Goal: Task Accomplishment & Management: Complete application form

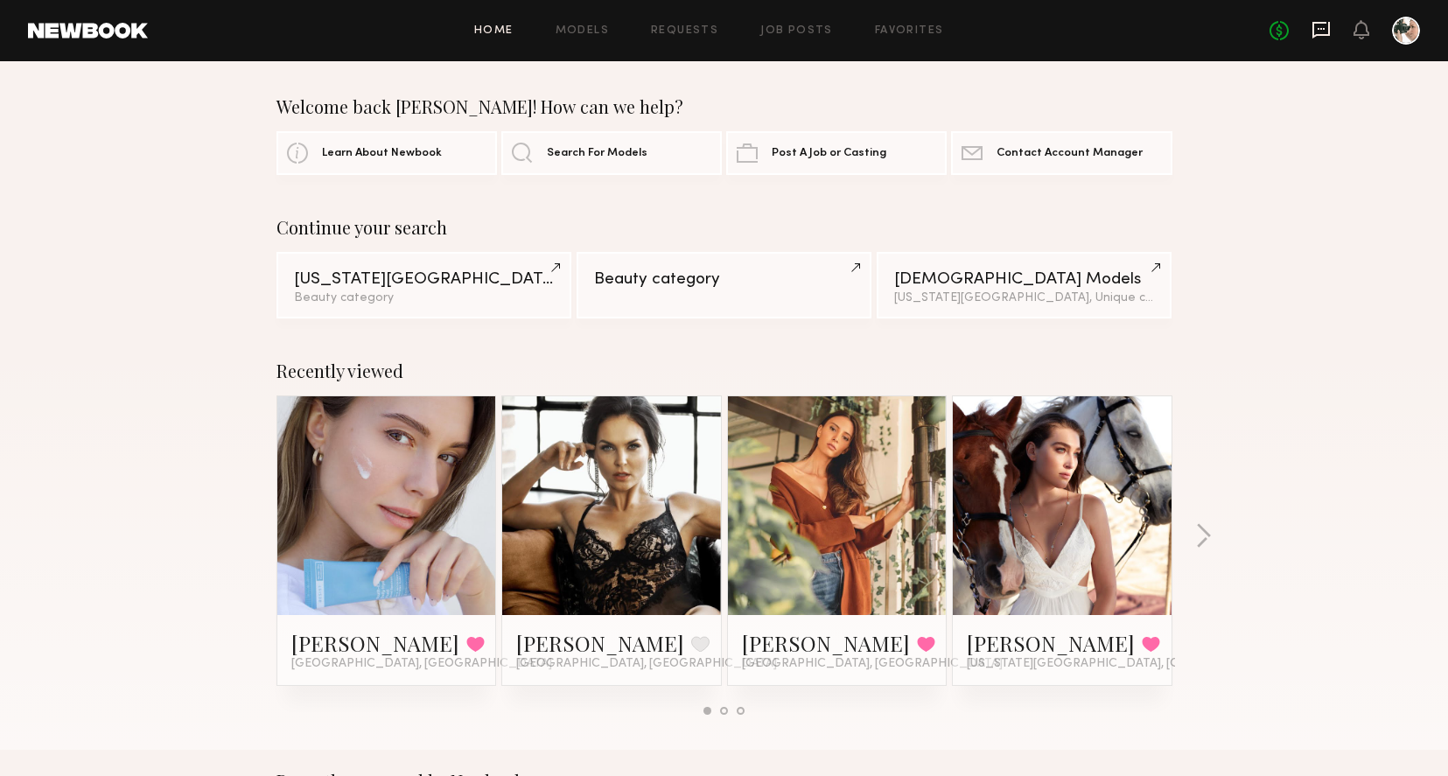
click at [1325, 32] on icon at bounding box center [1320, 29] width 19 height 19
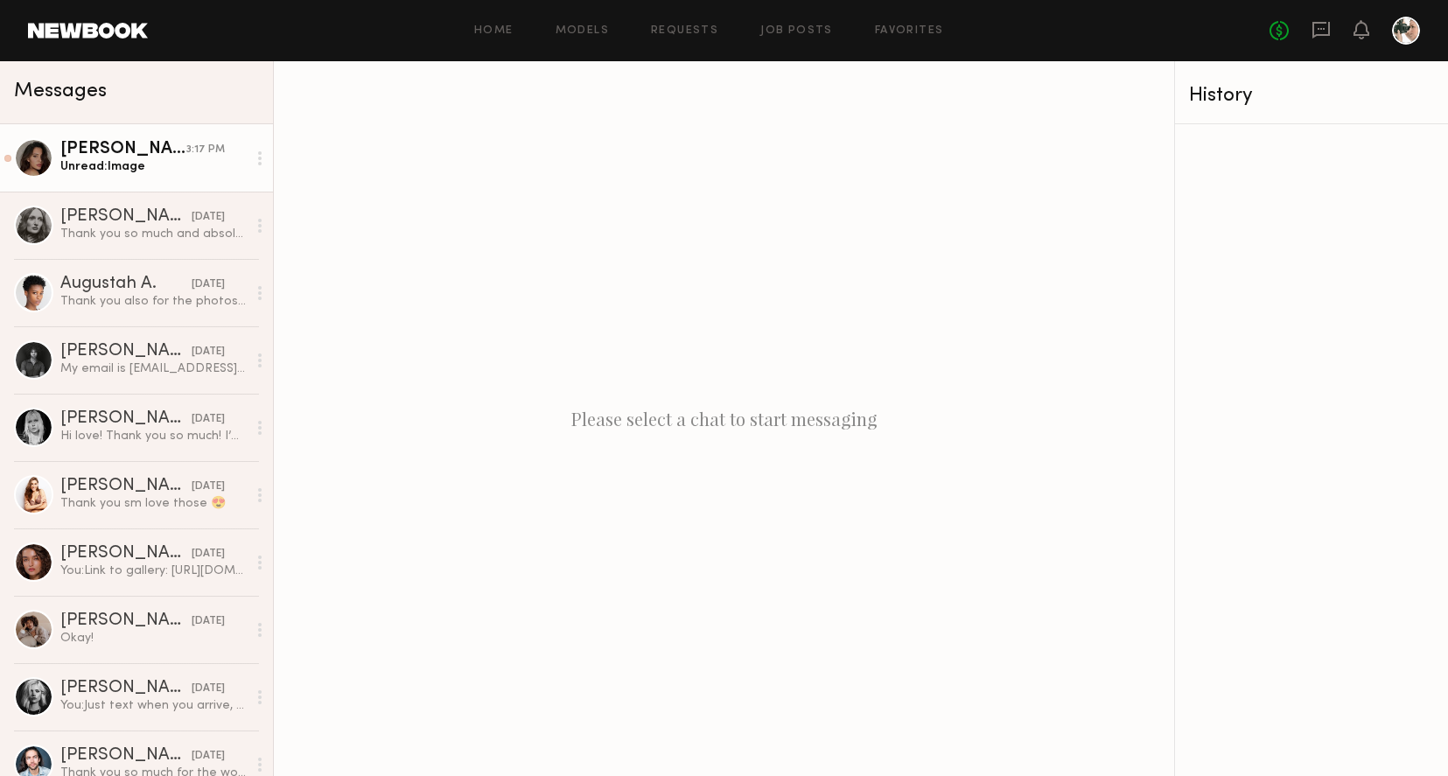
click at [131, 188] on link "[PERSON_NAME] 3:17 PM Unread: Image" at bounding box center [136, 157] width 273 height 67
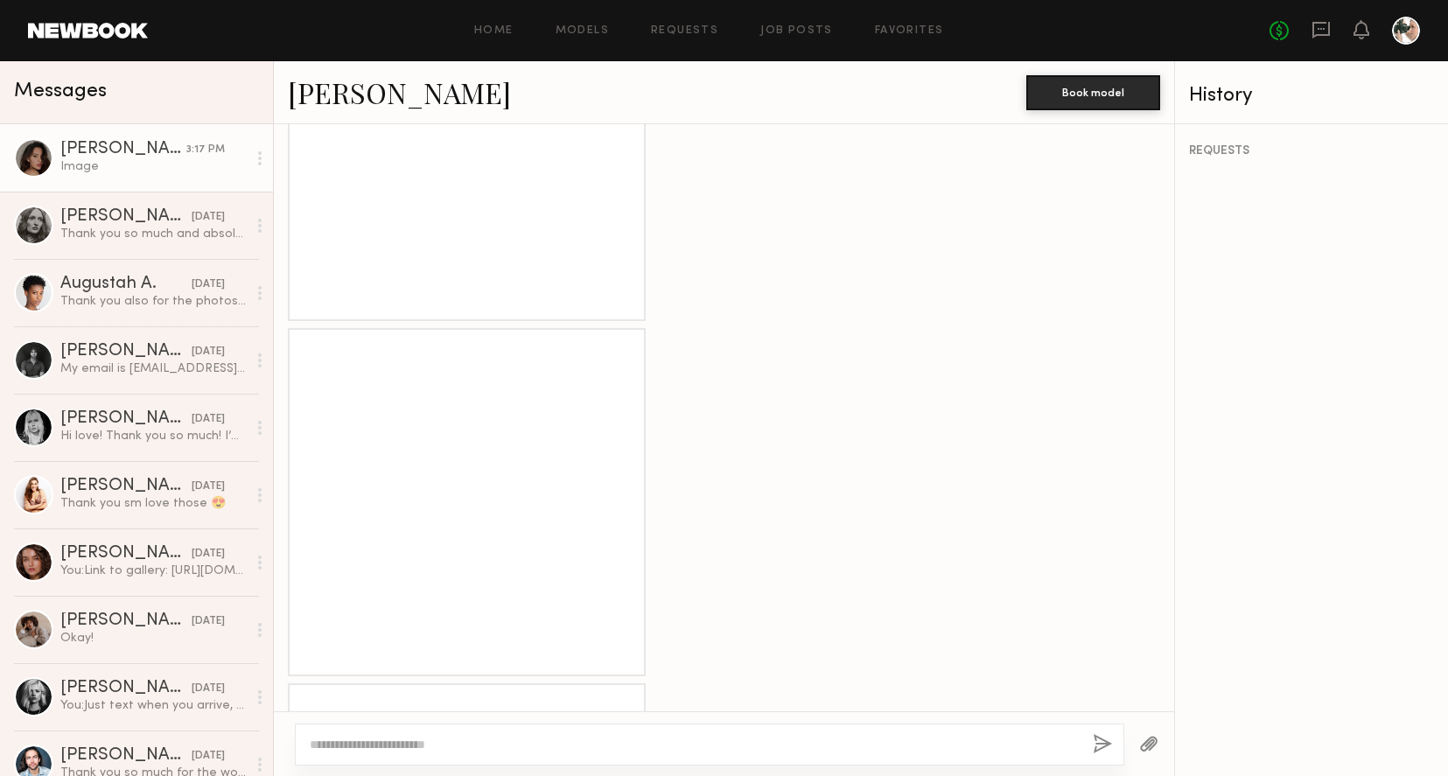
scroll to position [932, 0]
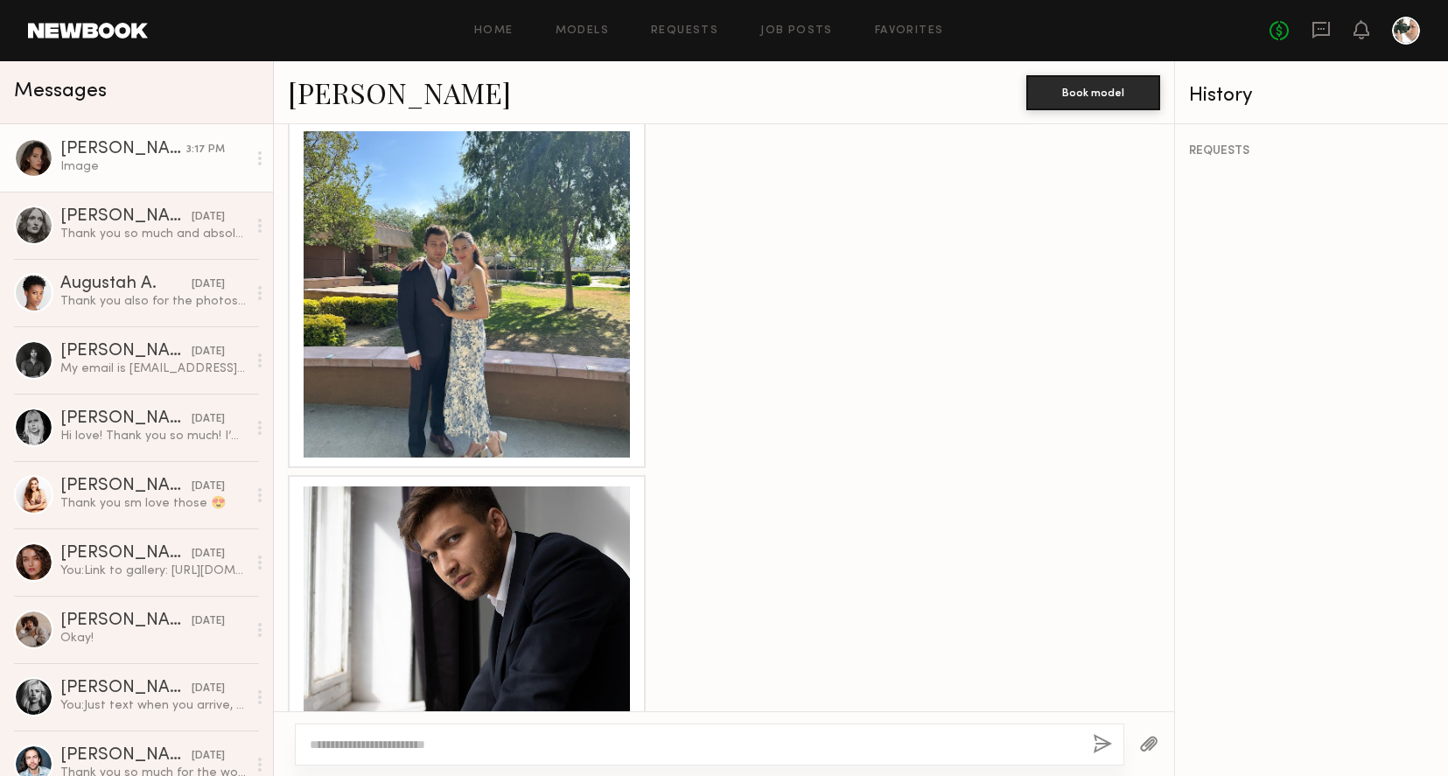
click at [509, 239] on div at bounding box center [467, 294] width 326 height 326
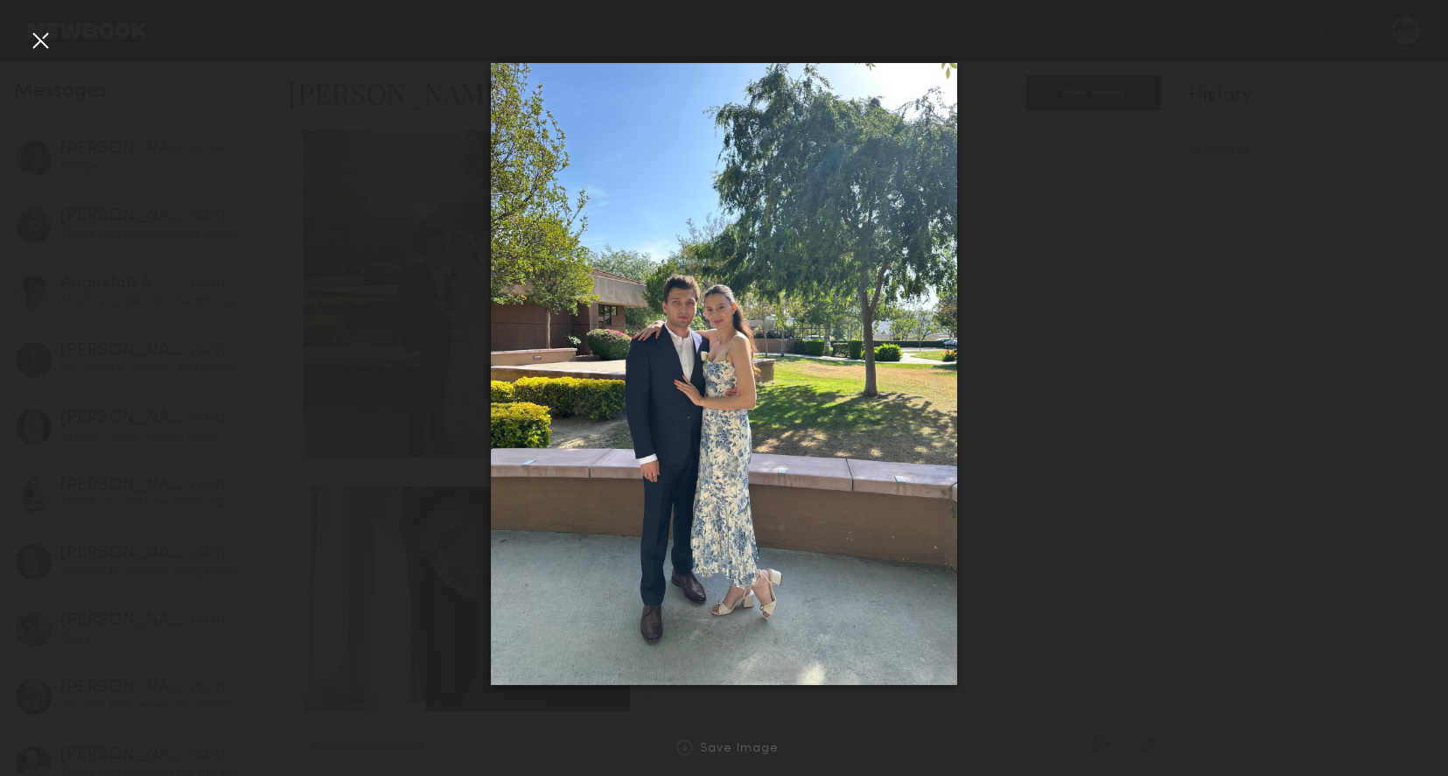
click at [1163, 365] on div at bounding box center [724, 374] width 1448 height 692
click at [43, 40] on div at bounding box center [40, 40] width 28 height 28
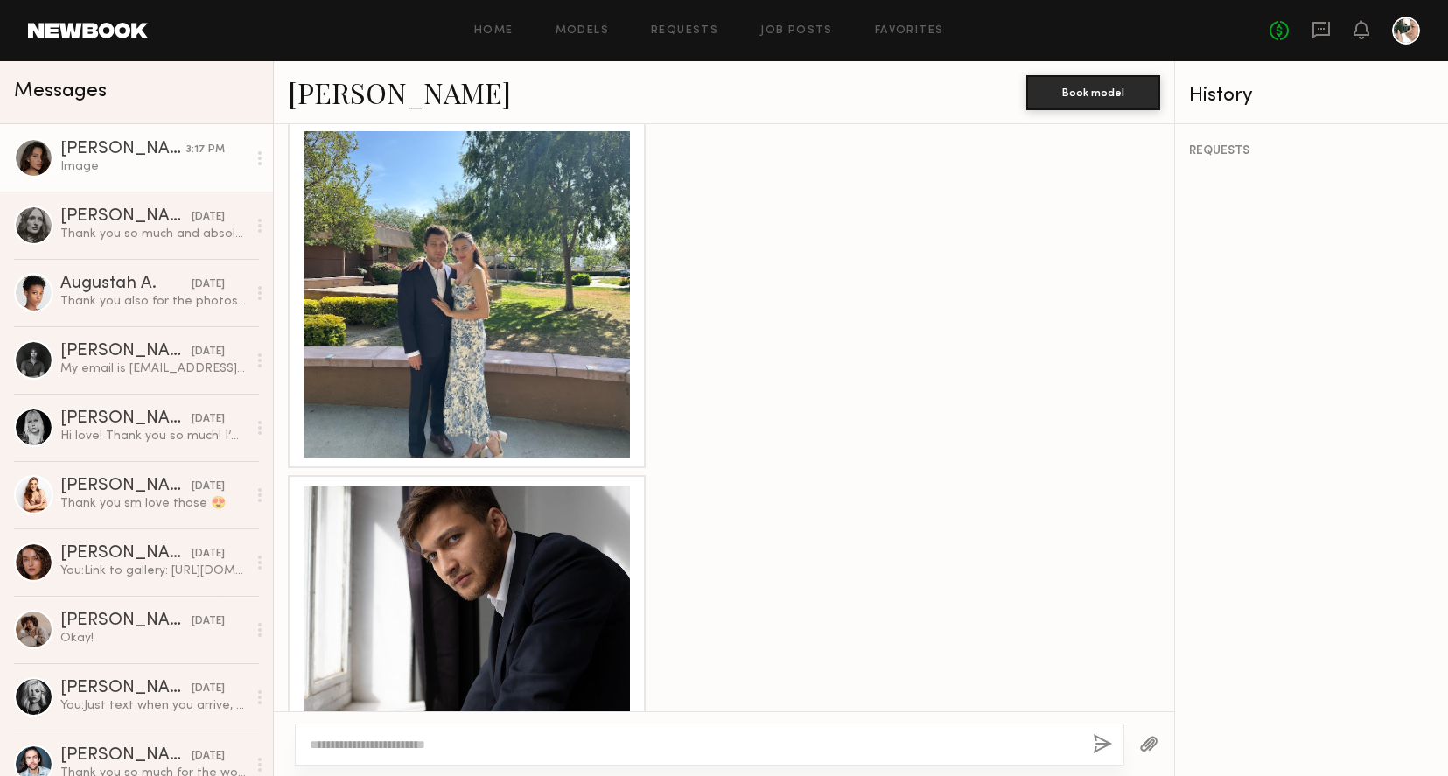
click at [464, 228] on div at bounding box center [467, 294] width 326 height 326
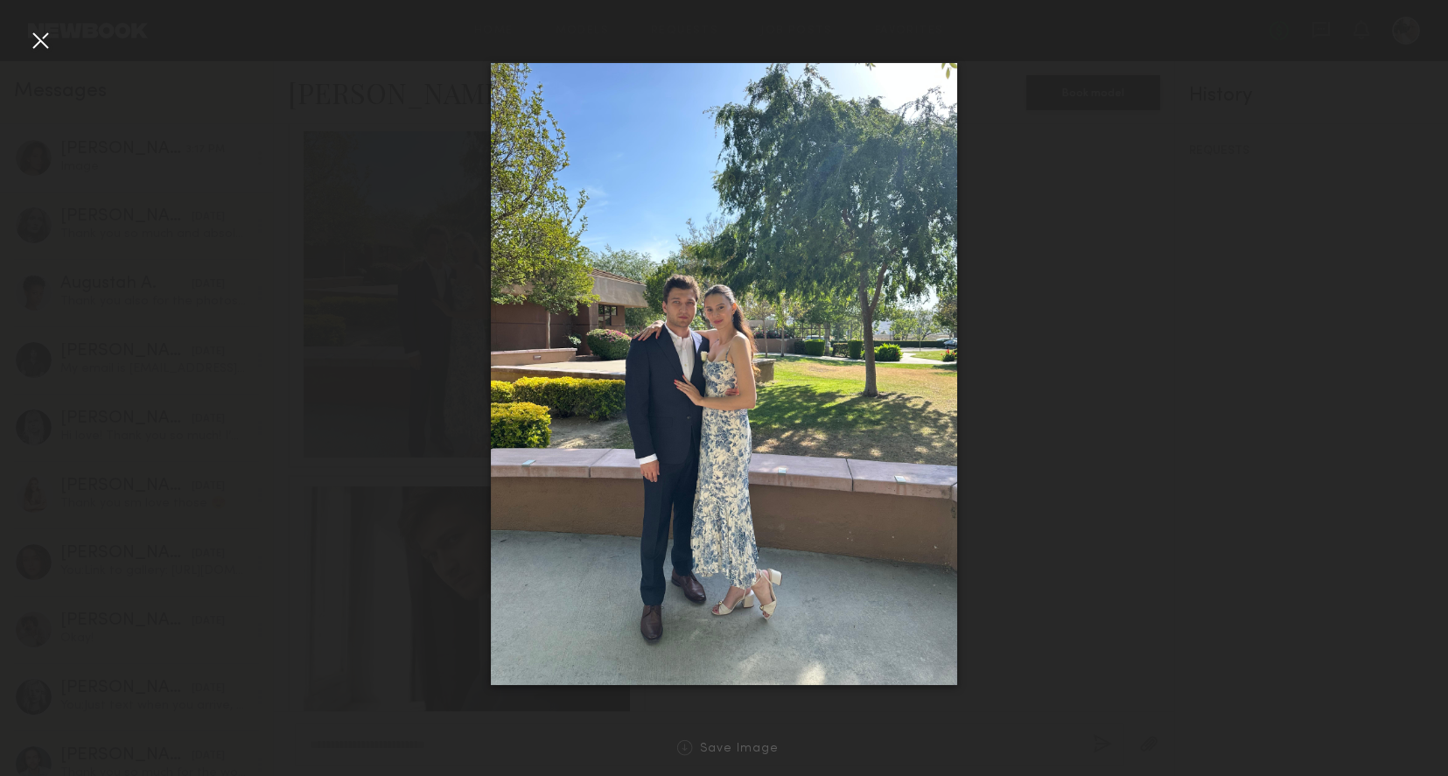
click at [44, 43] on div at bounding box center [40, 40] width 28 height 28
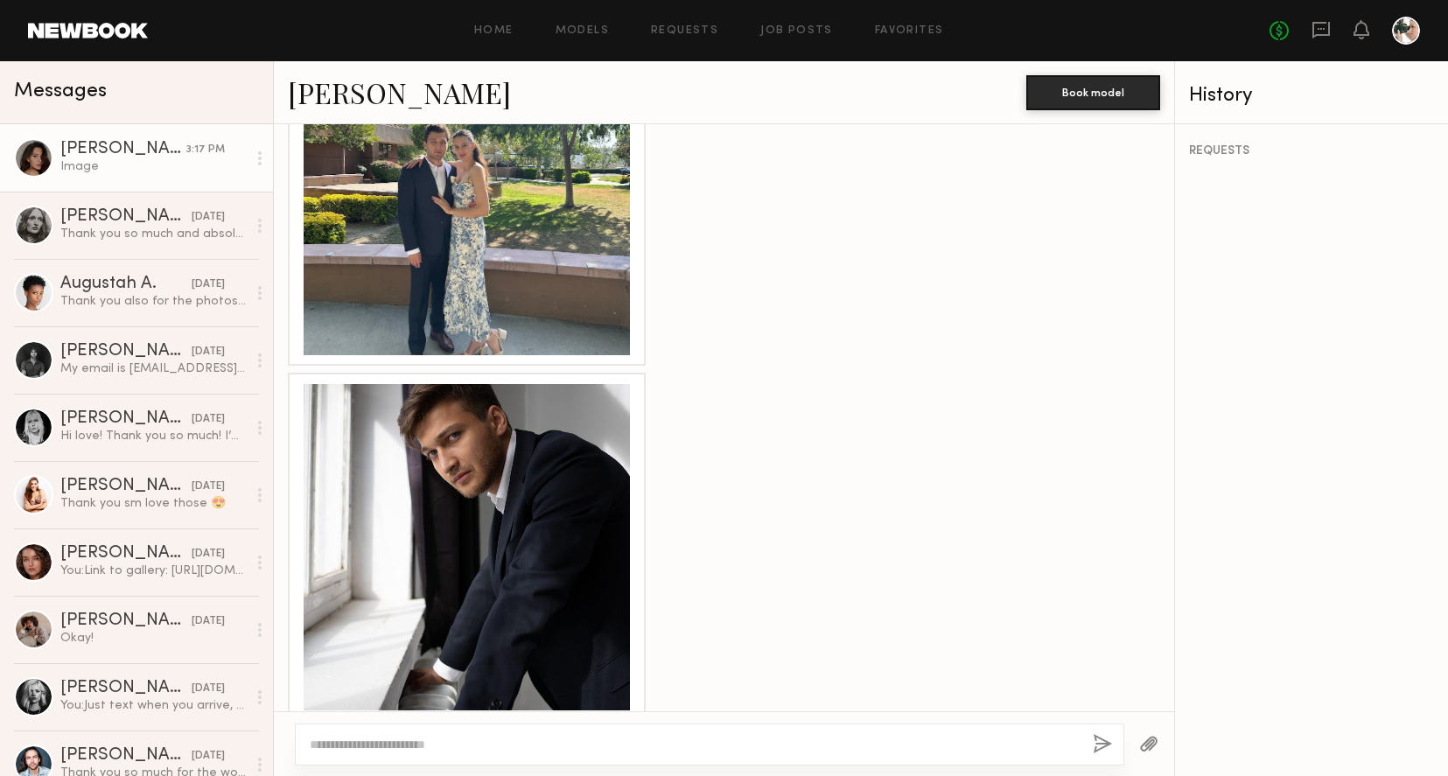
scroll to position [1335, 0]
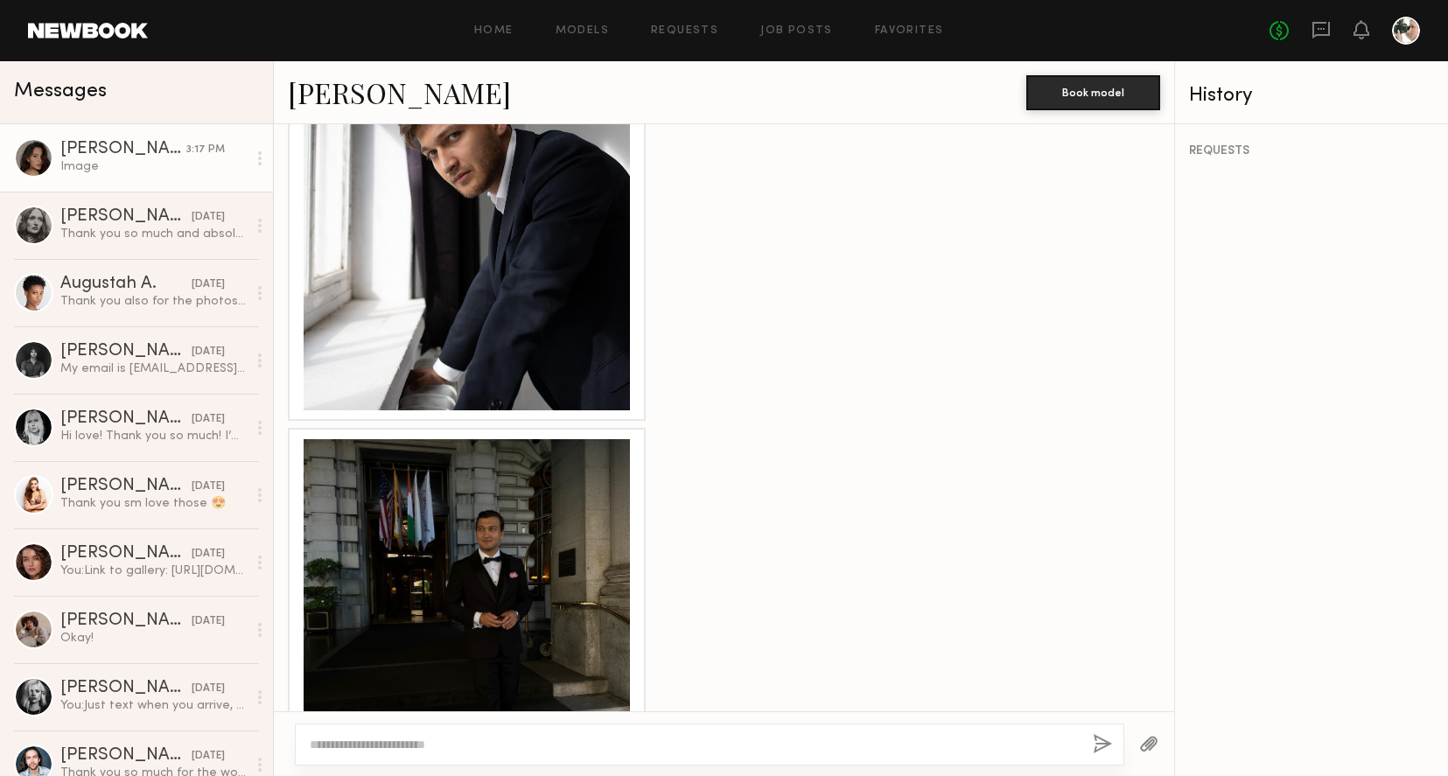
click at [515, 232] on div at bounding box center [467, 247] width 326 height 326
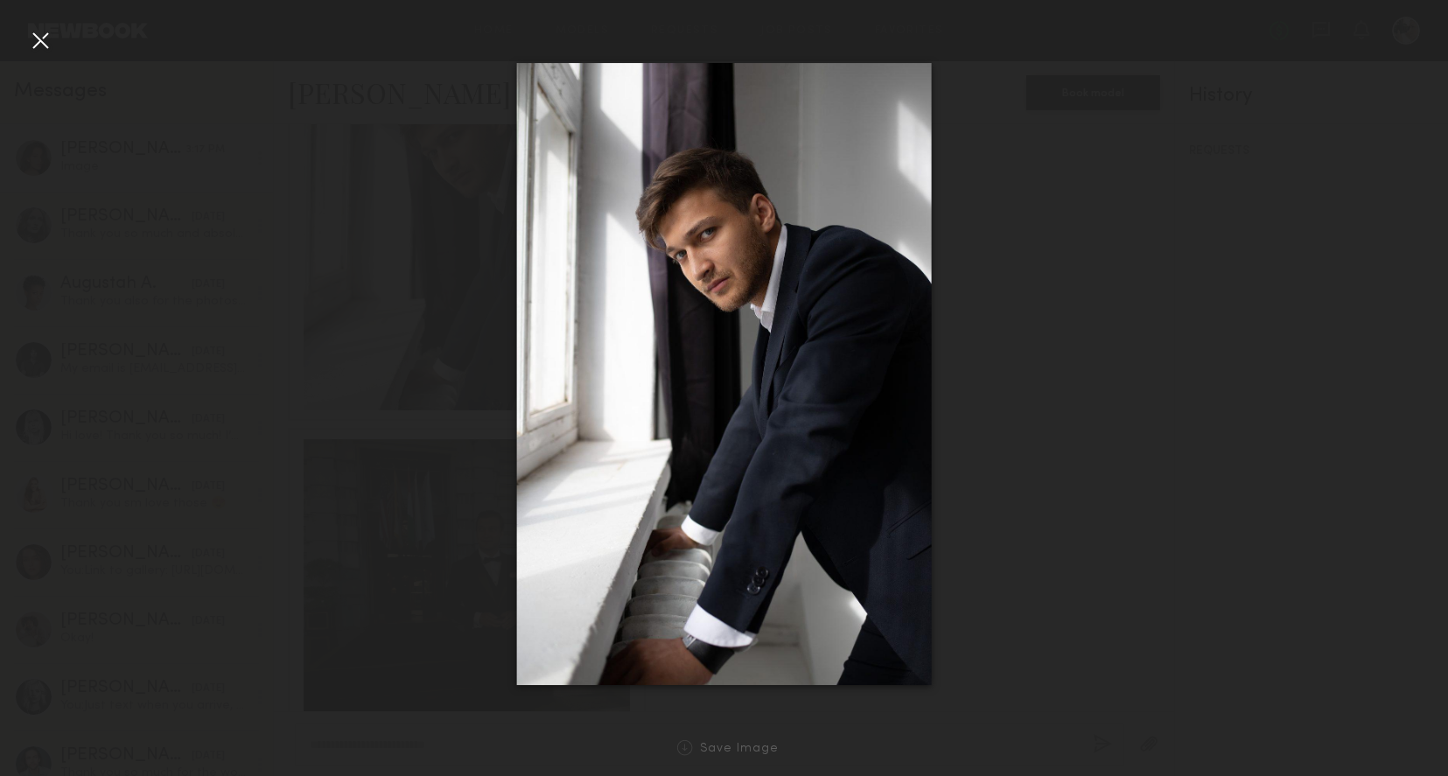
click at [38, 38] on div at bounding box center [40, 40] width 28 height 28
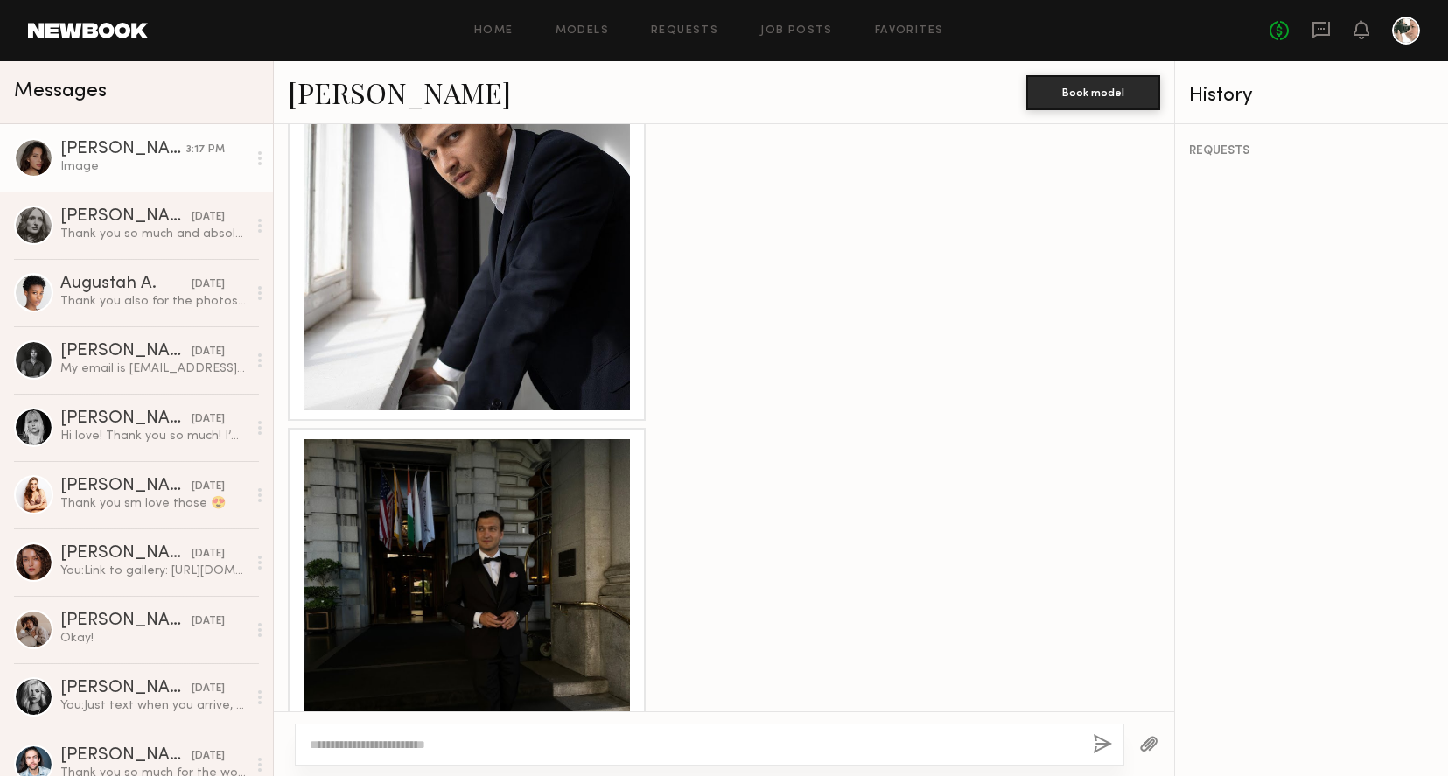
click at [446, 474] on div at bounding box center [467, 602] width 326 height 326
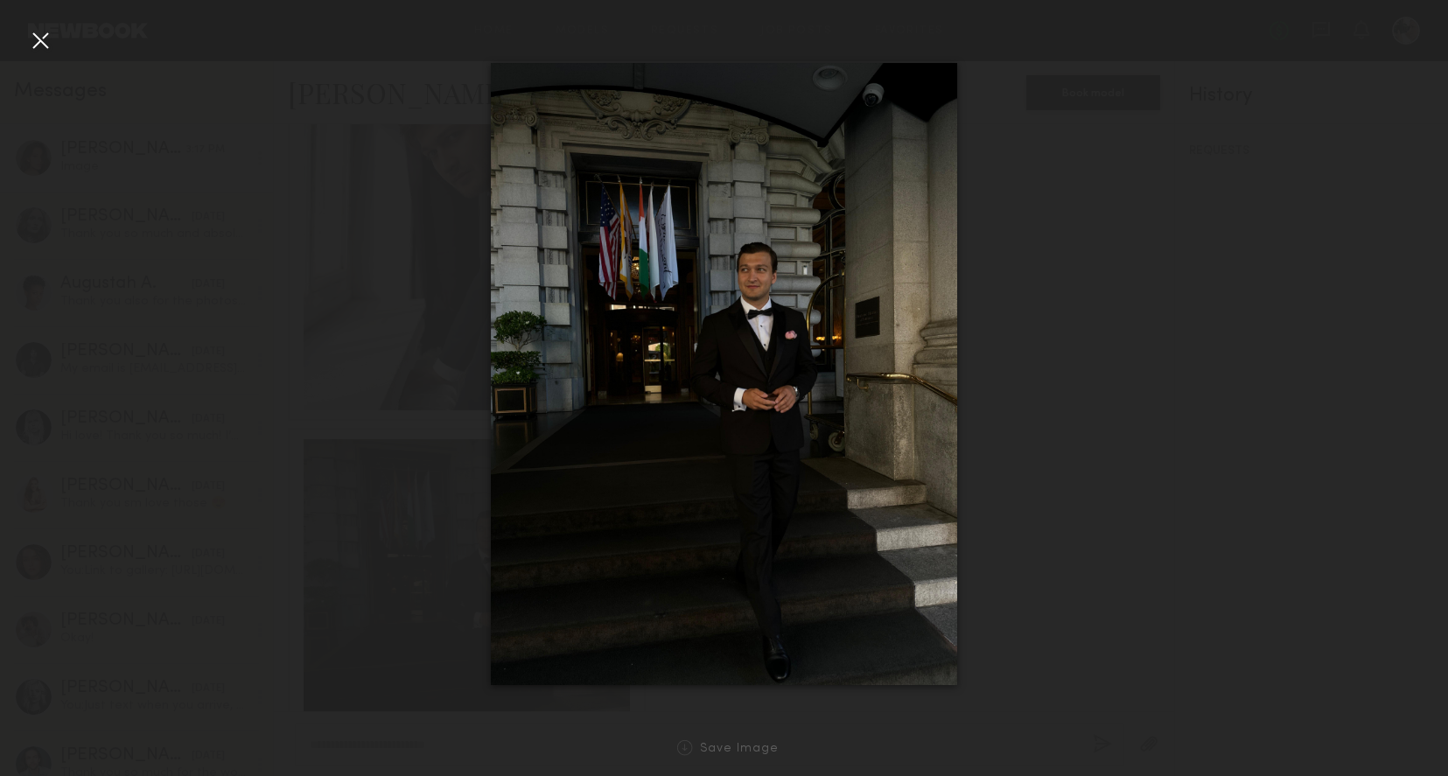
click at [40, 43] on div at bounding box center [40, 40] width 28 height 28
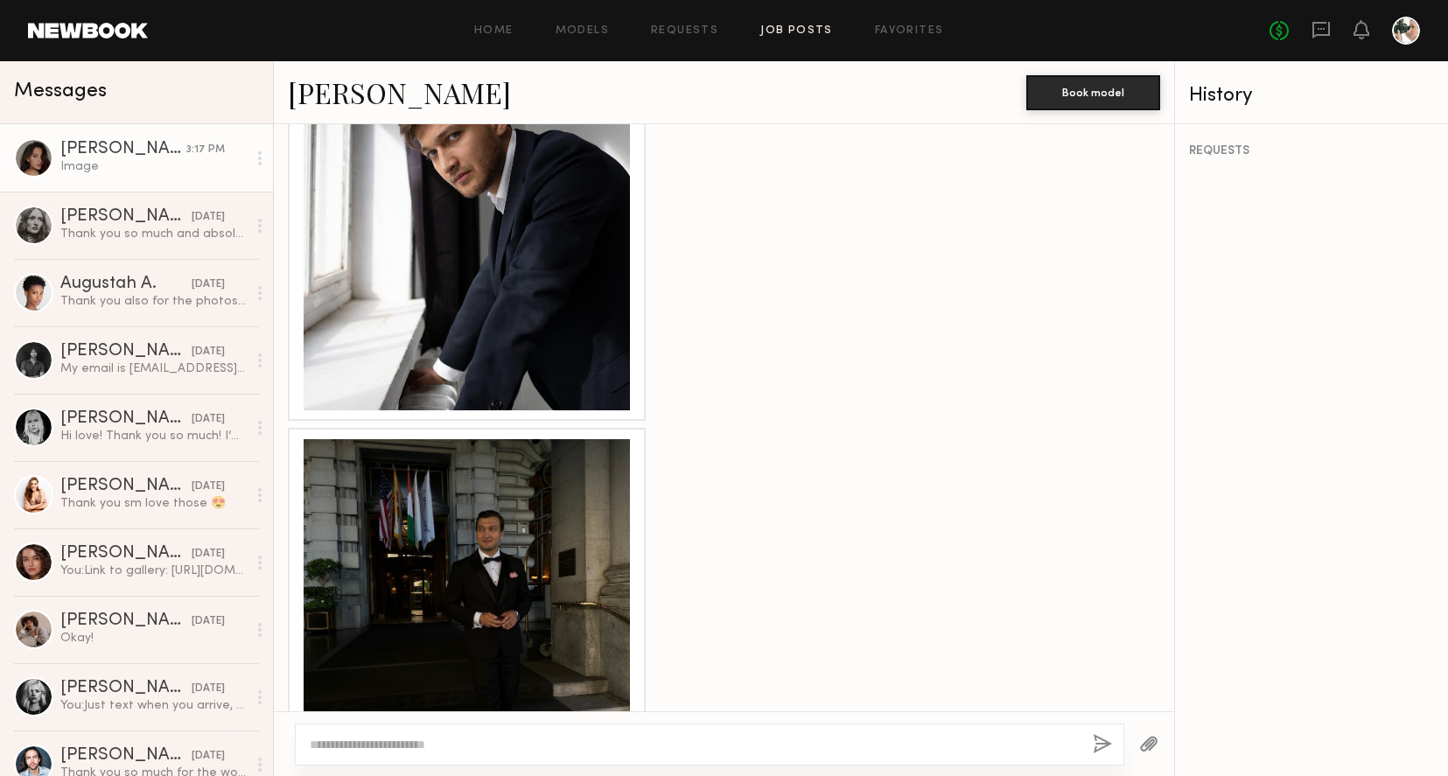
click at [782, 31] on link "Job Posts" at bounding box center [796, 30] width 73 height 11
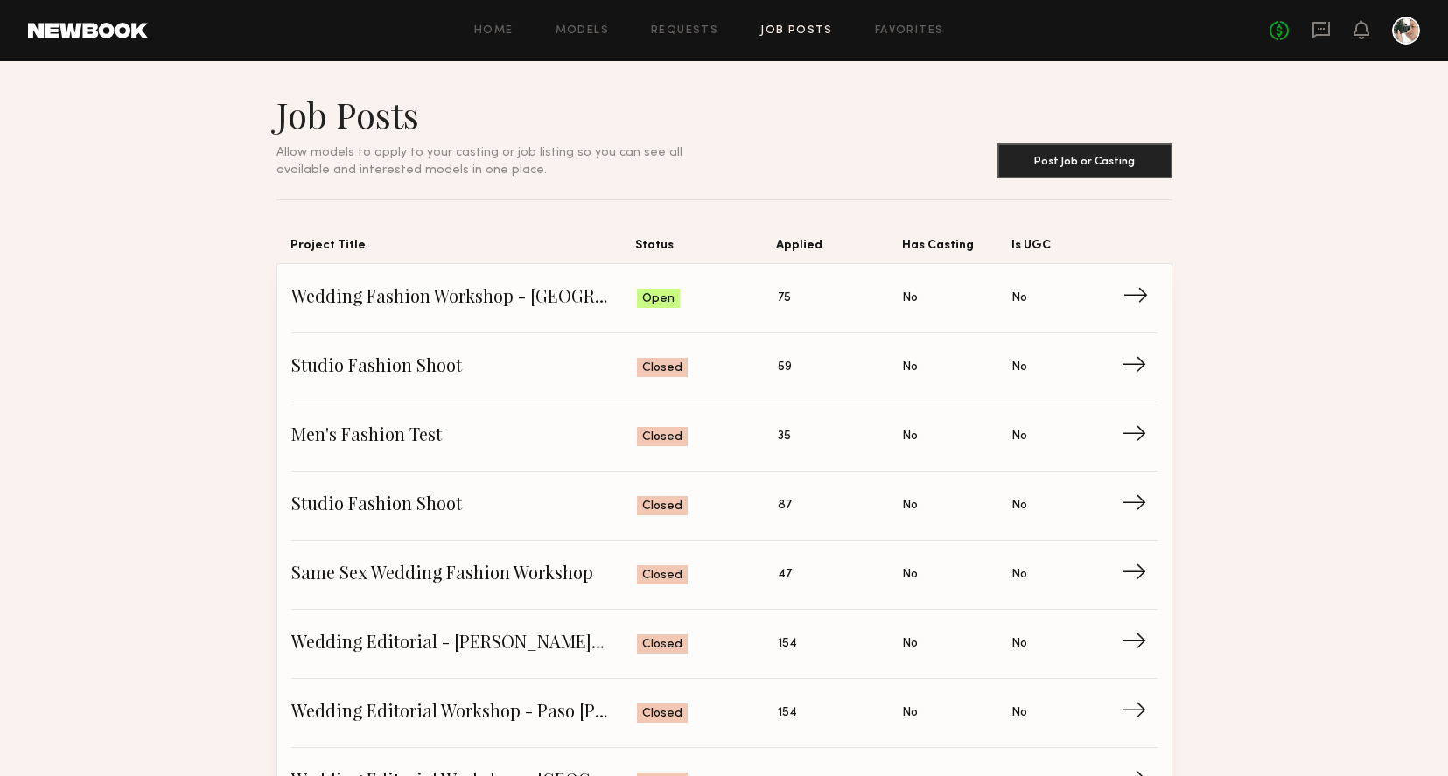
click at [848, 286] on span "Applied: 75" at bounding box center [840, 298] width 125 height 26
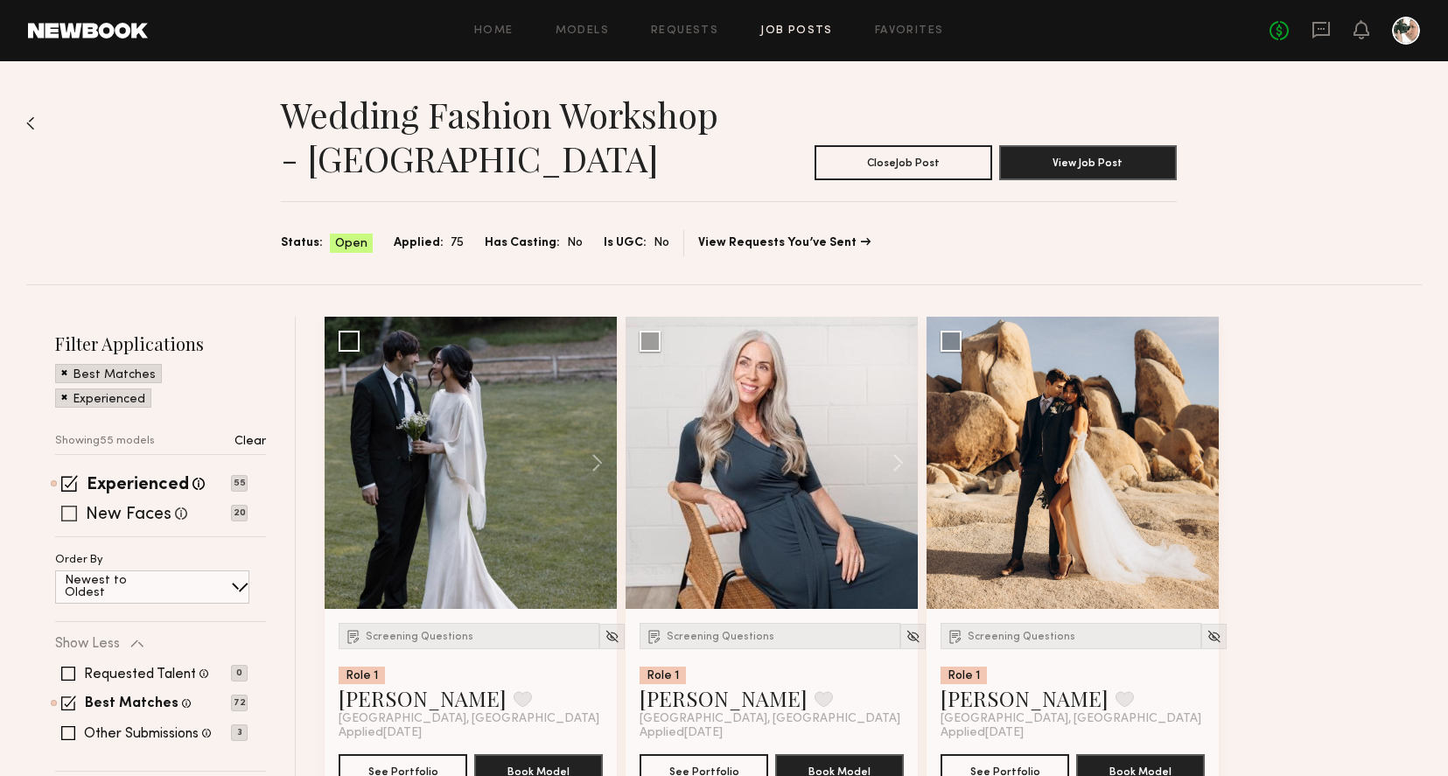
click at [142, 515] on label "New Faces" at bounding box center [129, 514] width 86 height 17
click at [592, 463] on button at bounding box center [589, 463] width 56 height 292
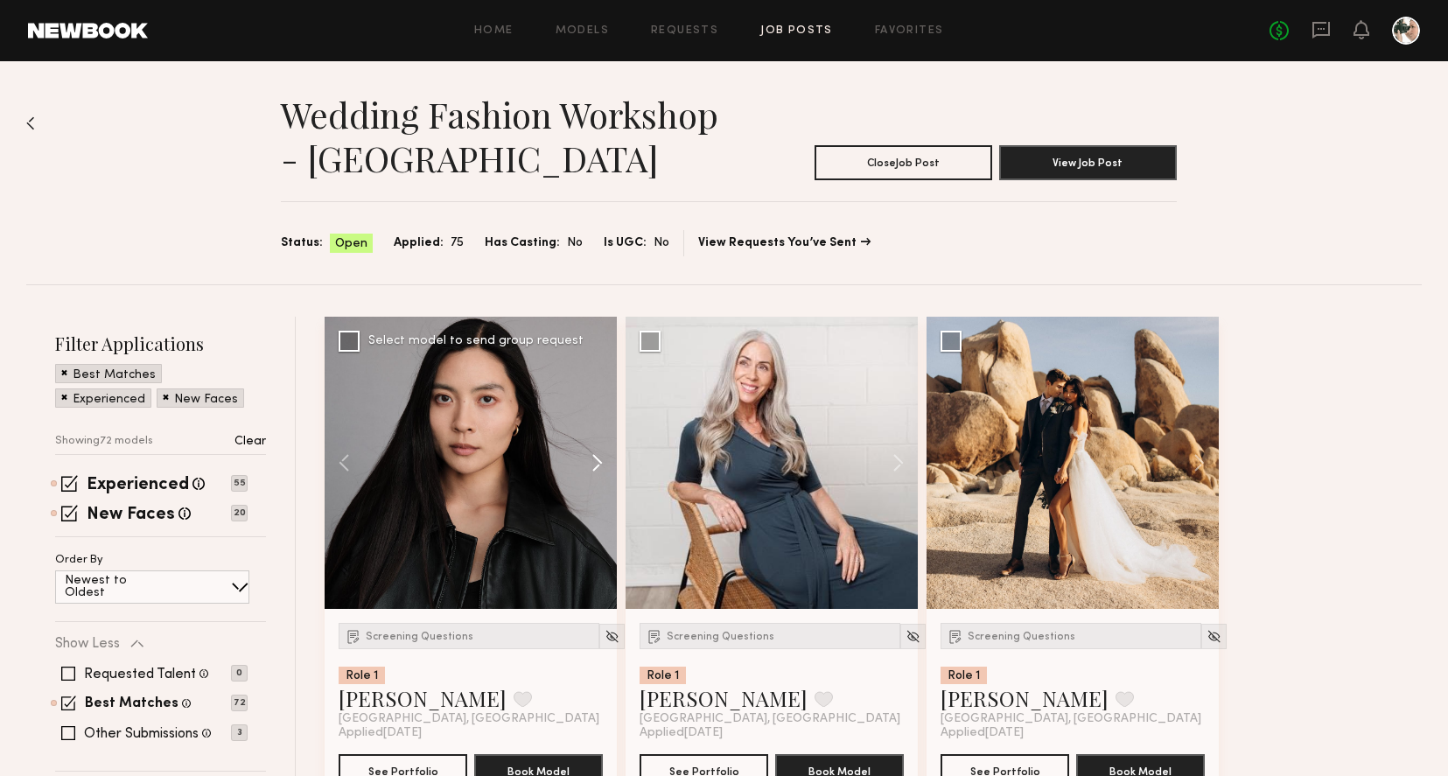
click at [592, 463] on button at bounding box center [589, 463] width 56 height 292
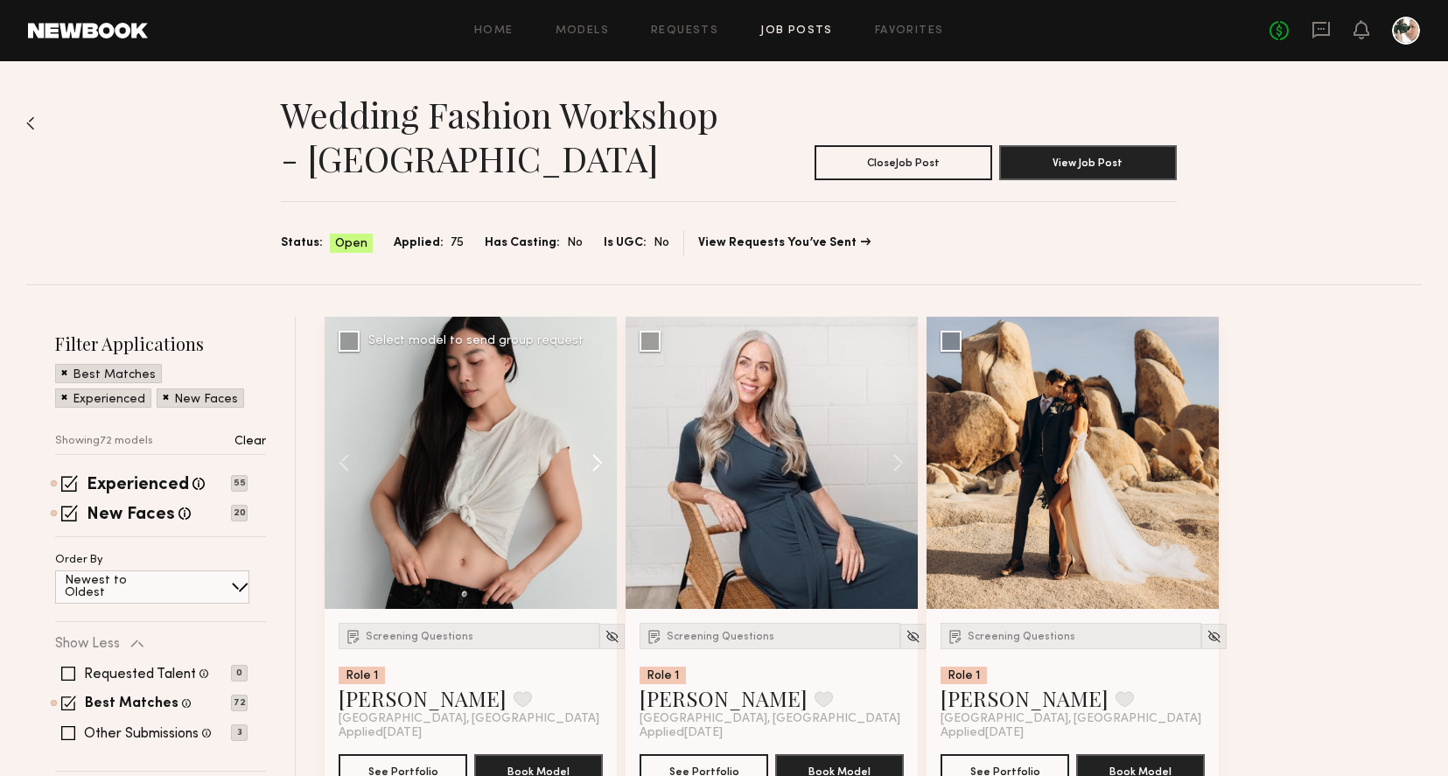
click at [592, 463] on button at bounding box center [589, 463] width 56 height 292
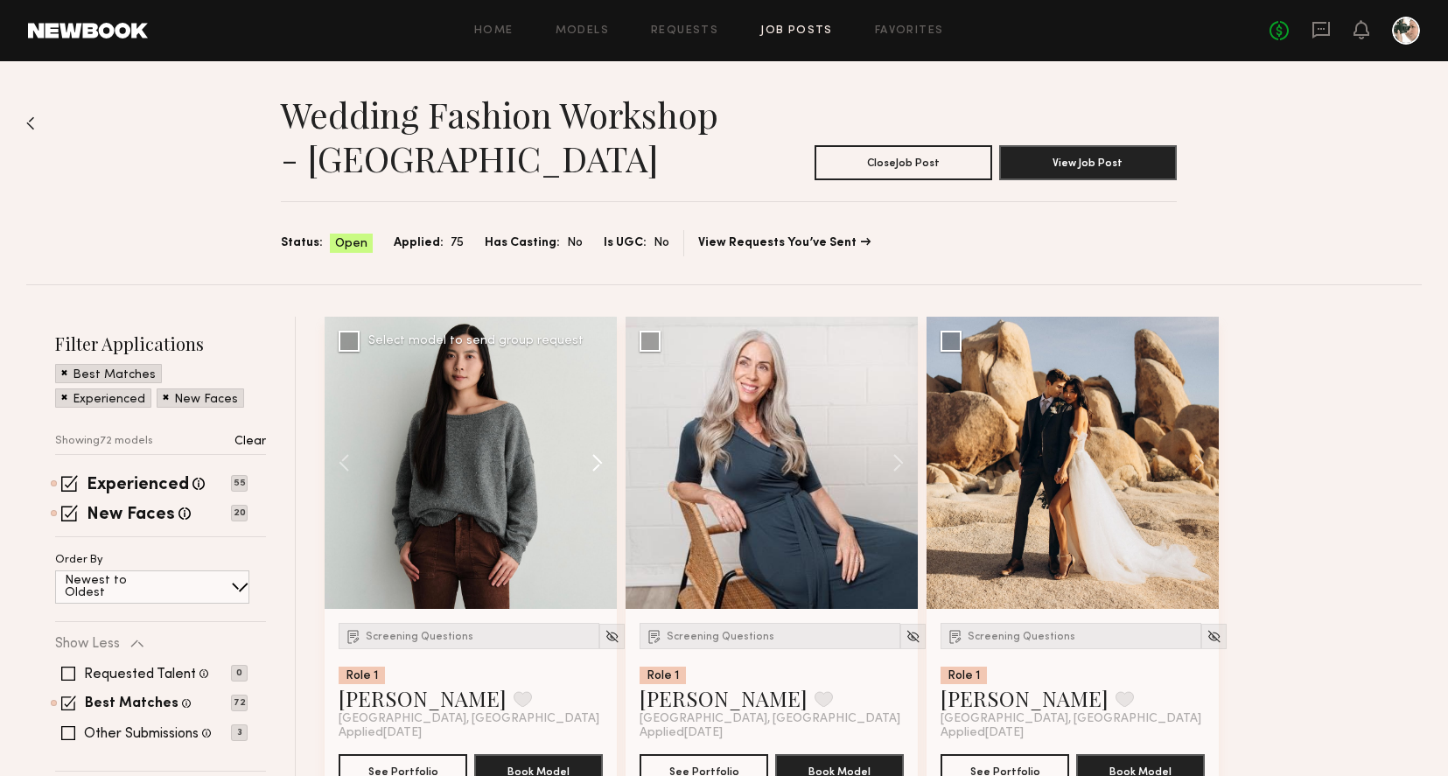
click at [592, 463] on button at bounding box center [589, 463] width 56 height 292
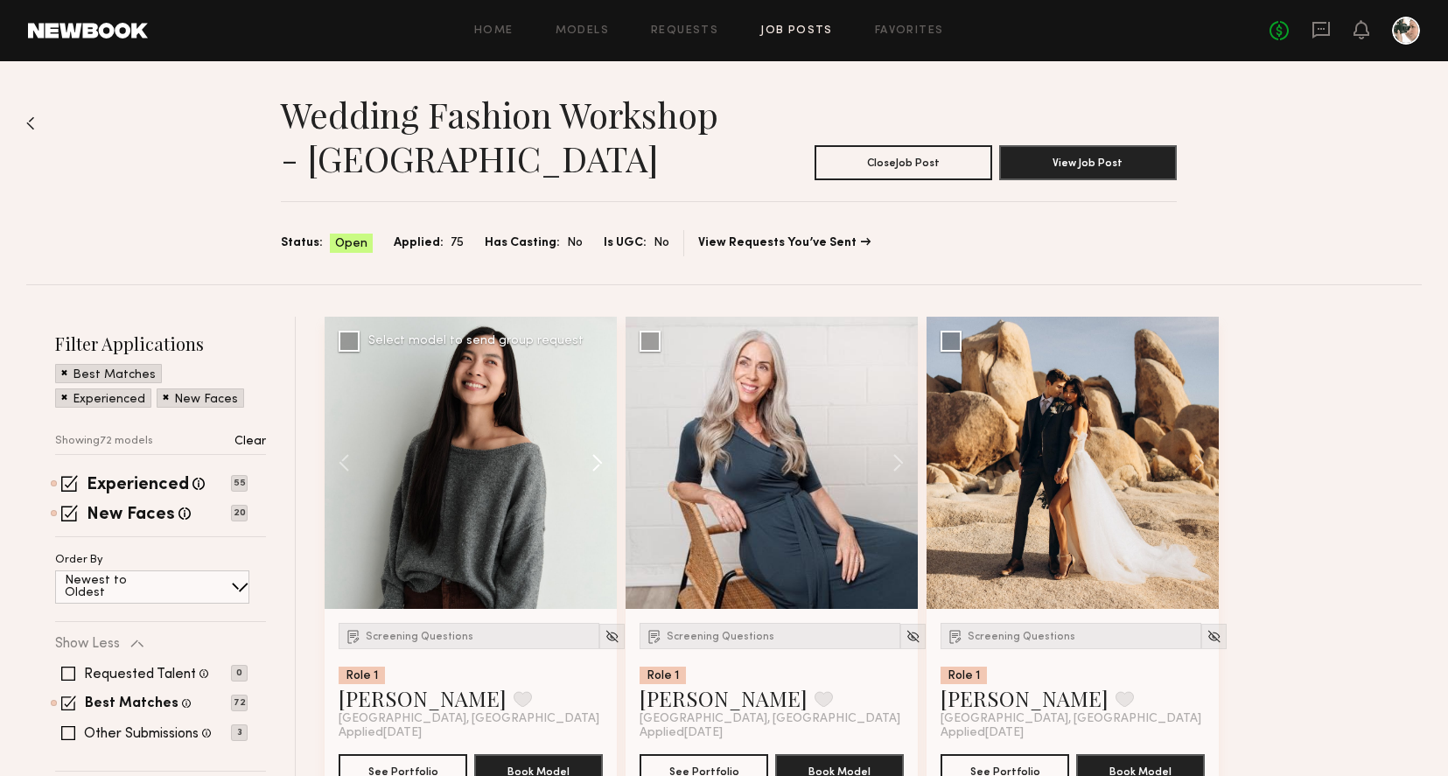
click at [592, 463] on button at bounding box center [589, 463] width 56 height 292
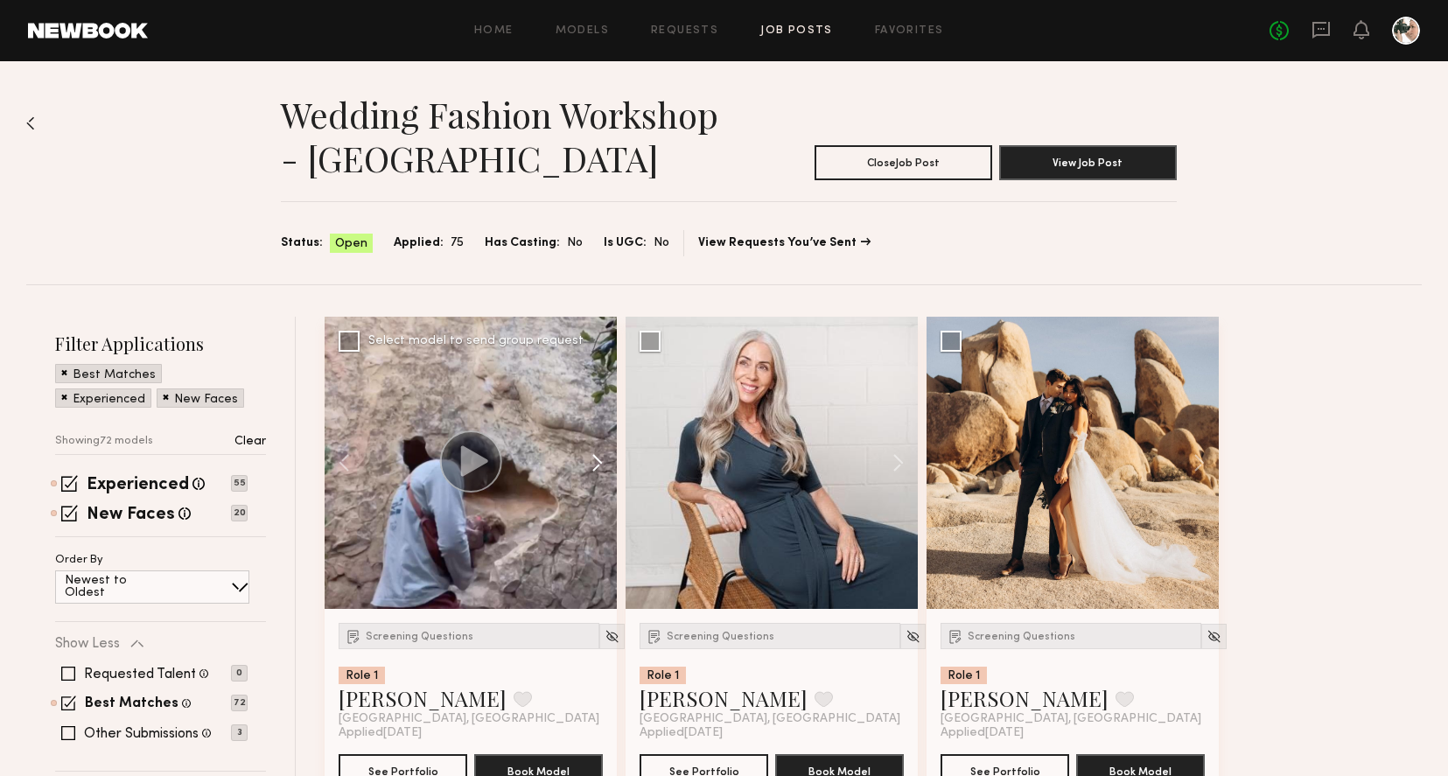
click at [592, 463] on button at bounding box center [589, 463] width 56 height 292
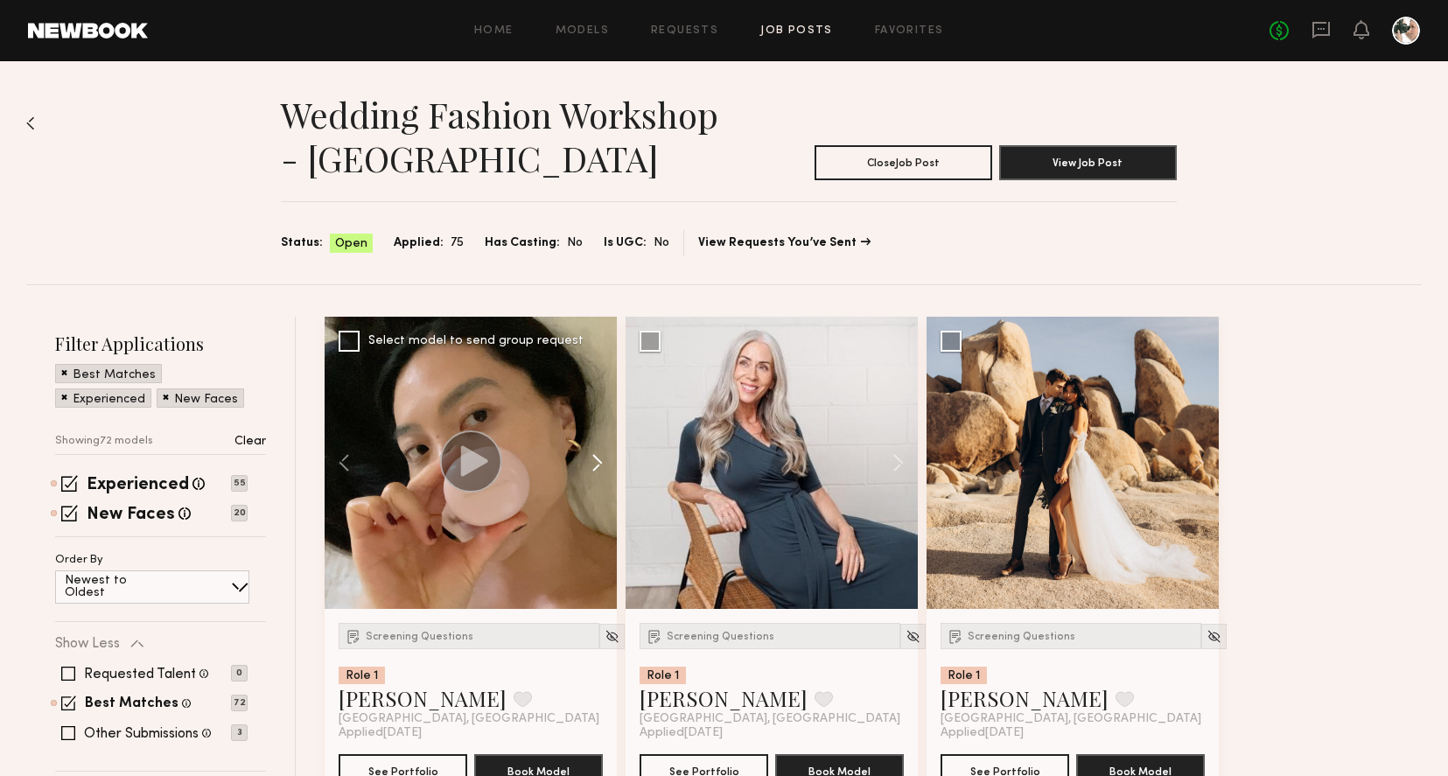
click at [592, 463] on button at bounding box center [589, 463] width 56 height 292
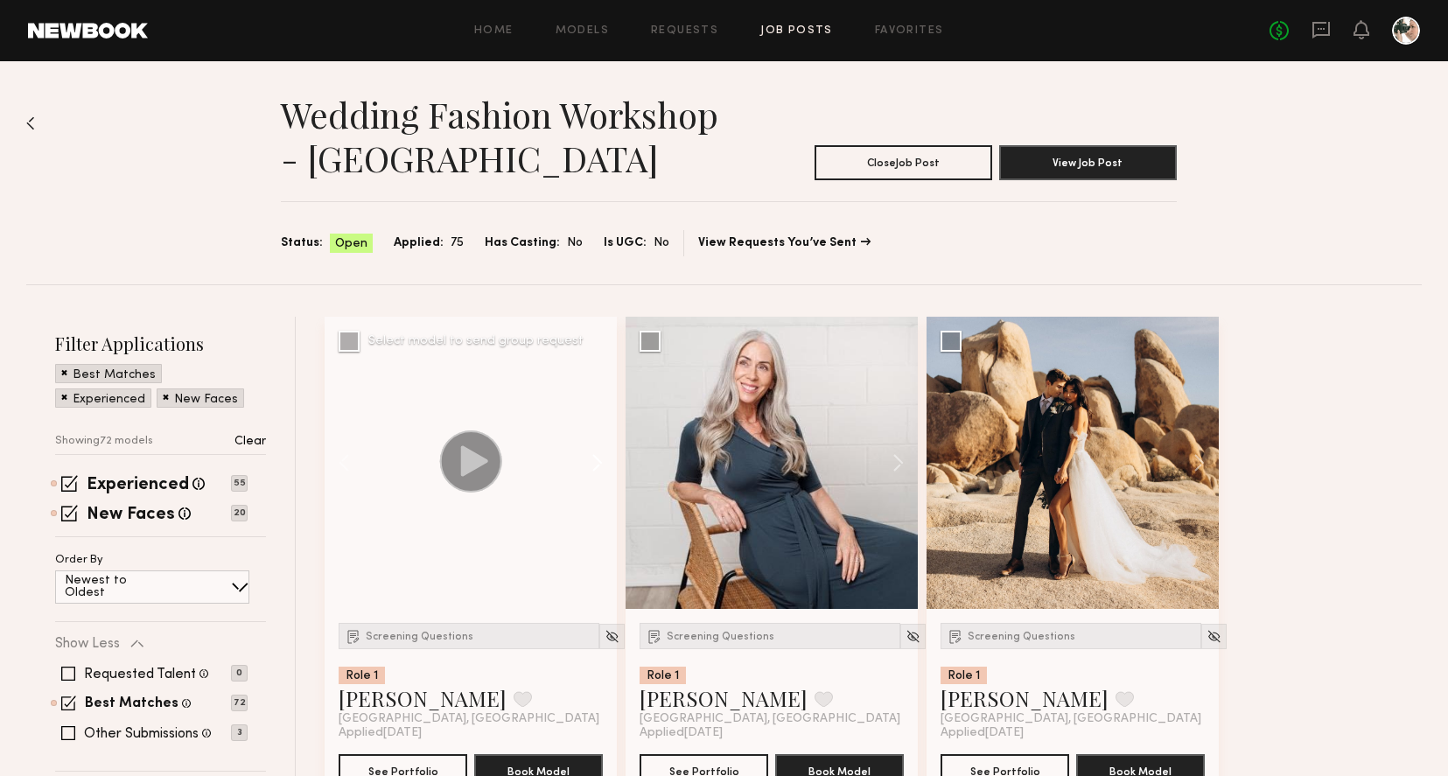
click at [592, 463] on button at bounding box center [589, 463] width 56 height 292
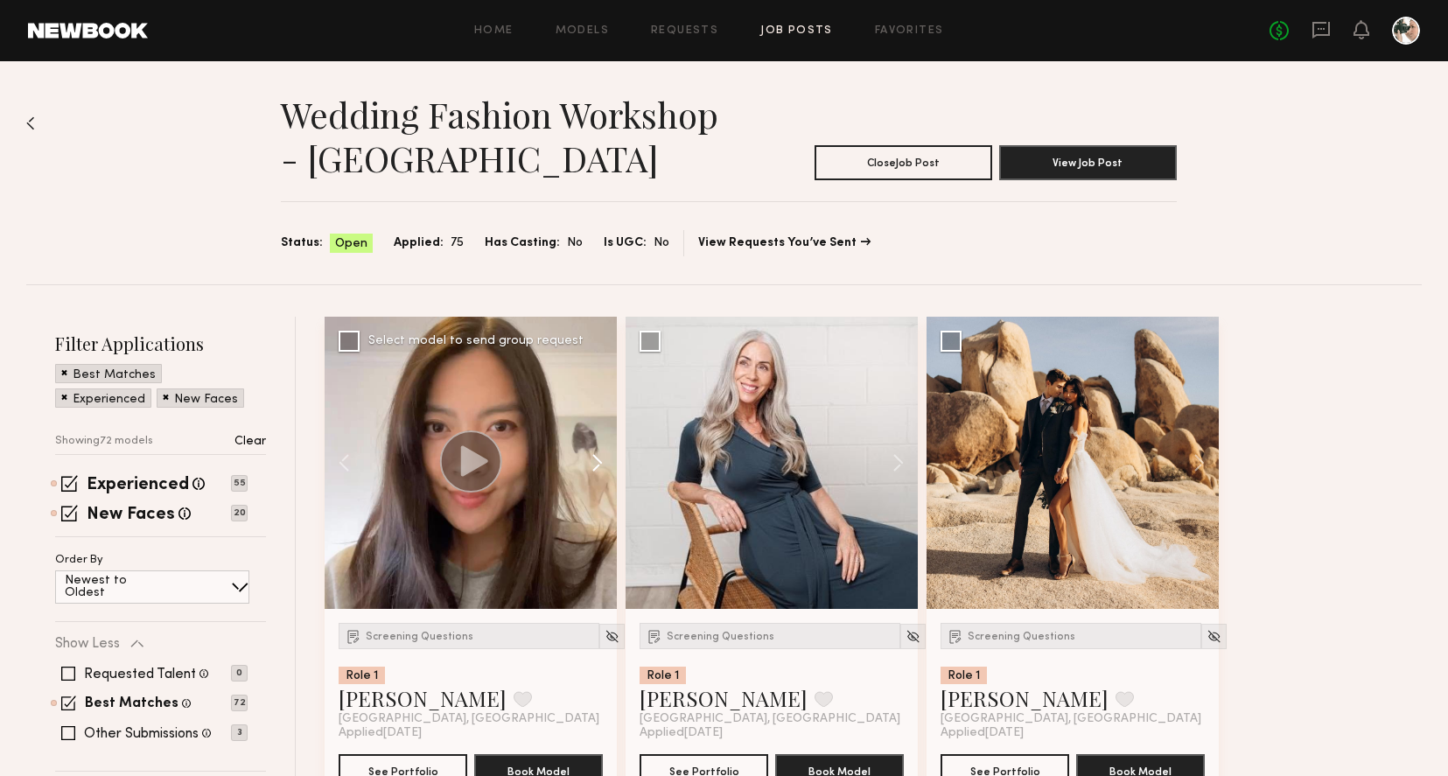
click at [592, 463] on button at bounding box center [589, 463] width 56 height 292
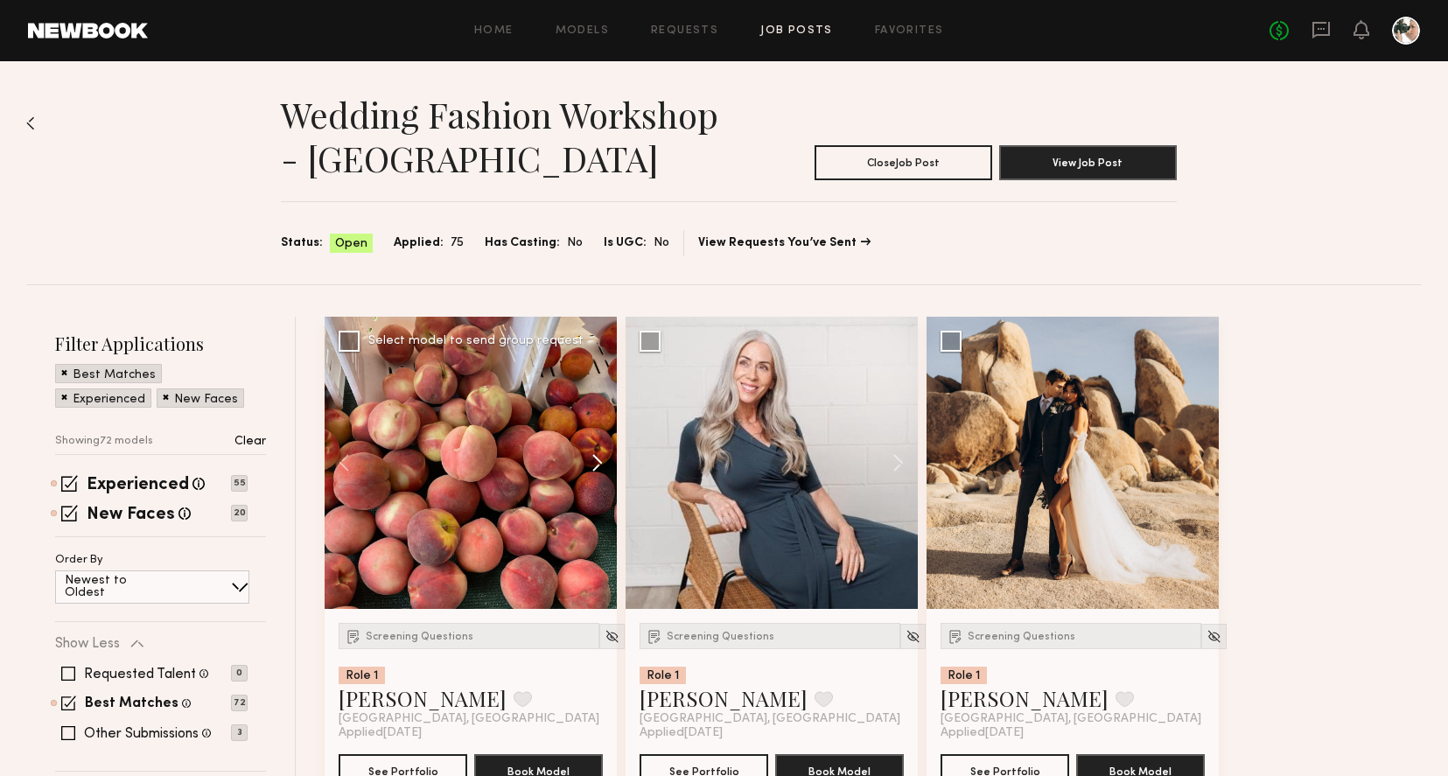
click at [592, 463] on button at bounding box center [589, 463] width 56 height 292
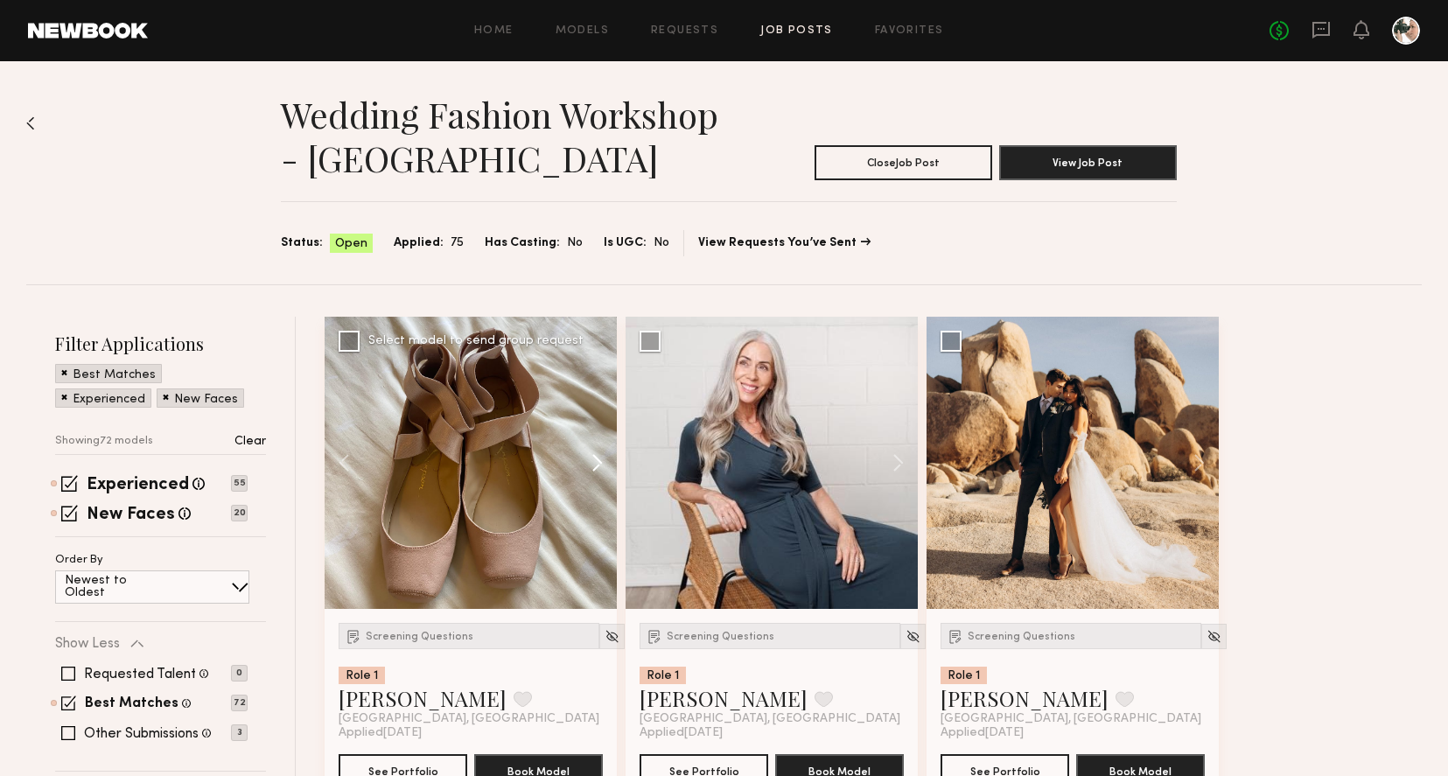
click at [592, 463] on button at bounding box center [589, 463] width 56 height 292
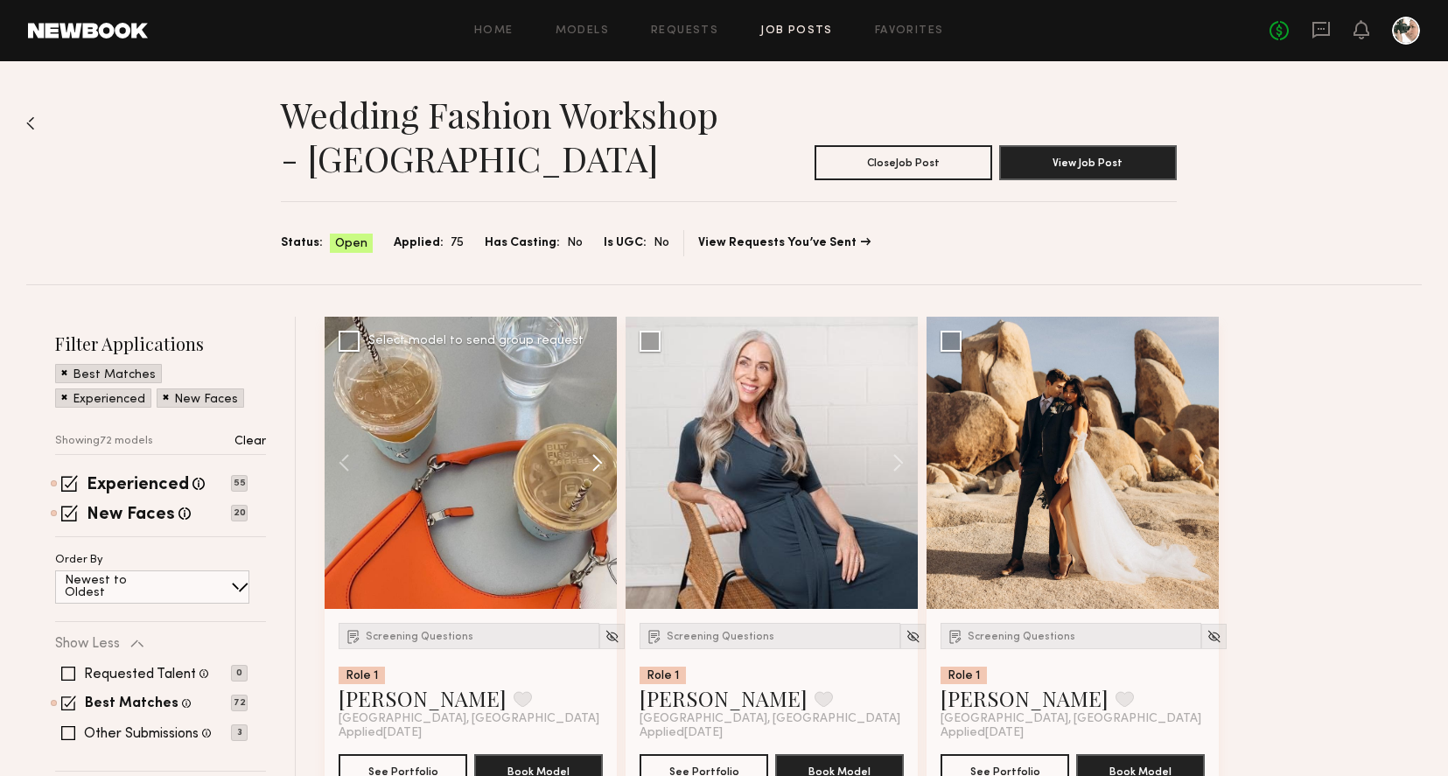
click at [592, 463] on button at bounding box center [589, 463] width 56 height 292
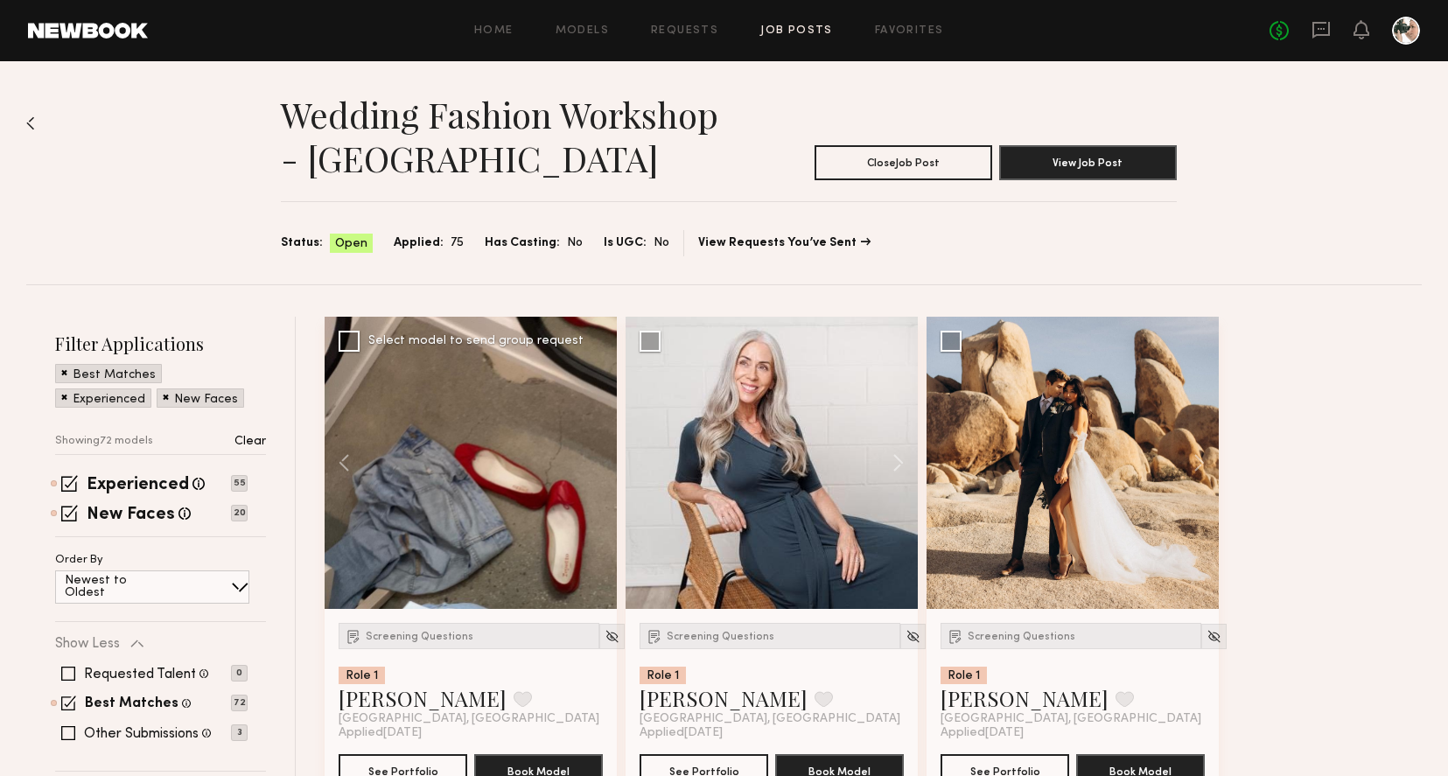
click at [592, 463] on div at bounding box center [471, 463] width 292 height 292
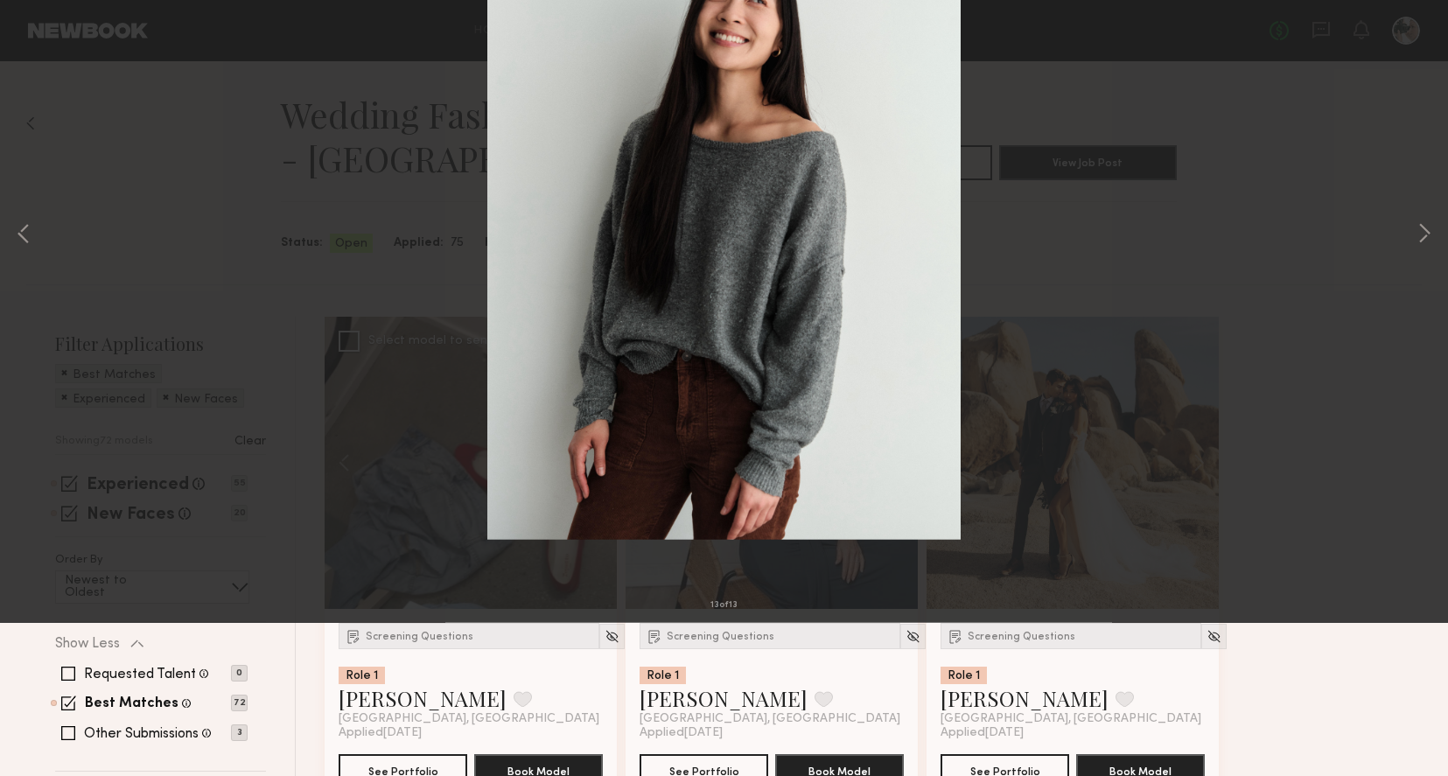
click at [34, 42] on button at bounding box center [40, 41] width 28 height 31
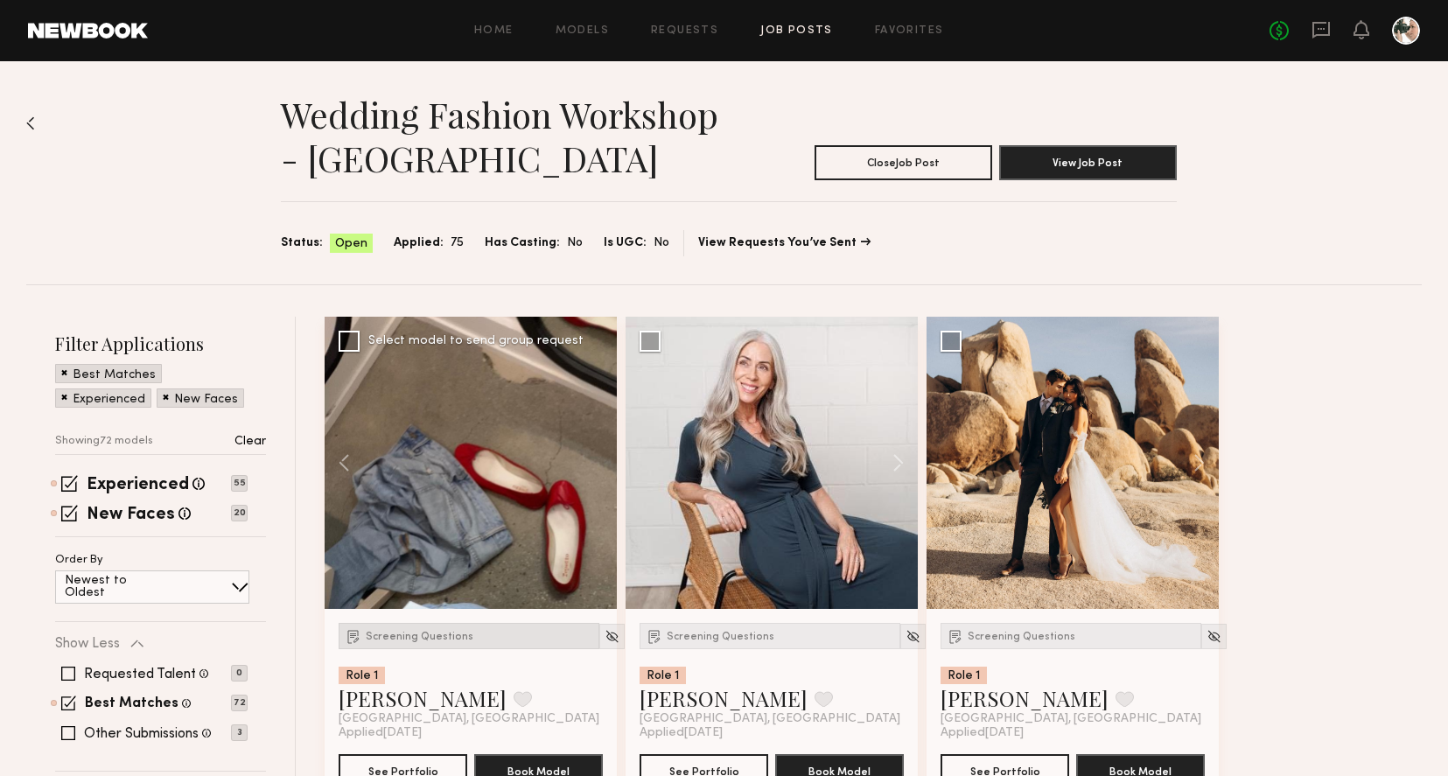
click at [405, 645] on div "Screening Questions" at bounding box center [469, 636] width 261 height 26
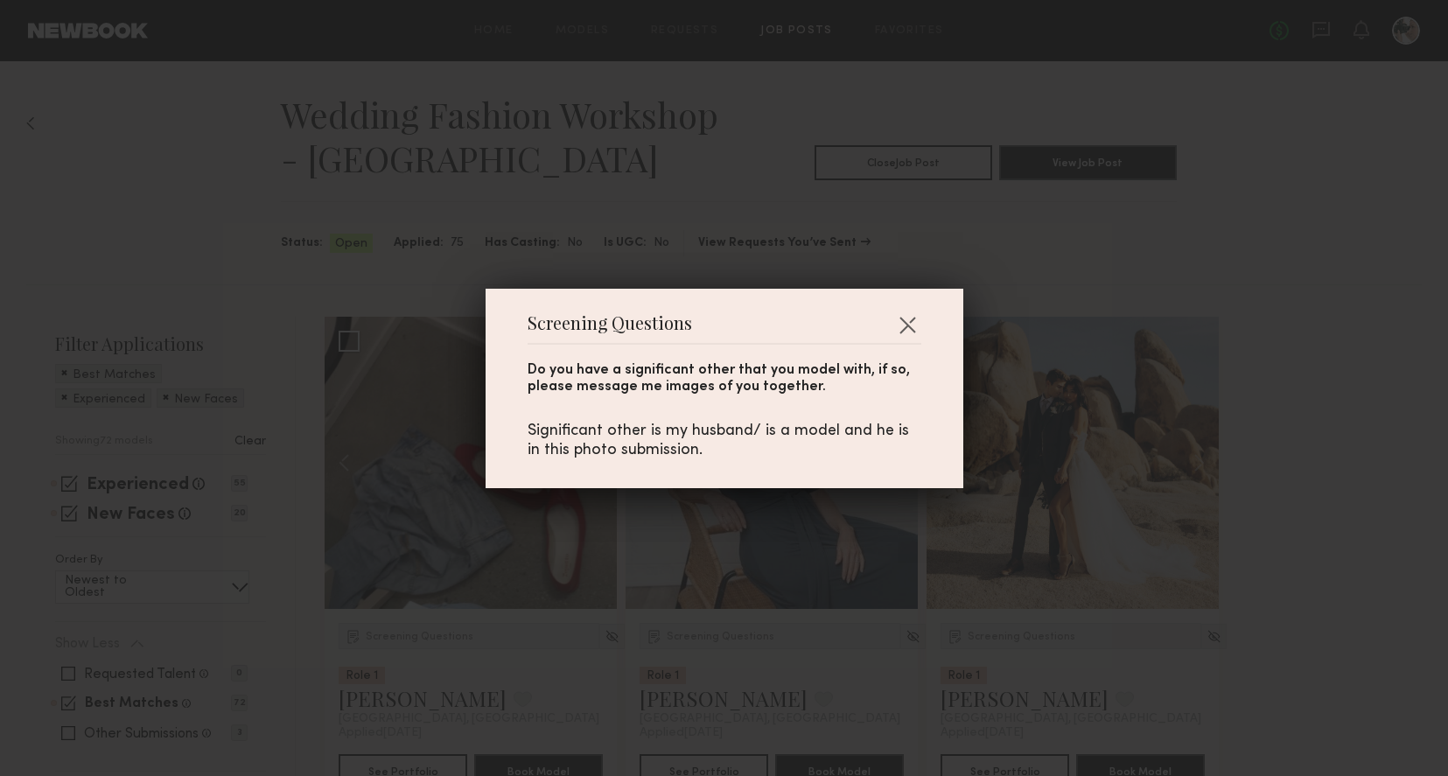
click at [508, 565] on div "Screening Questions Do you have a significant other that you model with, if so,…" at bounding box center [724, 388] width 1448 height 776
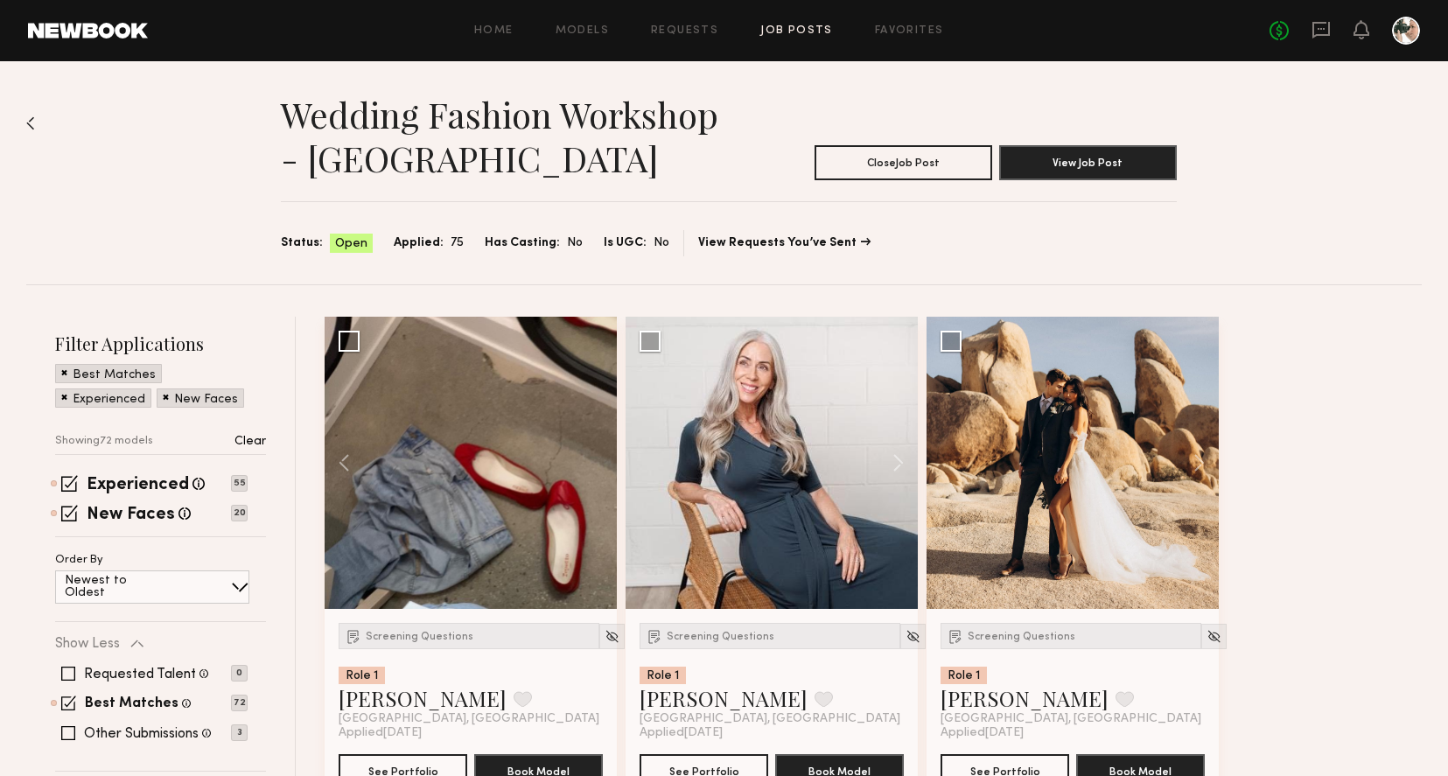
click at [493, 489] on div at bounding box center [471, 463] width 292 height 292
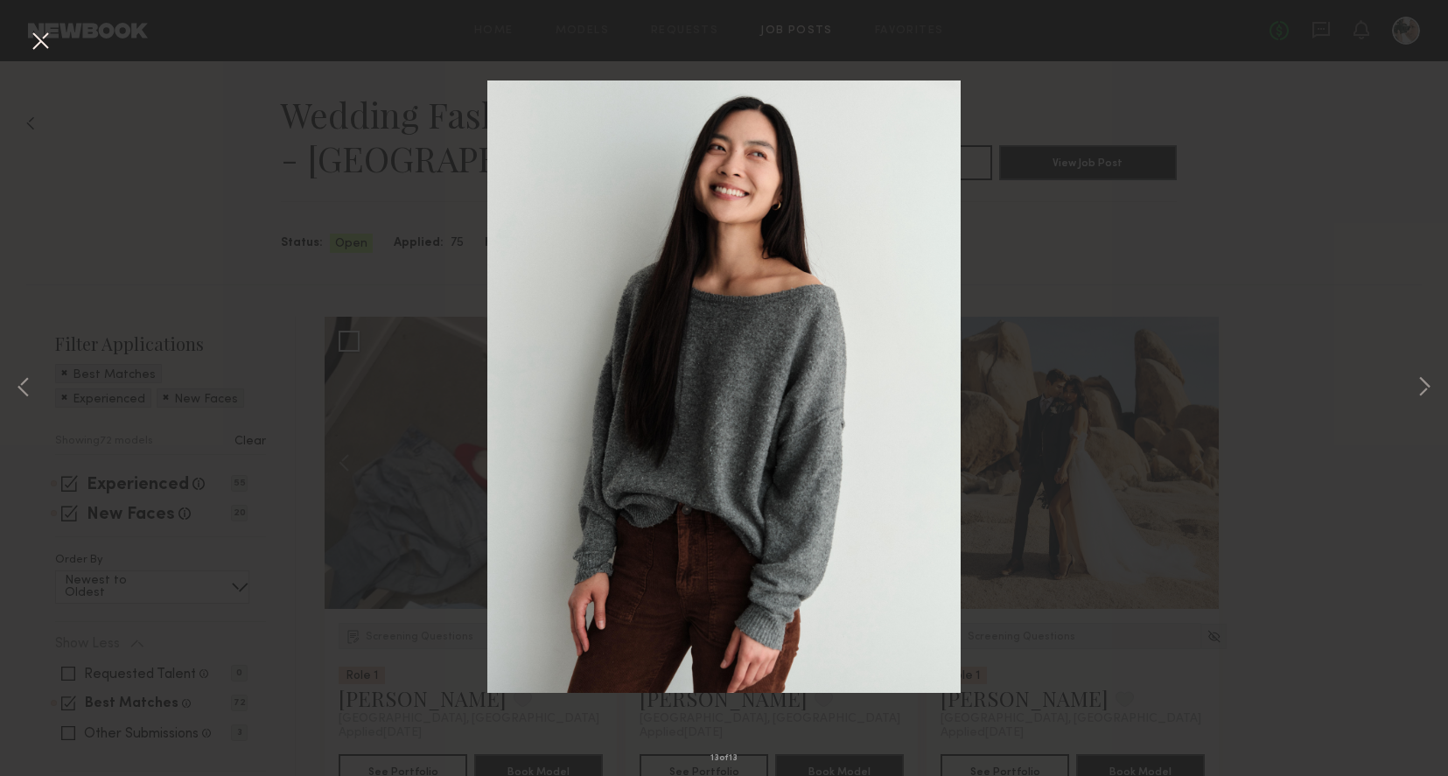
click at [44, 45] on button at bounding box center [40, 41] width 28 height 31
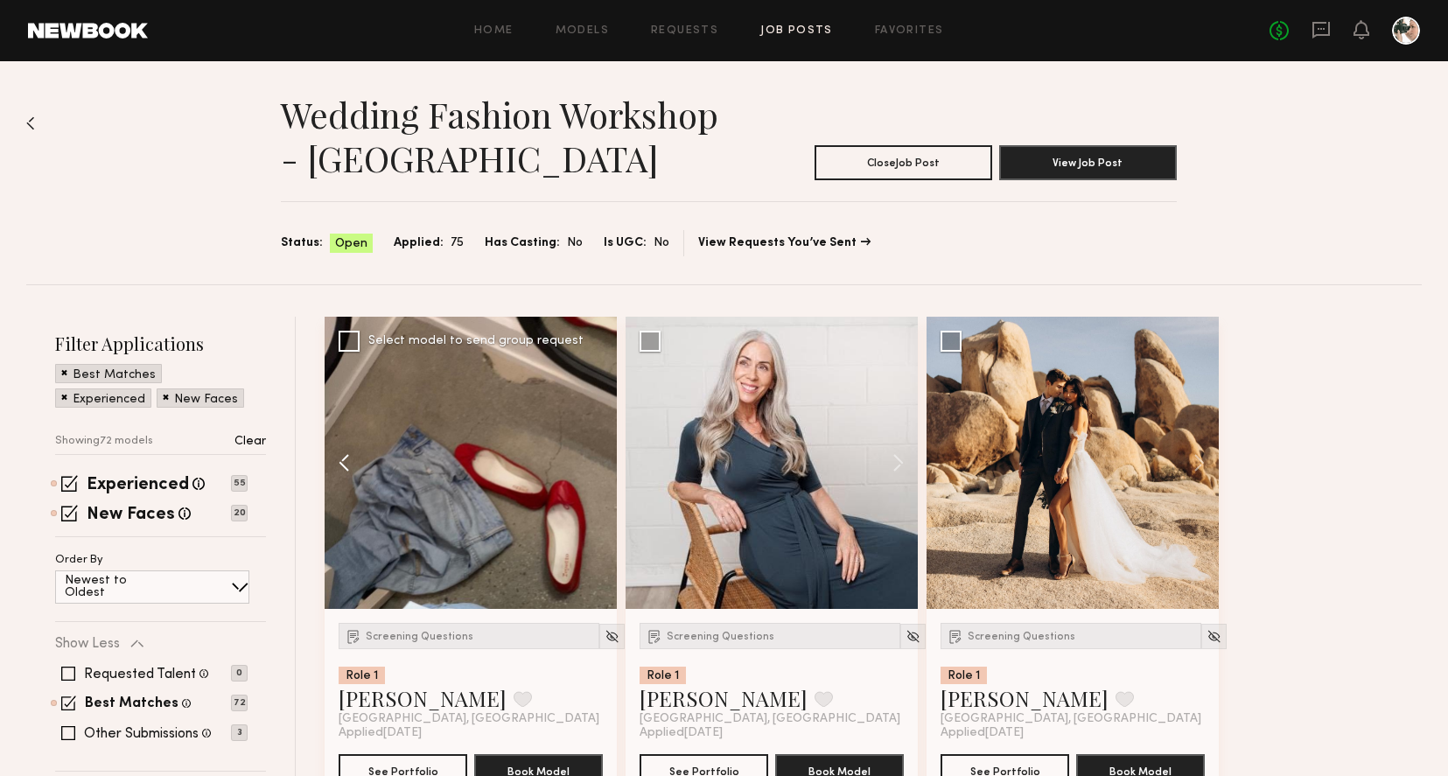
click at [346, 465] on button at bounding box center [353, 463] width 56 height 292
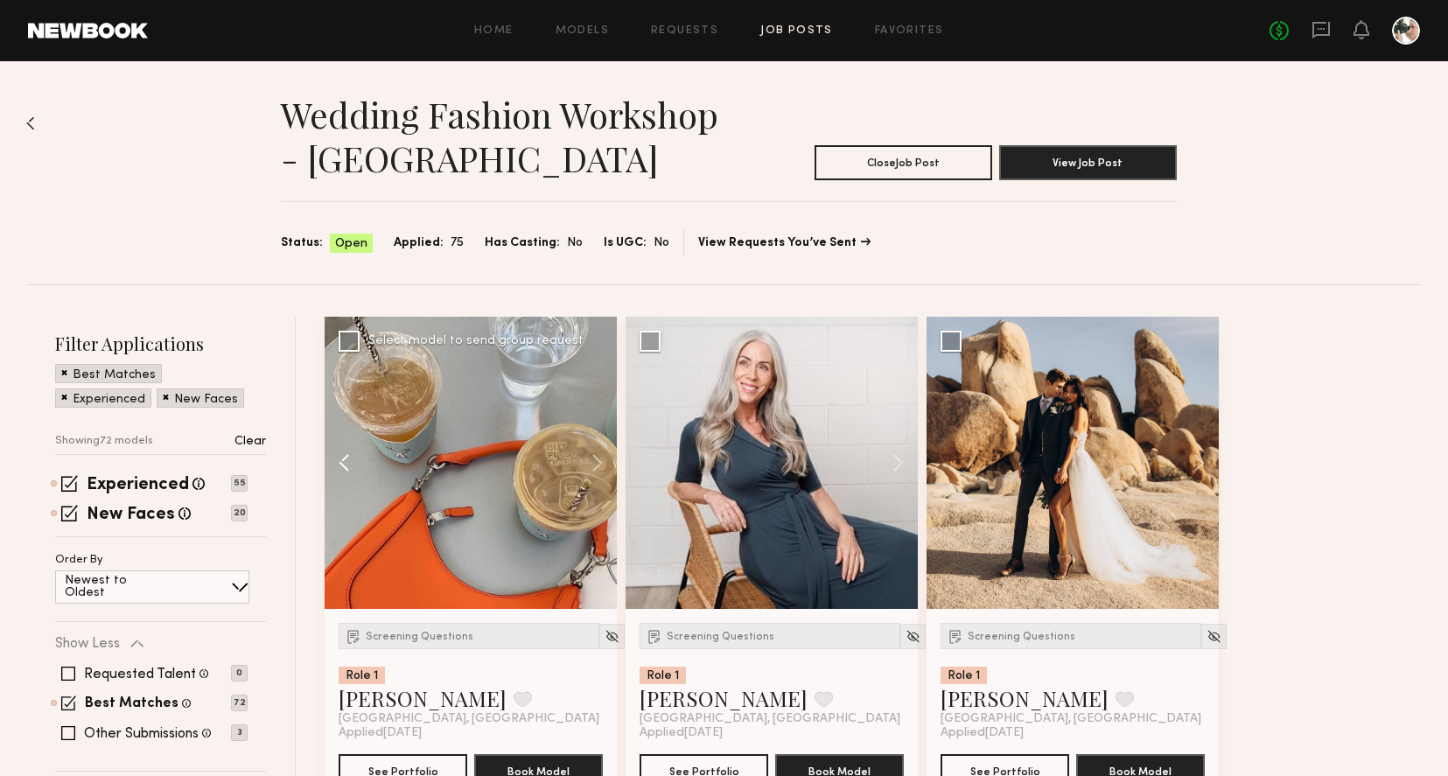
click at [346, 465] on button at bounding box center [353, 463] width 56 height 292
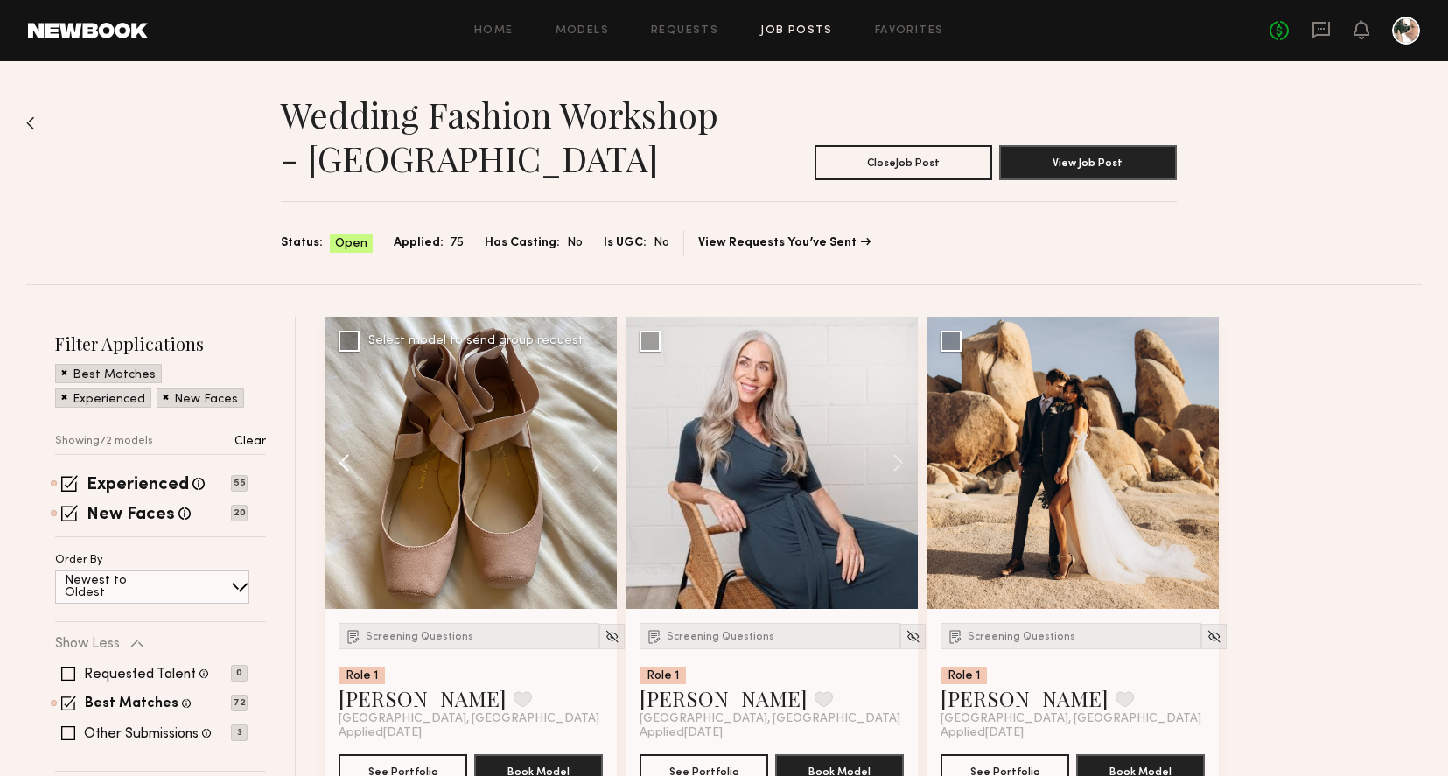
click at [346, 465] on button at bounding box center [353, 463] width 56 height 292
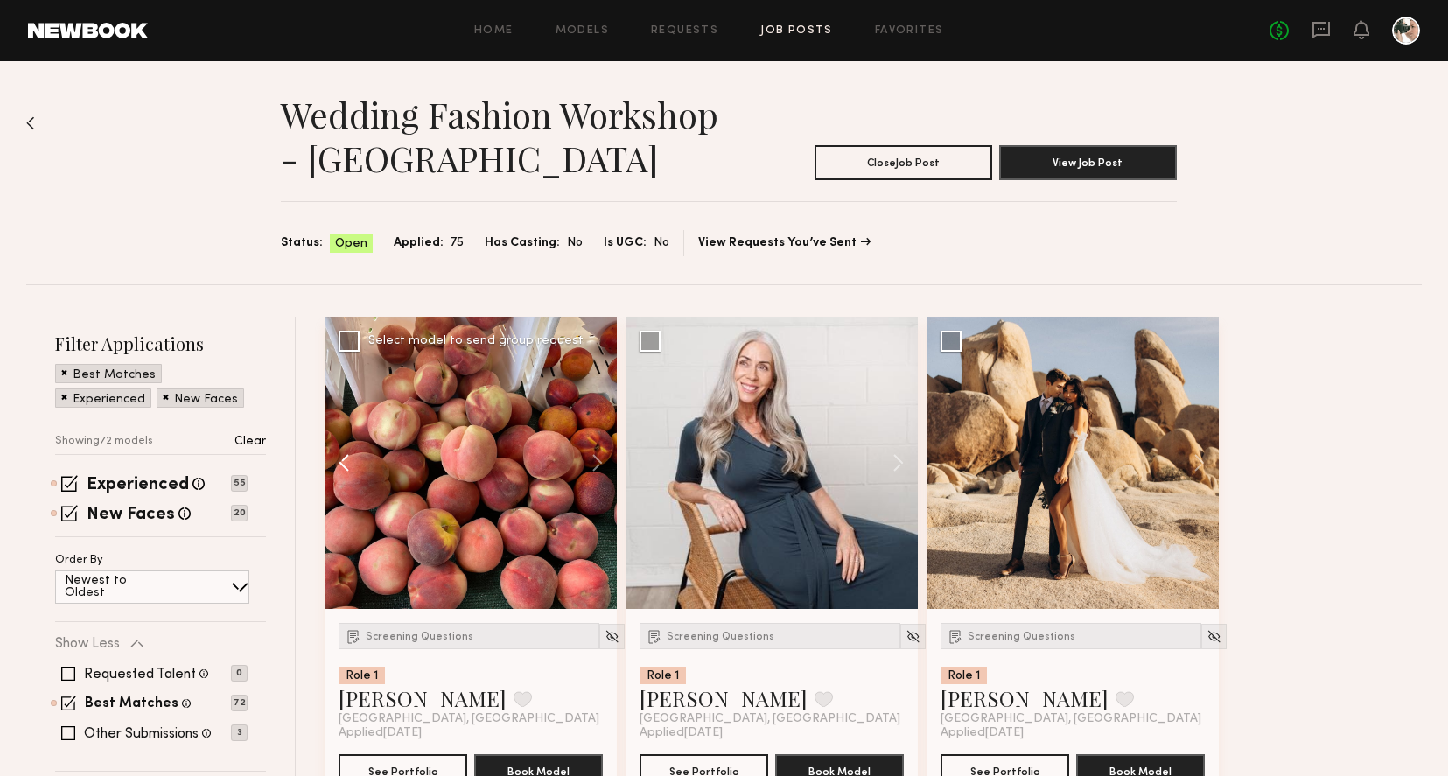
click at [346, 465] on button at bounding box center [353, 463] width 56 height 292
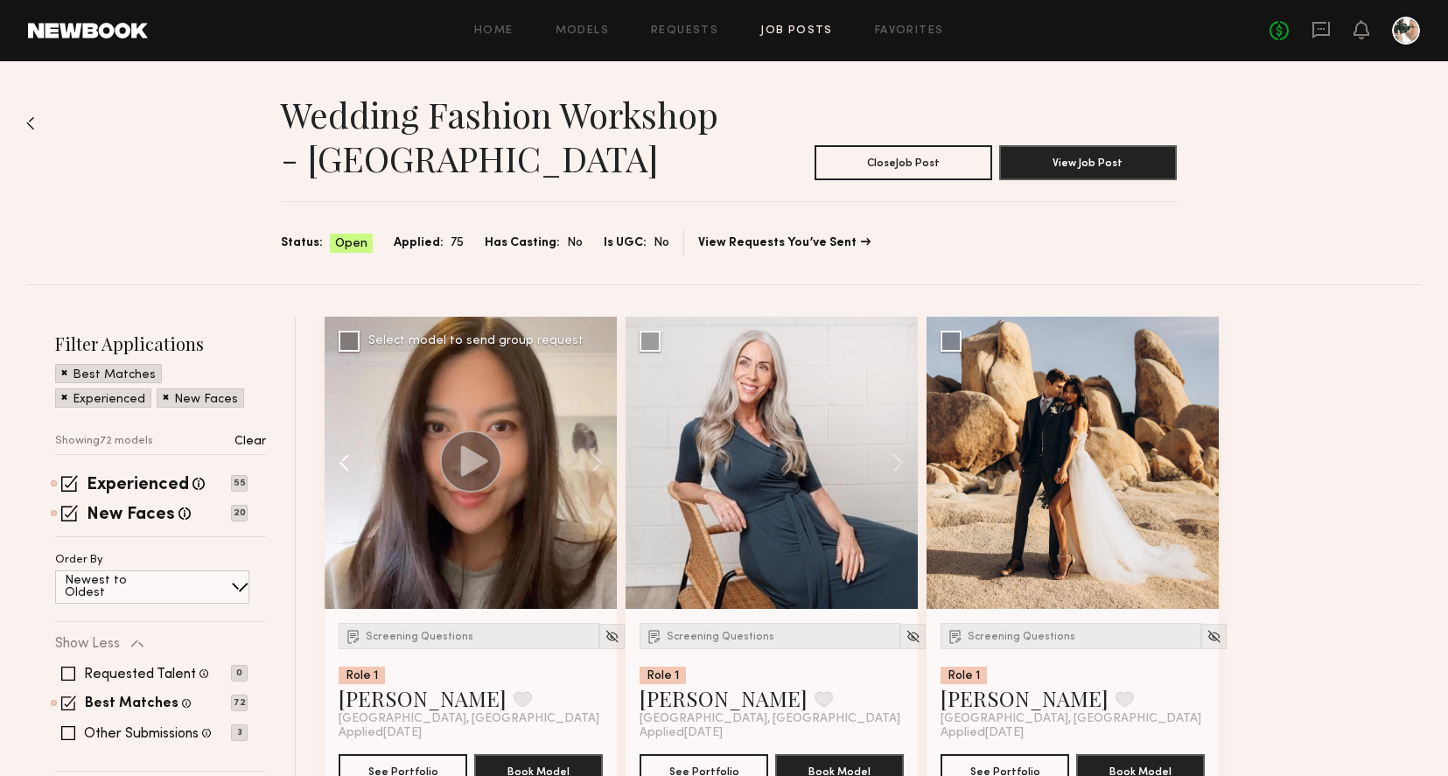
click at [346, 465] on button at bounding box center [353, 463] width 56 height 292
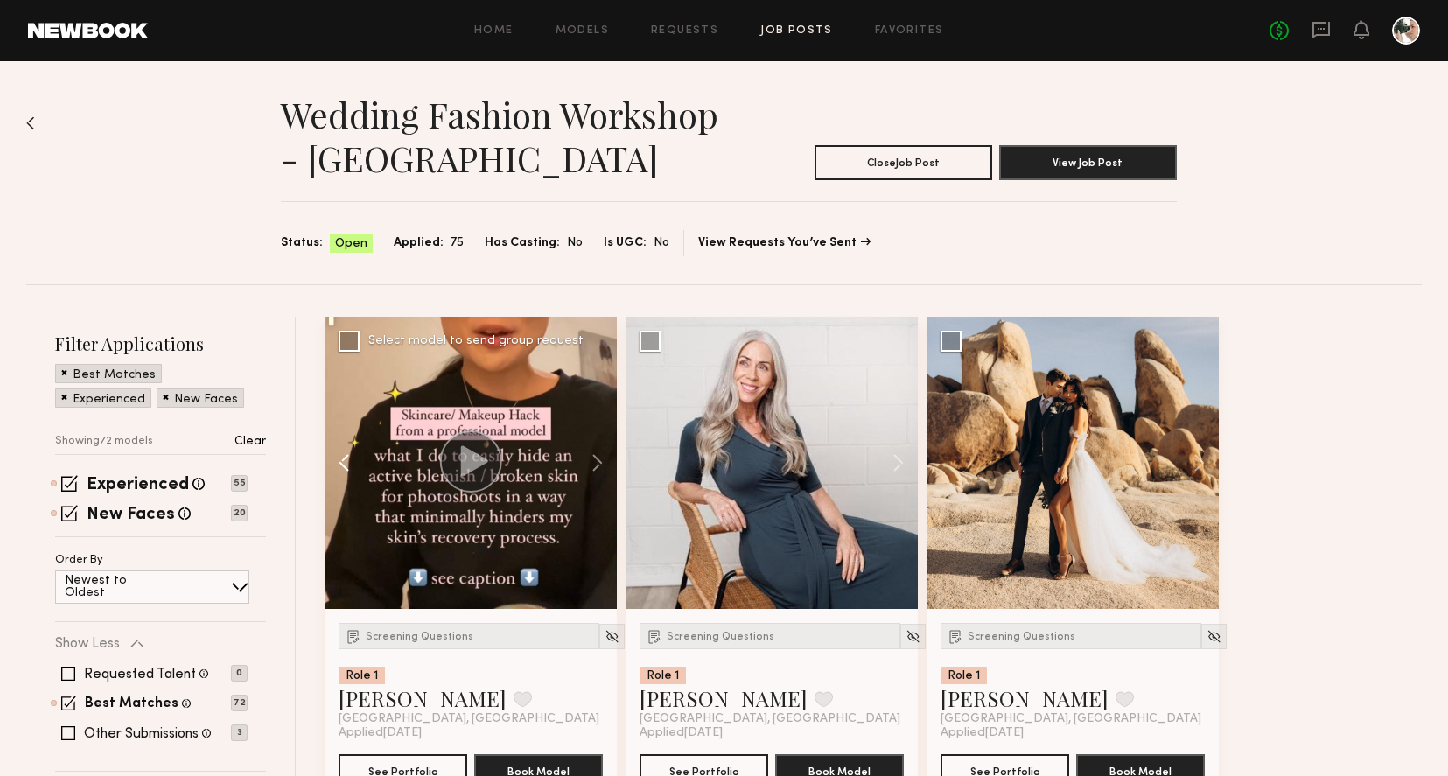
click at [346, 465] on button at bounding box center [353, 463] width 56 height 292
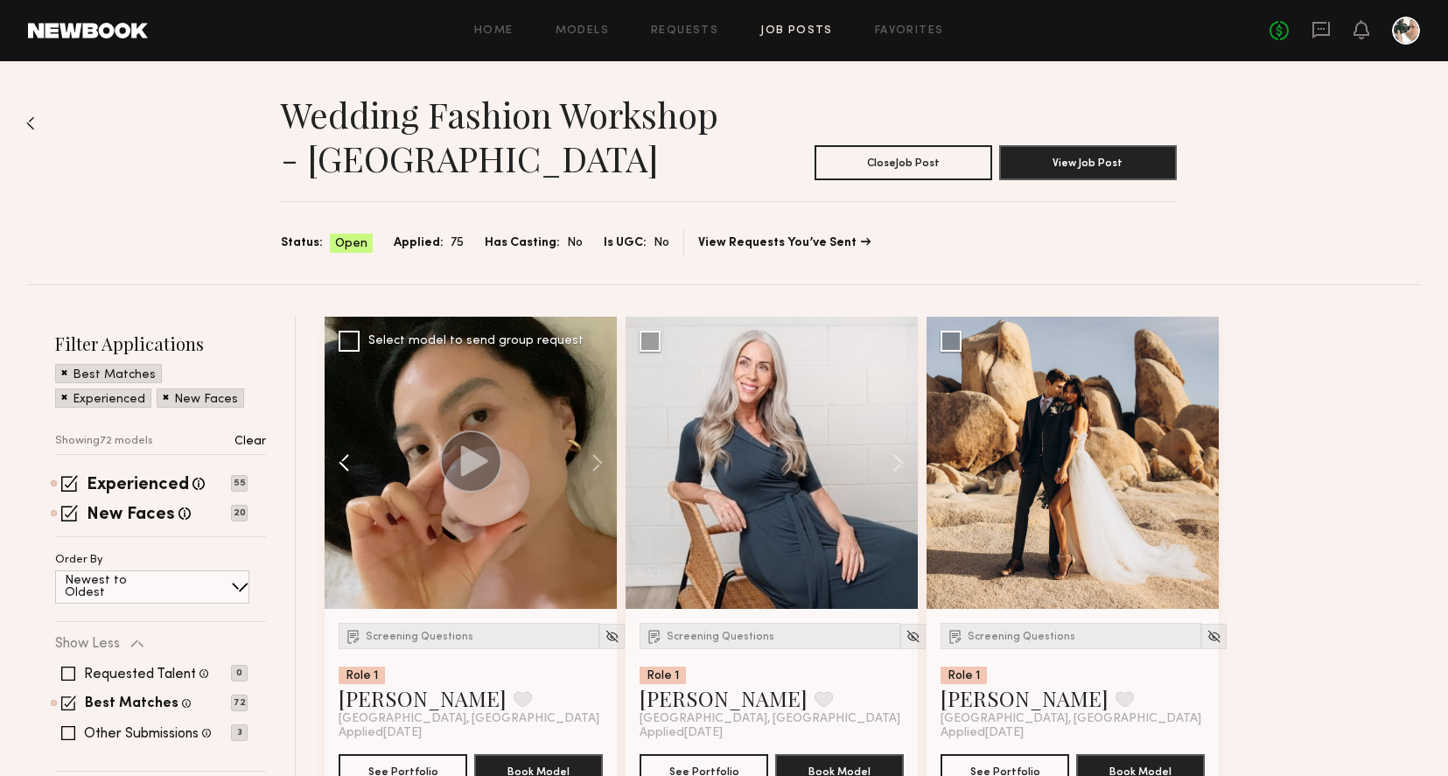
click at [346, 465] on button at bounding box center [353, 463] width 56 height 292
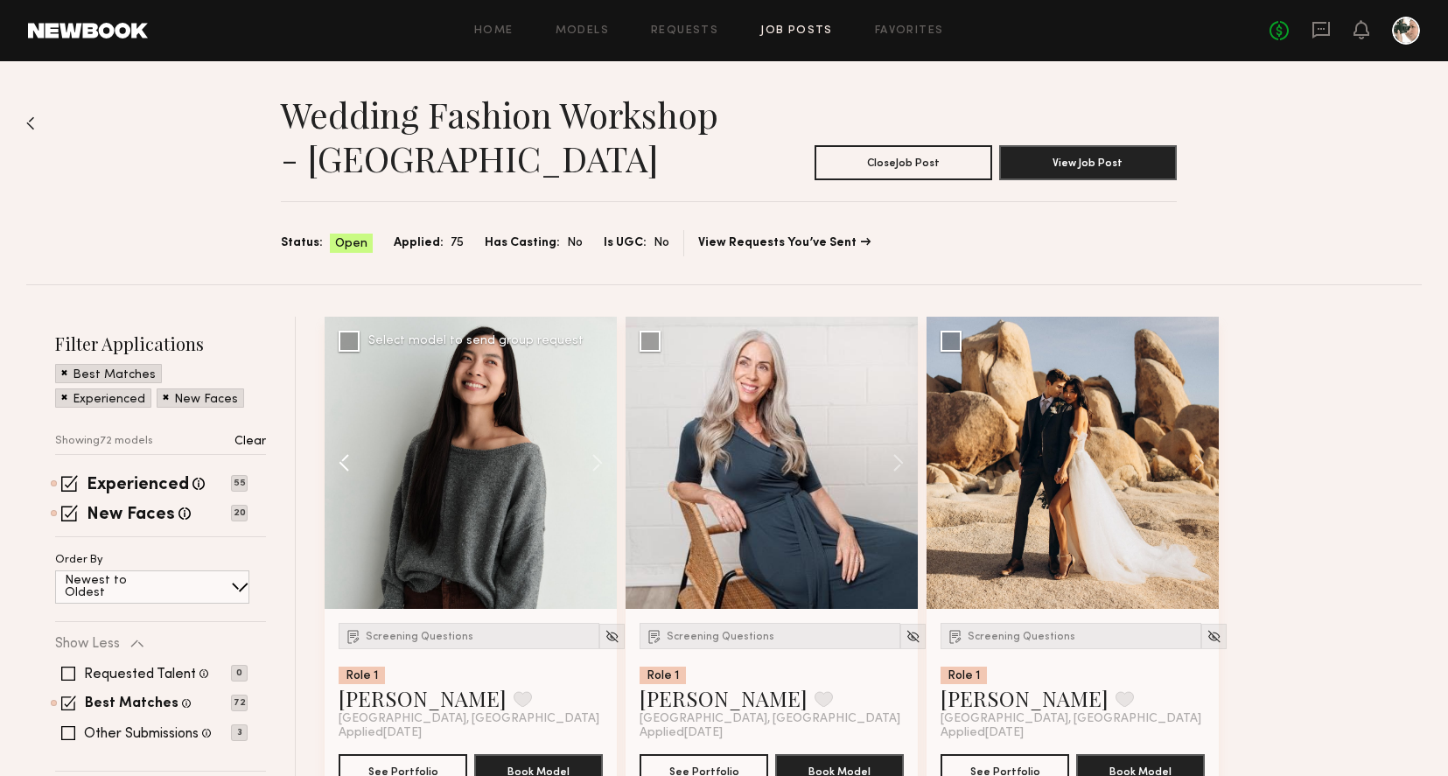
click at [346, 465] on button at bounding box center [353, 463] width 56 height 292
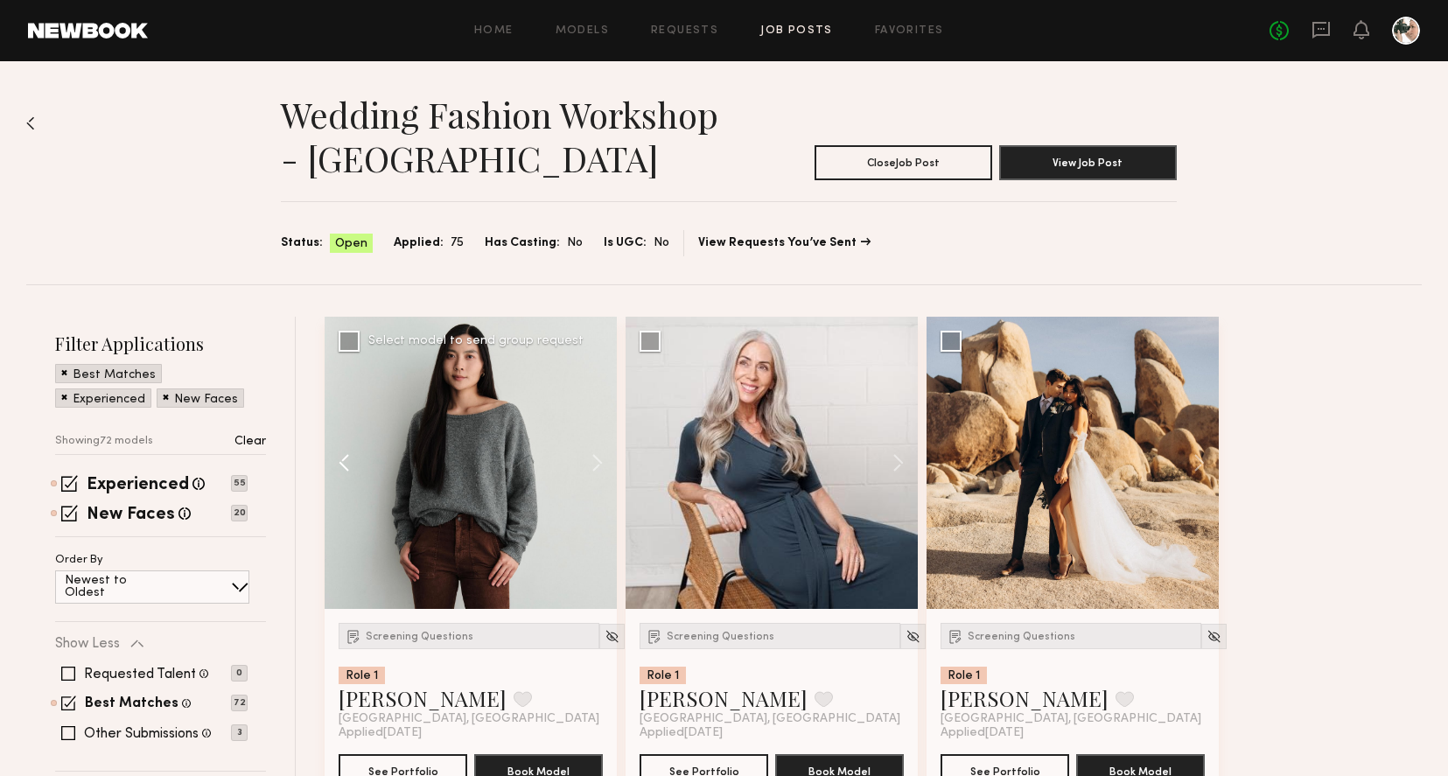
click at [346, 465] on button at bounding box center [353, 463] width 56 height 292
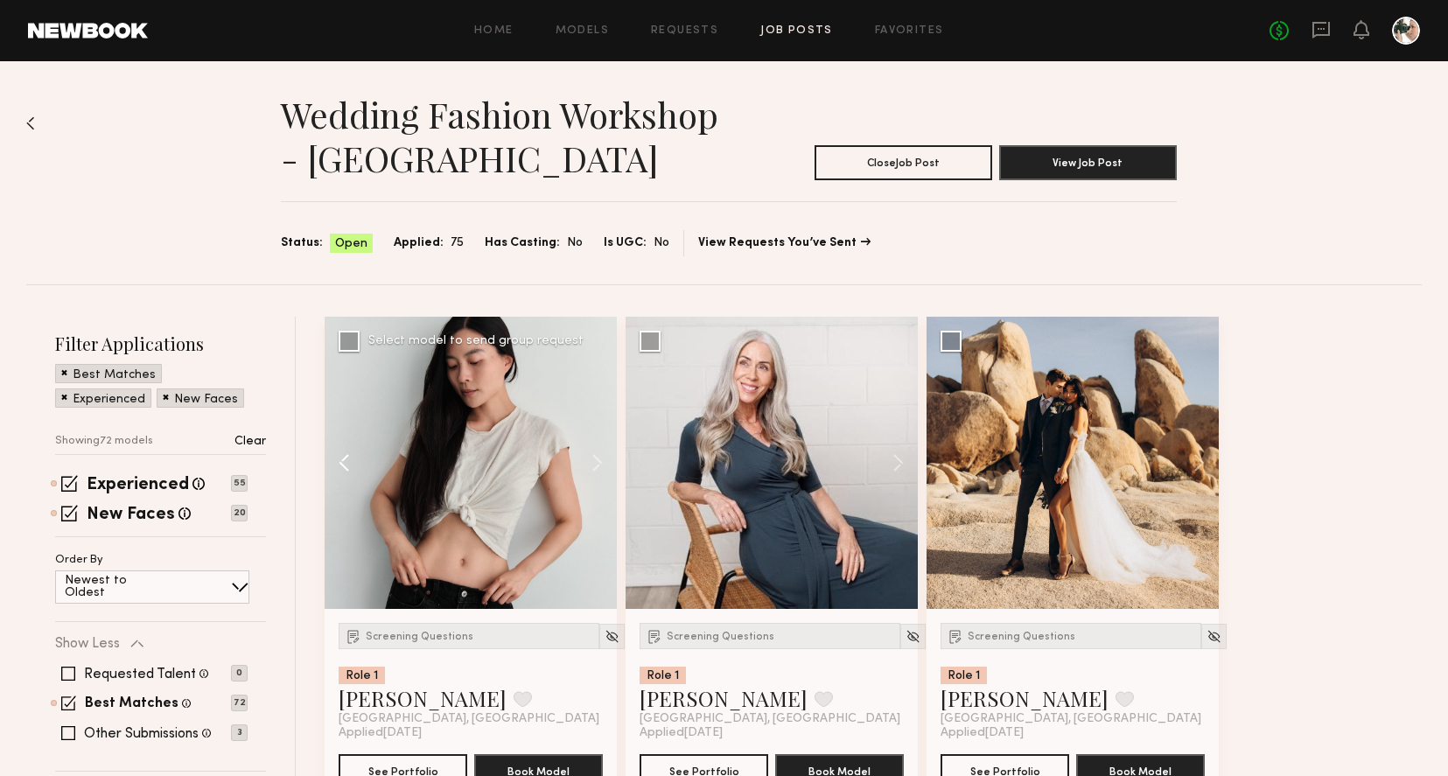
click at [346, 465] on button at bounding box center [353, 463] width 56 height 292
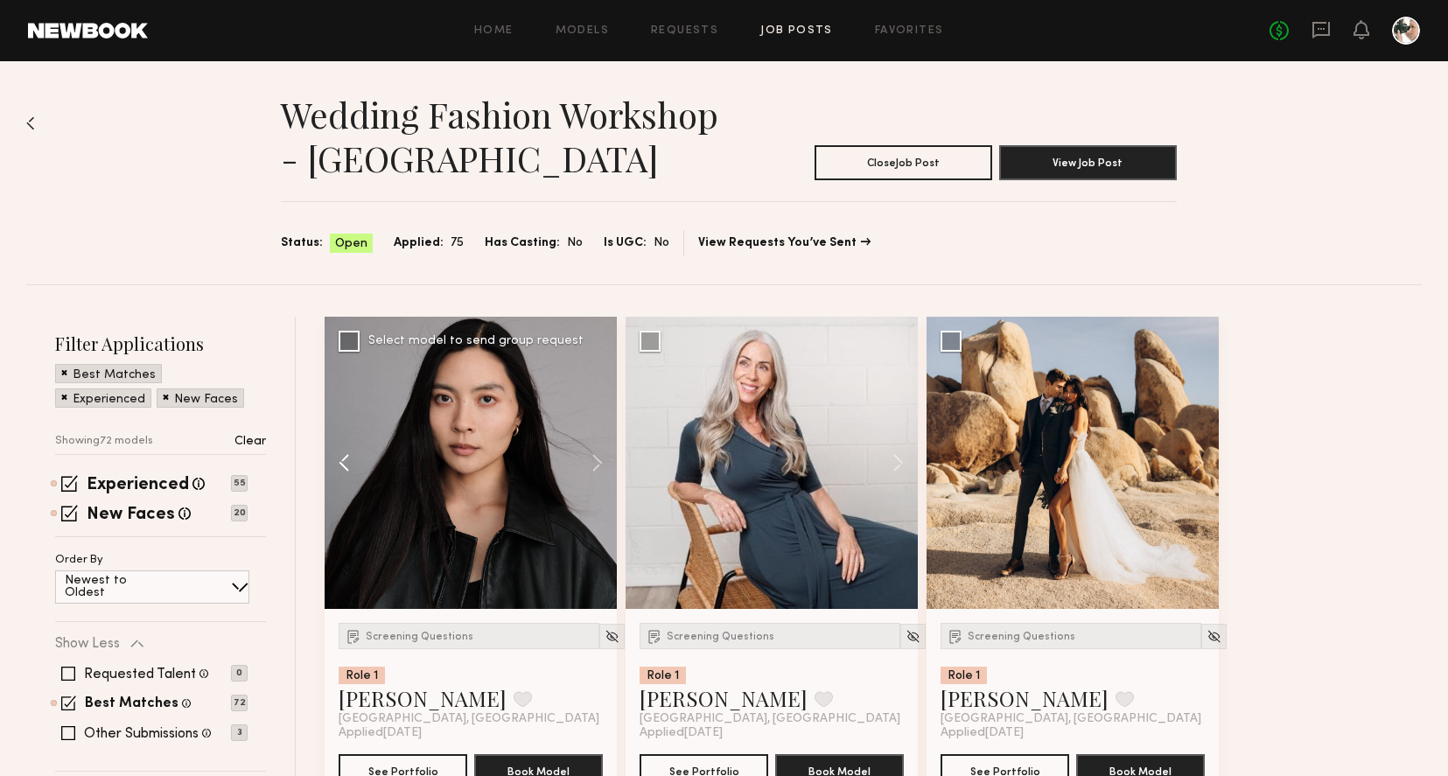
click at [346, 465] on button at bounding box center [353, 463] width 56 height 292
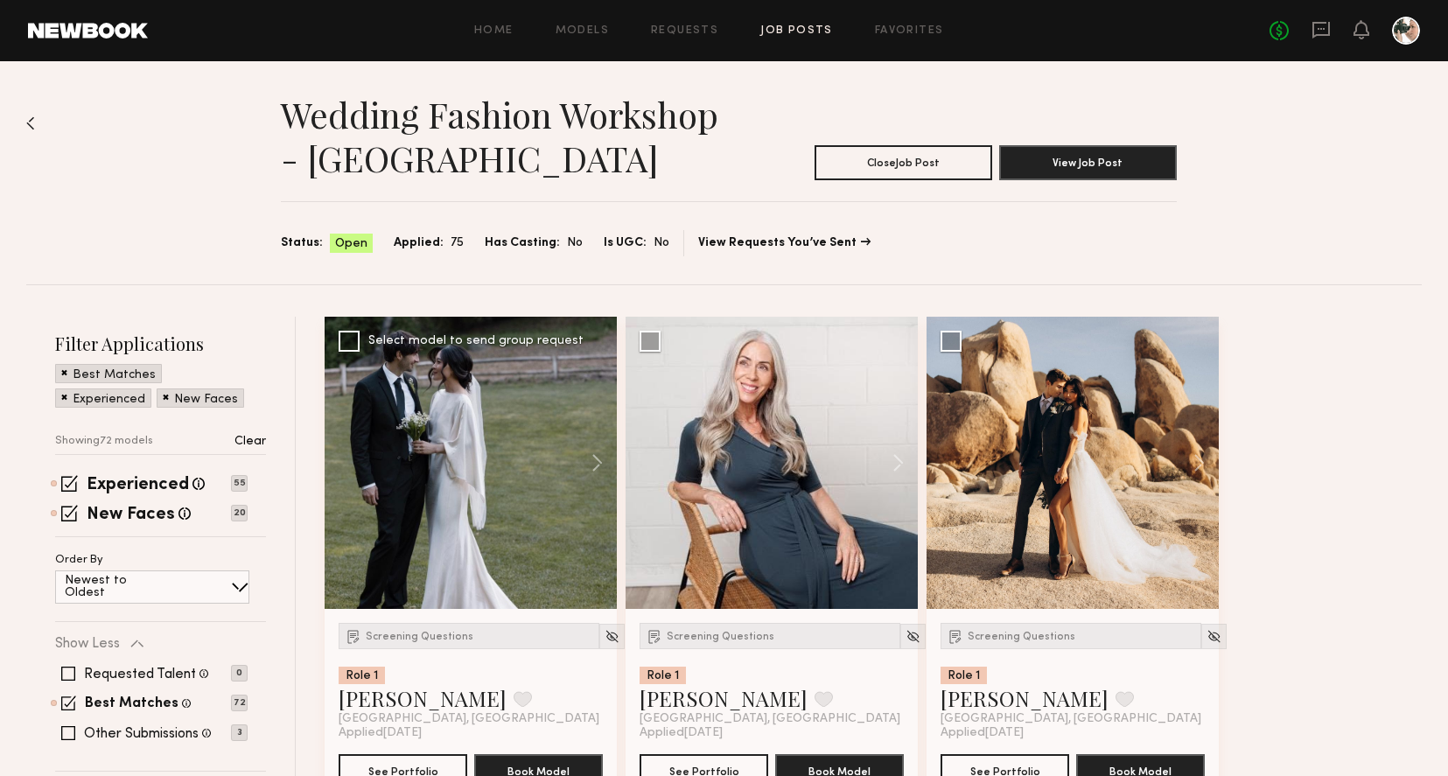
click at [421, 451] on div at bounding box center [471, 463] width 292 height 292
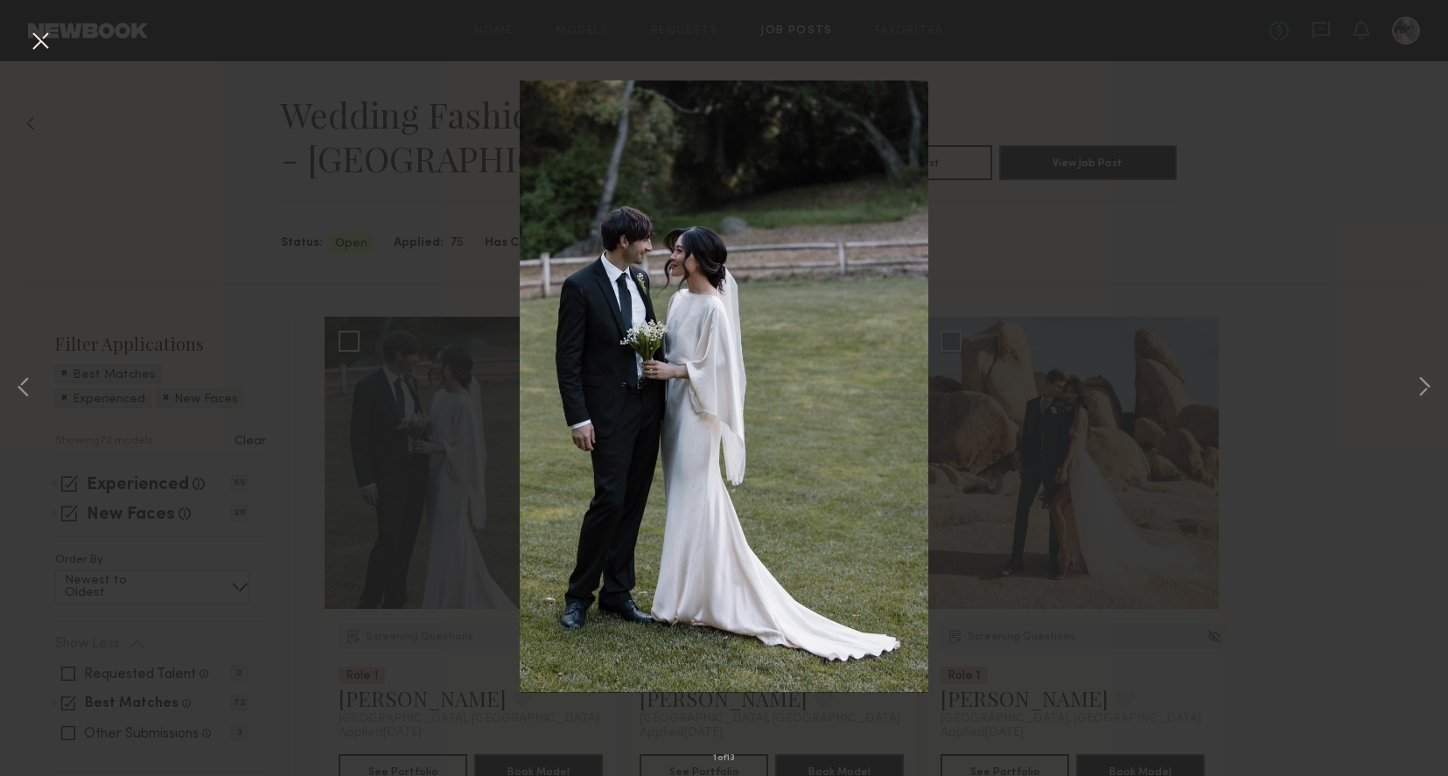
click at [38, 44] on button at bounding box center [40, 41] width 28 height 31
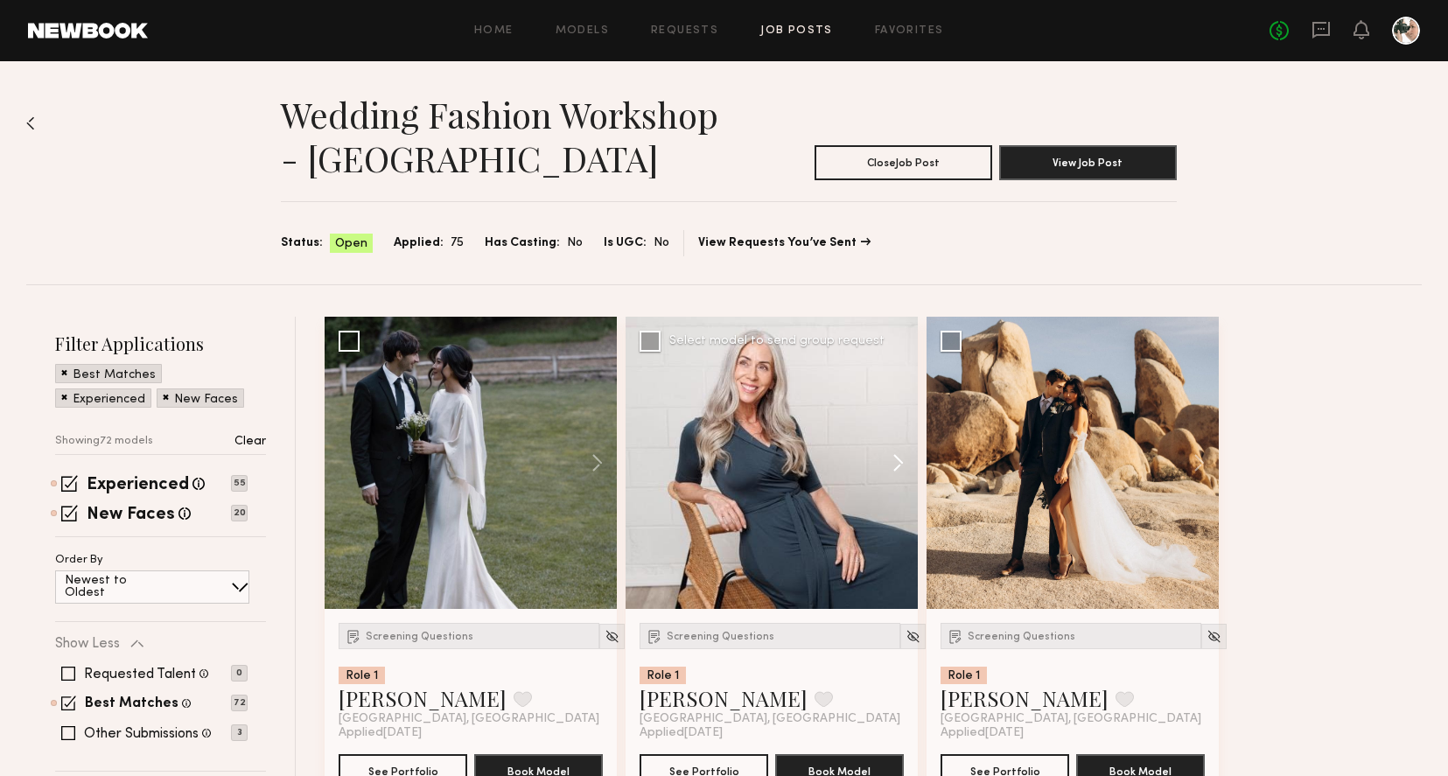
click at [900, 458] on button at bounding box center [890, 463] width 56 height 292
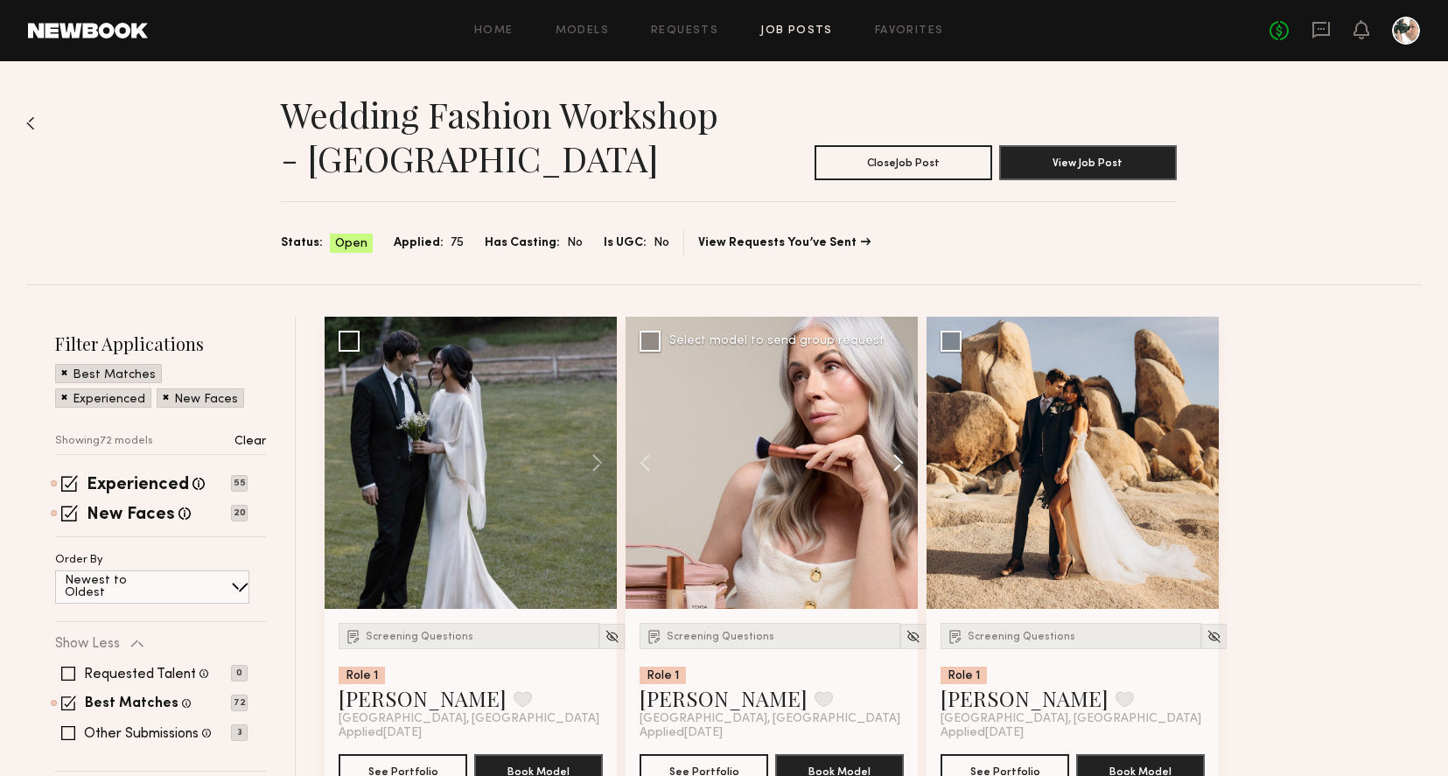
click at [900, 458] on button at bounding box center [890, 463] width 56 height 292
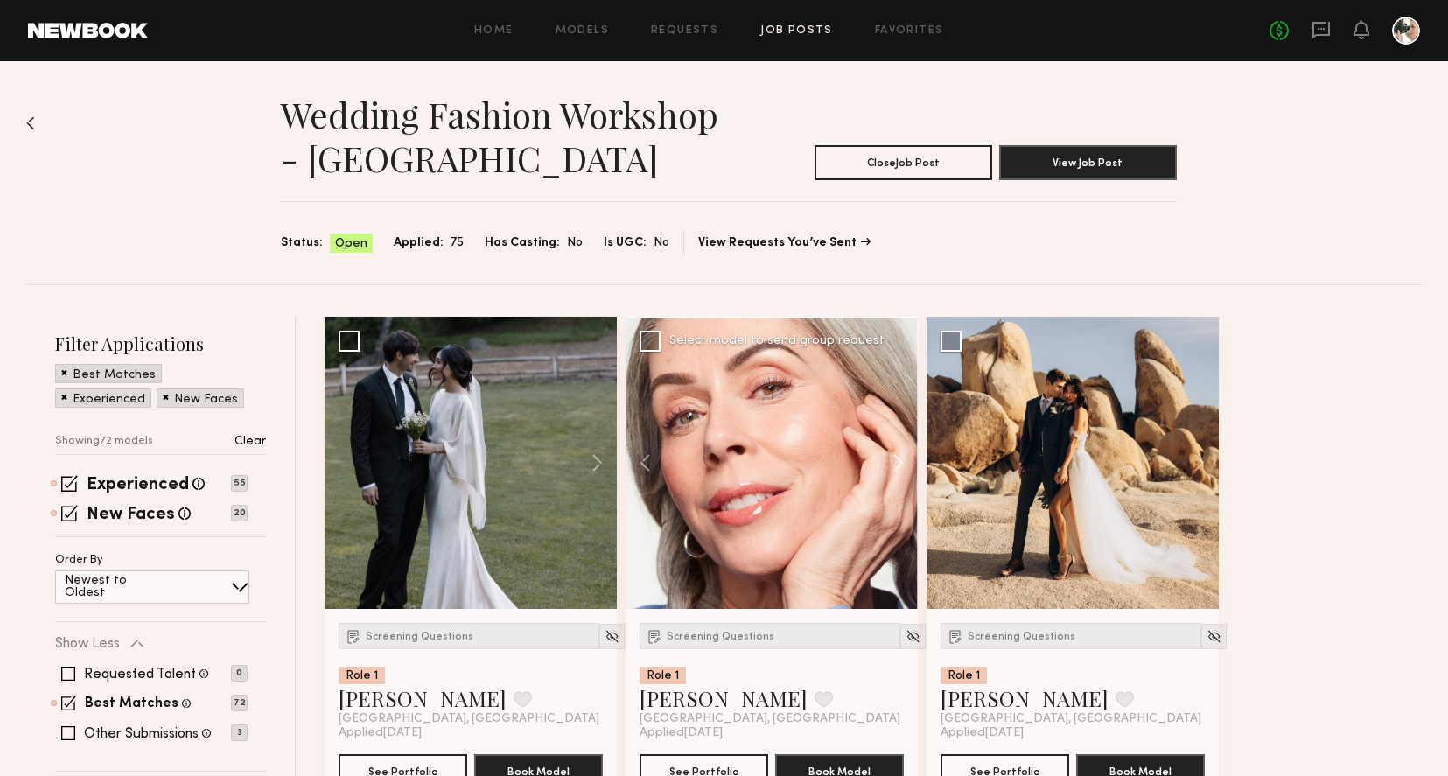
click at [897, 466] on button at bounding box center [890, 463] width 56 height 292
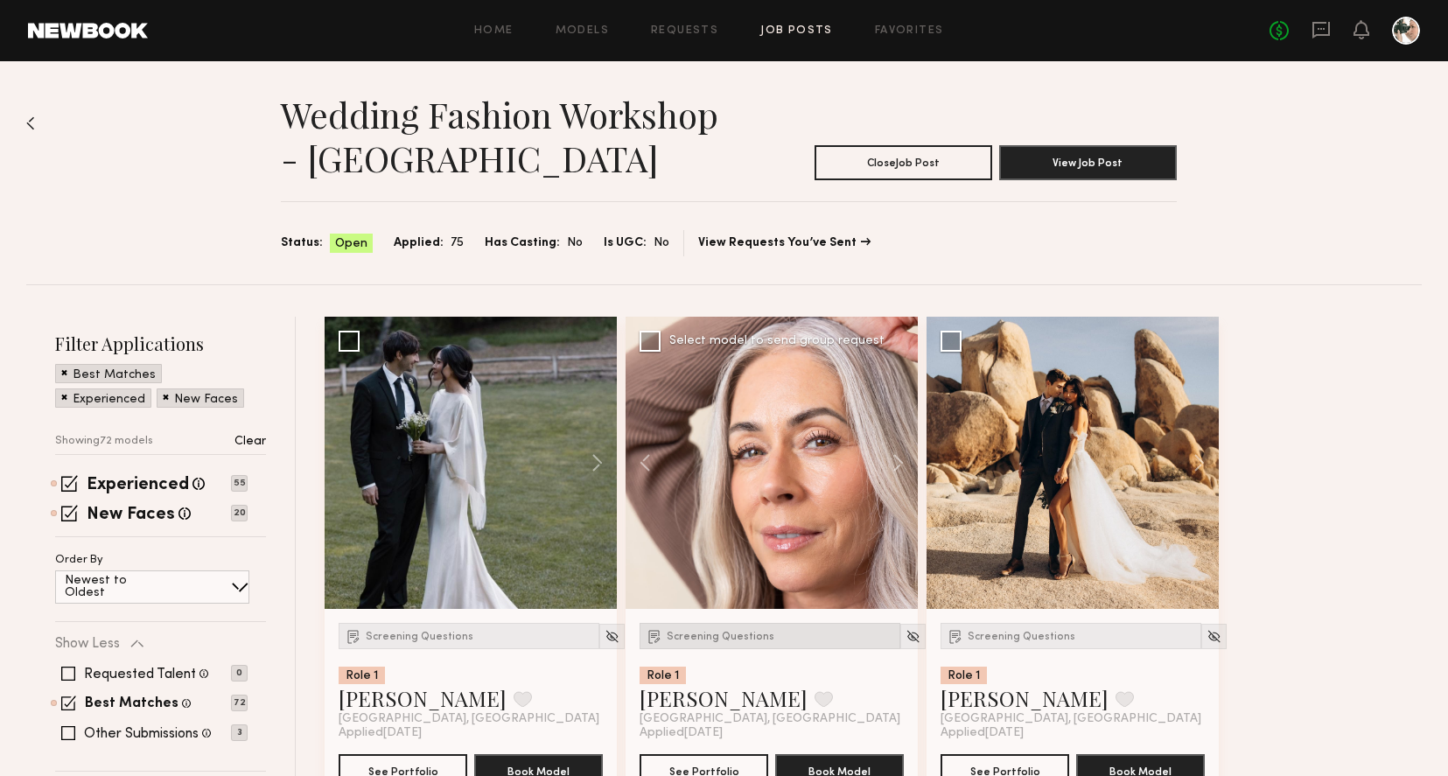
click at [728, 638] on span "Screening Questions" at bounding box center [721, 637] width 108 height 10
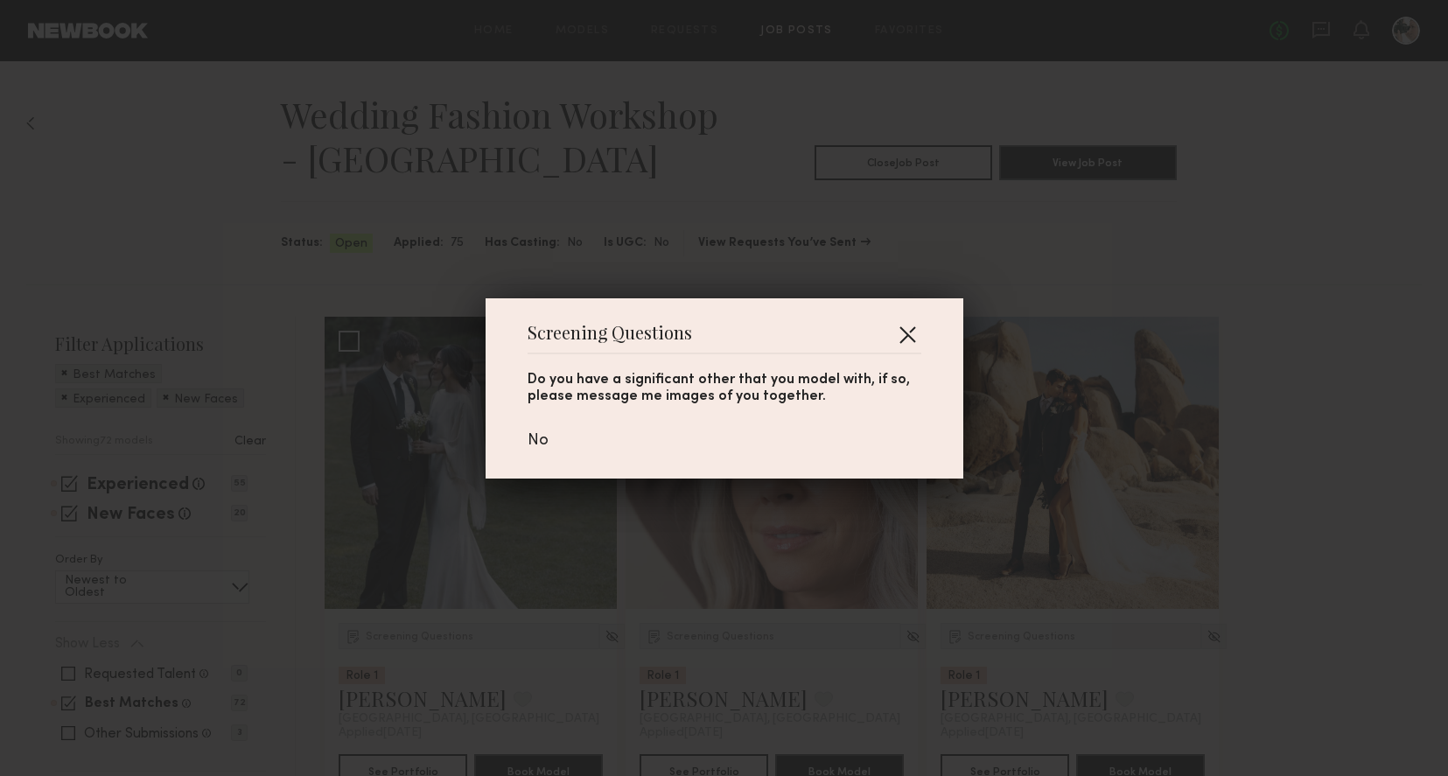
click at [910, 331] on button "button" at bounding box center [907, 334] width 28 height 28
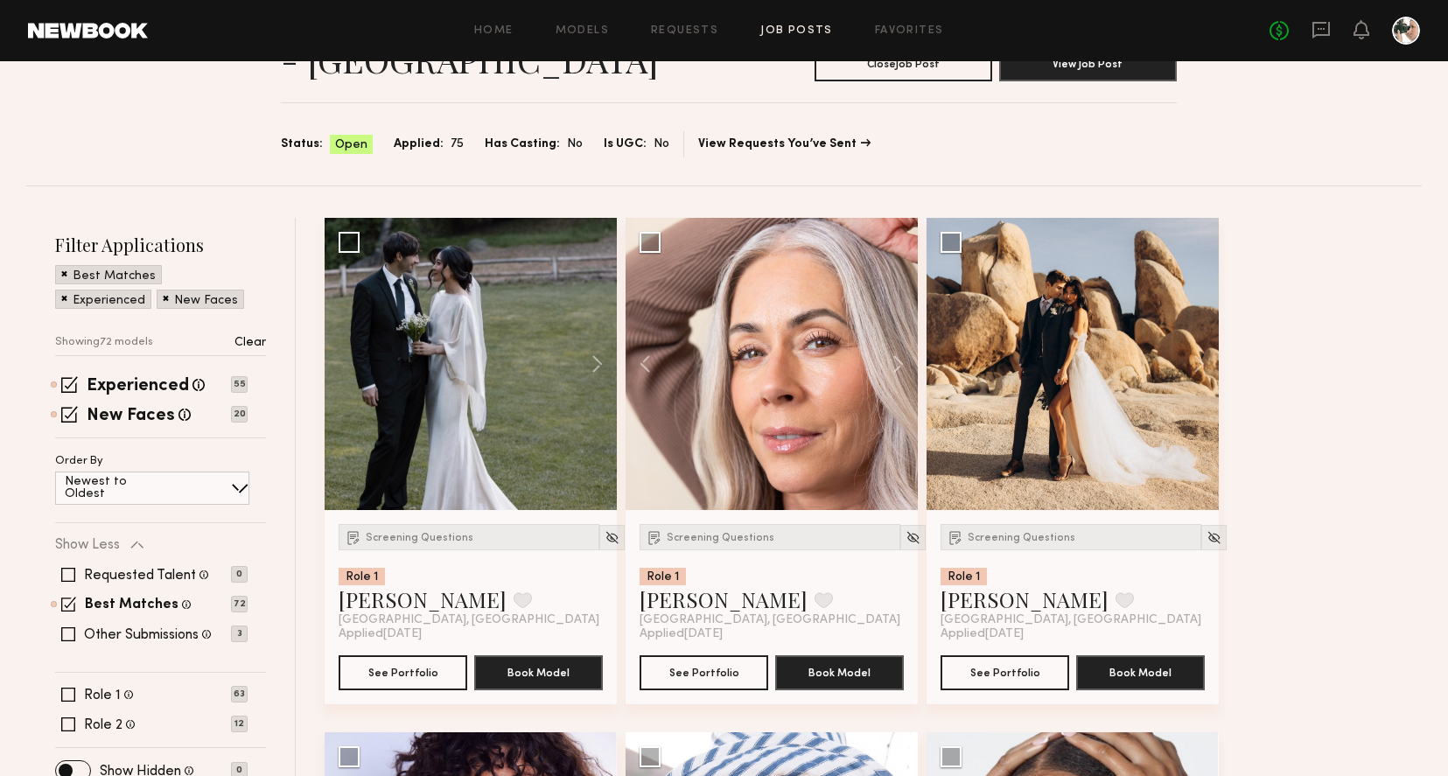
scroll to position [101, 0]
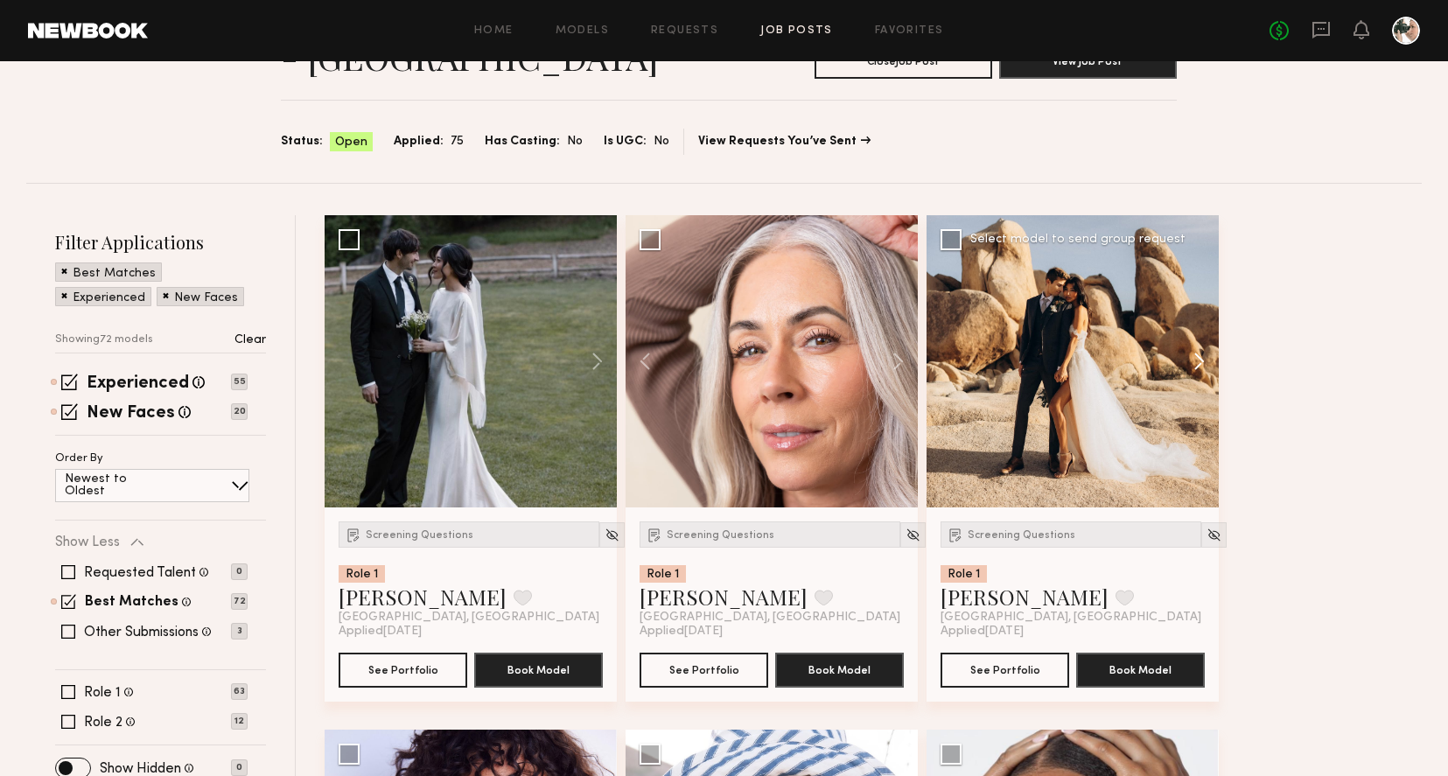
click at [1199, 364] on button at bounding box center [1191, 361] width 56 height 292
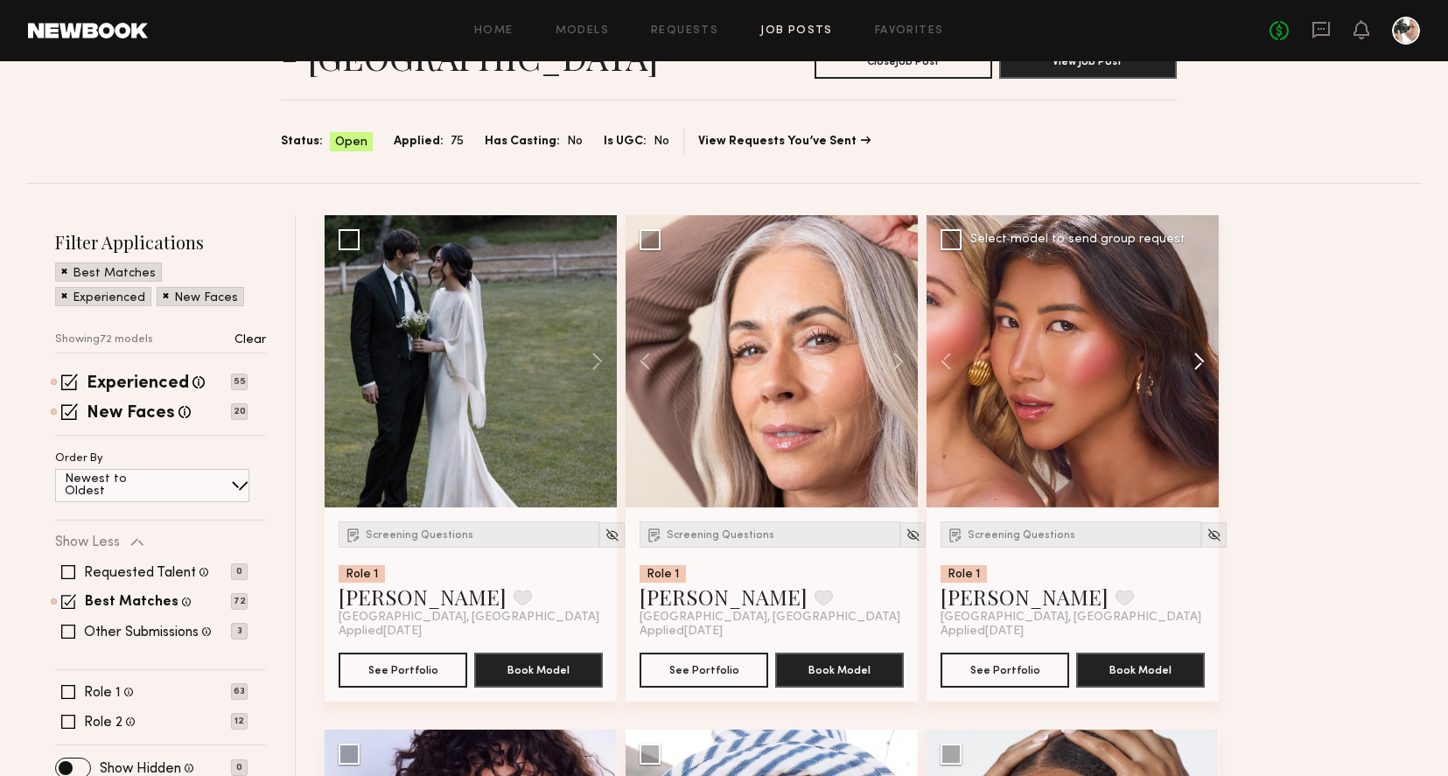
click at [1199, 364] on button at bounding box center [1191, 361] width 56 height 292
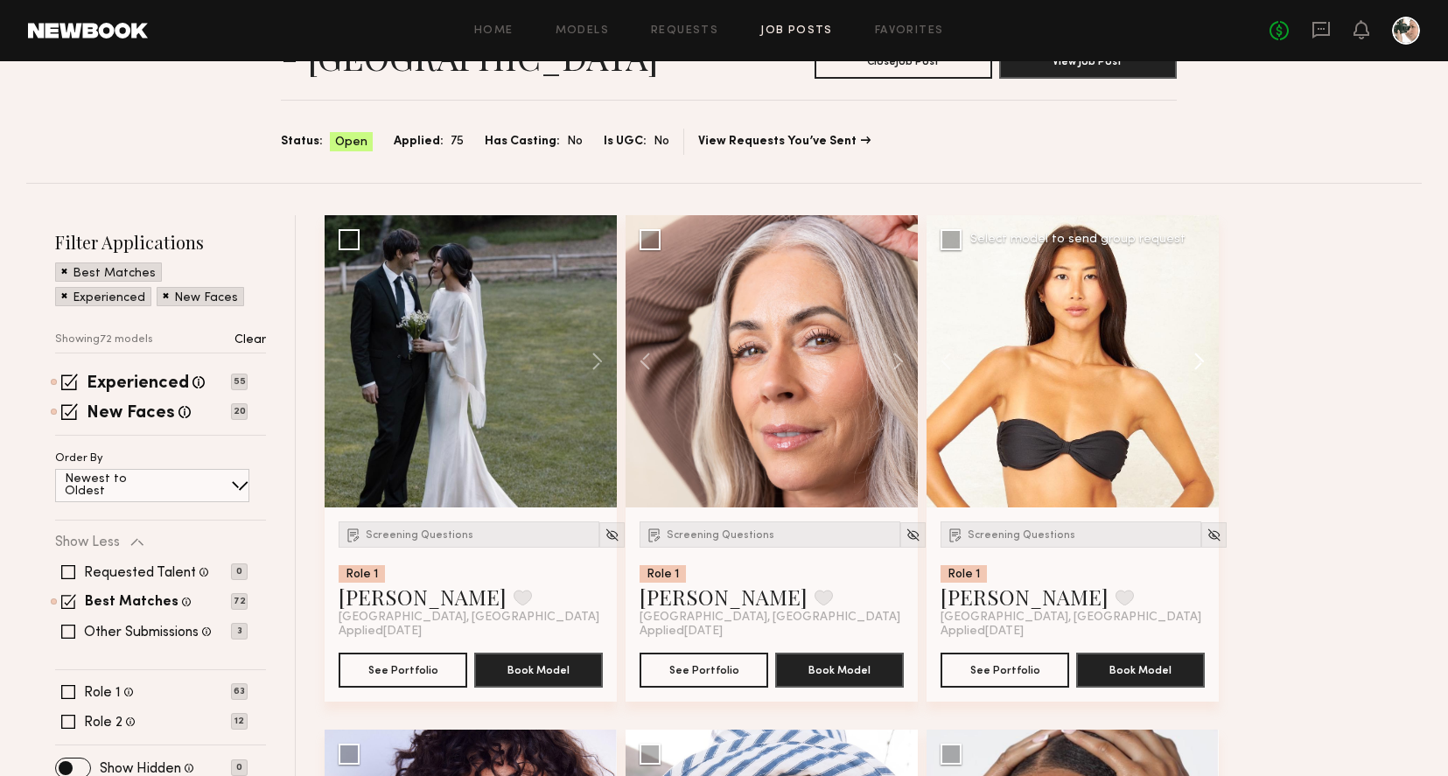
click at [1199, 364] on button at bounding box center [1191, 361] width 56 height 292
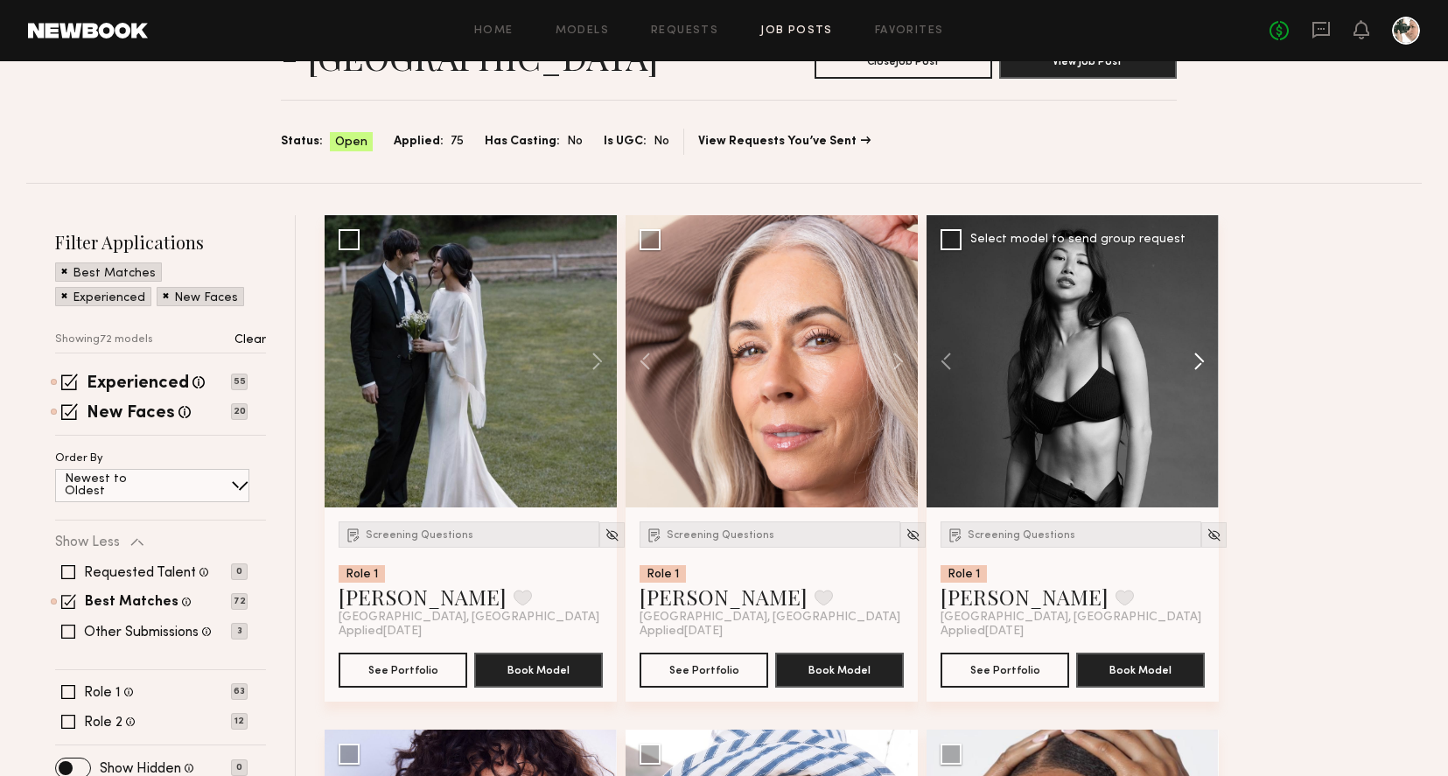
click at [1199, 364] on button at bounding box center [1191, 361] width 56 height 292
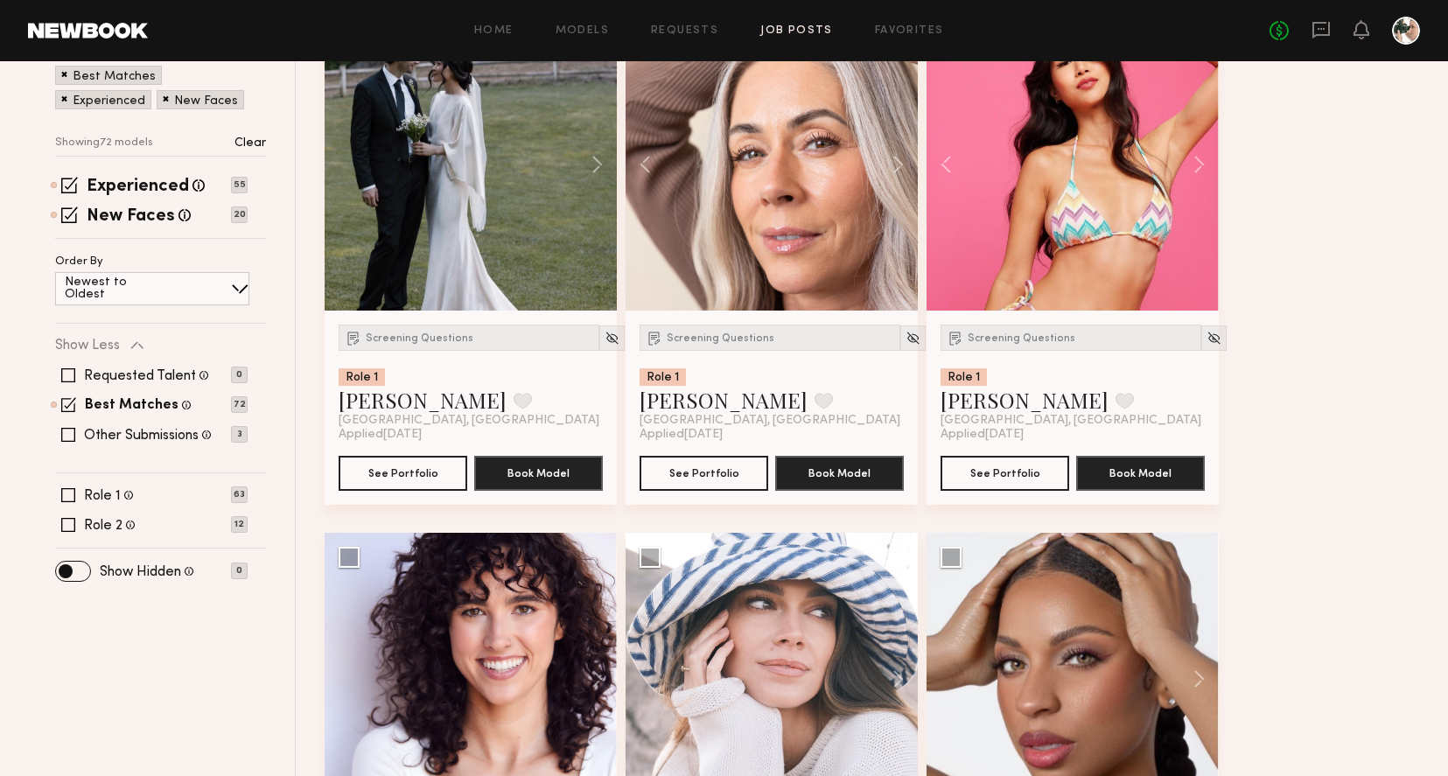
scroll to position [227, 0]
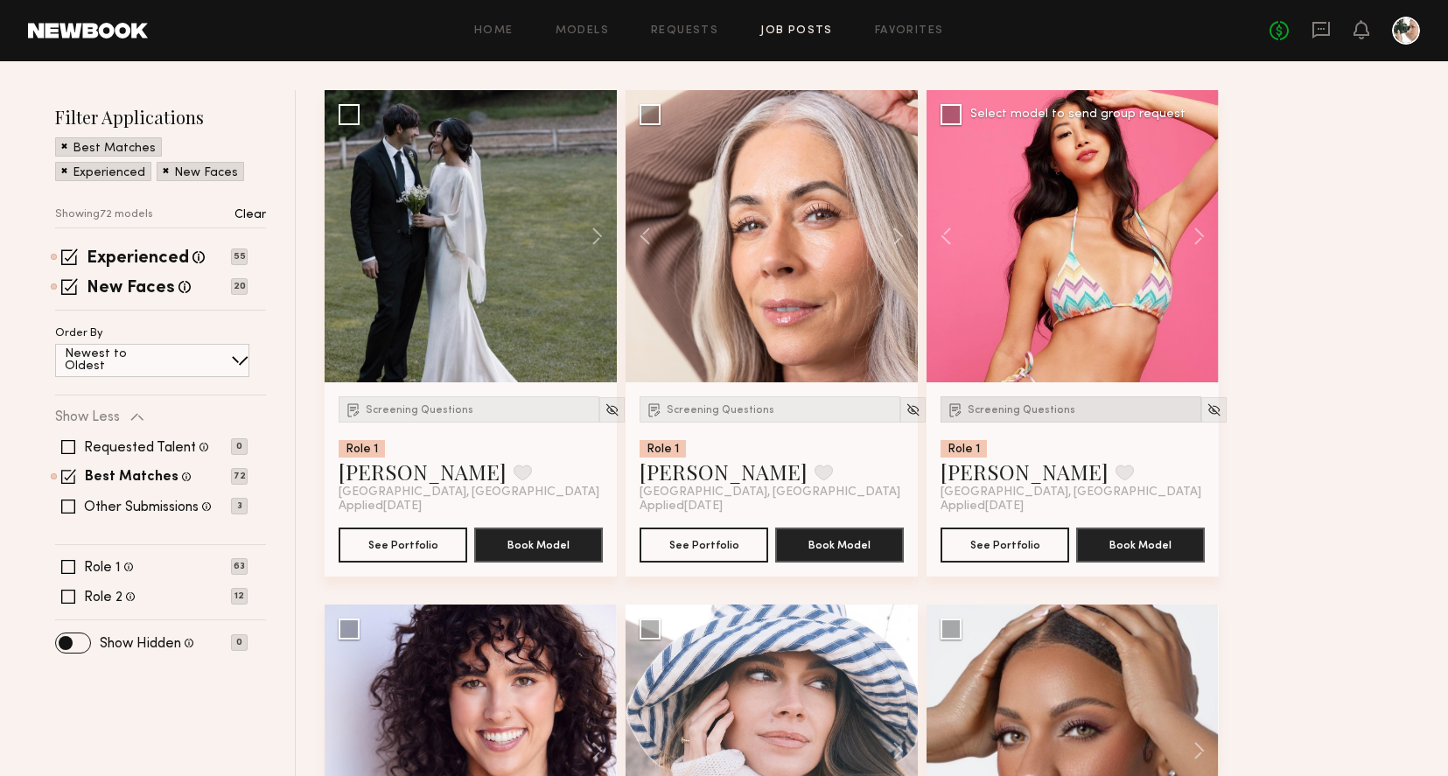
click at [1038, 413] on span "Screening Questions" at bounding box center [1021, 410] width 108 height 10
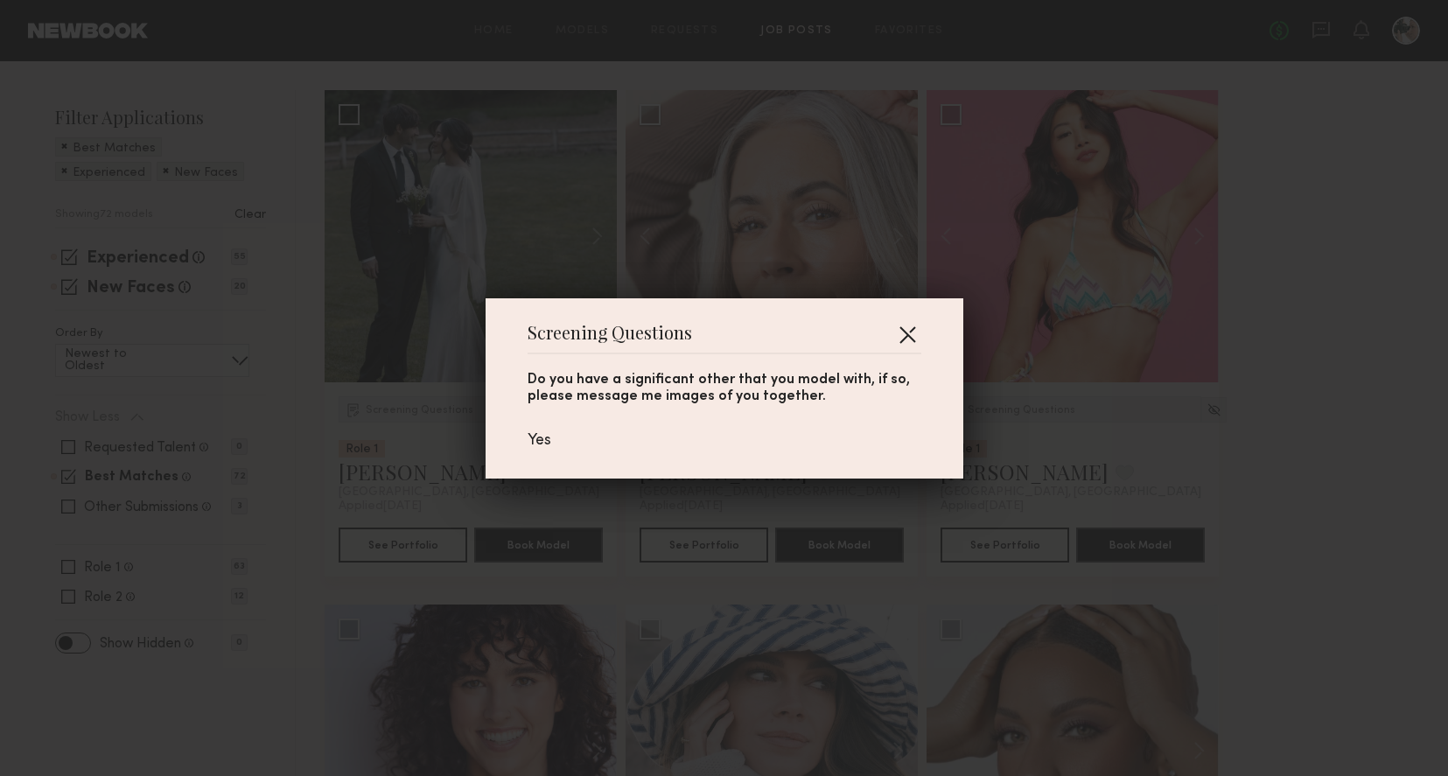
click at [903, 337] on button "button" at bounding box center [907, 334] width 28 height 28
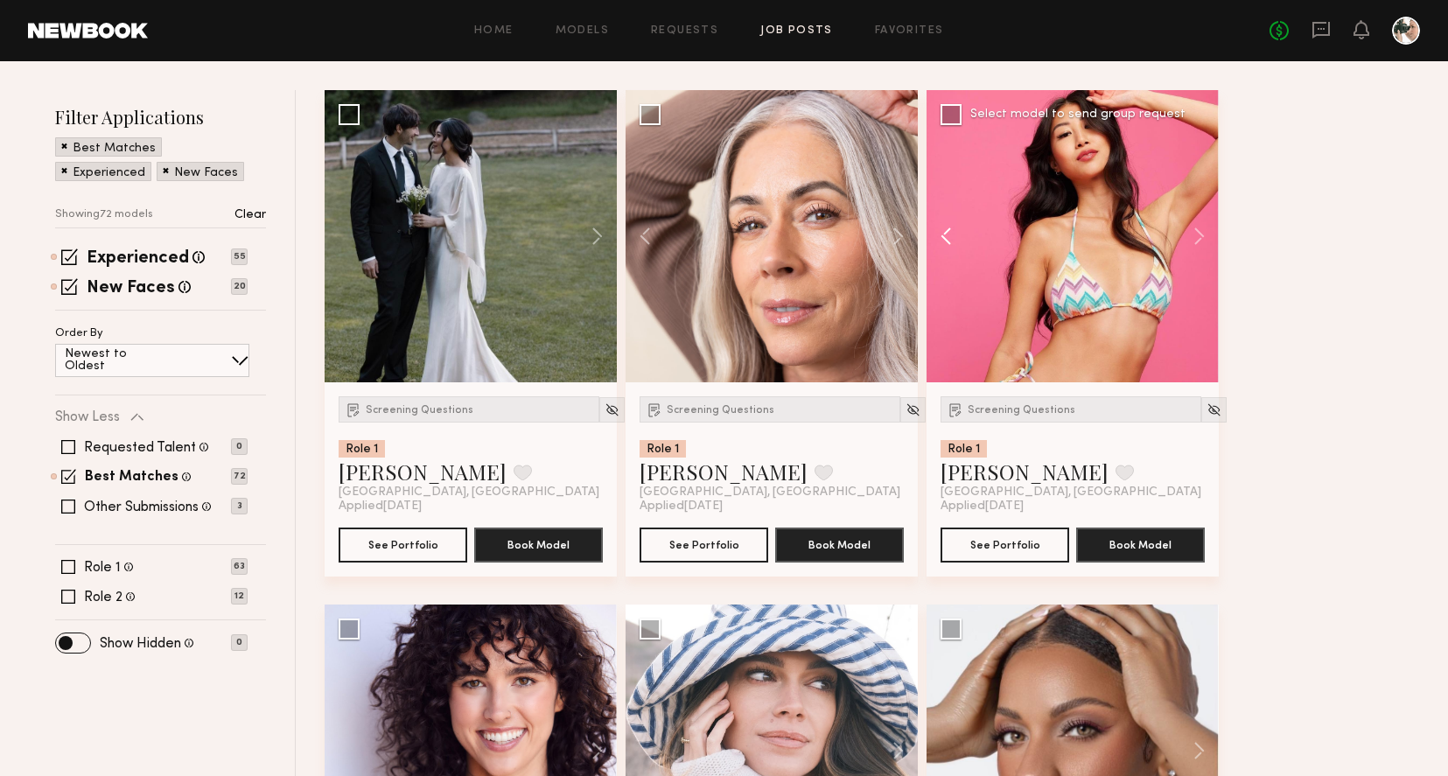
click at [941, 233] on button at bounding box center [954, 236] width 56 height 292
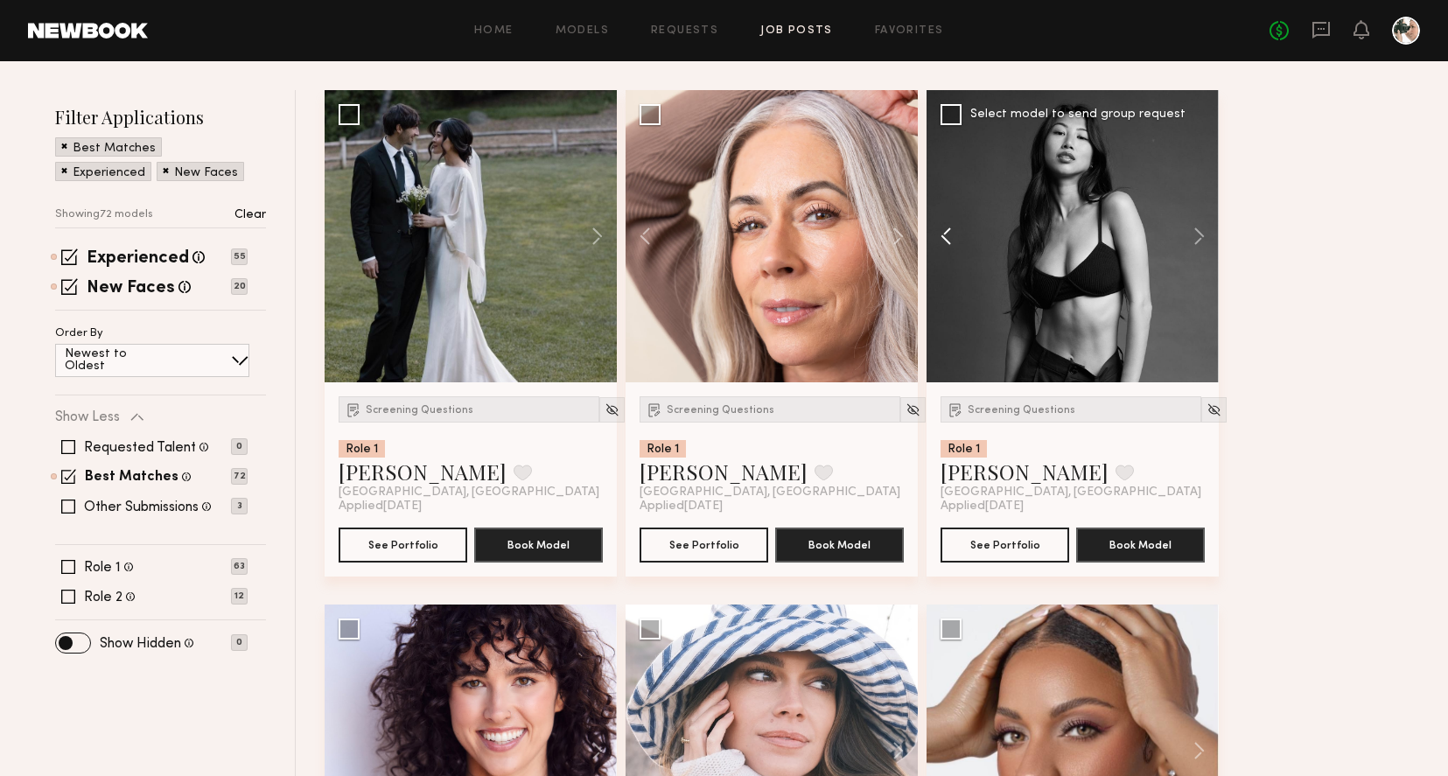
click at [941, 233] on button at bounding box center [954, 236] width 56 height 292
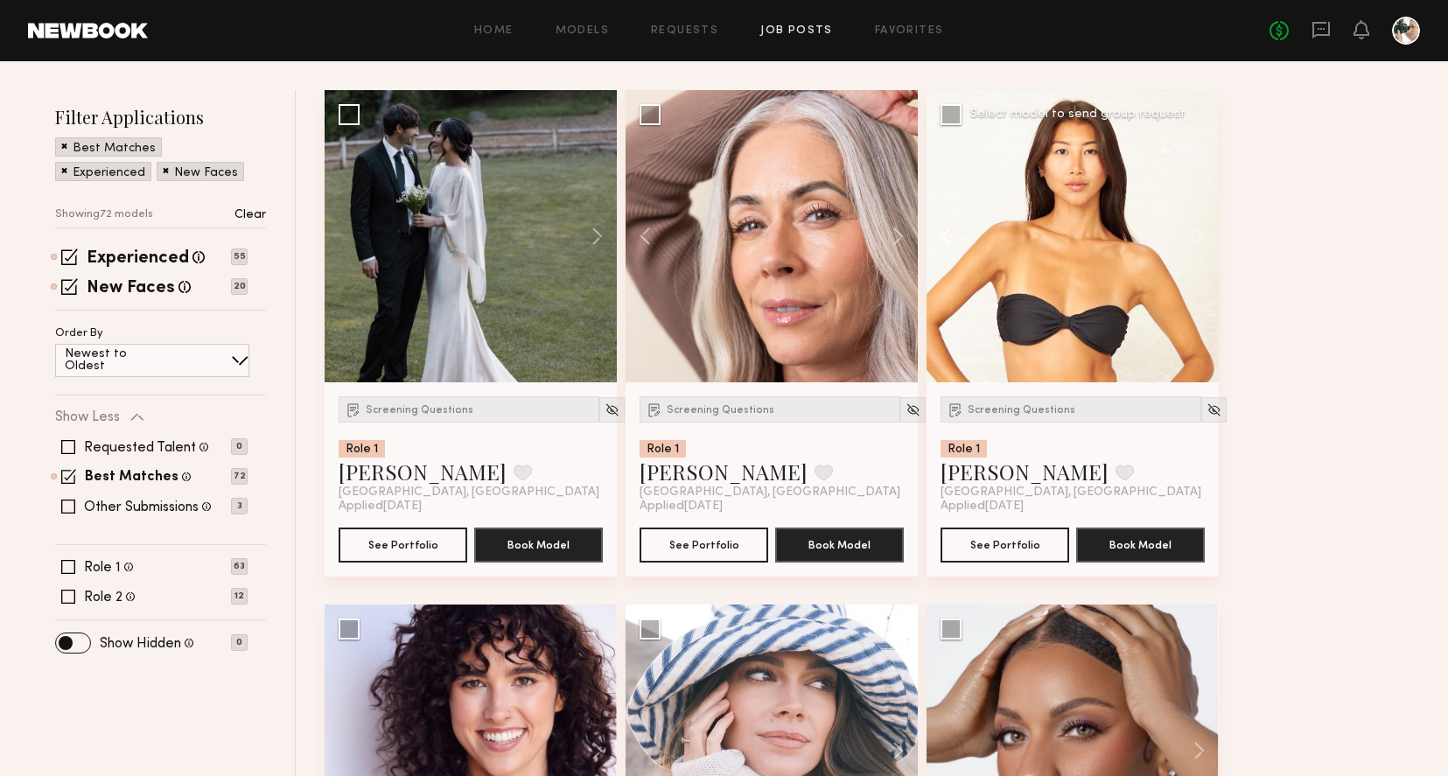
click at [941, 233] on button at bounding box center [954, 236] width 56 height 292
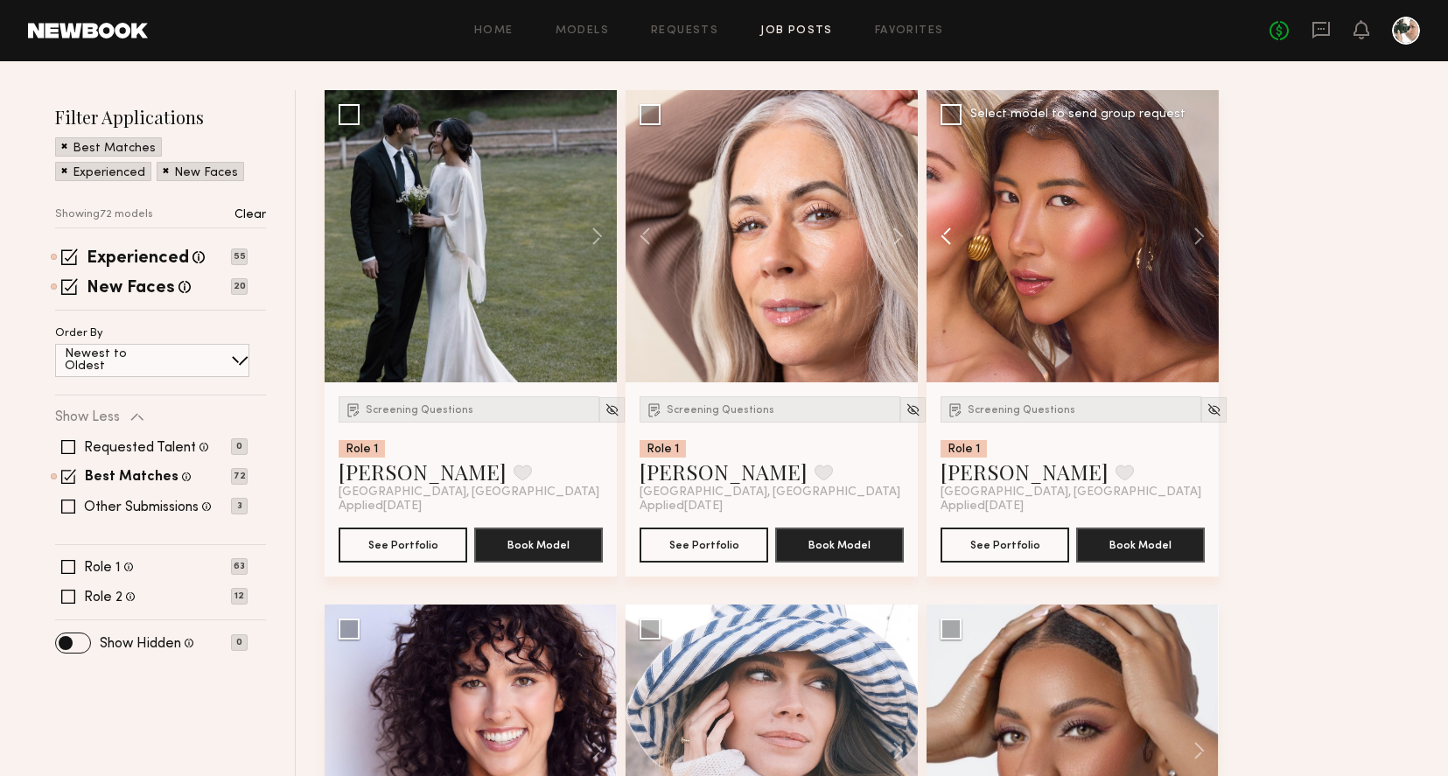
click at [941, 233] on button at bounding box center [954, 236] width 56 height 292
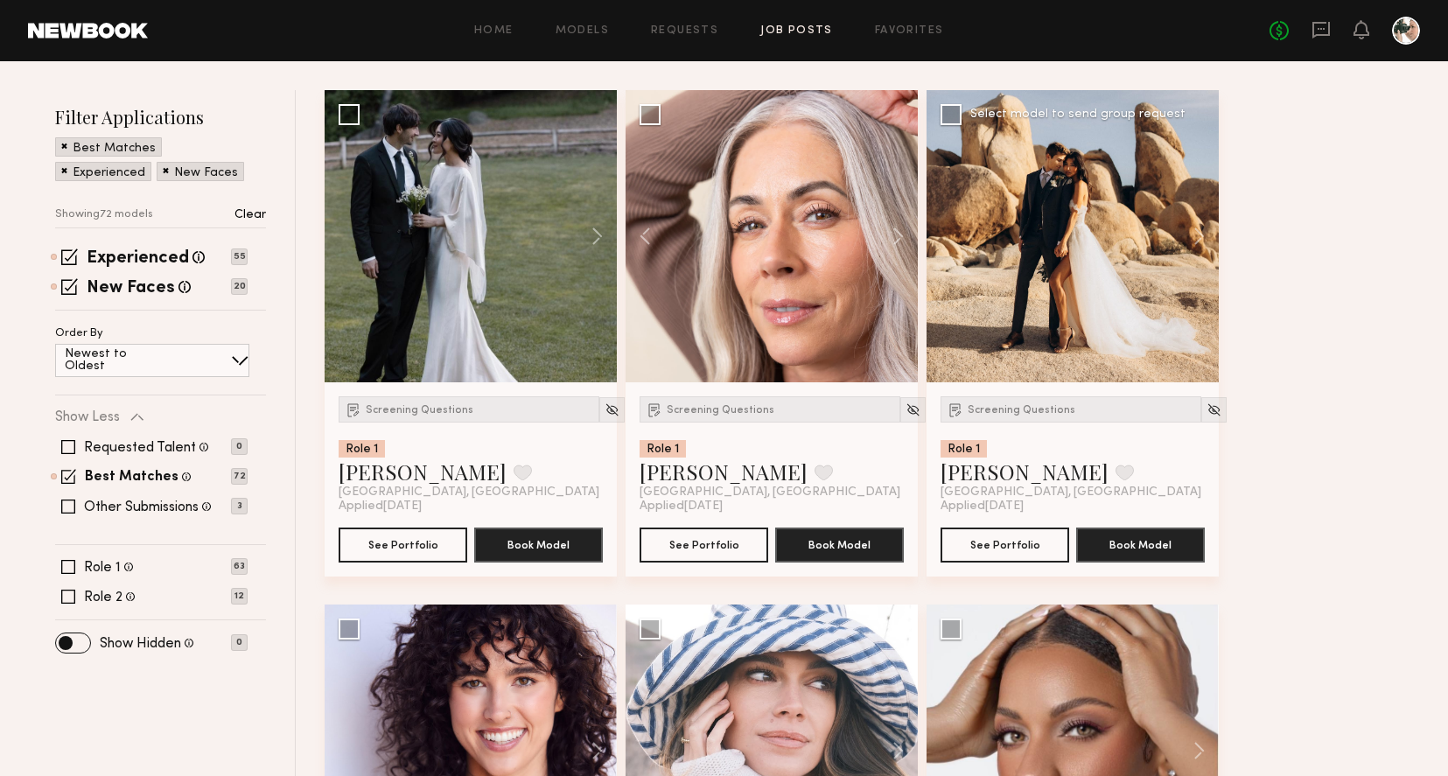
click at [1044, 213] on div at bounding box center [1072, 236] width 292 height 292
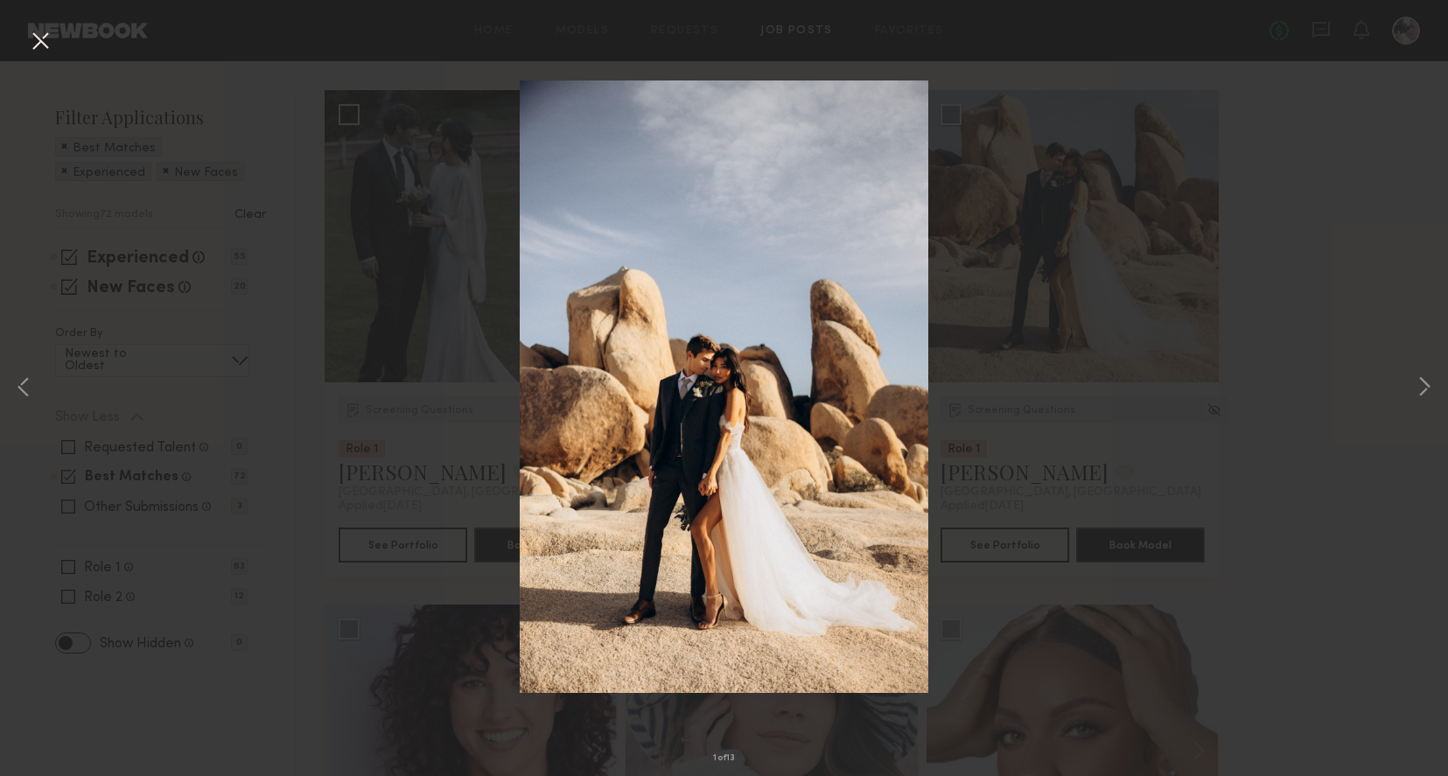
click at [45, 30] on button at bounding box center [40, 41] width 28 height 31
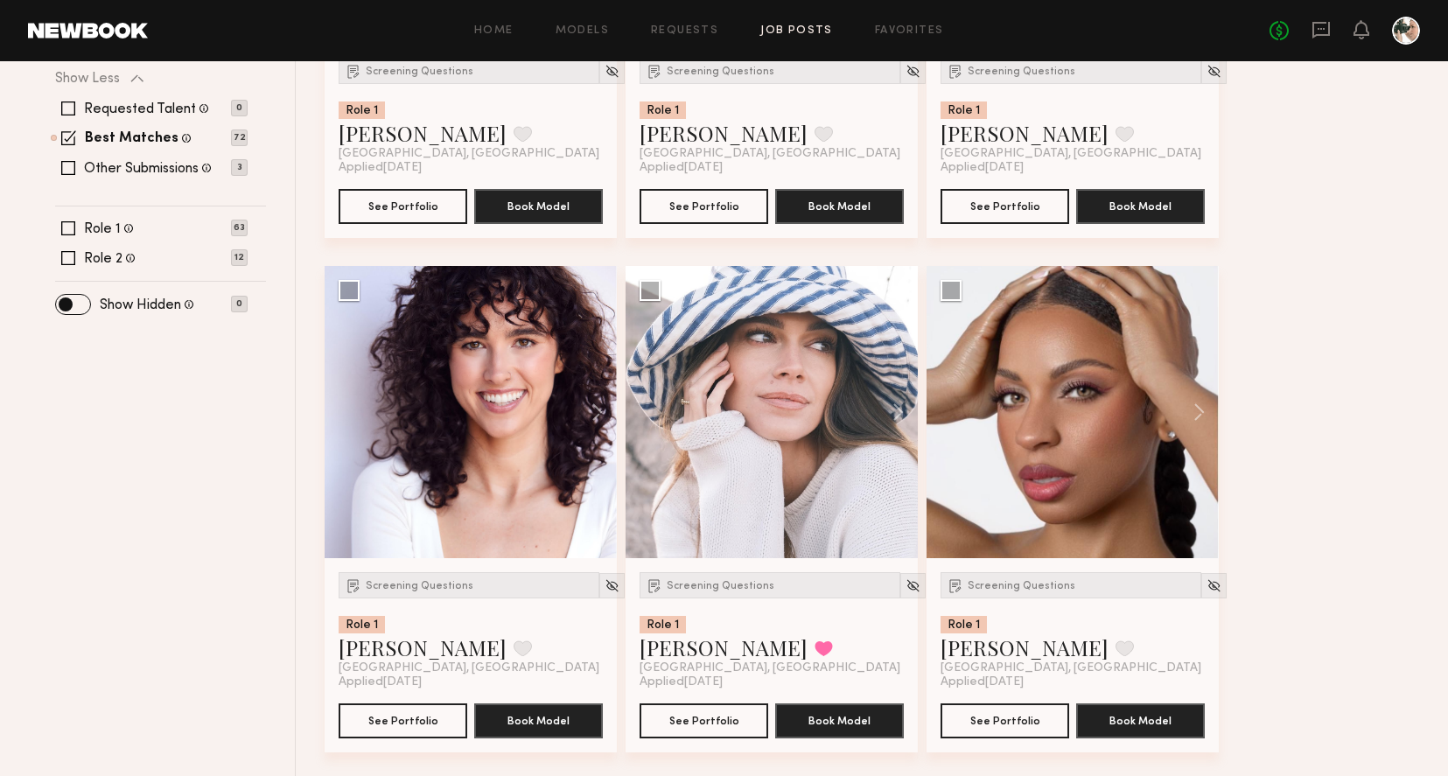
scroll to position [567, 0]
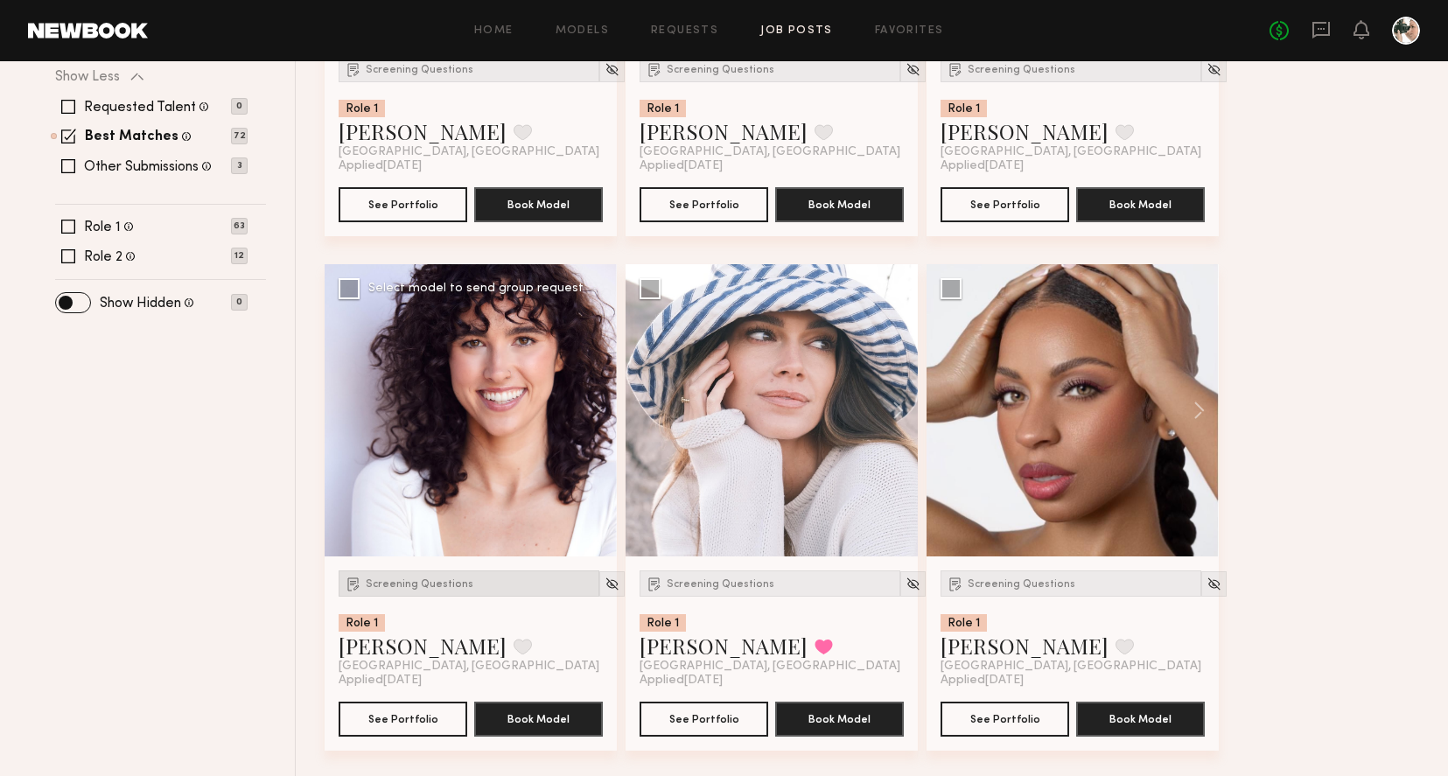
click at [400, 588] on span "Screening Questions" at bounding box center [420, 584] width 108 height 10
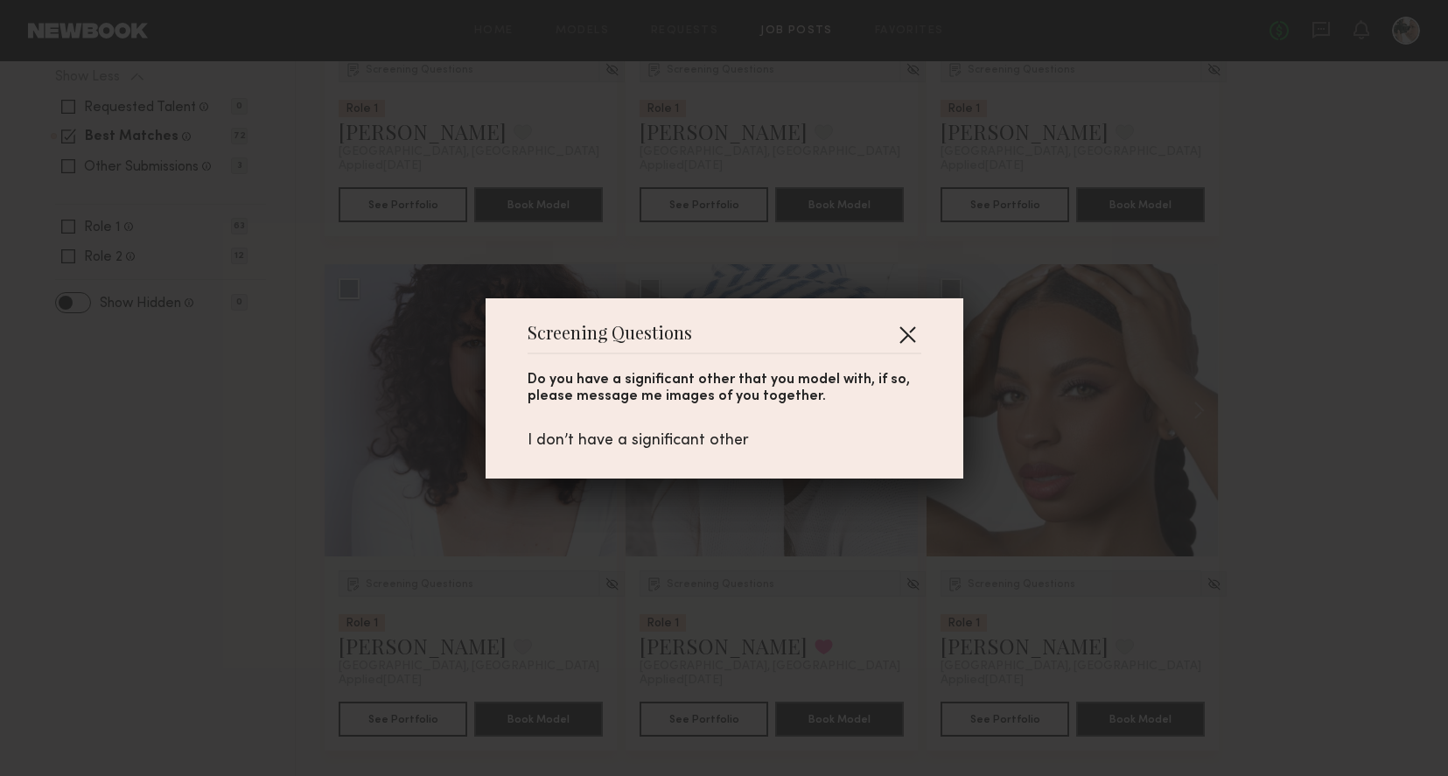
click at [910, 334] on button "button" at bounding box center [907, 334] width 28 height 28
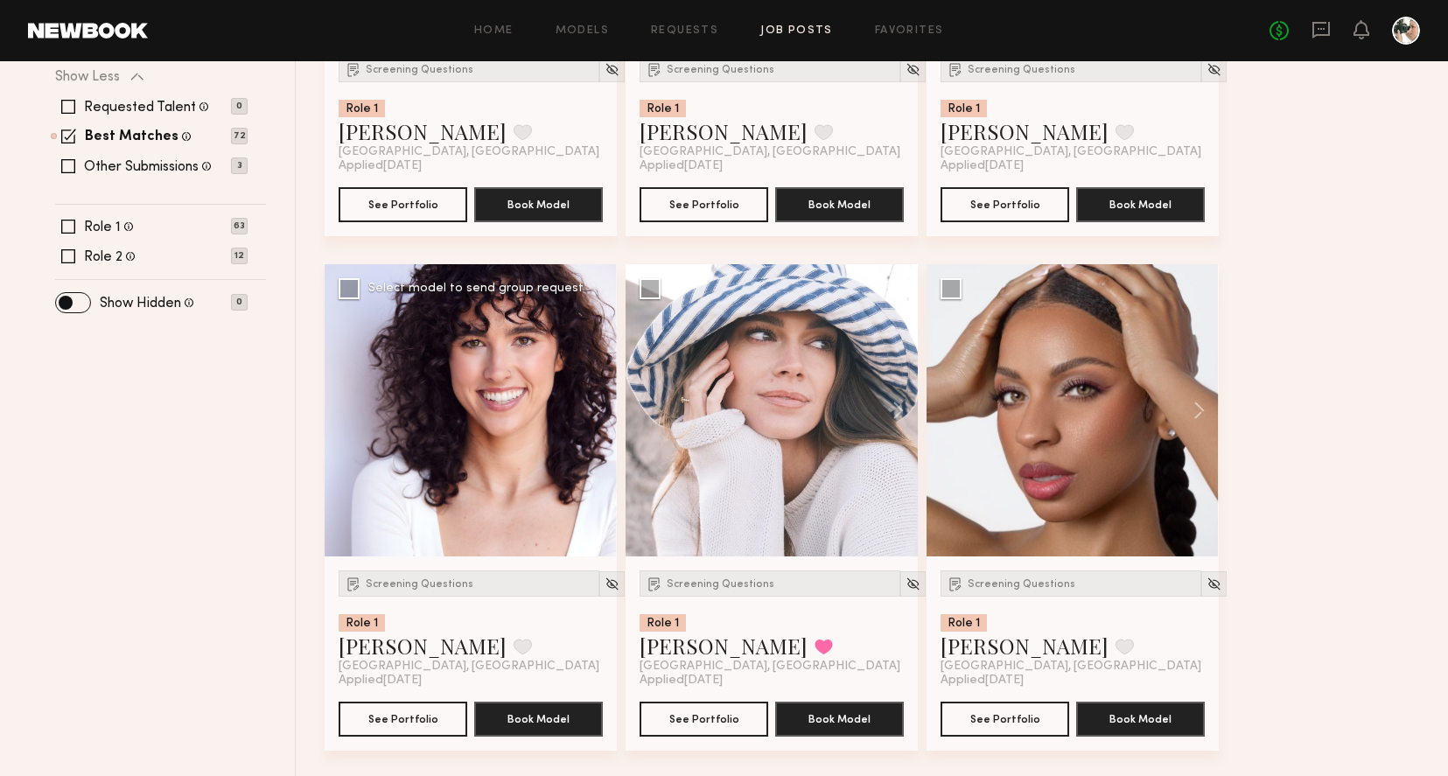
click at [555, 412] on div at bounding box center [471, 410] width 292 height 292
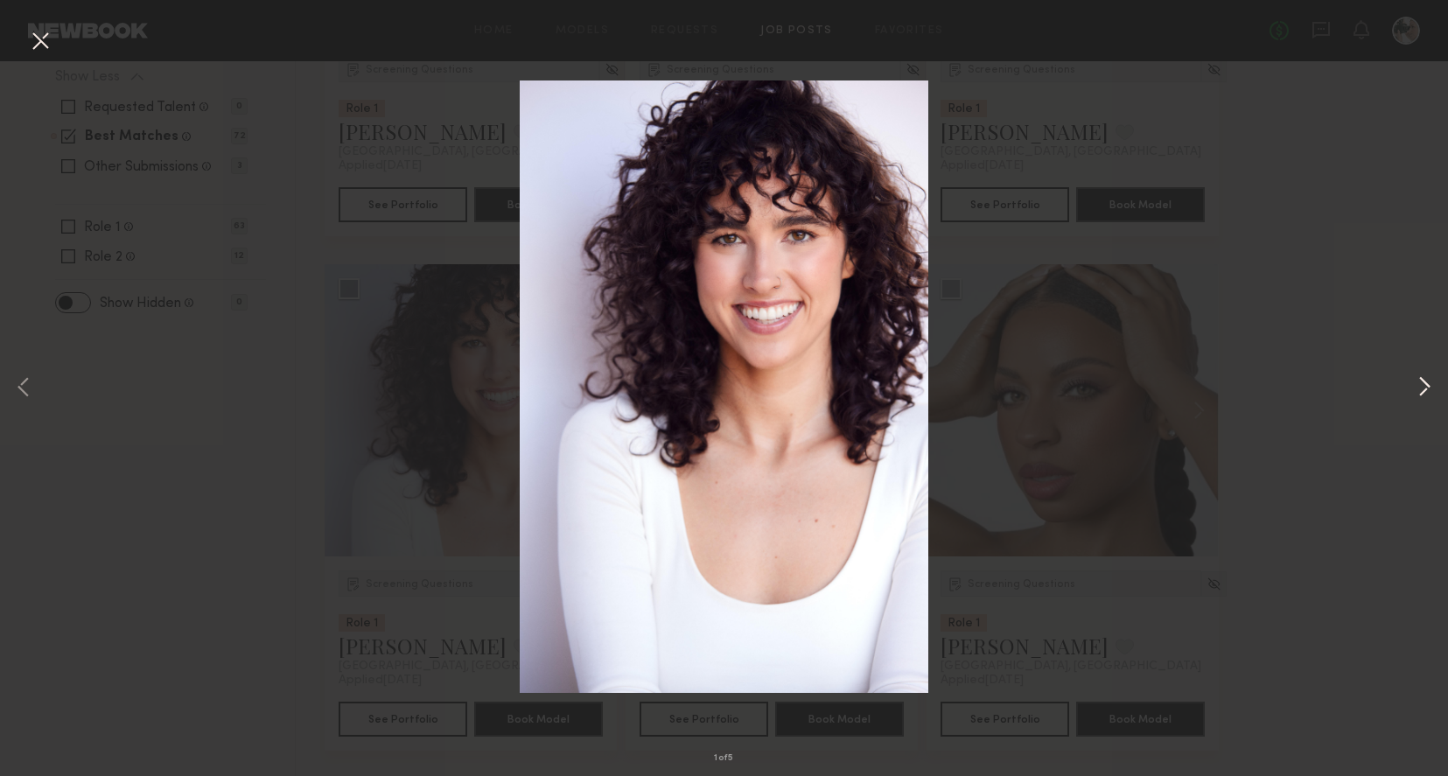
click at [1417, 382] on button at bounding box center [1424, 388] width 21 height 621
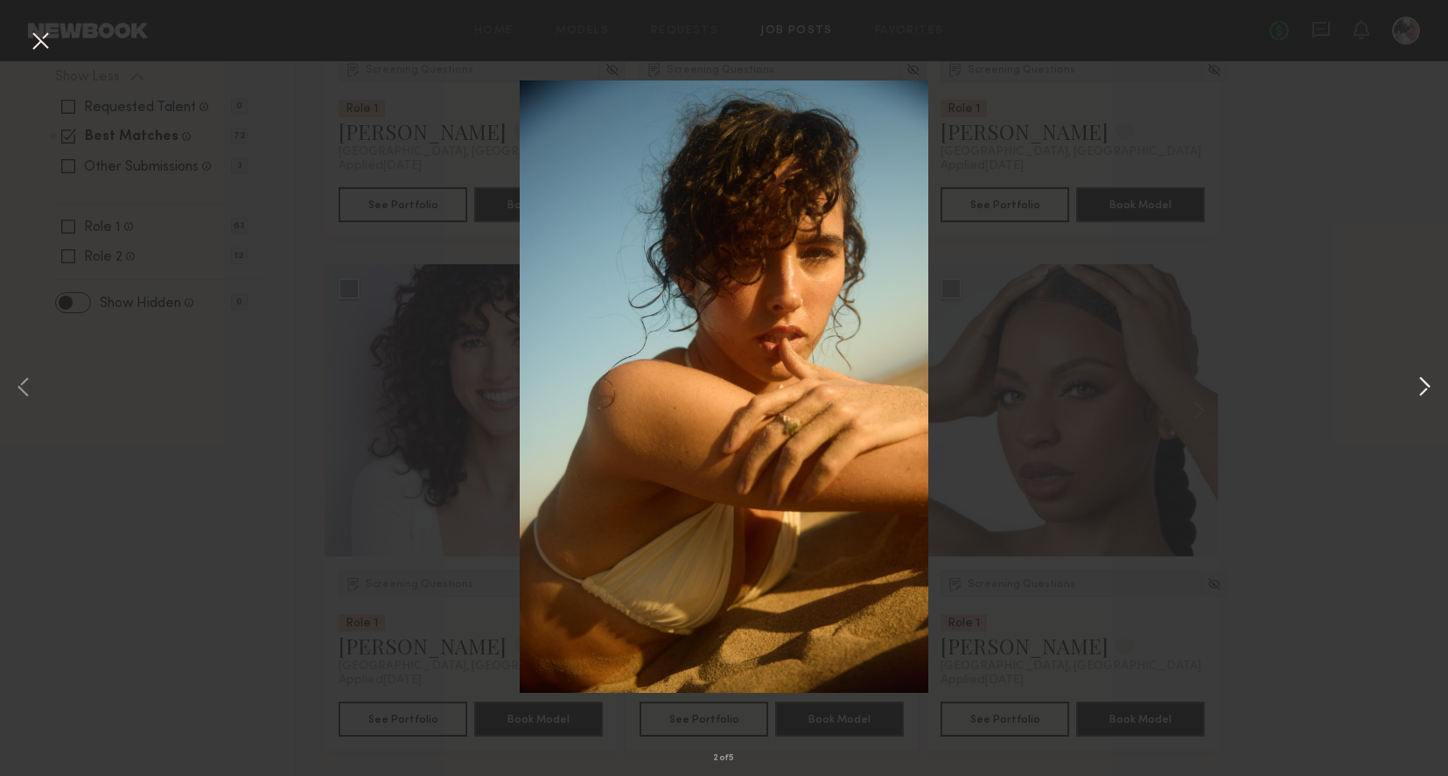
click at [1417, 384] on button at bounding box center [1424, 388] width 21 height 621
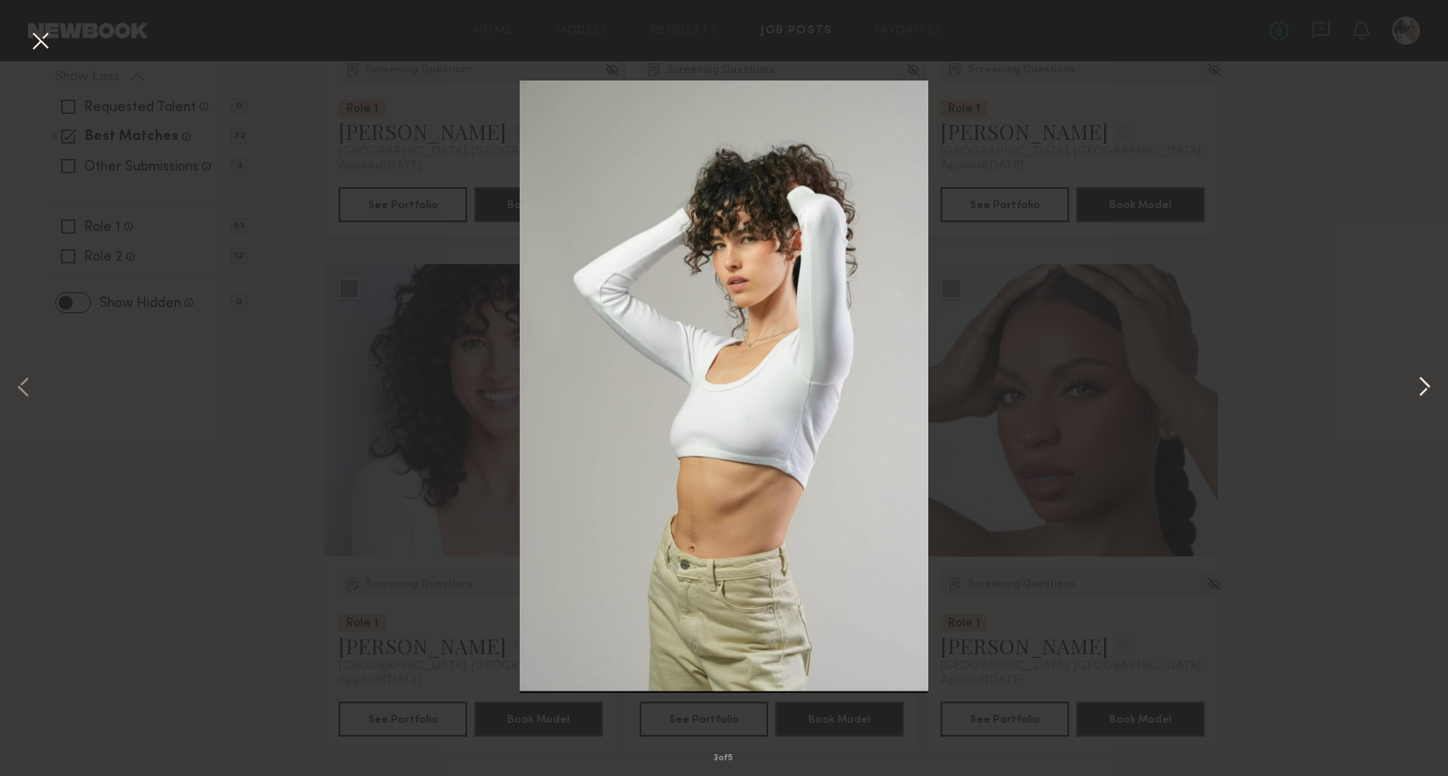
click at [1417, 384] on button at bounding box center [1424, 388] width 21 height 621
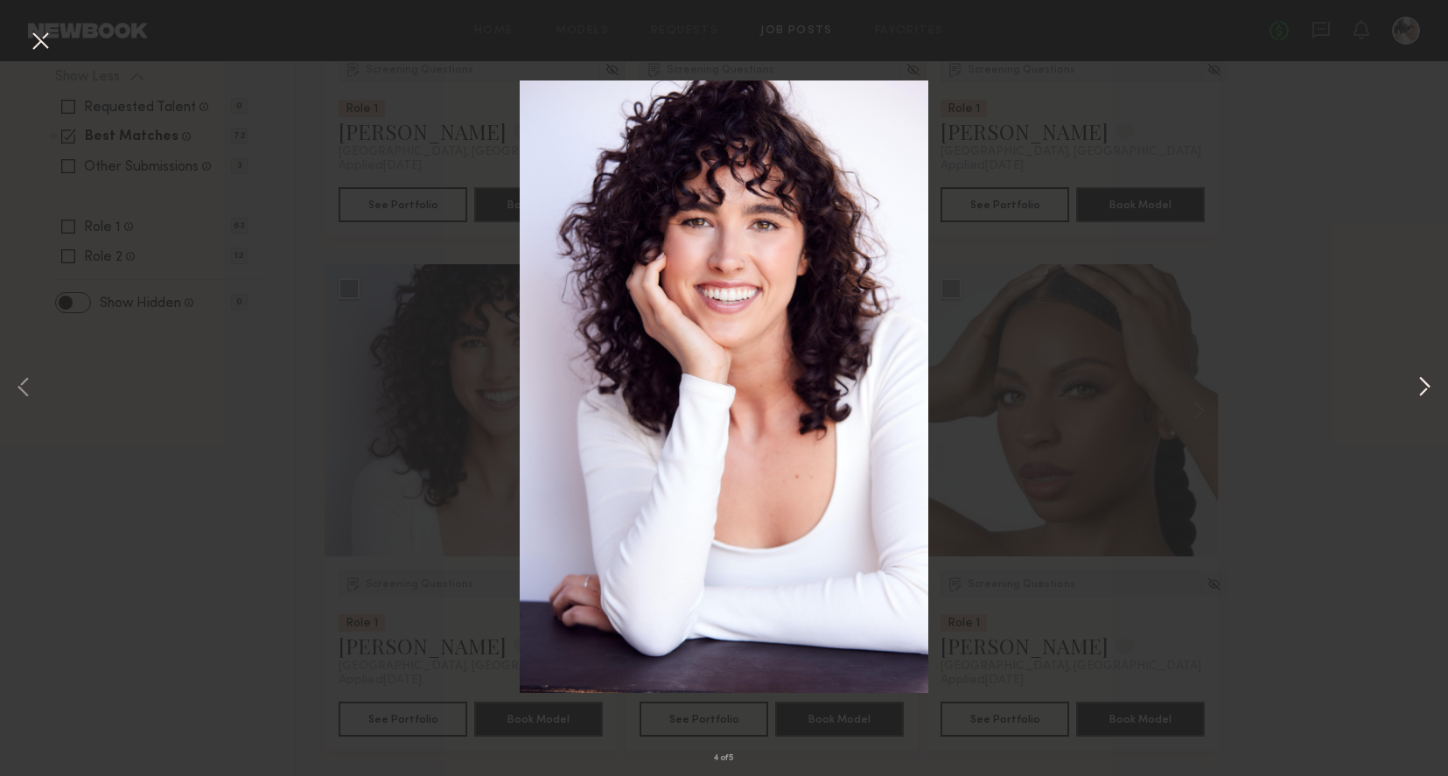
click at [1417, 384] on button at bounding box center [1424, 388] width 21 height 621
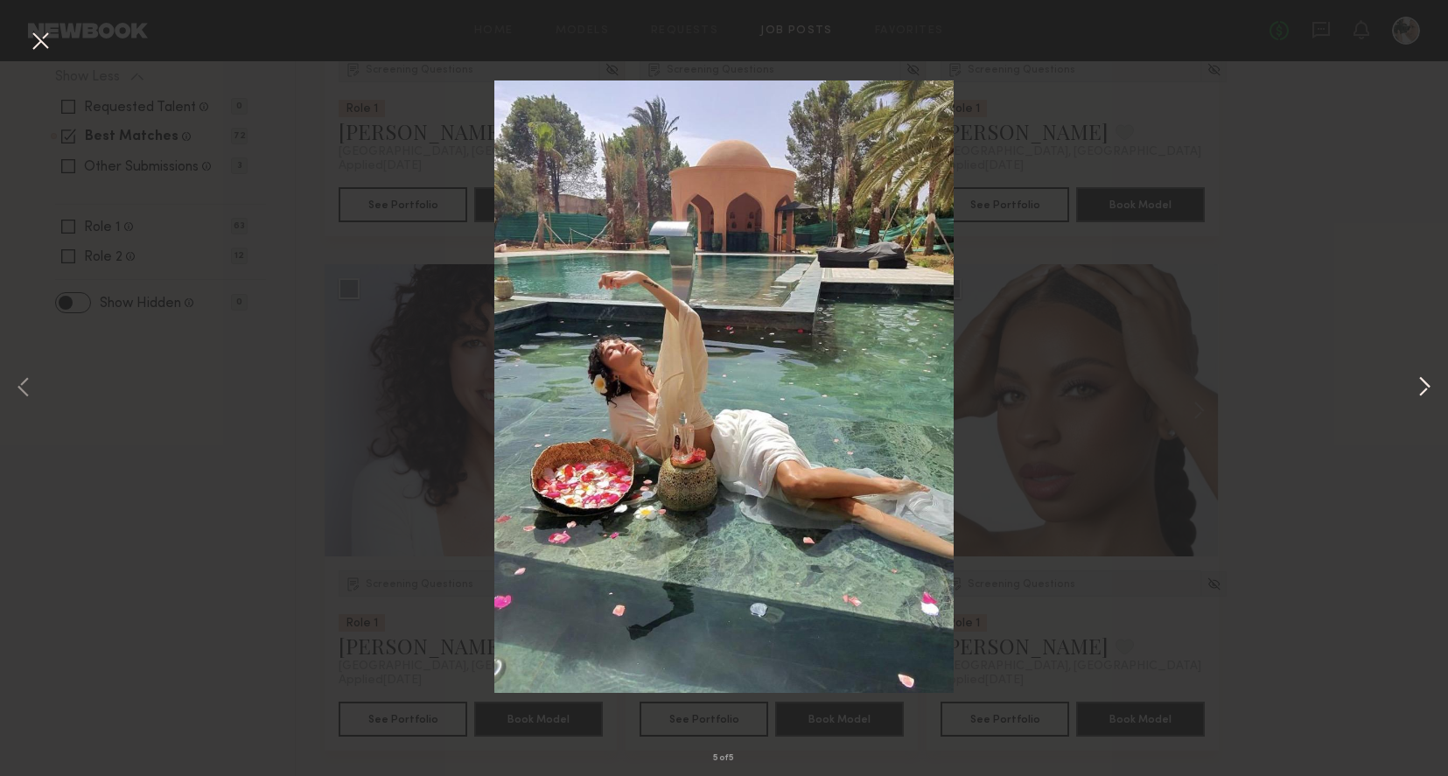
click at [1417, 384] on button at bounding box center [1424, 388] width 21 height 621
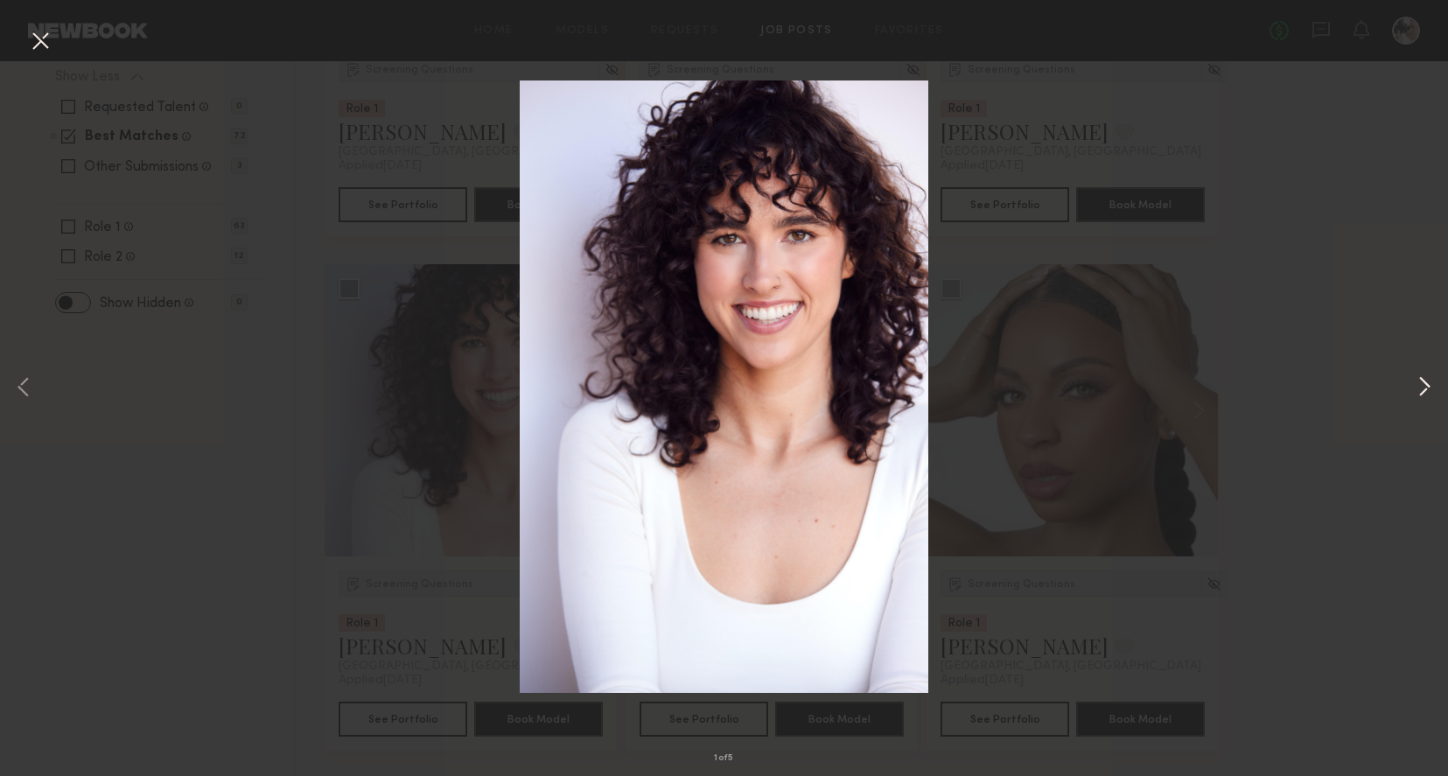
click at [1417, 385] on button at bounding box center [1424, 388] width 21 height 621
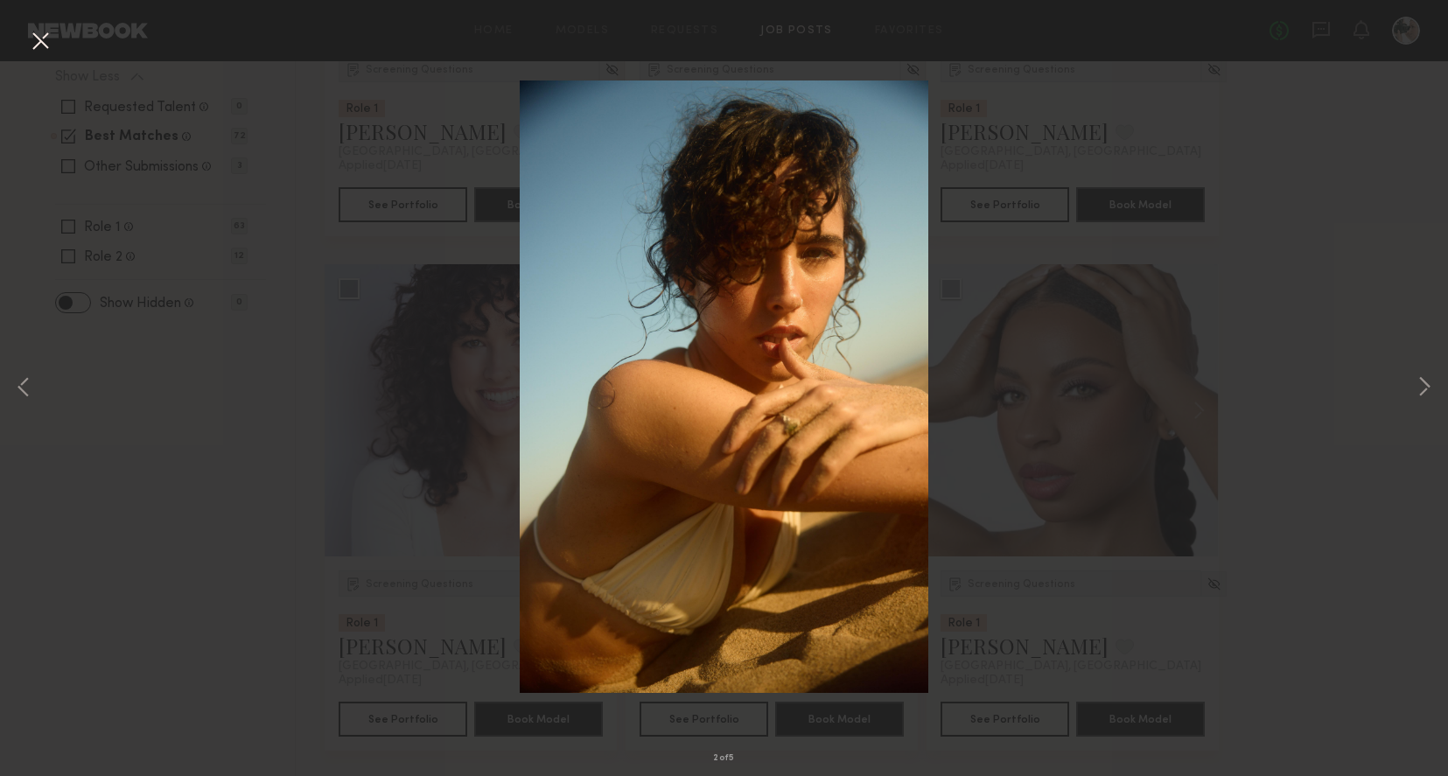
click at [38, 50] on button at bounding box center [40, 41] width 28 height 31
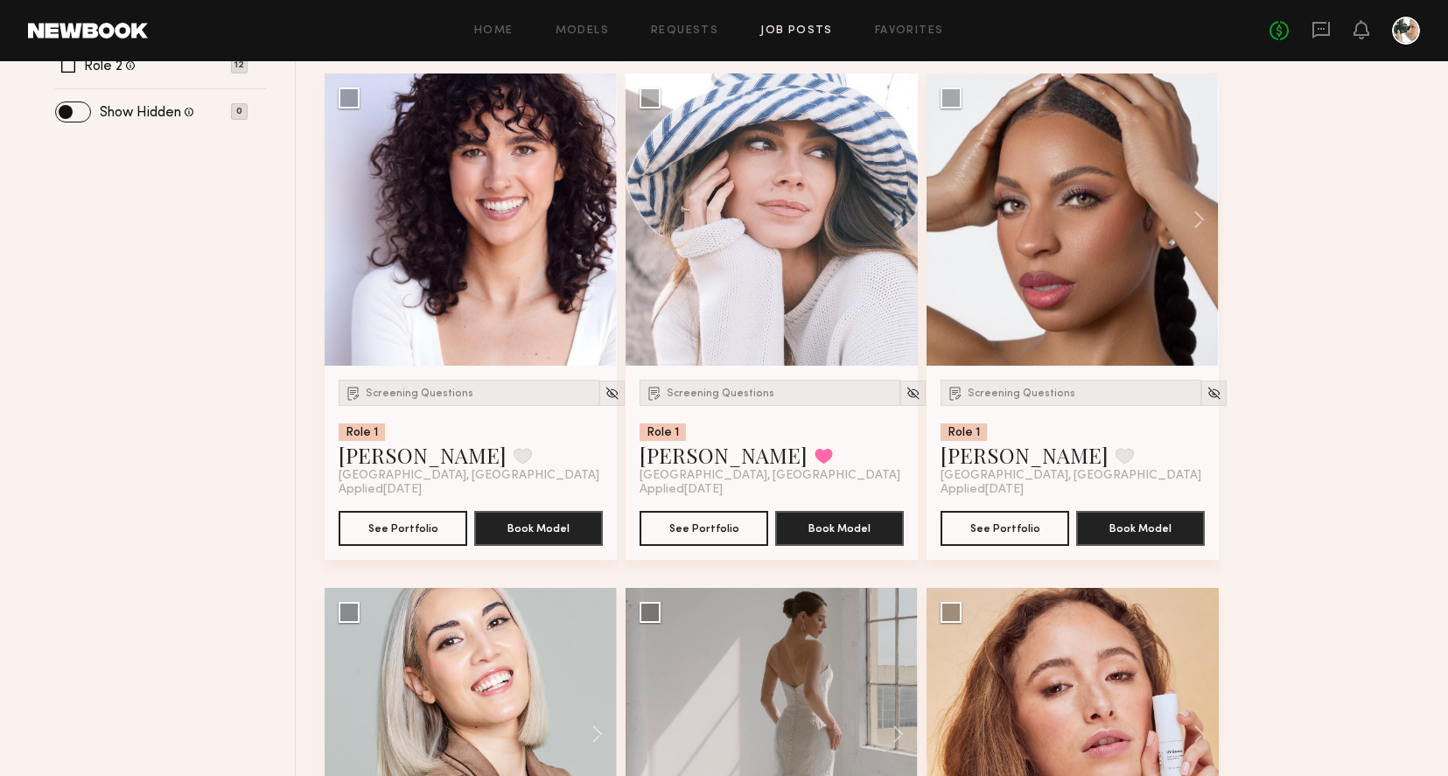
scroll to position [758, 0]
click at [409, 526] on button "See Portfolio" at bounding box center [403, 526] width 129 height 35
click at [849, 257] on div at bounding box center [771, 219] width 292 height 292
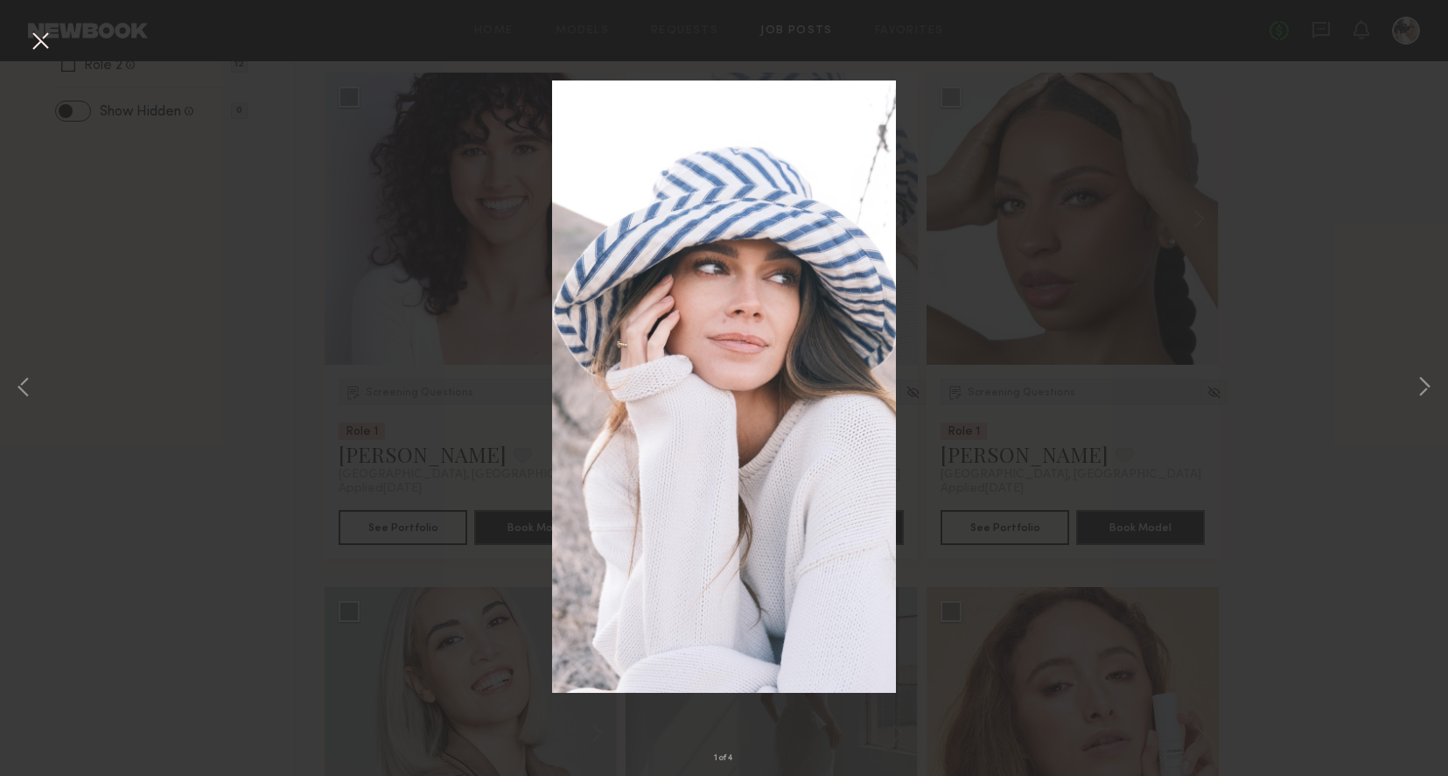
click at [46, 43] on button at bounding box center [40, 41] width 28 height 31
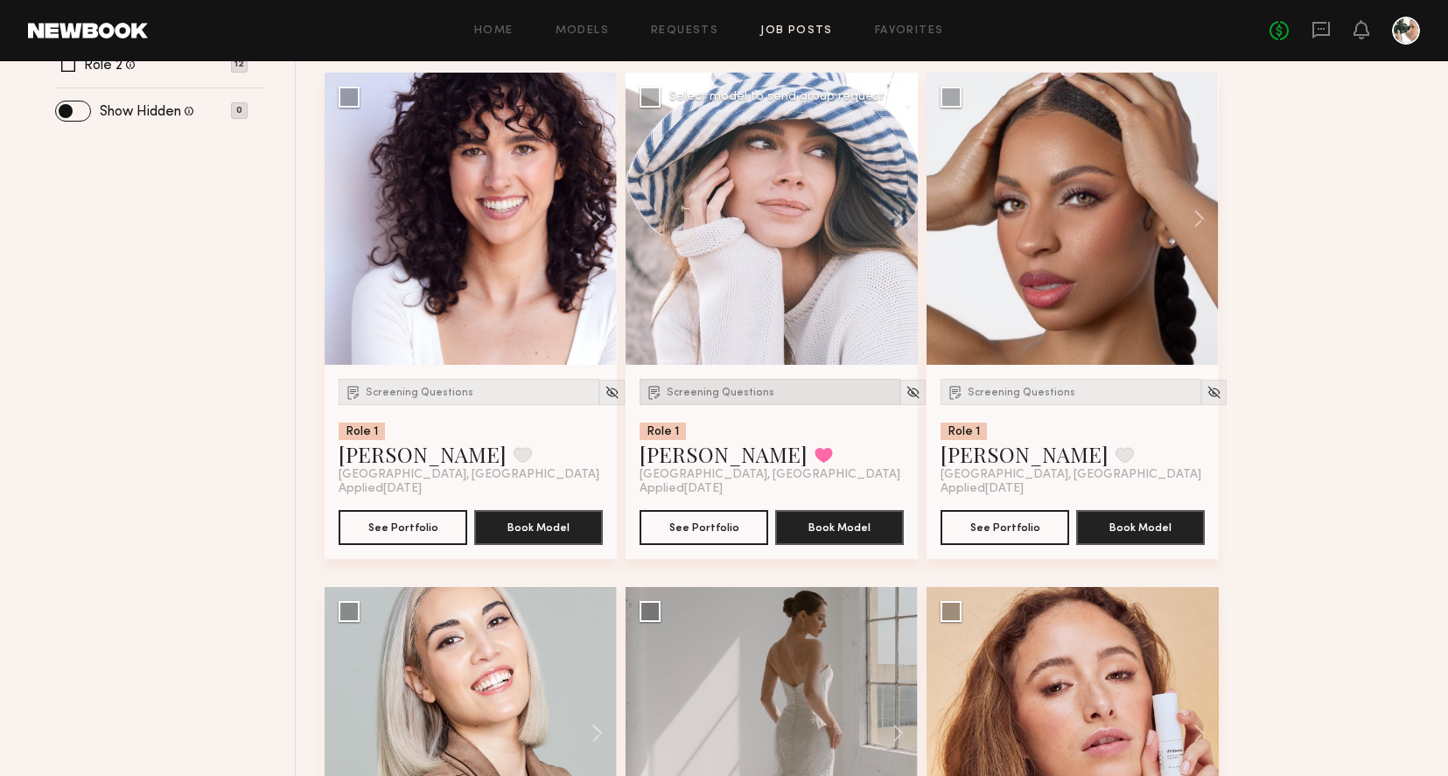
click at [698, 403] on div "Screening Questions" at bounding box center [769, 392] width 261 height 26
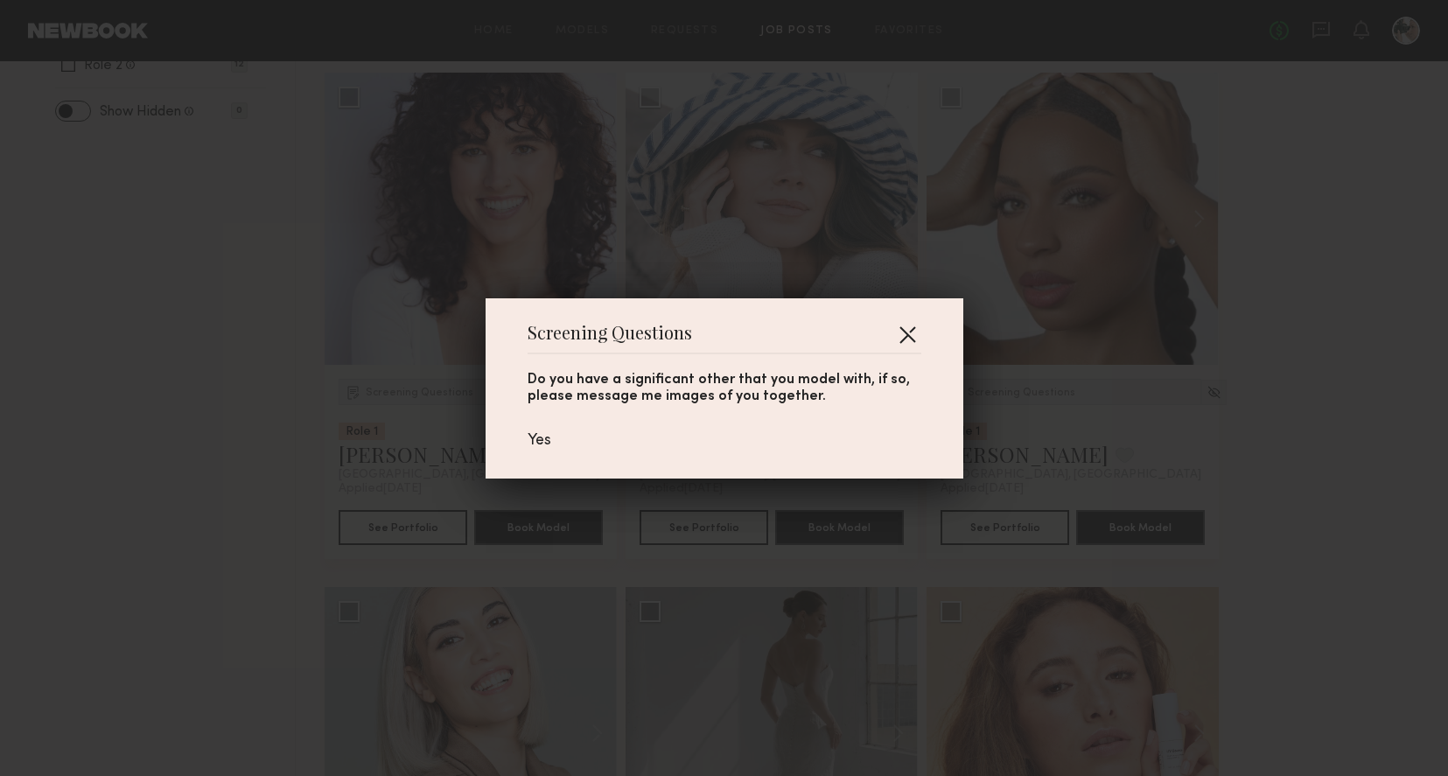
click at [910, 325] on button "button" at bounding box center [907, 334] width 28 height 28
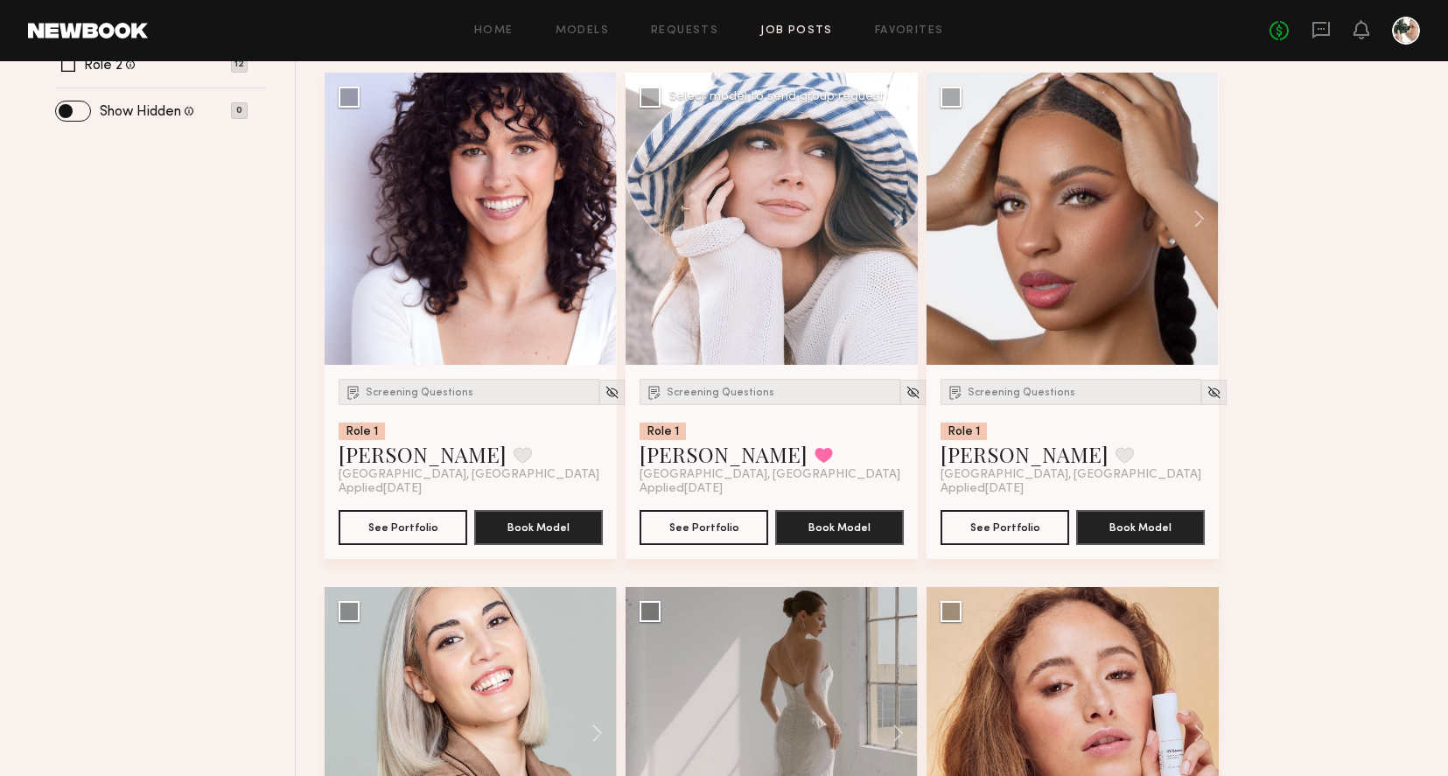
click at [802, 225] on div at bounding box center [771, 219] width 292 height 292
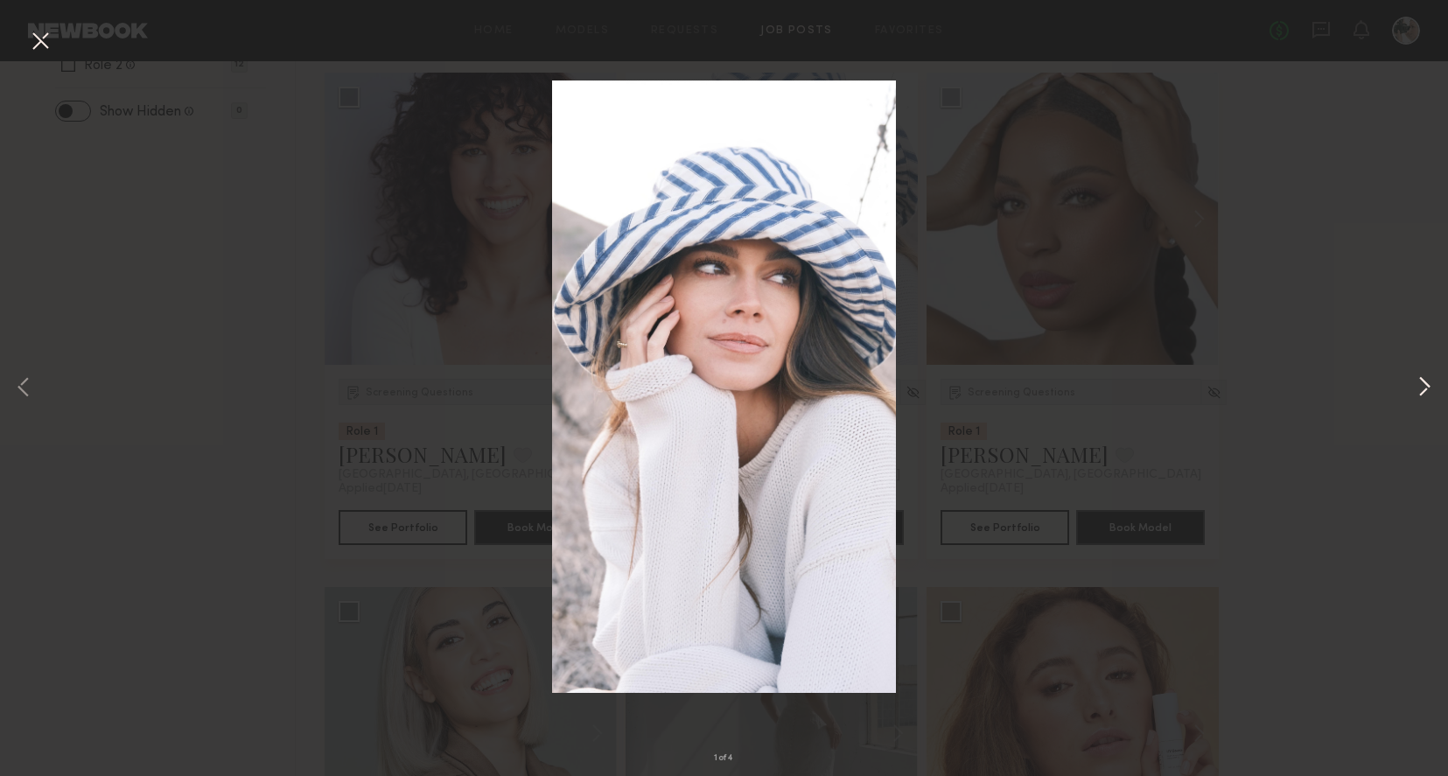
click at [1423, 385] on button at bounding box center [1424, 388] width 21 height 621
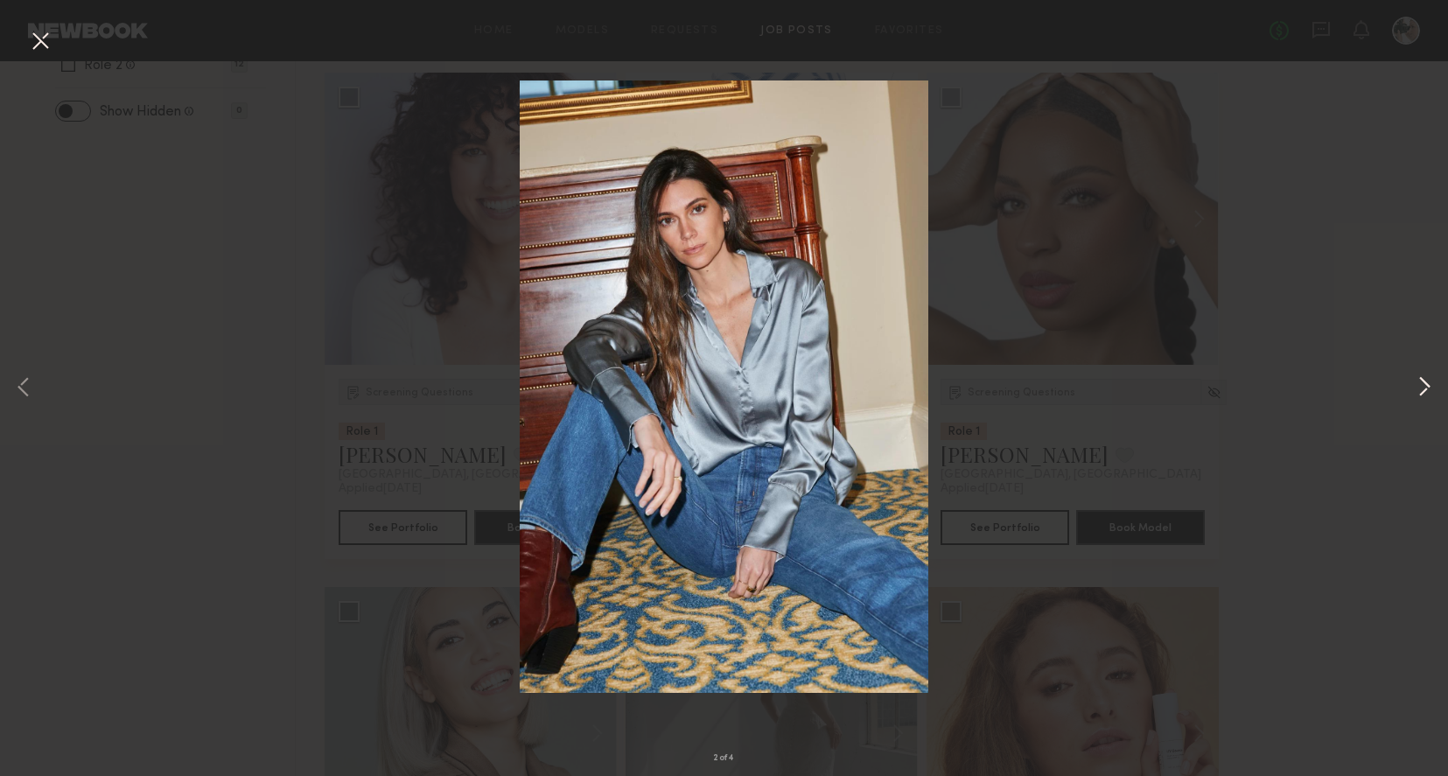
click at [1423, 385] on button at bounding box center [1424, 388] width 21 height 621
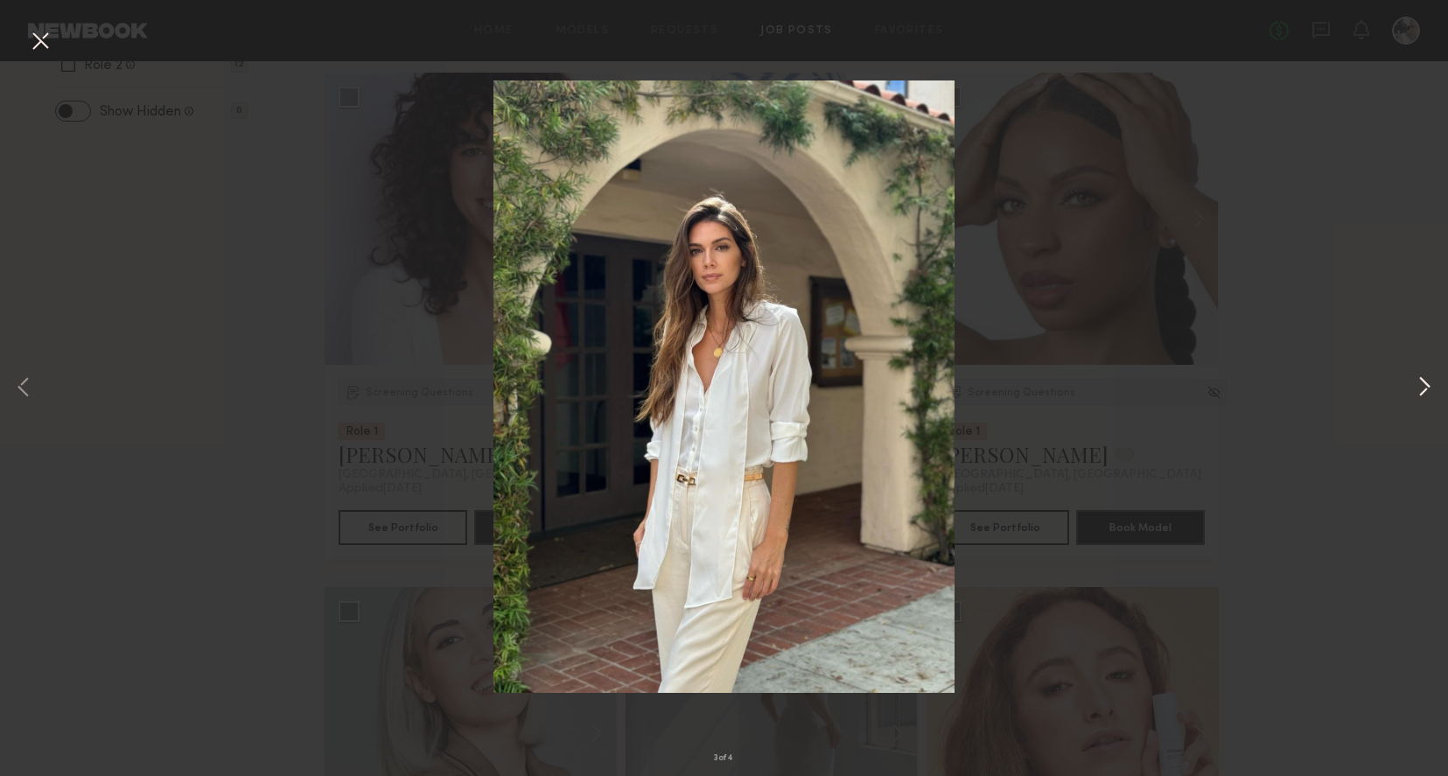
click at [1423, 385] on button at bounding box center [1424, 388] width 21 height 621
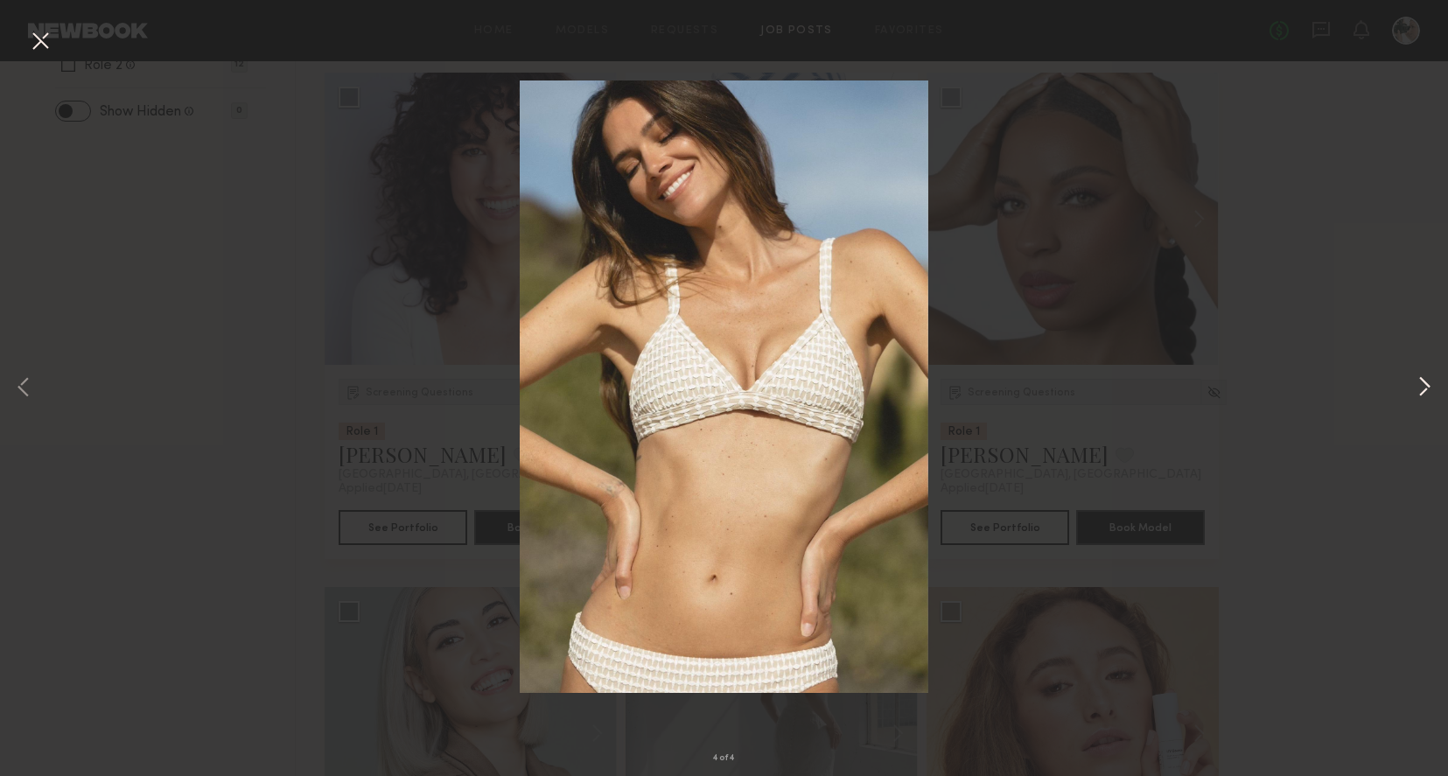
click at [1423, 385] on button at bounding box center [1424, 388] width 21 height 621
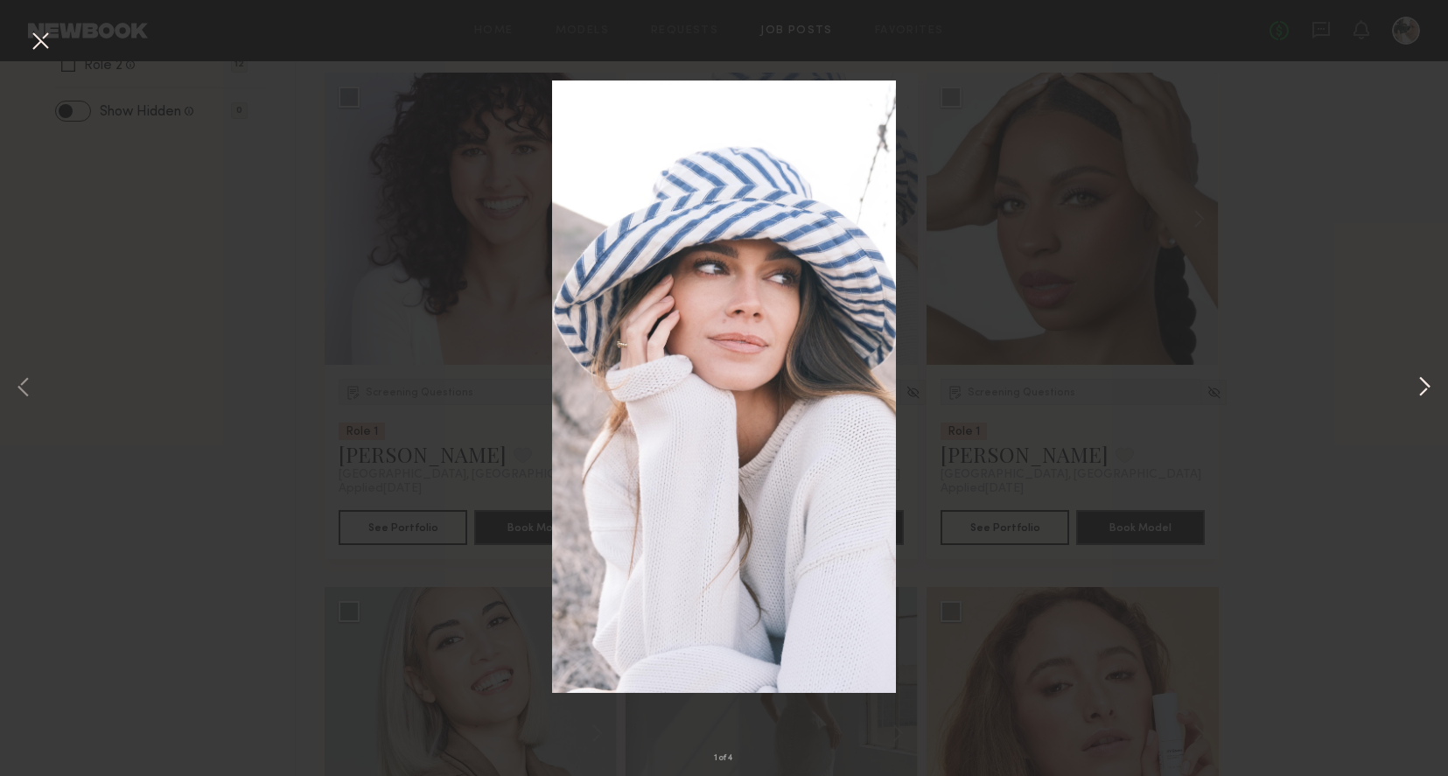
click at [1423, 385] on button at bounding box center [1424, 388] width 21 height 621
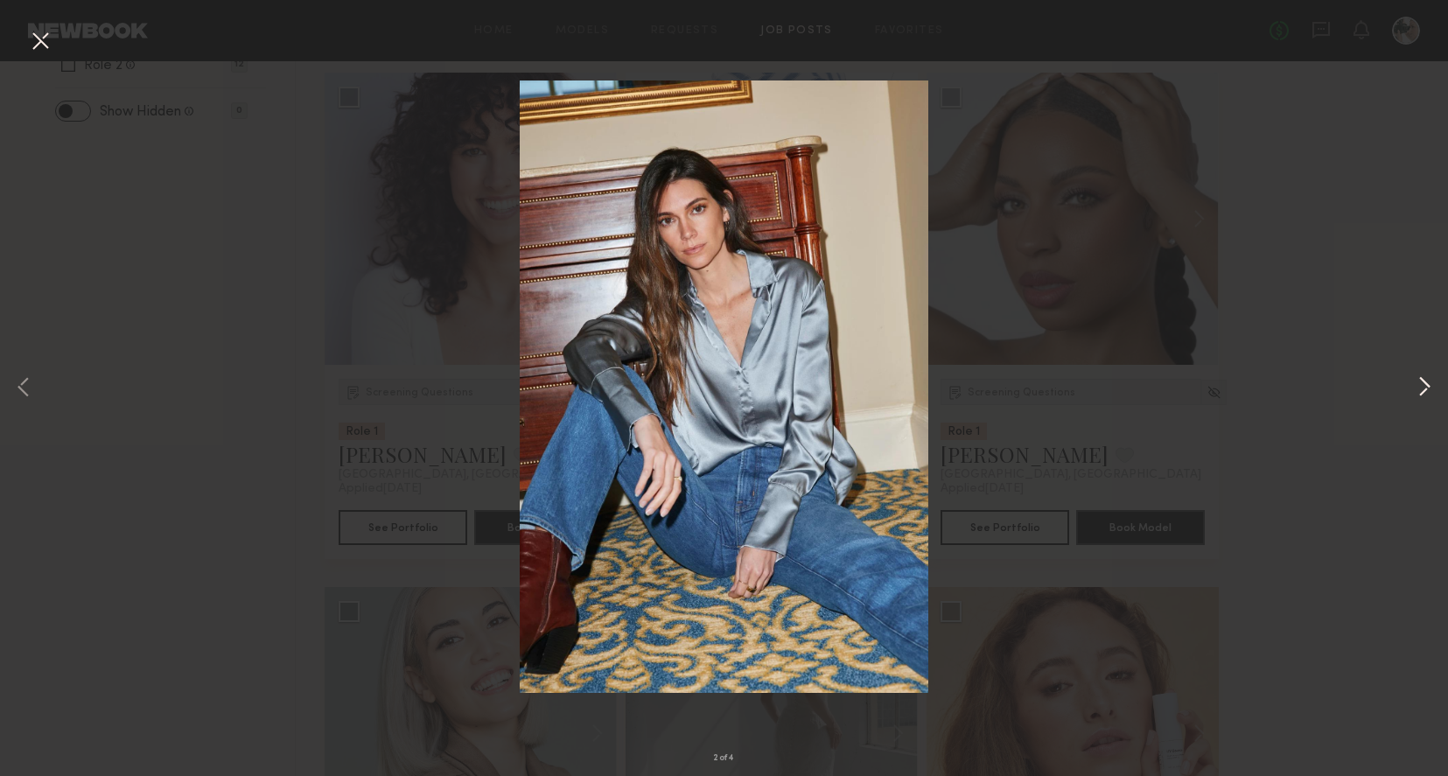
click at [1423, 385] on button at bounding box center [1424, 388] width 21 height 621
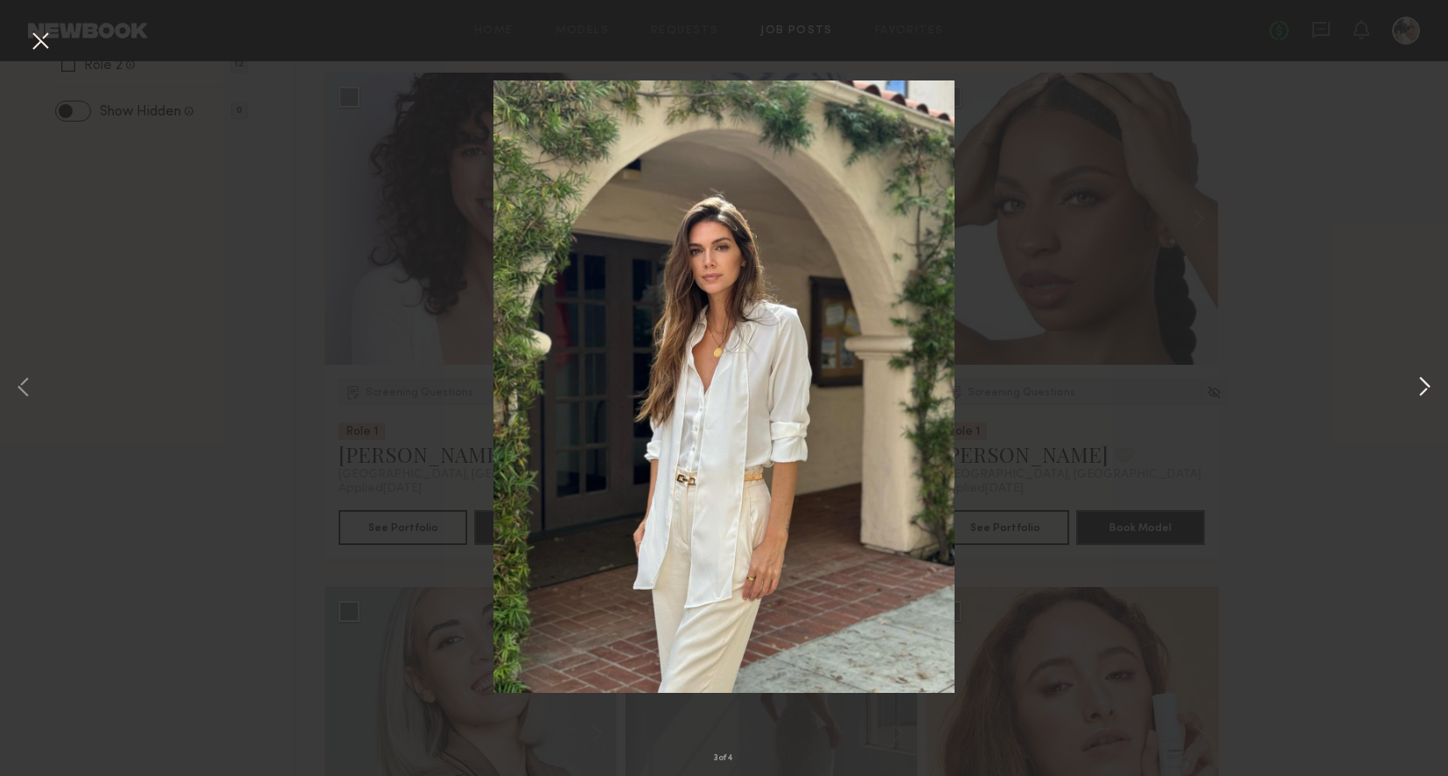
click at [1423, 385] on button at bounding box center [1424, 388] width 21 height 621
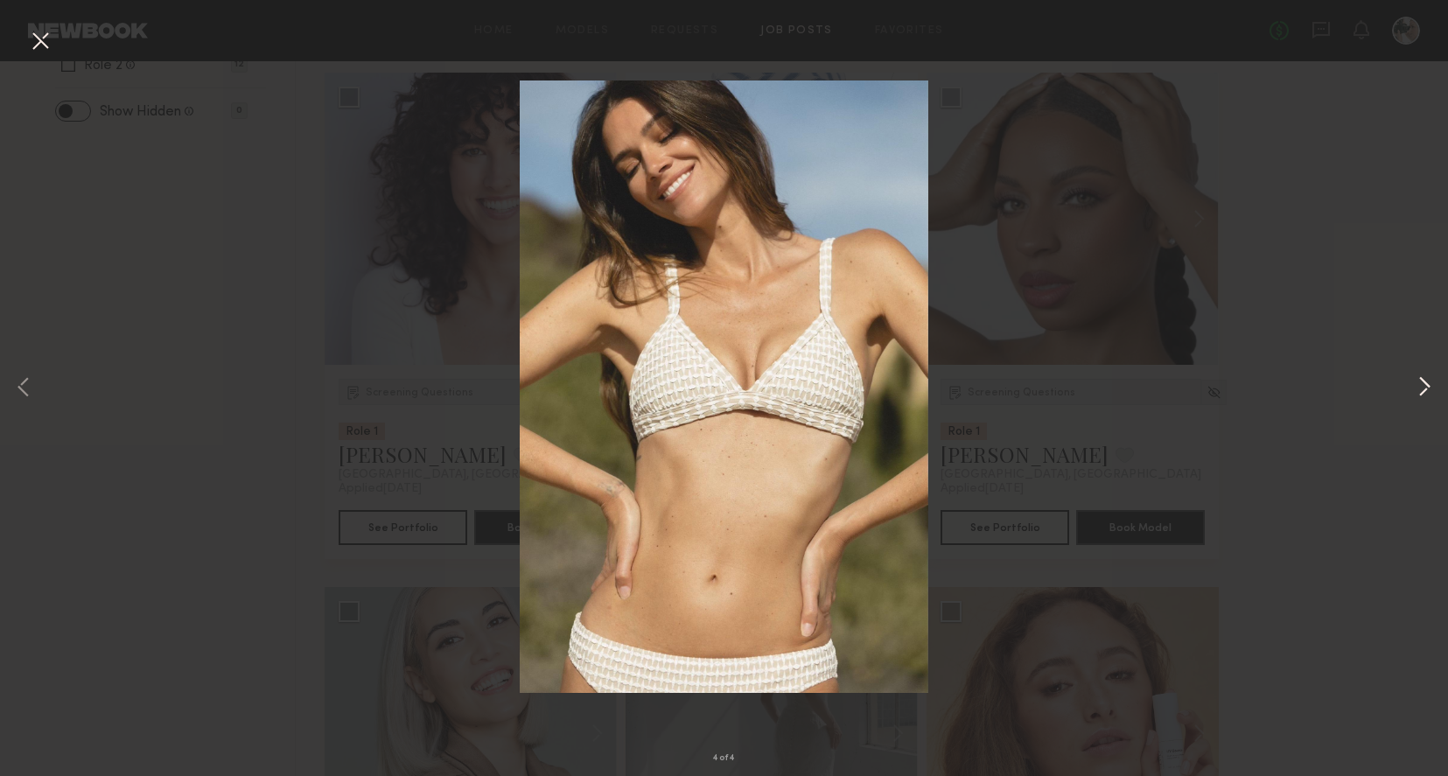
click at [1423, 385] on button at bounding box center [1424, 388] width 21 height 621
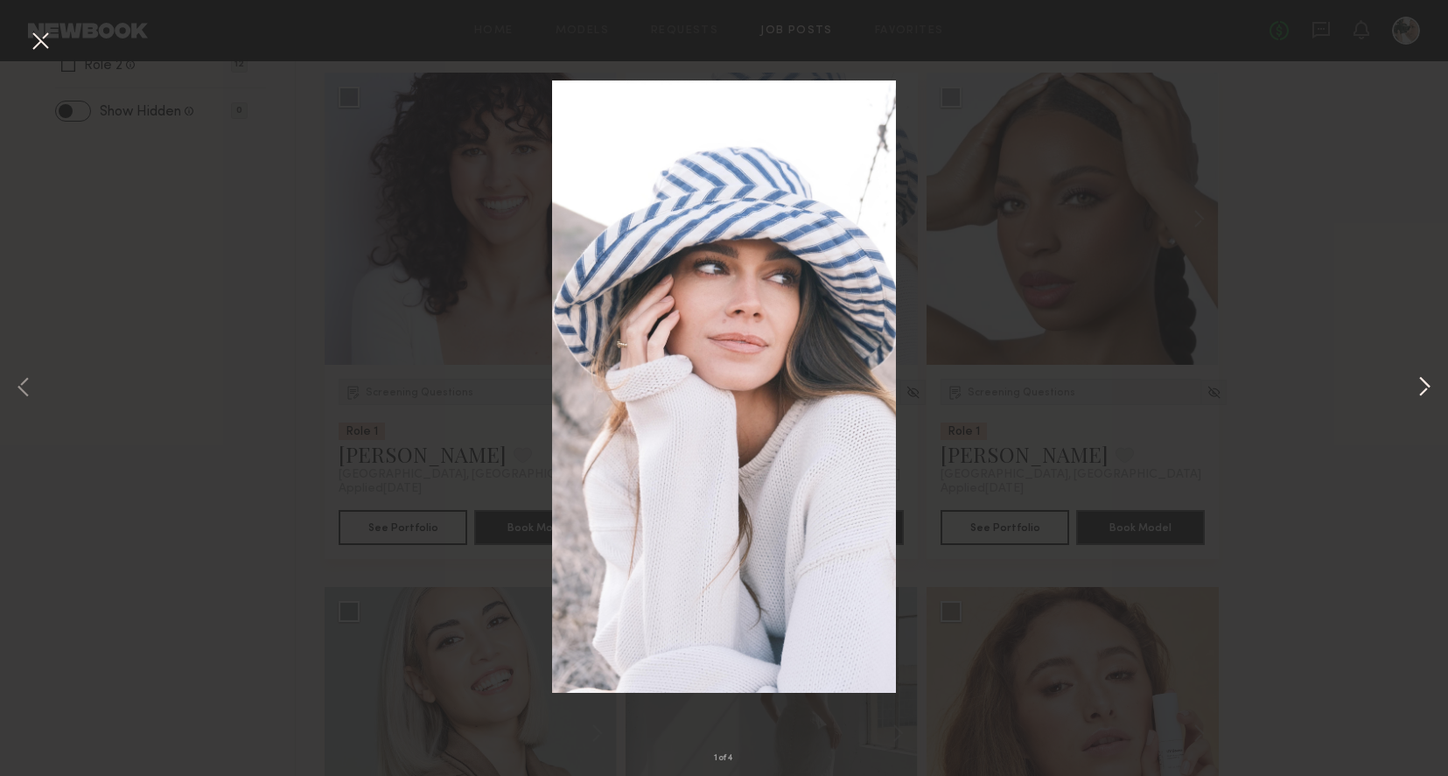
click at [1423, 385] on button at bounding box center [1424, 388] width 21 height 621
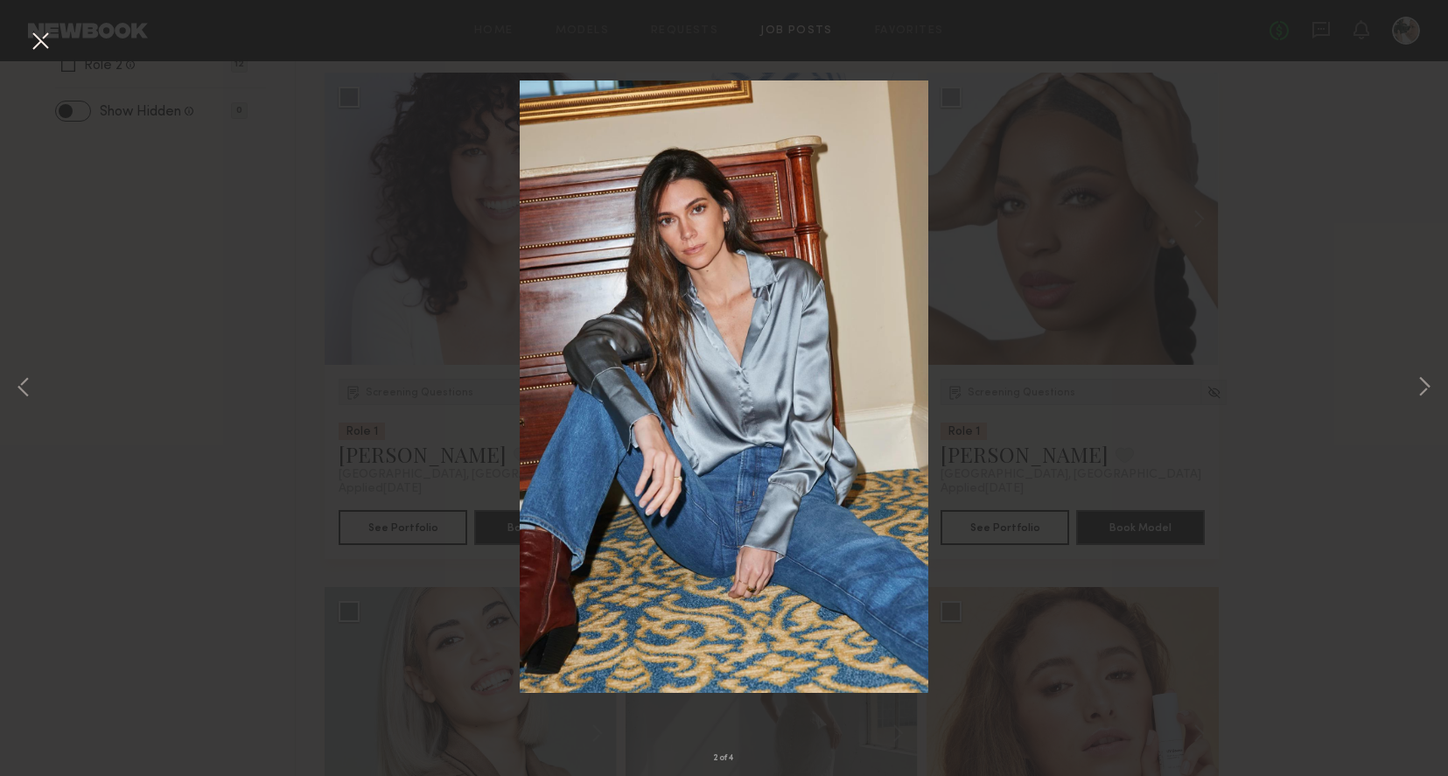
click at [1299, 244] on div "2 of 4" at bounding box center [724, 388] width 1448 height 776
click at [37, 42] on button at bounding box center [40, 41] width 28 height 31
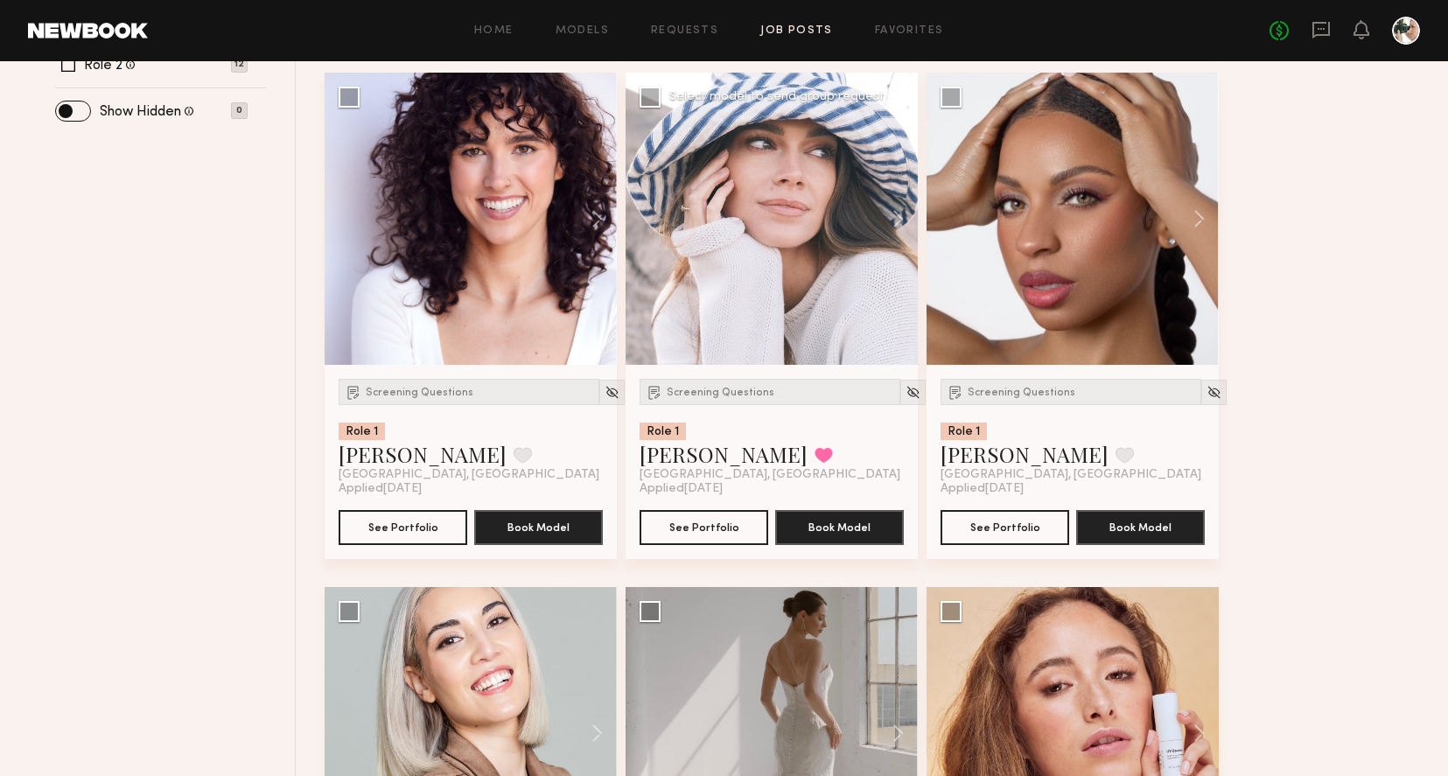
click at [759, 261] on div at bounding box center [771, 219] width 292 height 292
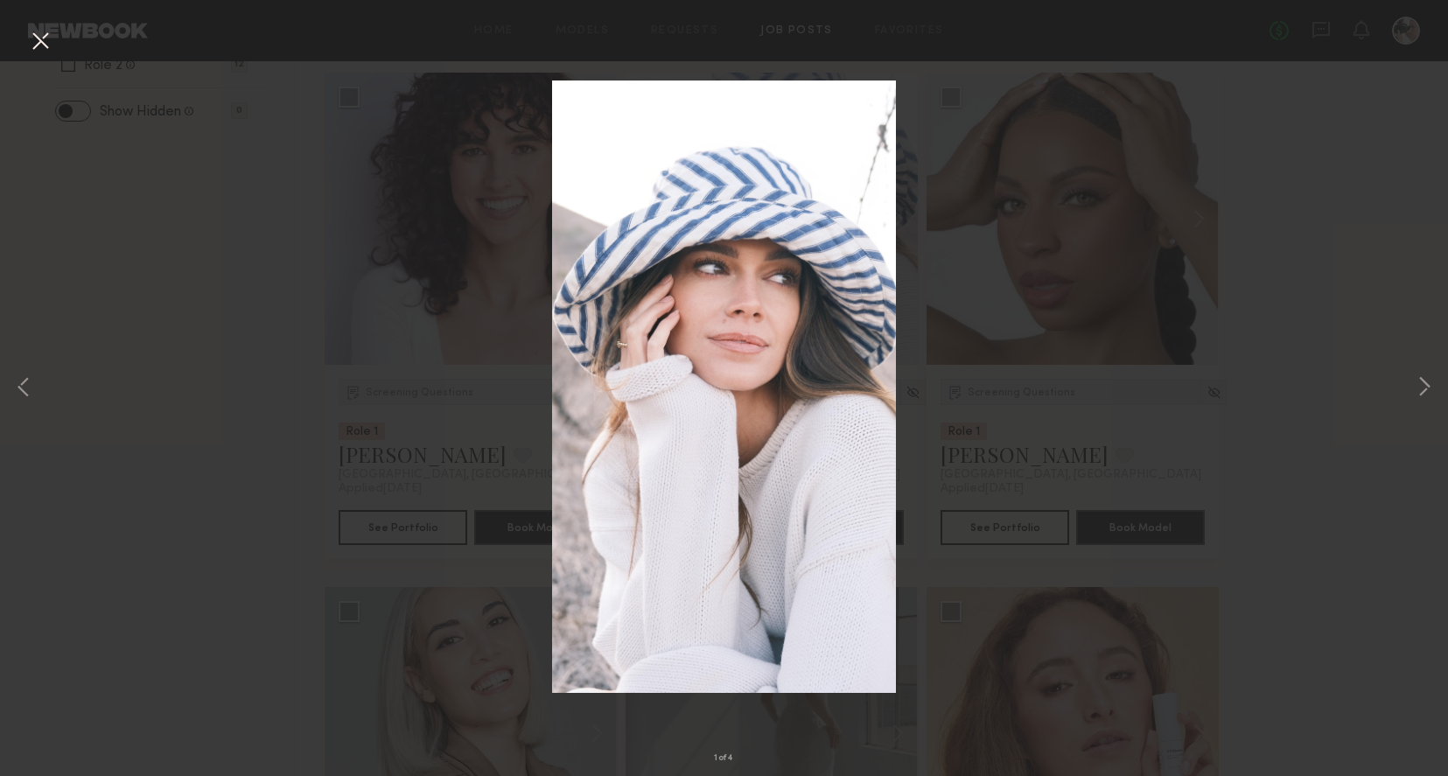
click at [42, 45] on button at bounding box center [40, 41] width 28 height 31
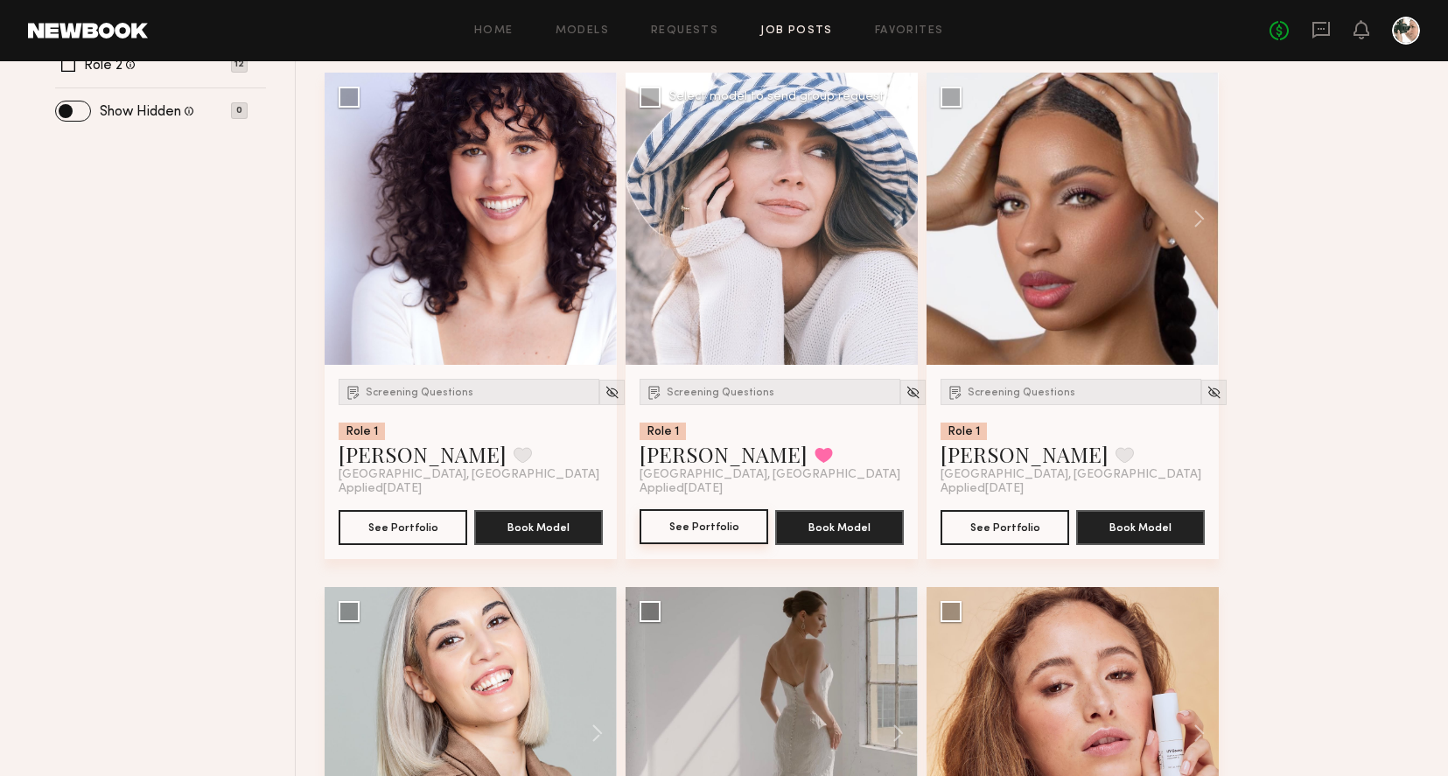
click at [683, 513] on button "See Portfolio" at bounding box center [703, 526] width 129 height 35
click at [513, 456] on button at bounding box center [522, 455] width 18 height 16
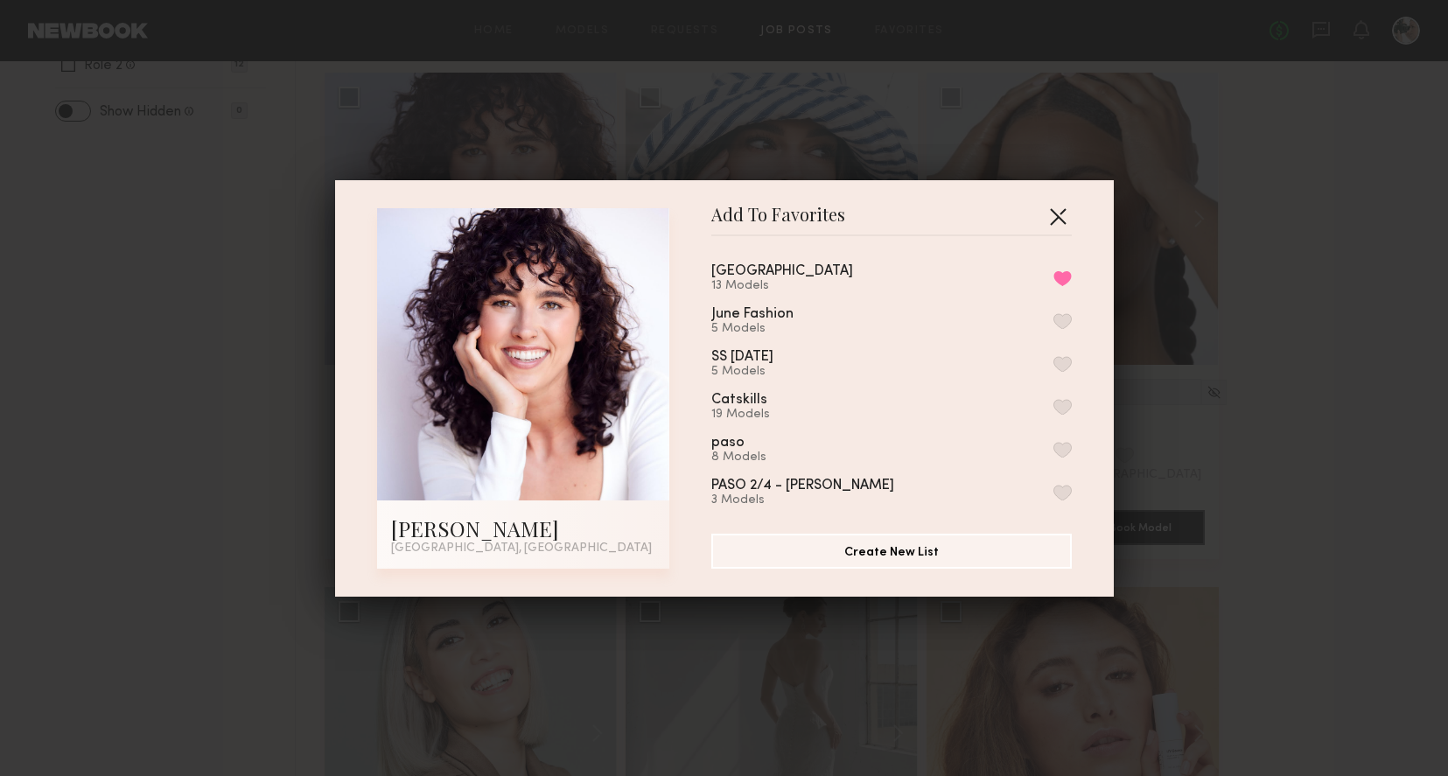
click at [1059, 211] on button "button" at bounding box center [1058, 216] width 28 height 28
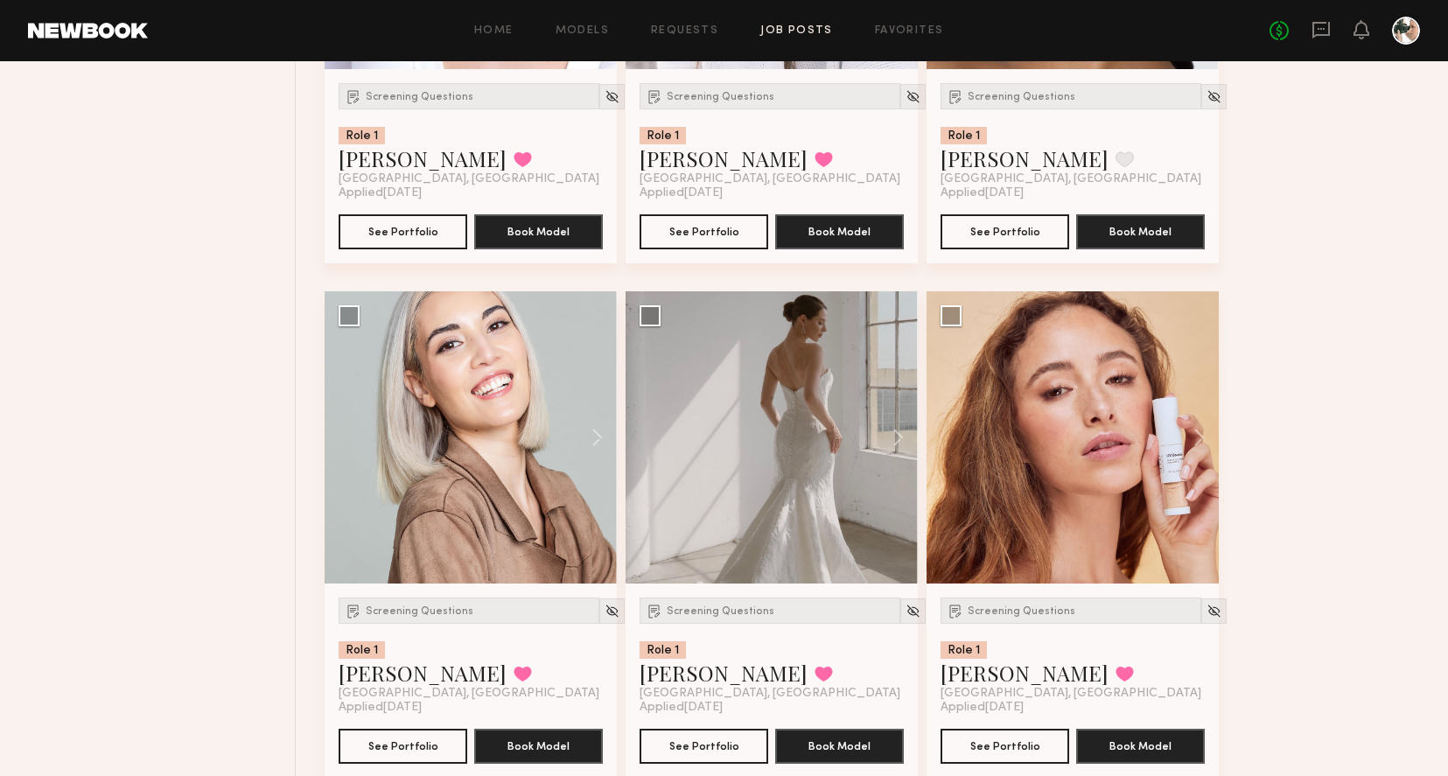
scroll to position [1084, 0]
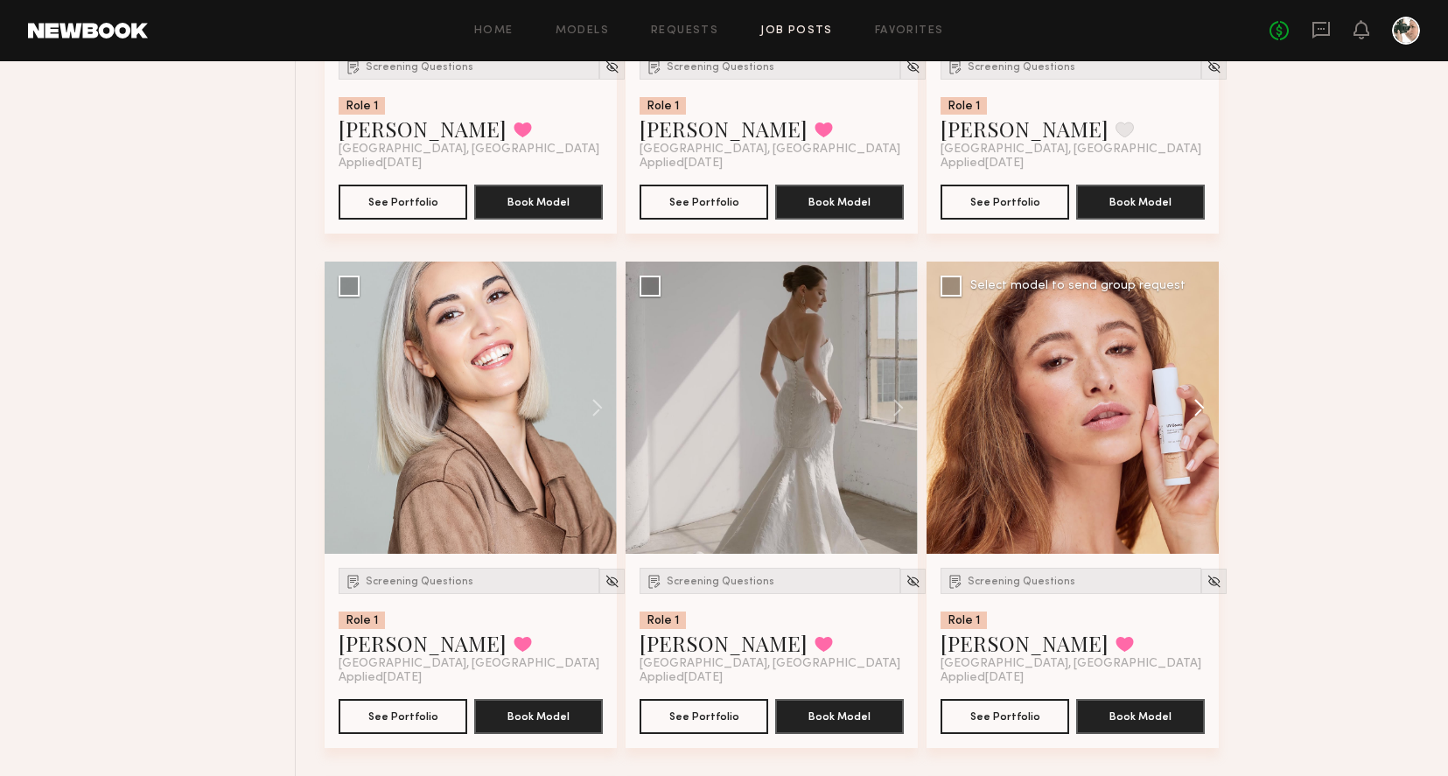
click at [1199, 411] on button at bounding box center [1191, 408] width 56 height 292
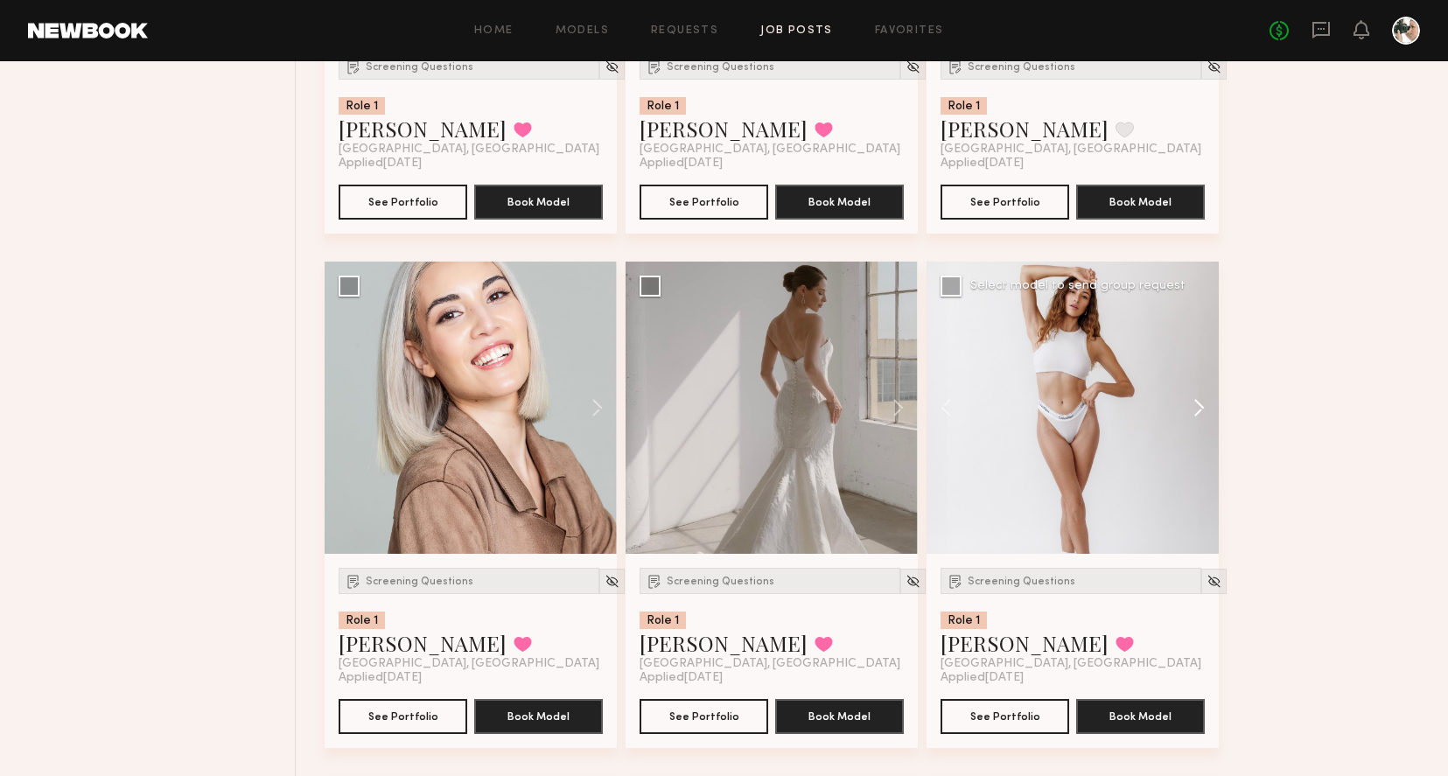
click at [1199, 411] on button at bounding box center [1191, 408] width 56 height 292
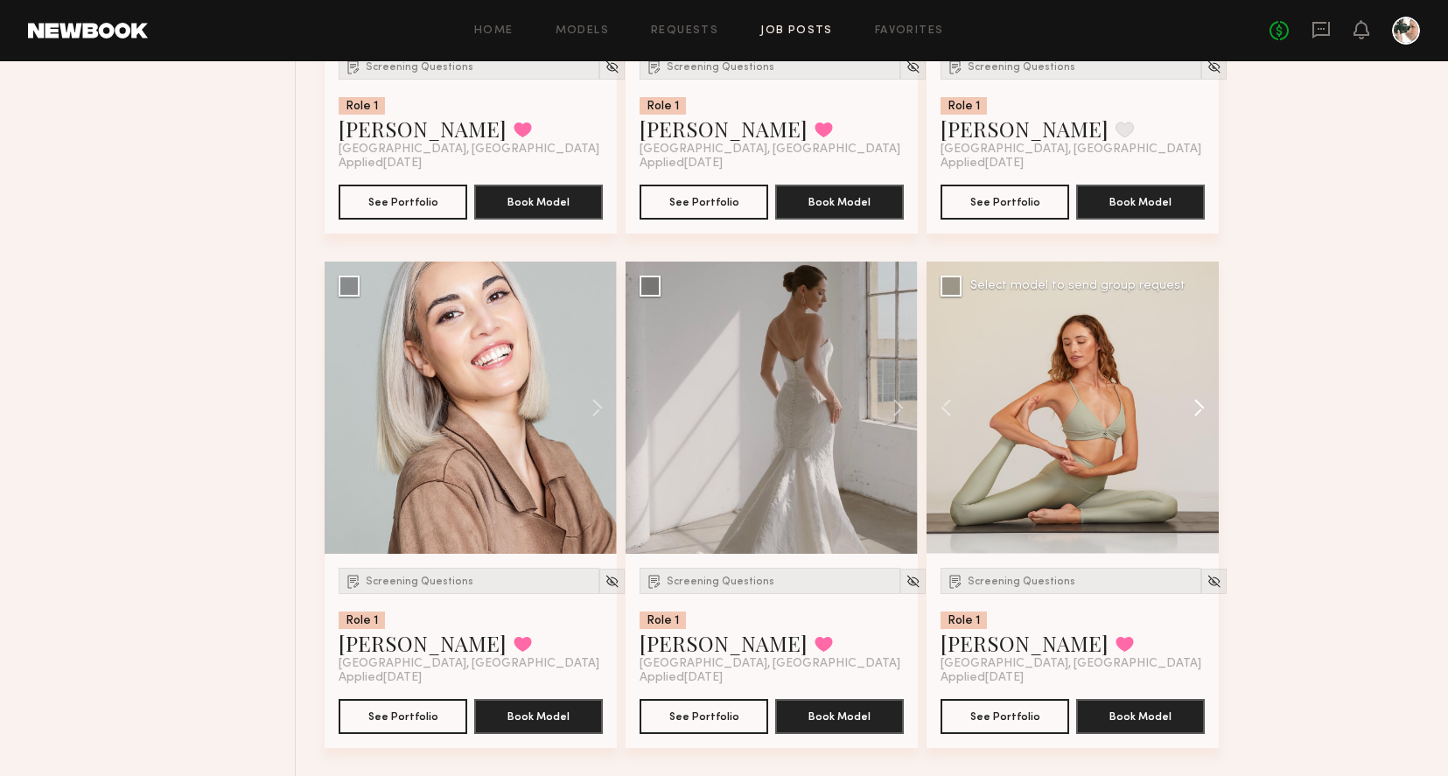
click at [1199, 411] on button at bounding box center [1191, 408] width 56 height 292
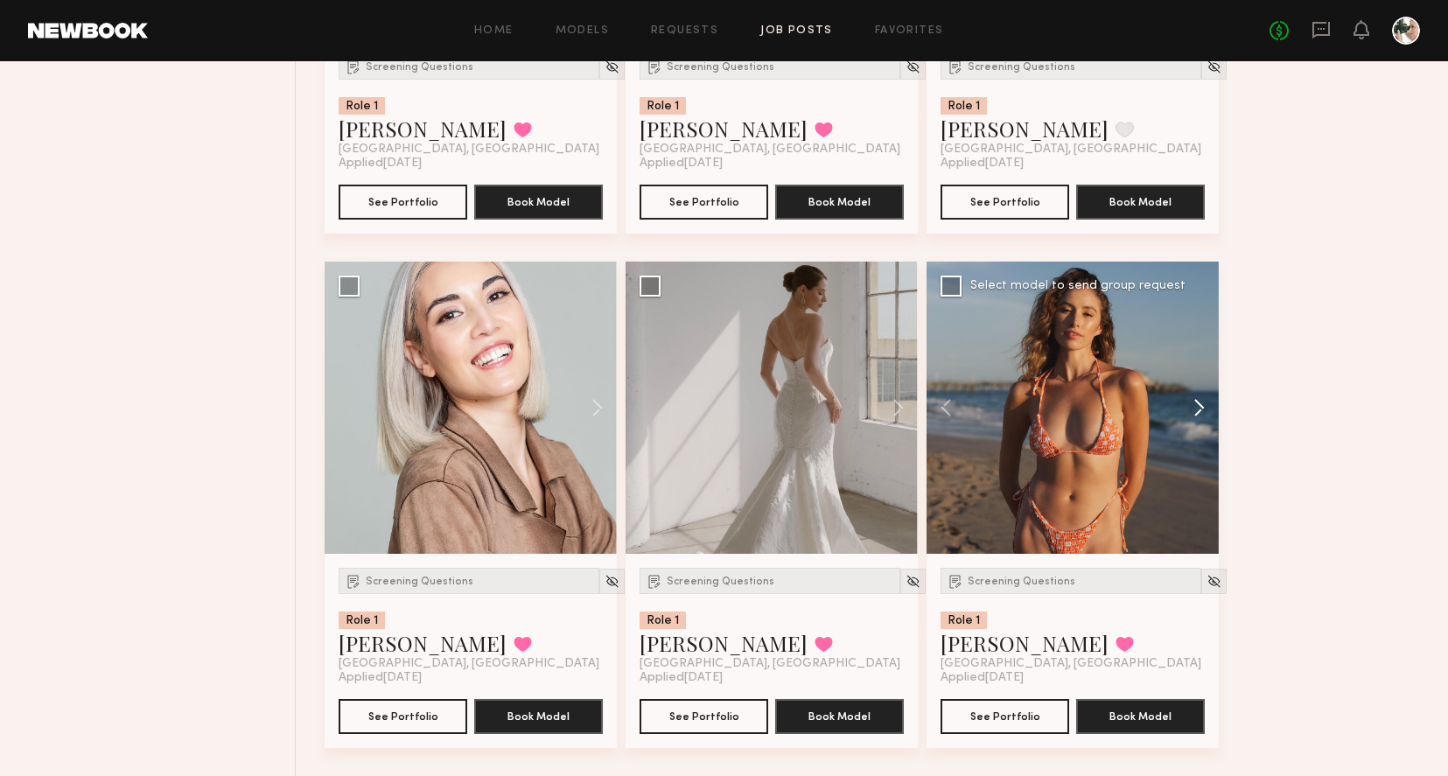
click at [1199, 411] on button at bounding box center [1191, 408] width 56 height 292
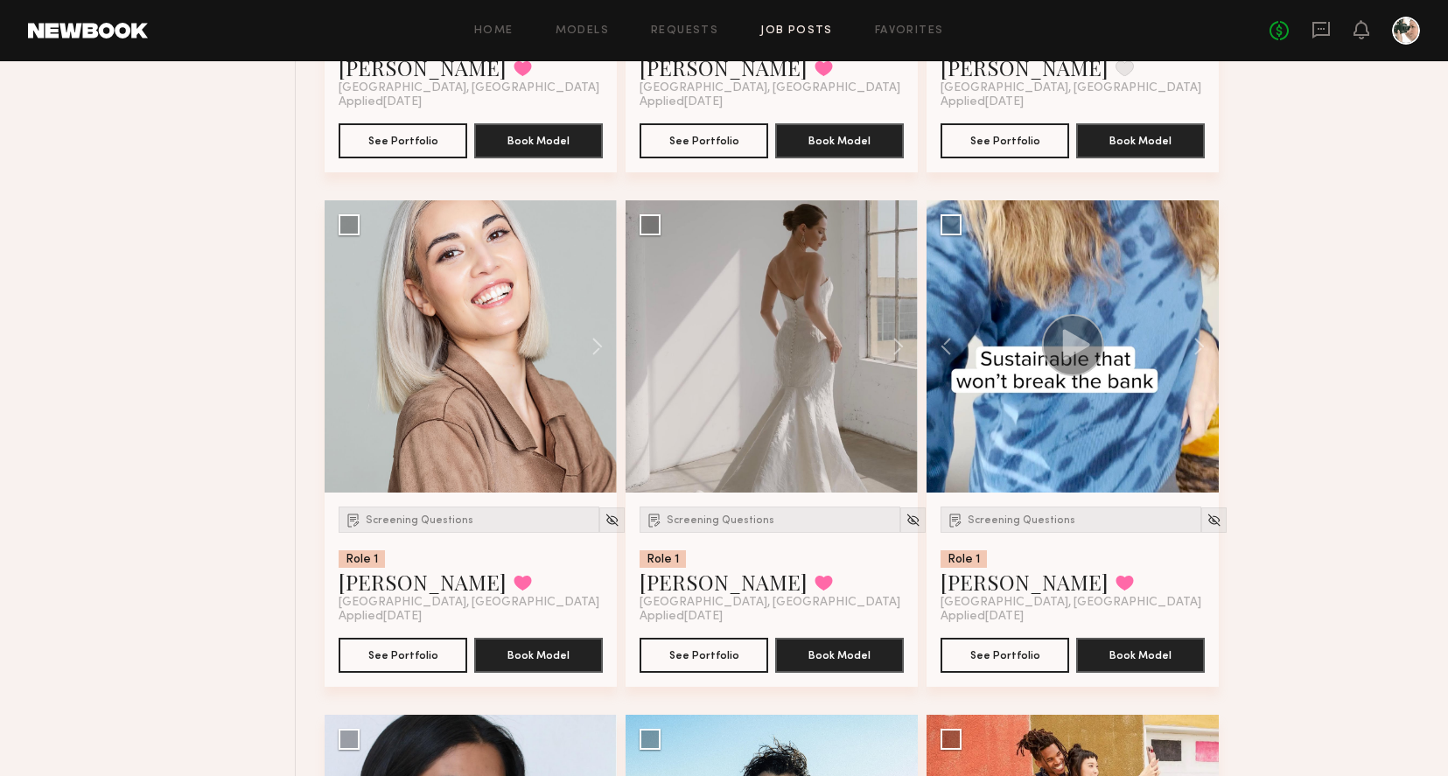
scroll to position [1162, 0]
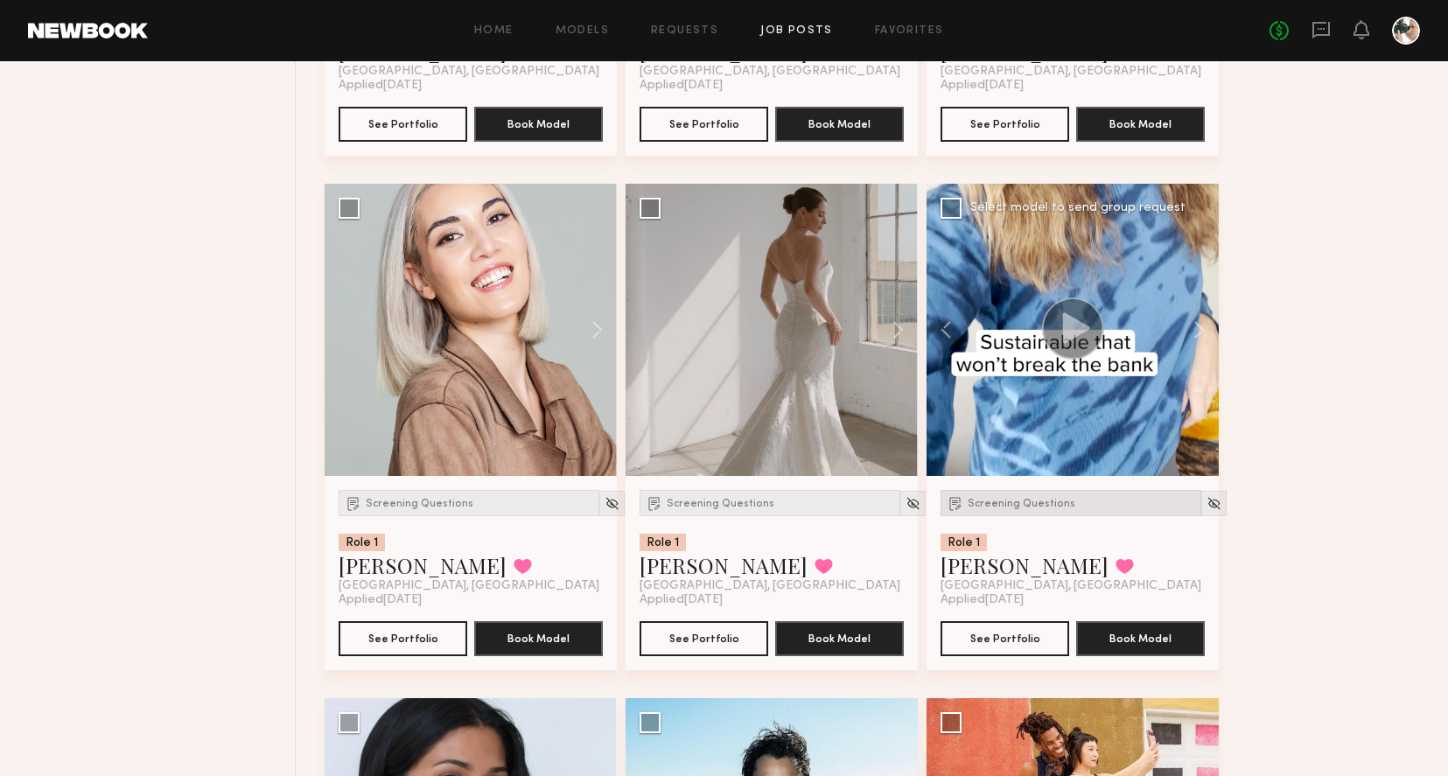
click at [1070, 509] on div "Screening Questions" at bounding box center [1070, 503] width 261 height 26
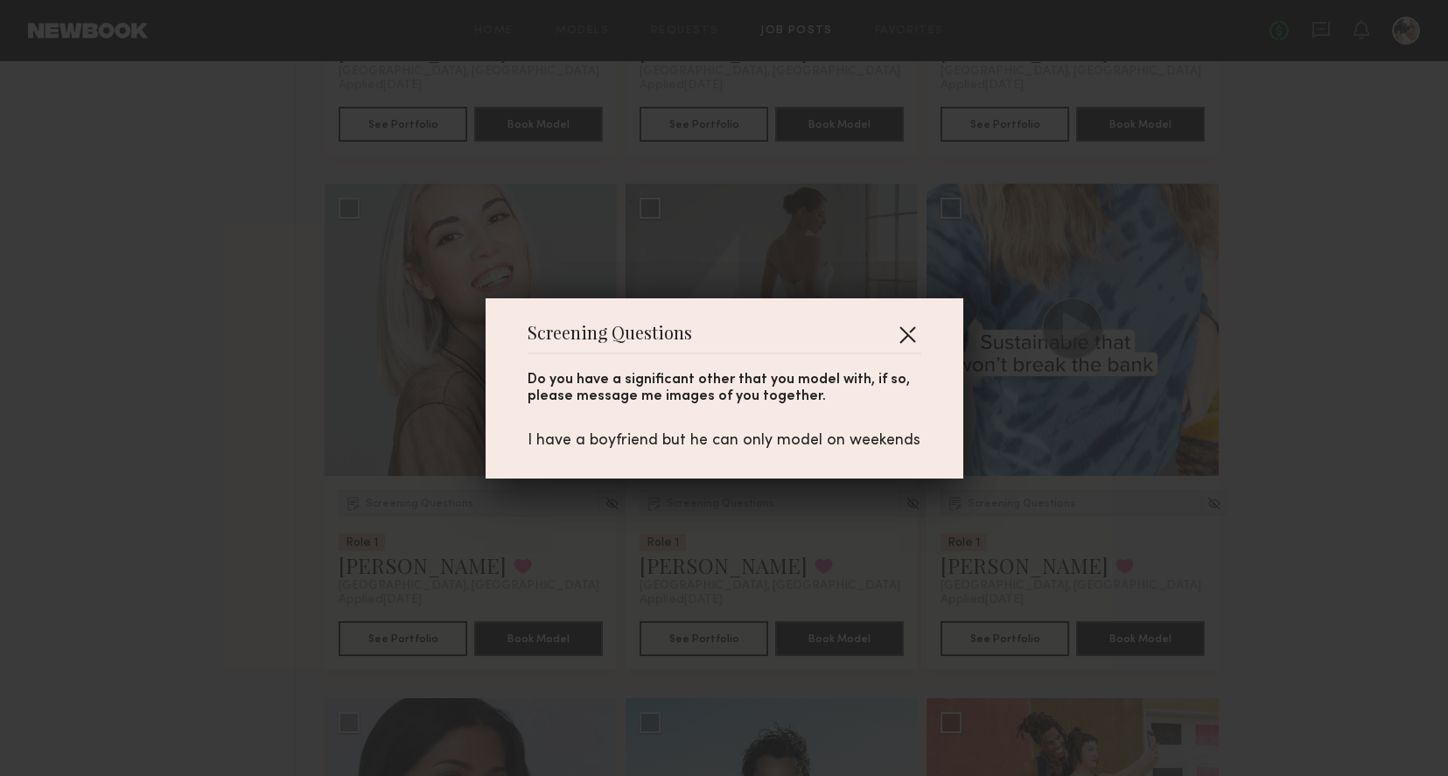
click at [911, 336] on button "button" at bounding box center [907, 334] width 28 height 28
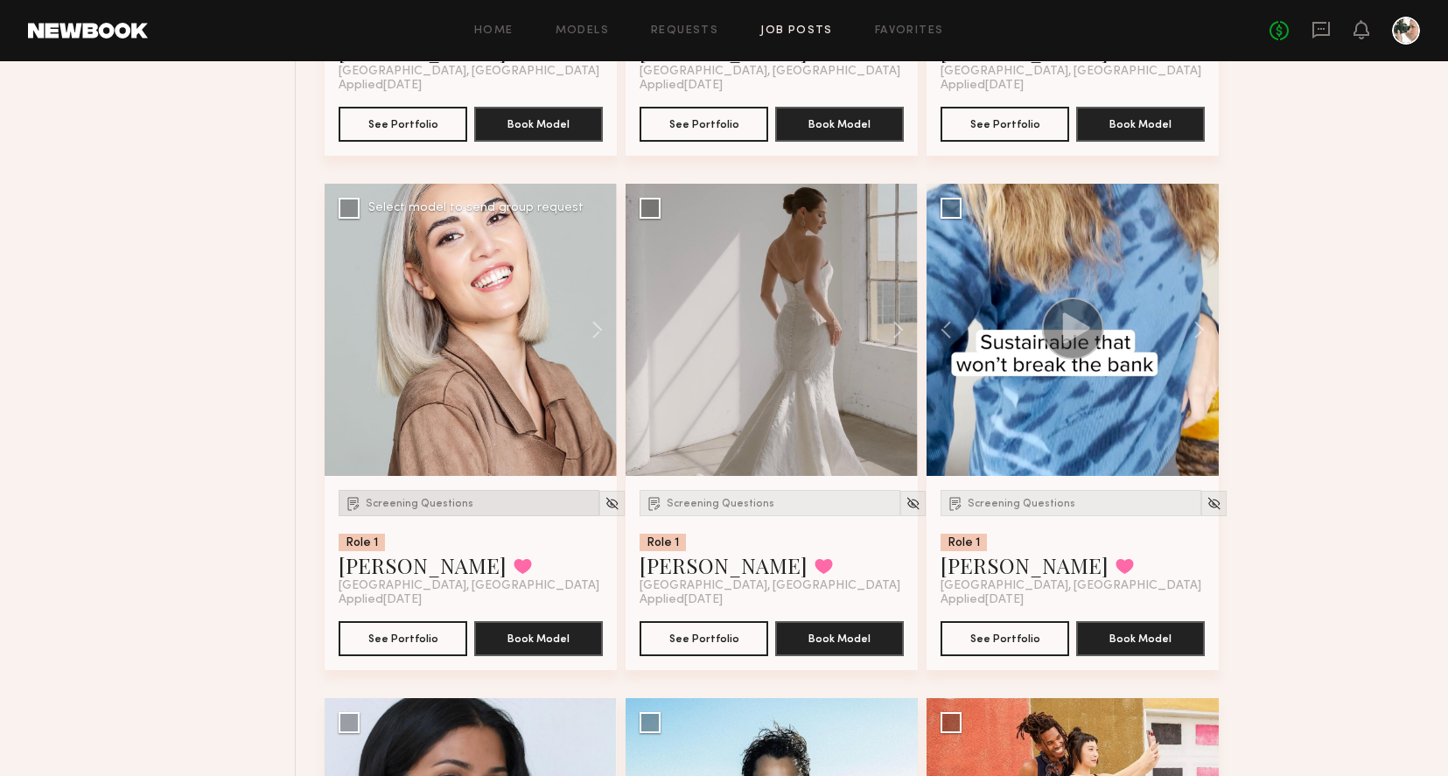
click at [458, 501] on span "Screening Questions" at bounding box center [420, 504] width 108 height 10
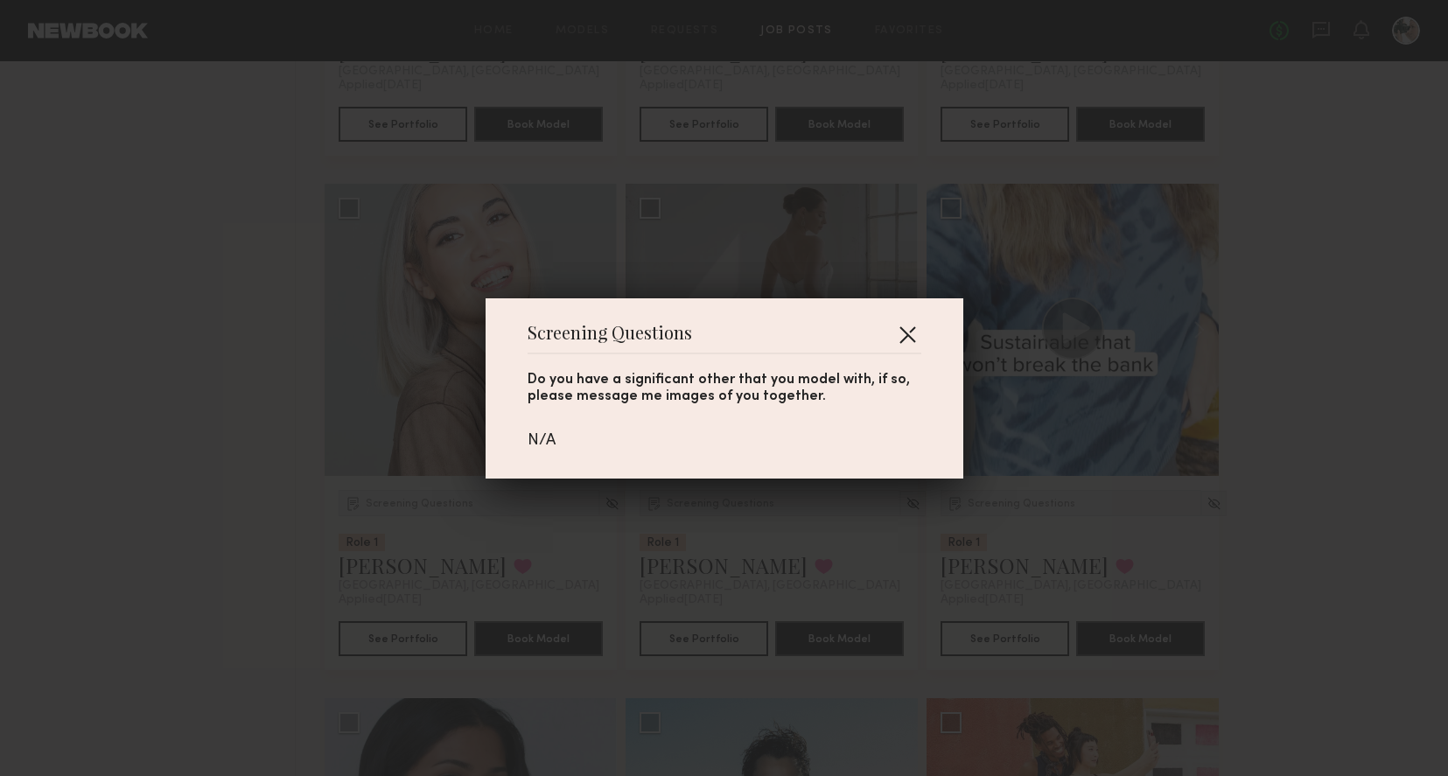
click at [906, 336] on button "button" at bounding box center [907, 334] width 28 height 28
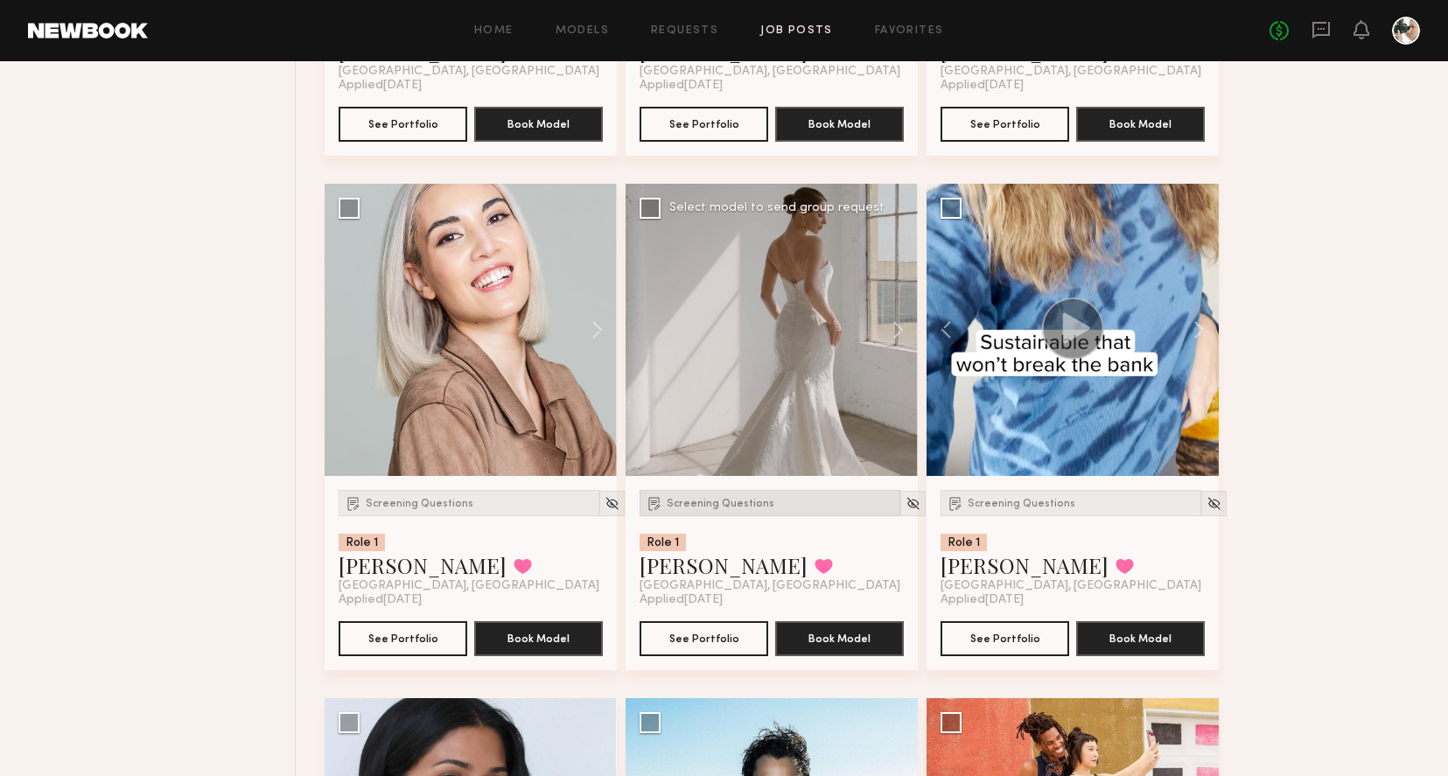
click at [702, 502] on span "Screening Questions" at bounding box center [721, 504] width 108 height 10
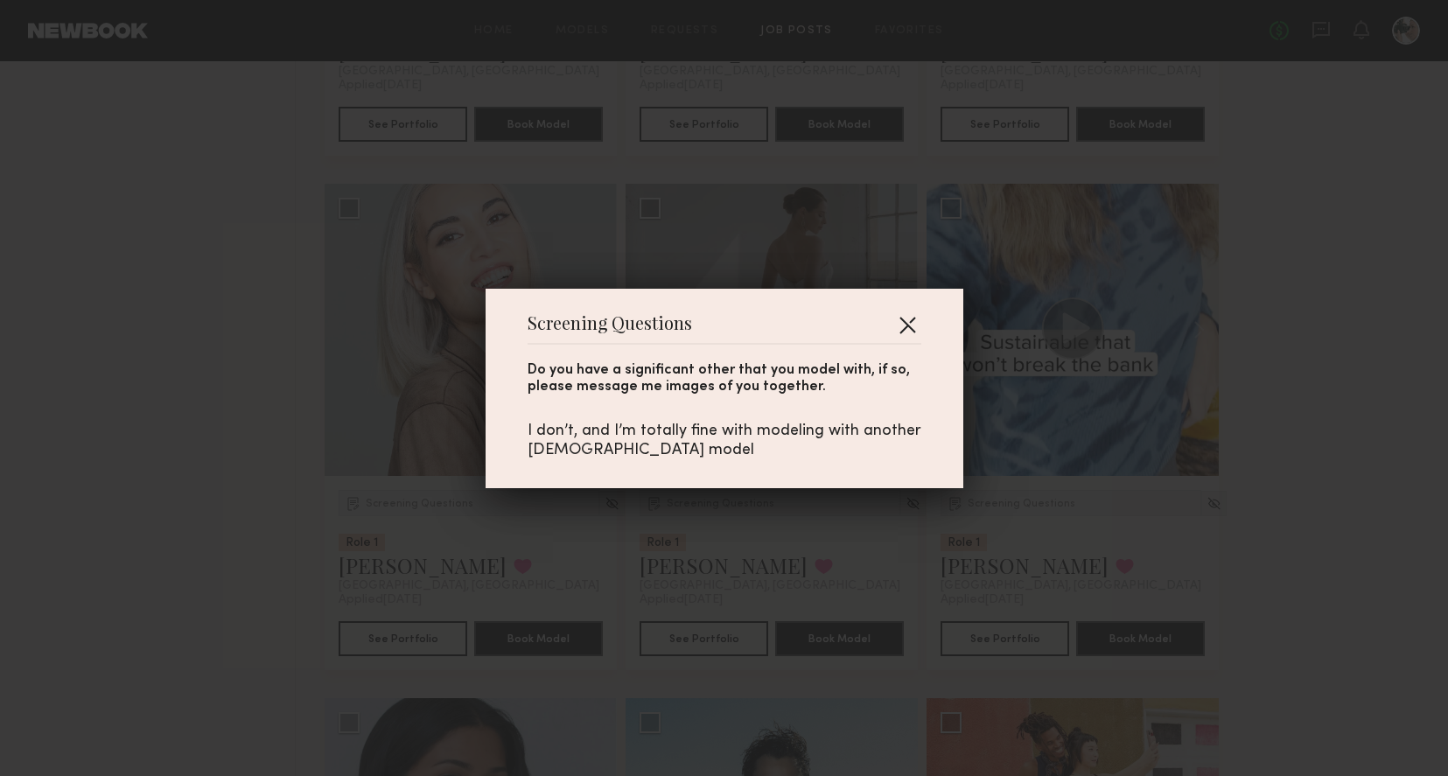
click at [913, 320] on button "button" at bounding box center [907, 325] width 28 height 28
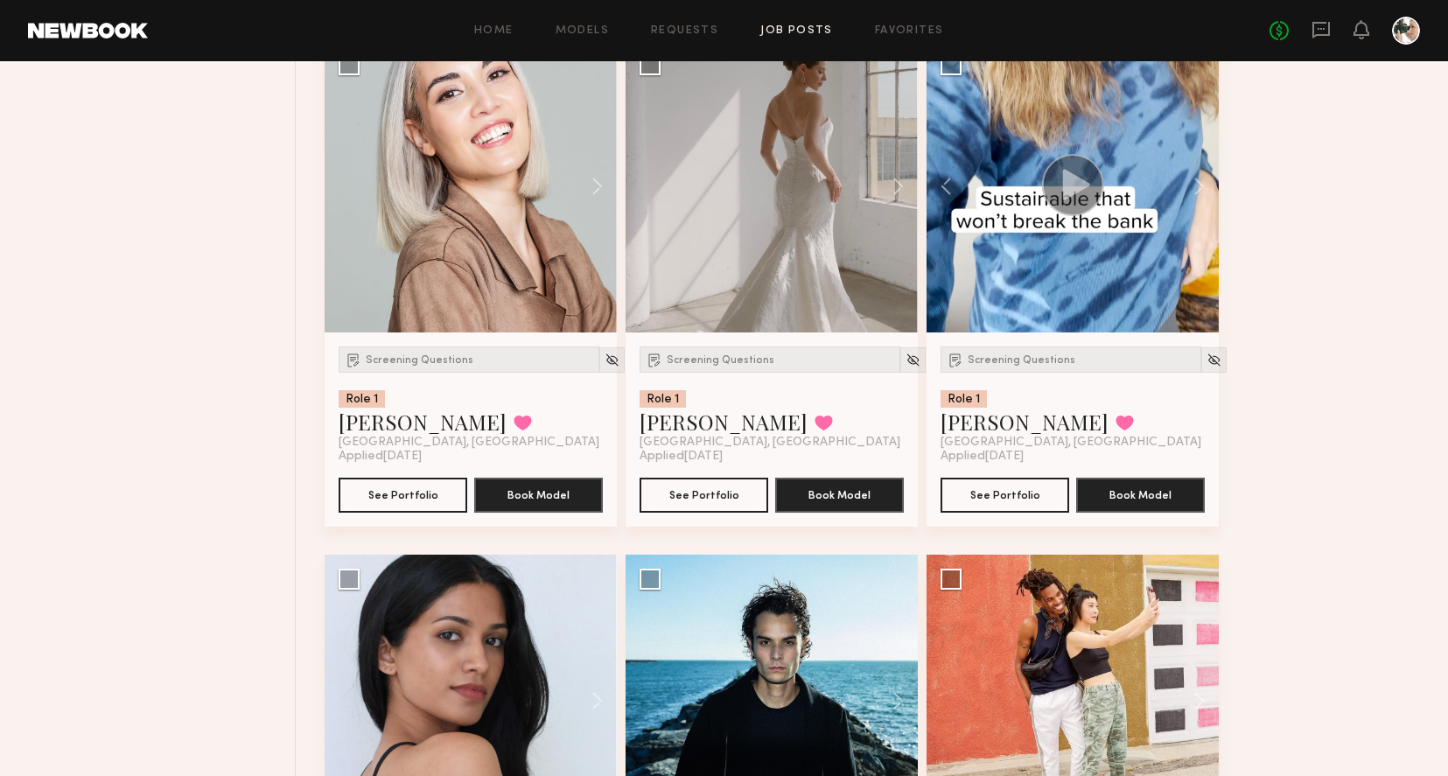
scroll to position [1643, 0]
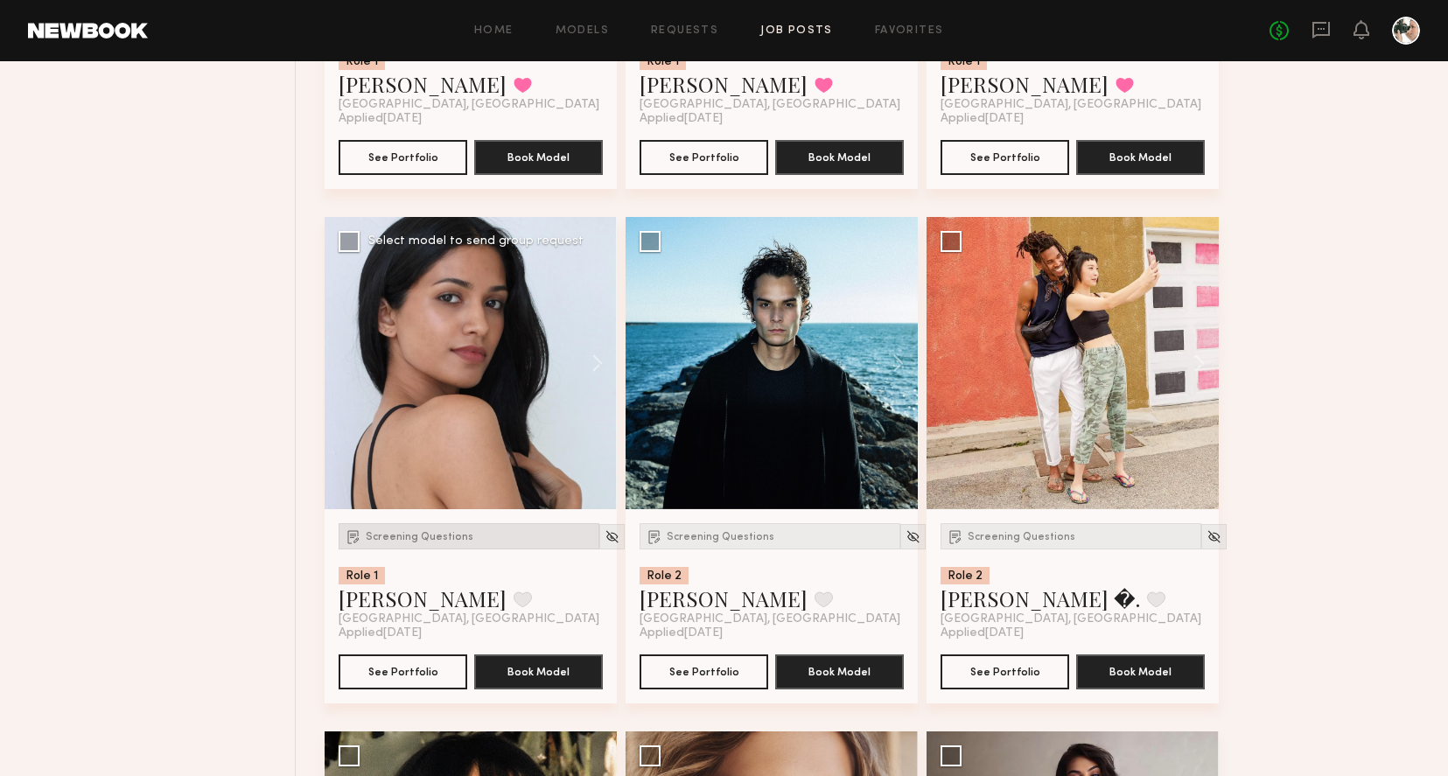
click at [399, 543] on div "Screening Questions" at bounding box center [469, 536] width 261 height 26
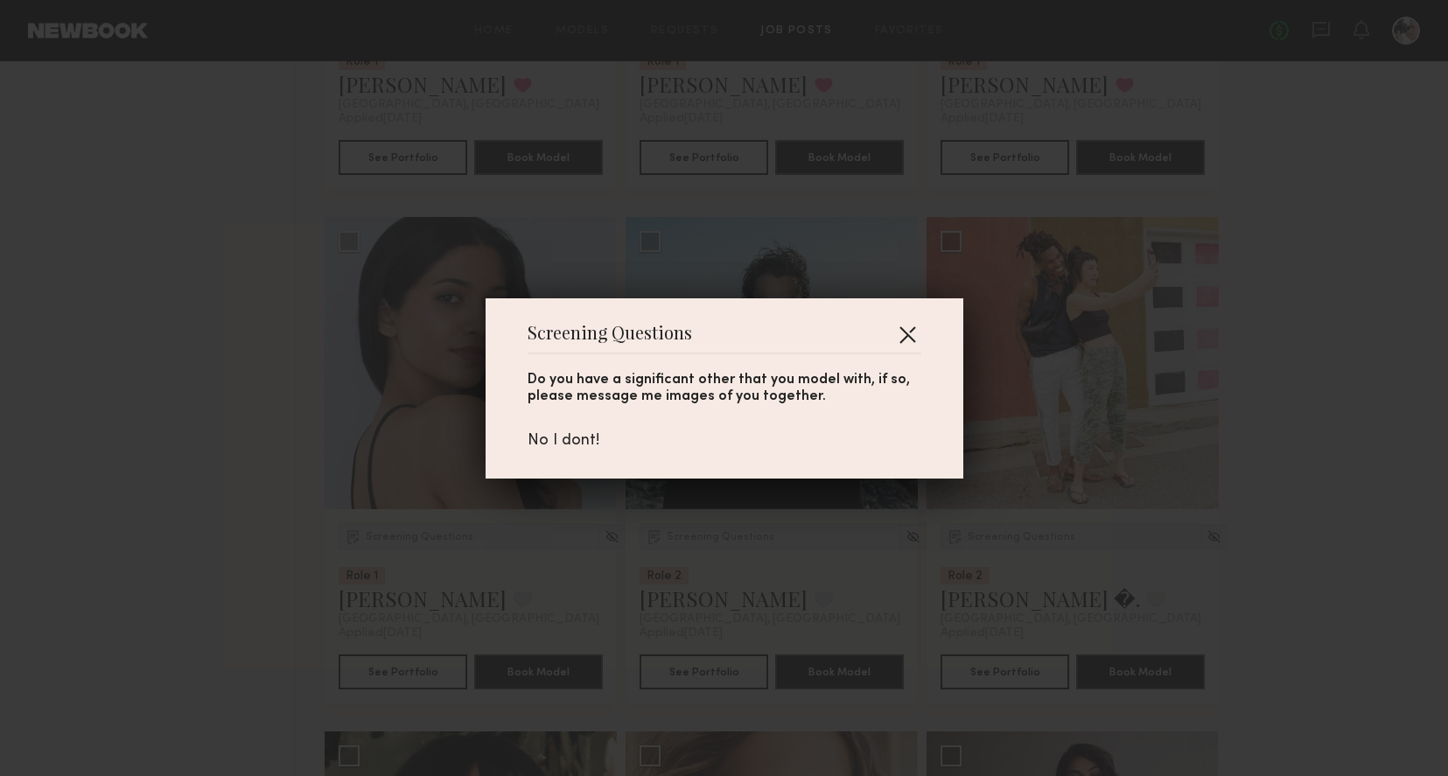
click at [914, 331] on button "button" at bounding box center [907, 334] width 28 height 28
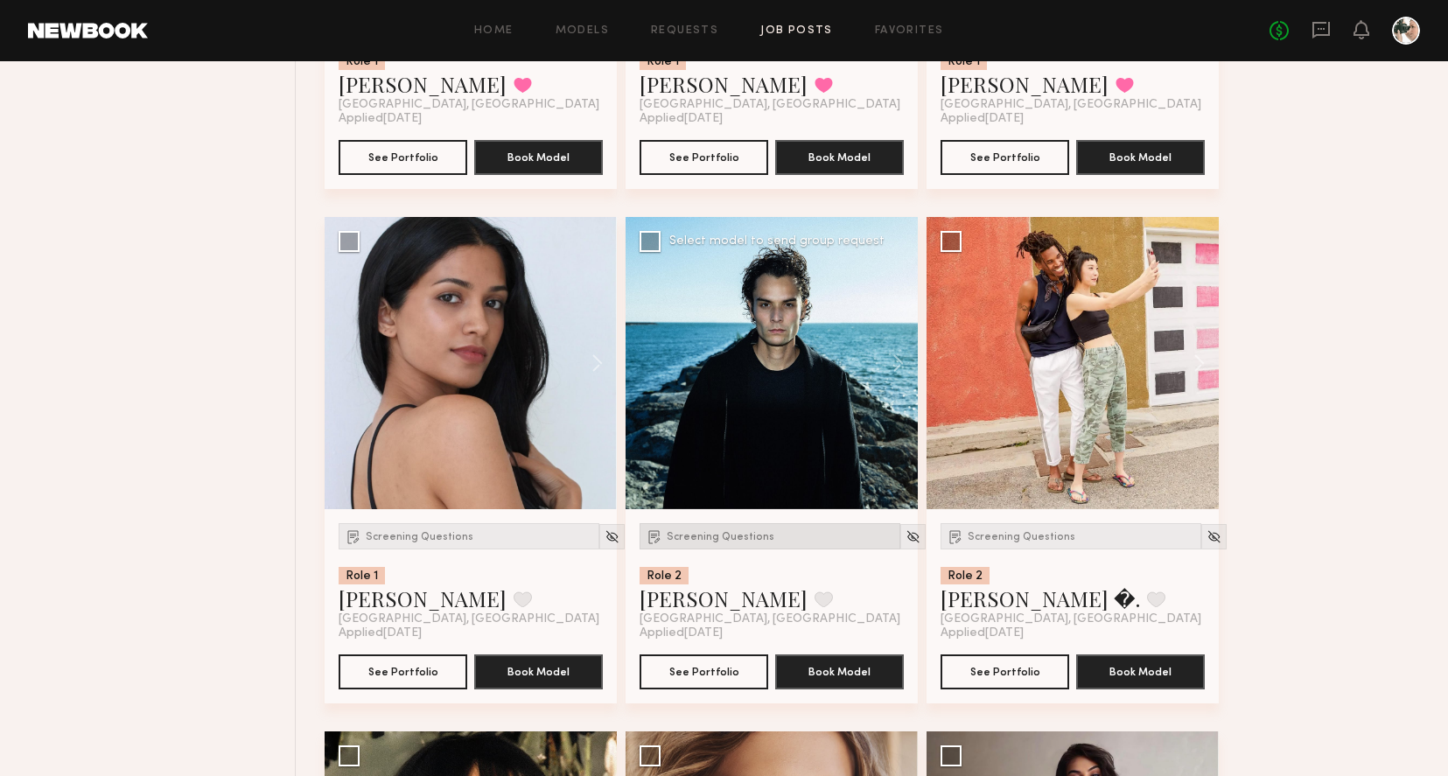
click at [722, 531] on div "Screening Questions" at bounding box center [769, 536] width 261 height 26
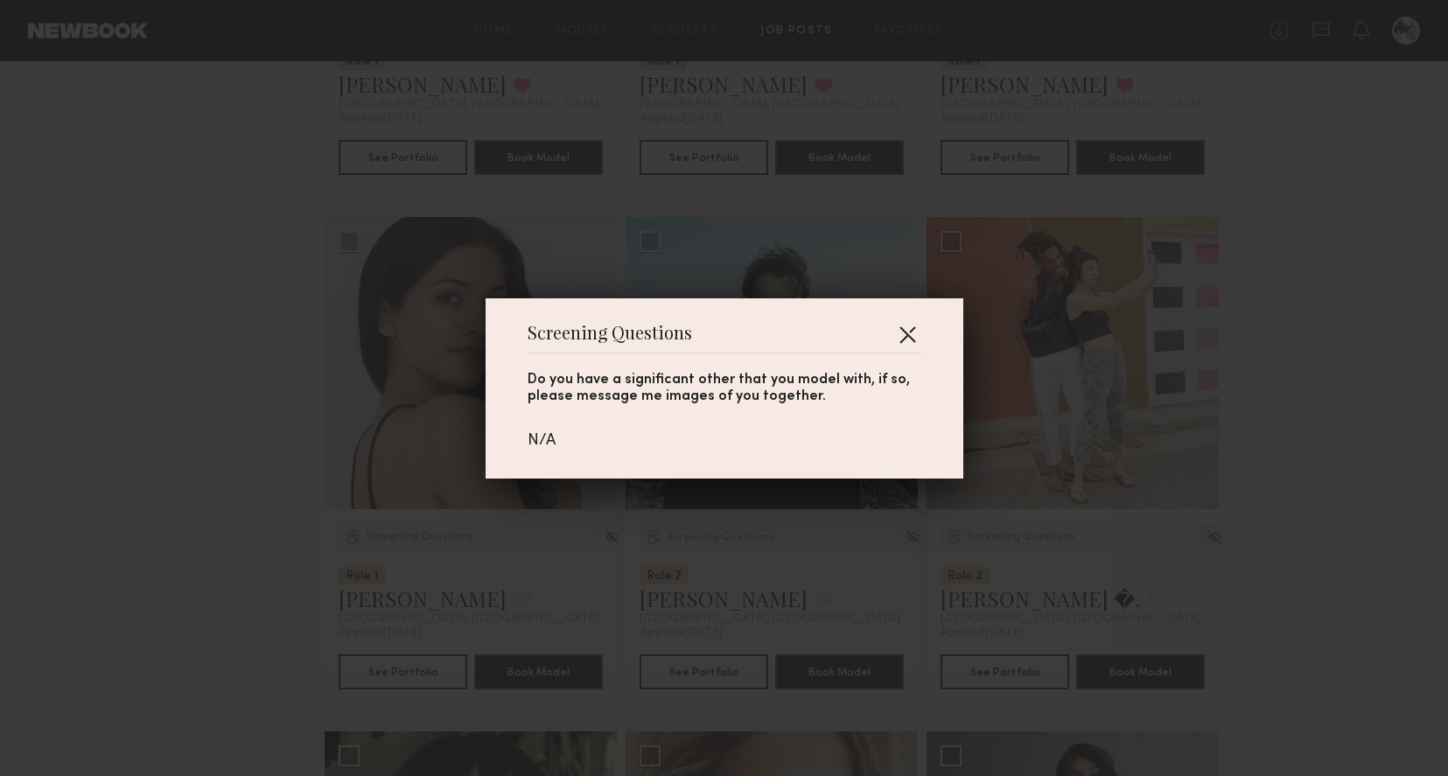
click at [904, 339] on button "button" at bounding box center [907, 334] width 28 height 28
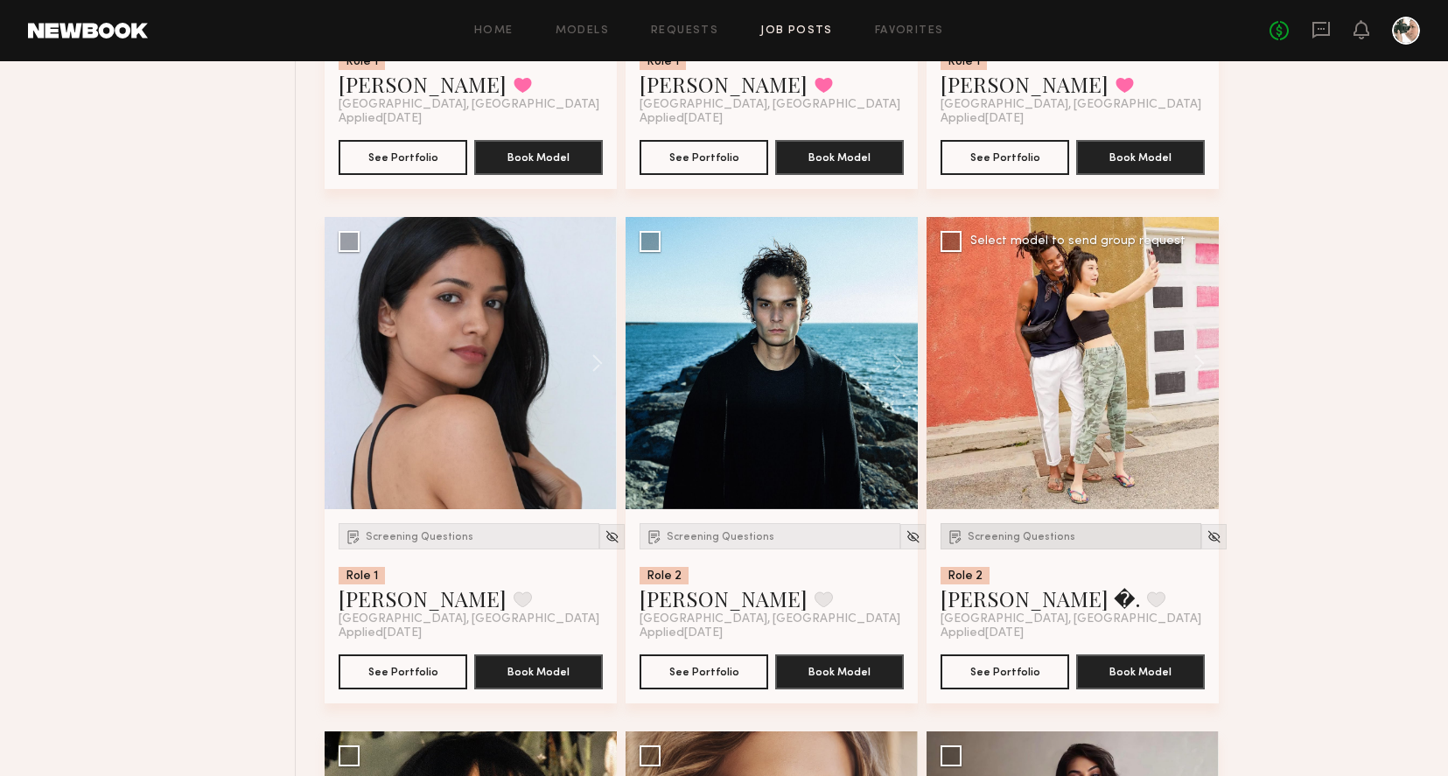
click at [1017, 538] on span "Screening Questions" at bounding box center [1021, 537] width 108 height 10
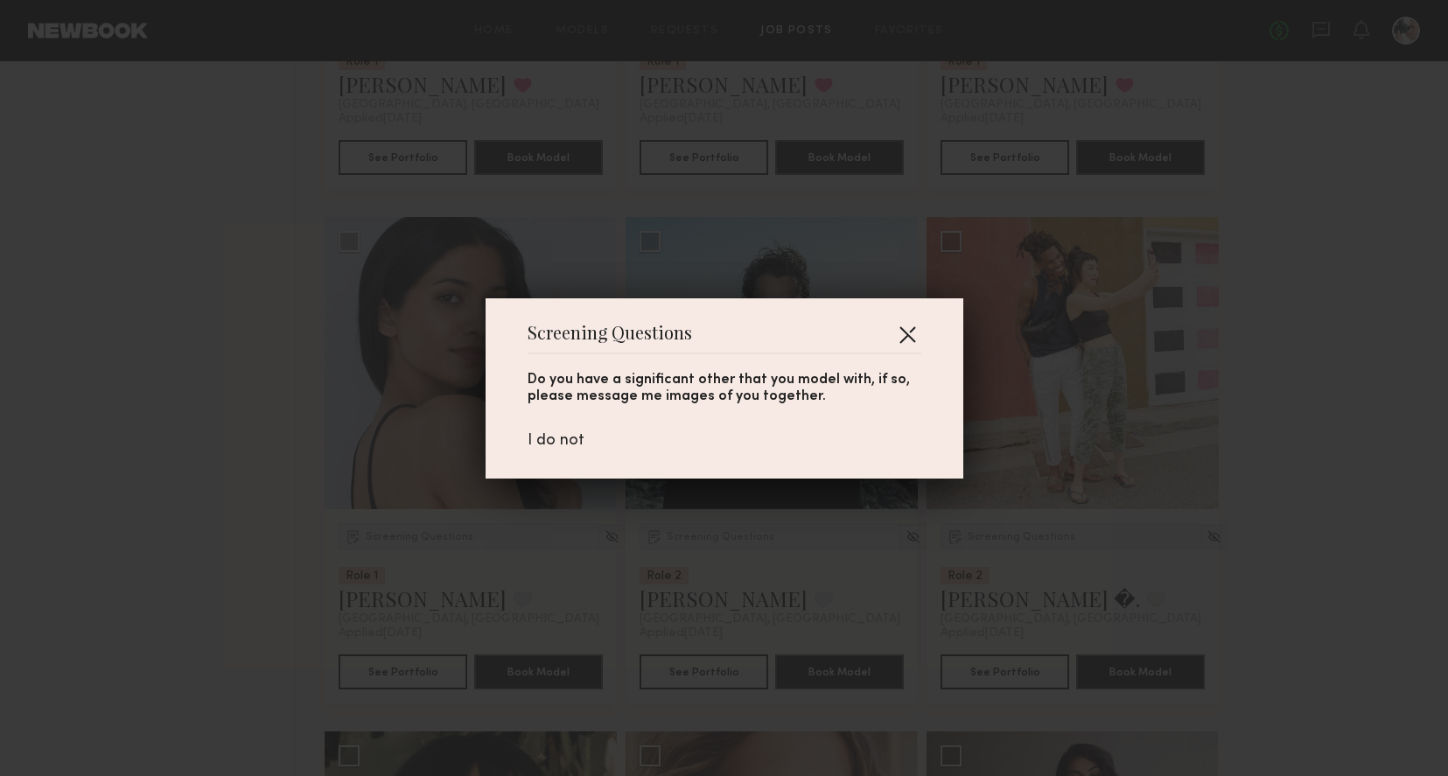
click at [911, 339] on button "button" at bounding box center [907, 334] width 28 height 28
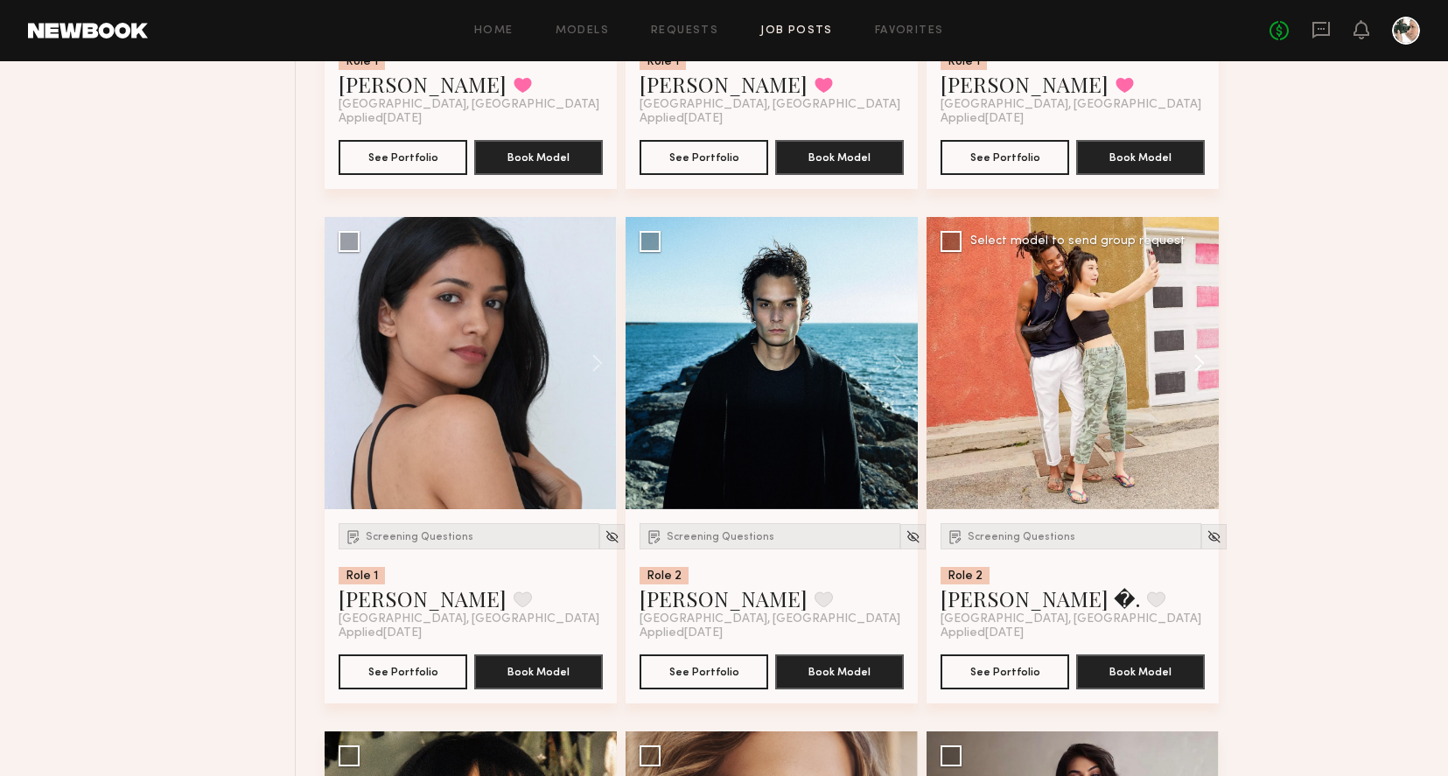
click at [1196, 358] on button at bounding box center [1191, 363] width 56 height 292
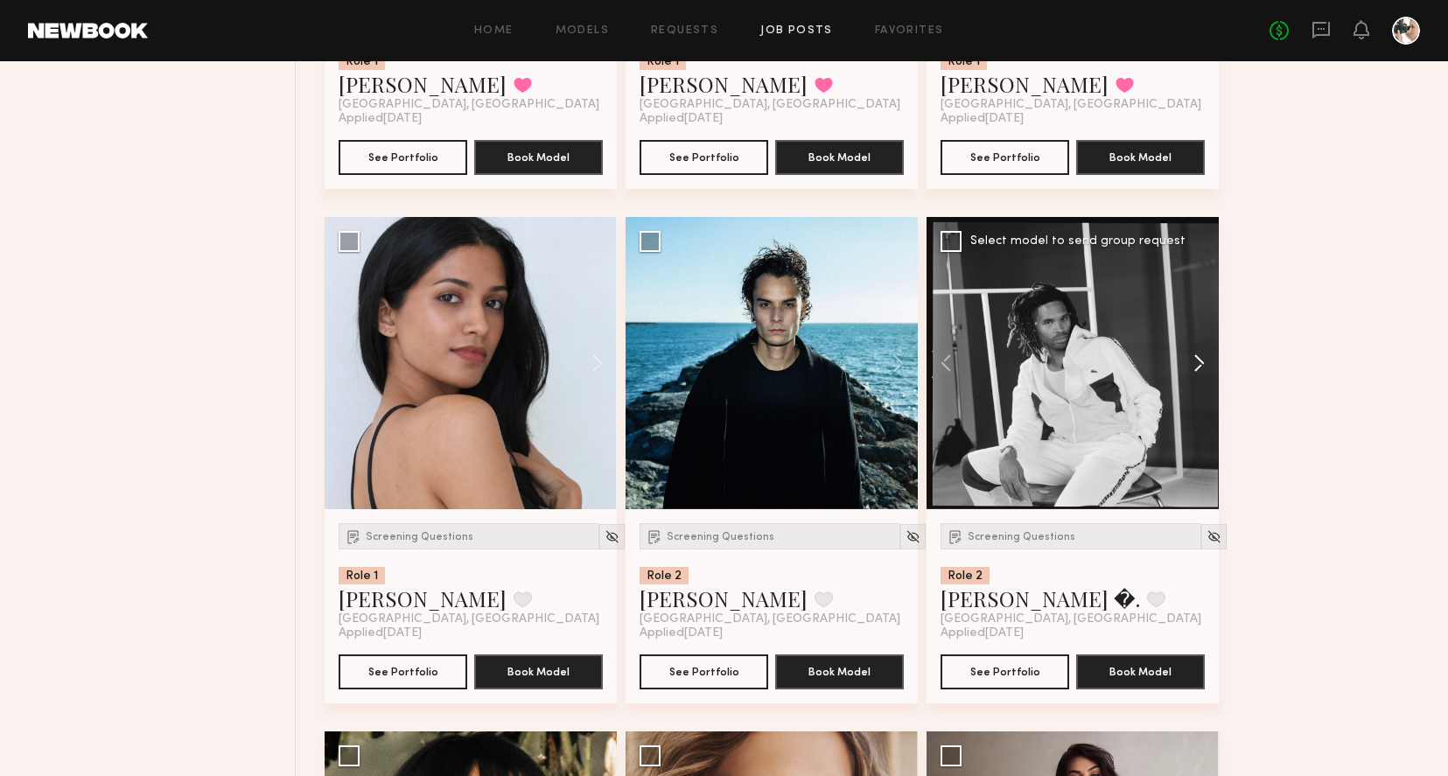
click at [1196, 358] on button at bounding box center [1191, 363] width 56 height 292
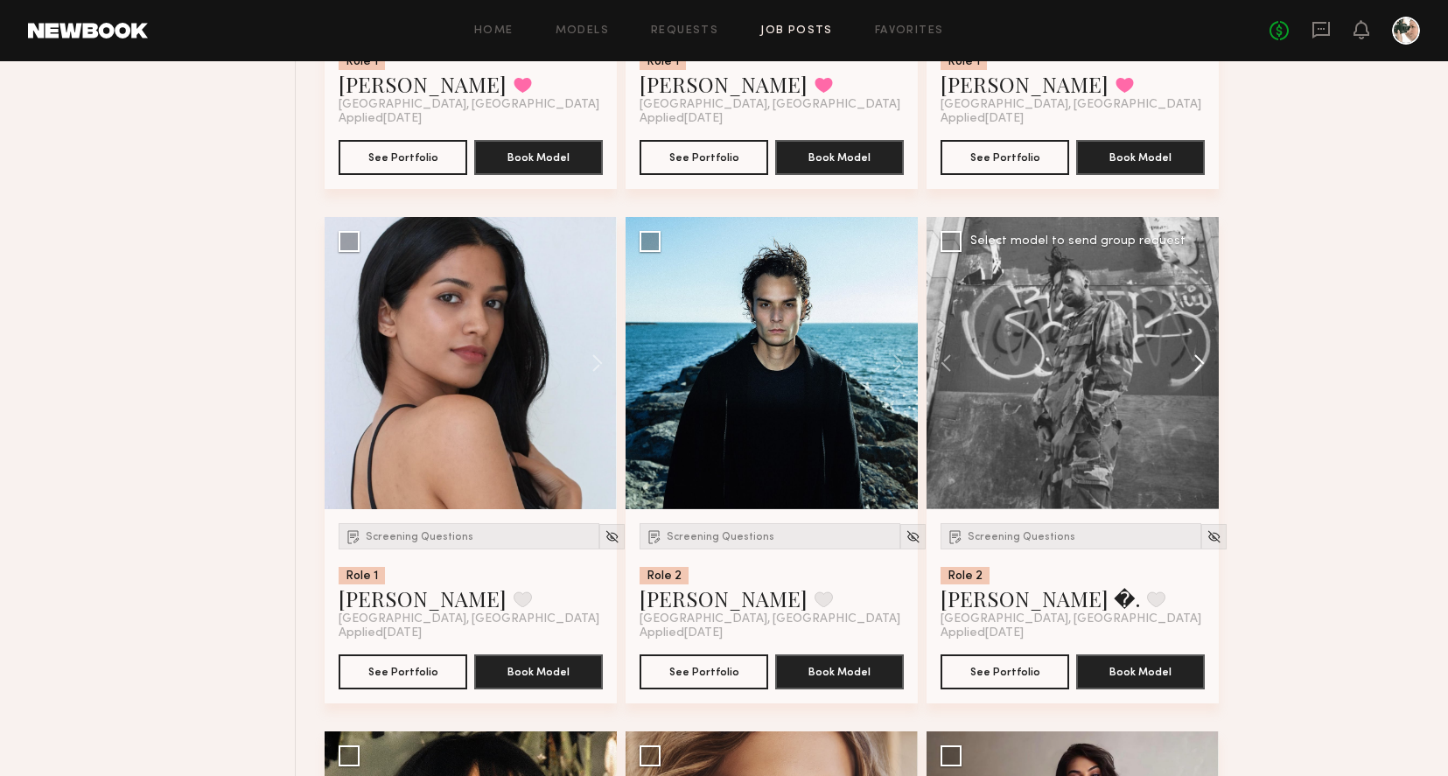
click at [1196, 358] on button at bounding box center [1191, 363] width 56 height 292
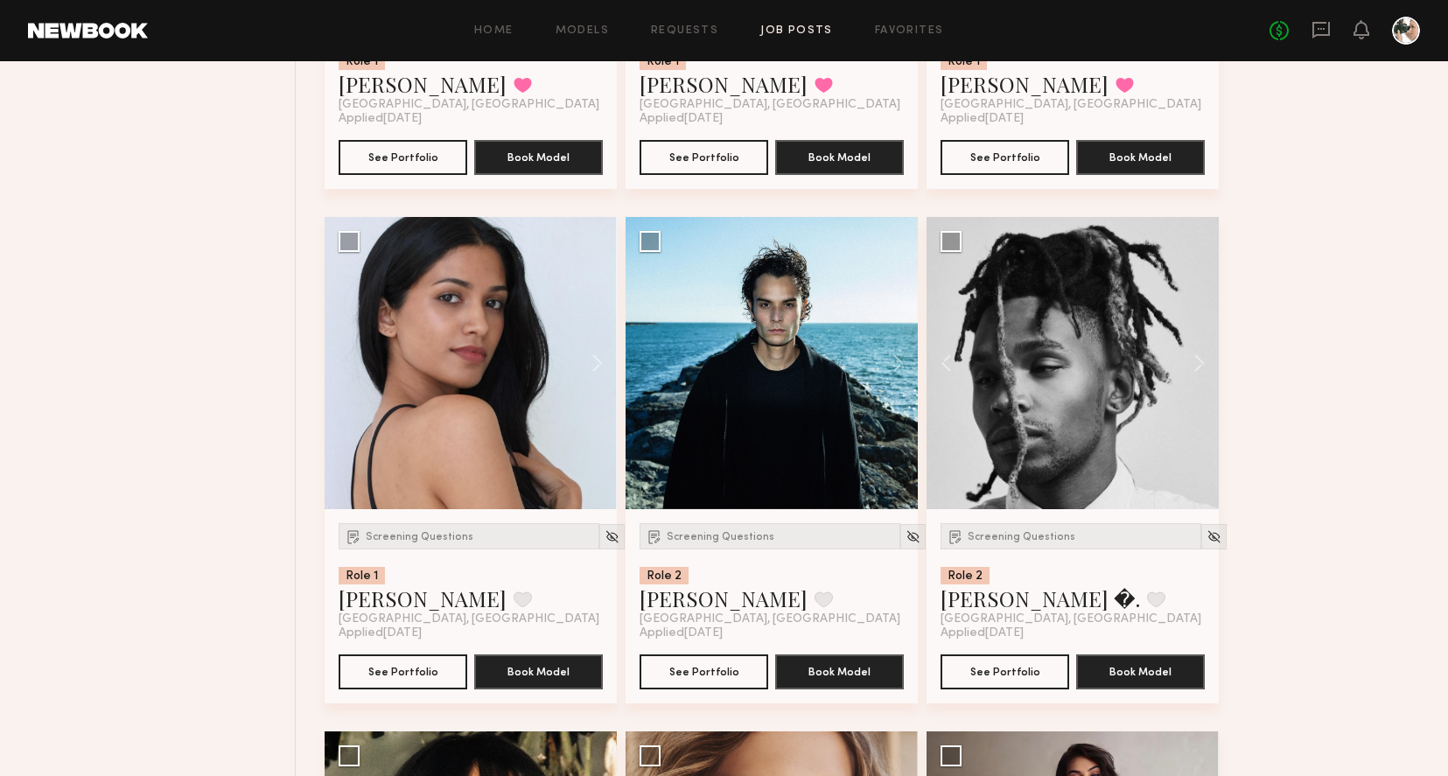
scroll to position [1712, 0]
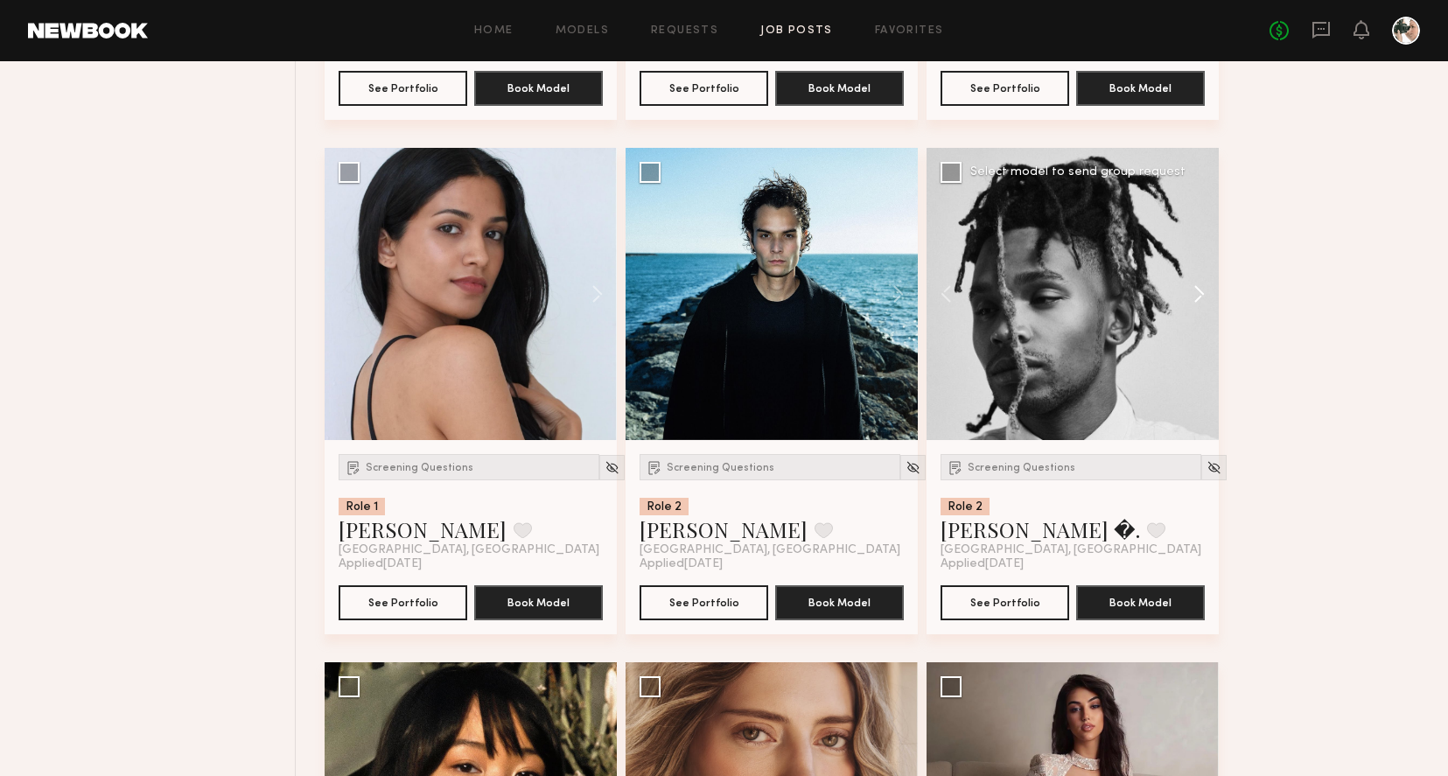
click at [1198, 303] on button at bounding box center [1191, 294] width 56 height 292
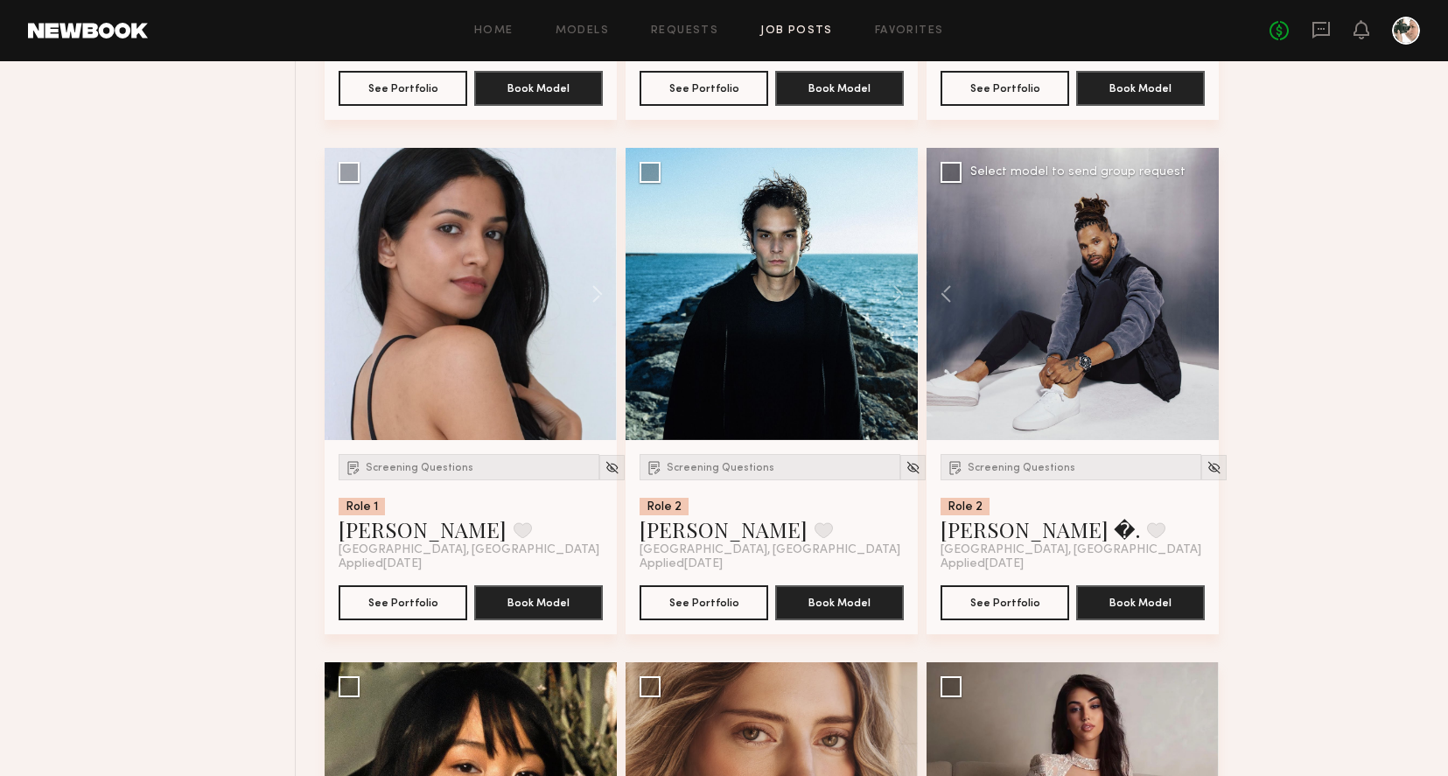
click at [1198, 303] on div at bounding box center [1072, 294] width 292 height 292
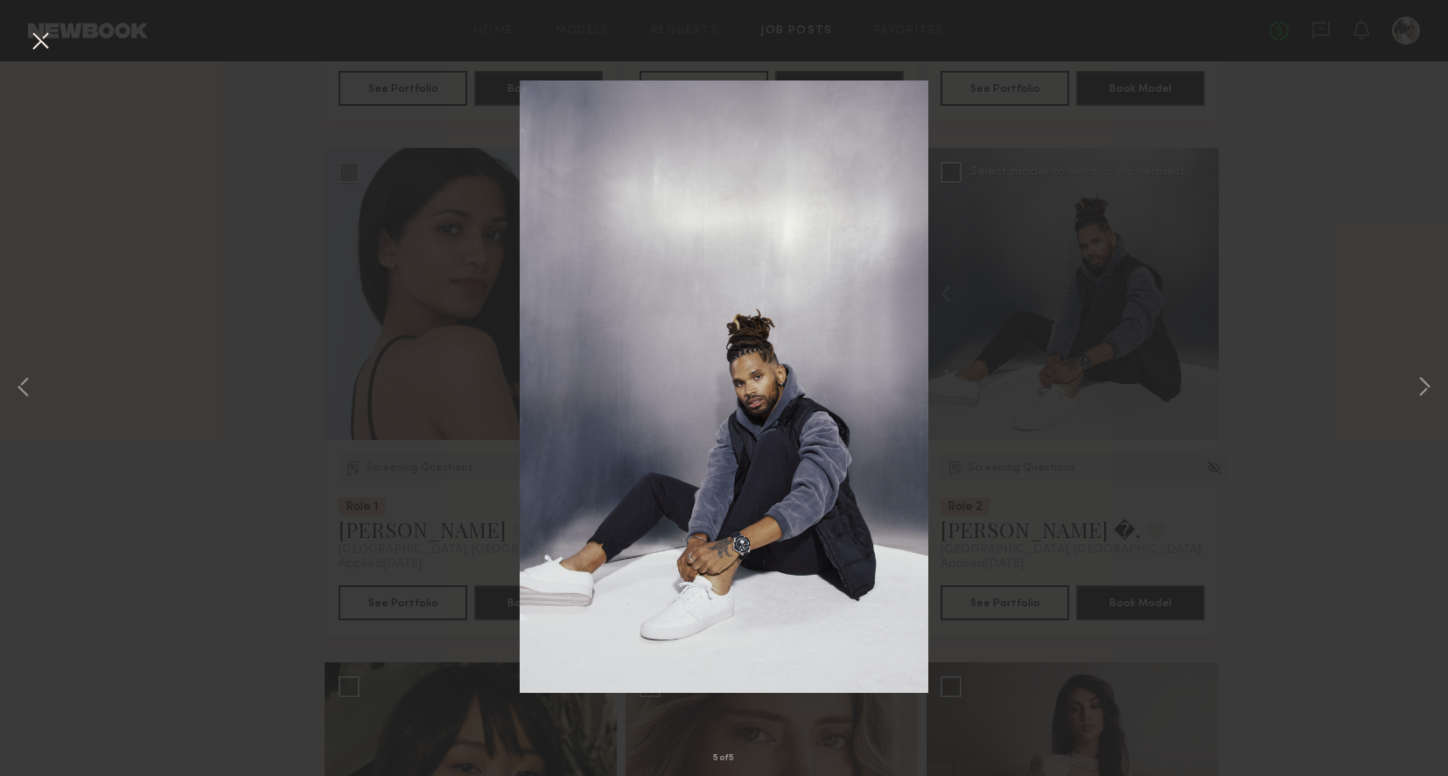
click at [37, 46] on button at bounding box center [40, 41] width 28 height 31
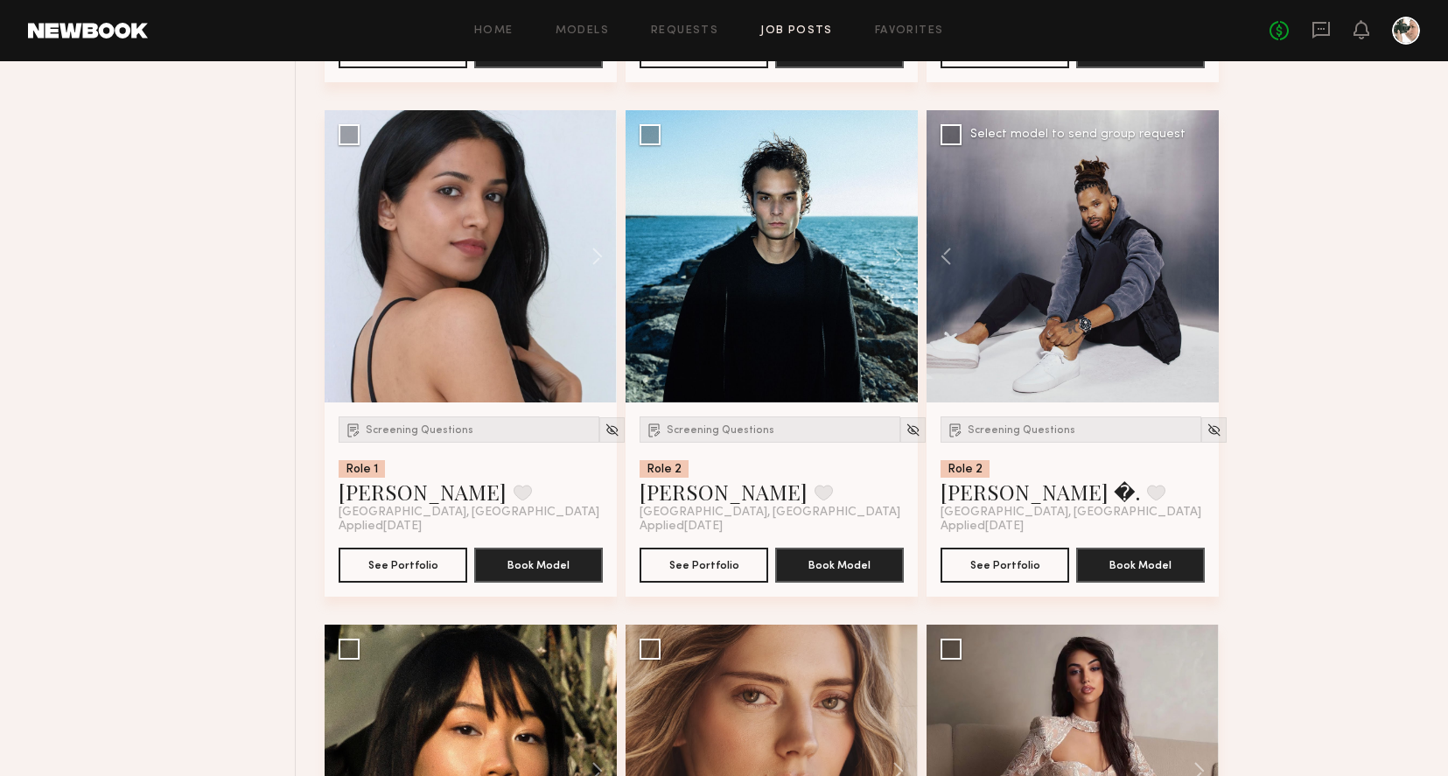
scroll to position [1754, 0]
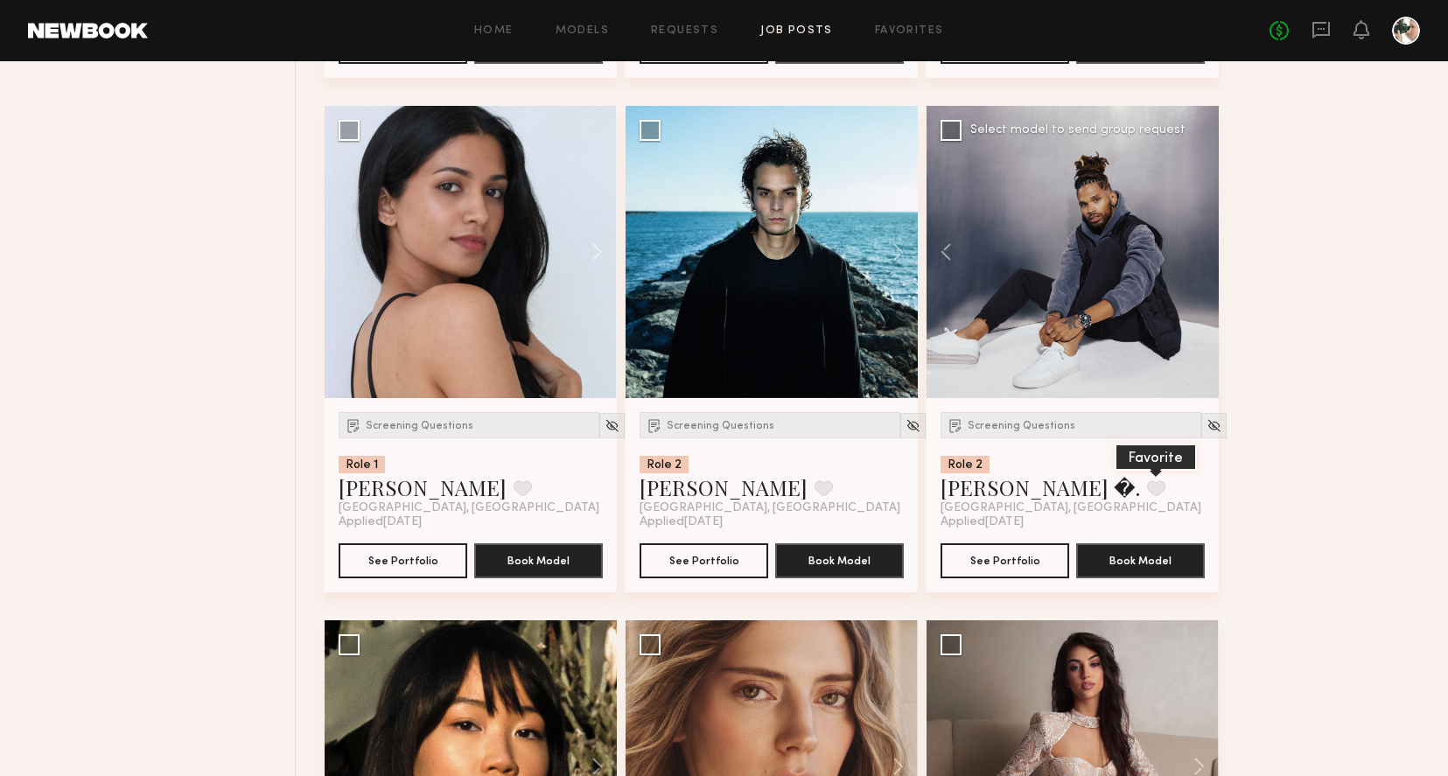
click at [1147, 487] on button at bounding box center [1156, 488] width 18 height 16
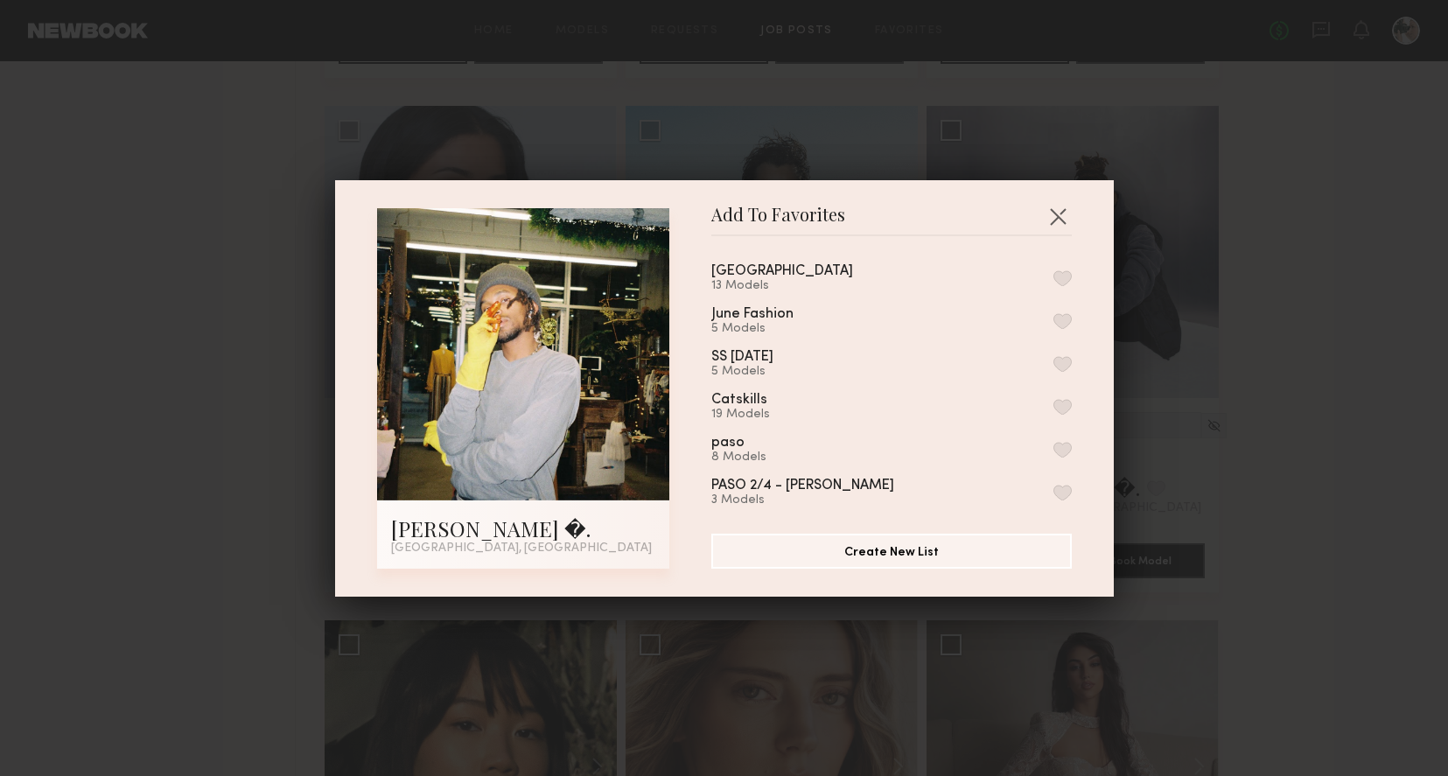
click at [1065, 277] on button "button" at bounding box center [1062, 278] width 18 height 16
click at [1058, 214] on button "button" at bounding box center [1058, 216] width 28 height 28
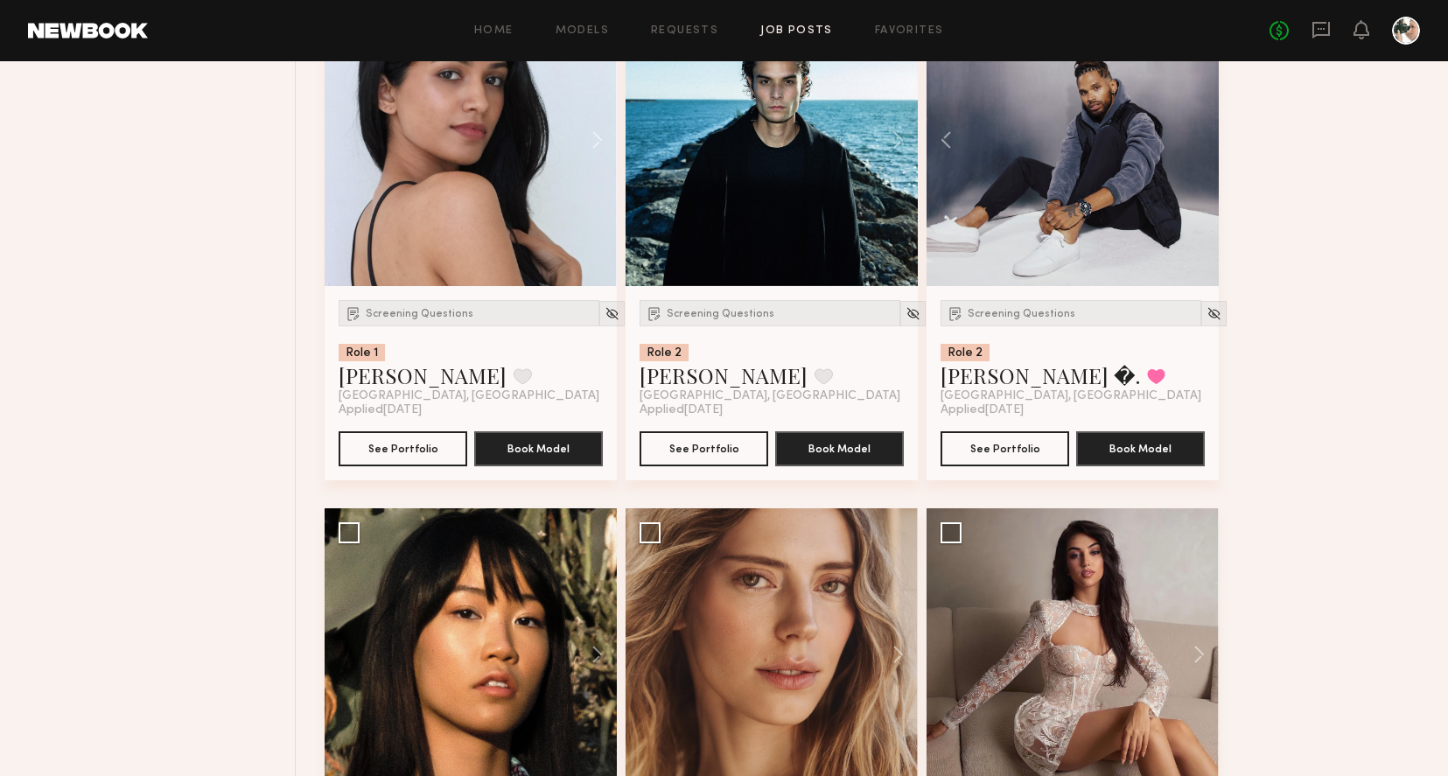
scroll to position [2129, 0]
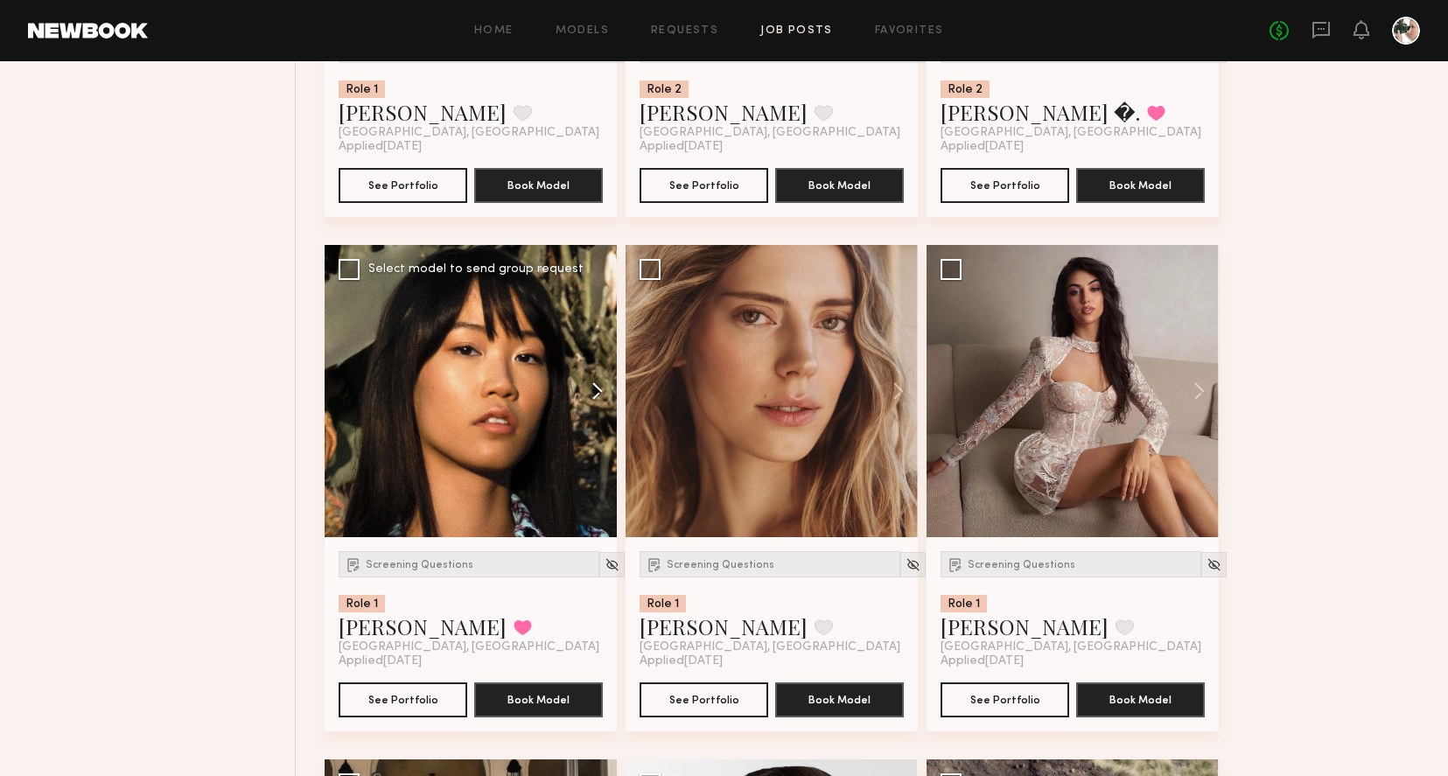
click at [599, 393] on button at bounding box center [589, 391] width 56 height 292
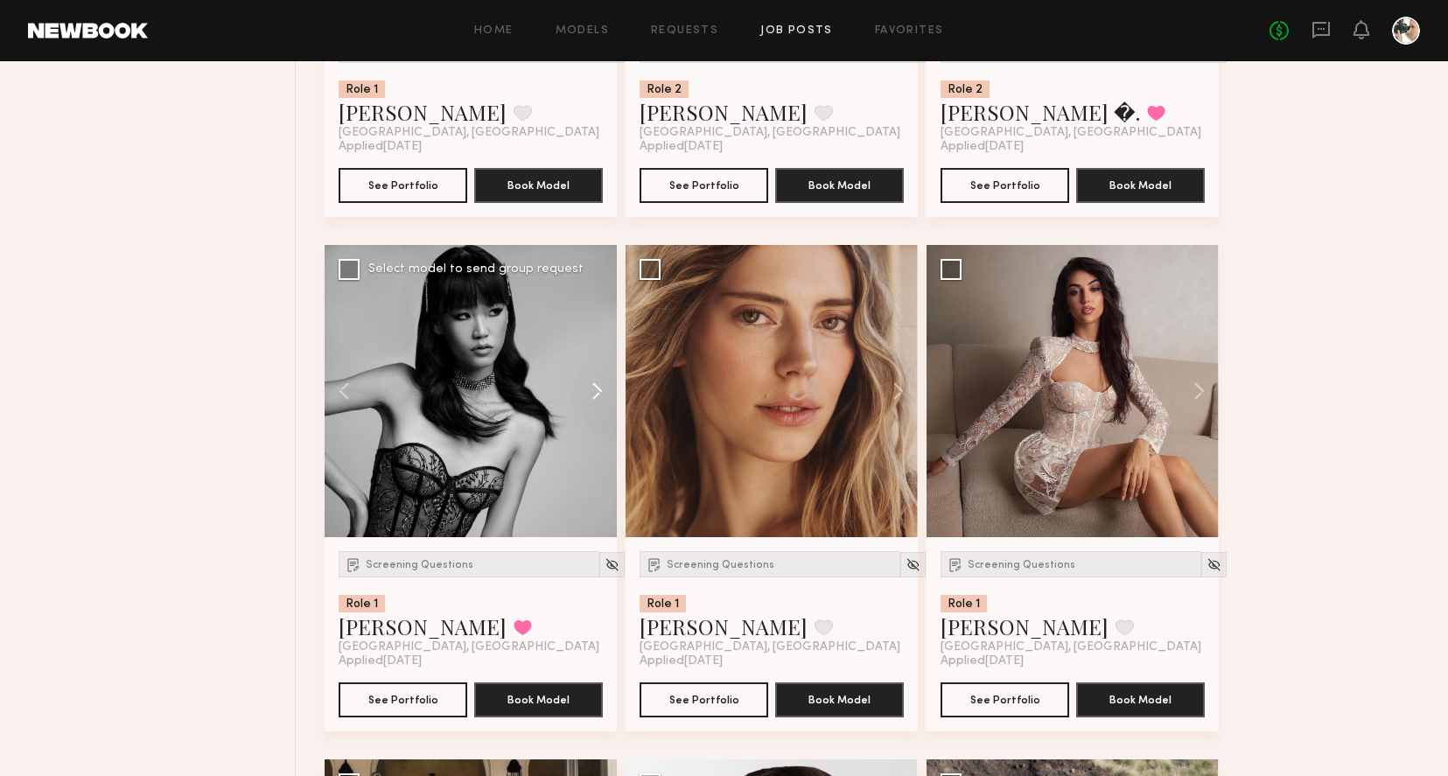
click at [599, 393] on button at bounding box center [589, 391] width 56 height 292
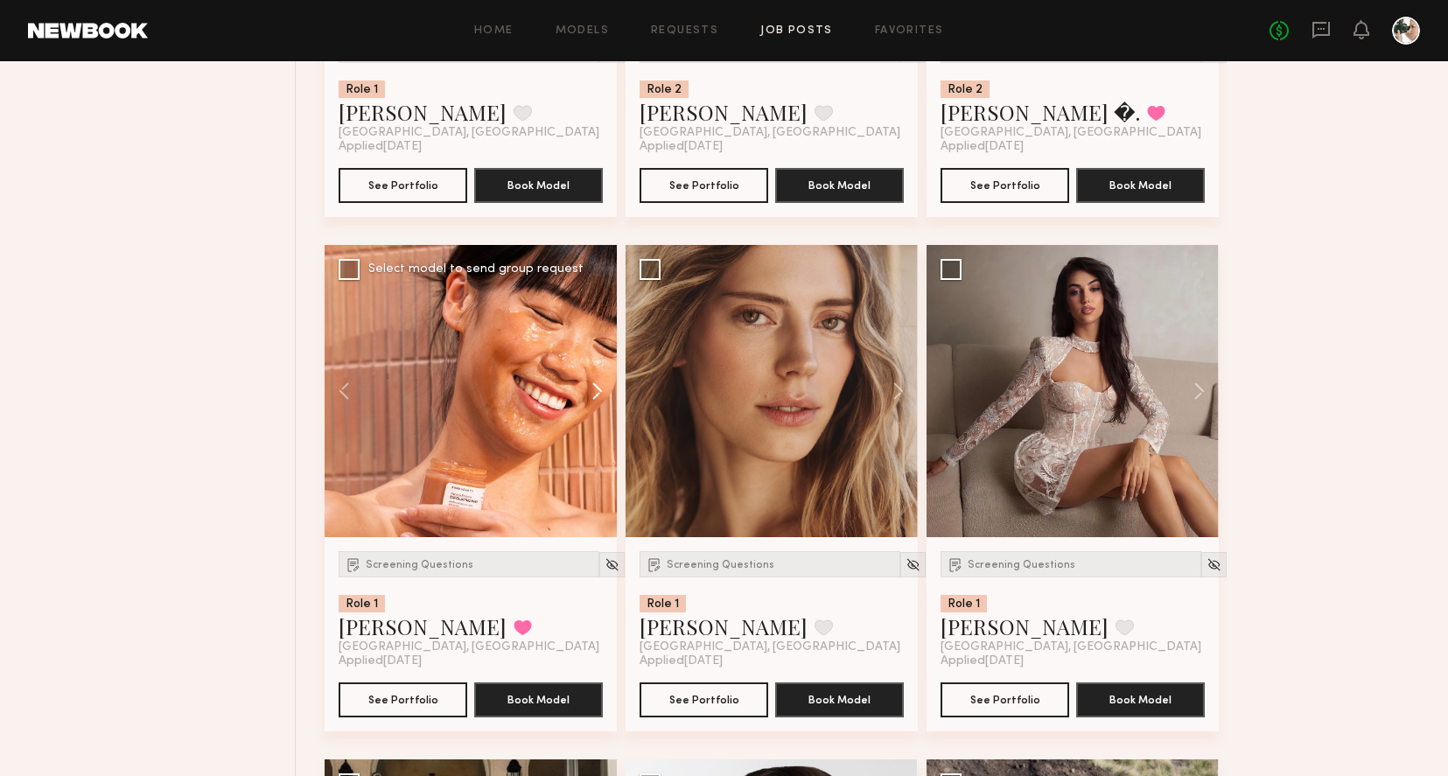
click at [599, 393] on button at bounding box center [589, 391] width 56 height 292
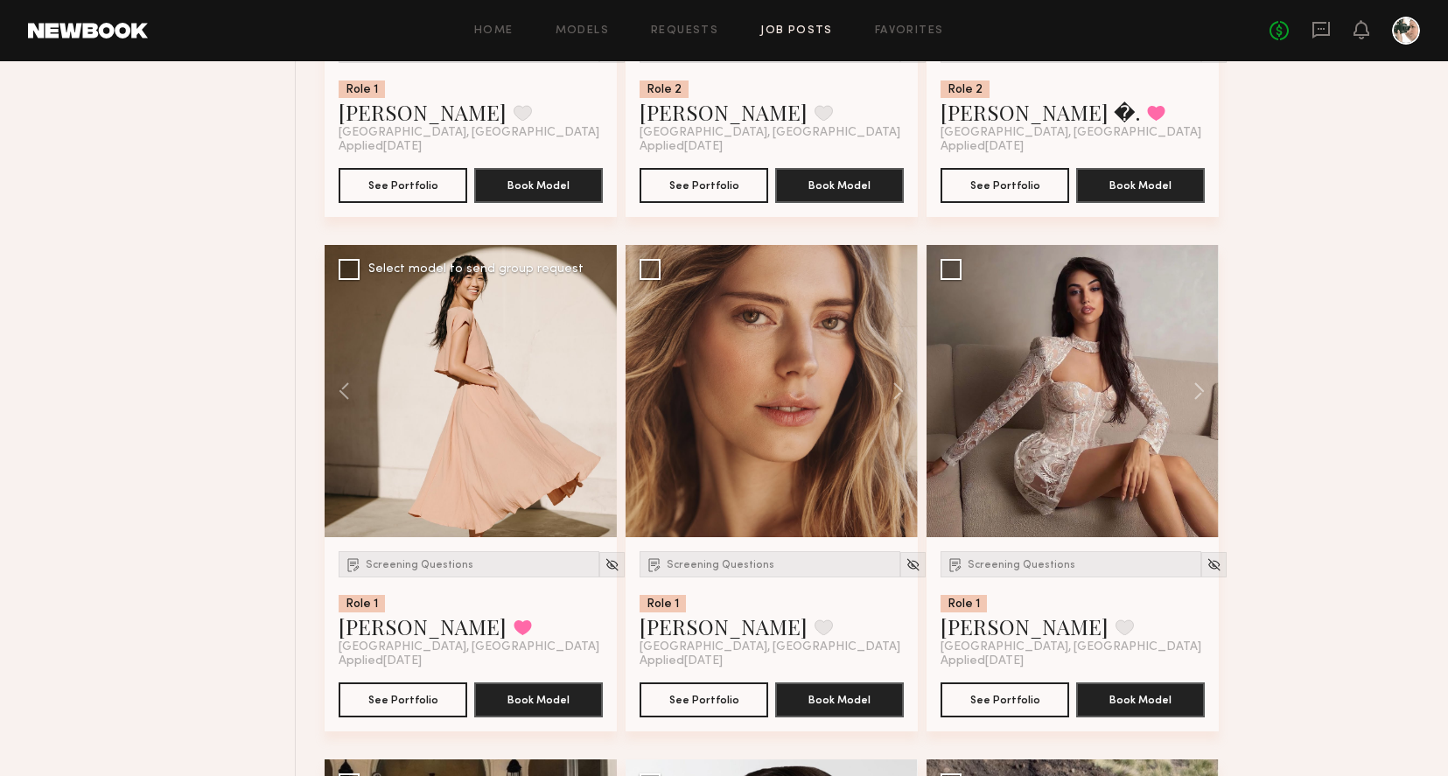
click at [599, 393] on div at bounding box center [471, 391] width 292 height 292
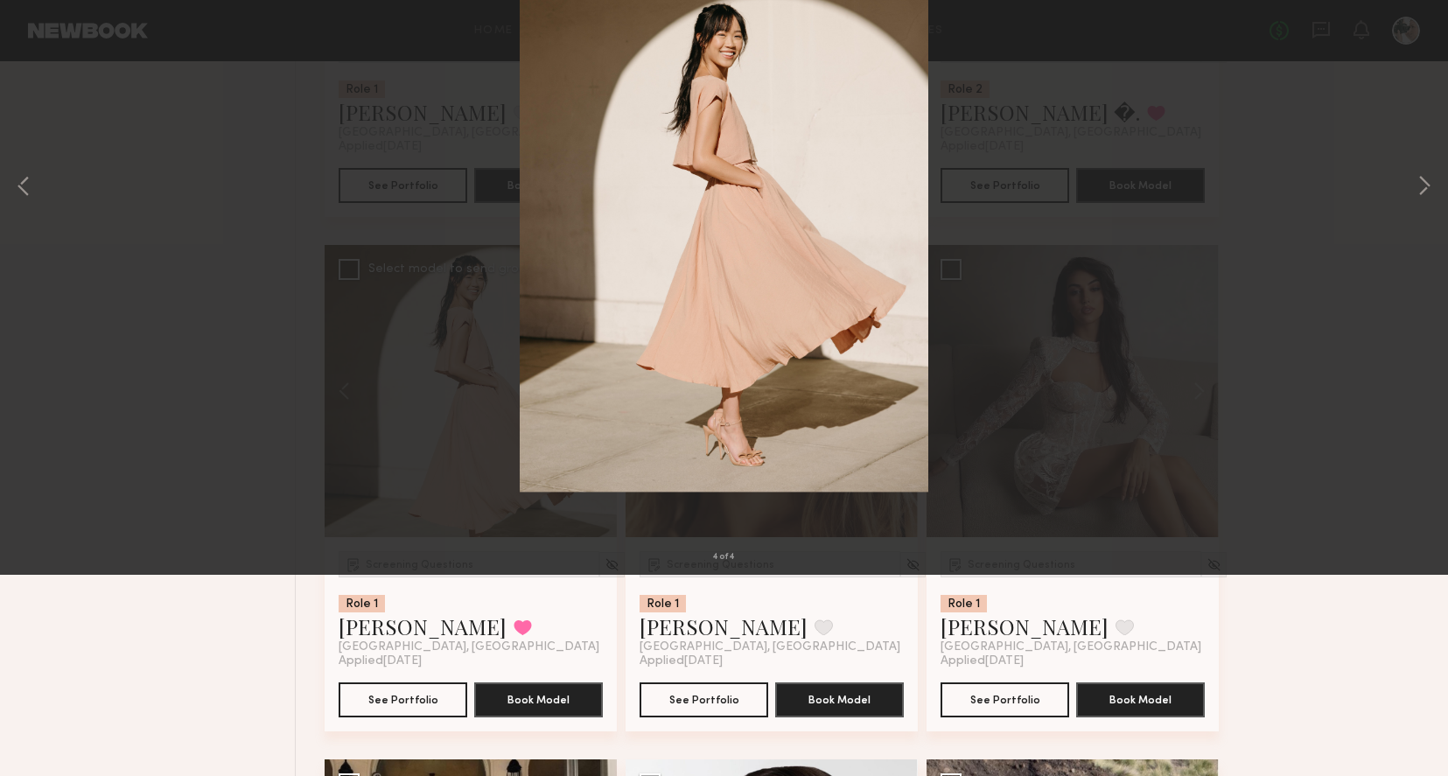
click at [43, 40] on button at bounding box center [40, 41] width 28 height 31
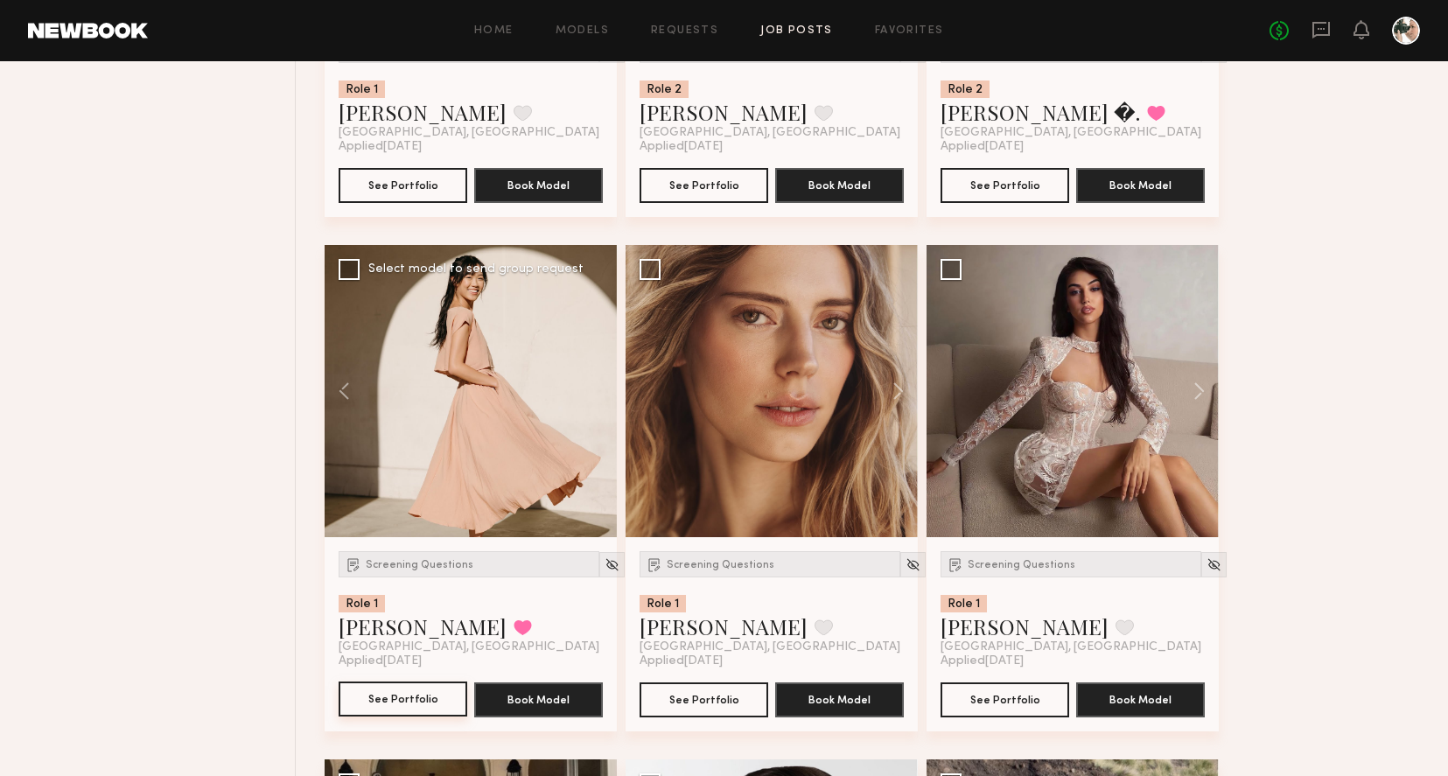
click at [387, 708] on button "See Portfolio" at bounding box center [403, 698] width 129 height 35
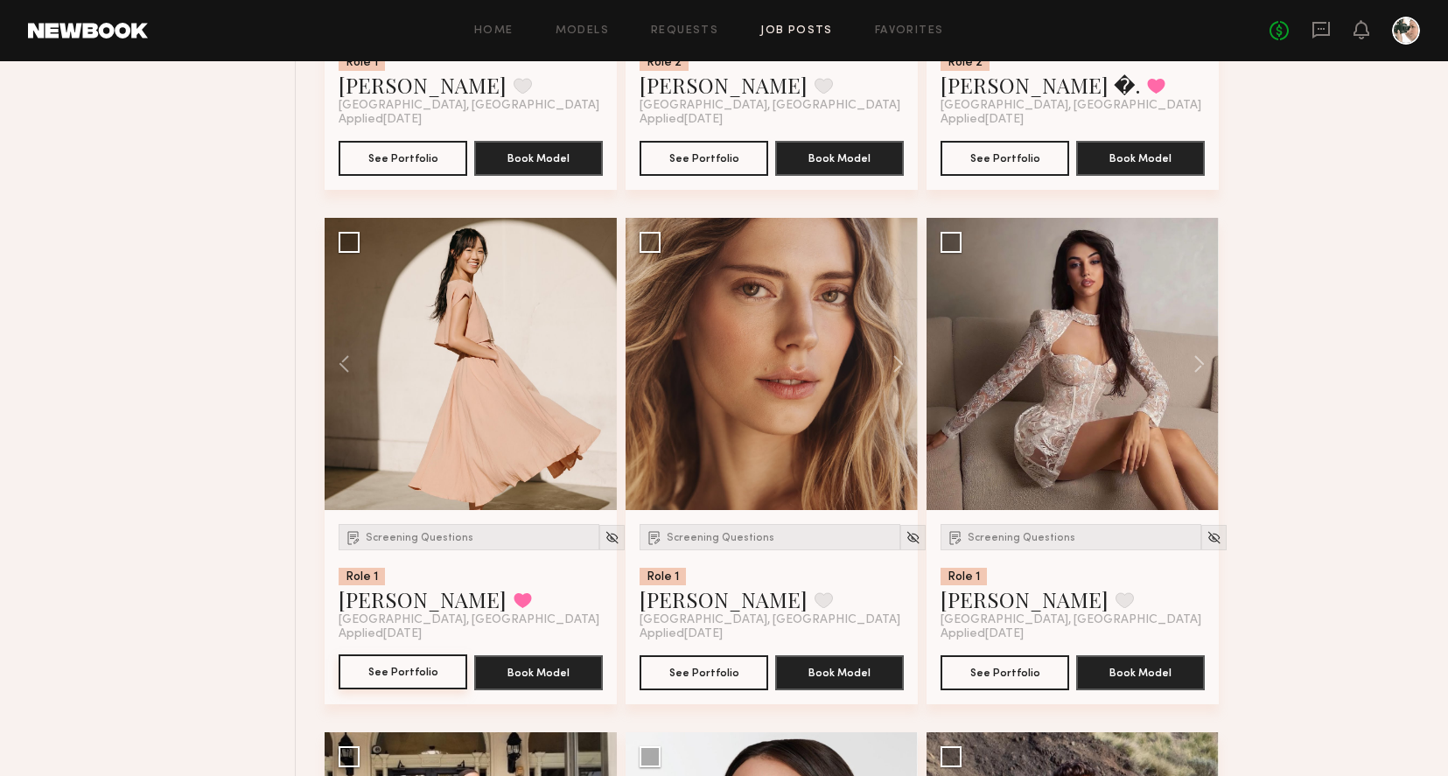
scroll to position [2157, 0]
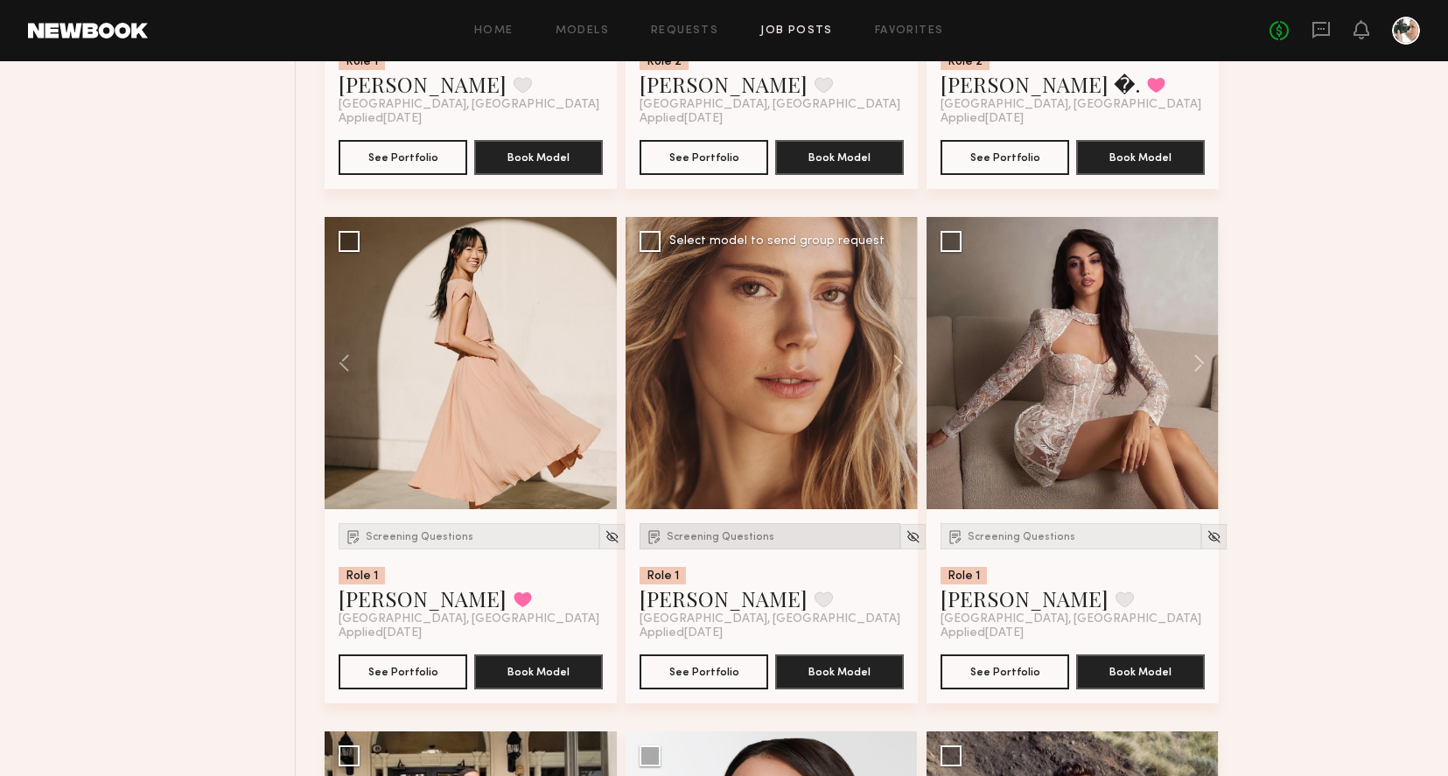
click at [703, 533] on span "Screening Questions" at bounding box center [721, 537] width 108 height 10
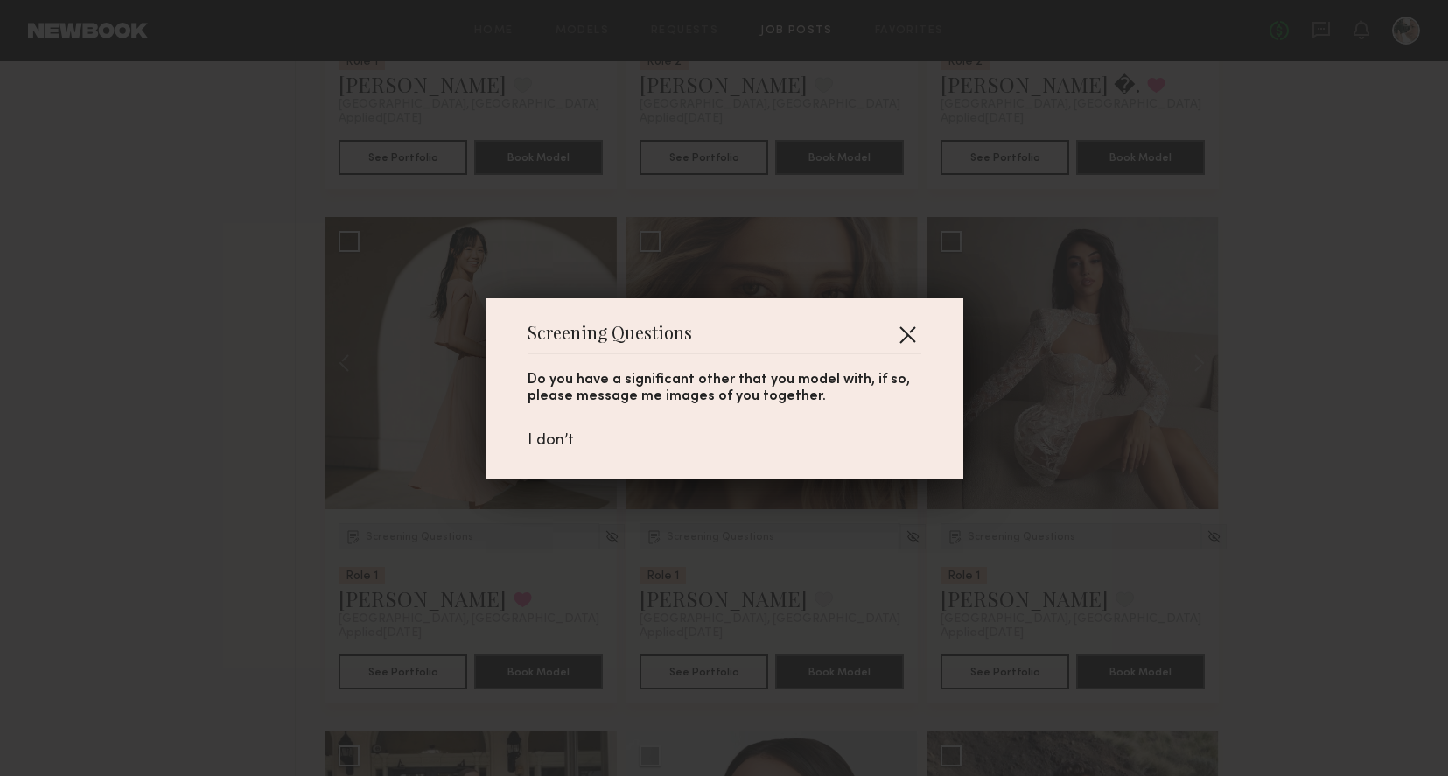
click at [897, 337] on button "button" at bounding box center [907, 334] width 28 height 28
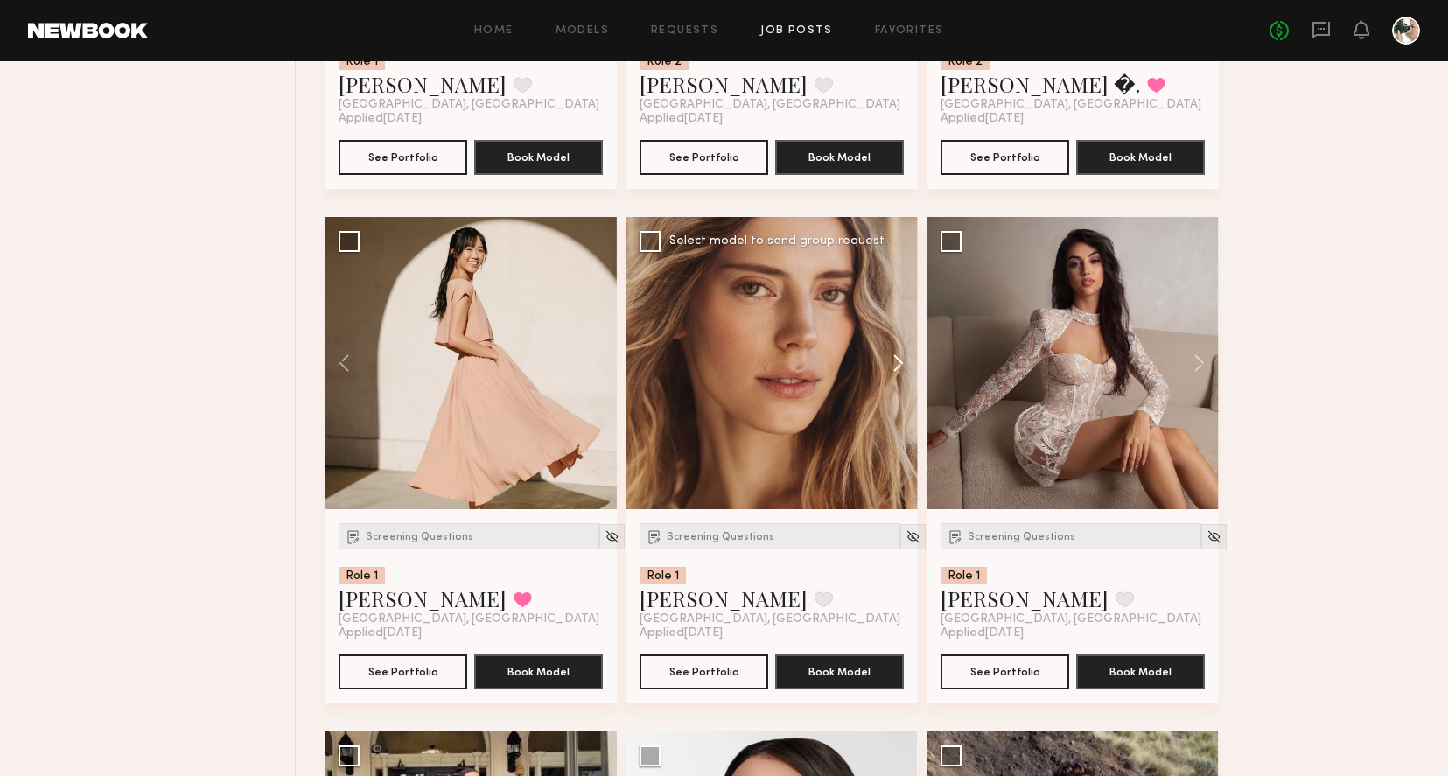
click at [902, 354] on button at bounding box center [890, 363] width 56 height 292
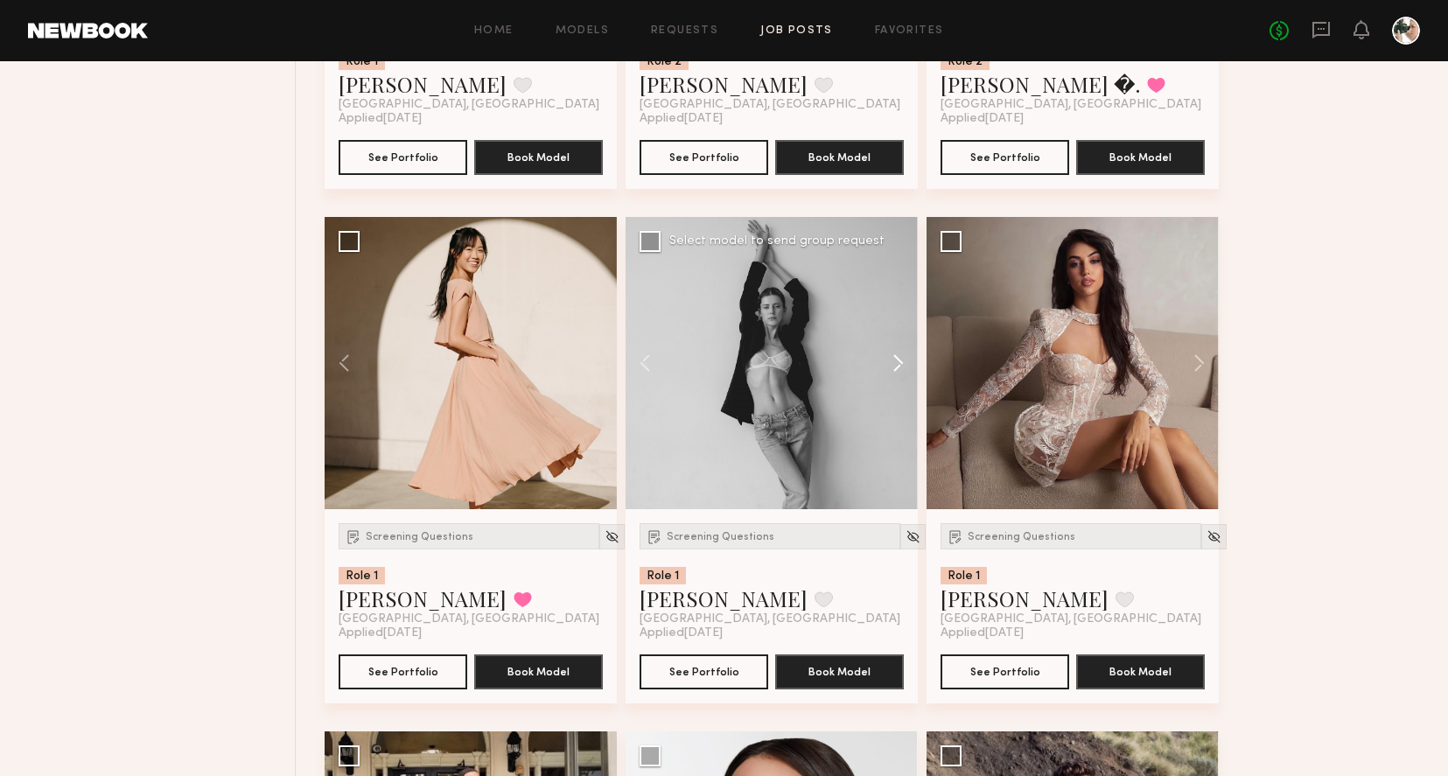
click at [902, 354] on button at bounding box center [890, 363] width 56 height 292
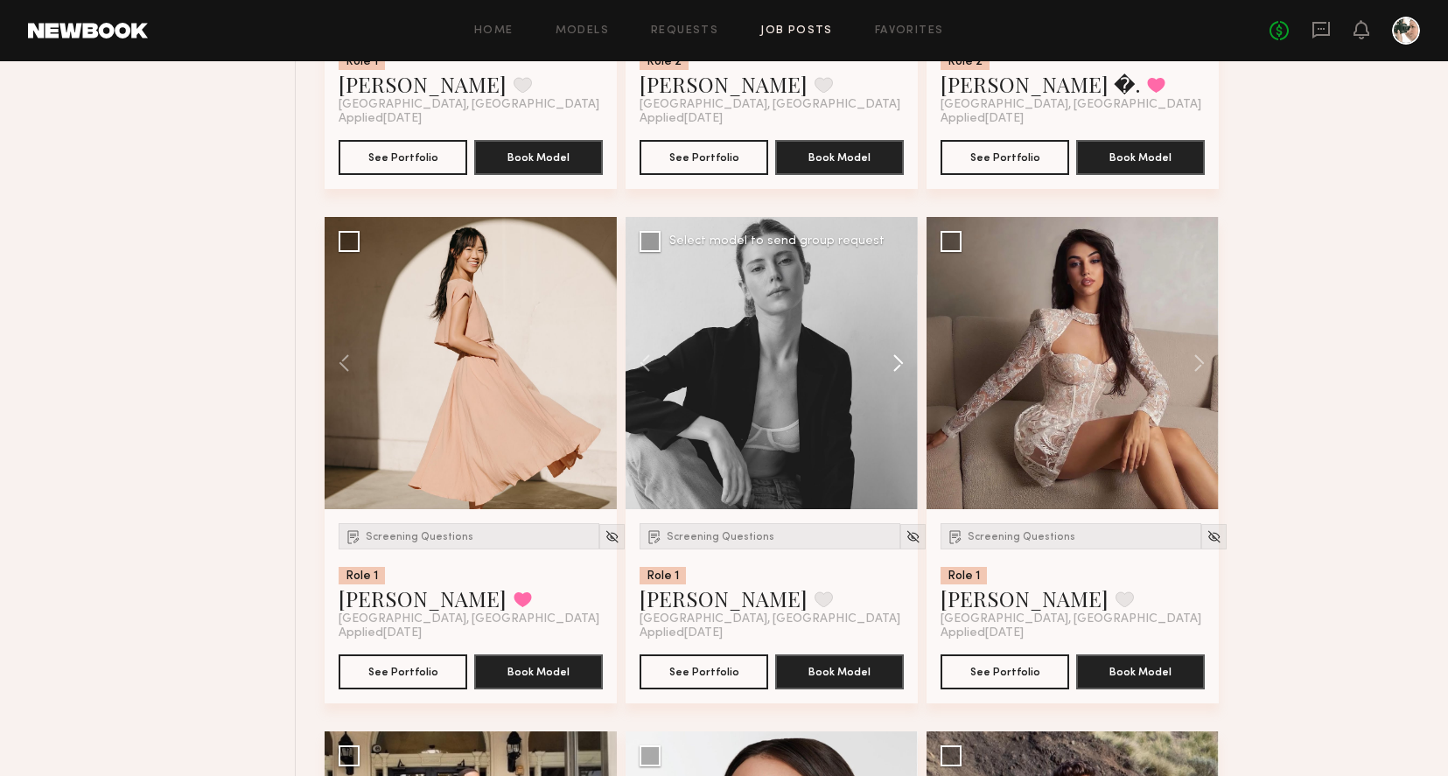
click at [902, 354] on button at bounding box center [890, 363] width 56 height 292
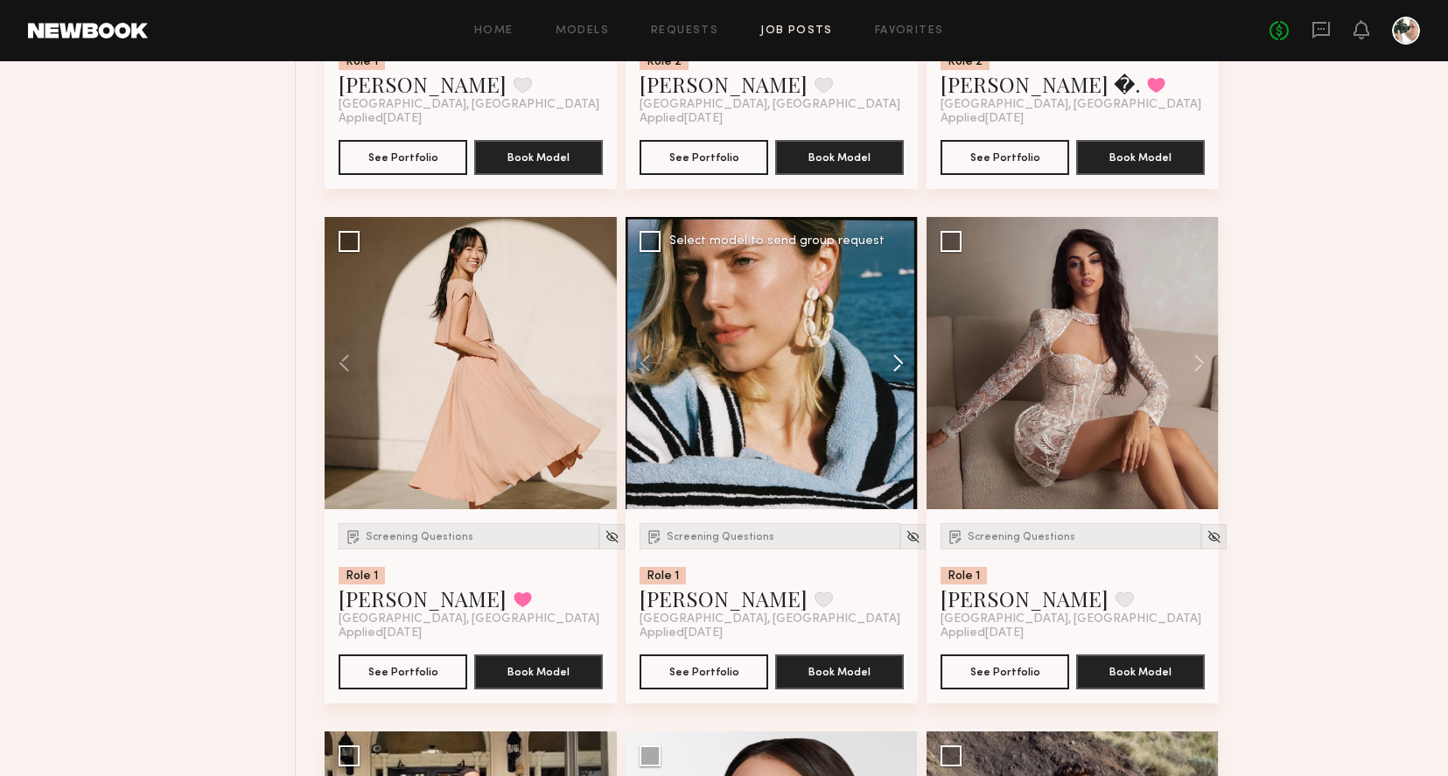
click at [902, 354] on button at bounding box center [890, 363] width 56 height 292
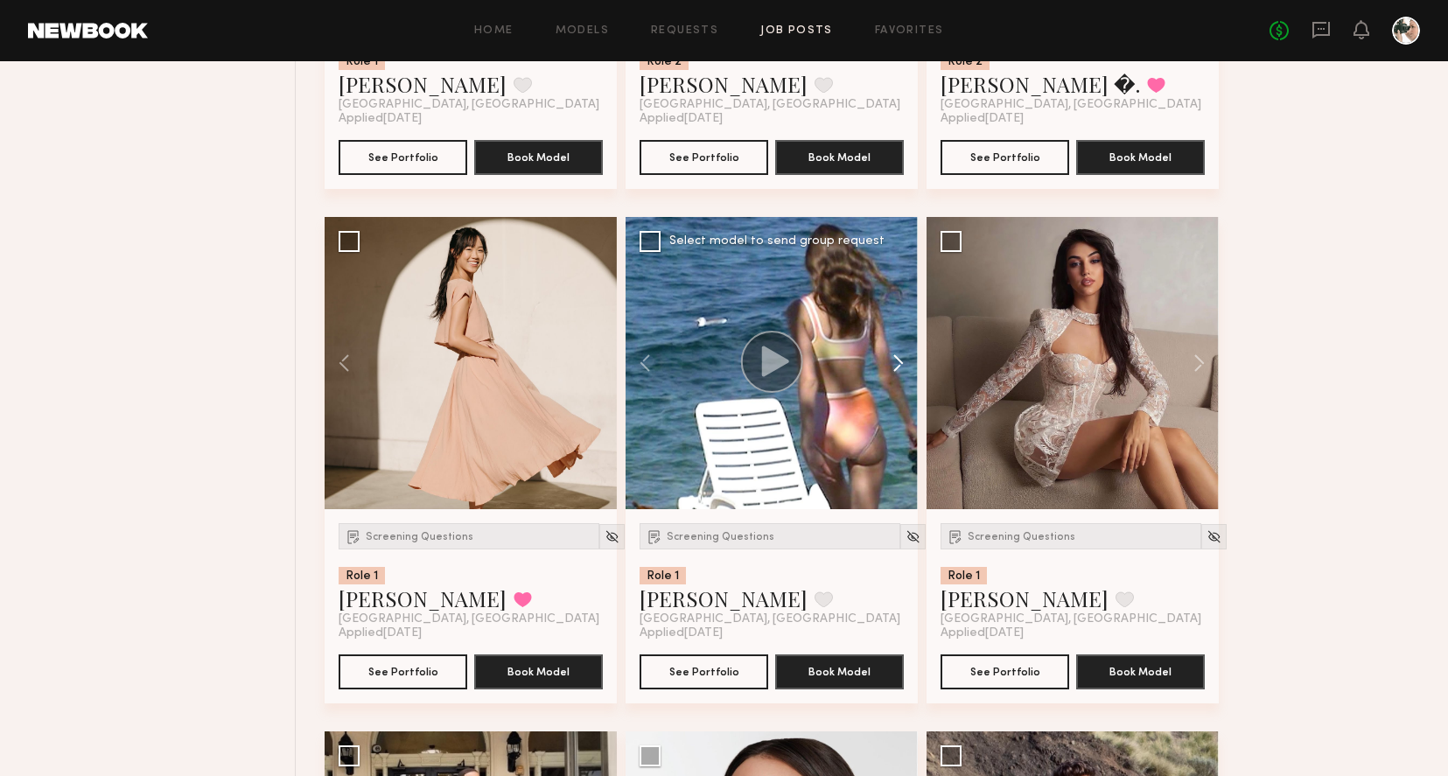
click at [902, 354] on button at bounding box center [890, 363] width 56 height 292
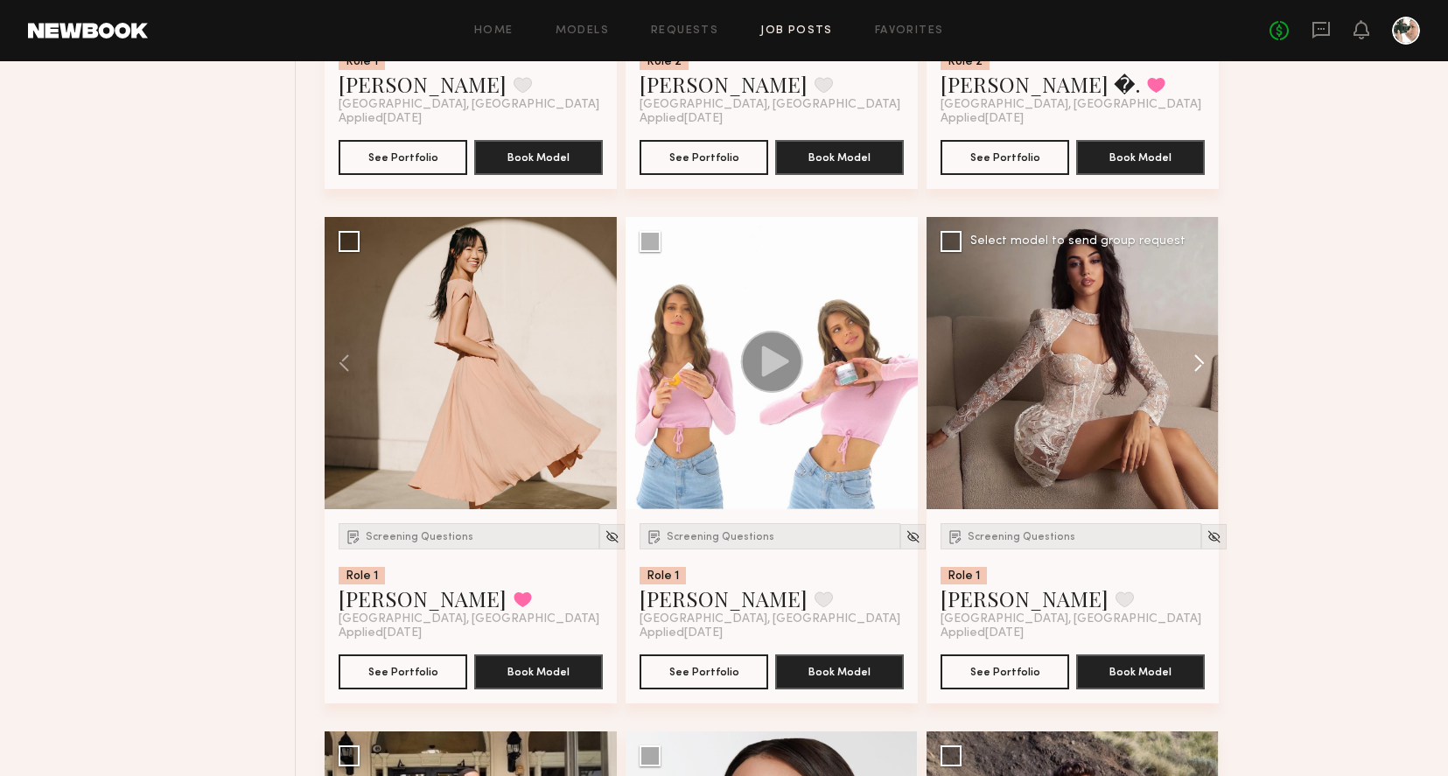
click at [1197, 368] on button at bounding box center [1191, 363] width 56 height 292
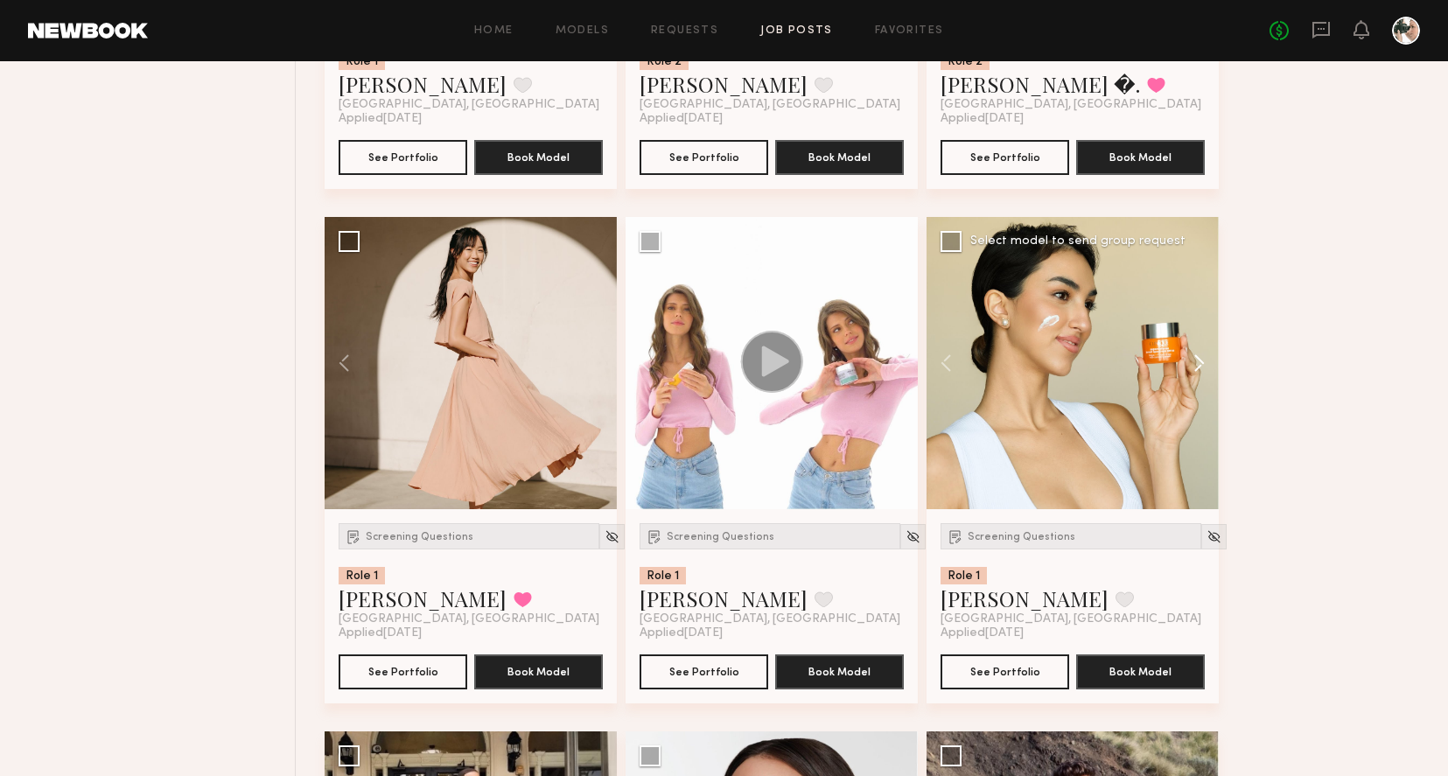
click at [1197, 368] on button at bounding box center [1191, 363] width 56 height 292
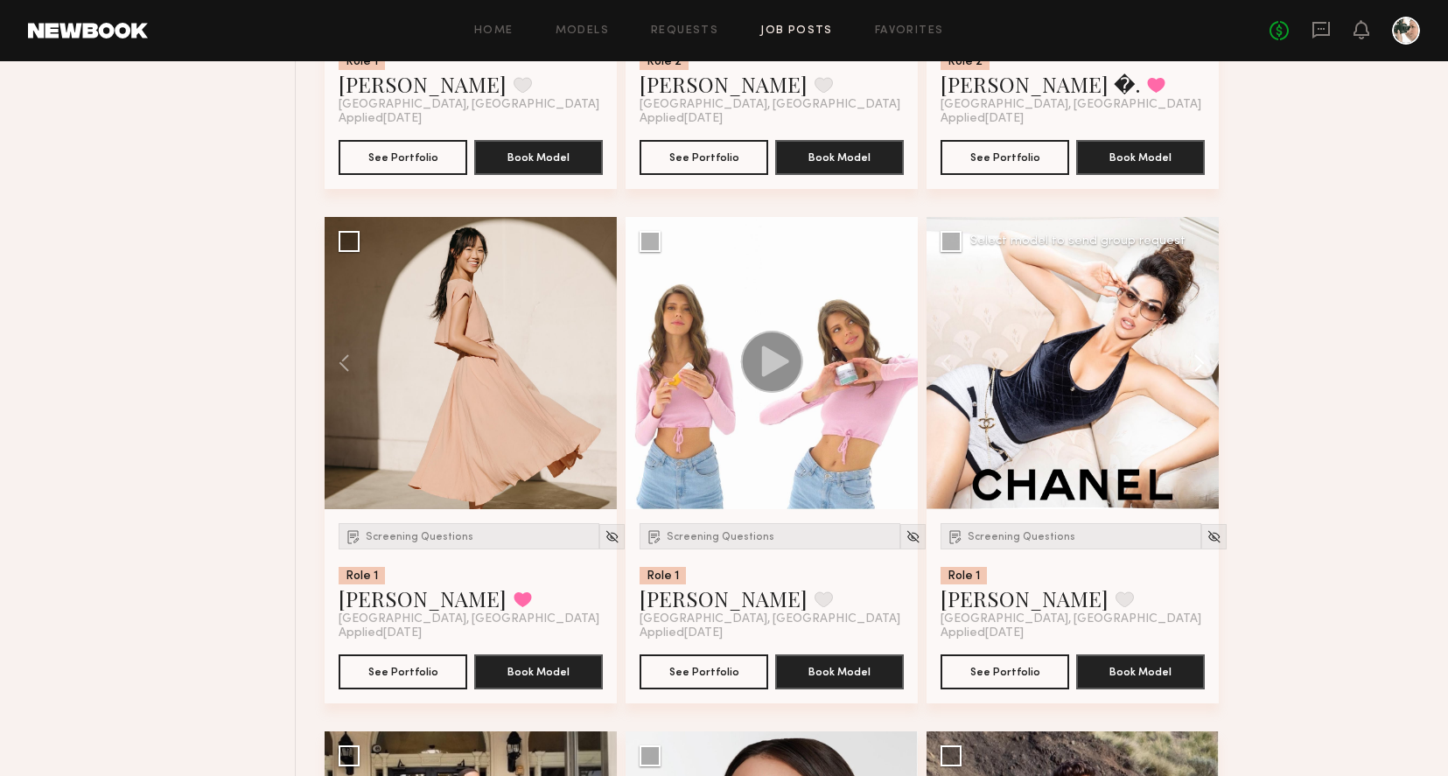
click at [1197, 368] on button at bounding box center [1191, 363] width 56 height 292
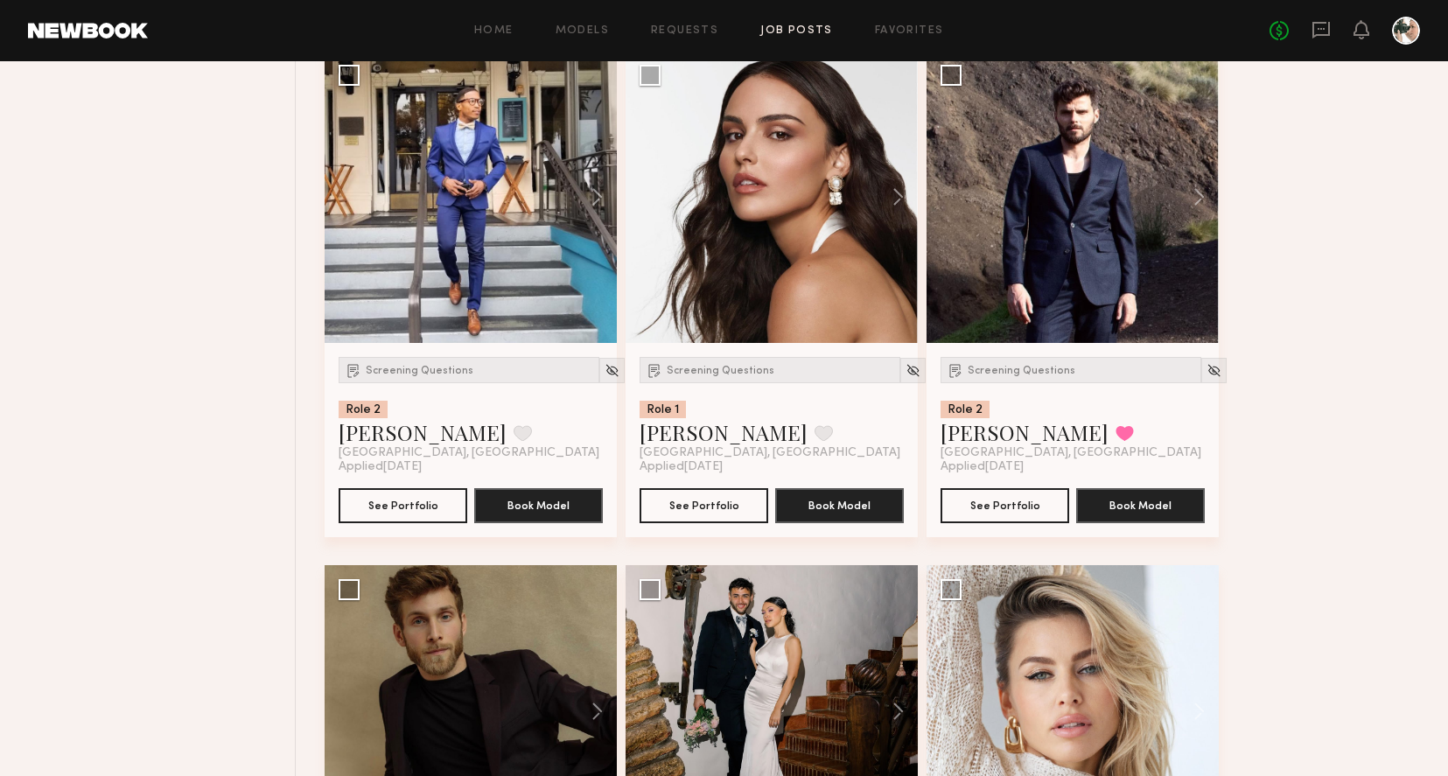
scroll to position [2747, 0]
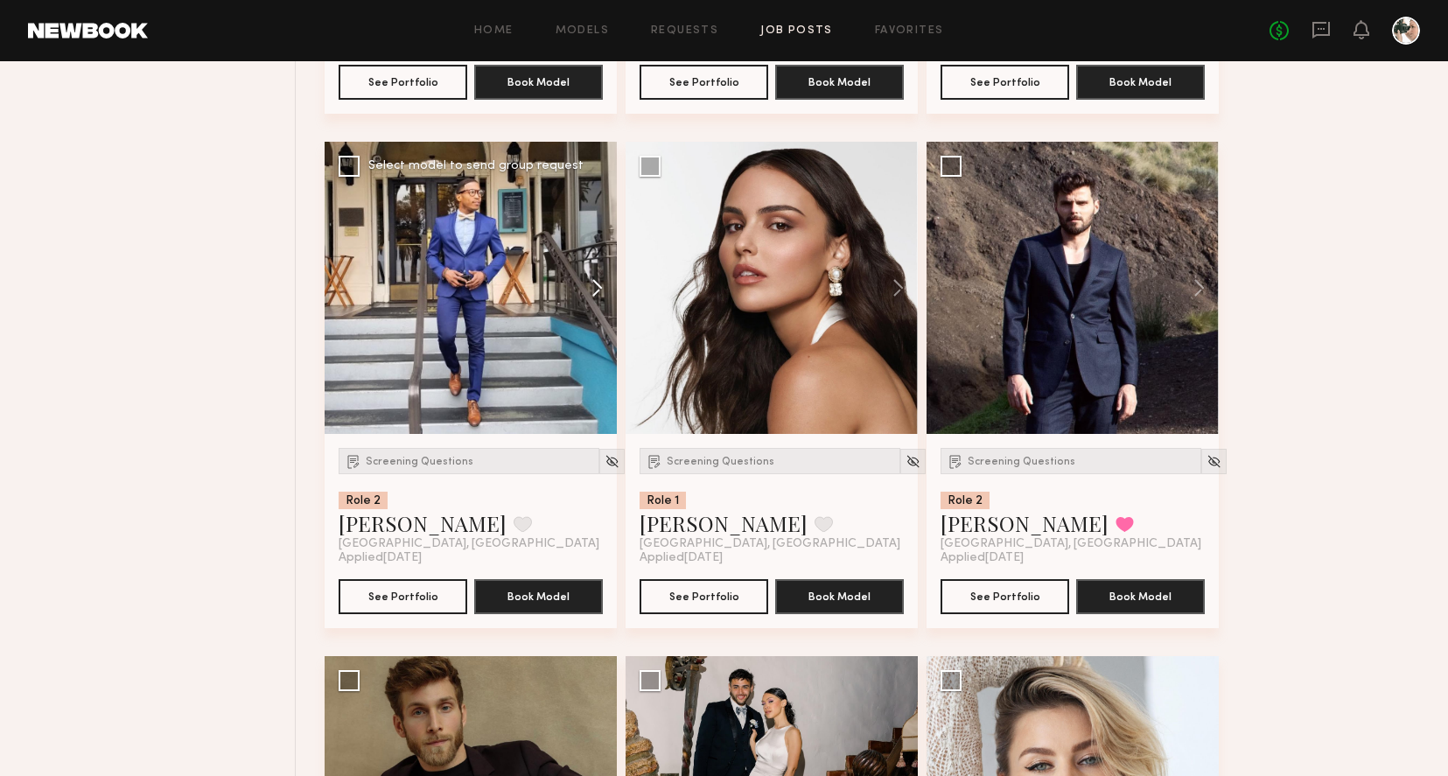
click at [595, 290] on button at bounding box center [589, 288] width 56 height 292
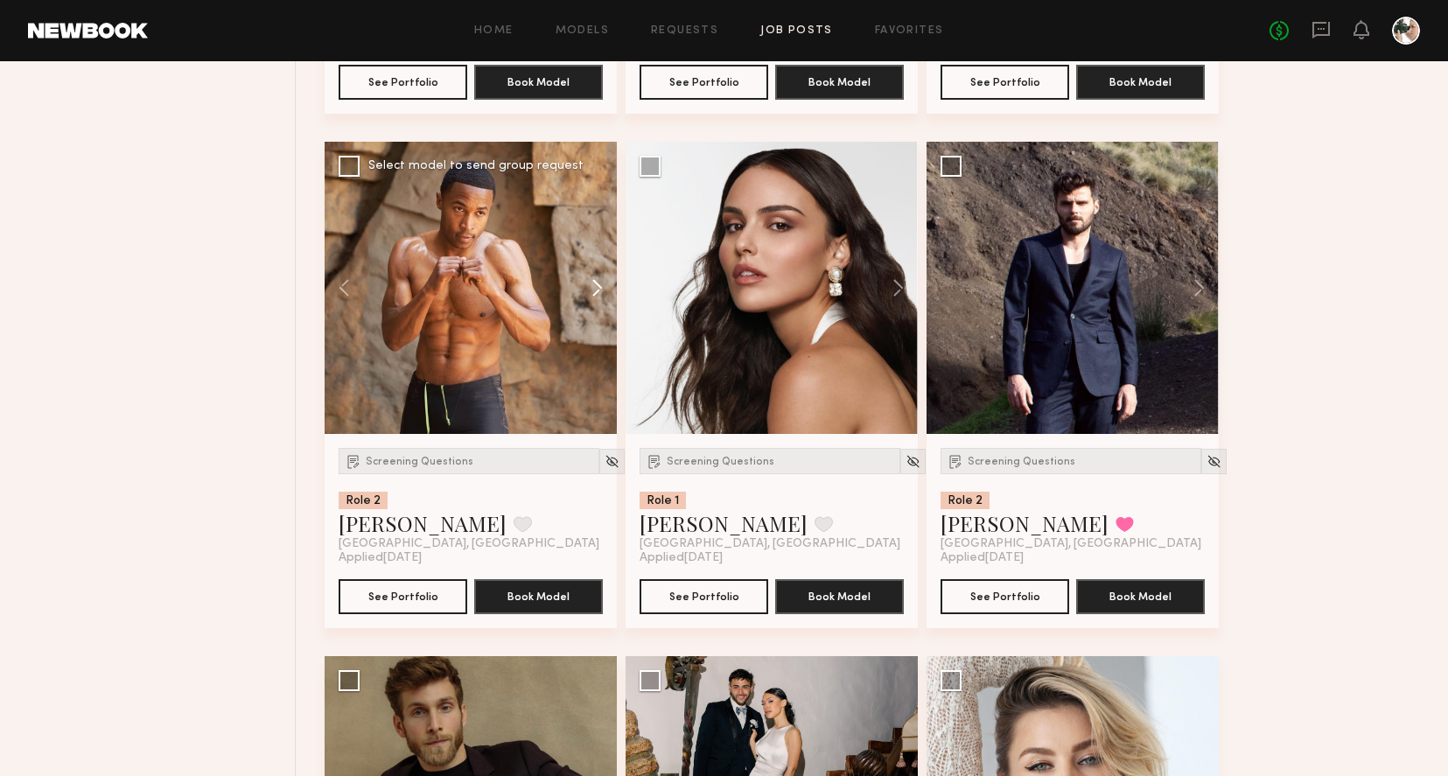
click at [595, 290] on button at bounding box center [589, 288] width 56 height 292
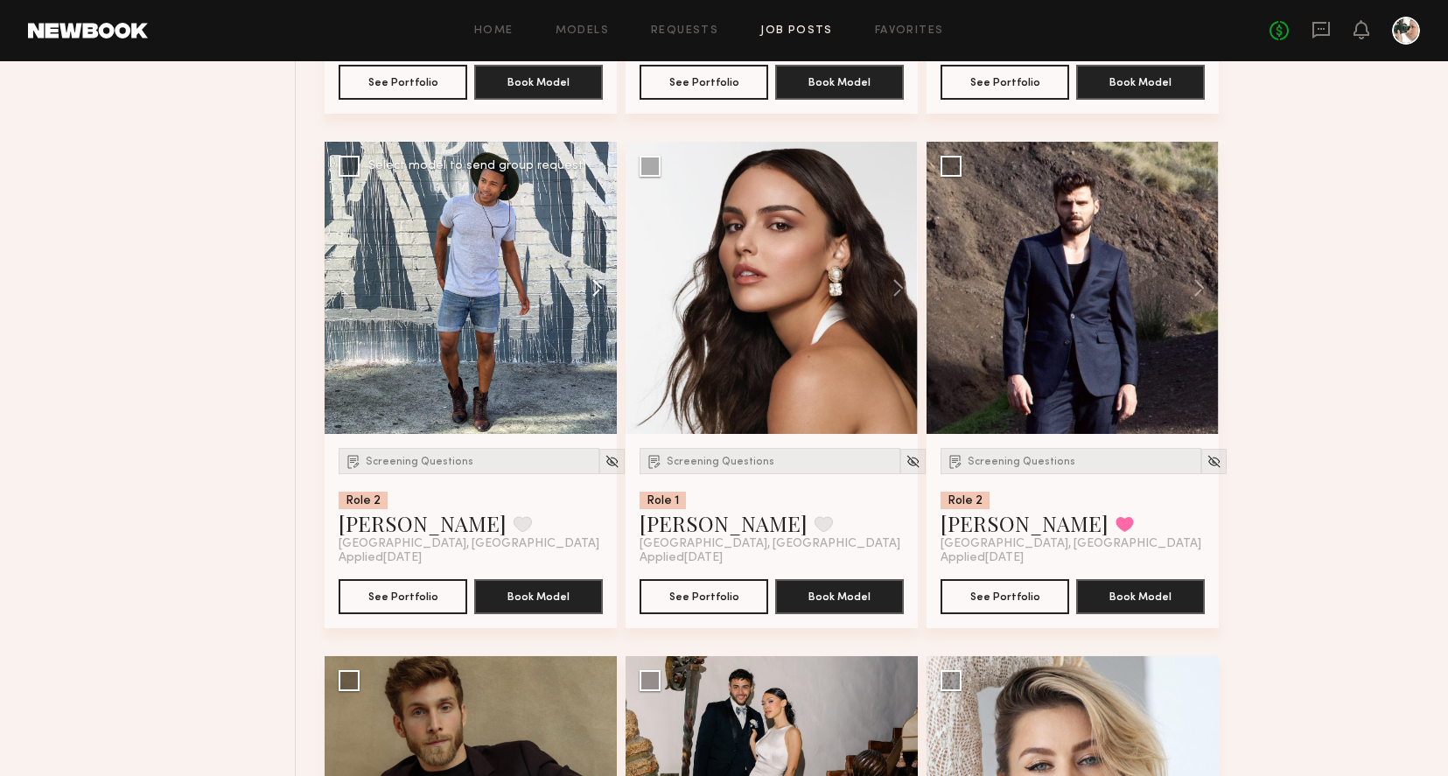
click at [595, 290] on button at bounding box center [589, 288] width 56 height 292
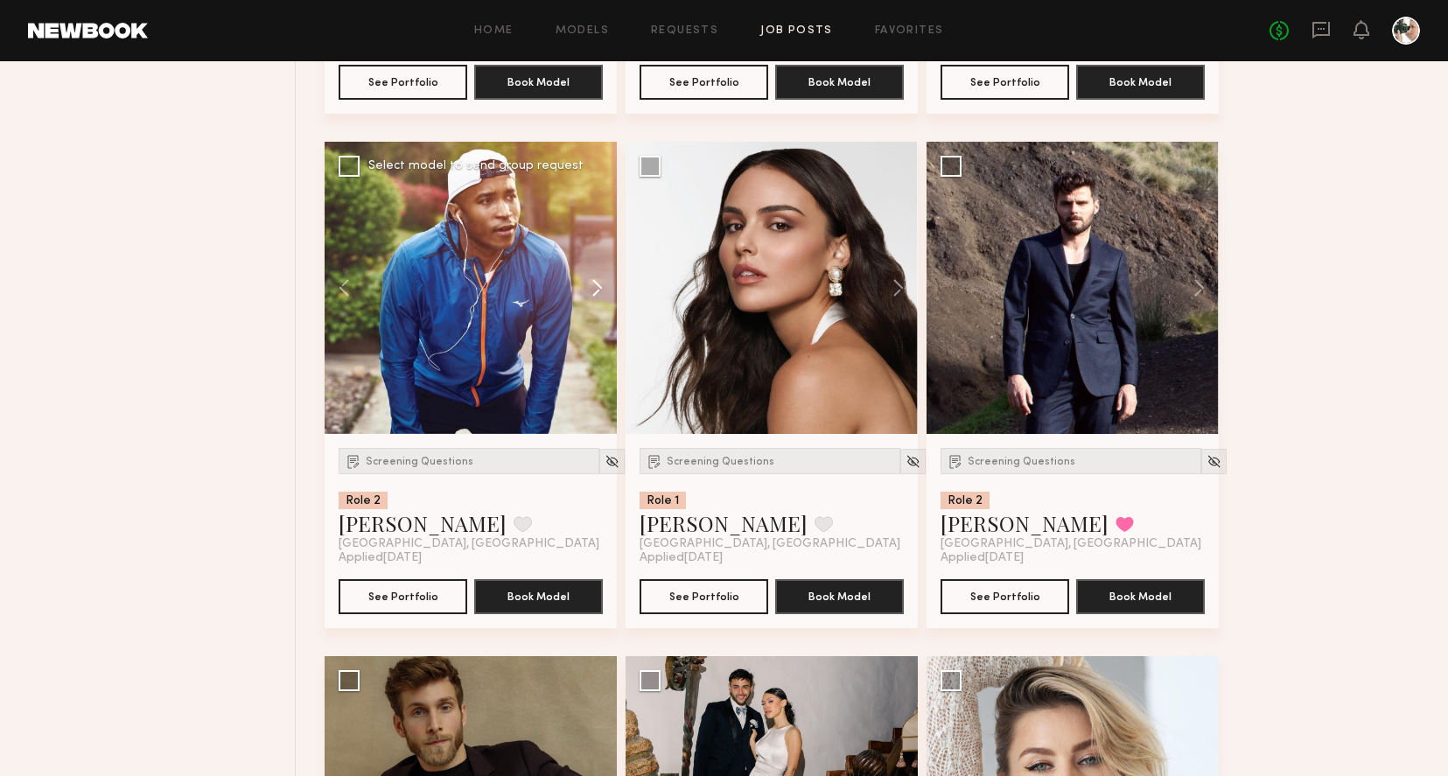
click at [595, 290] on button at bounding box center [589, 288] width 56 height 292
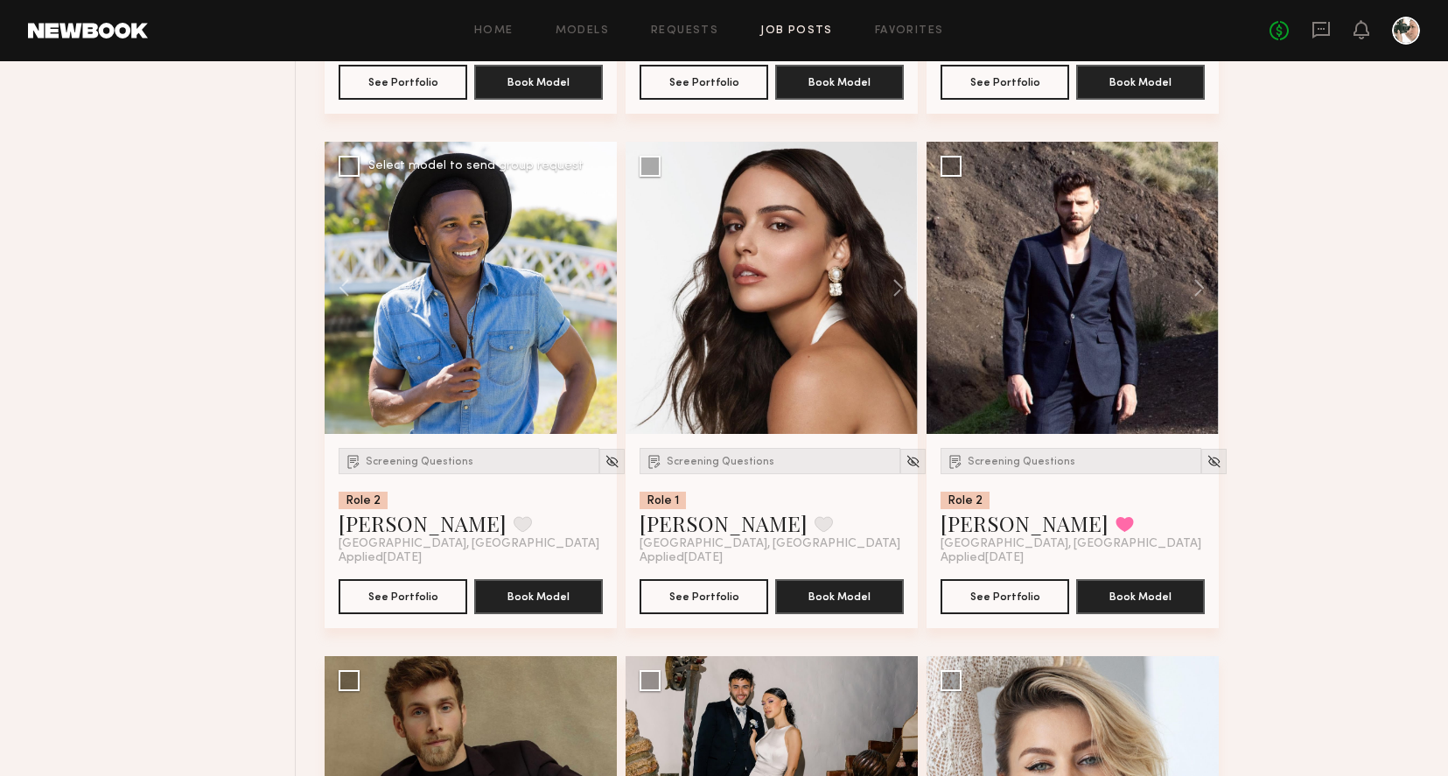
click at [595, 290] on div at bounding box center [471, 288] width 292 height 292
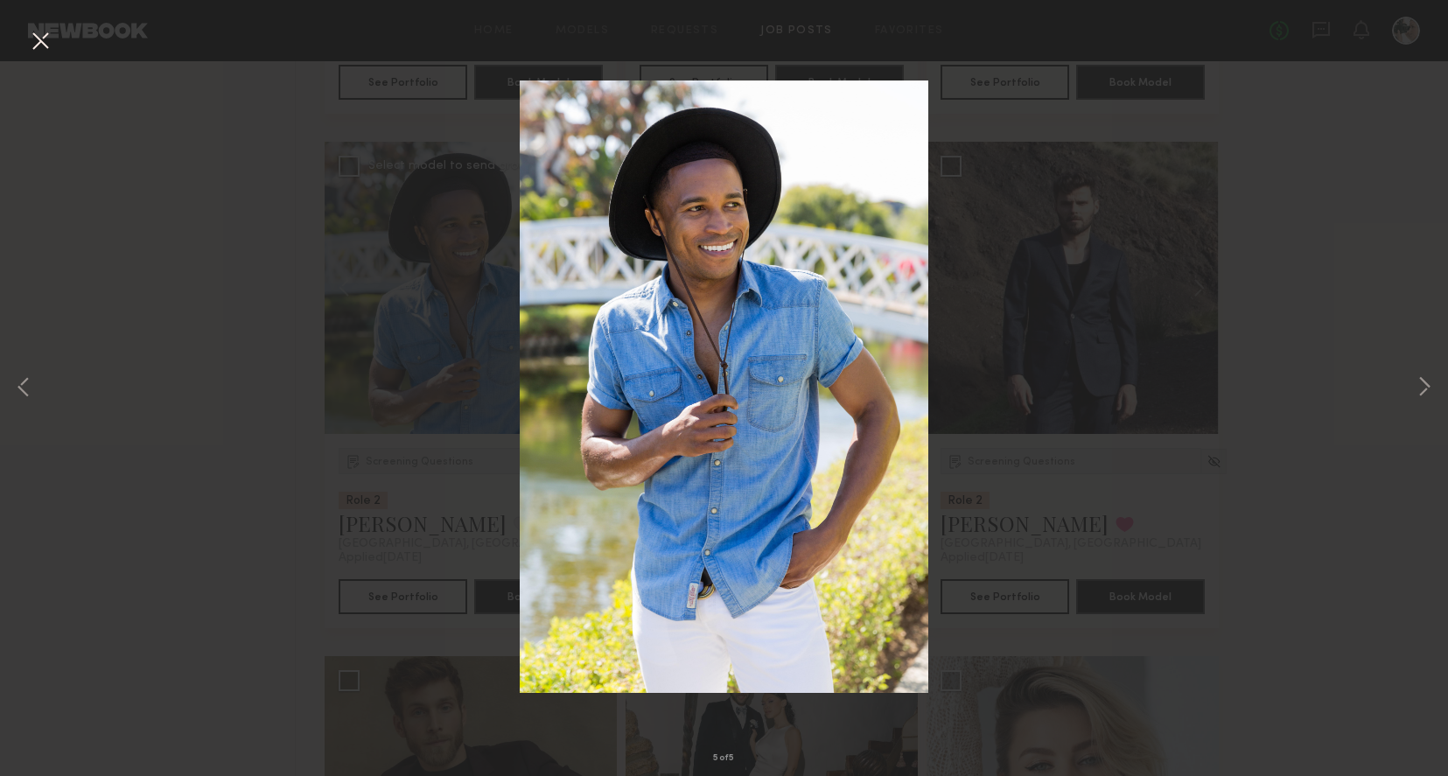
click at [45, 45] on button at bounding box center [40, 41] width 28 height 31
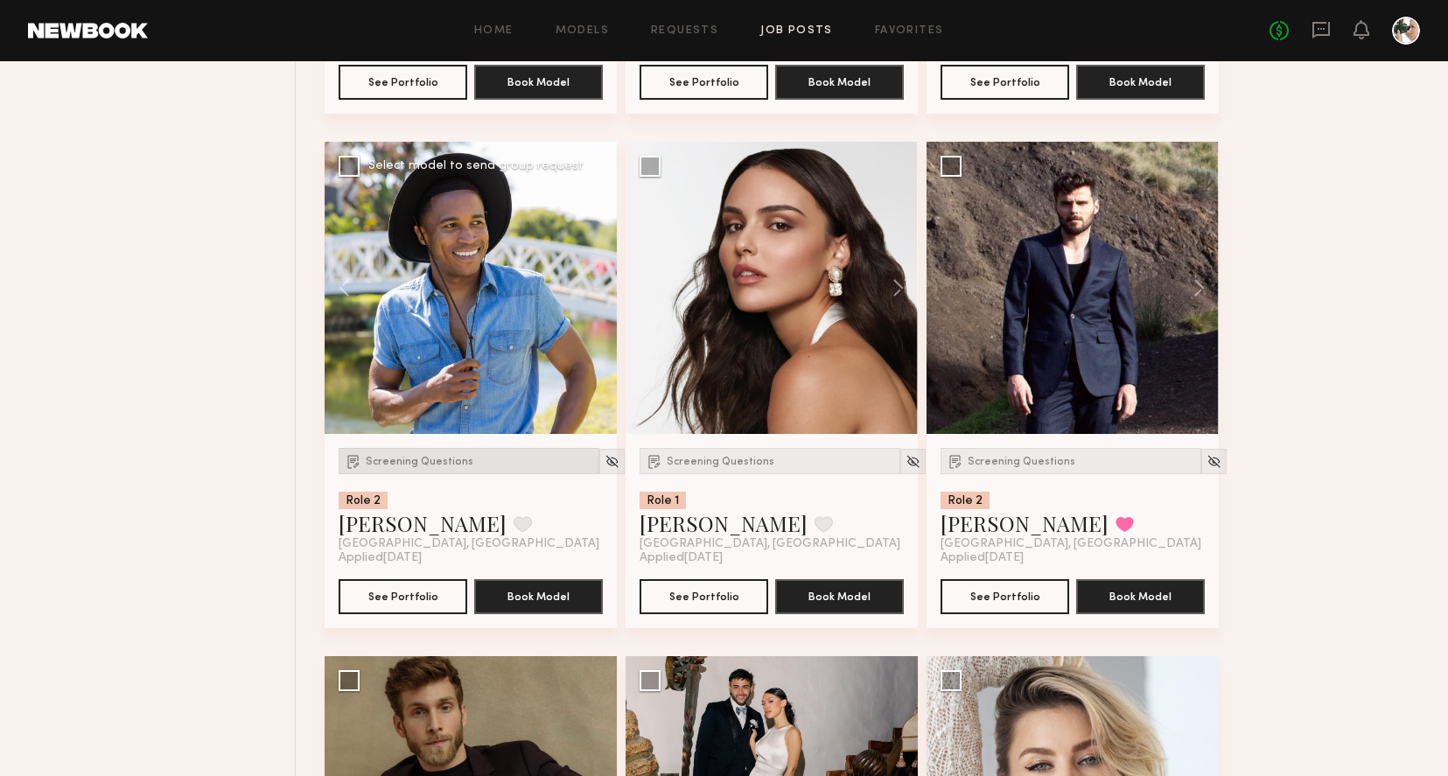
click at [422, 464] on span "Screening Questions" at bounding box center [420, 462] width 108 height 10
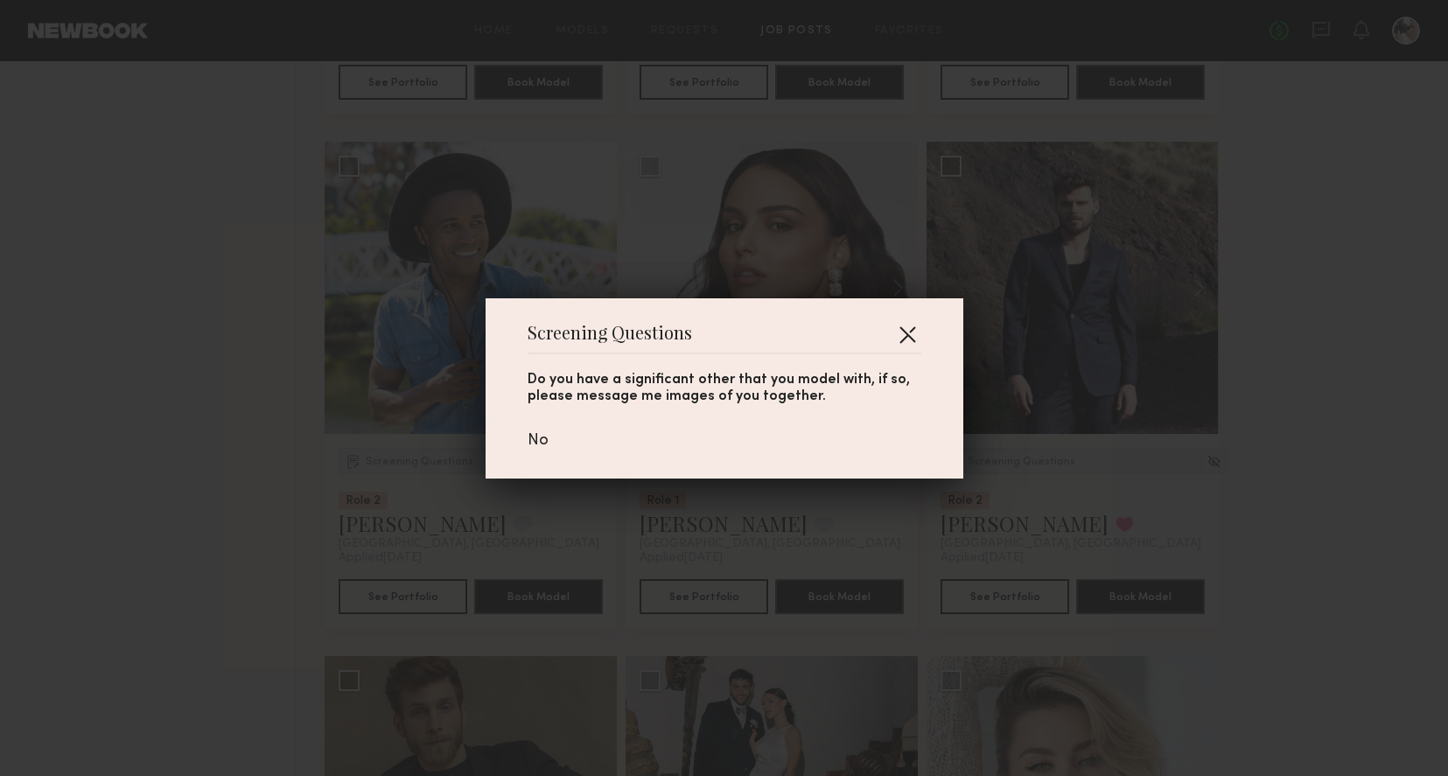
click at [914, 334] on button "button" at bounding box center [907, 334] width 28 height 28
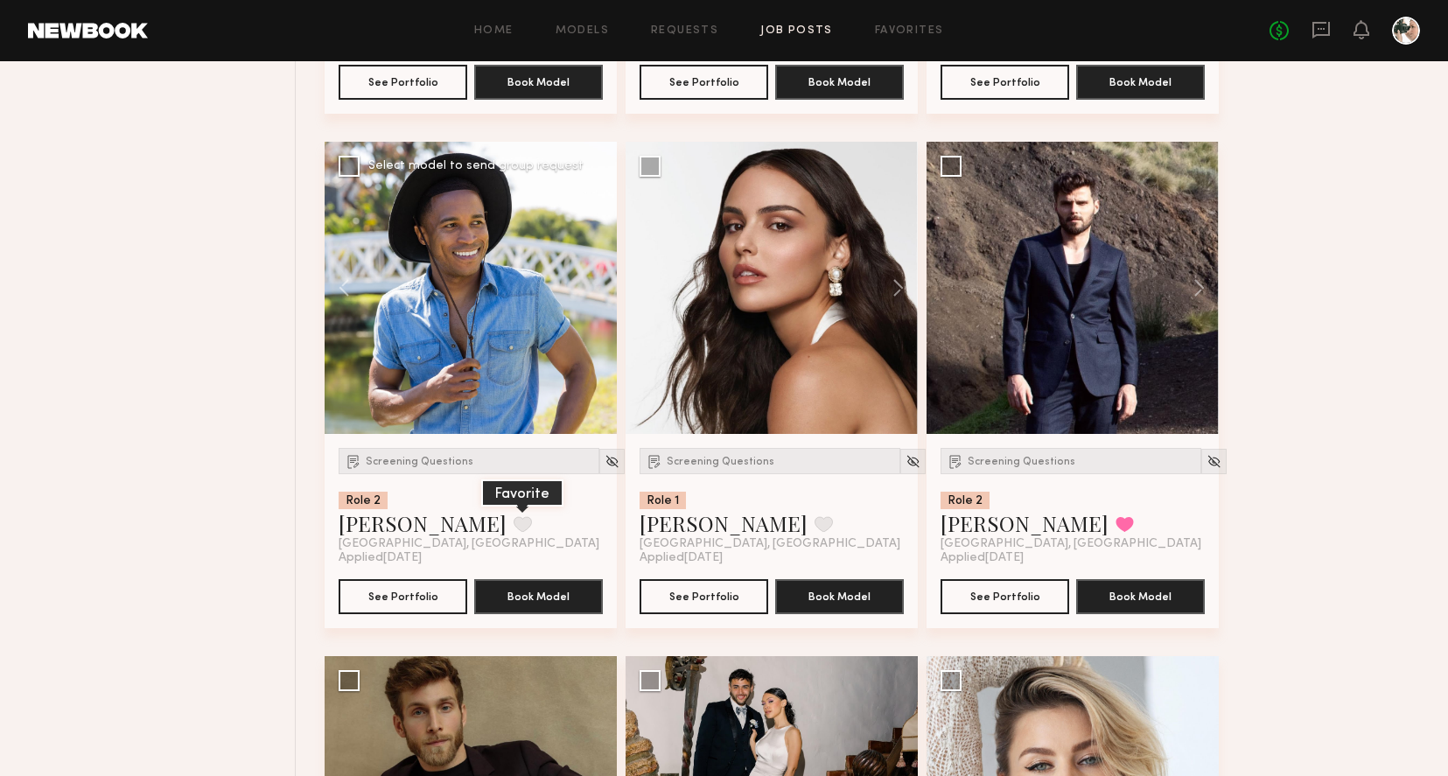
click at [513, 528] on button at bounding box center [522, 524] width 18 height 16
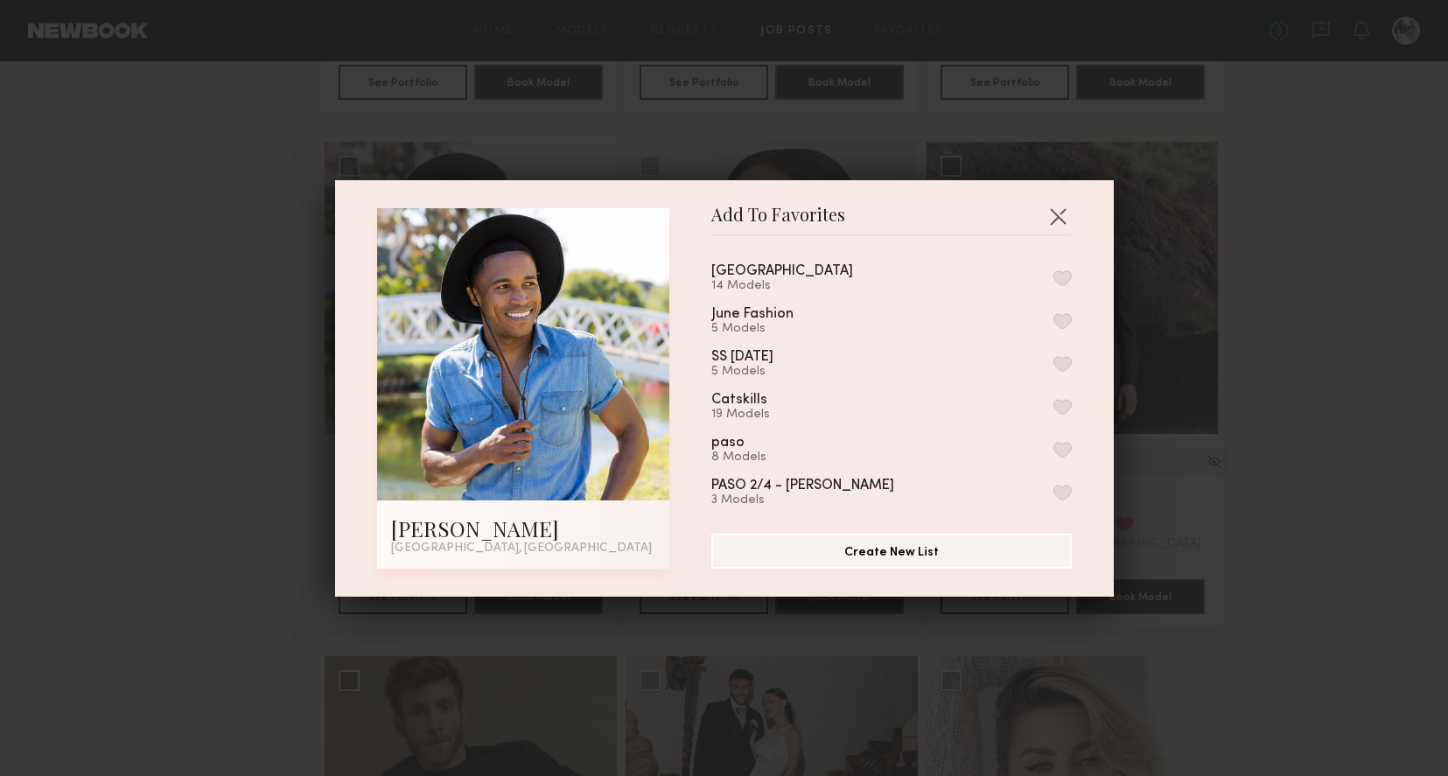
click at [1065, 283] on button "button" at bounding box center [1062, 278] width 18 height 16
click at [1056, 220] on button "button" at bounding box center [1058, 216] width 28 height 28
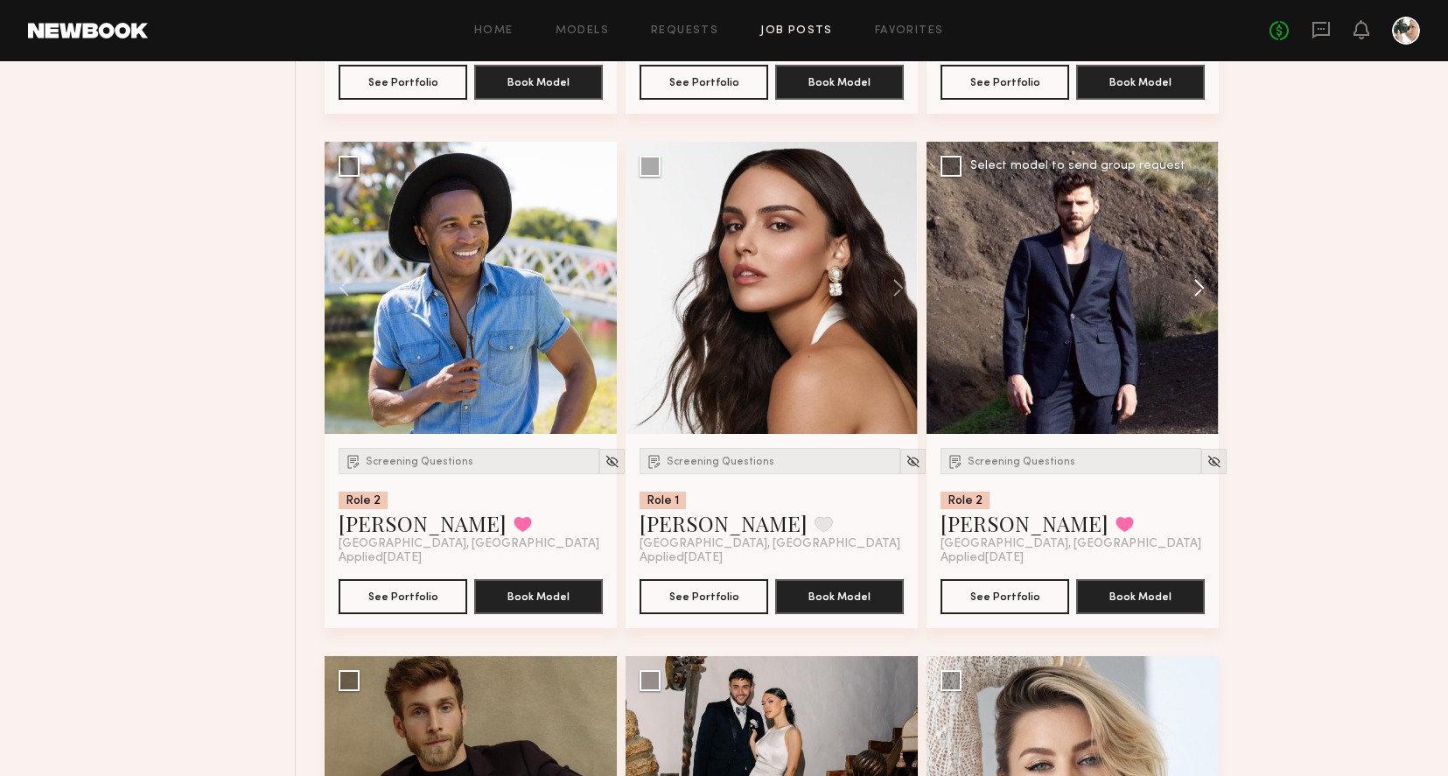
click at [1204, 291] on button at bounding box center [1191, 288] width 56 height 292
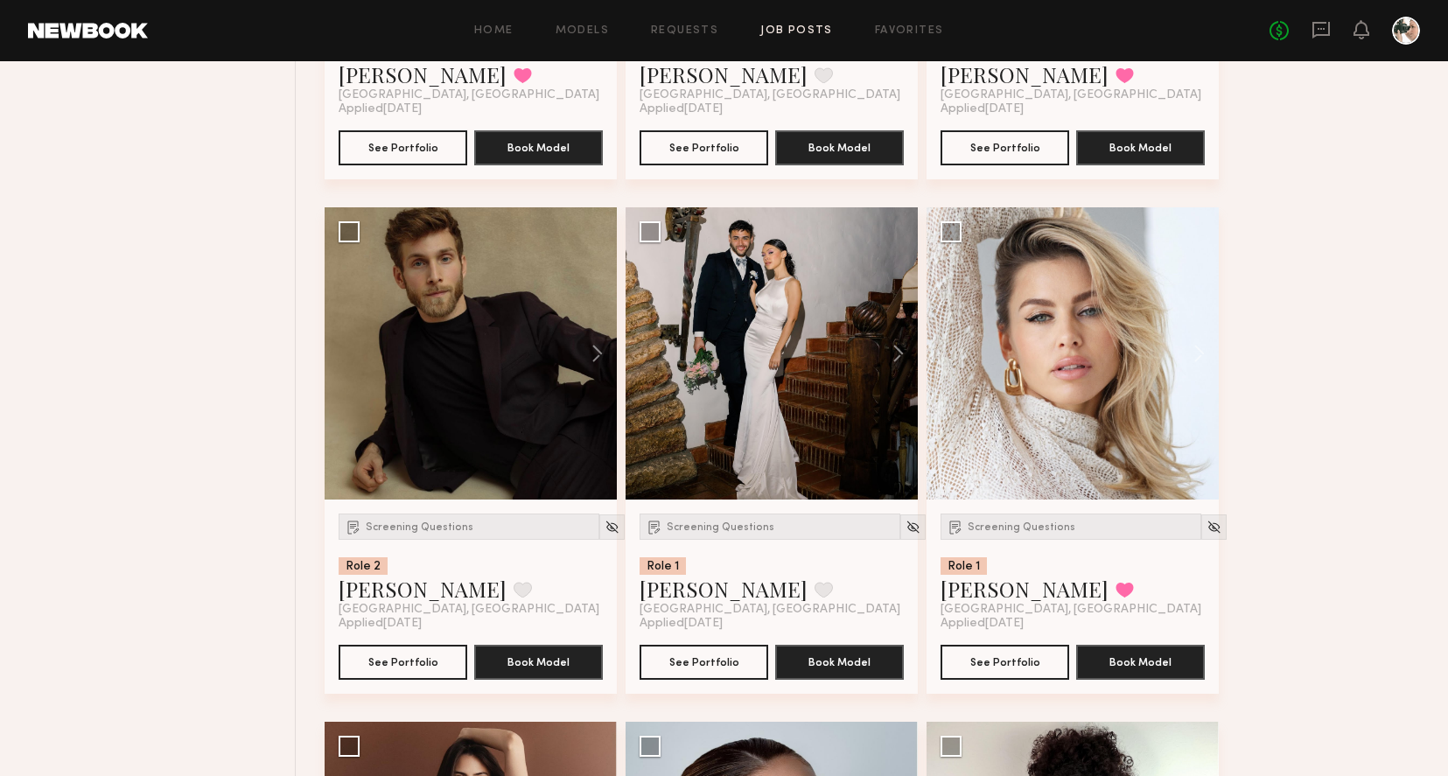
scroll to position [3196, 0]
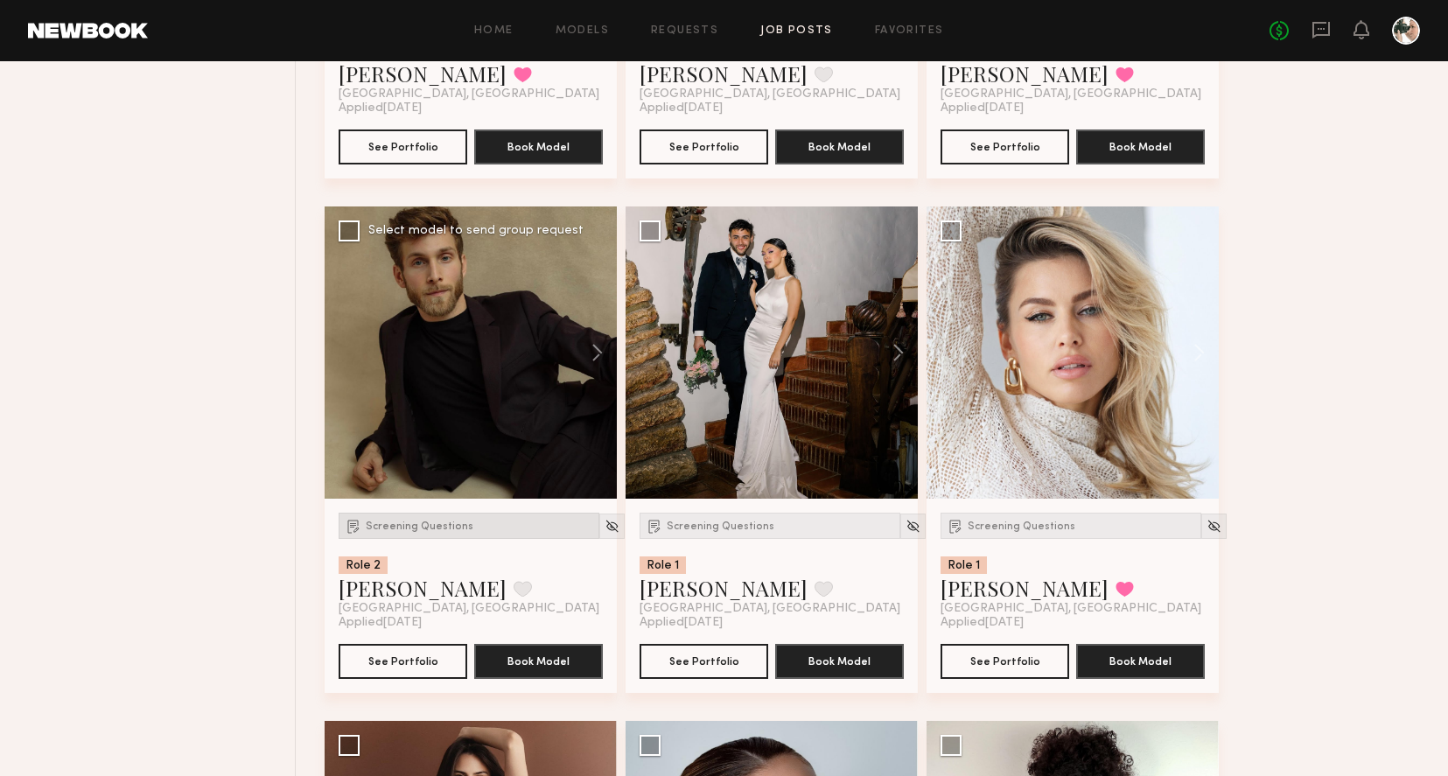
click at [422, 528] on span "Screening Questions" at bounding box center [420, 526] width 108 height 10
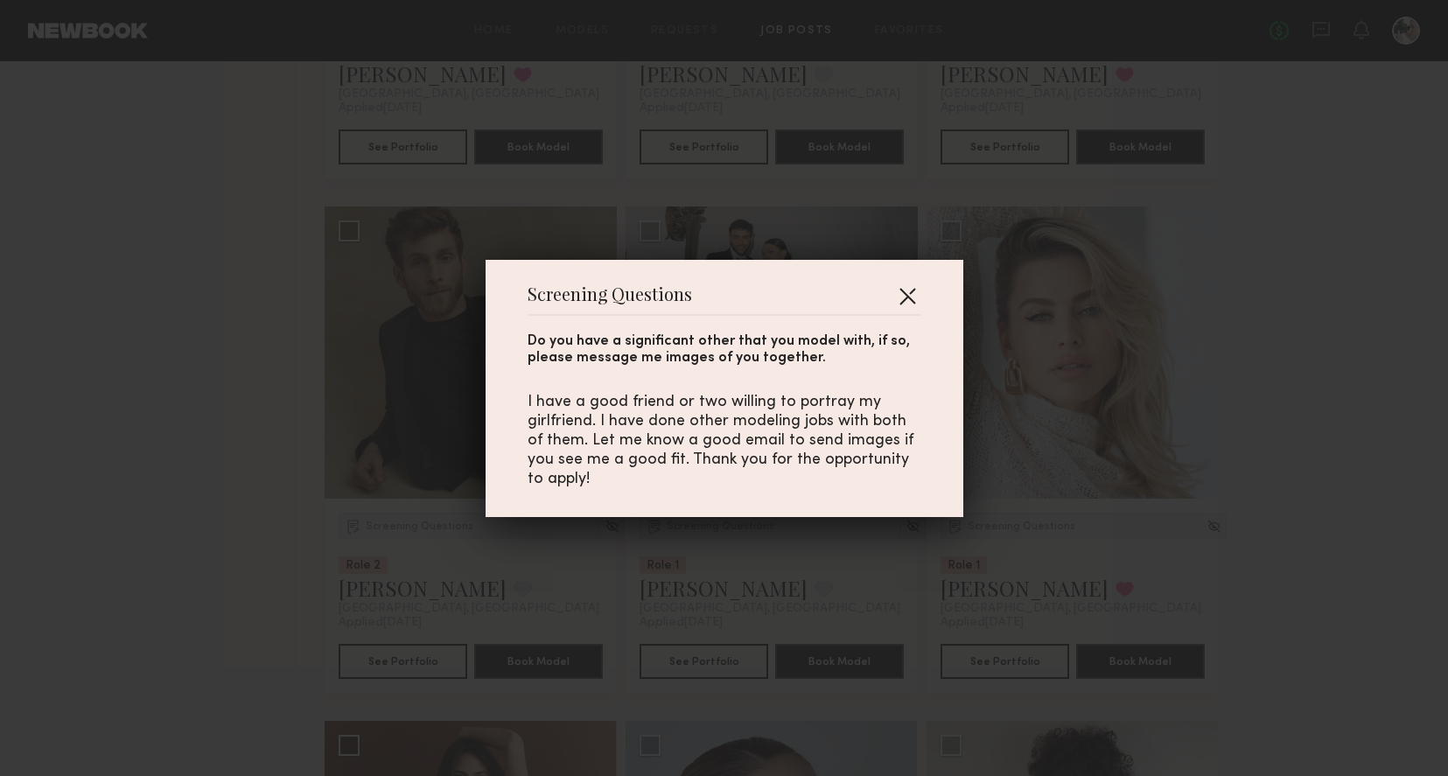
click at [909, 297] on button "button" at bounding box center [907, 296] width 28 height 28
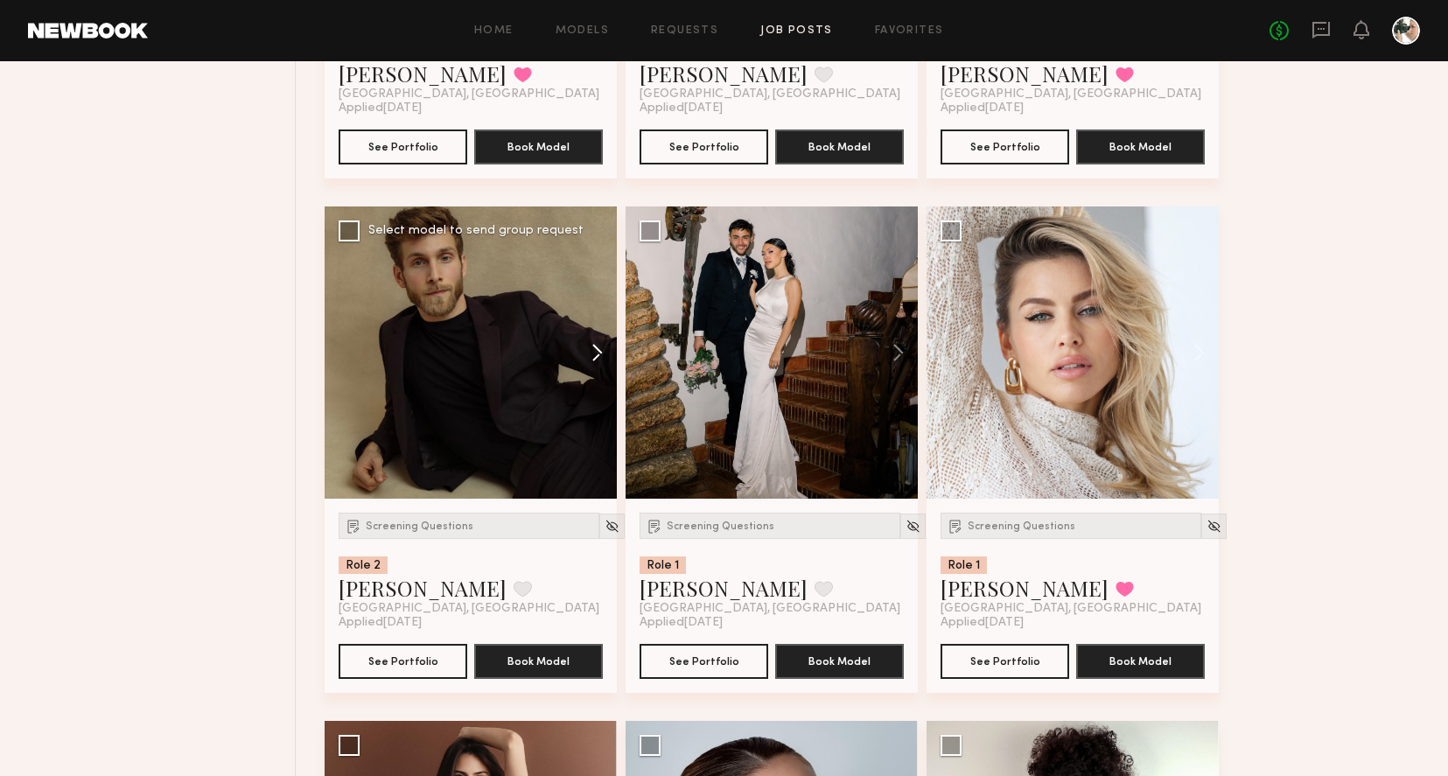
click at [600, 350] on button at bounding box center [589, 352] width 56 height 292
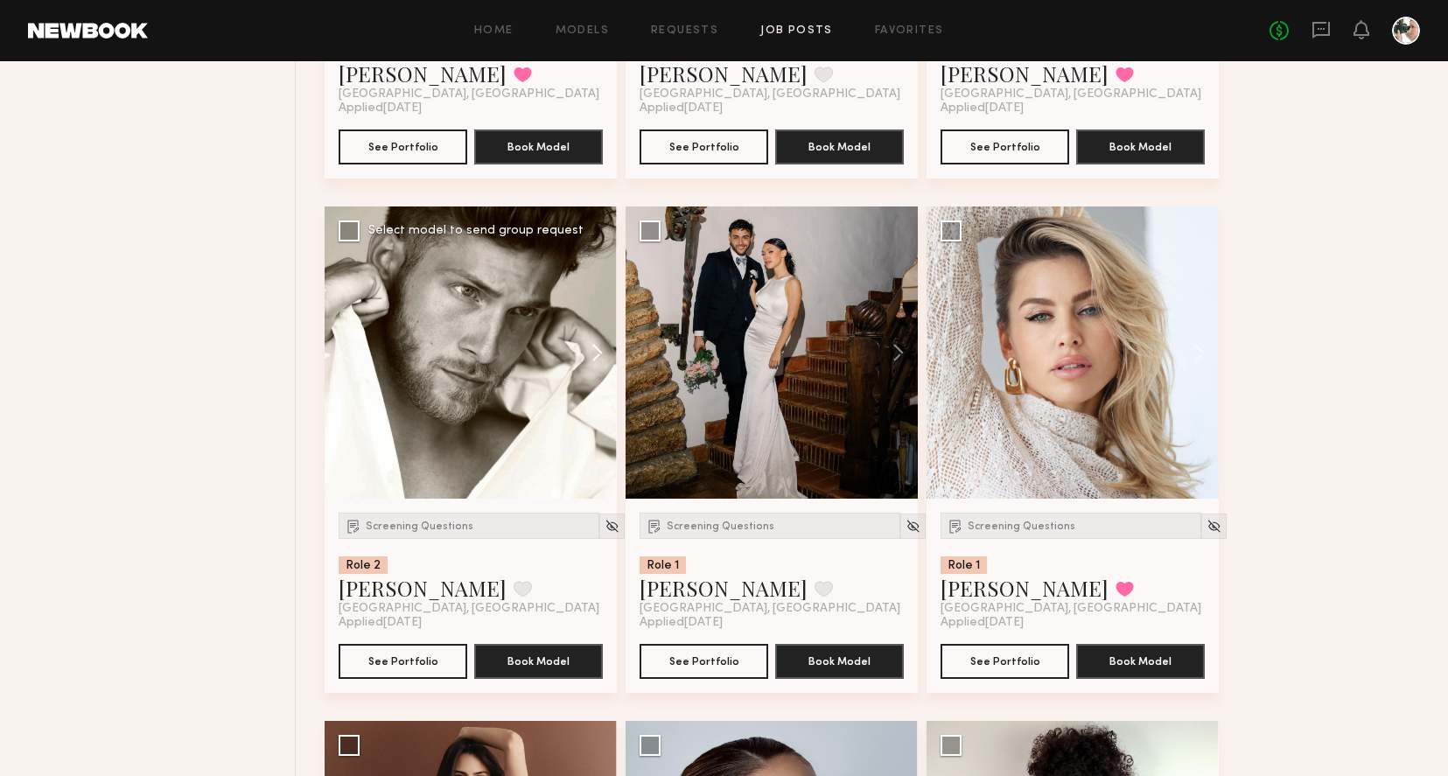
click at [600, 358] on button at bounding box center [589, 352] width 56 height 292
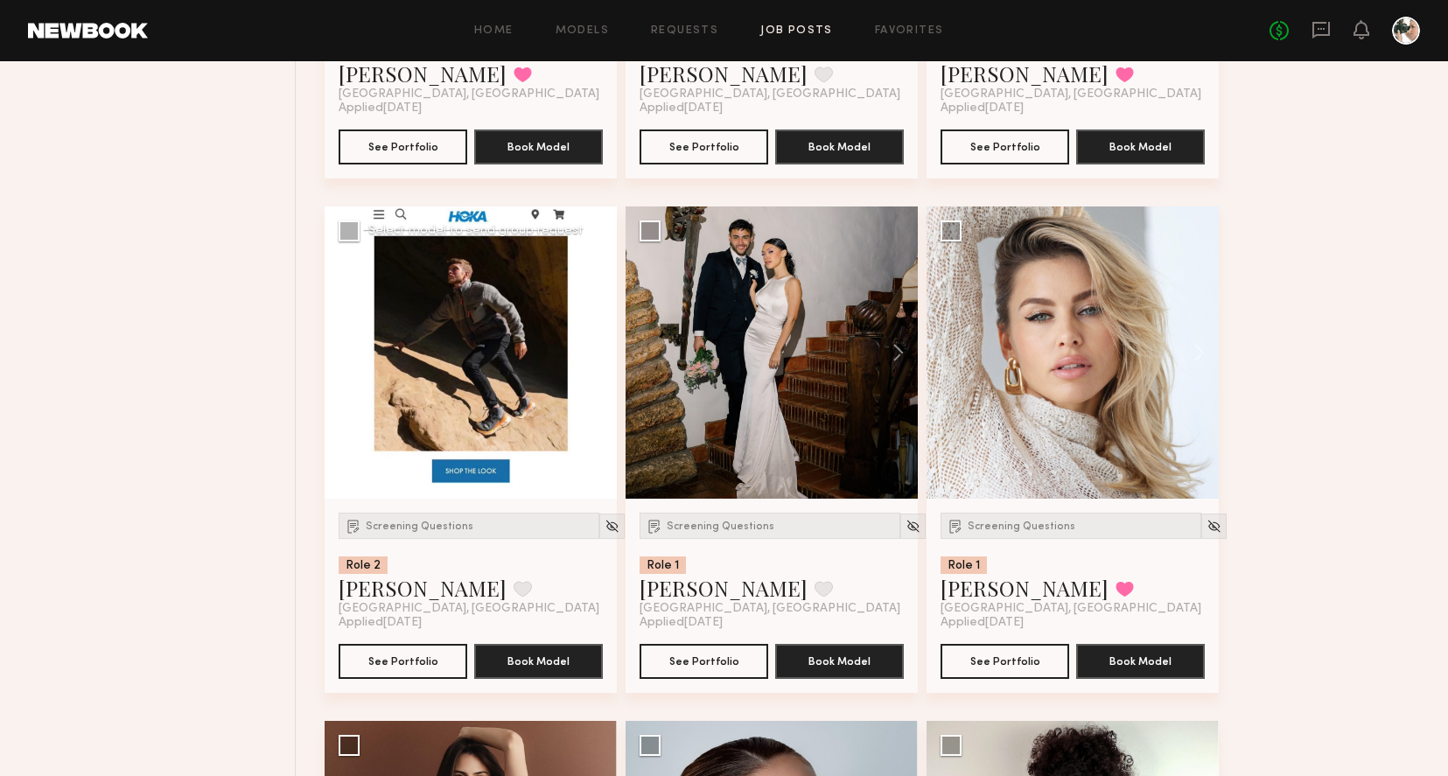
click at [600, 358] on button at bounding box center [589, 352] width 56 height 292
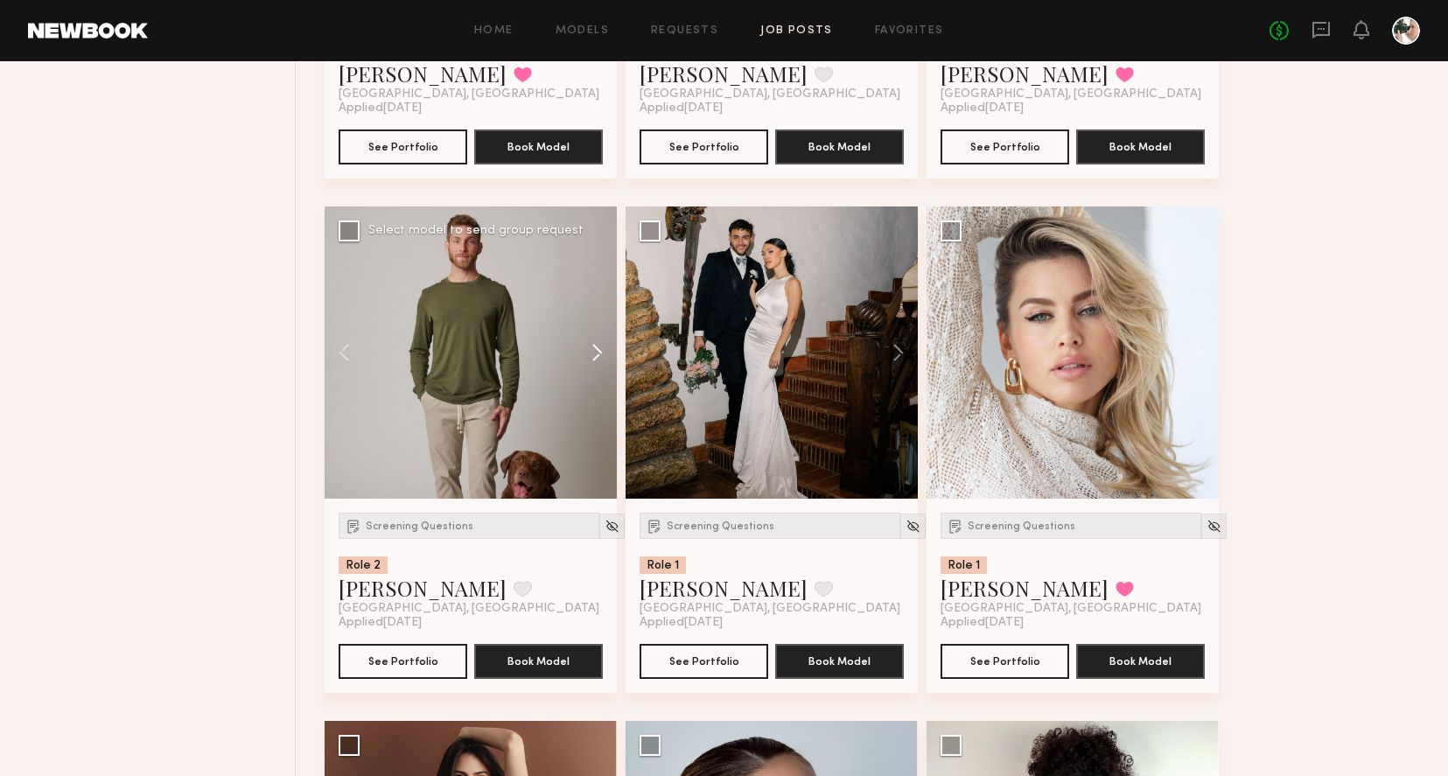
click at [600, 358] on button at bounding box center [589, 352] width 56 height 292
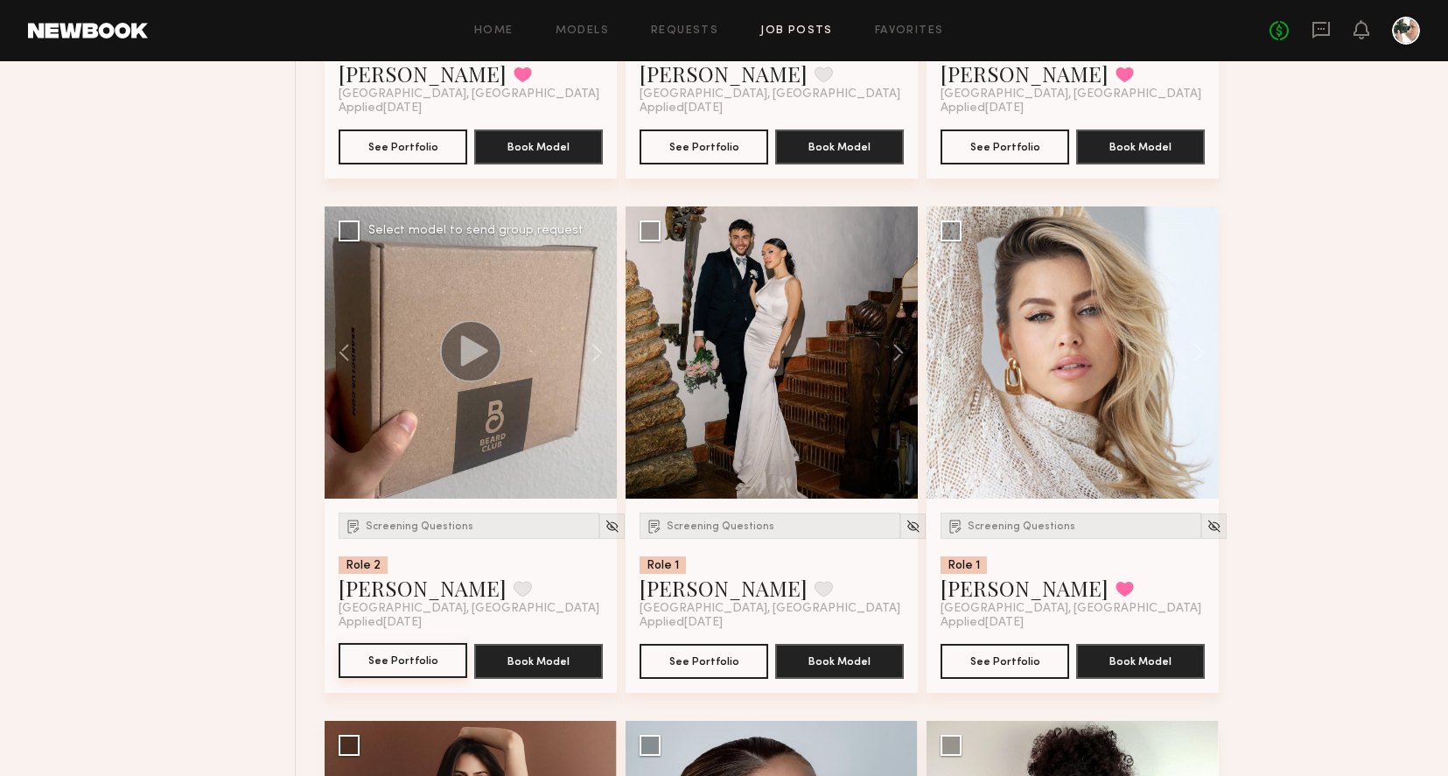
click at [430, 661] on button "See Portfolio" at bounding box center [403, 660] width 129 height 35
click at [901, 351] on button at bounding box center [890, 352] width 56 height 292
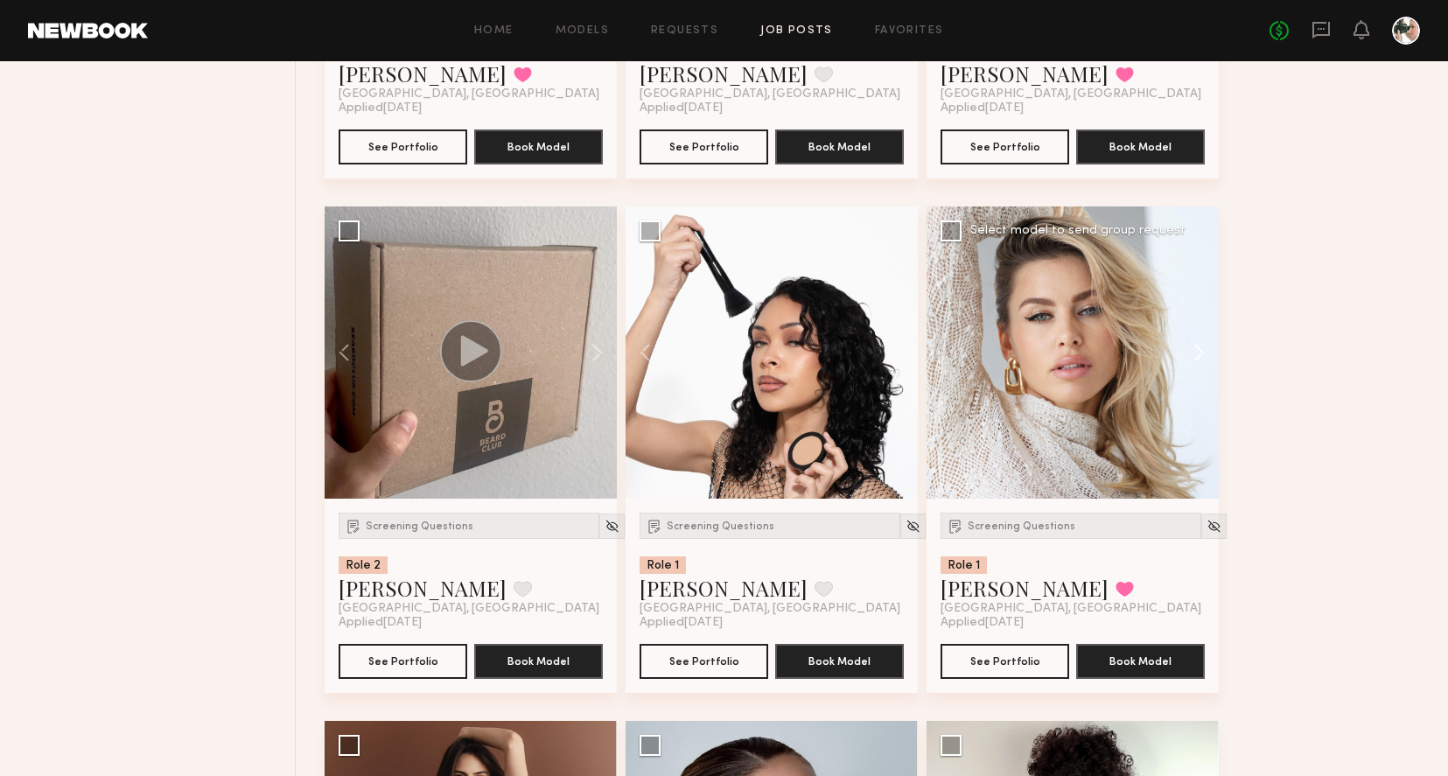
click at [1209, 344] on button at bounding box center [1191, 352] width 56 height 292
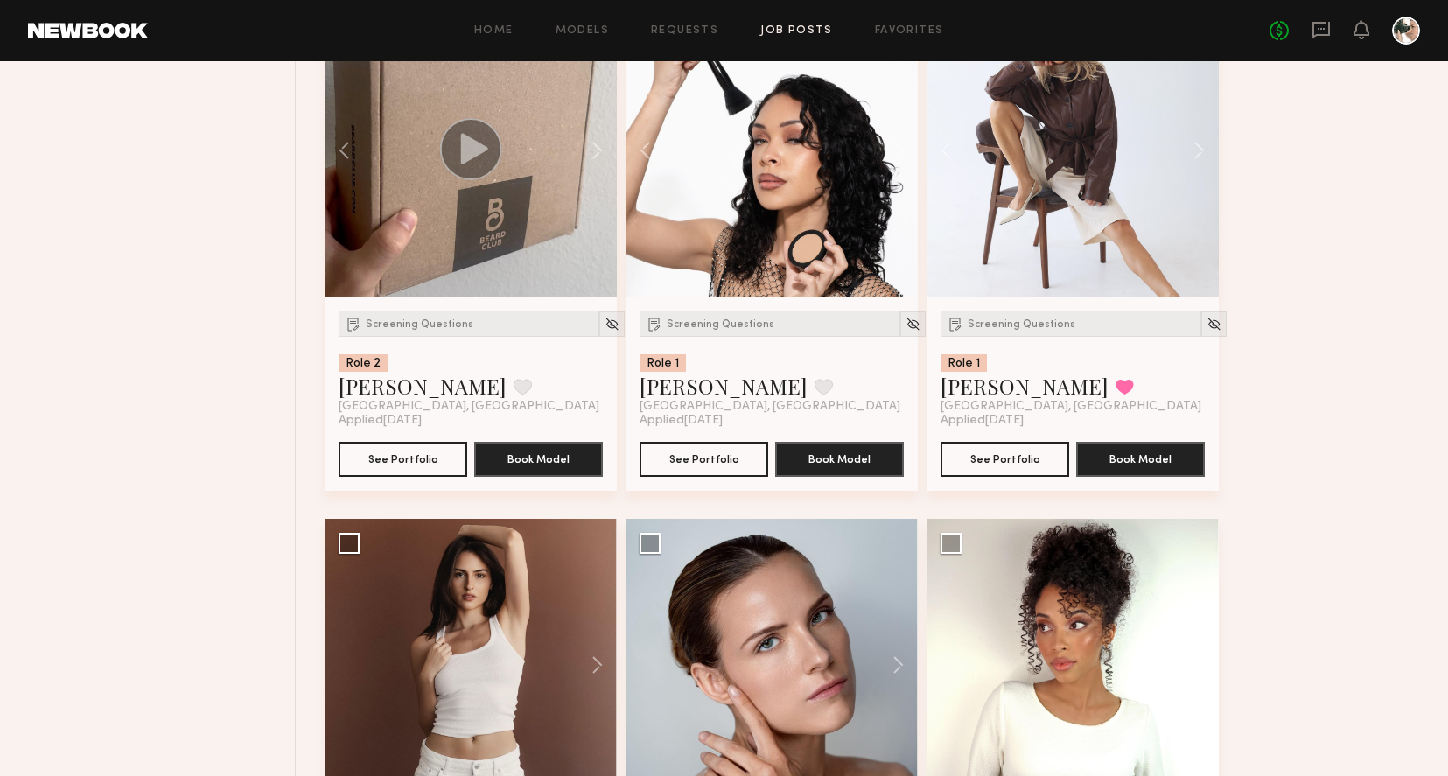
scroll to position [3618, 0]
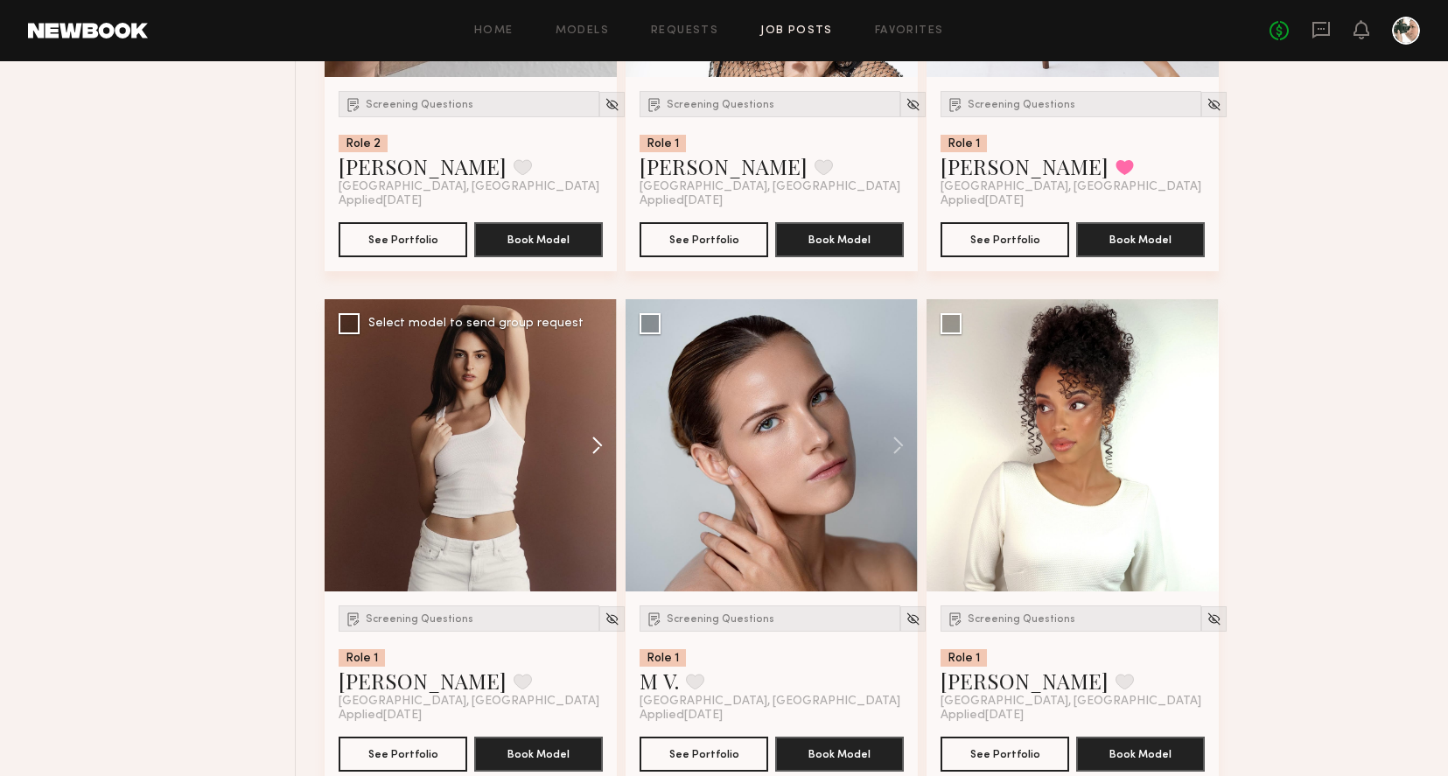
click at [598, 454] on button at bounding box center [589, 445] width 56 height 292
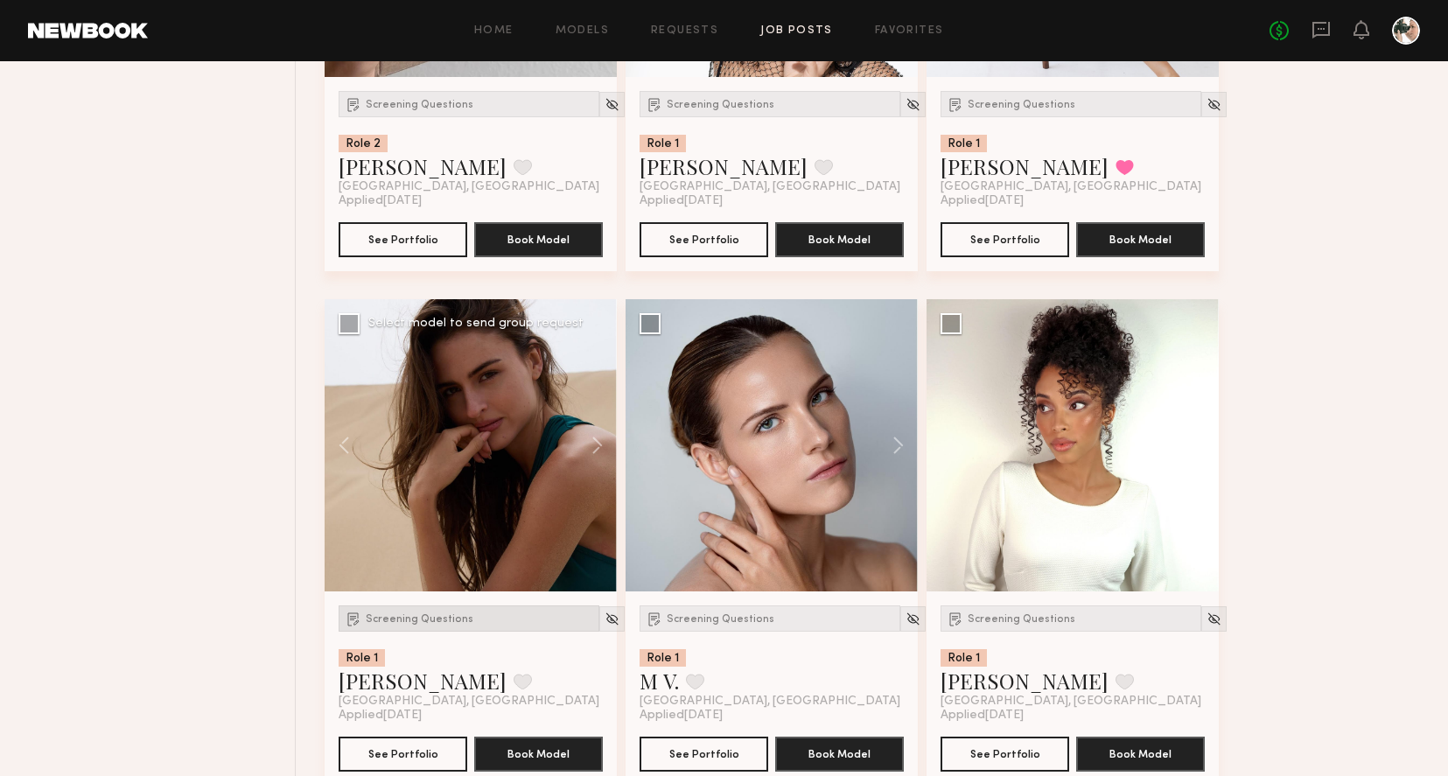
click at [391, 624] on span "Screening Questions" at bounding box center [420, 619] width 108 height 10
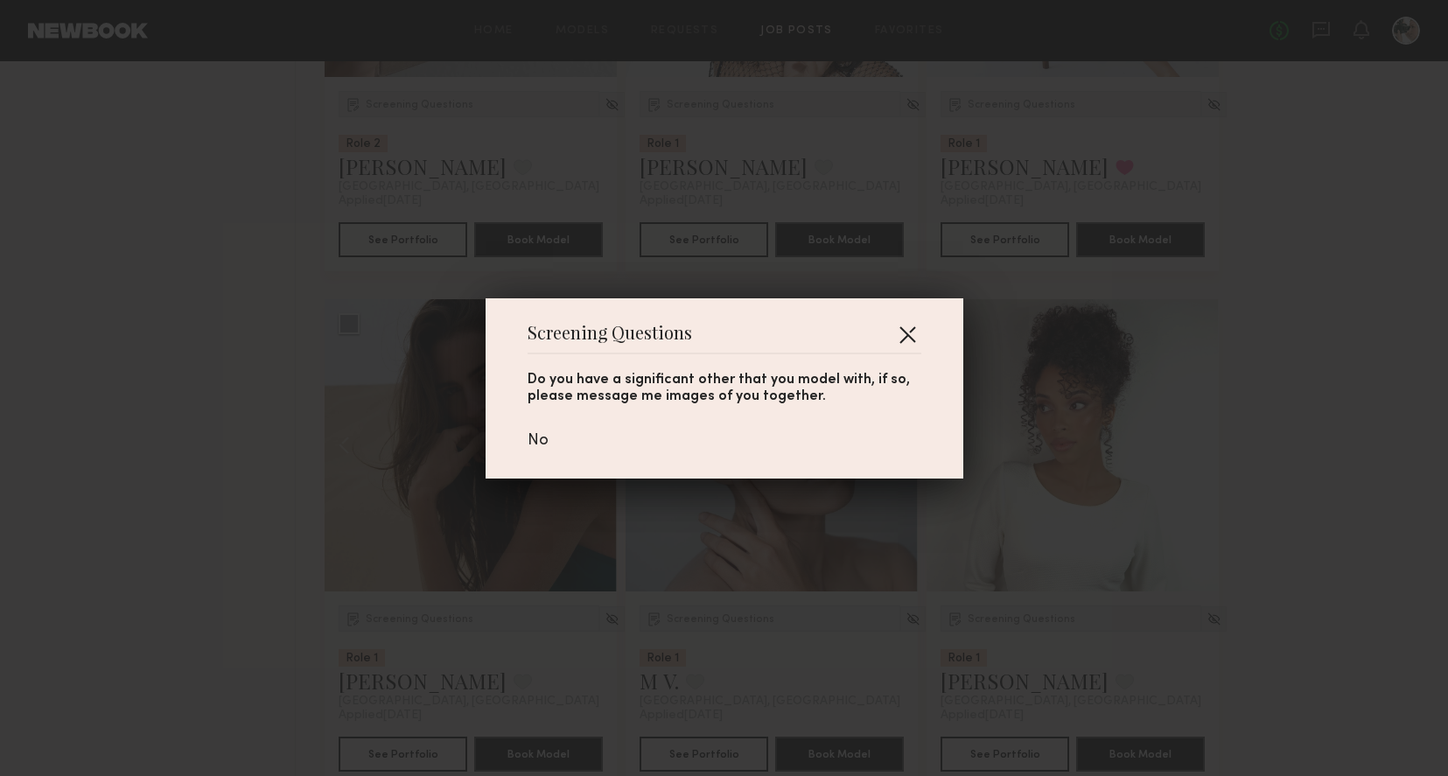
click at [907, 333] on button "button" at bounding box center [907, 334] width 28 height 28
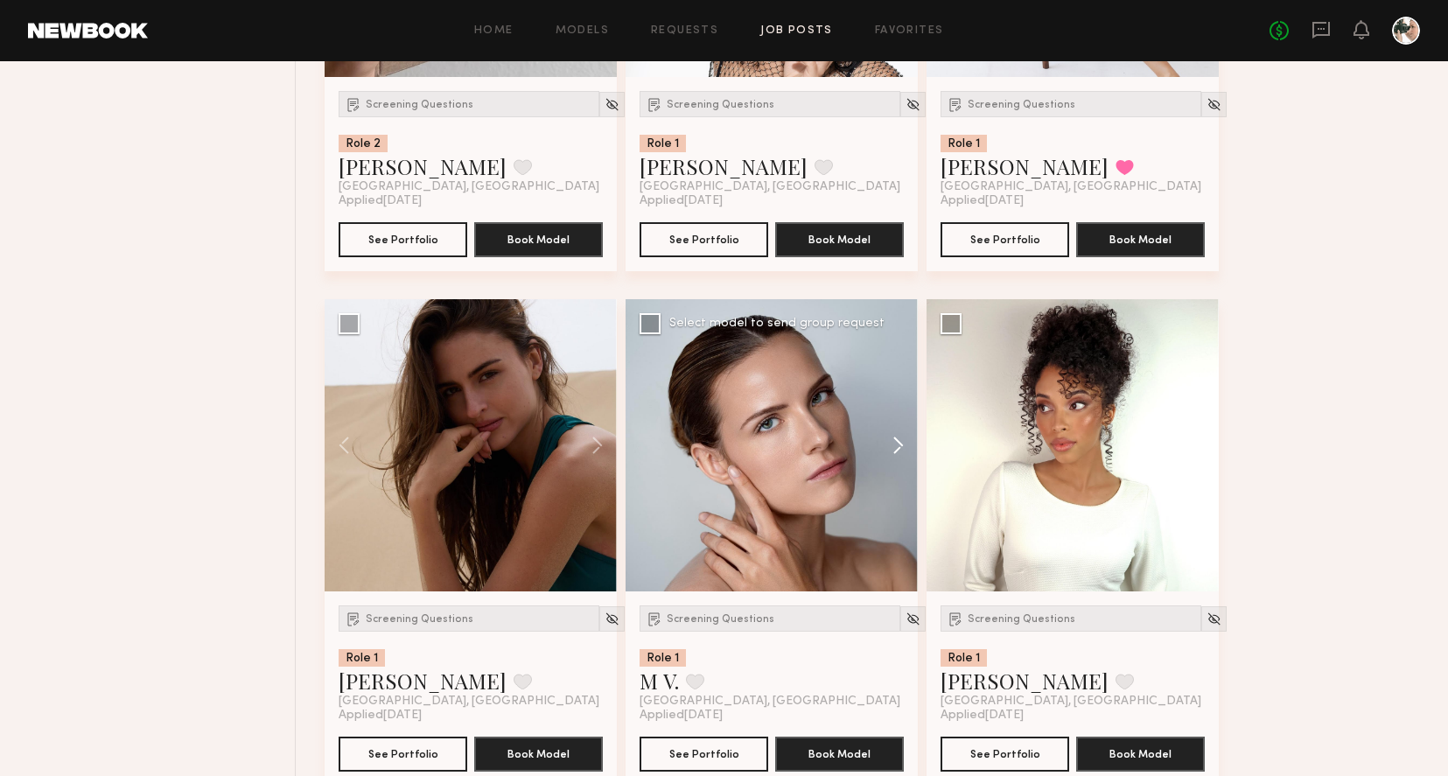
click at [903, 446] on button at bounding box center [890, 445] width 56 height 292
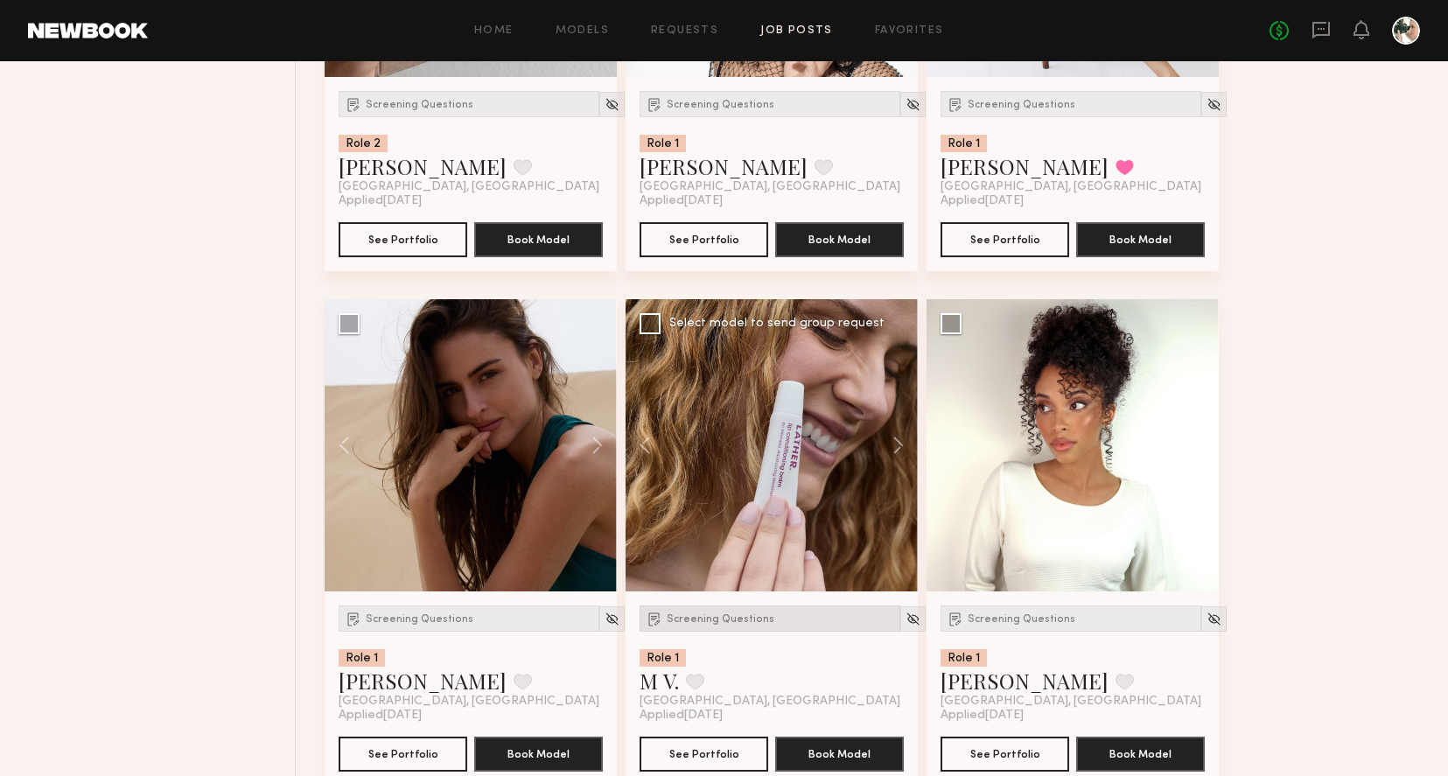
click at [708, 619] on span "Screening Questions" at bounding box center [721, 619] width 108 height 10
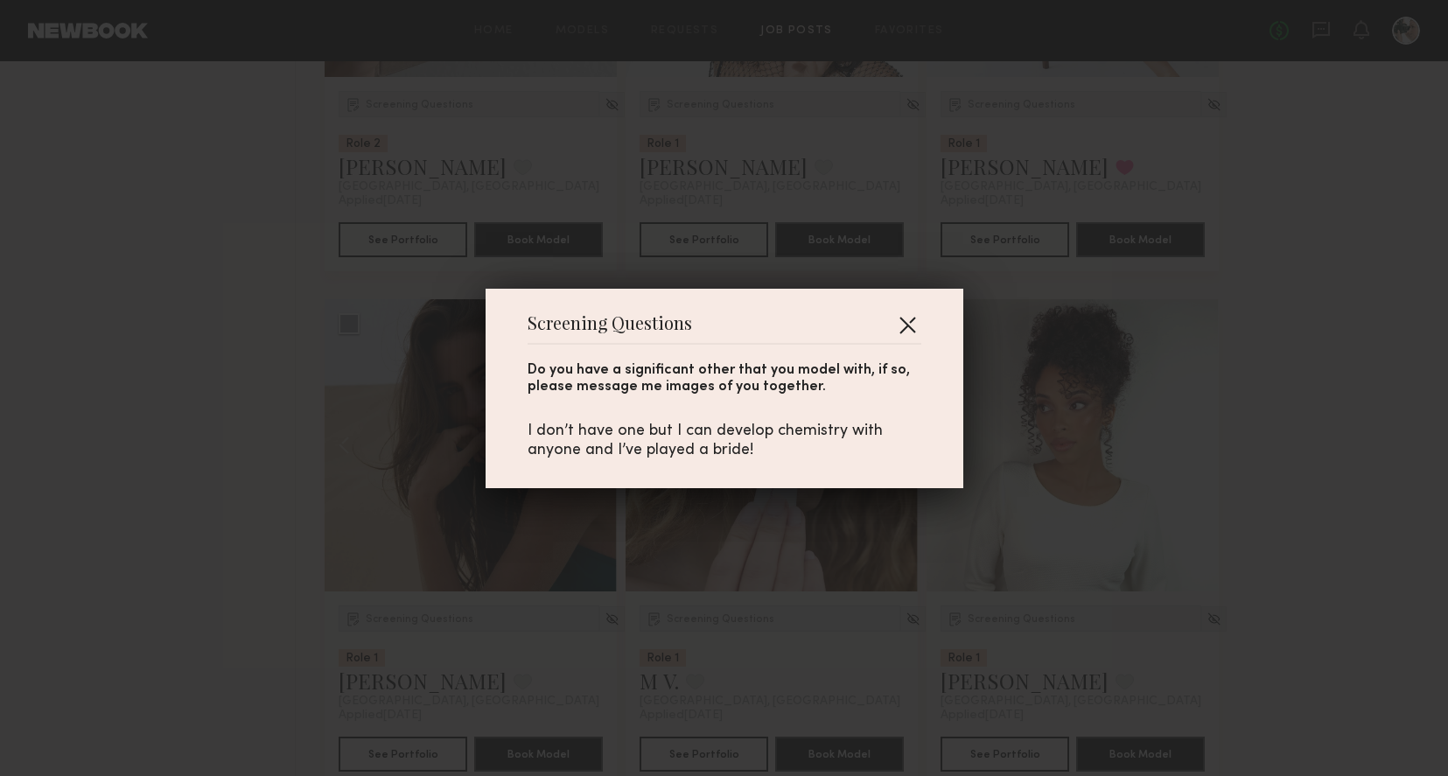
click at [915, 321] on button "button" at bounding box center [907, 325] width 28 height 28
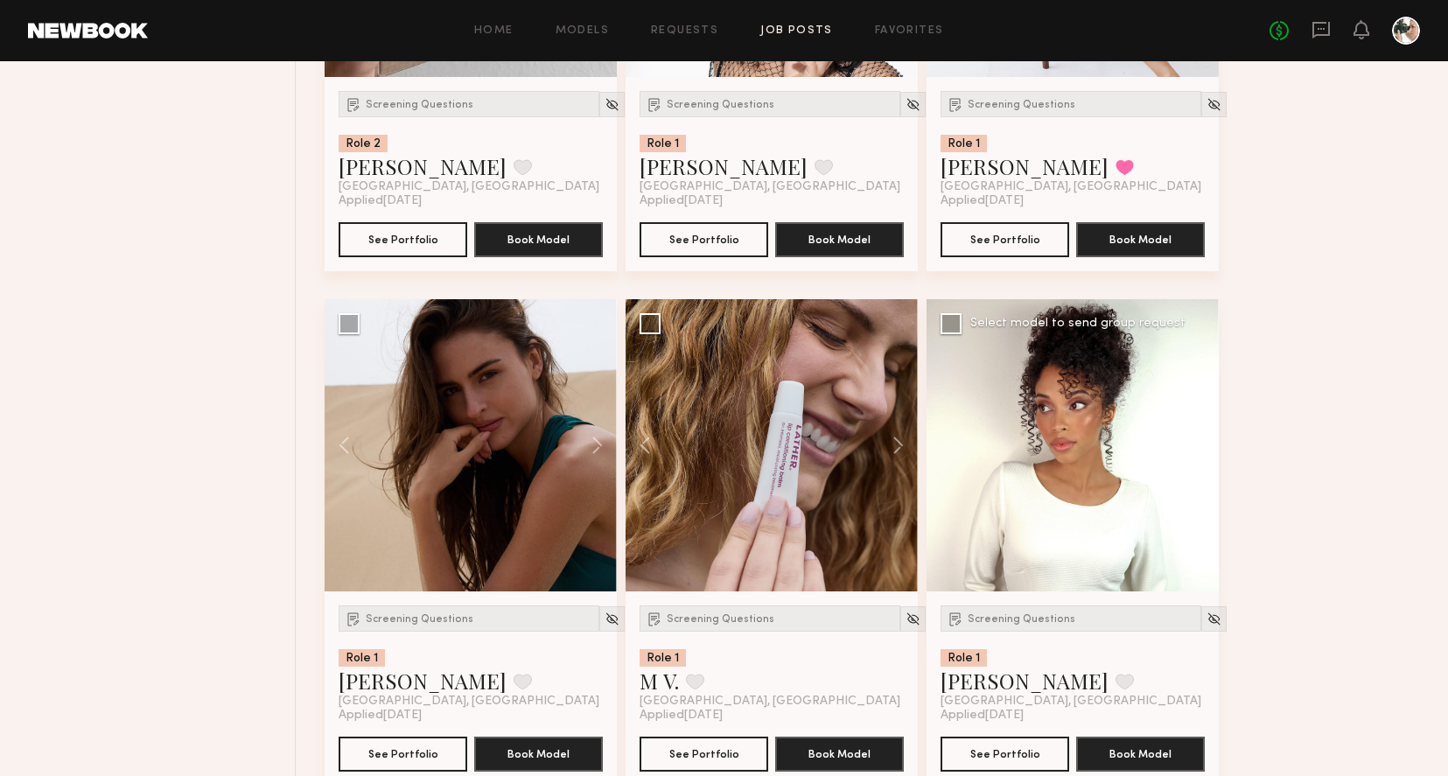
click at [1212, 446] on button at bounding box center [1191, 445] width 56 height 292
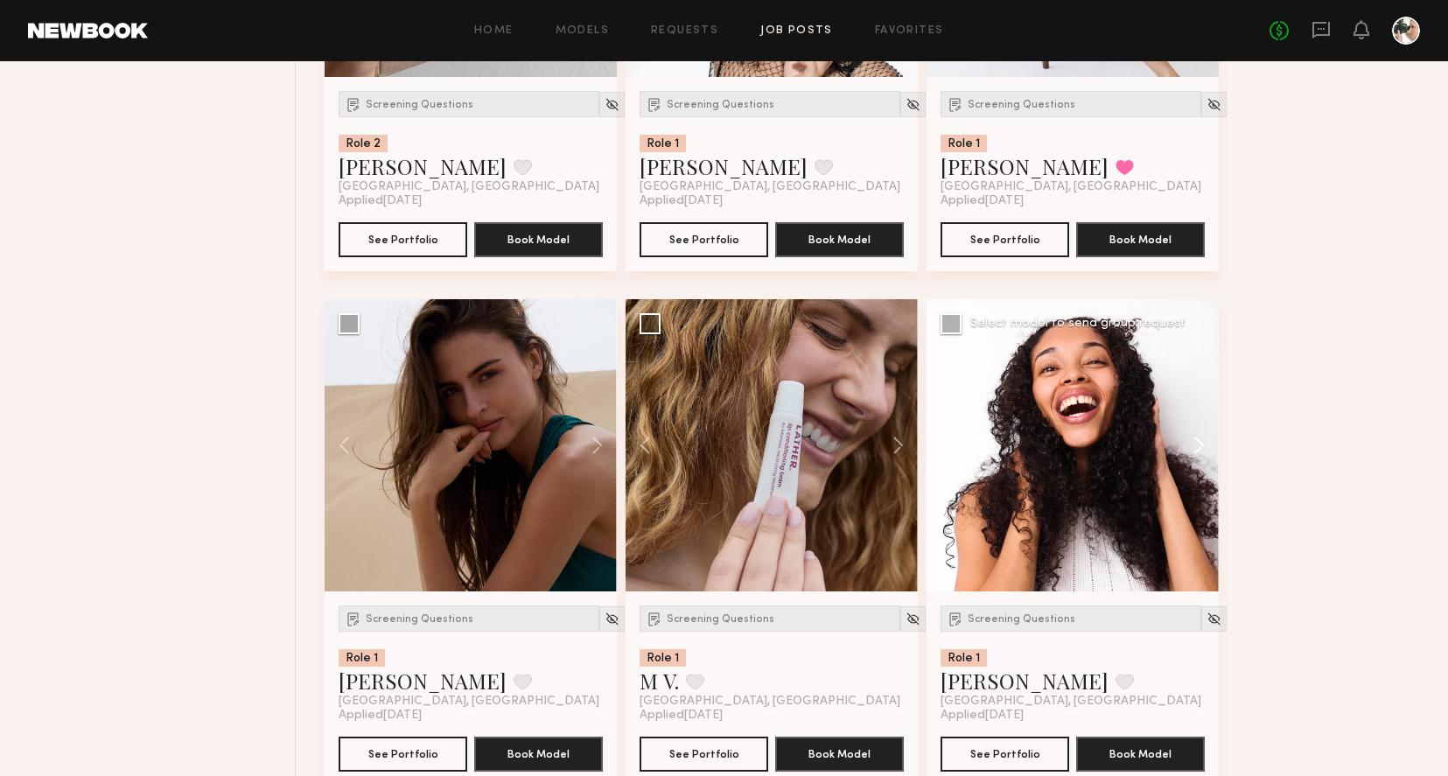
click at [1212, 446] on button at bounding box center [1191, 445] width 56 height 292
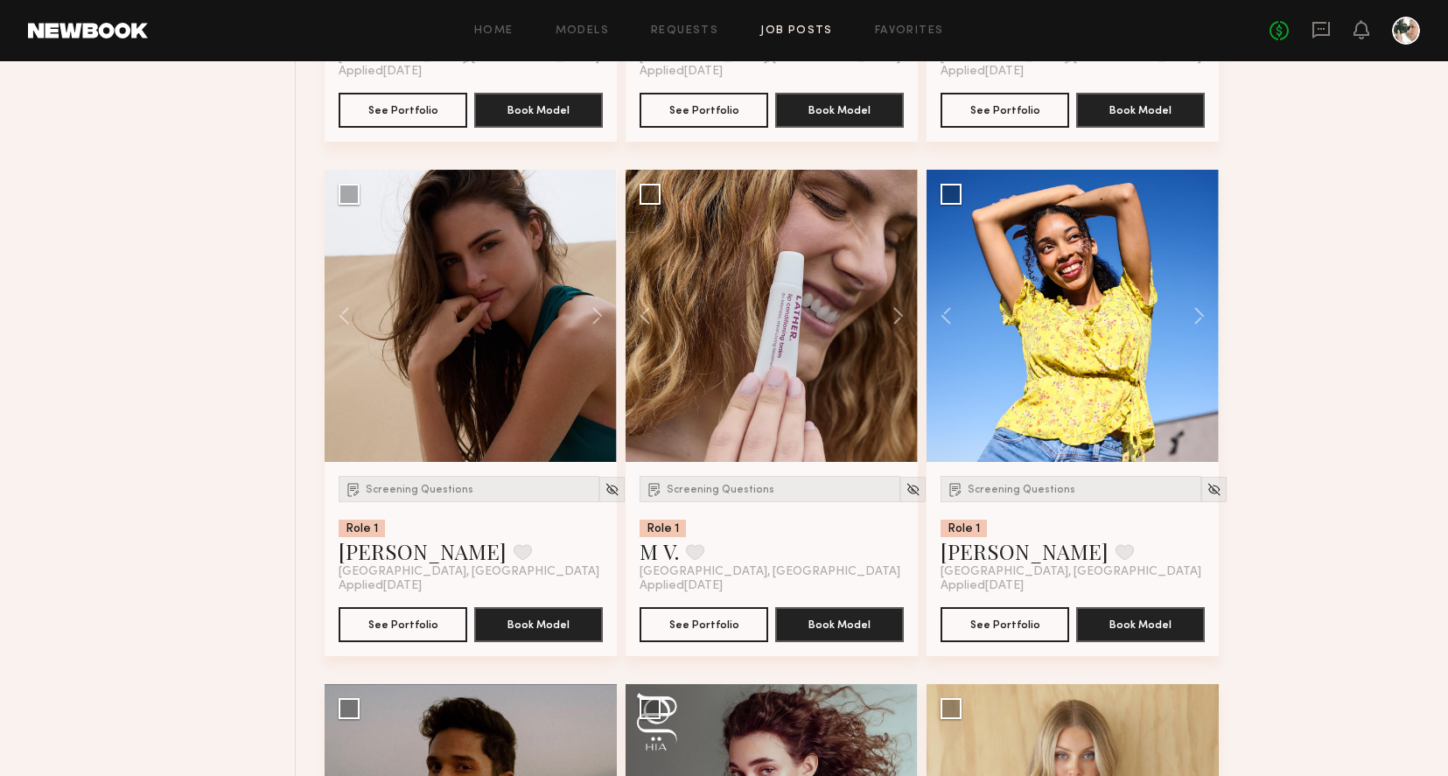
scroll to position [3748, 0]
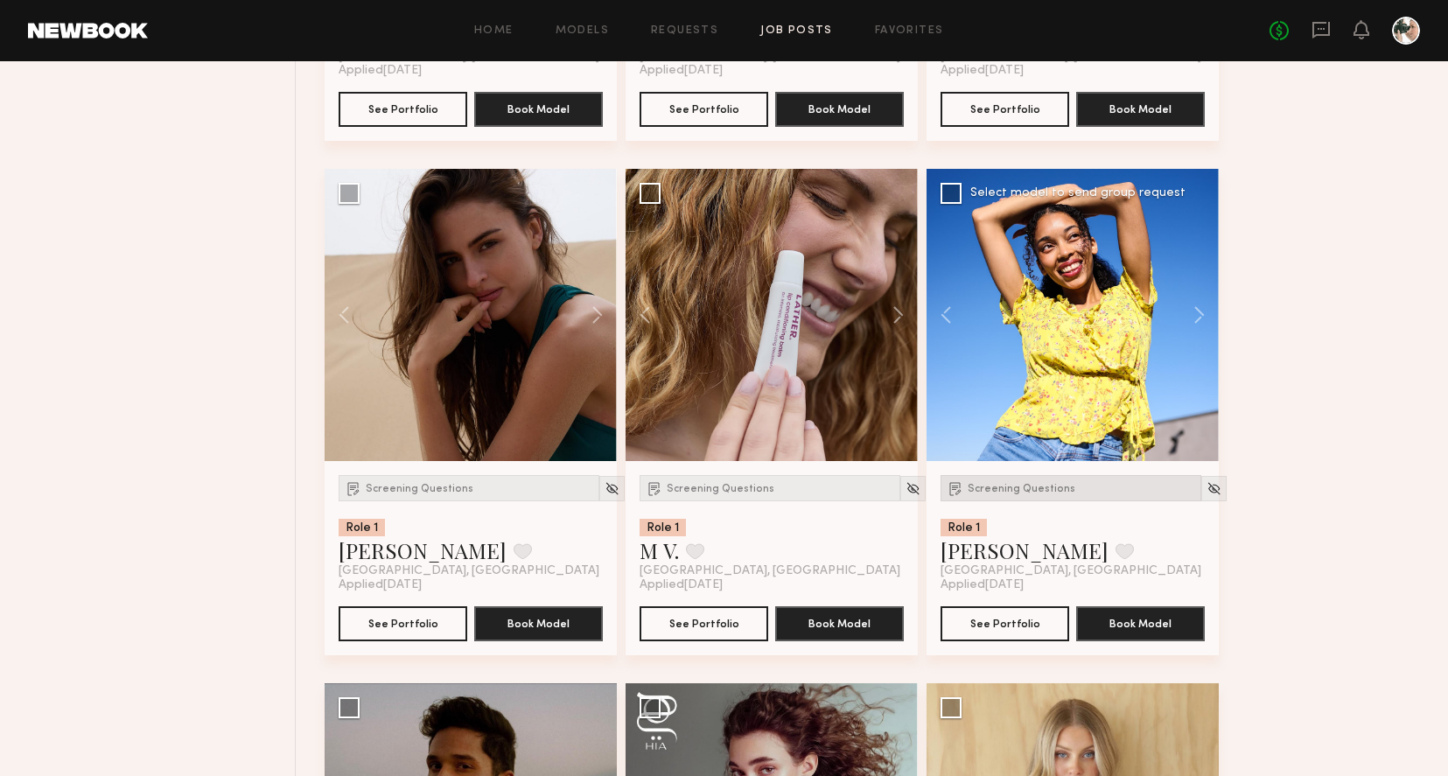
click at [1014, 491] on span "Screening Questions" at bounding box center [1021, 489] width 108 height 10
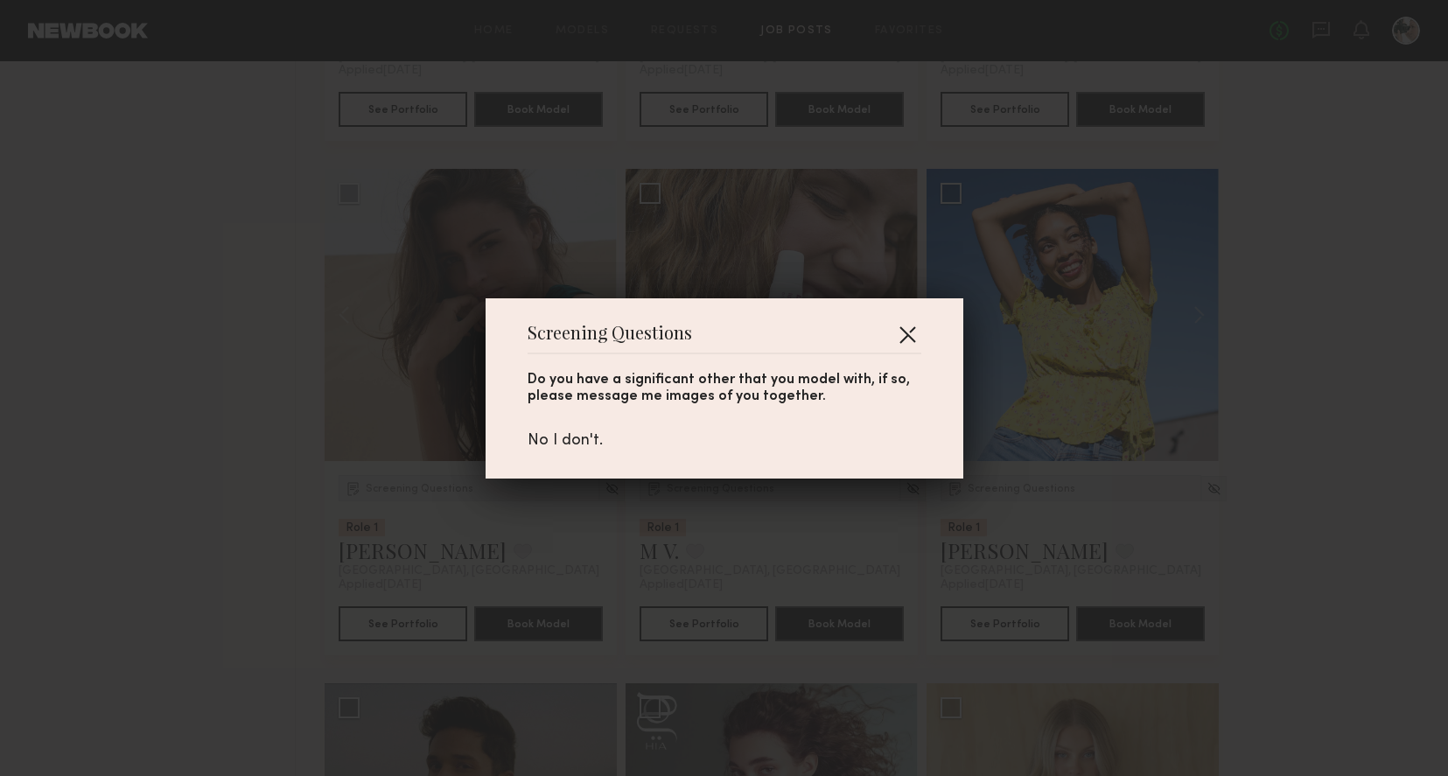
click at [908, 335] on button "button" at bounding box center [907, 334] width 28 height 28
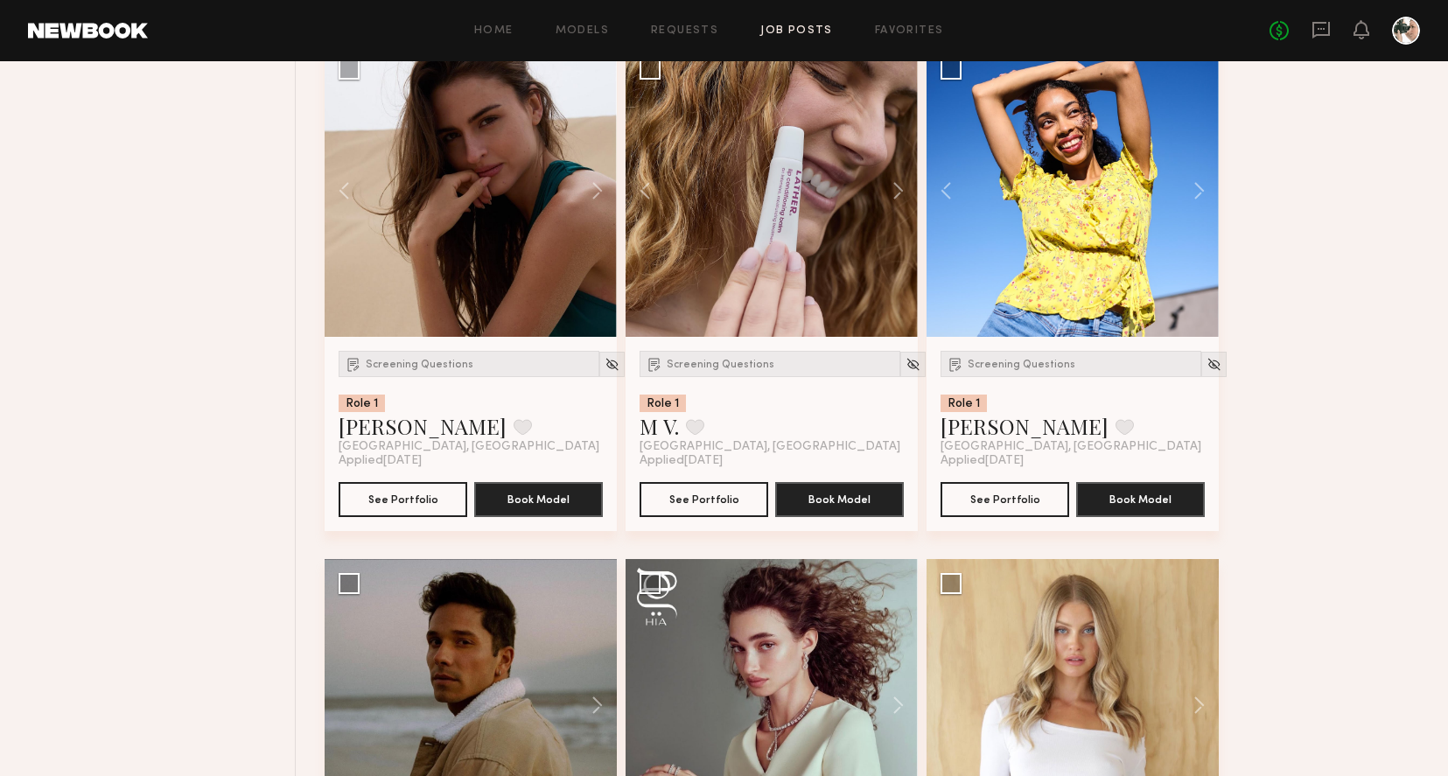
scroll to position [4161, 0]
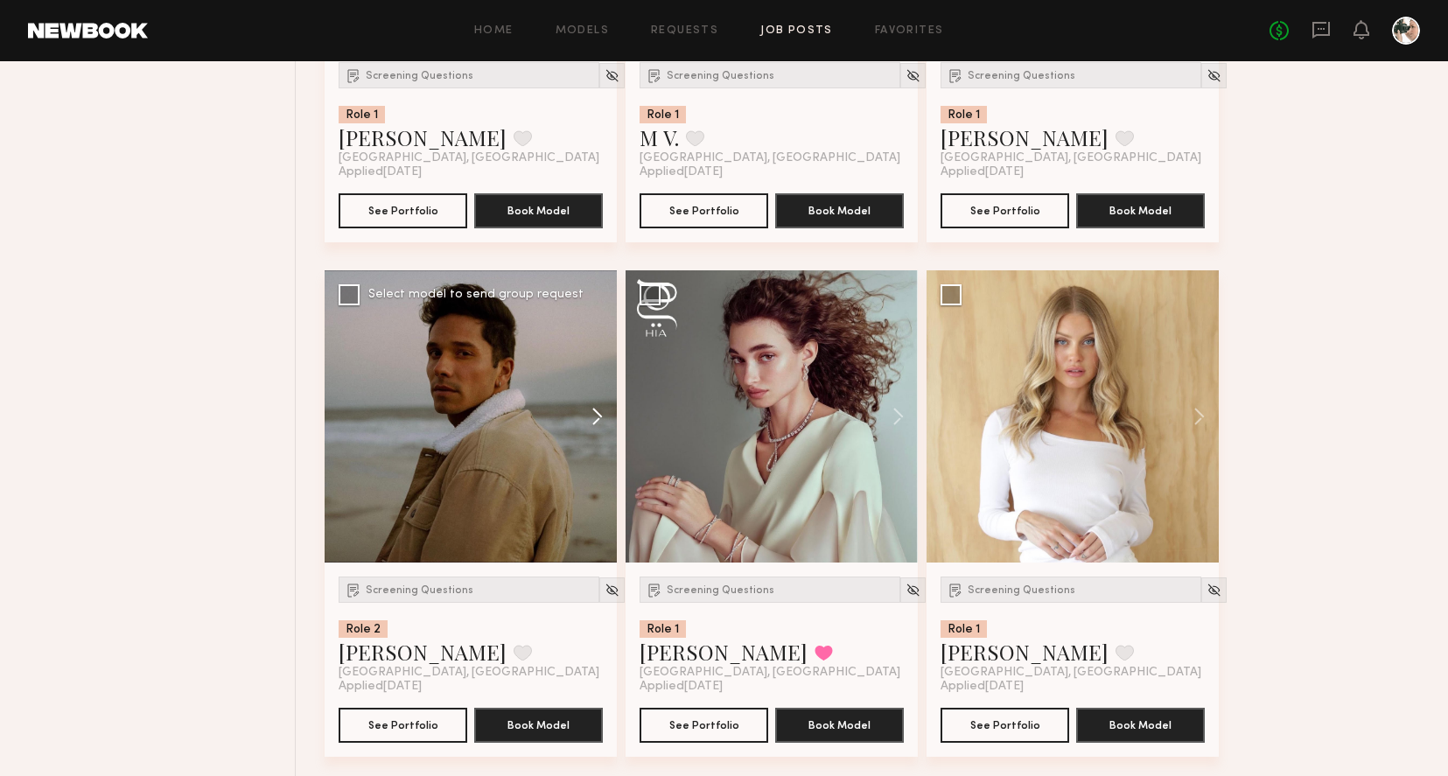
click at [590, 422] on button at bounding box center [589, 416] width 56 height 292
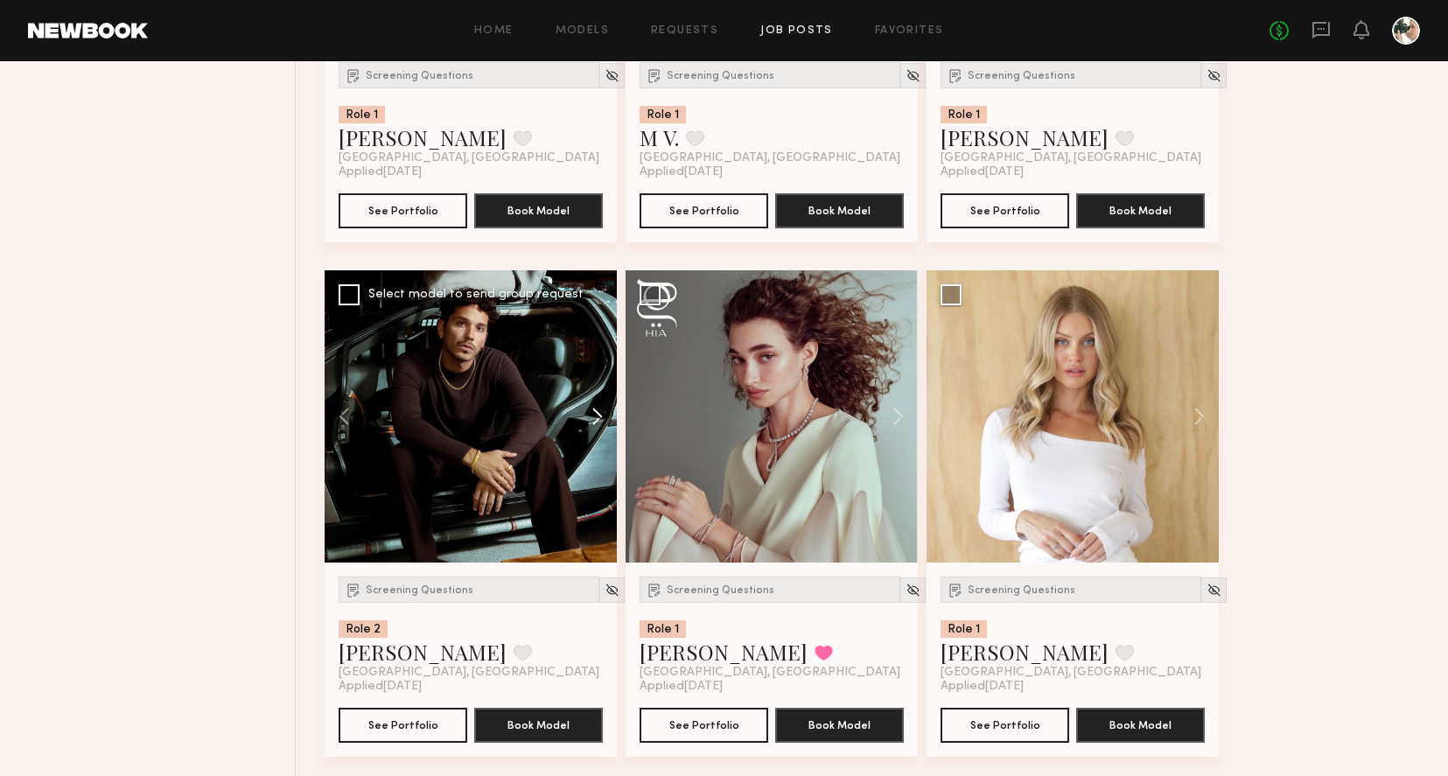
click at [590, 422] on button at bounding box center [589, 416] width 56 height 292
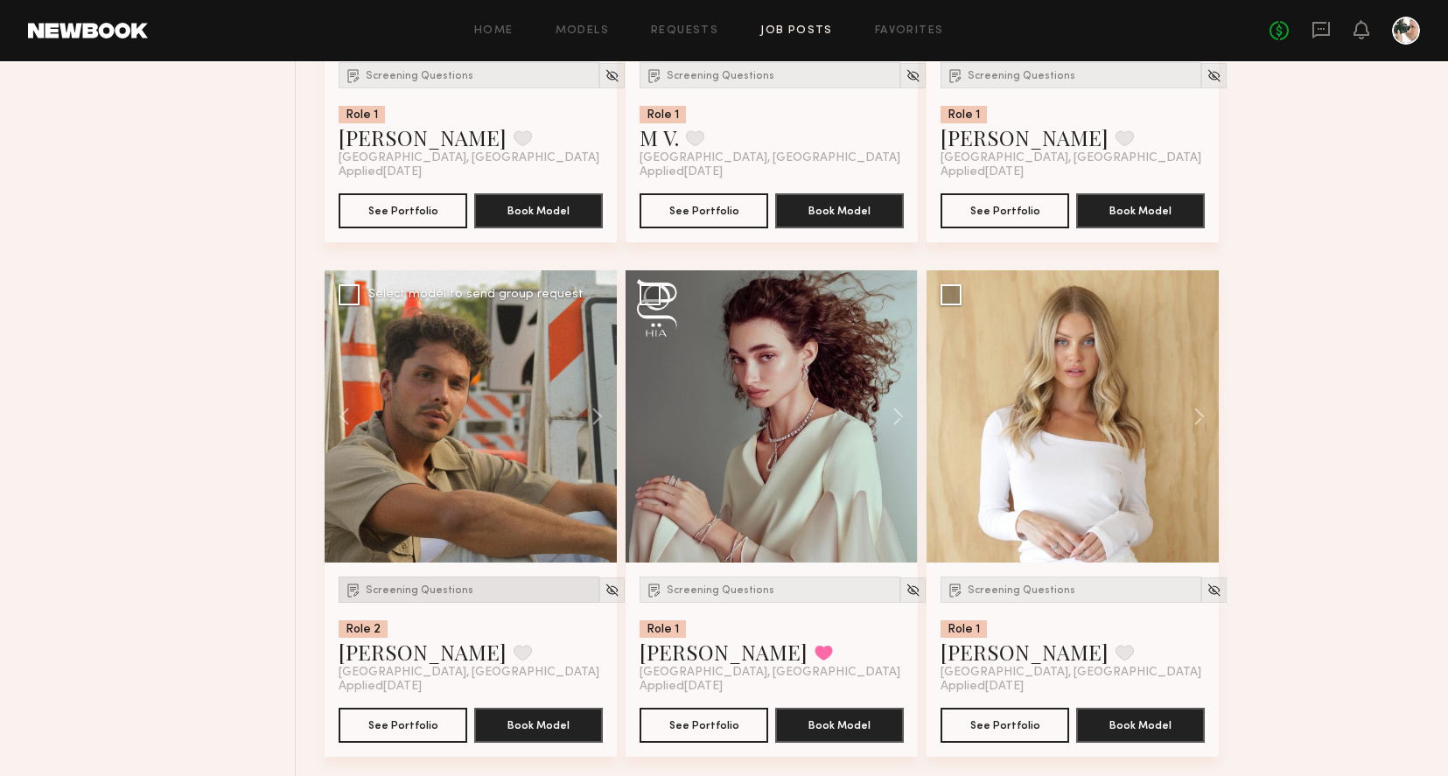
click at [430, 592] on span "Screening Questions" at bounding box center [420, 590] width 108 height 10
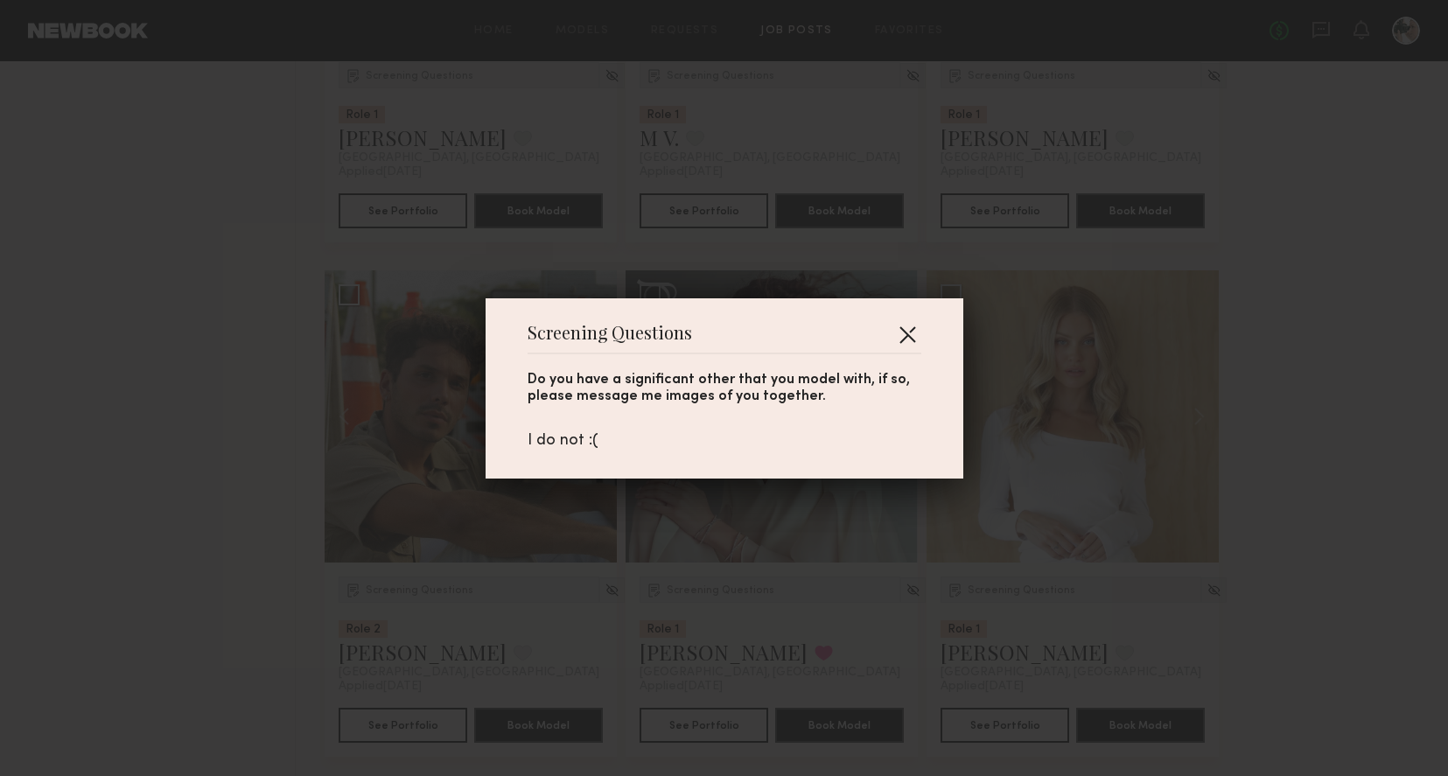
click at [912, 328] on button "button" at bounding box center [907, 334] width 28 height 28
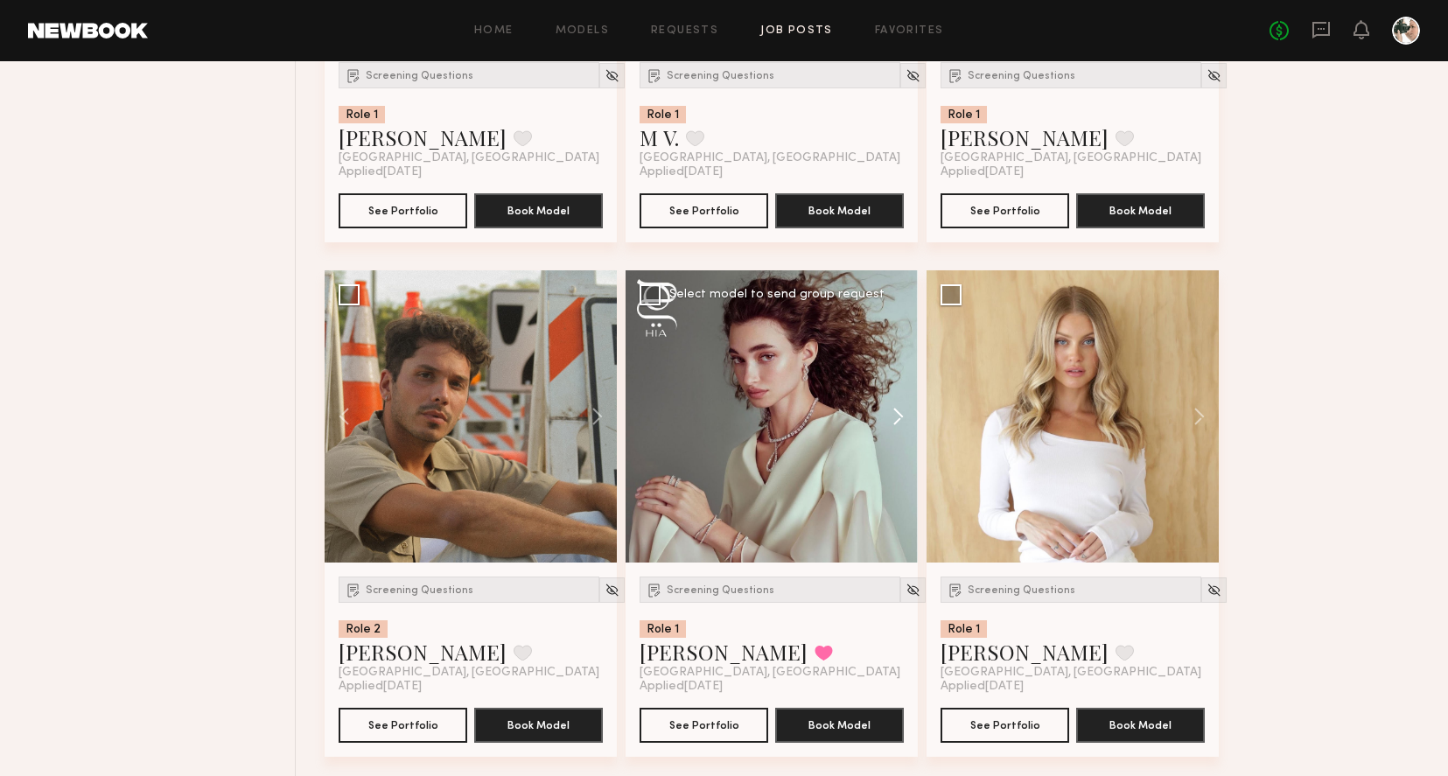
click at [890, 419] on button at bounding box center [890, 416] width 56 height 292
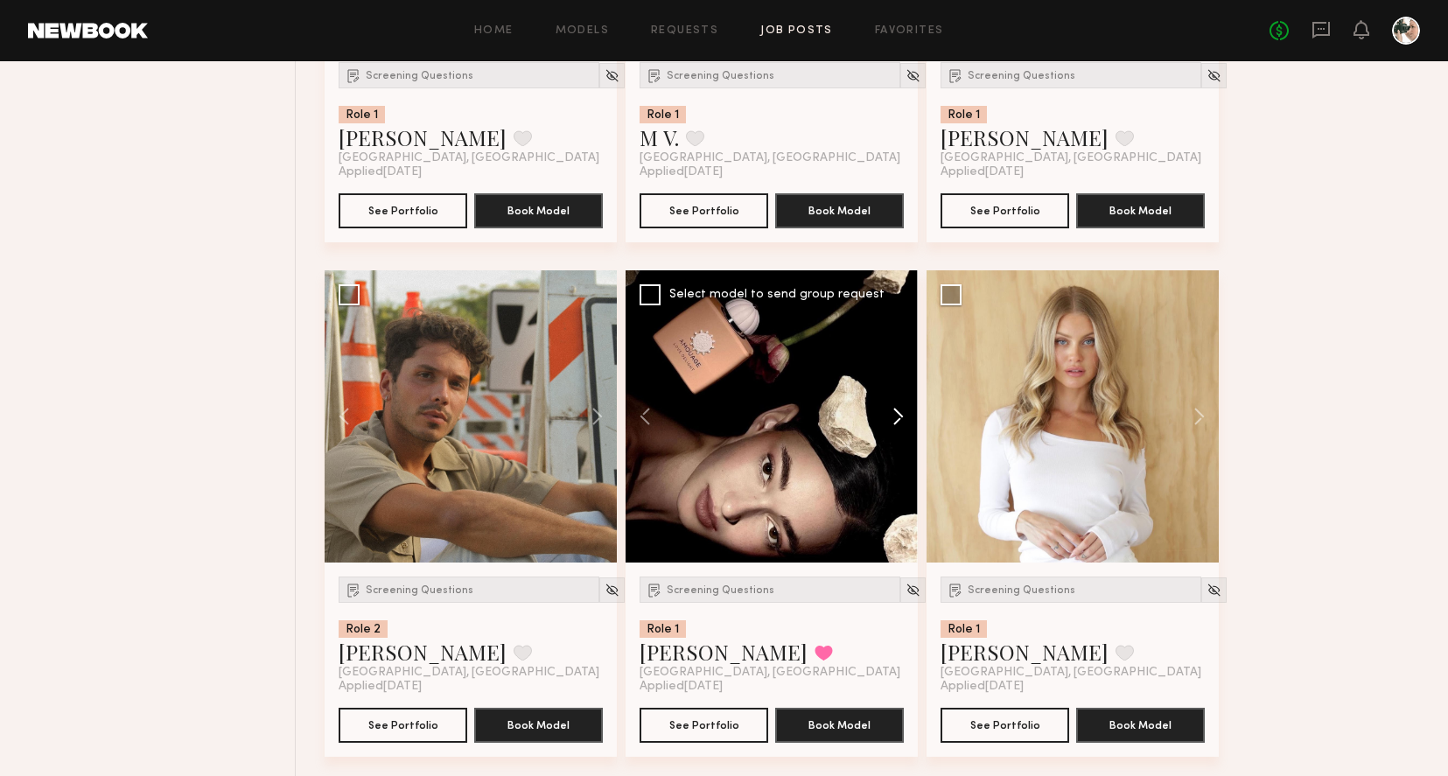
click at [897, 419] on button at bounding box center [890, 416] width 56 height 292
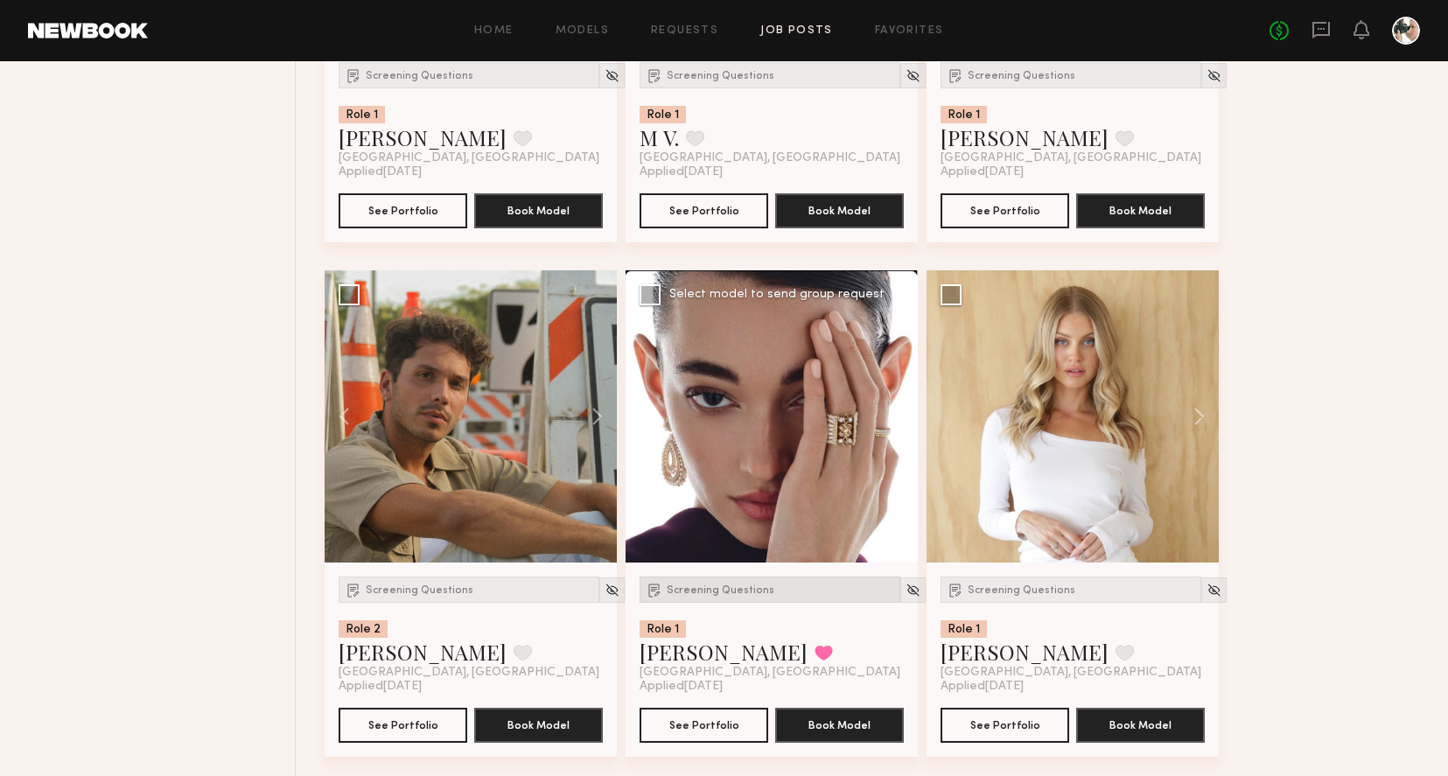
click at [743, 583] on div "Screening Questions" at bounding box center [769, 589] width 261 height 26
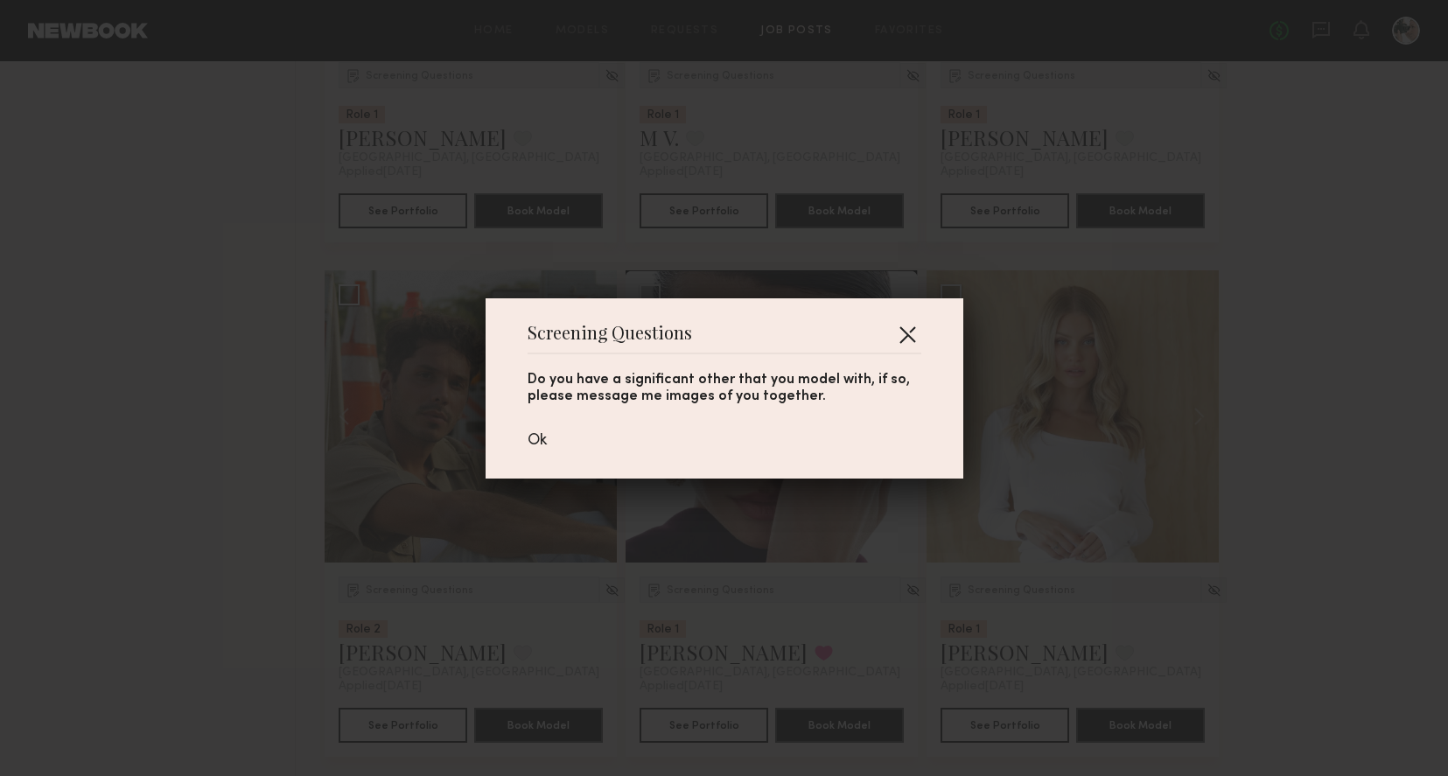
click at [902, 333] on button "button" at bounding box center [907, 334] width 28 height 28
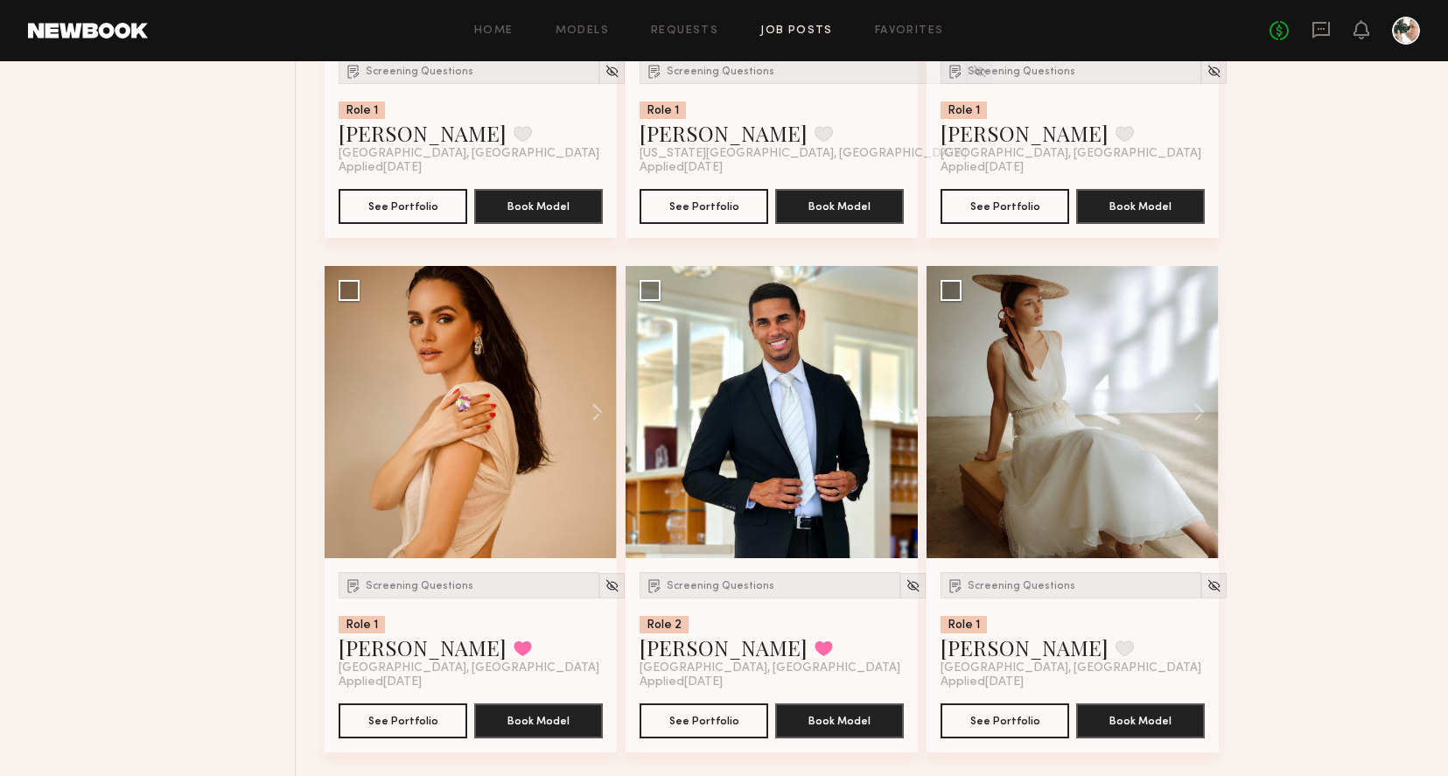
scroll to position [5285, 0]
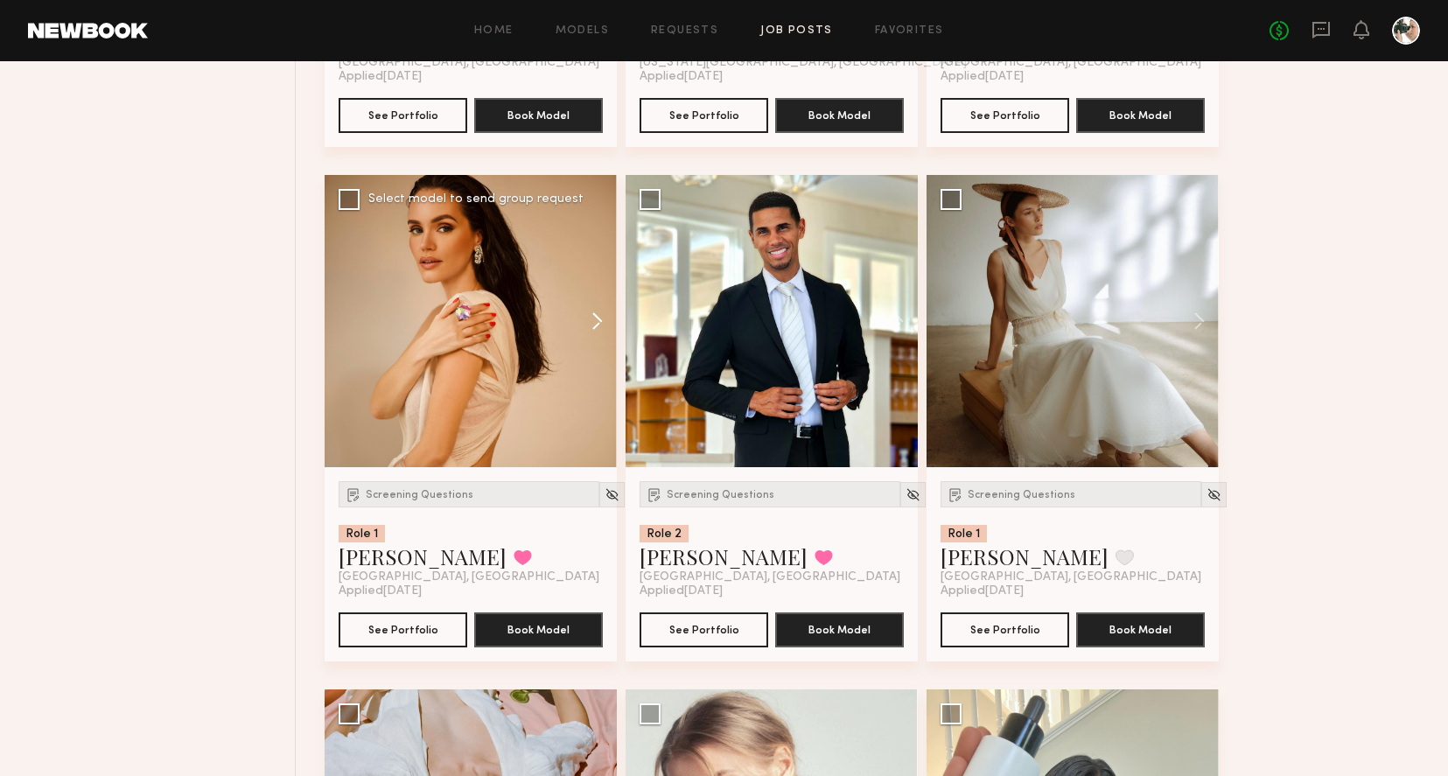
click at [592, 330] on button at bounding box center [589, 321] width 56 height 292
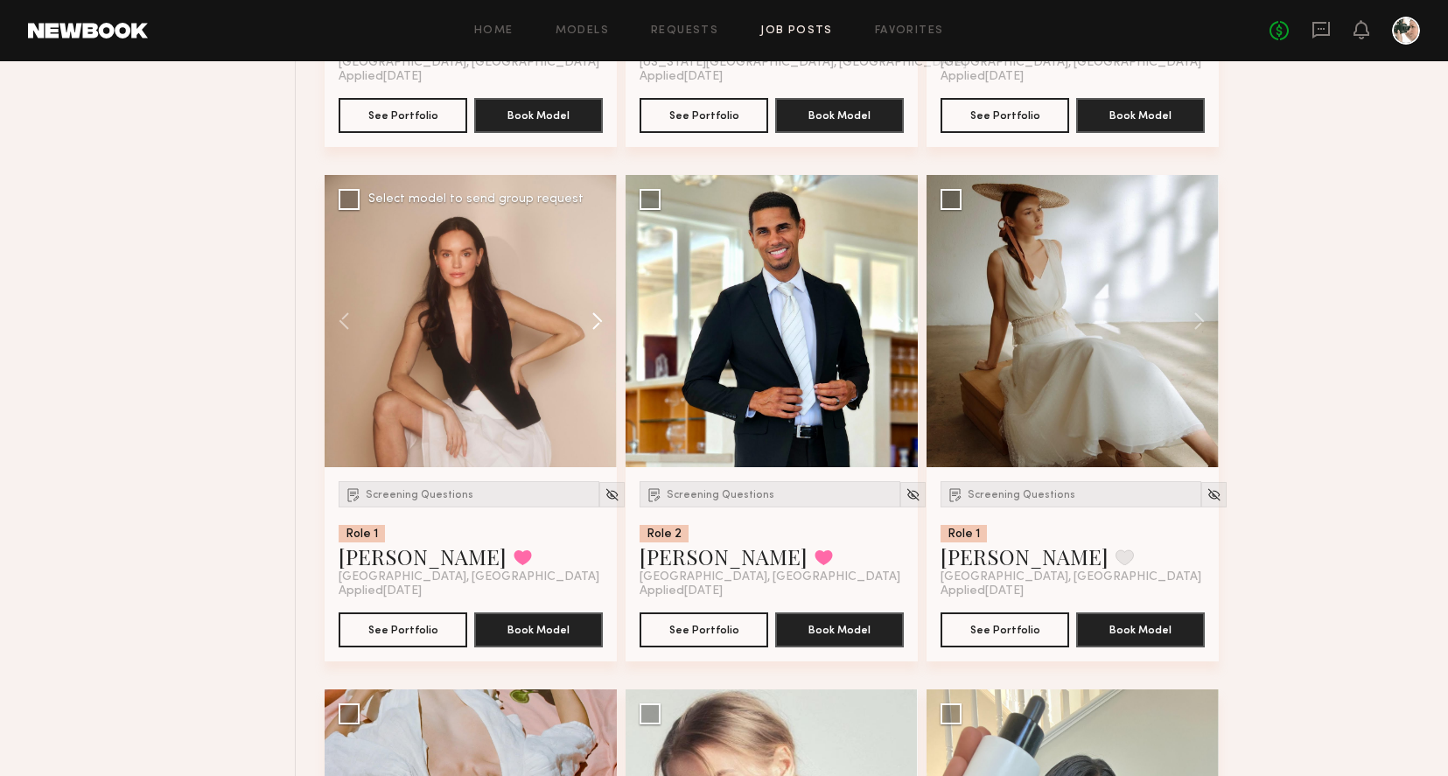
click at [592, 330] on button at bounding box center [589, 321] width 56 height 292
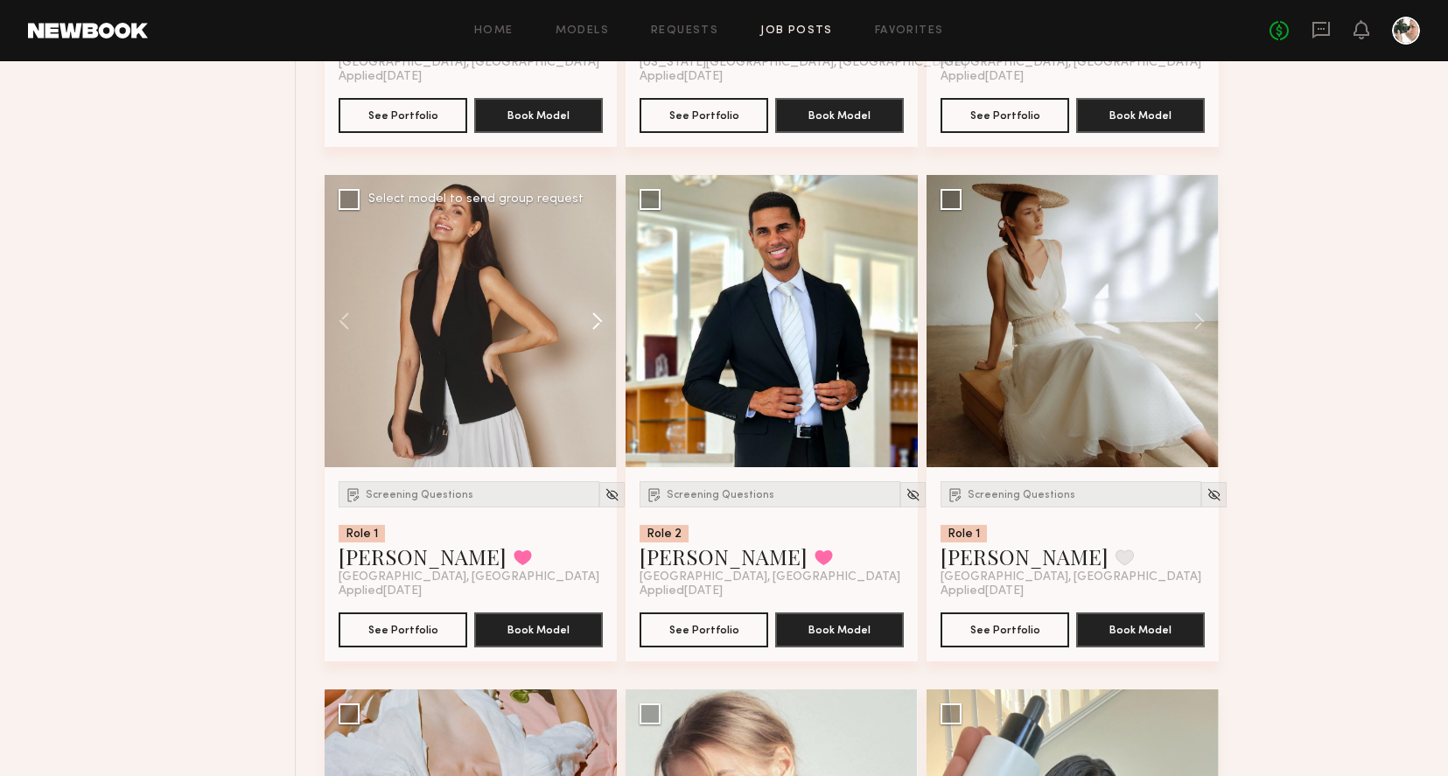
click at [592, 330] on button at bounding box center [589, 321] width 56 height 292
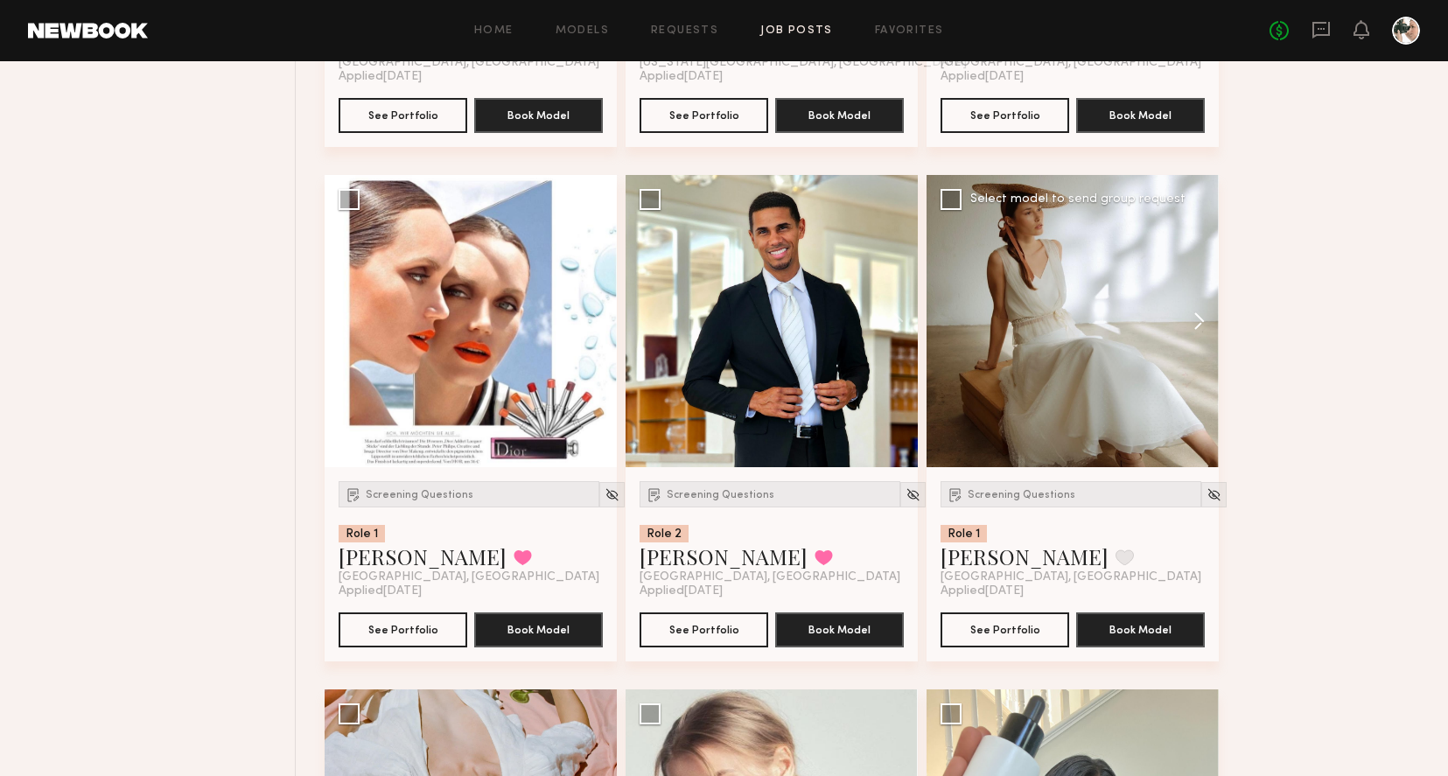
click at [1198, 317] on button at bounding box center [1191, 321] width 56 height 292
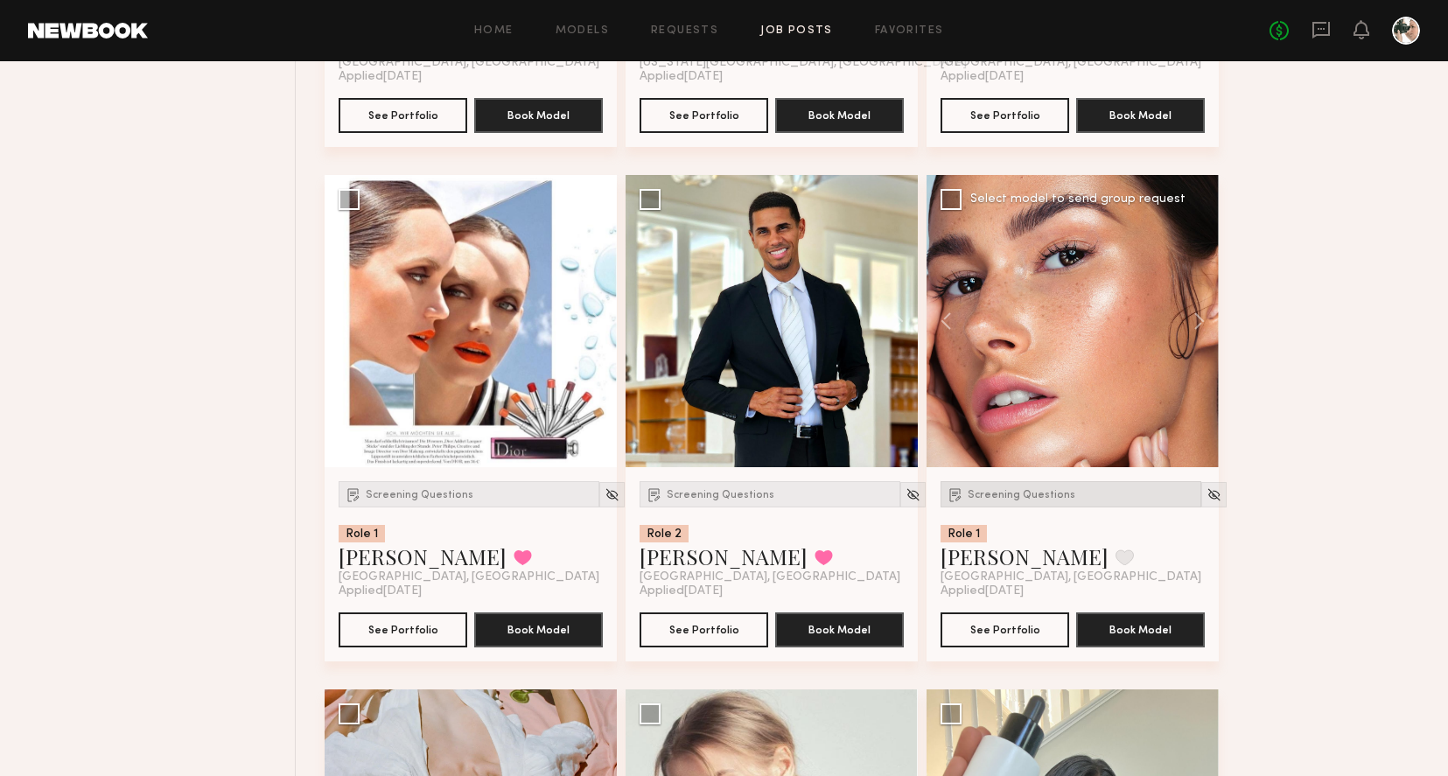
click at [1015, 499] on span "Screening Questions" at bounding box center [1021, 495] width 108 height 10
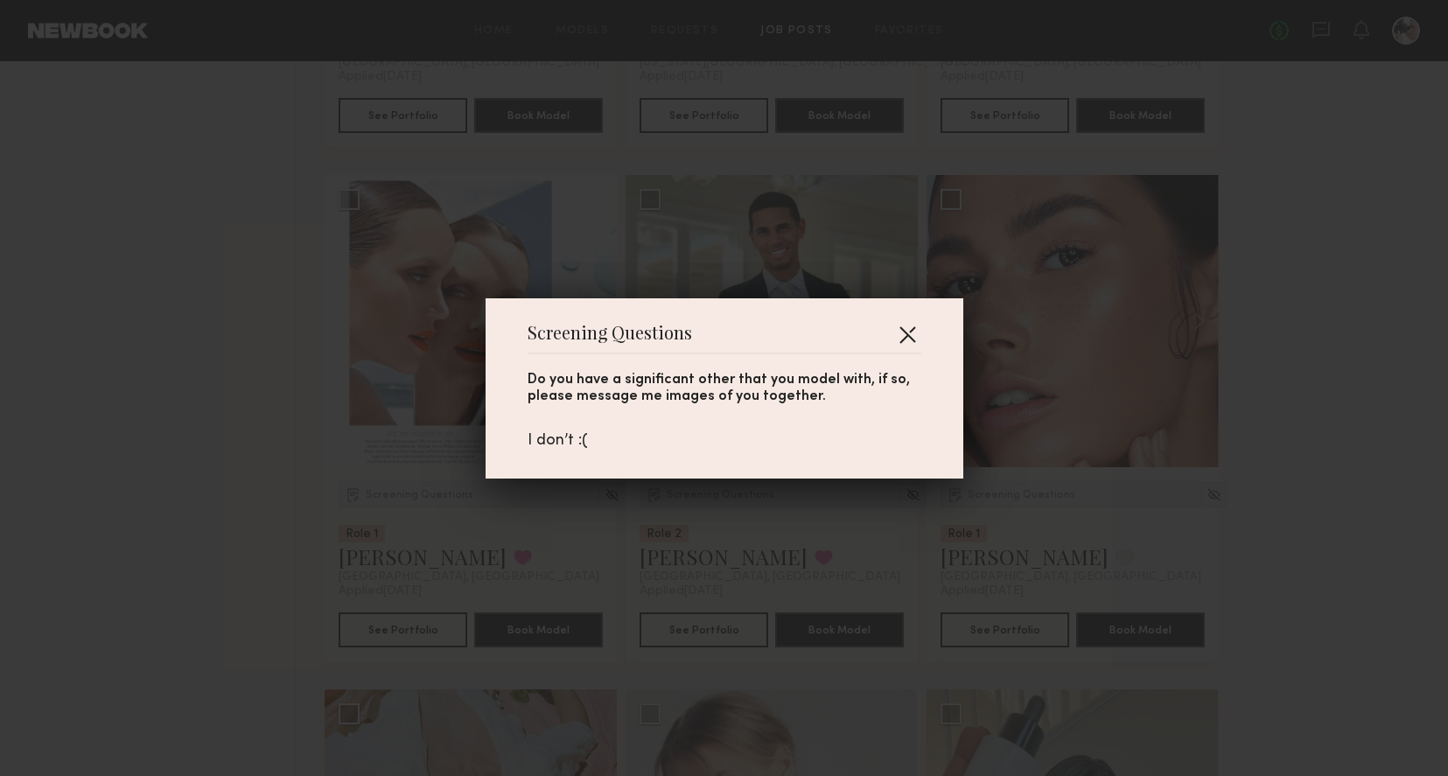
click at [905, 329] on button "button" at bounding box center [907, 334] width 28 height 28
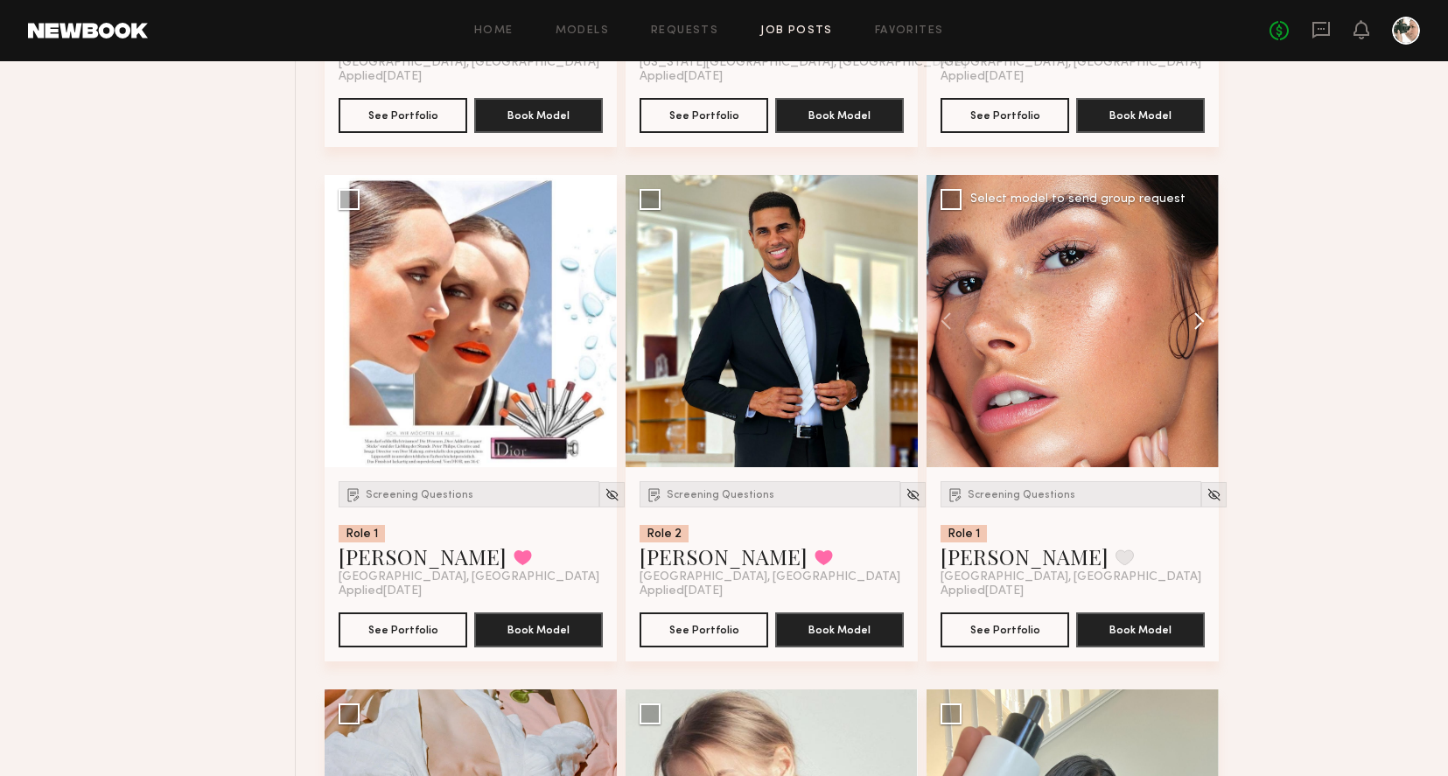
click at [1199, 318] on button at bounding box center [1191, 321] width 56 height 292
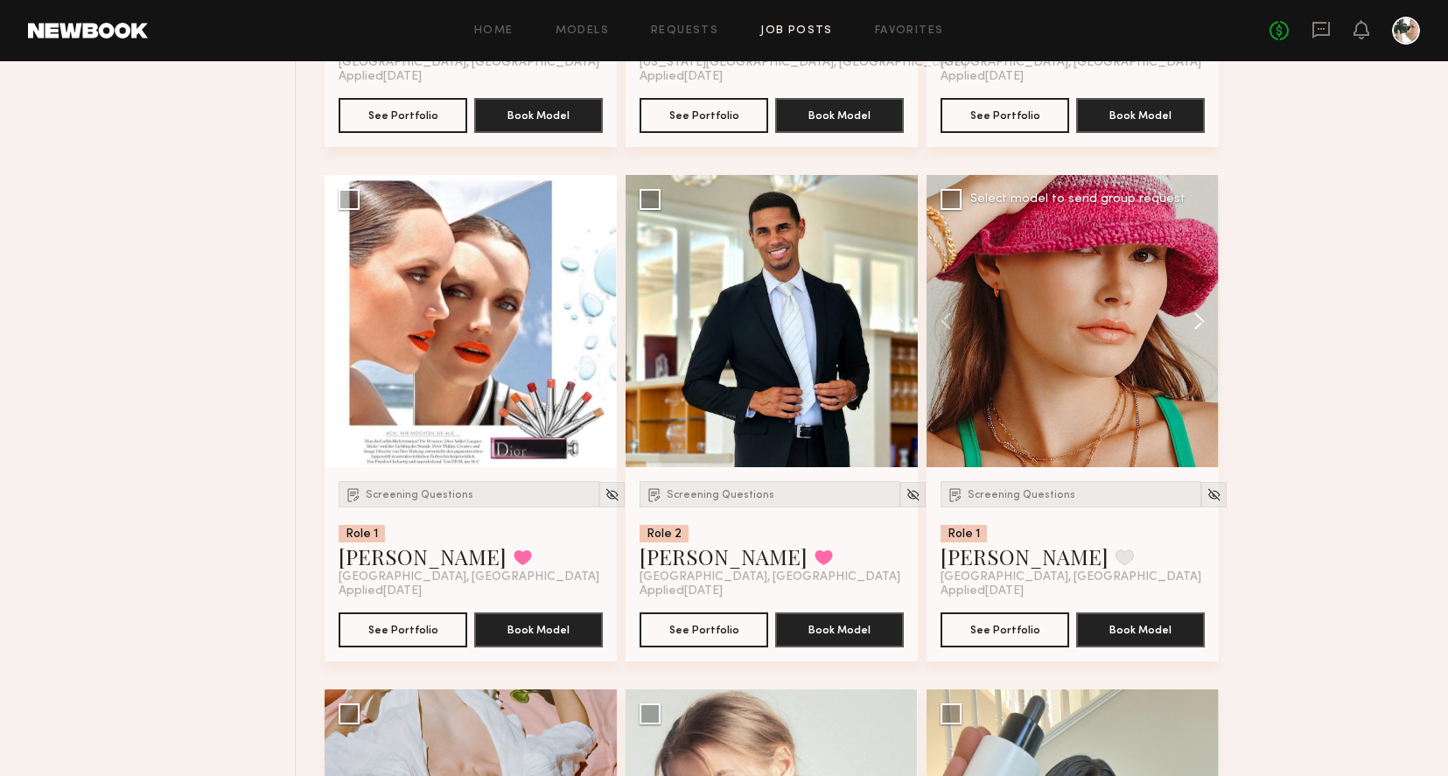
click at [1199, 318] on button at bounding box center [1191, 321] width 56 height 292
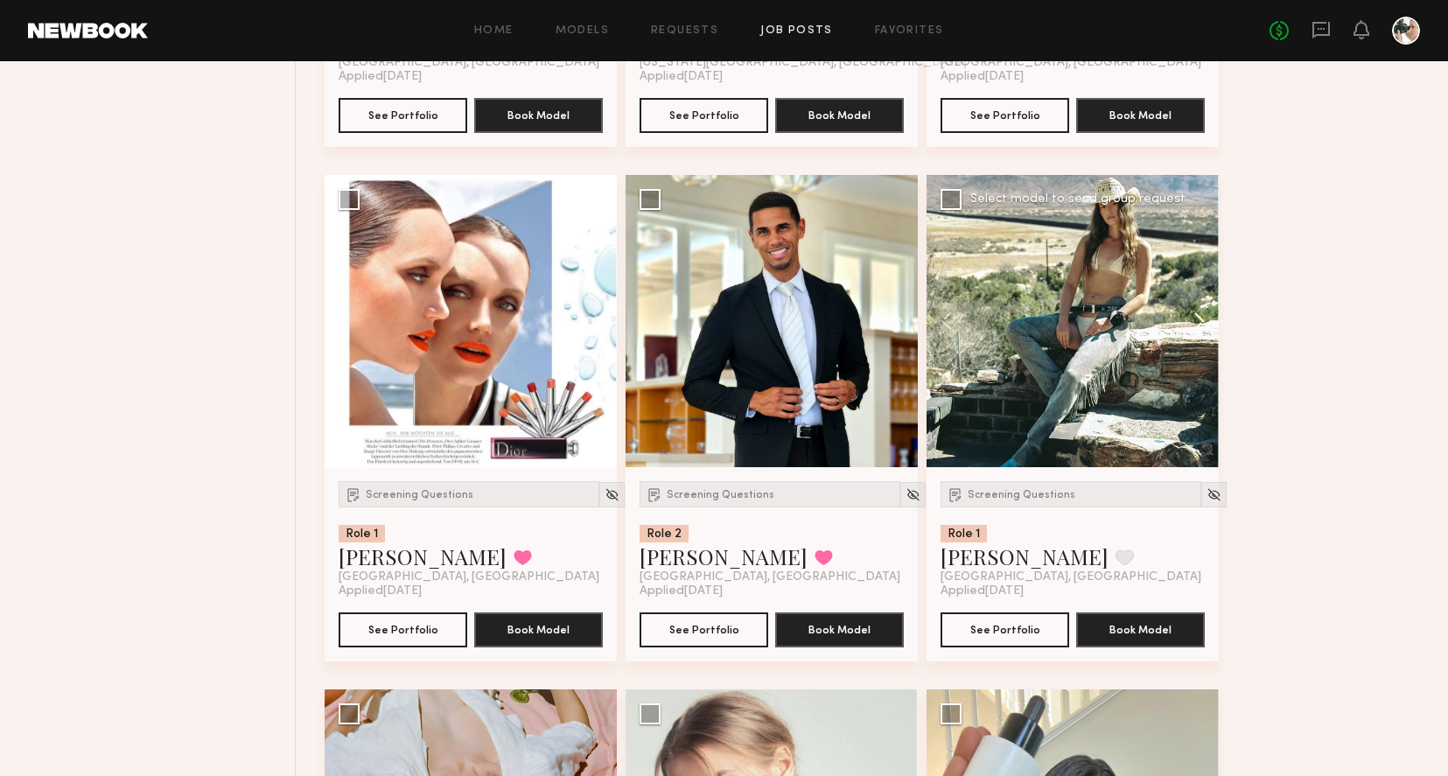
click at [1199, 318] on button at bounding box center [1191, 321] width 56 height 292
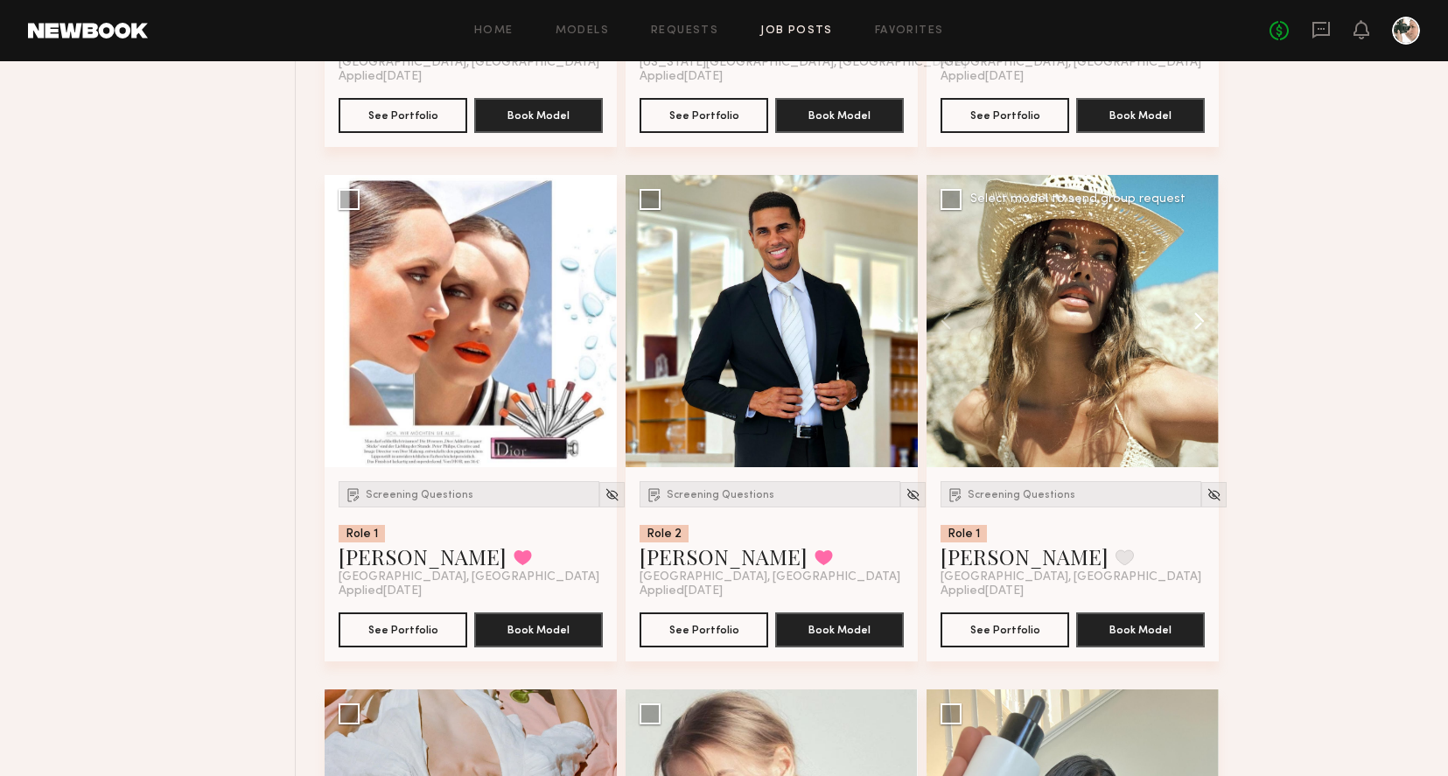
click at [1199, 318] on button at bounding box center [1191, 321] width 56 height 292
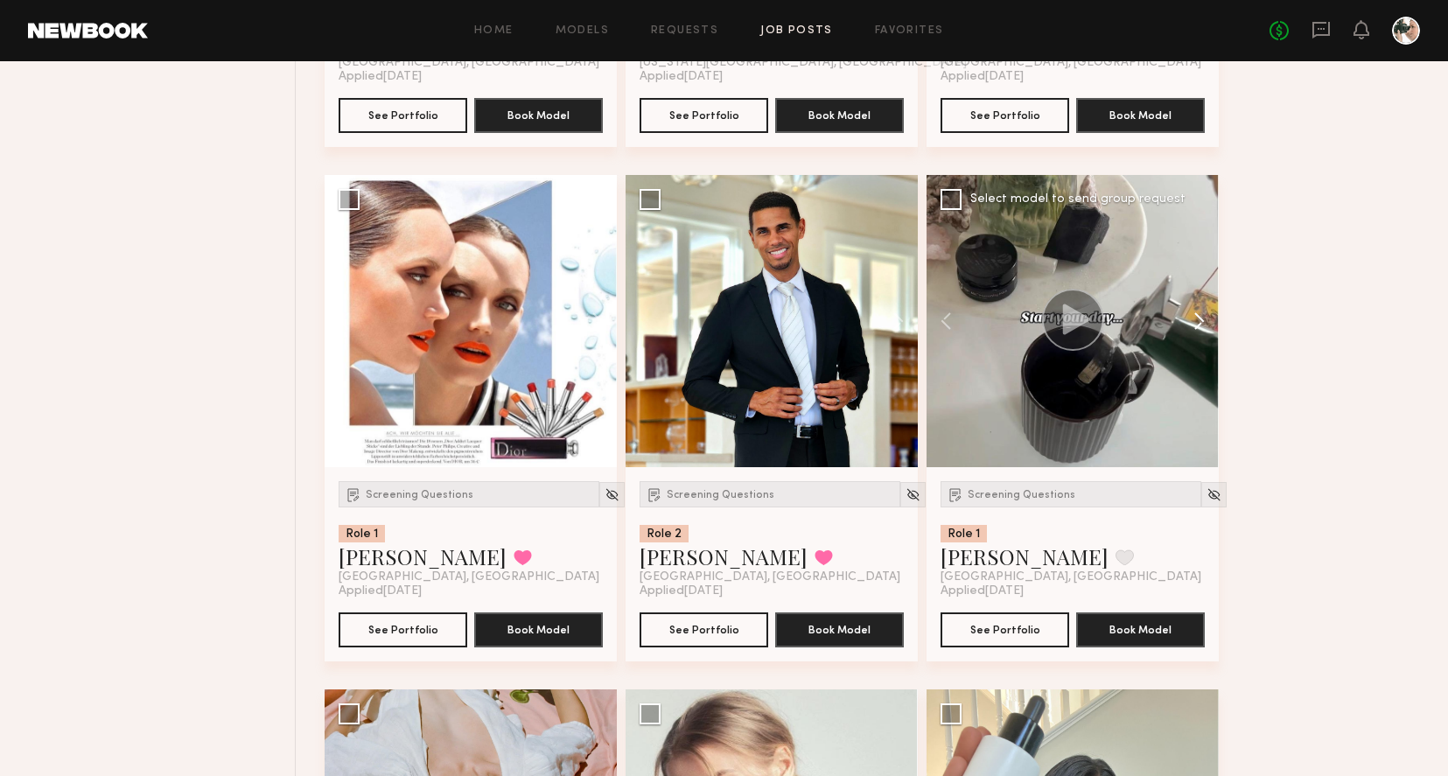
click at [1199, 318] on button at bounding box center [1191, 321] width 56 height 292
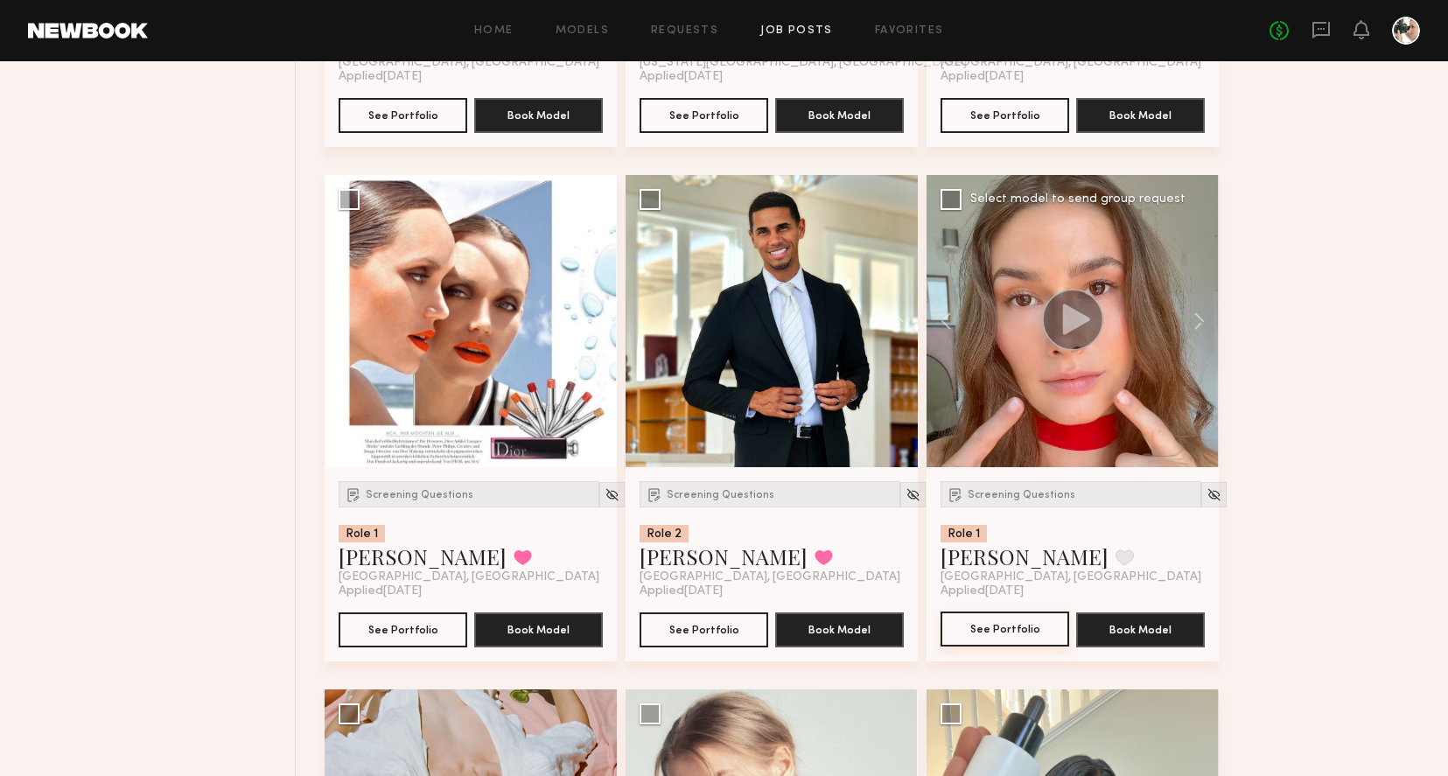
click at [981, 638] on button "See Portfolio" at bounding box center [1004, 628] width 129 height 35
click at [1115, 562] on button at bounding box center [1124, 557] width 18 height 16
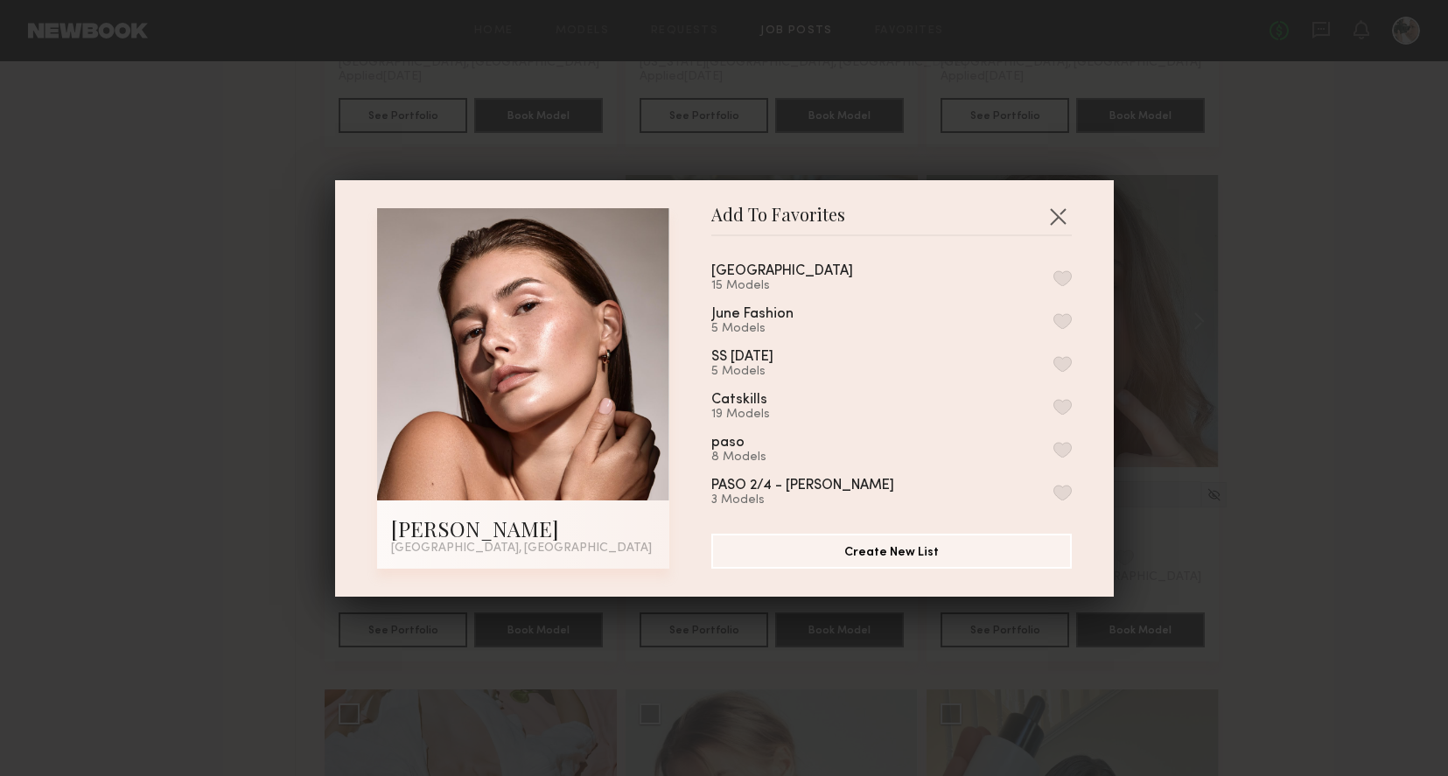
click at [1076, 271] on div "Palm Springs 15 Models June Fashion 5 Models SS June 3 5 Models Catskills 19 Mo…" at bounding box center [900, 377] width 378 height 255
click at [1062, 273] on button "button" at bounding box center [1062, 278] width 18 height 16
click at [1059, 214] on button "button" at bounding box center [1058, 216] width 28 height 28
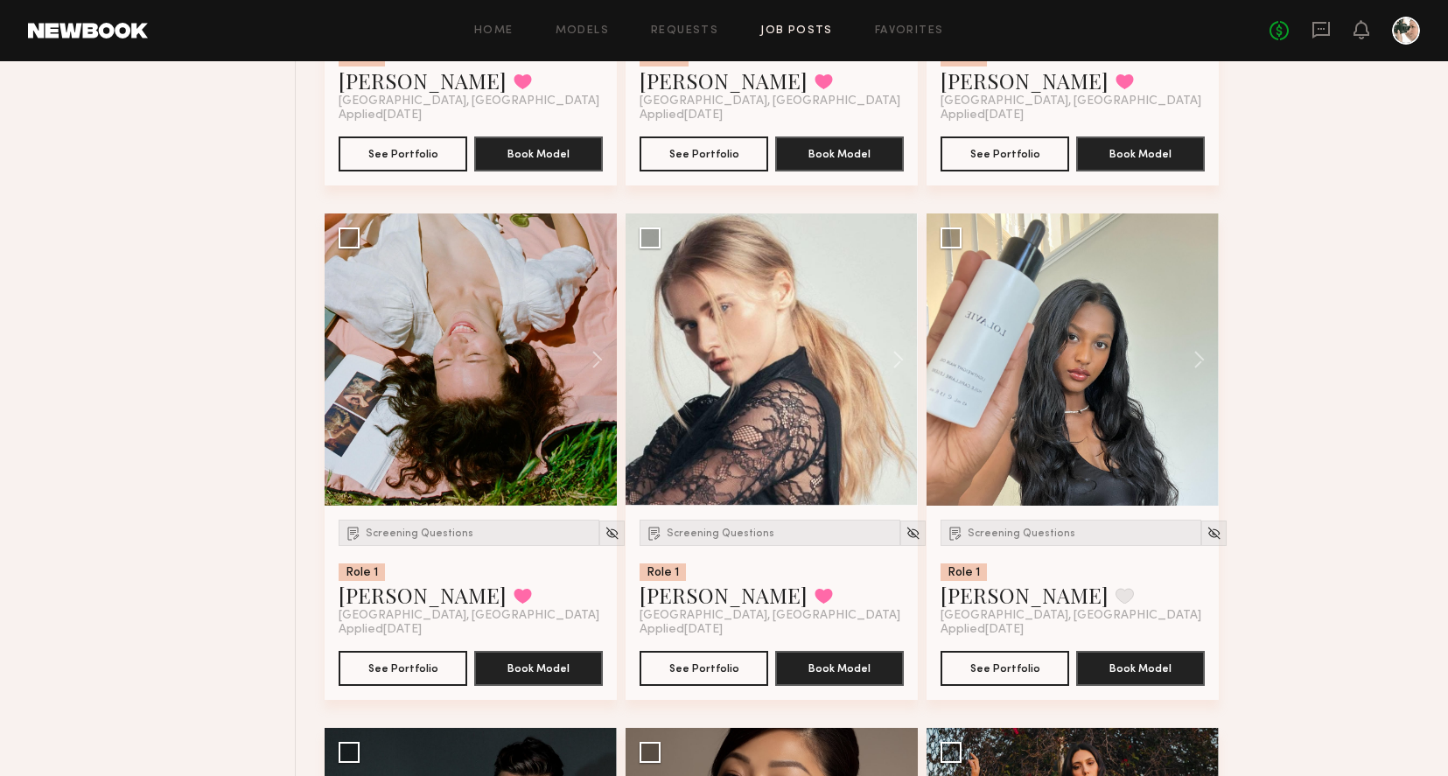
scroll to position [5763, 0]
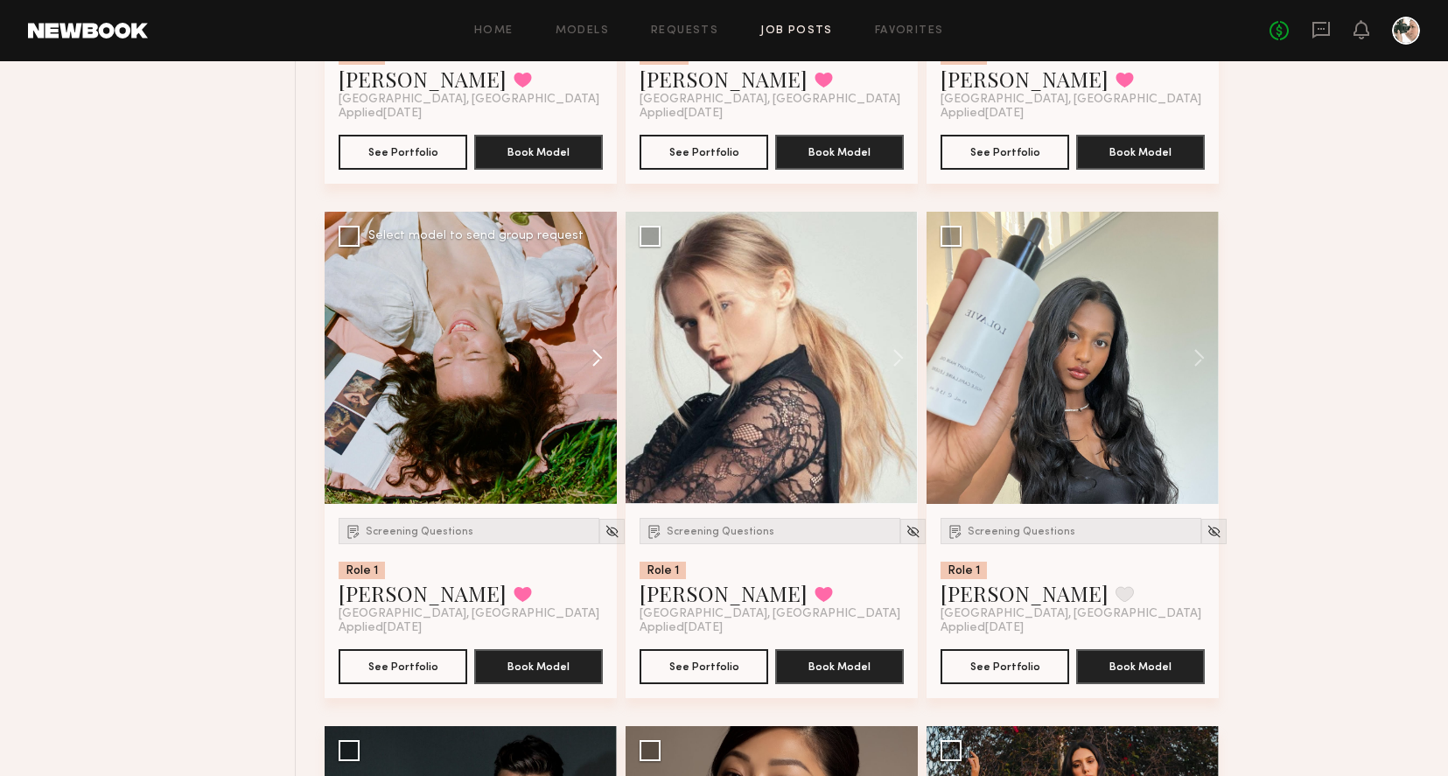
click at [602, 359] on button at bounding box center [589, 358] width 56 height 292
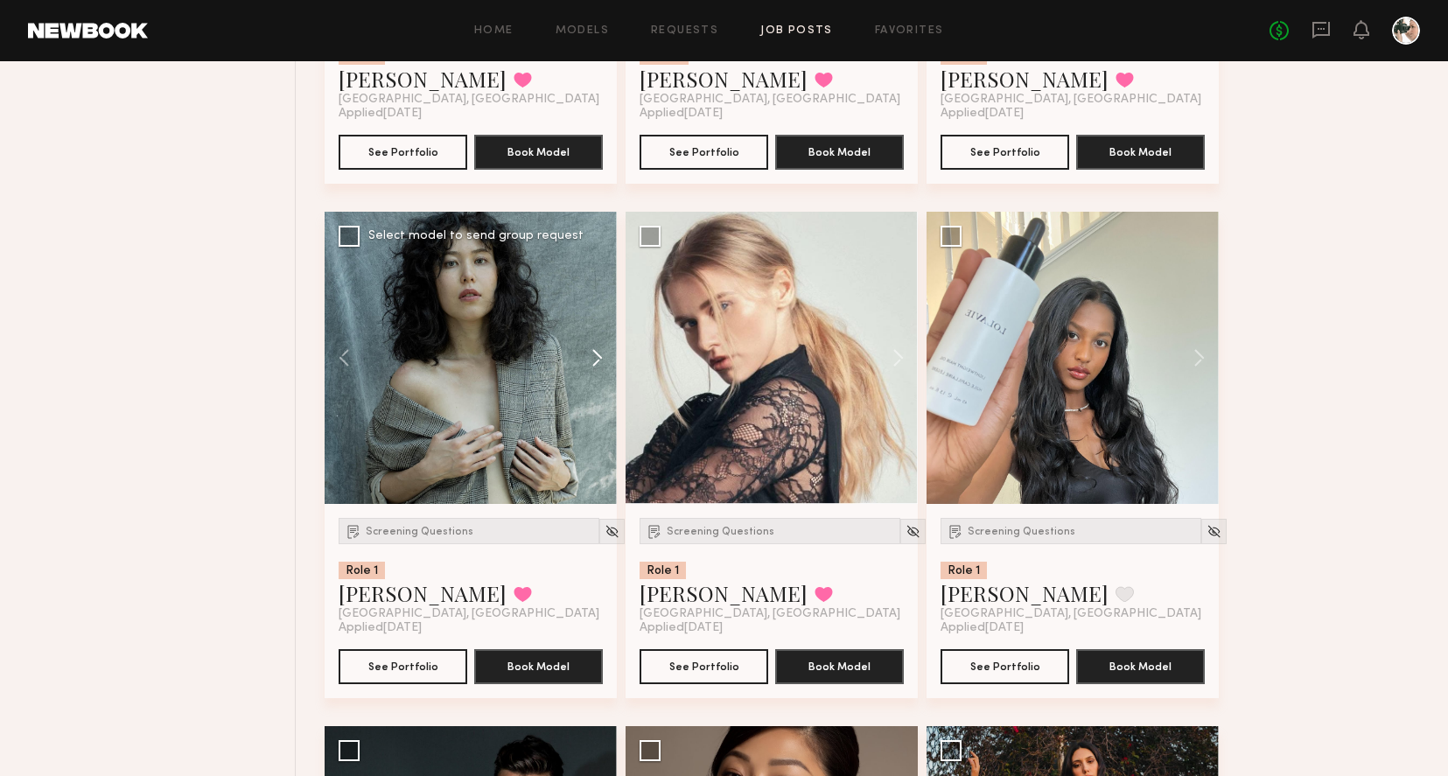
click at [602, 359] on button at bounding box center [589, 358] width 56 height 292
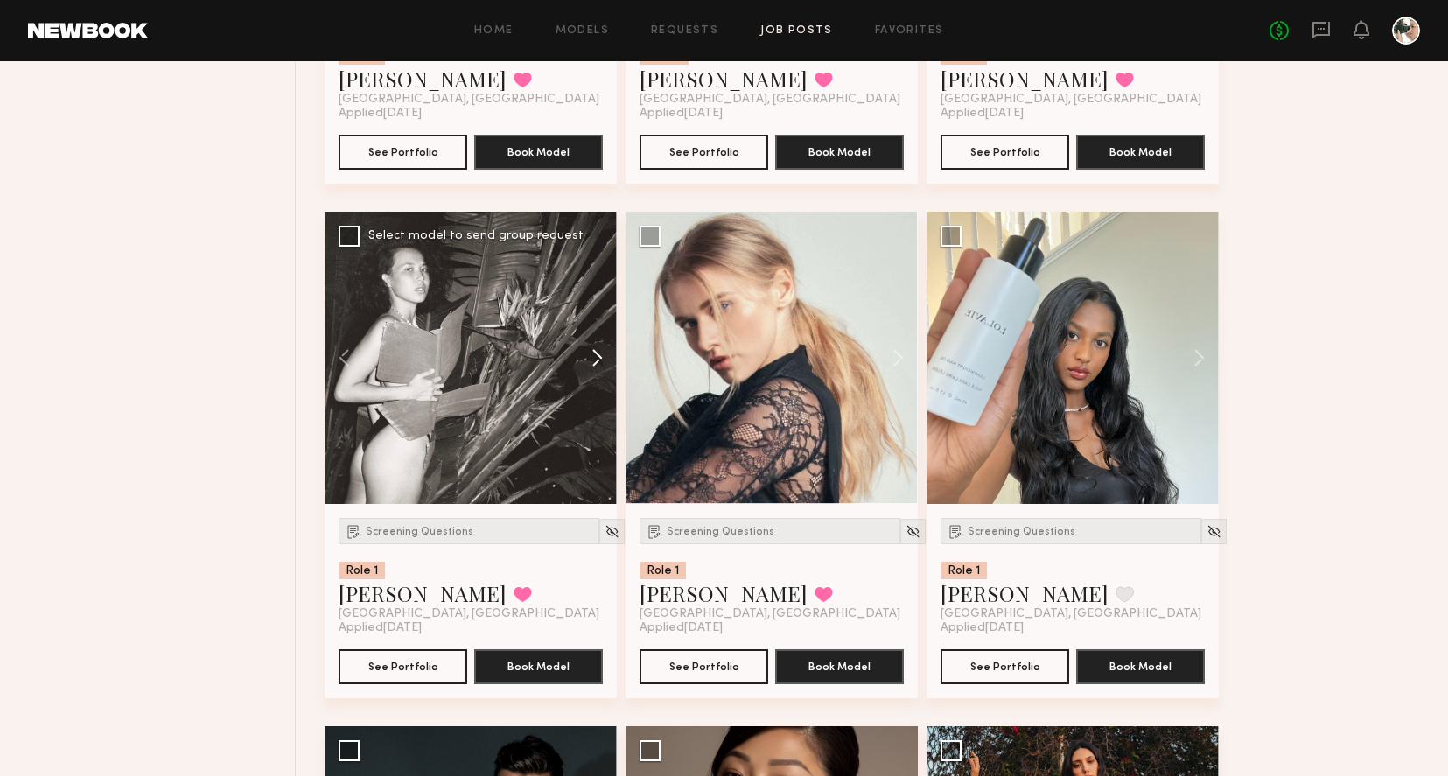
click at [602, 359] on button at bounding box center [589, 358] width 56 height 292
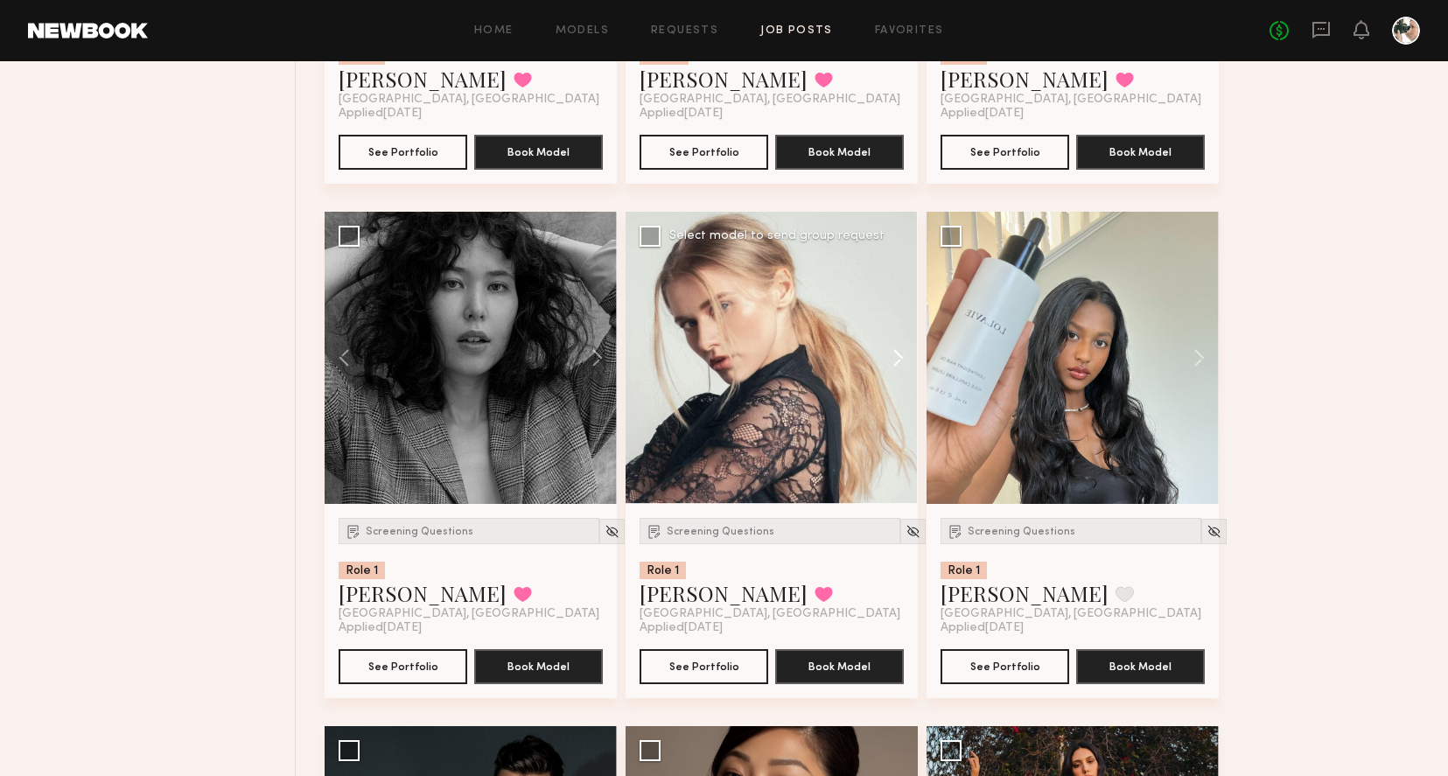
click at [890, 358] on button at bounding box center [890, 358] width 56 height 292
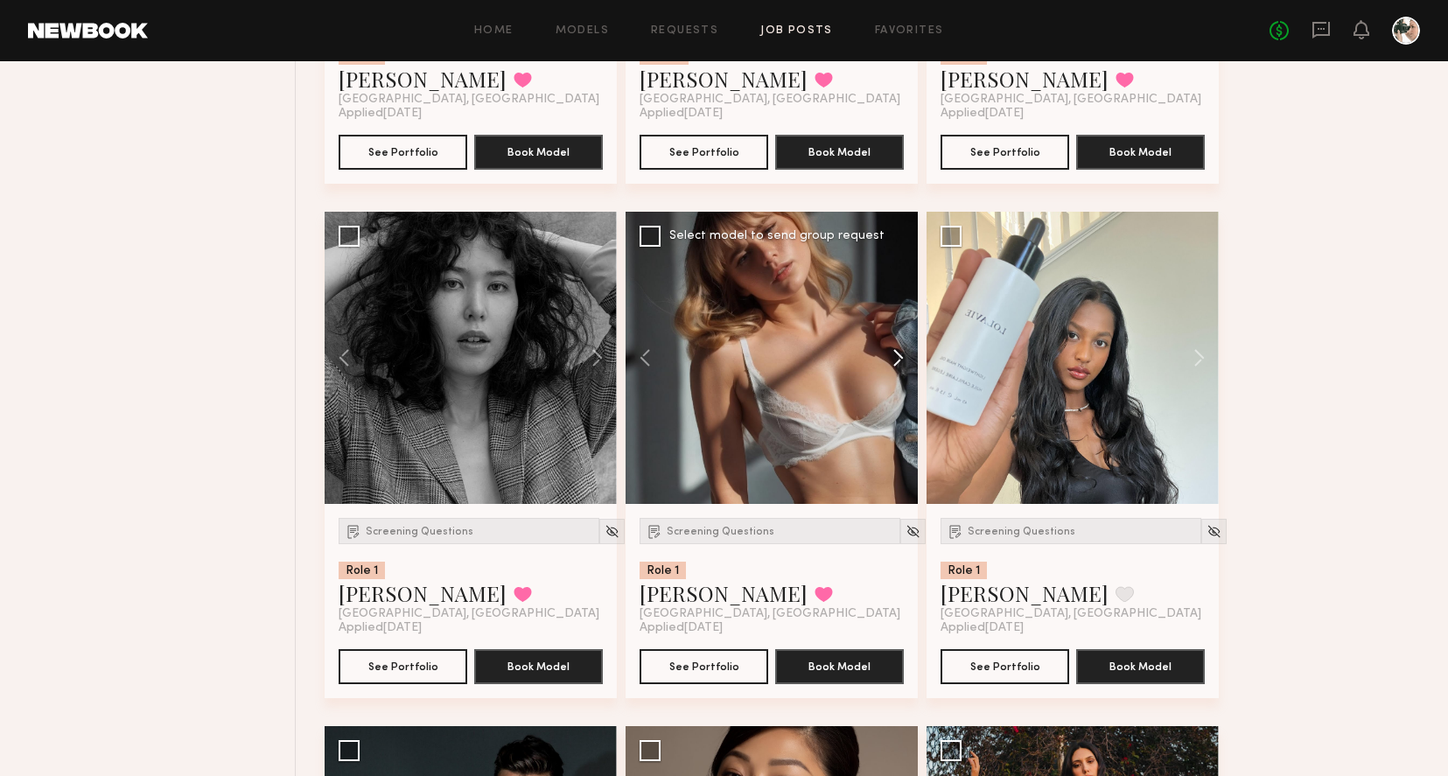
click at [890, 358] on button at bounding box center [890, 358] width 56 height 292
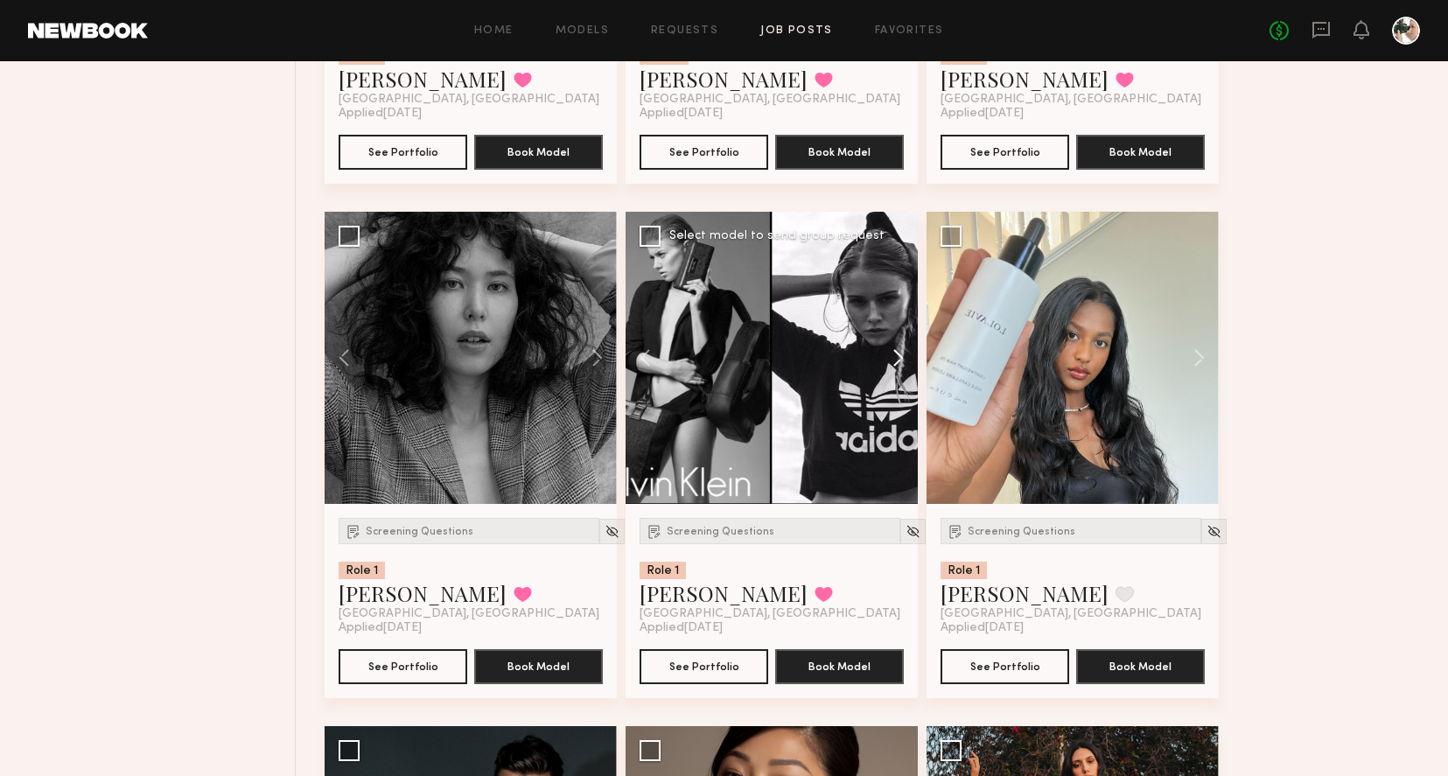
click at [890, 358] on button at bounding box center [890, 358] width 56 height 292
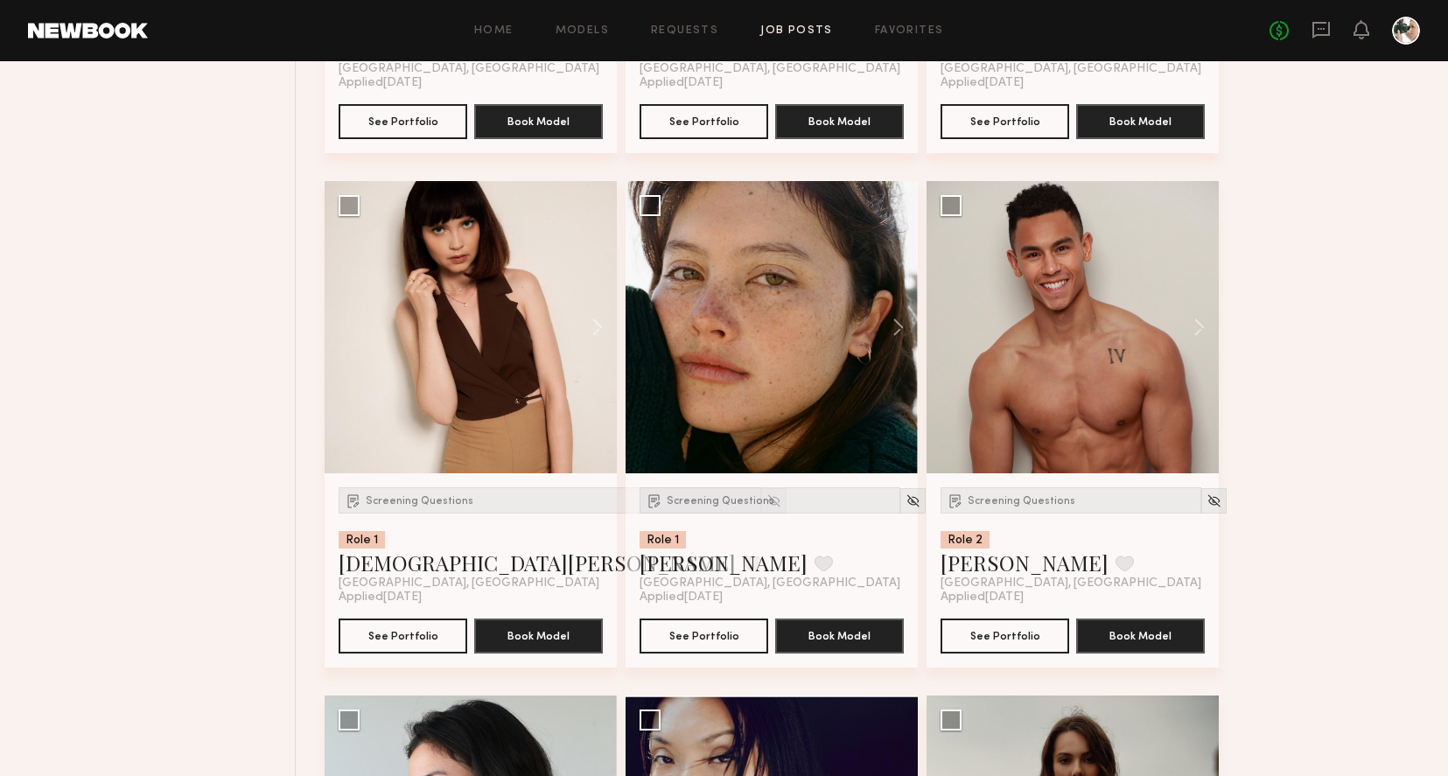
scroll to position [9400, 0]
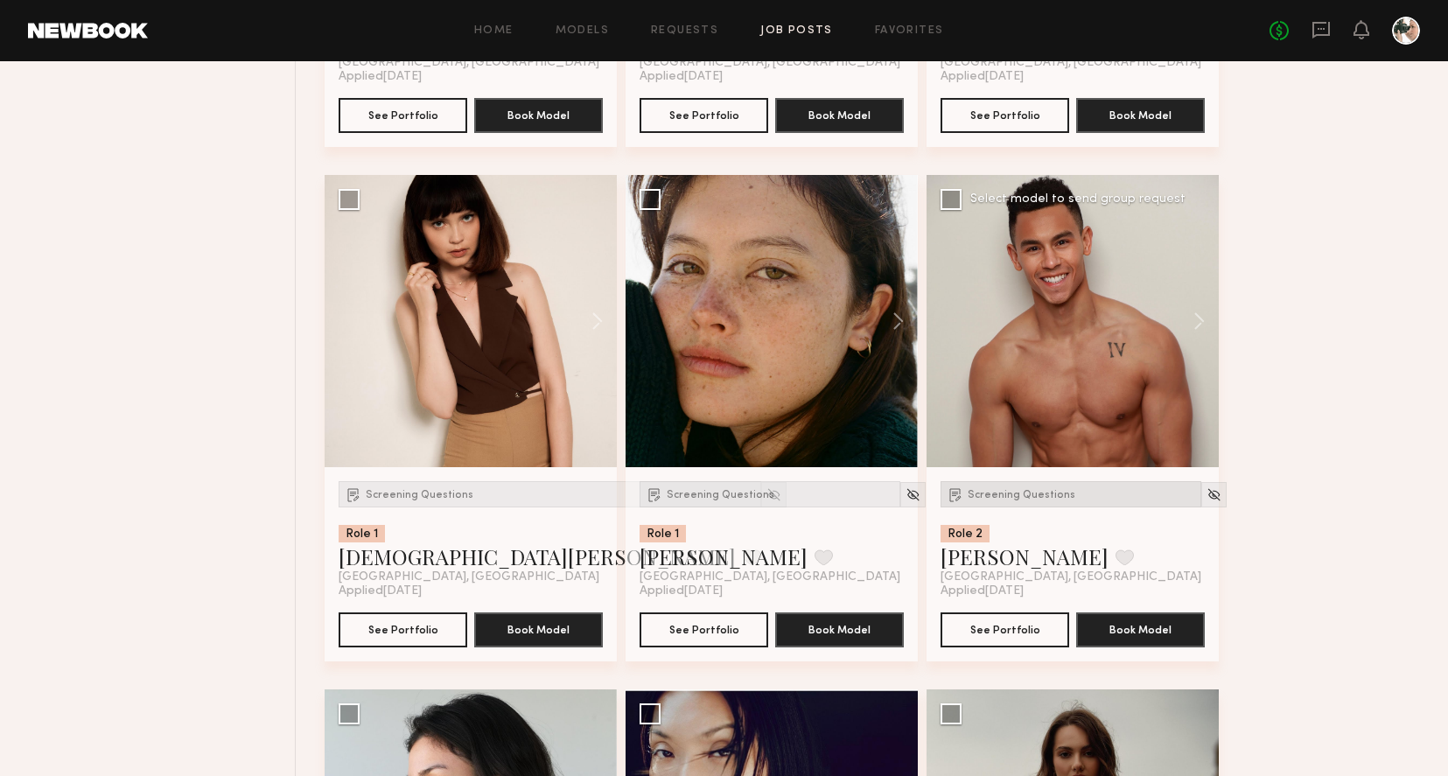
click at [998, 499] on span "Screening Questions" at bounding box center [1021, 495] width 108 height 10
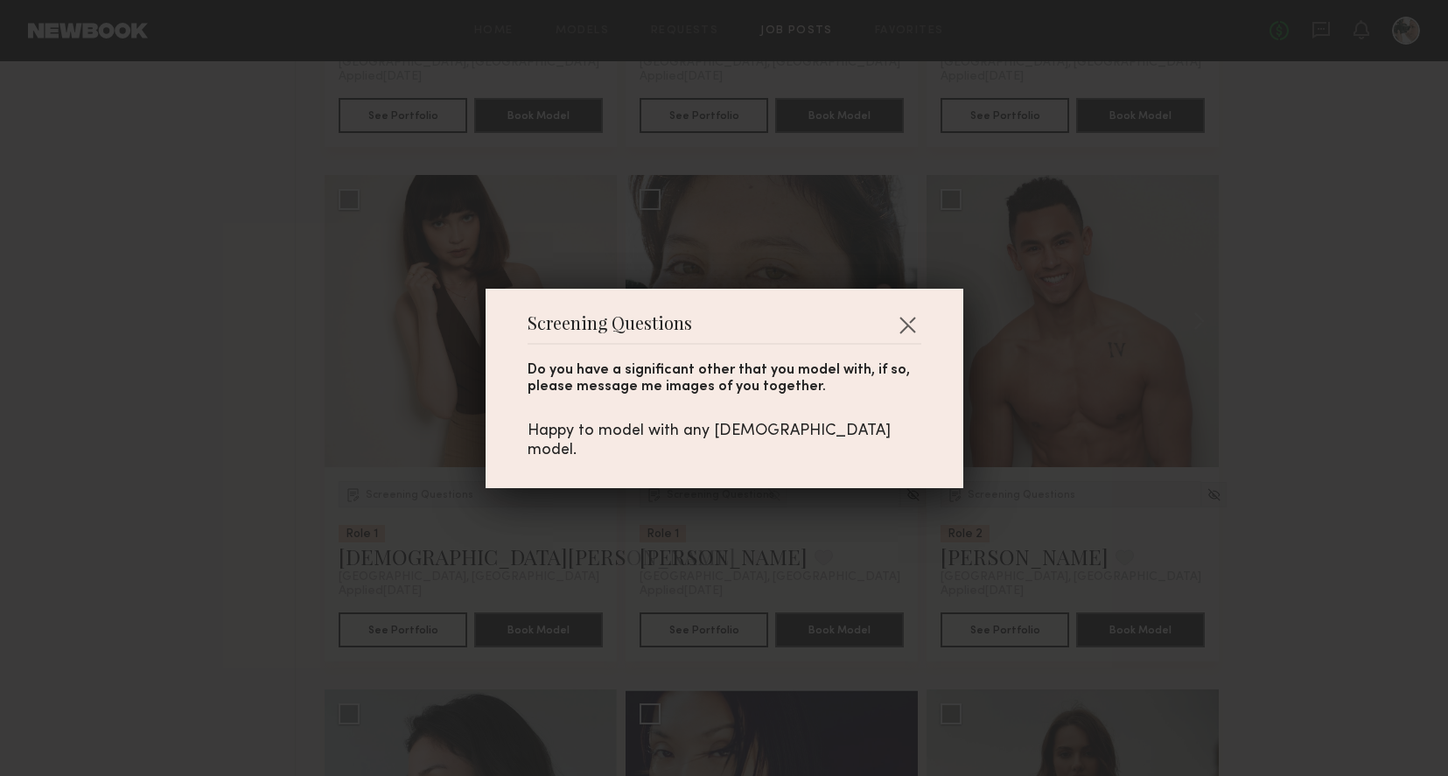
click at [934, 337] on div "Screening Questions Do you have a significant other that you model with, if so,…" at bounding box center [724, 388] width 478 height 199
click at [900, 333] on button "button" at bounding box center [907, 325] width 28 height 28
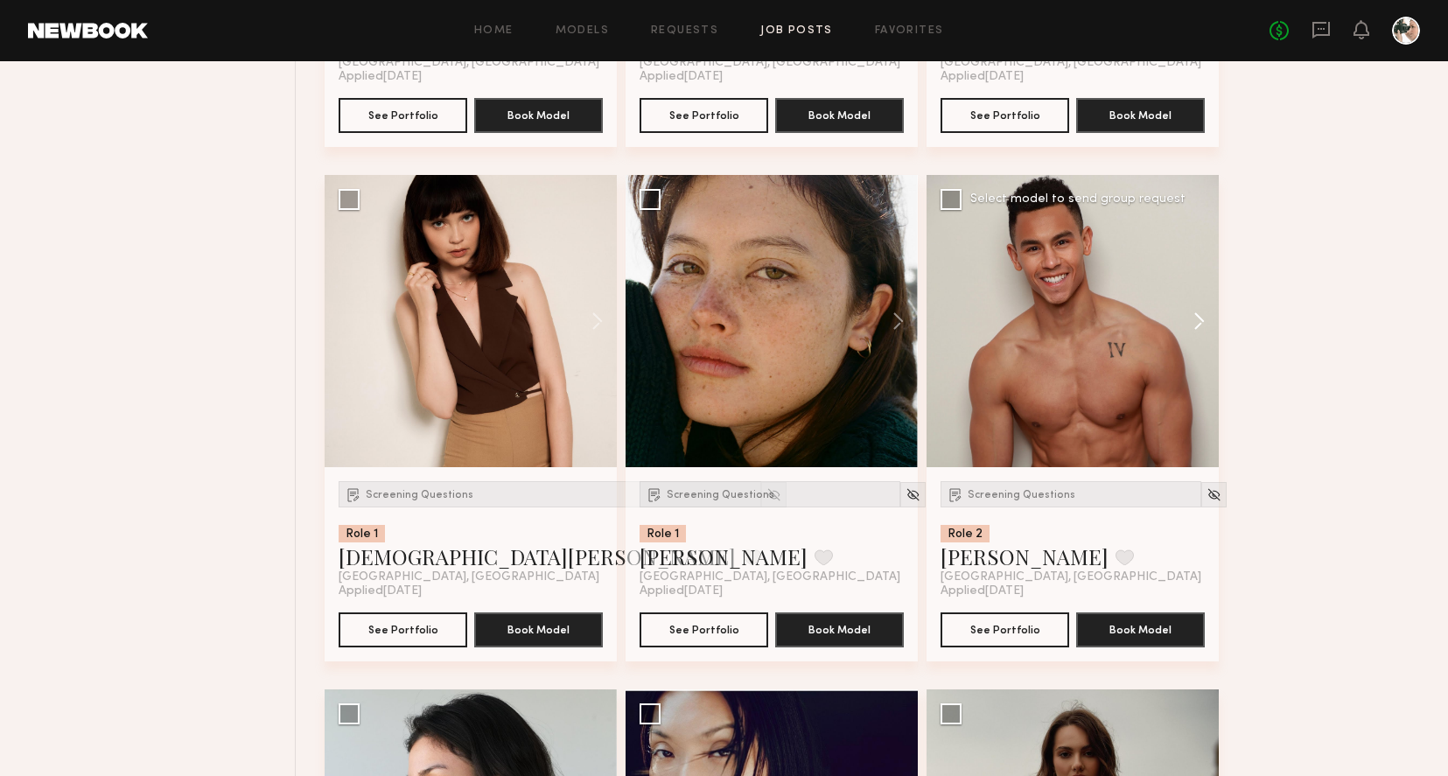
click at [1203, 325] on button at bounding box center [1191, 321] width 56 height 292
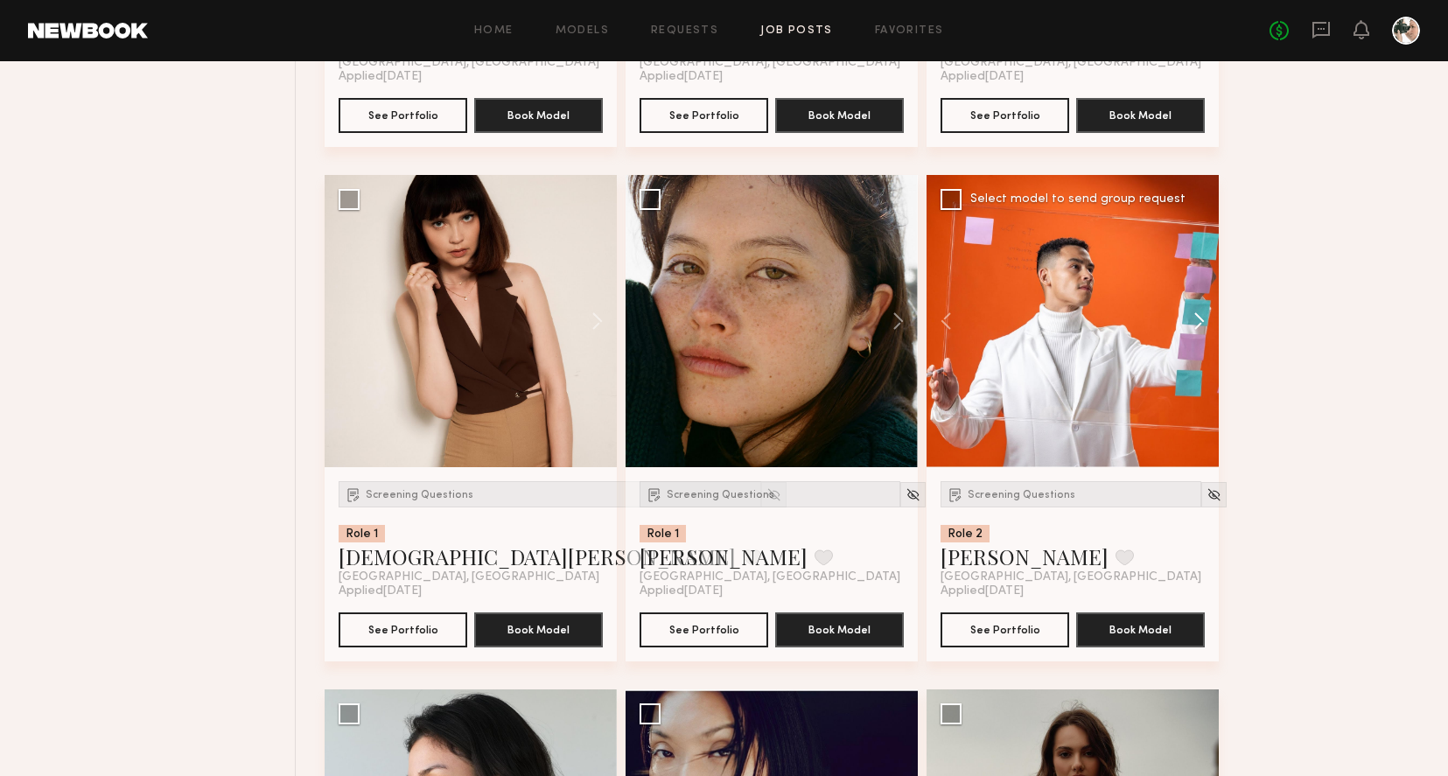
click at [1203, 325] on button at bounding box center [1191, 321] width 56 height 292
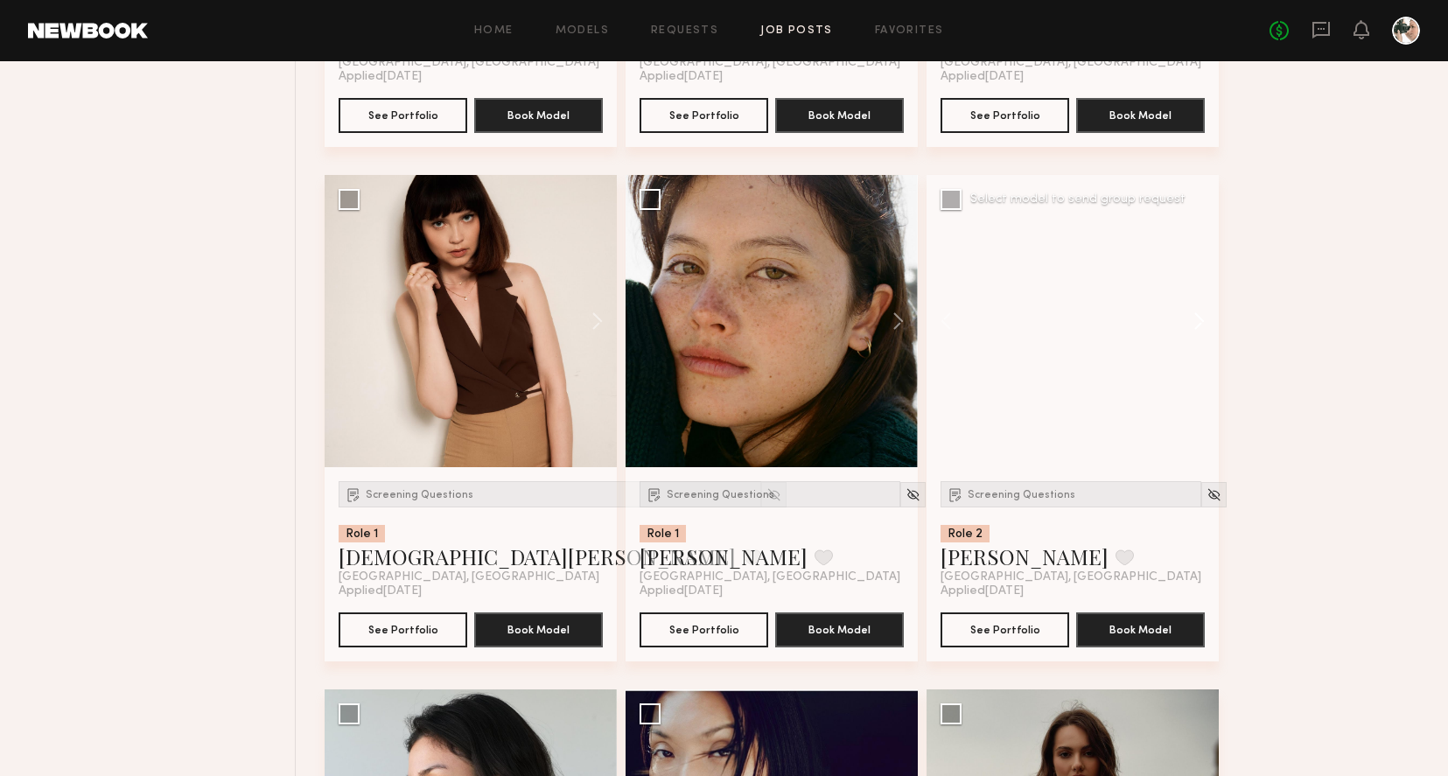
click at [1203, 325] on button at bounding box center [1191, 321] width 56 height 292
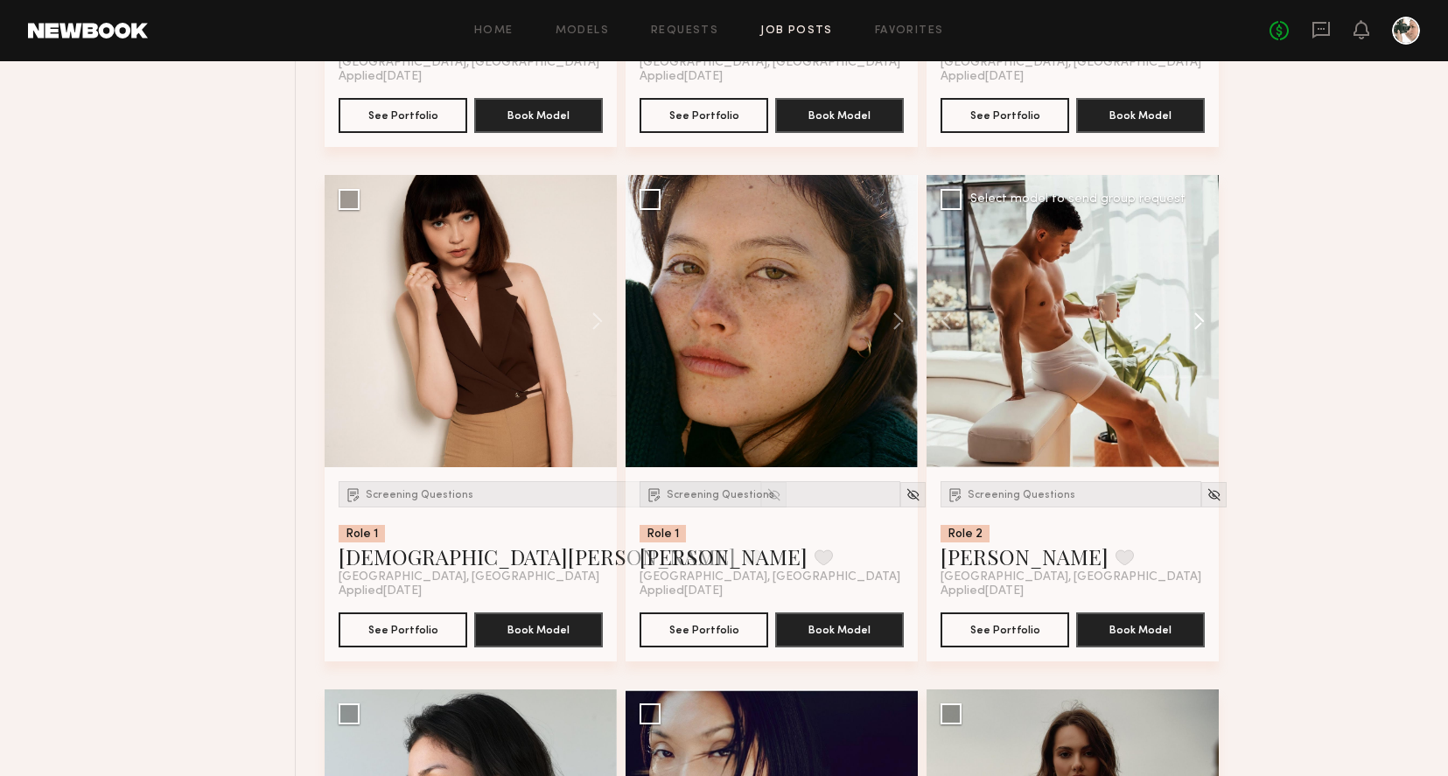
click at [1203, 325] on button at bounding box center [1191, 321] width 56 height 292
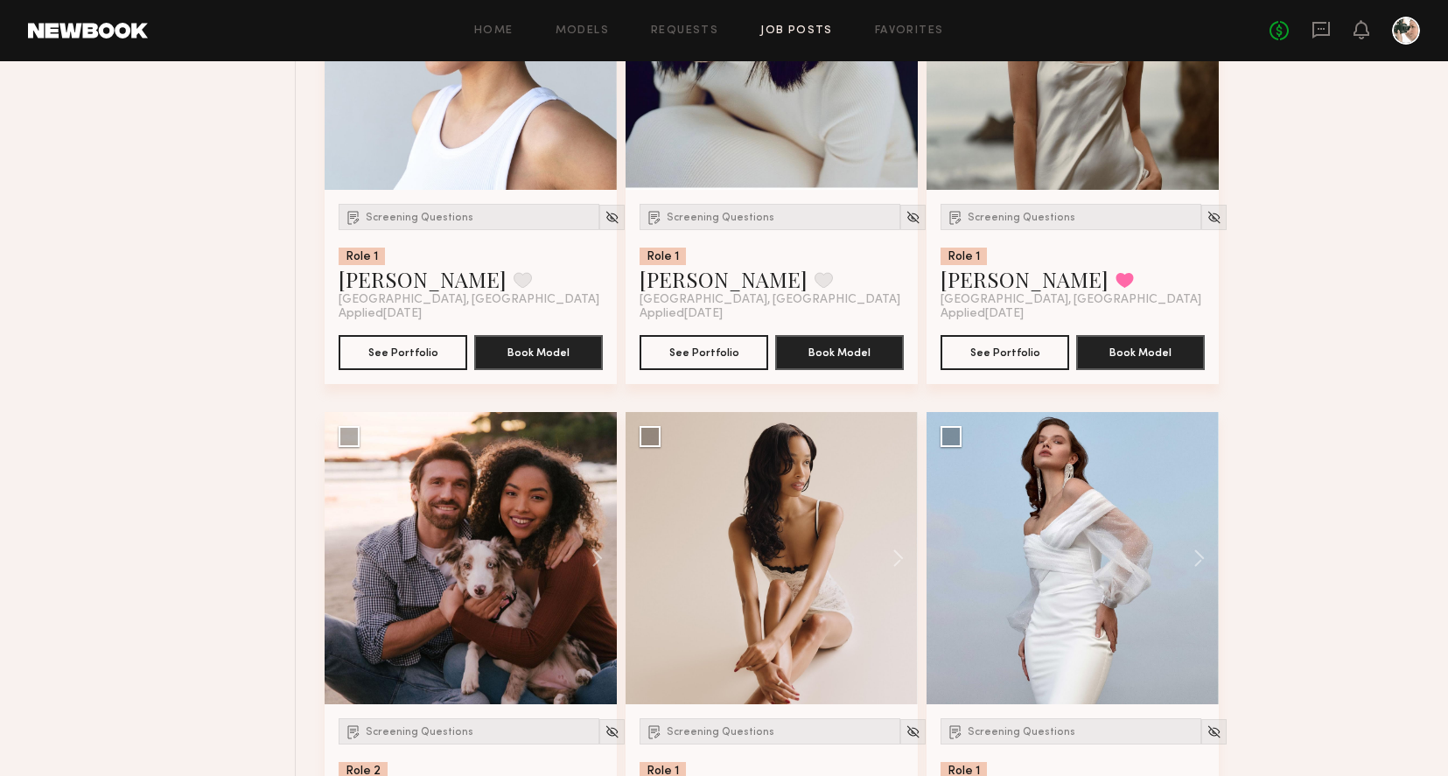
scroll to position [9991, 0]
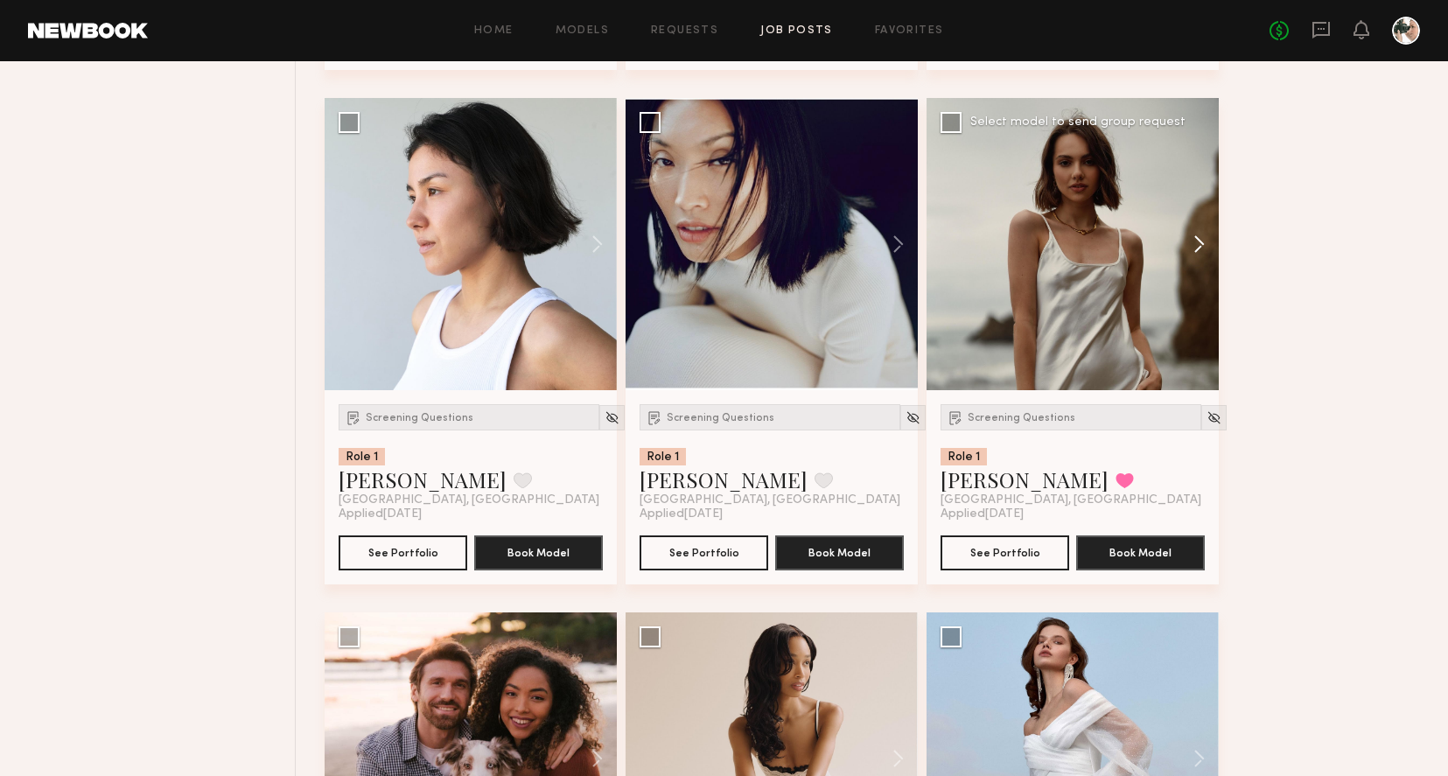
click at [1203, 263] on button at bounding box center [1191, 244] width 56 height 292
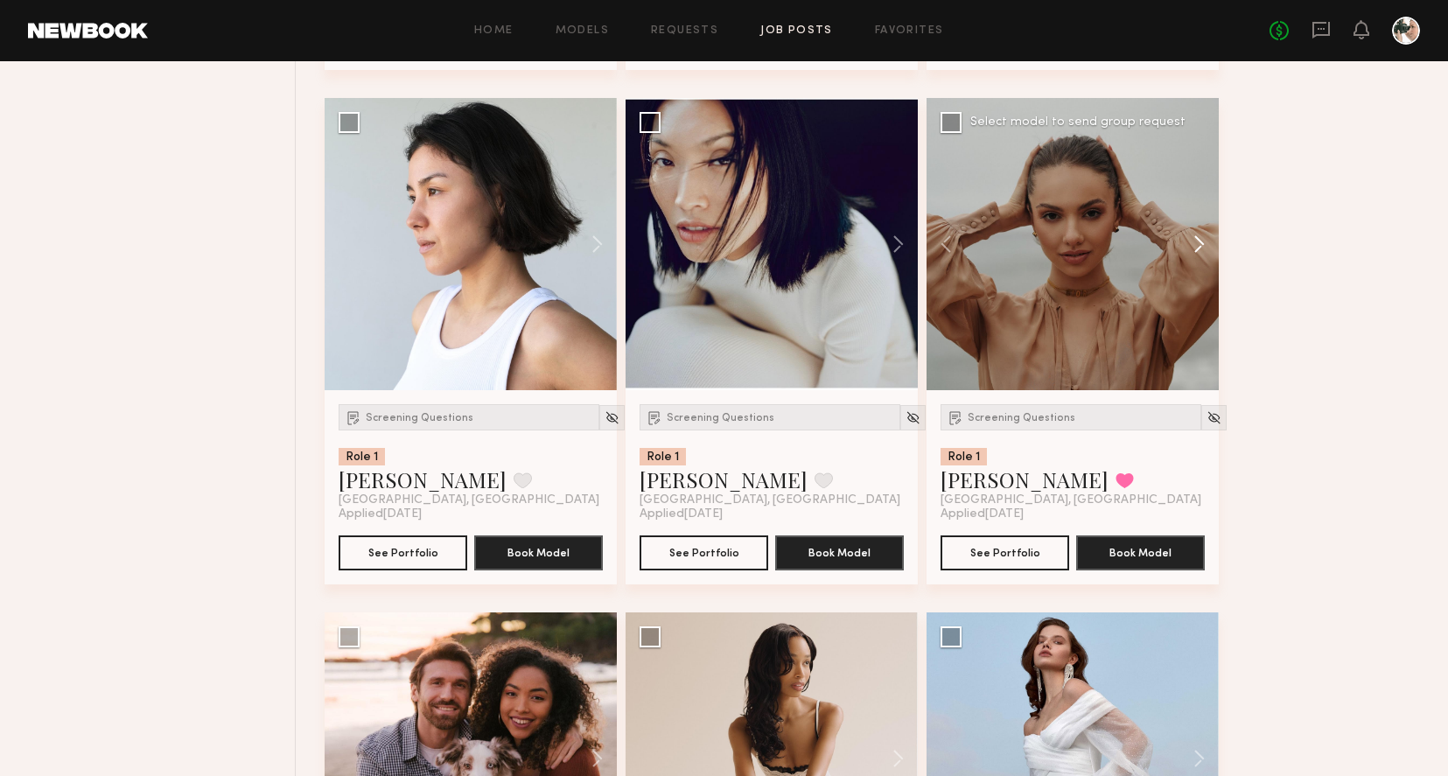
click at [1203, 263] on button at bounding box center [1191, 244] width 56 height 292
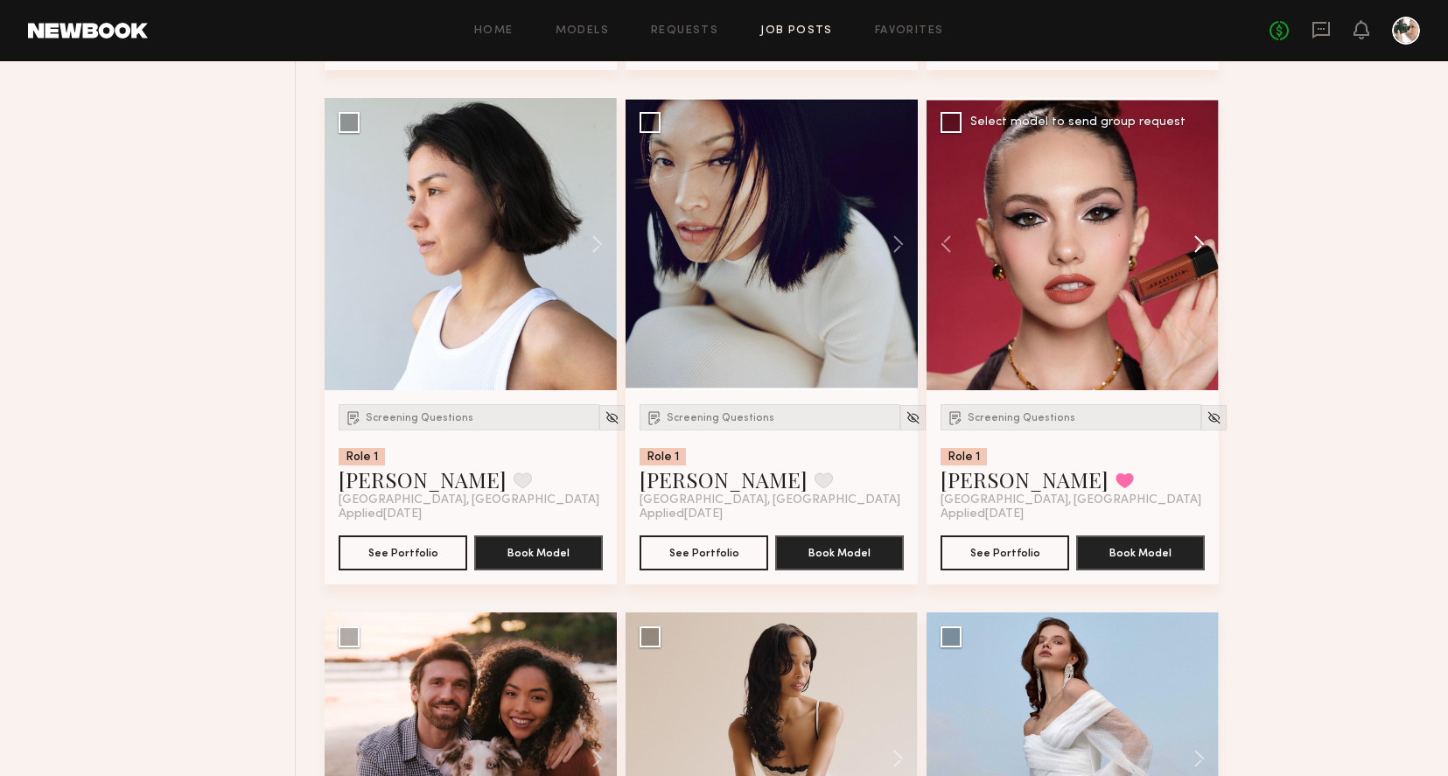
click at [1203, 263] on button at bounding box center [1191, 244] width 56 height 292
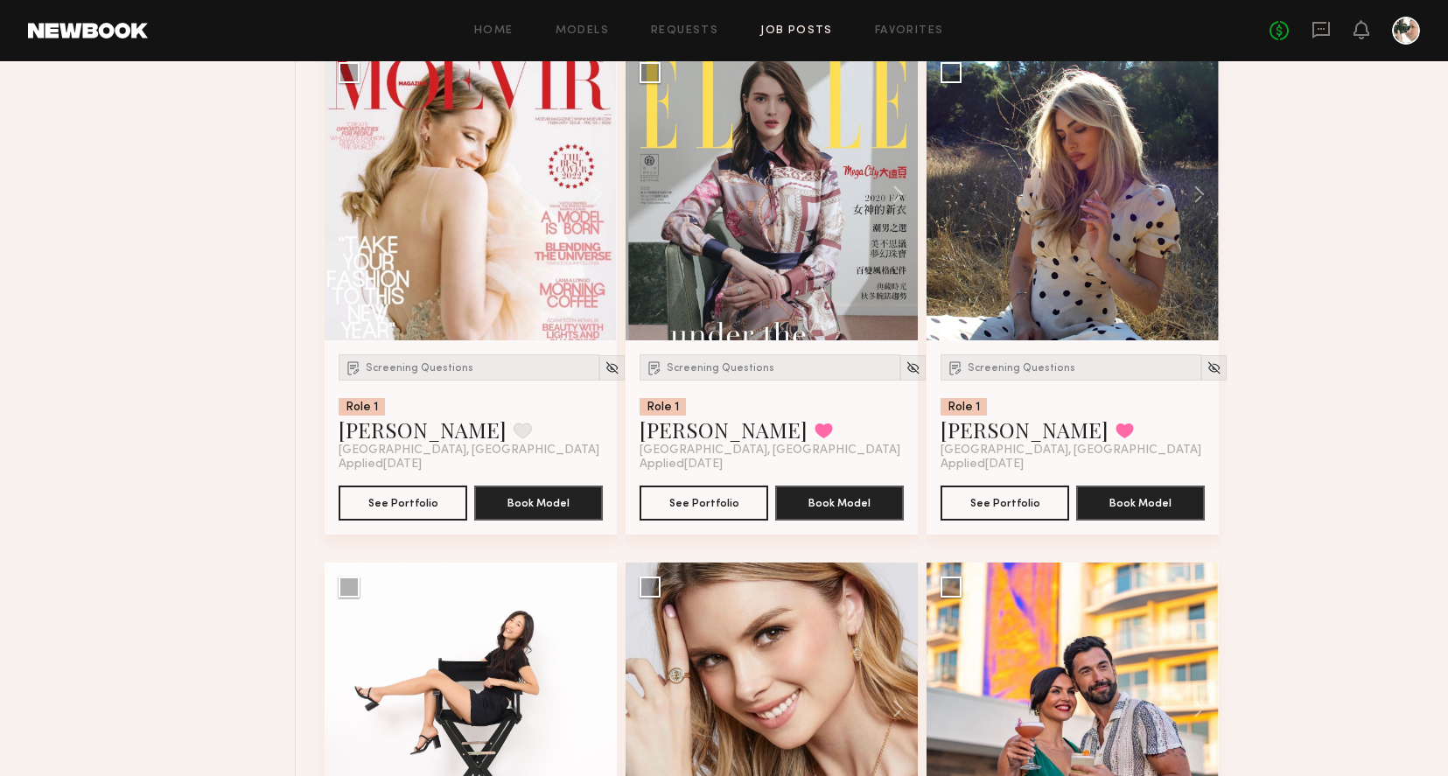
scroll to position [11896, 0]
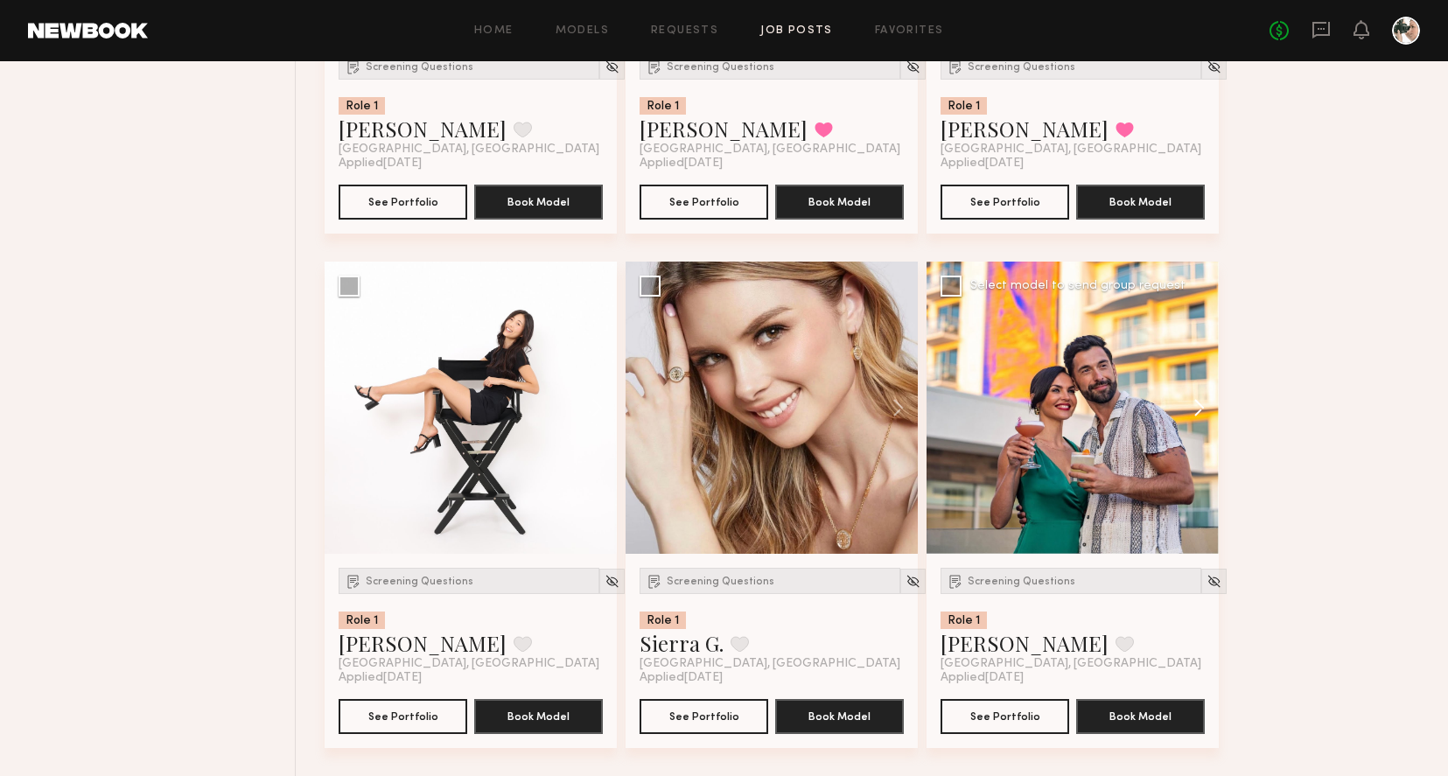
click at [1200, 396] on button at bounding box center [1191, 408] width 56 height 292
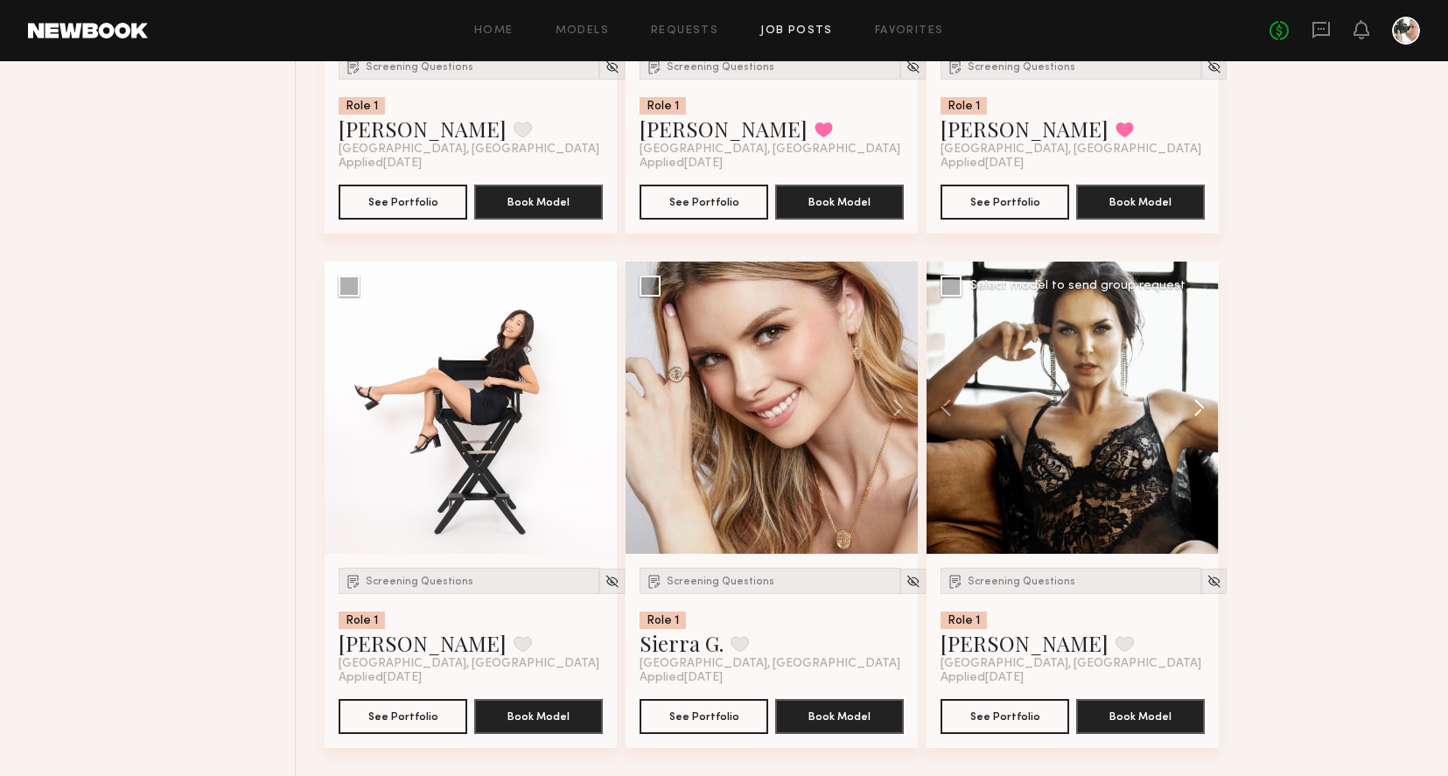
click at [1200, 396] on button at bounding box center [1191, 408] width 56 height 292
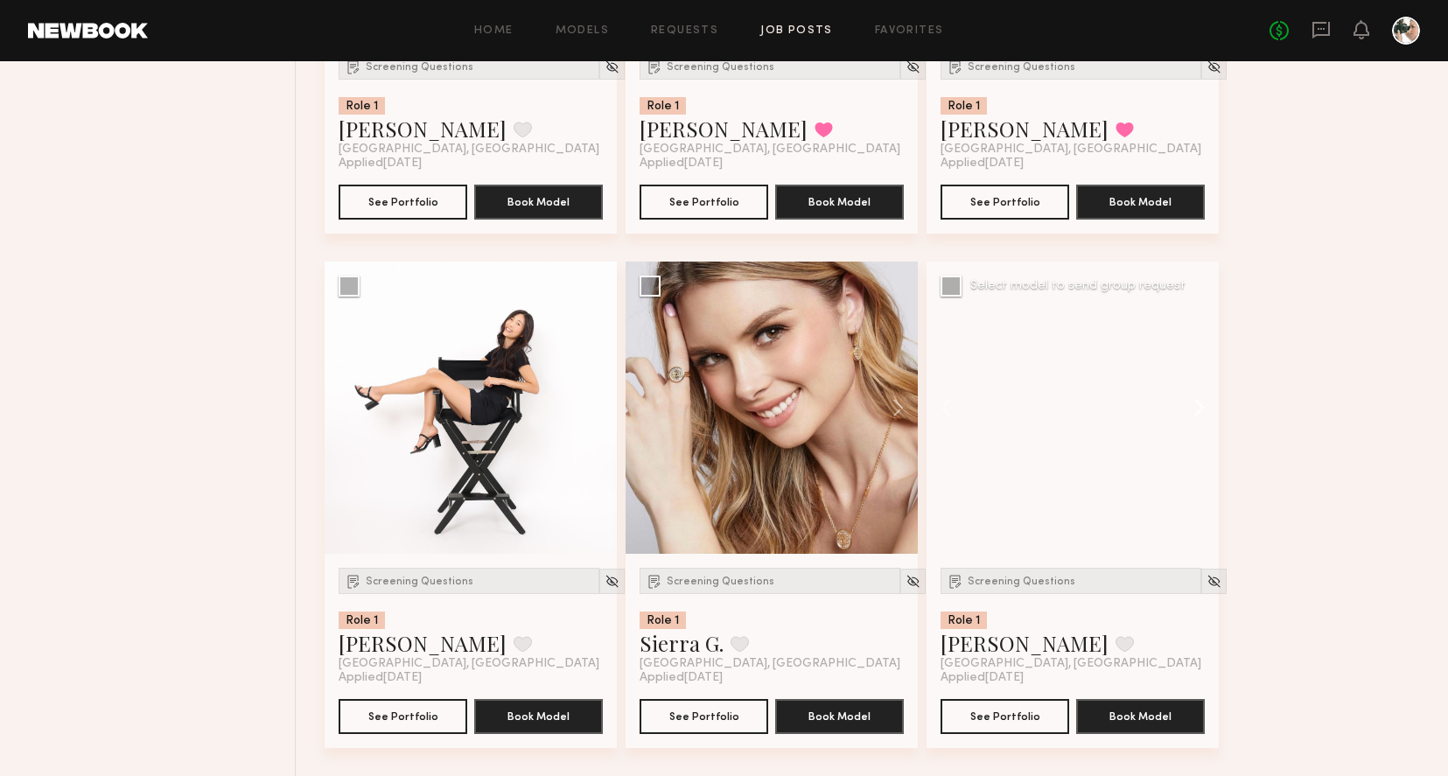
click at [1200, 396] on button at bounding box center [1191, 408] width 56 height 292
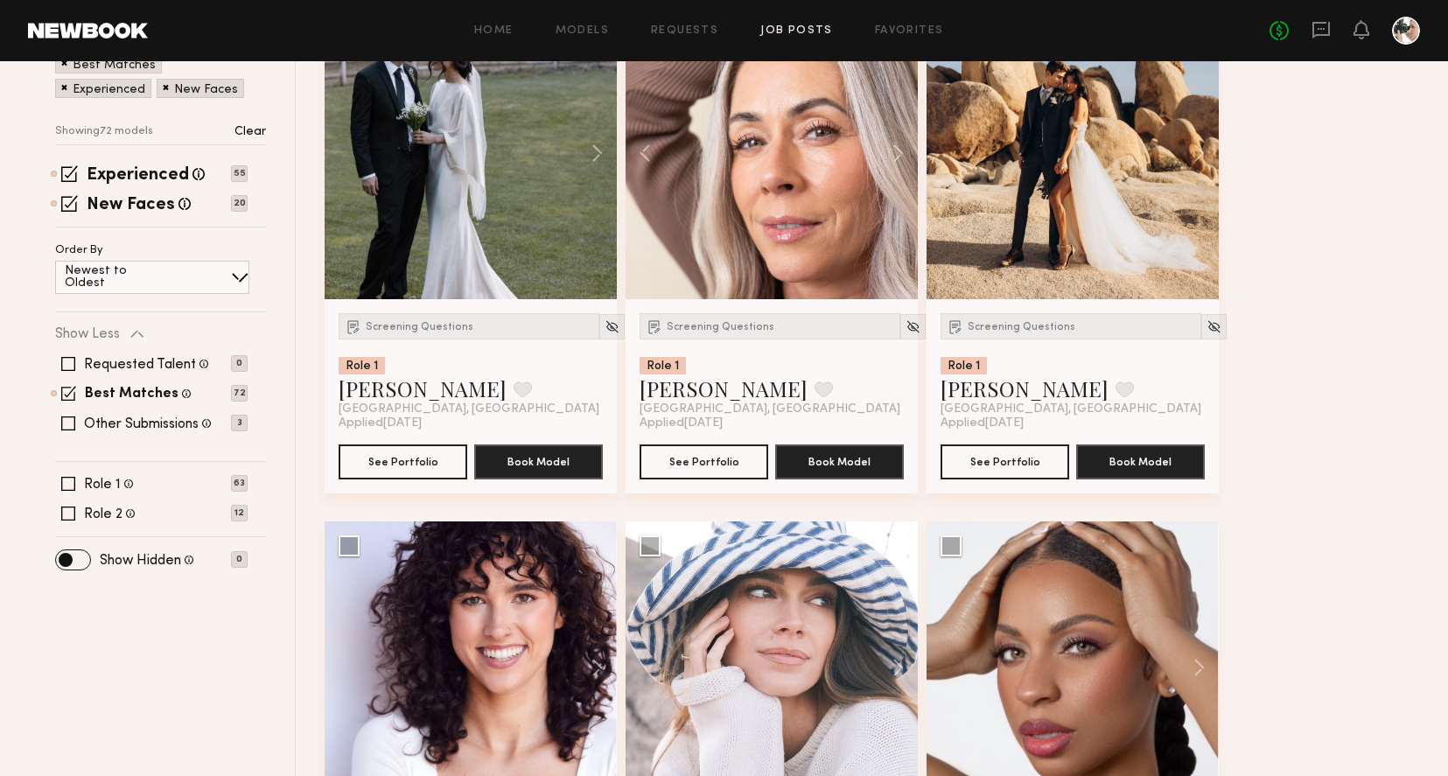
scroll to position [0, 0]
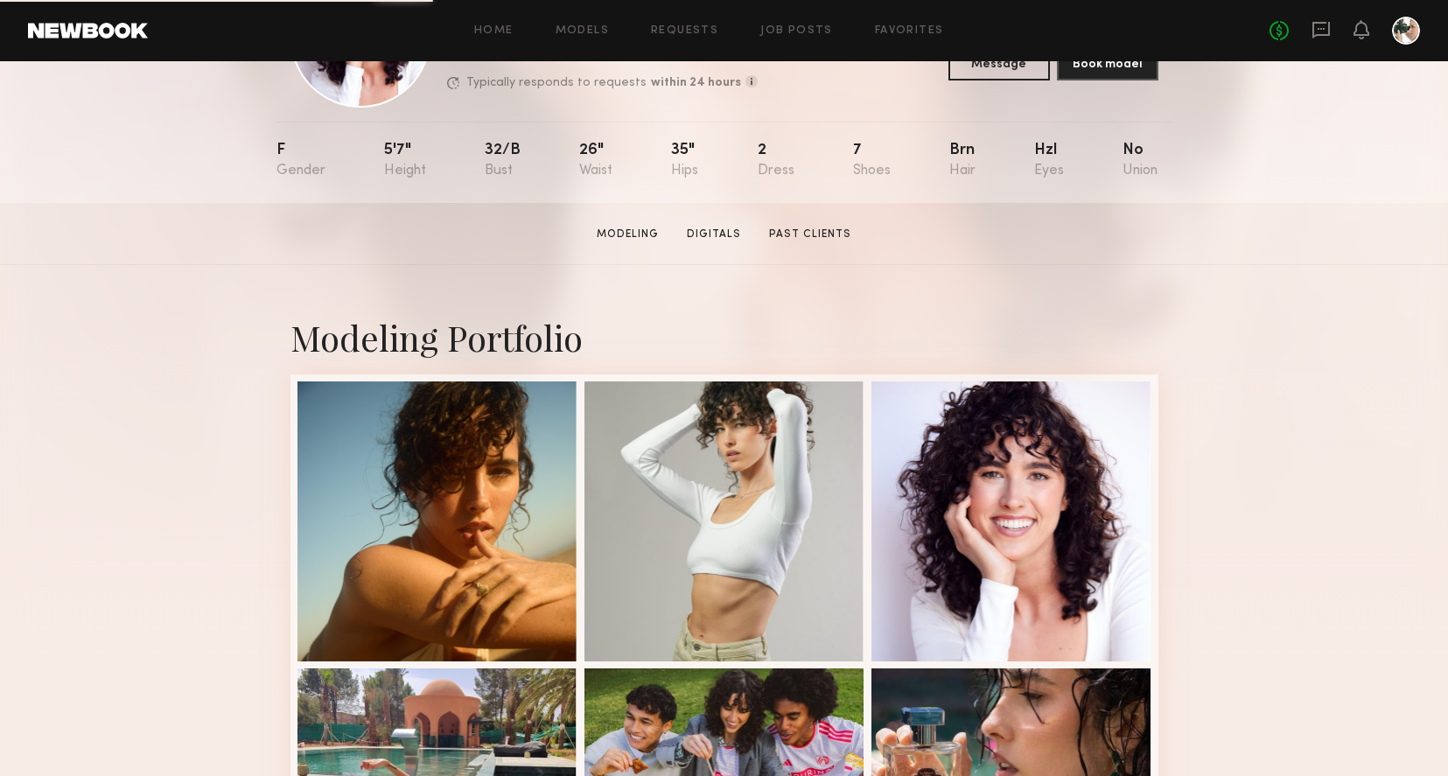
scroll to position [541, 0]
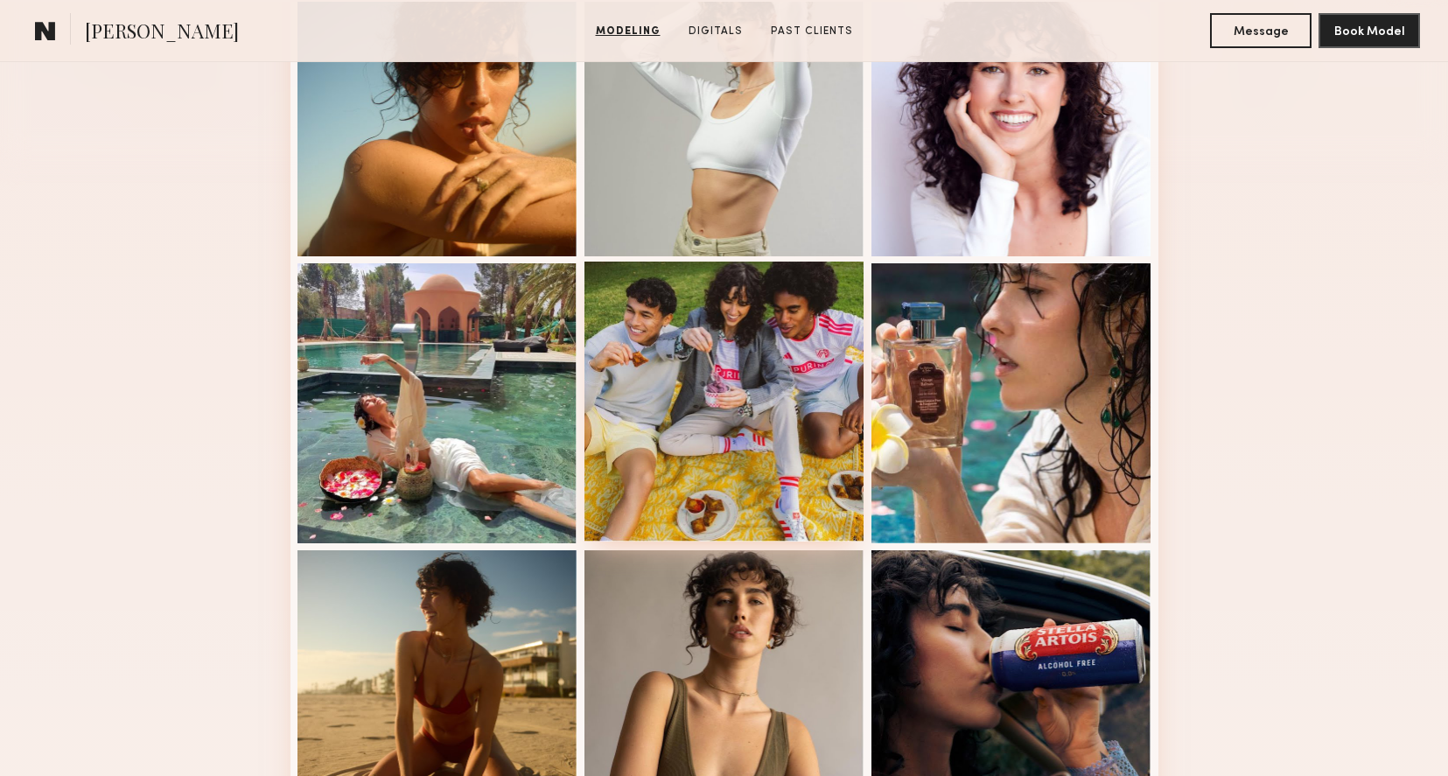
click at [786, 400] on div at bounding box center [724, 402] width 280 height 280
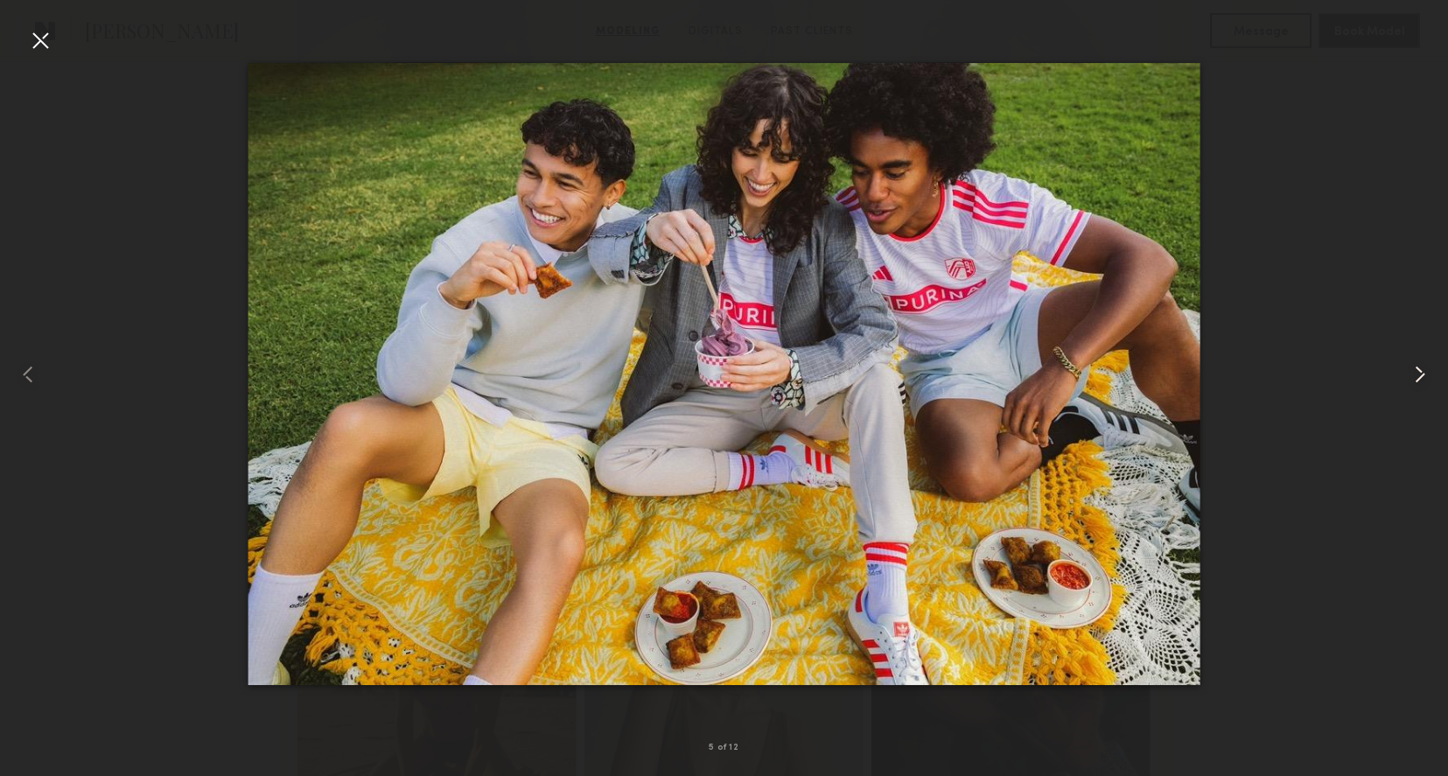
click at [1424, 374] on common-icon at bounding box center [1420, 374] width 28 height 28
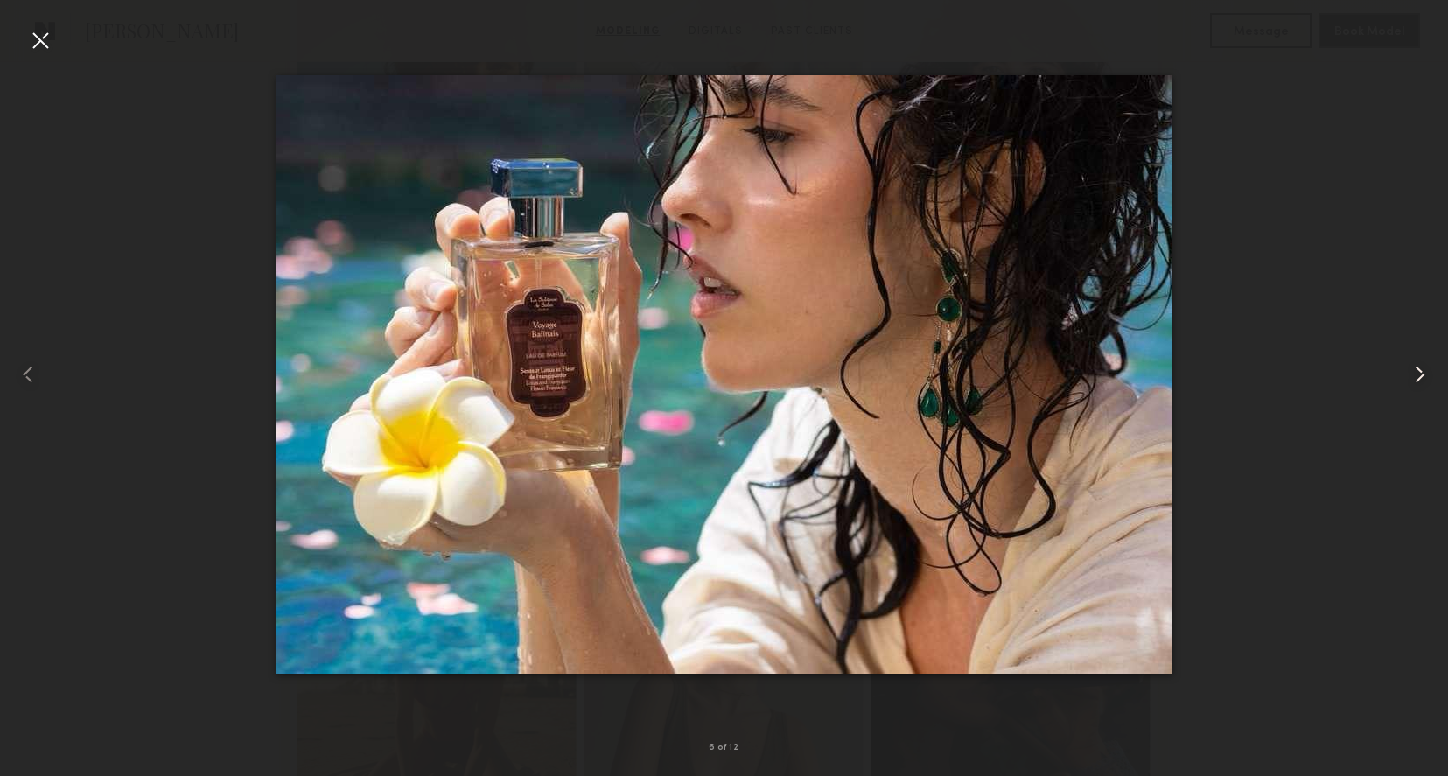
click at [1424, 374] on common-icon at bounding box center [1420, 374] width 28 height 28
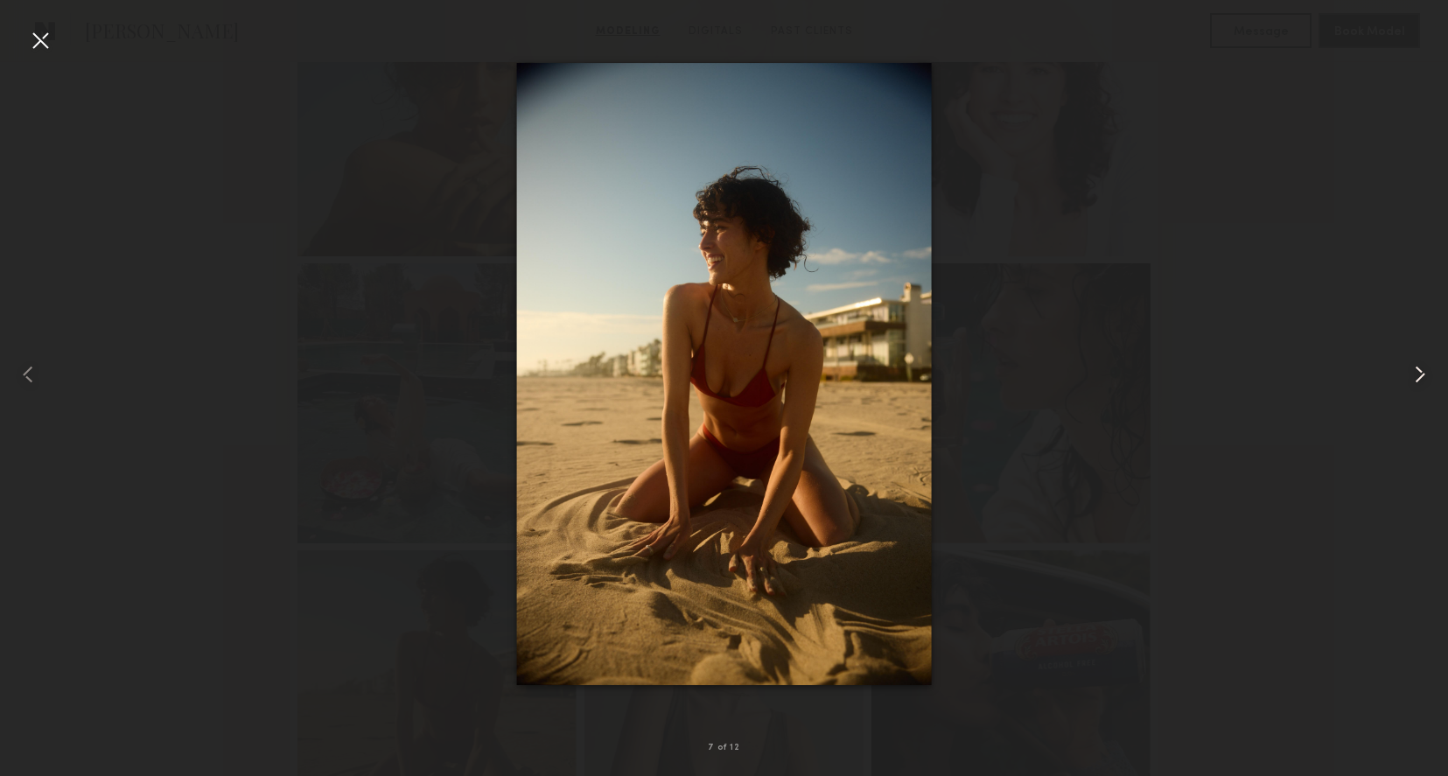
click at [1424, 374] on common-icon at bounding box center [1420, 374] width 28 height 28
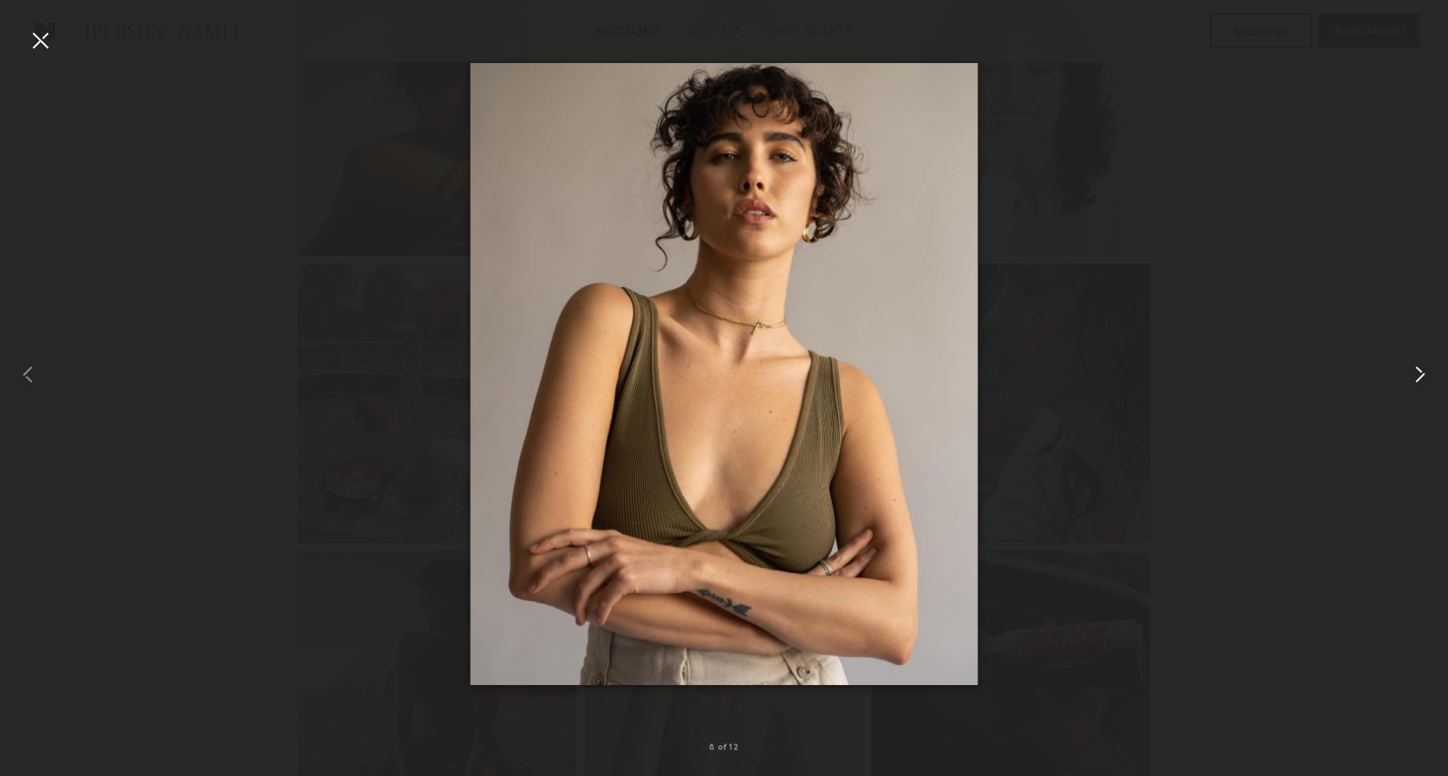
click at [1424, 374] on common-icon at bounding box center [1420, 374] width 28 height 28
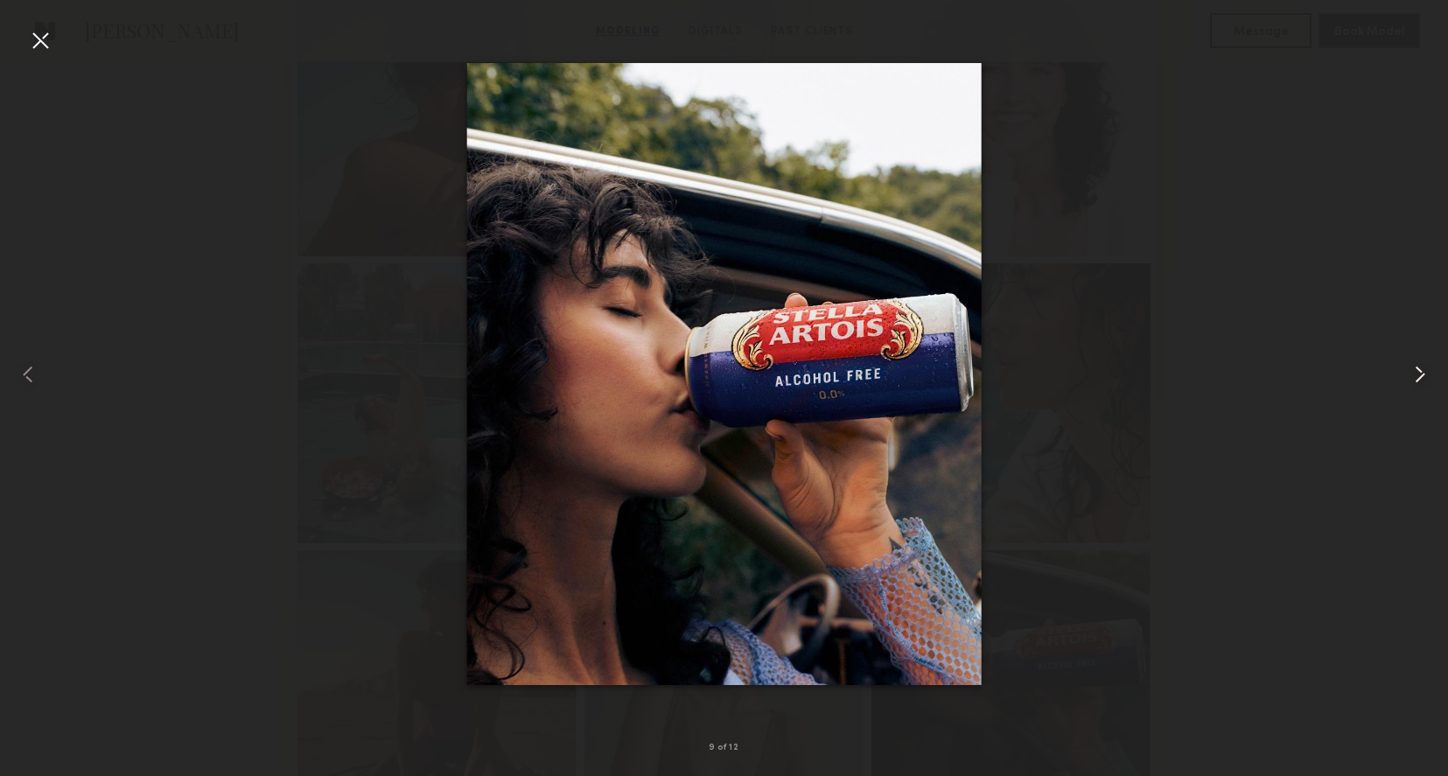
click at [1424, 374] on common-icon at bounding box center [1420, 374] width 28 height 28
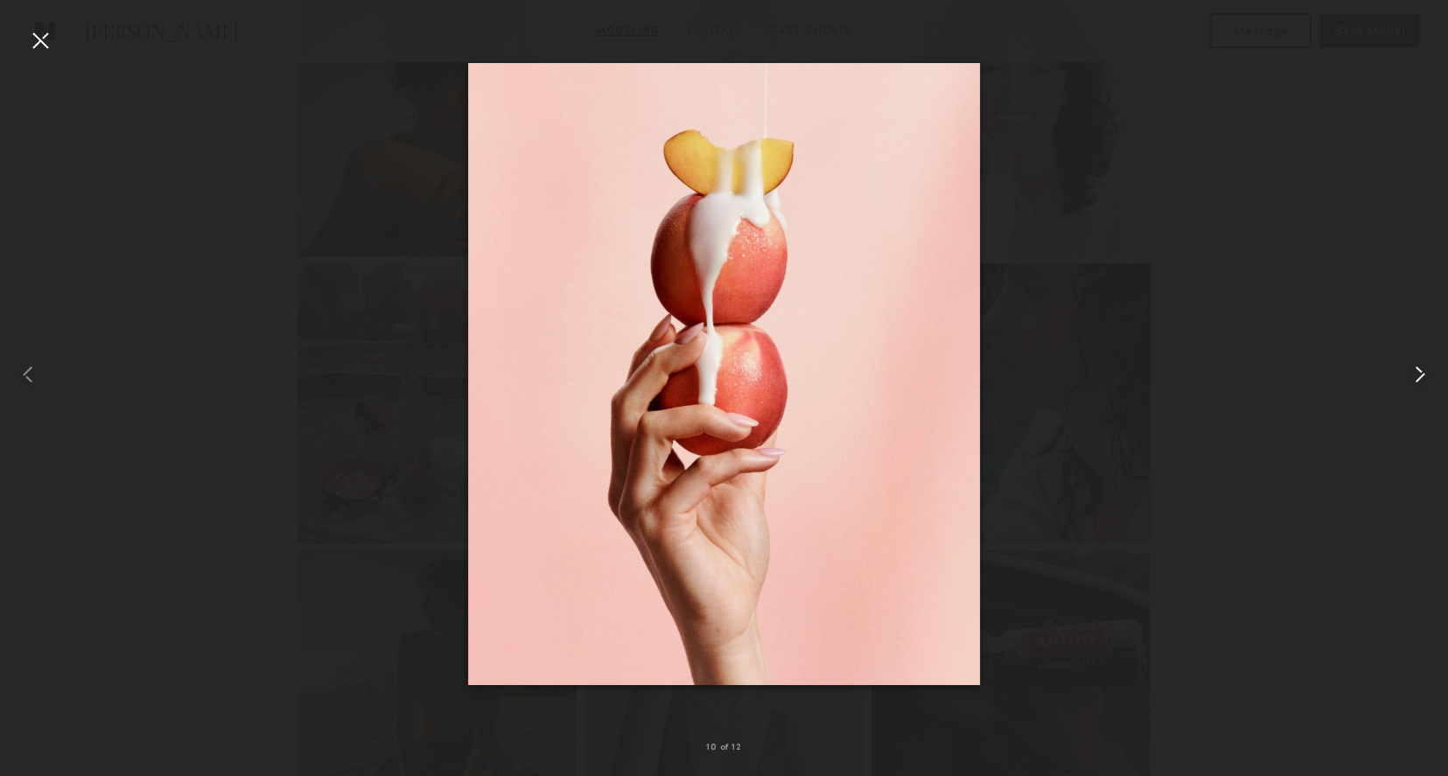
click at [1424, 374] on common-icon at bounding box center [1420, 374] width 28 height 28
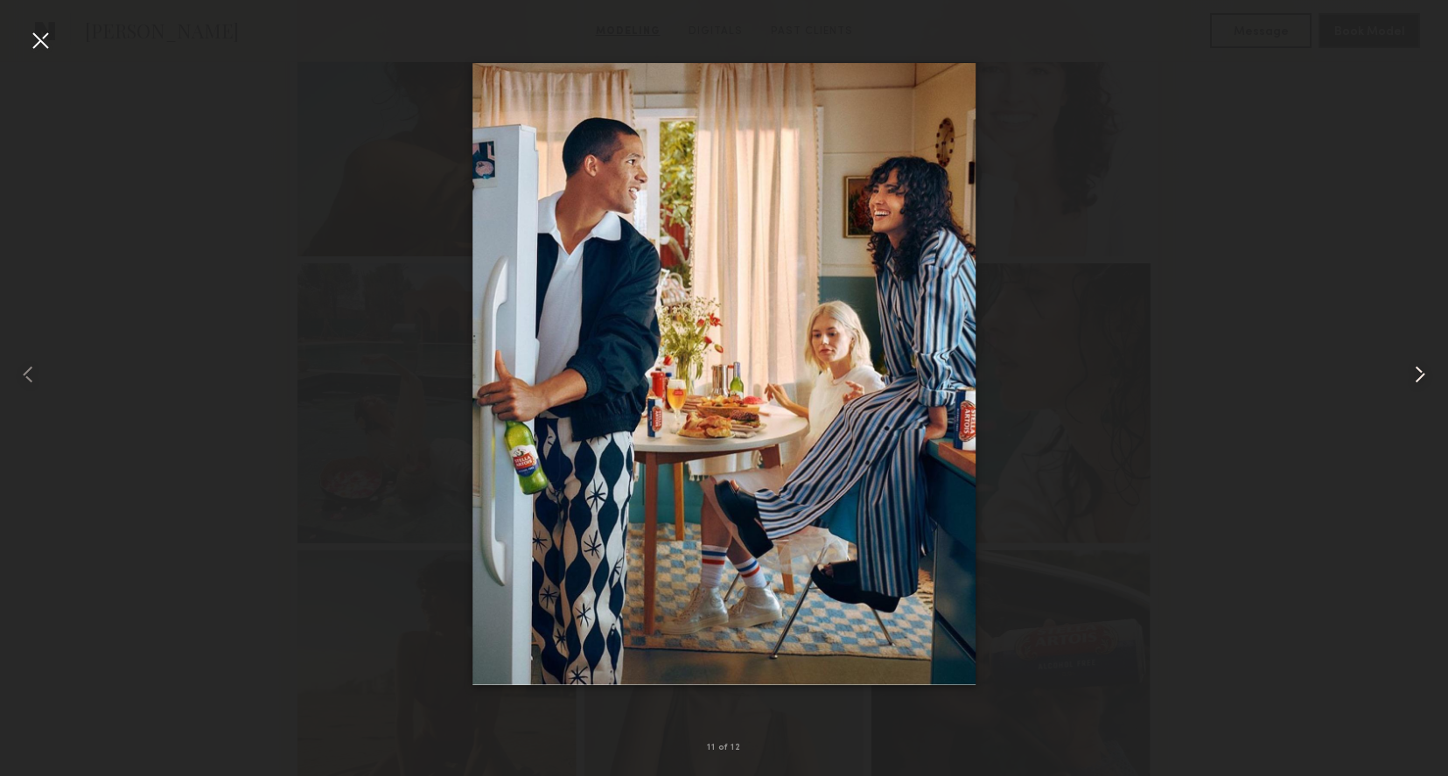
click at [1424, 374] on common-icon at bounding box center [1420, 374] width 28 height 28
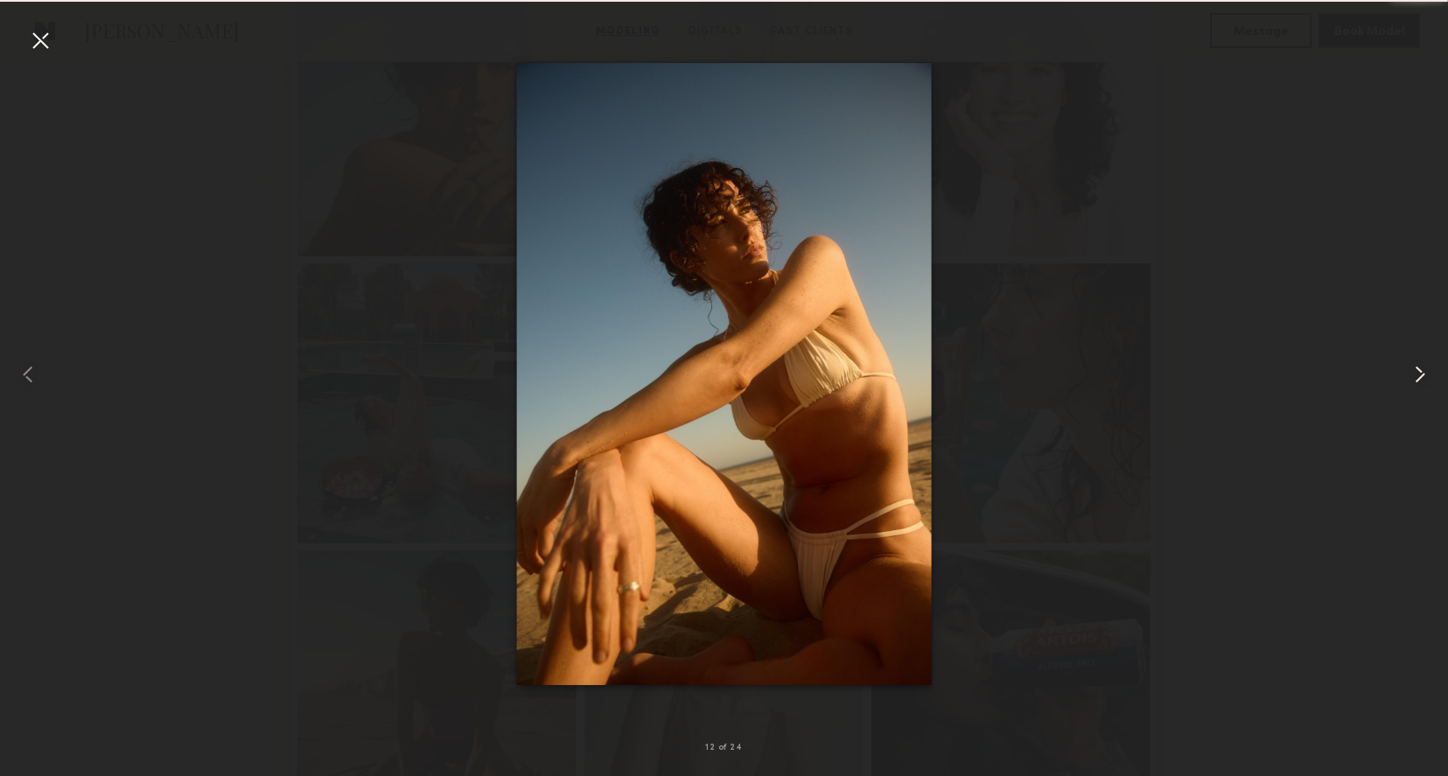
click at [1424, 374] on common-icon at bounding box center [1420, 374] width 28 height 28
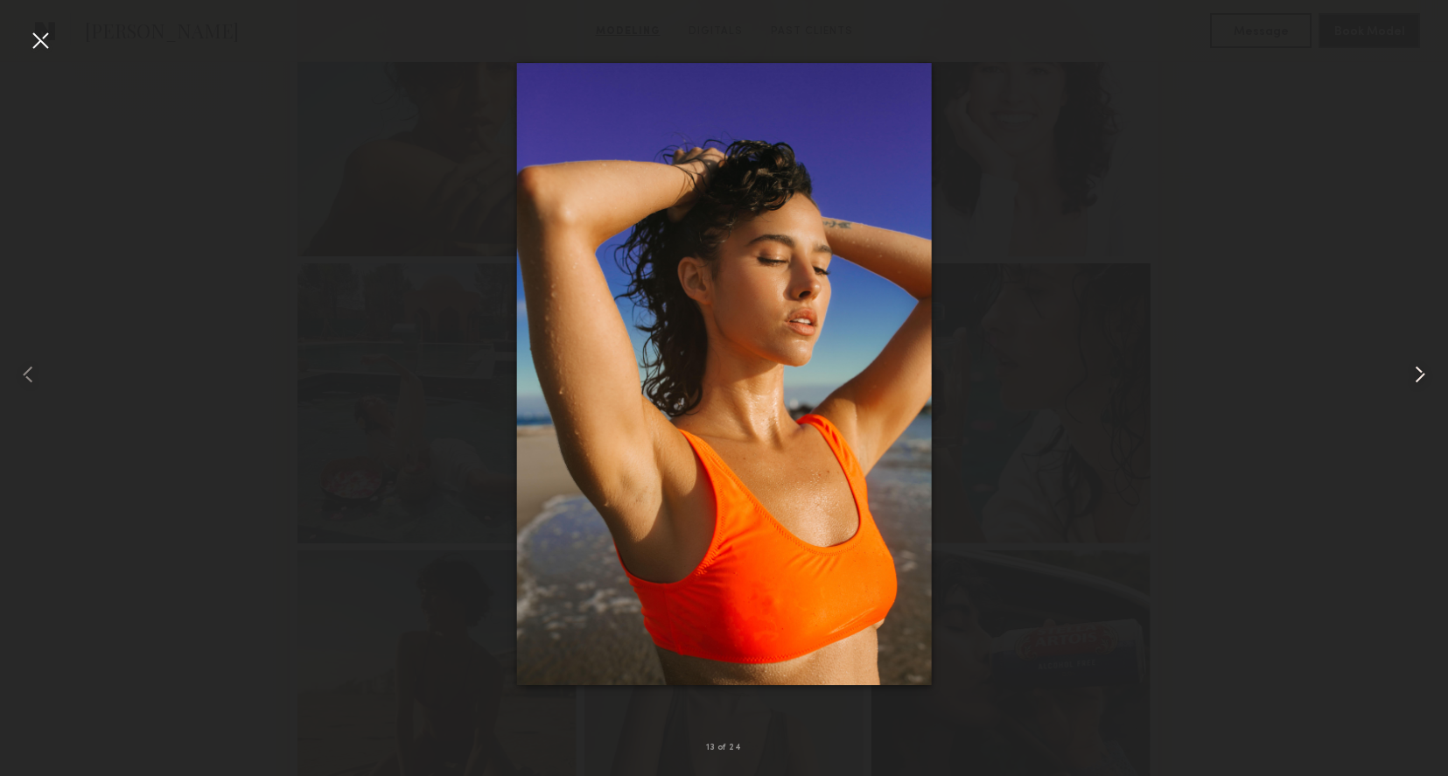
click at [1424, 374] on common-icon at bounding box center [1420, 374] width 28 height 28
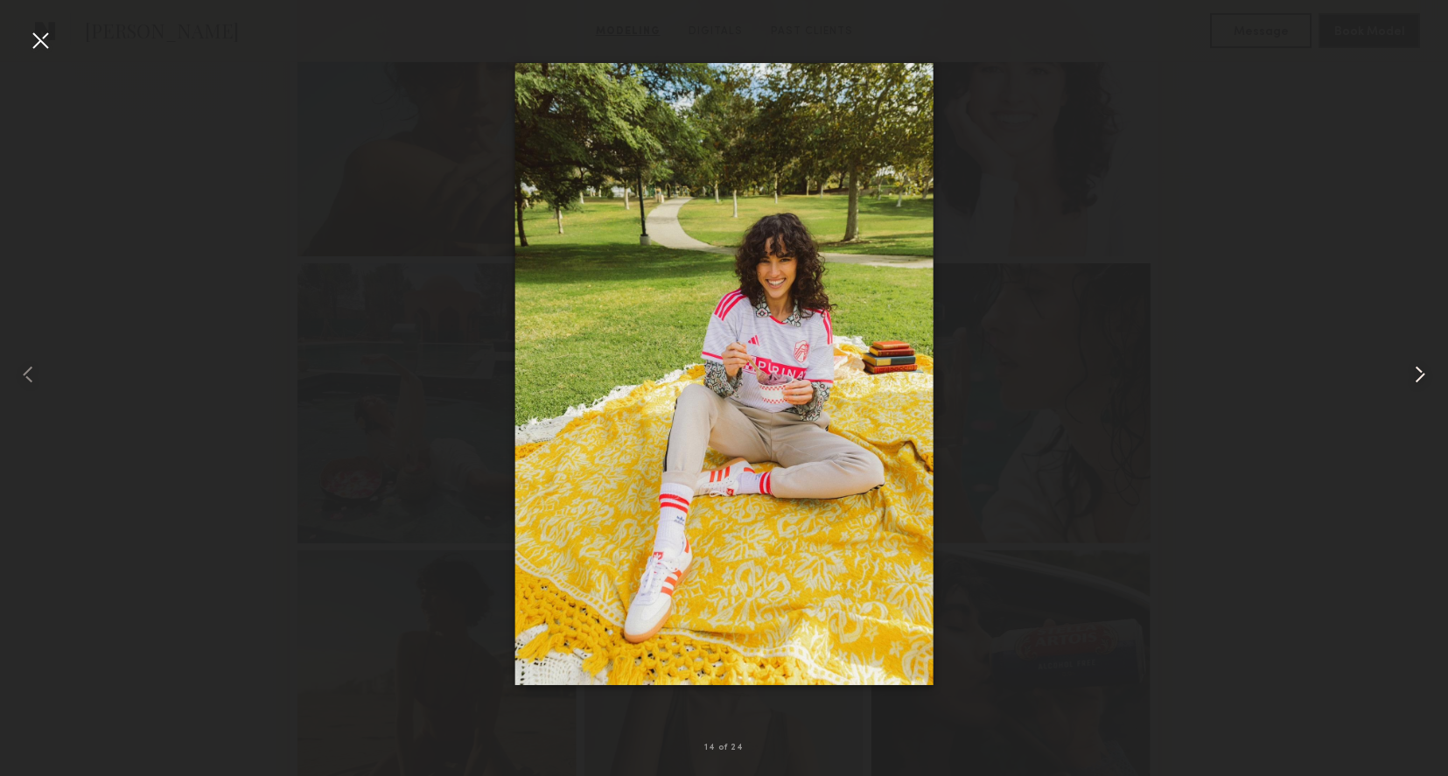
click at [1424, 374] on common-icon at bounding box center [1420, 374] width 28 height 28
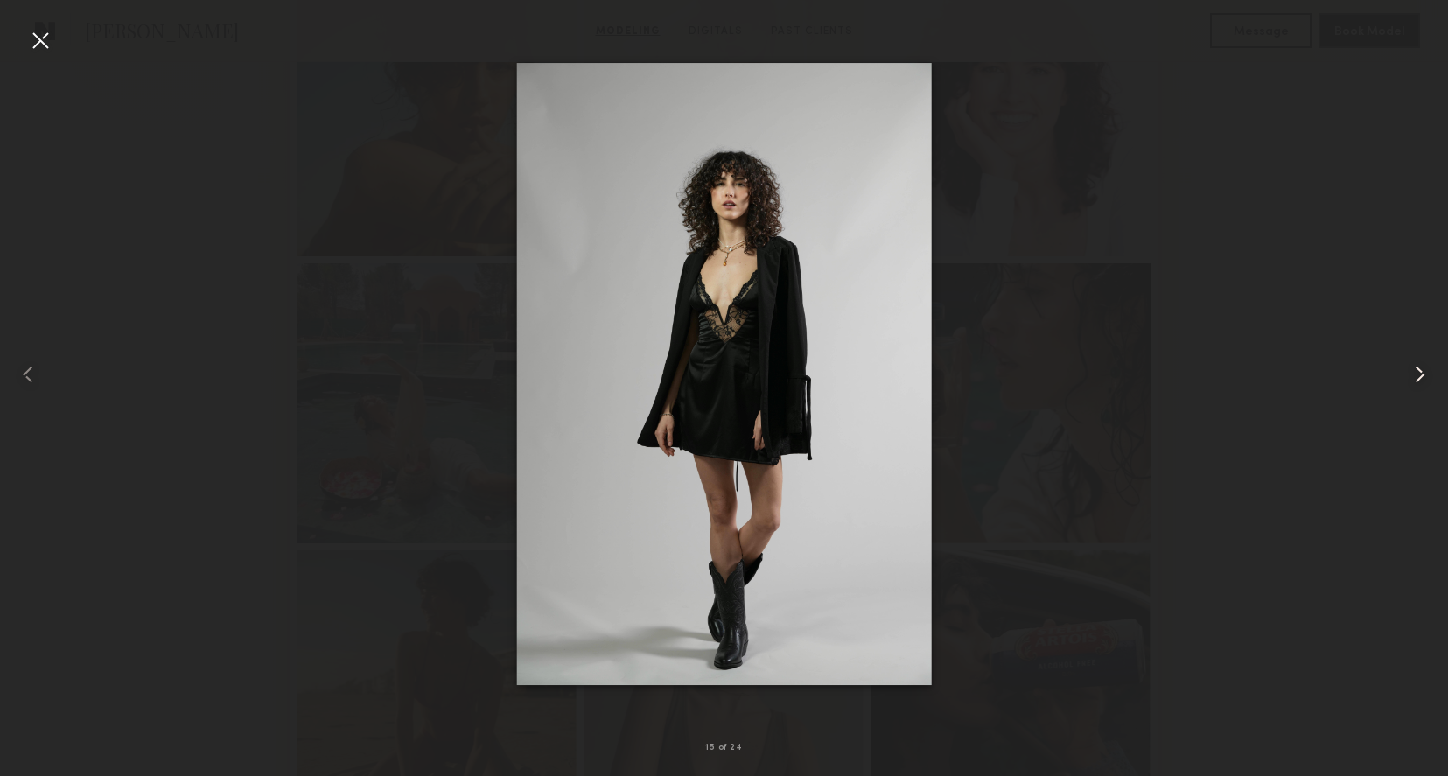
click at [1424, 374] on common-icon at bounding box center [1420, 374] width 28 height 28
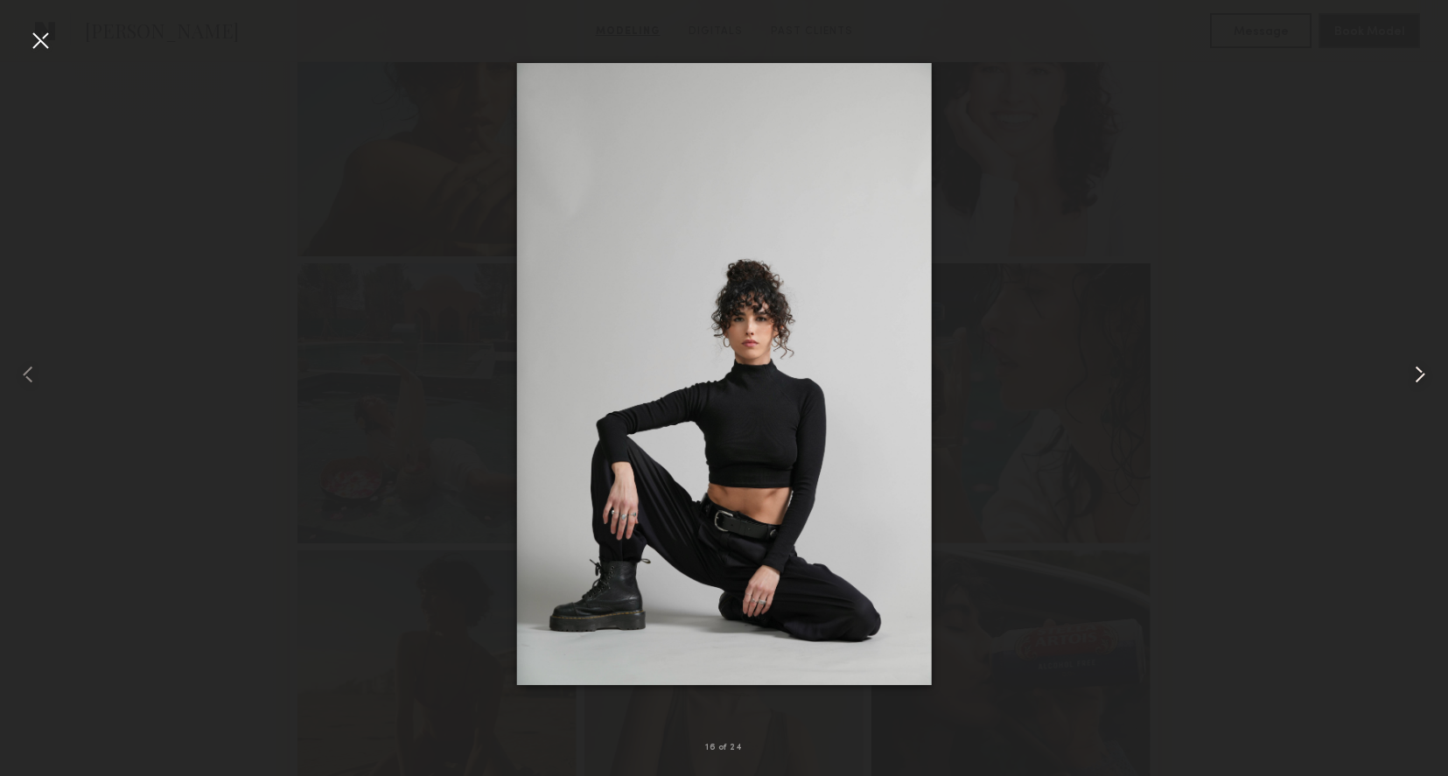
click at [1424, 374] on common-icon at bounding box center [1420, 374] width 28 height 28
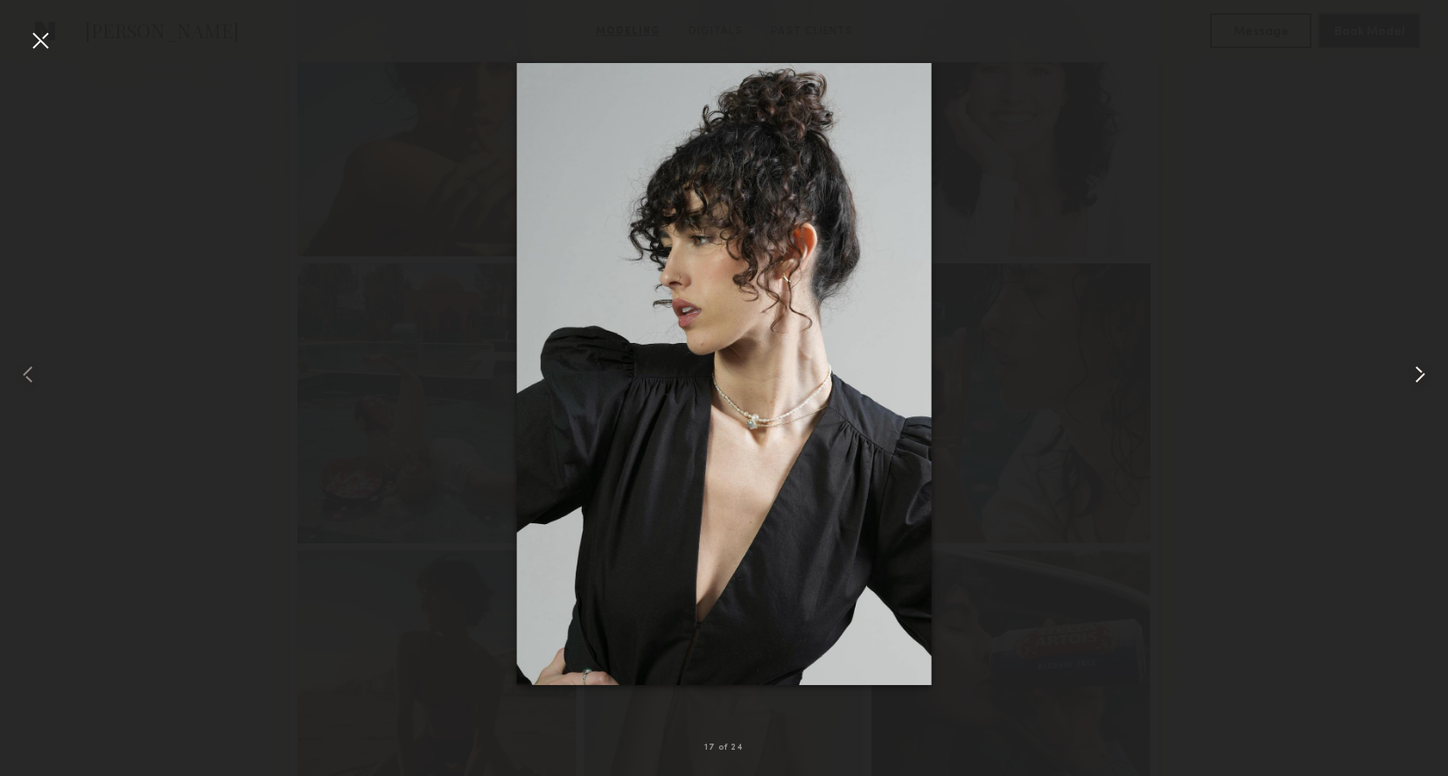
click at [1424, 374] on common-icon at bounding box center [1420, 374] width 28 height 28
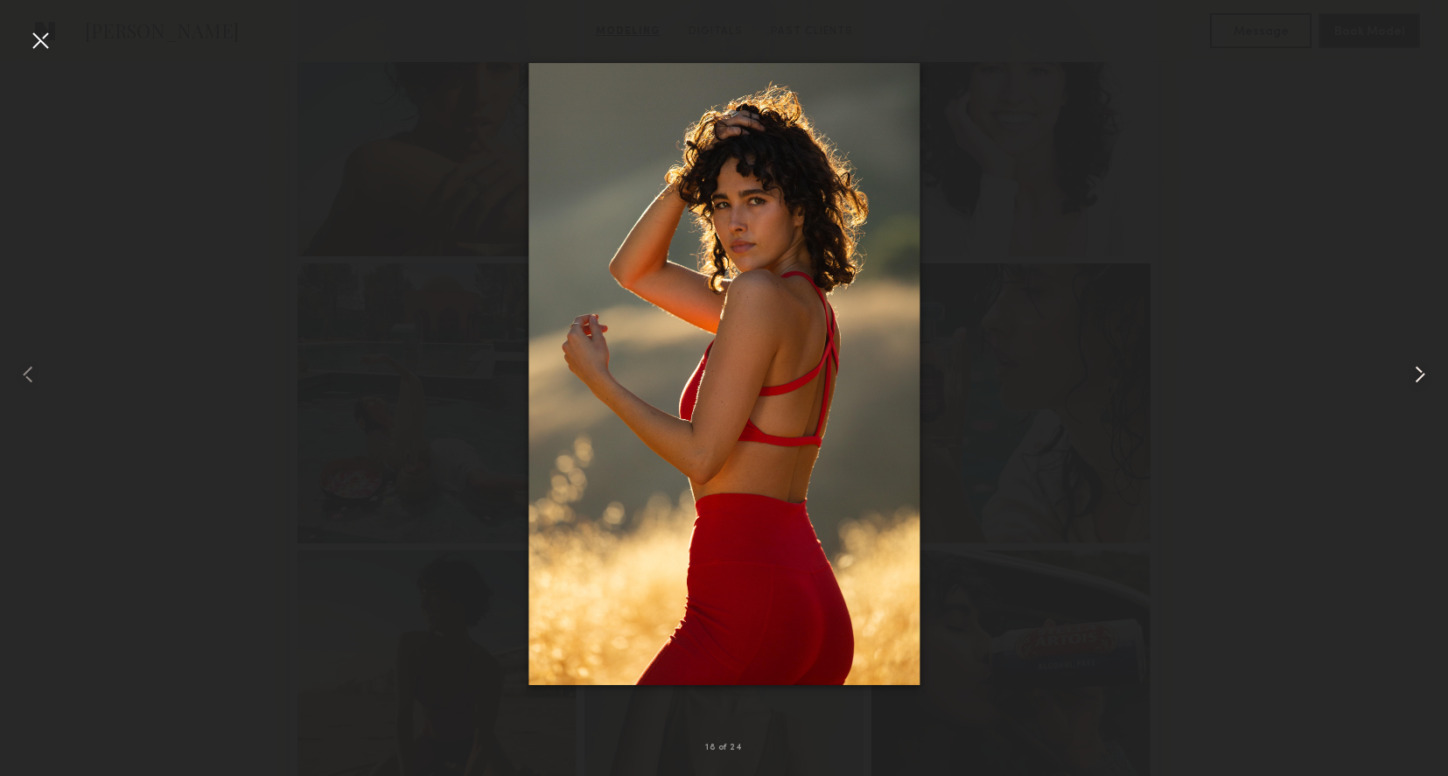
click at [1424, 374] on common-icon at bounding box center [1420, 374] width 28 height 28
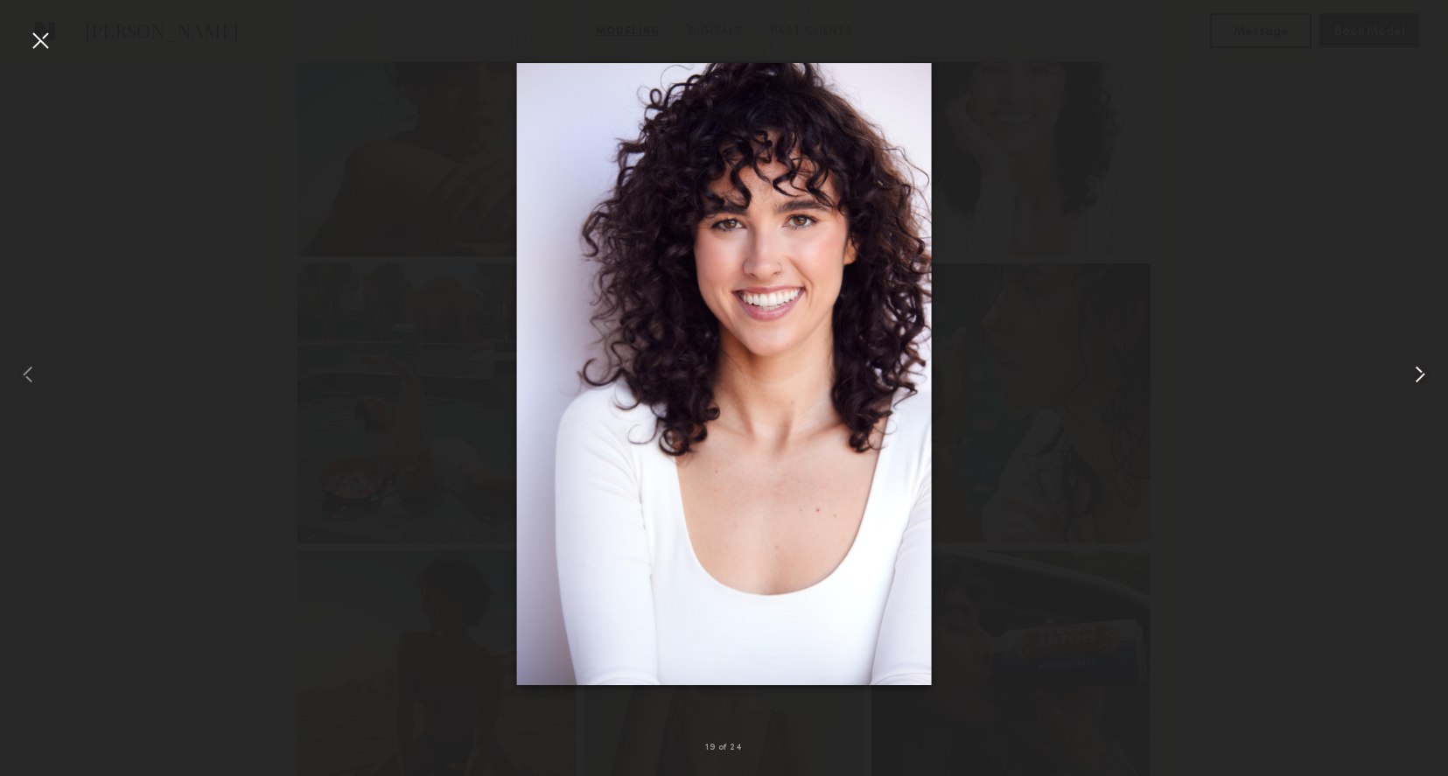
click at [1425, 374] on common-icon at bounding box center [1420, 374] width 28 height 28
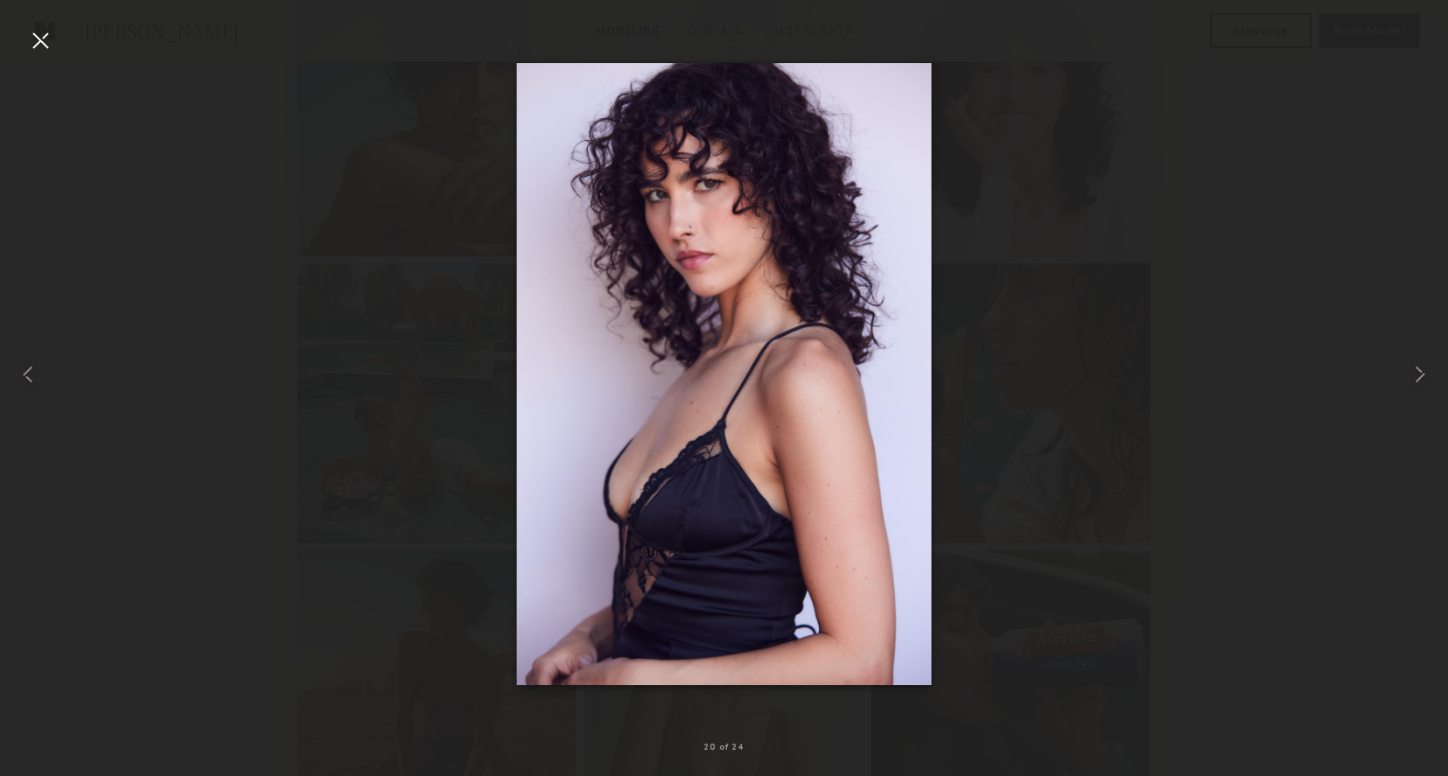
click at [35, 39] on div at bounding box center [40, 40] width 28 height 28
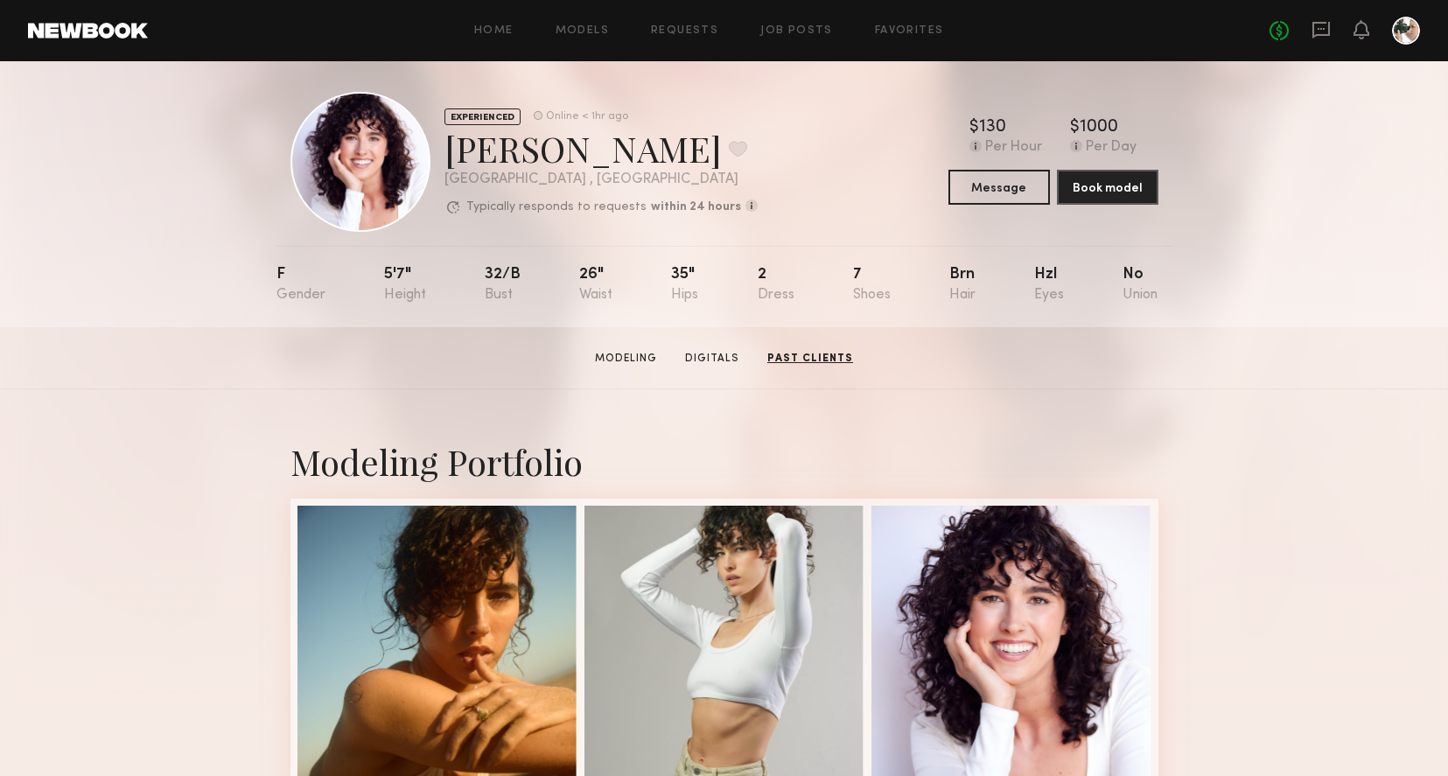
scroll to position [0, 0]
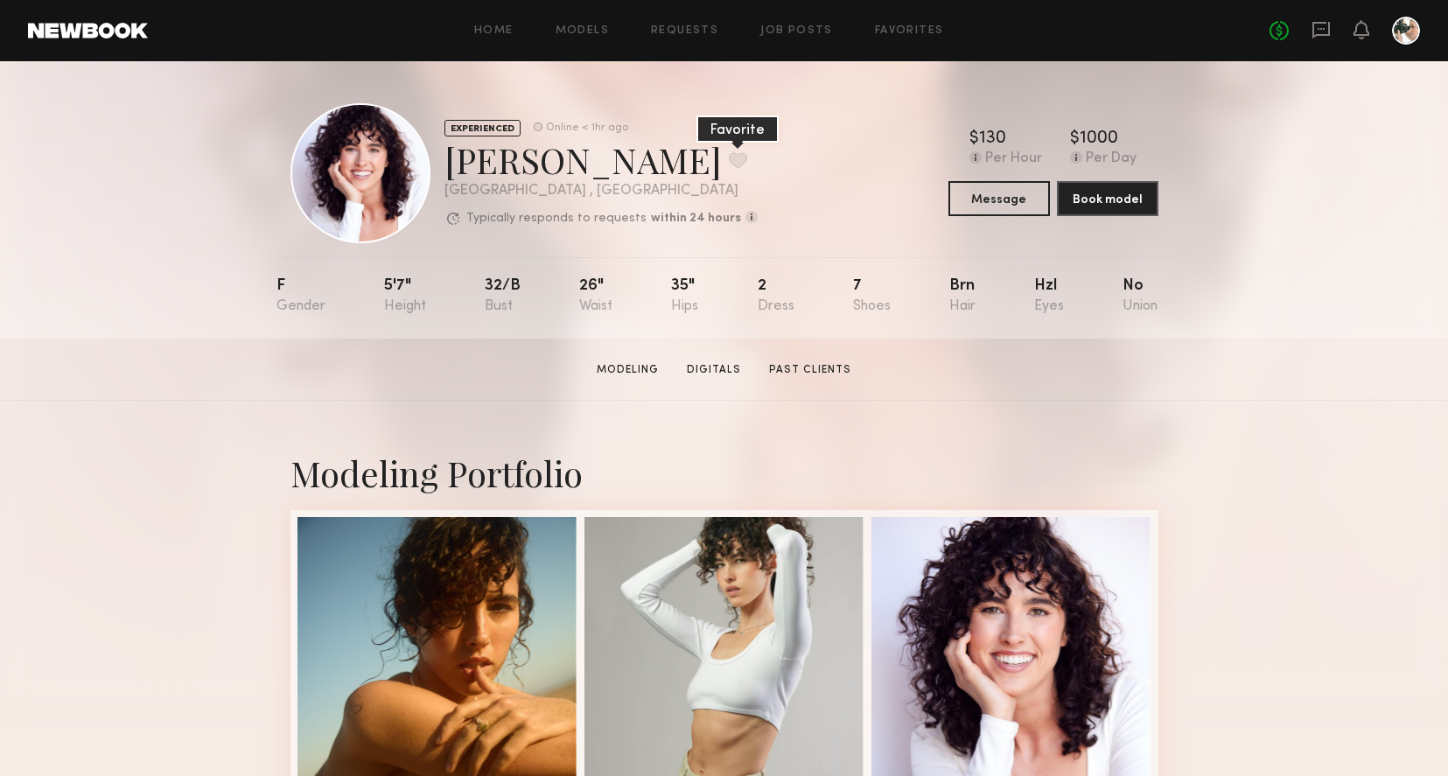
click at [729, 158] on button at bounding box center [738, 160] width 18 height 16
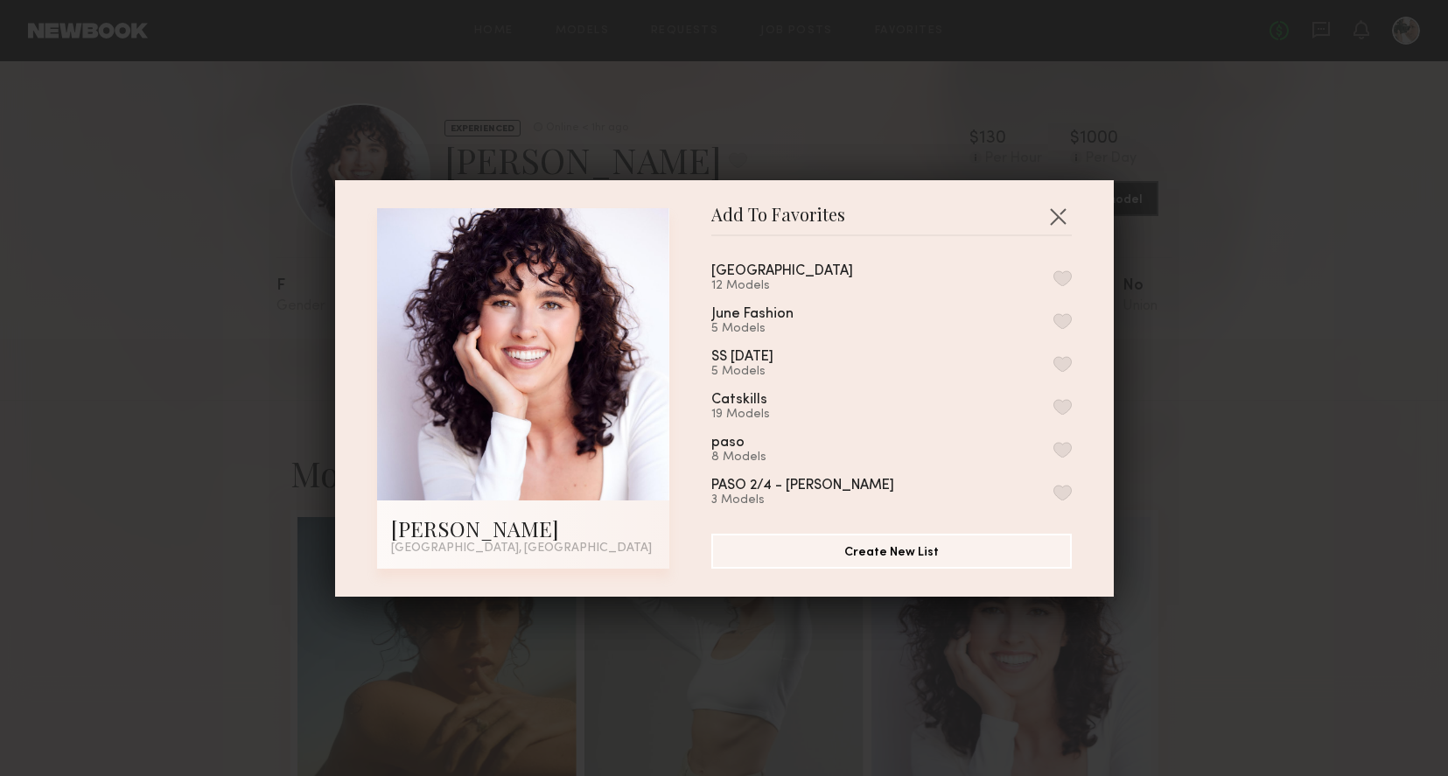
click at [1066, 273] on button "button" at bounding box center [1062, 278] width 18 height 16
click at [1062, 218] on button "button" at bounding box center [1058, 216] width 28 height 28
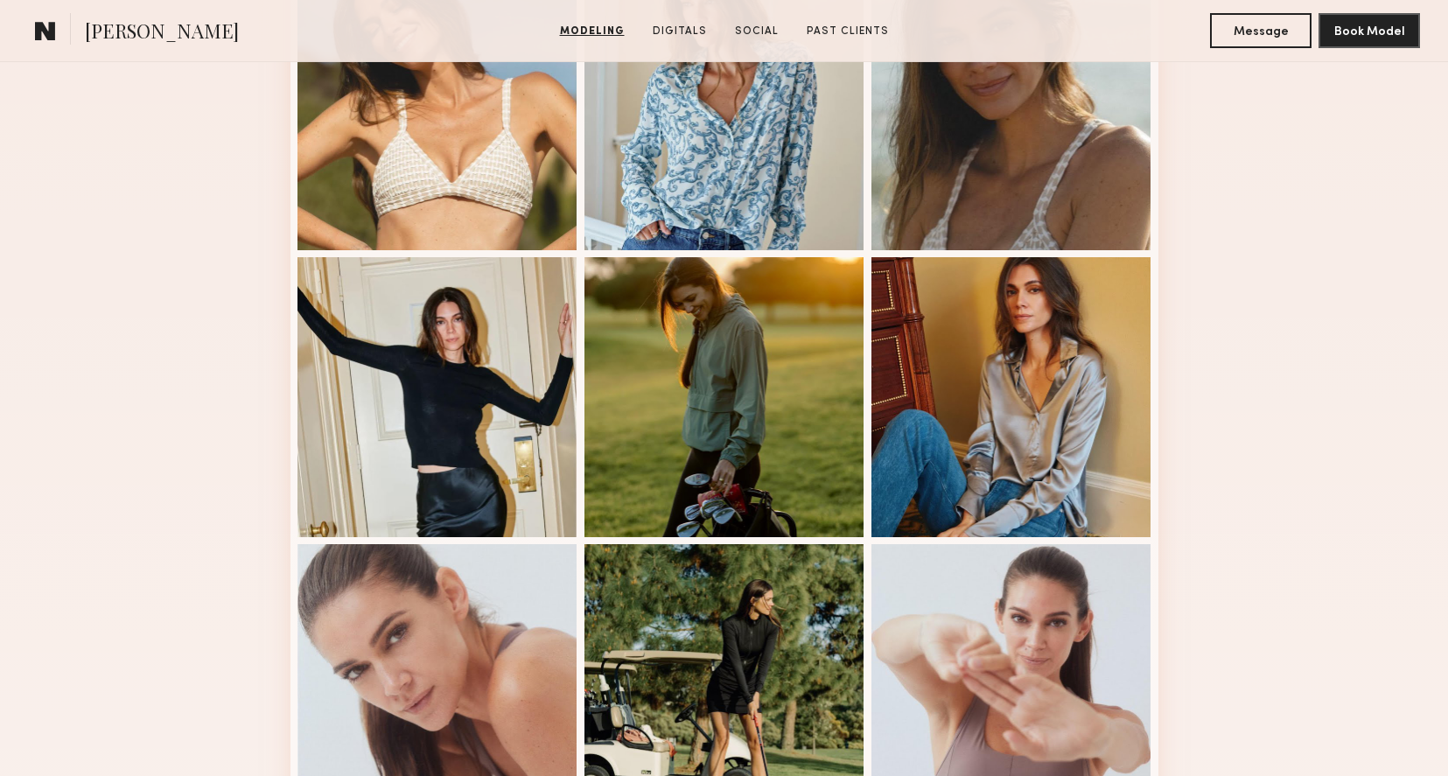
scroll to position [984, 0]
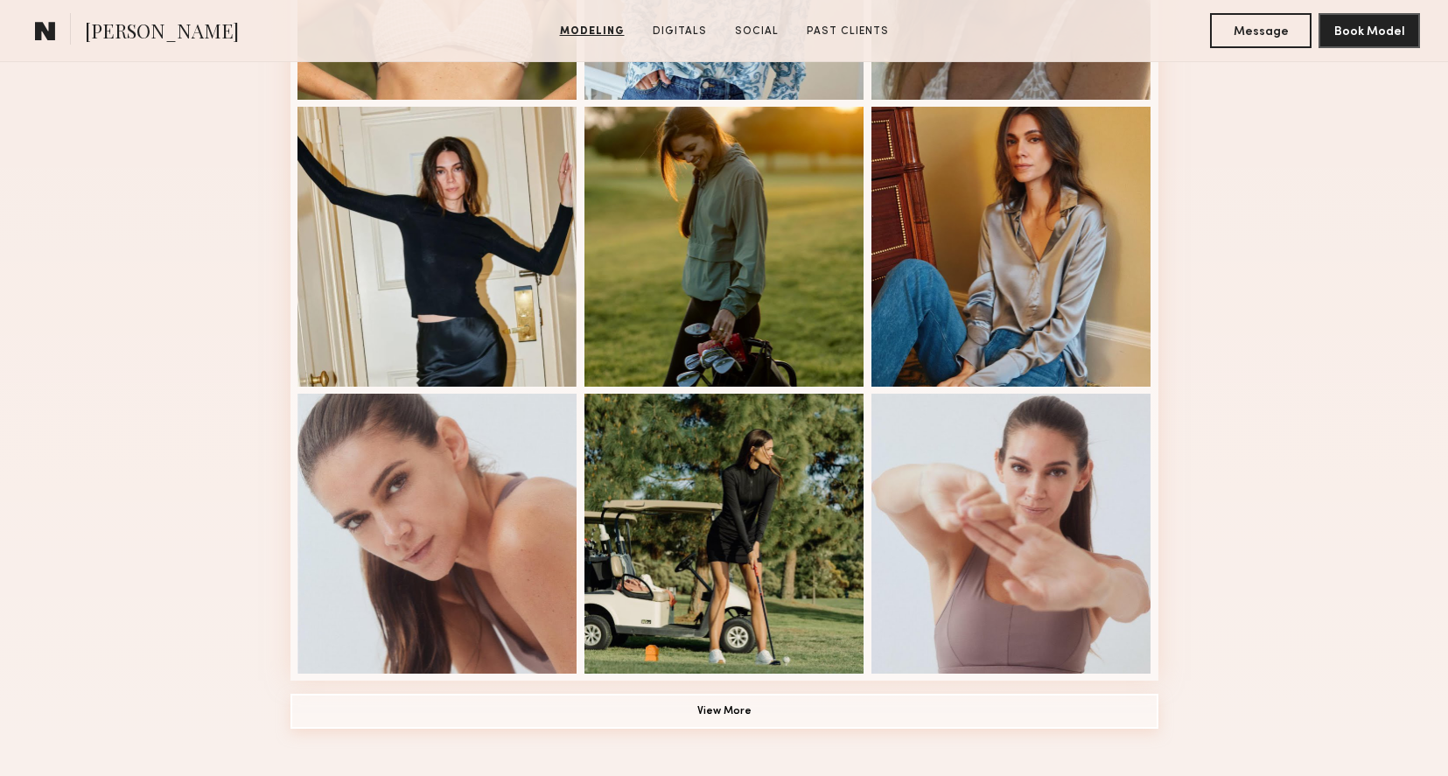
click at [746, 714] on button "View More" at bounding box center [724, 711] width 868 height 35
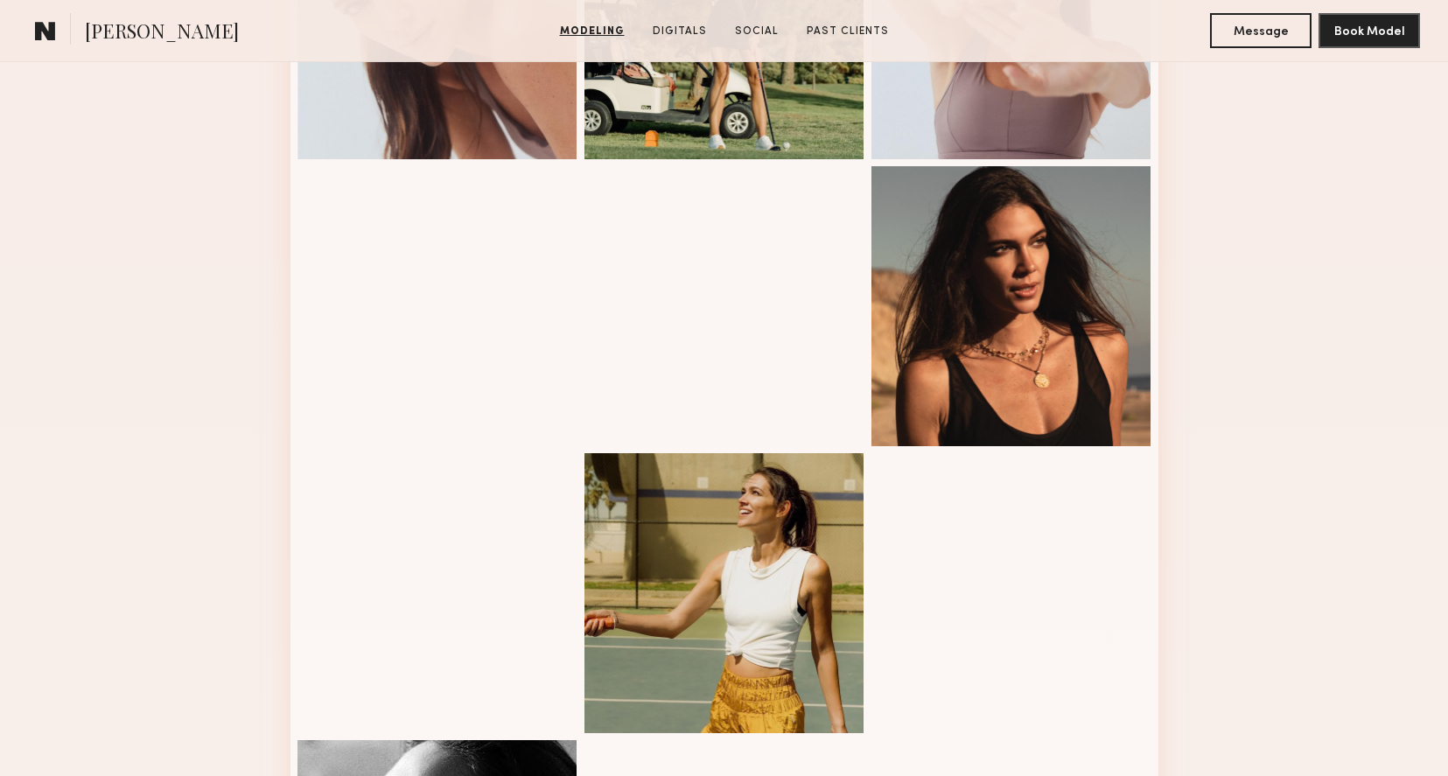
scroll to position [1478, 0]
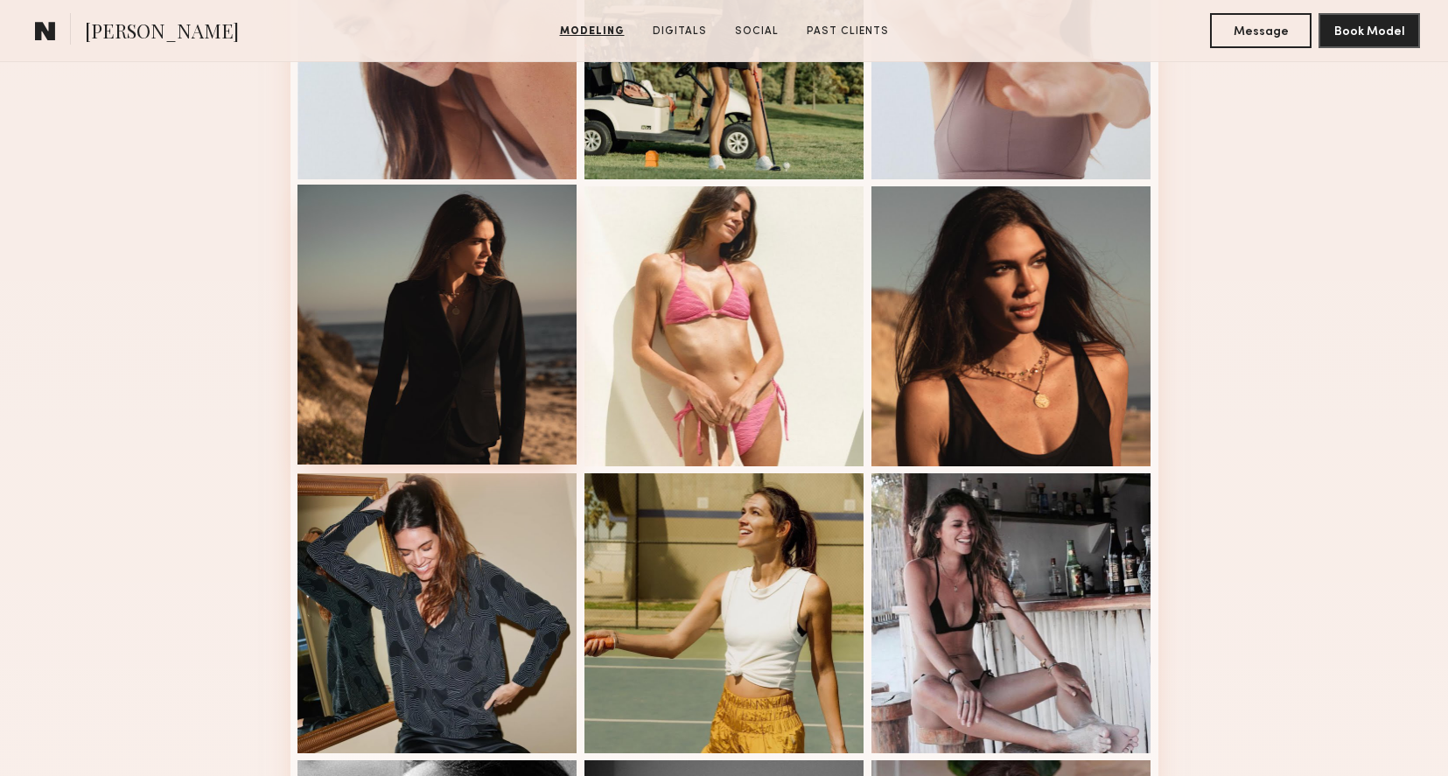
click at [395, 351] on div at bounding box center [437, 325] width 280 height 280
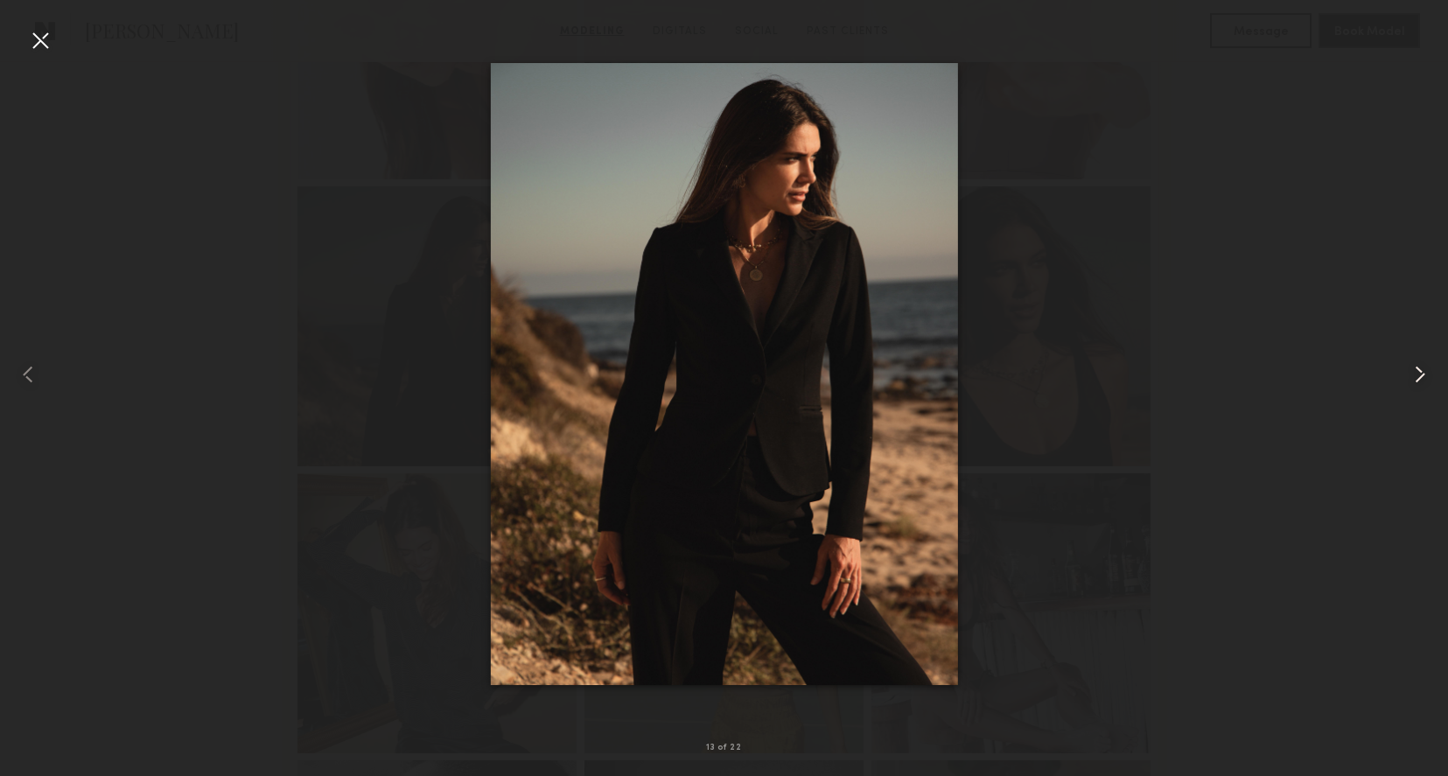
click at [1421, 374] on common-icon at bounding box center [1420, 374] width 28 height 28
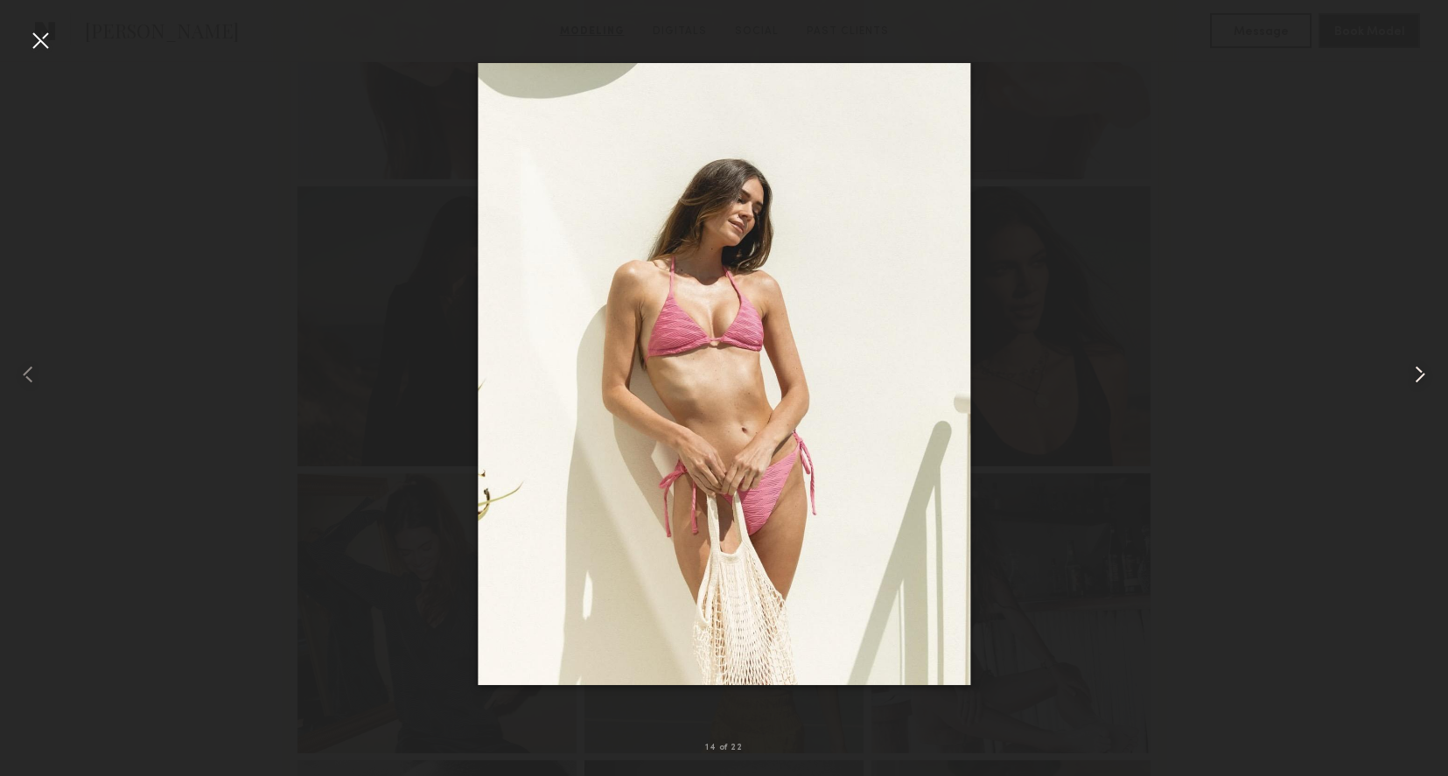
click at [1421, 374] on common-icon at bounding box center [1420, 374] width 28 height 28
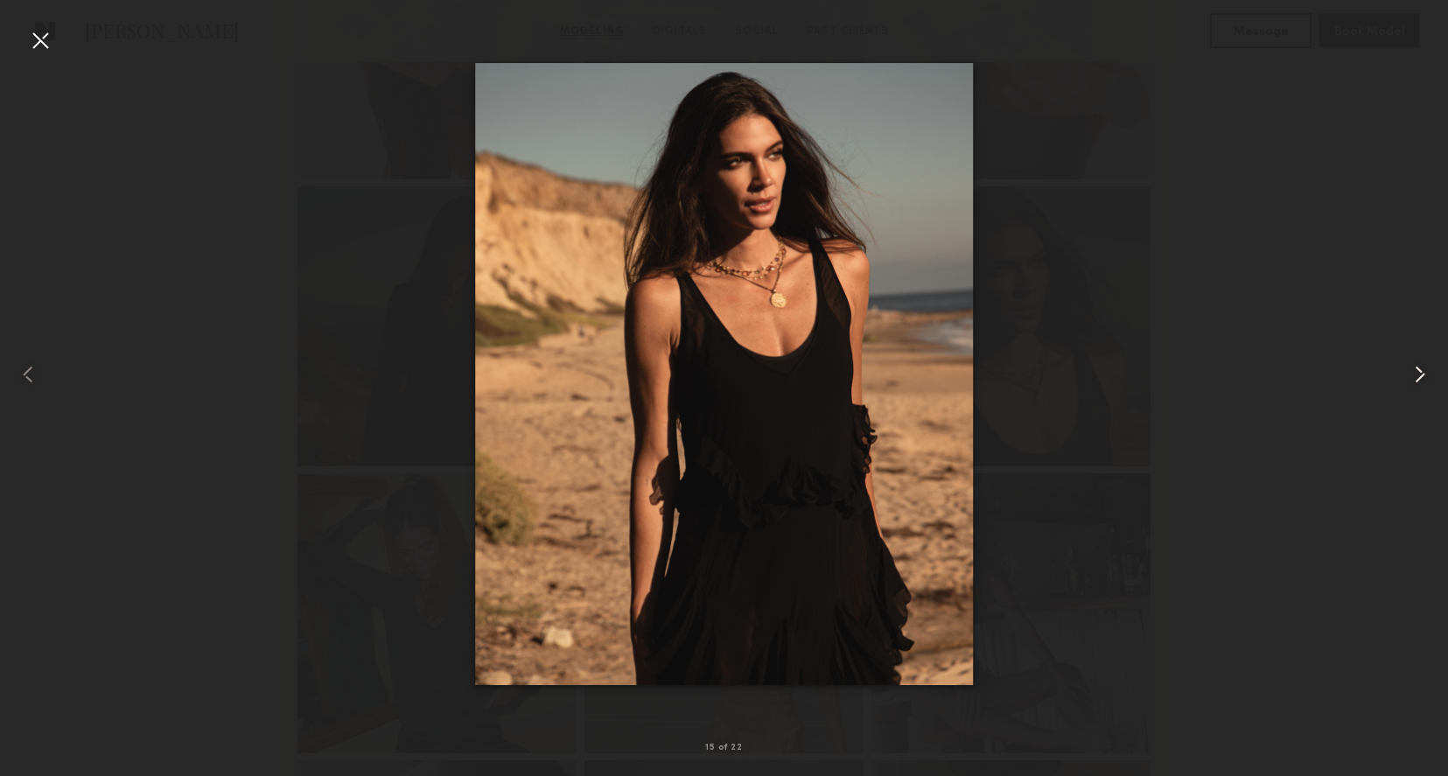
click at [1421, 374] on common-icon at bounding box center [1420, 374] width 28 height 28
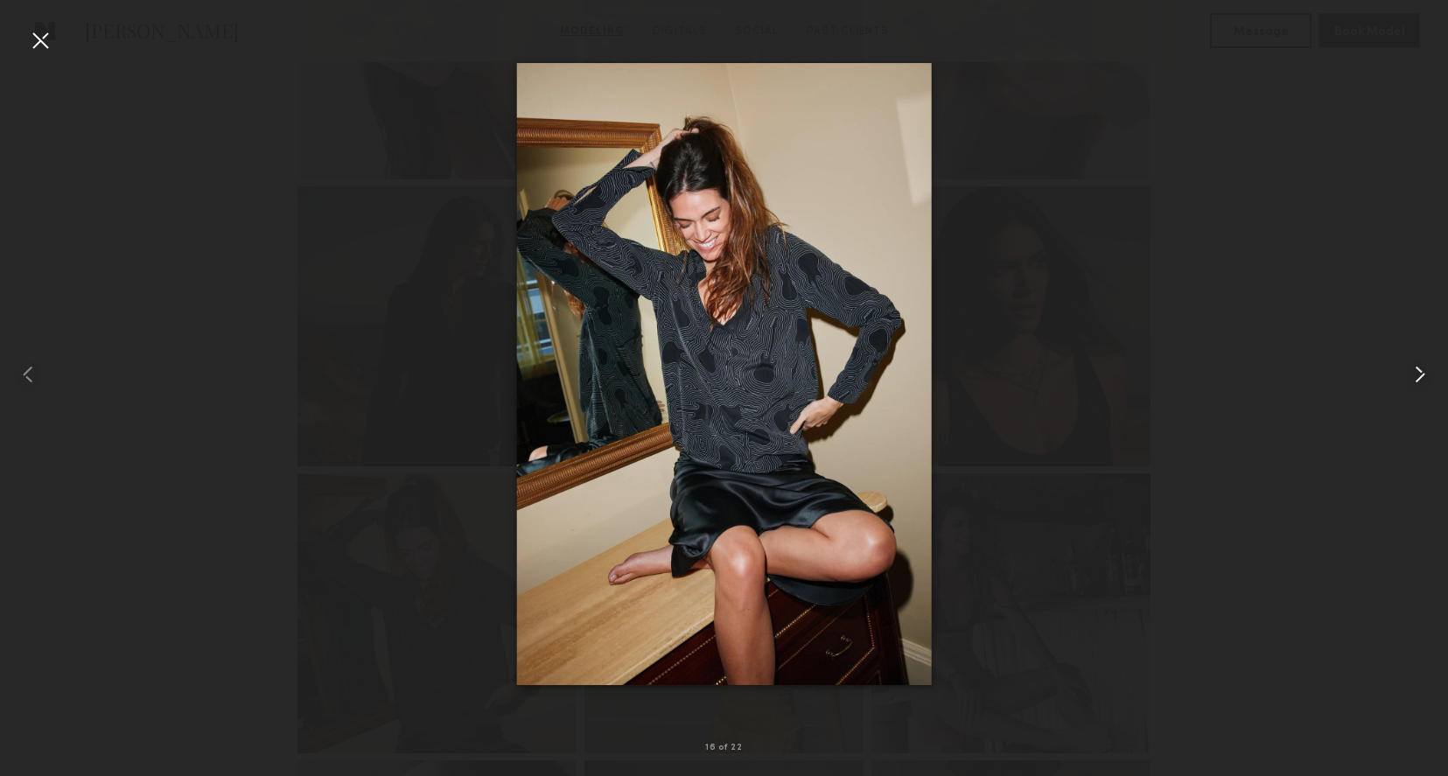
click at [1421, 374] on common-icon at bounding box center [1420, 374] width 28 height 28
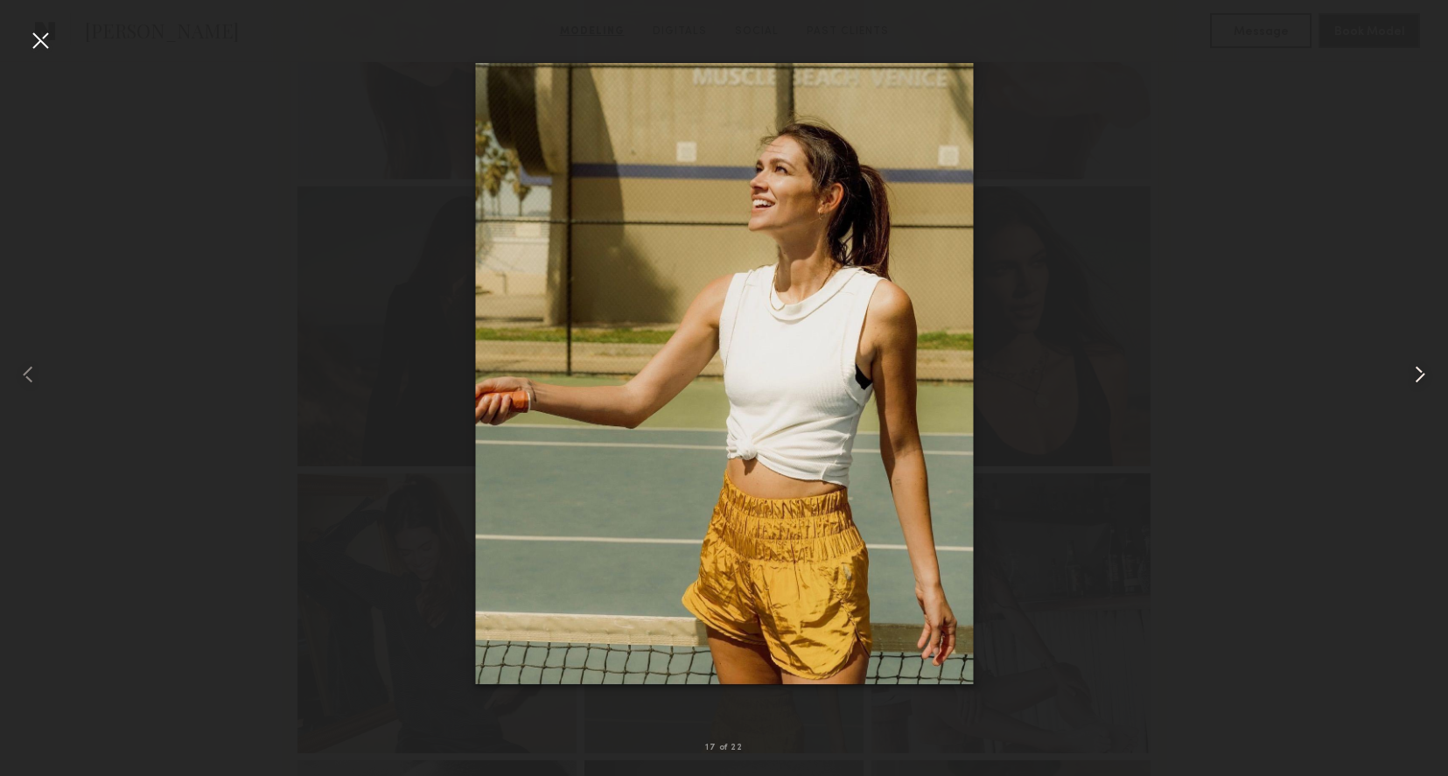
click at [1421, 374] on common-icon at bounding box center [1420, 374] width 28 height 28
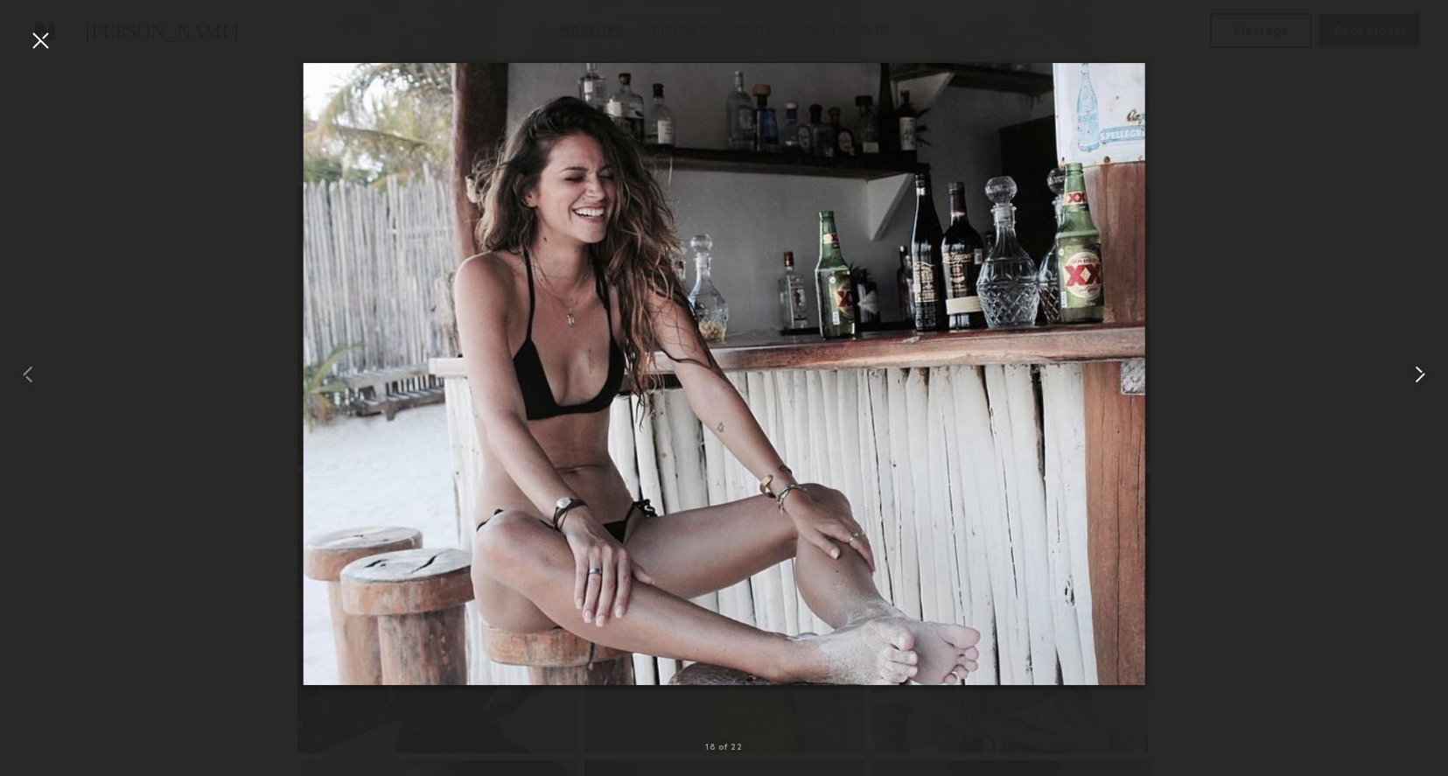
click at [1421, 374] on common-icon at bounding box center [1420, 374] width 28 height 28
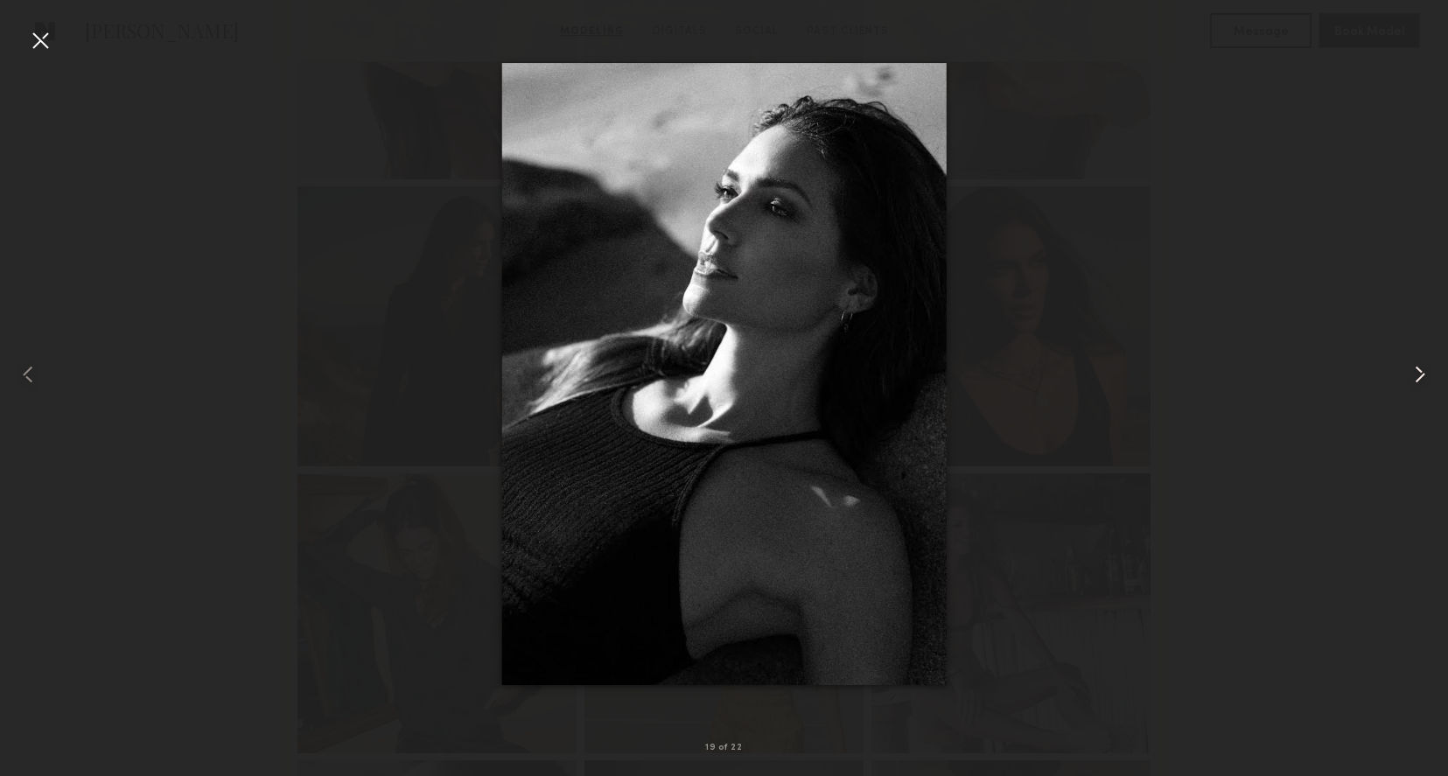
click at [1417, 375] on common-icon at bounding box center [1420, 374] width 28 height 28
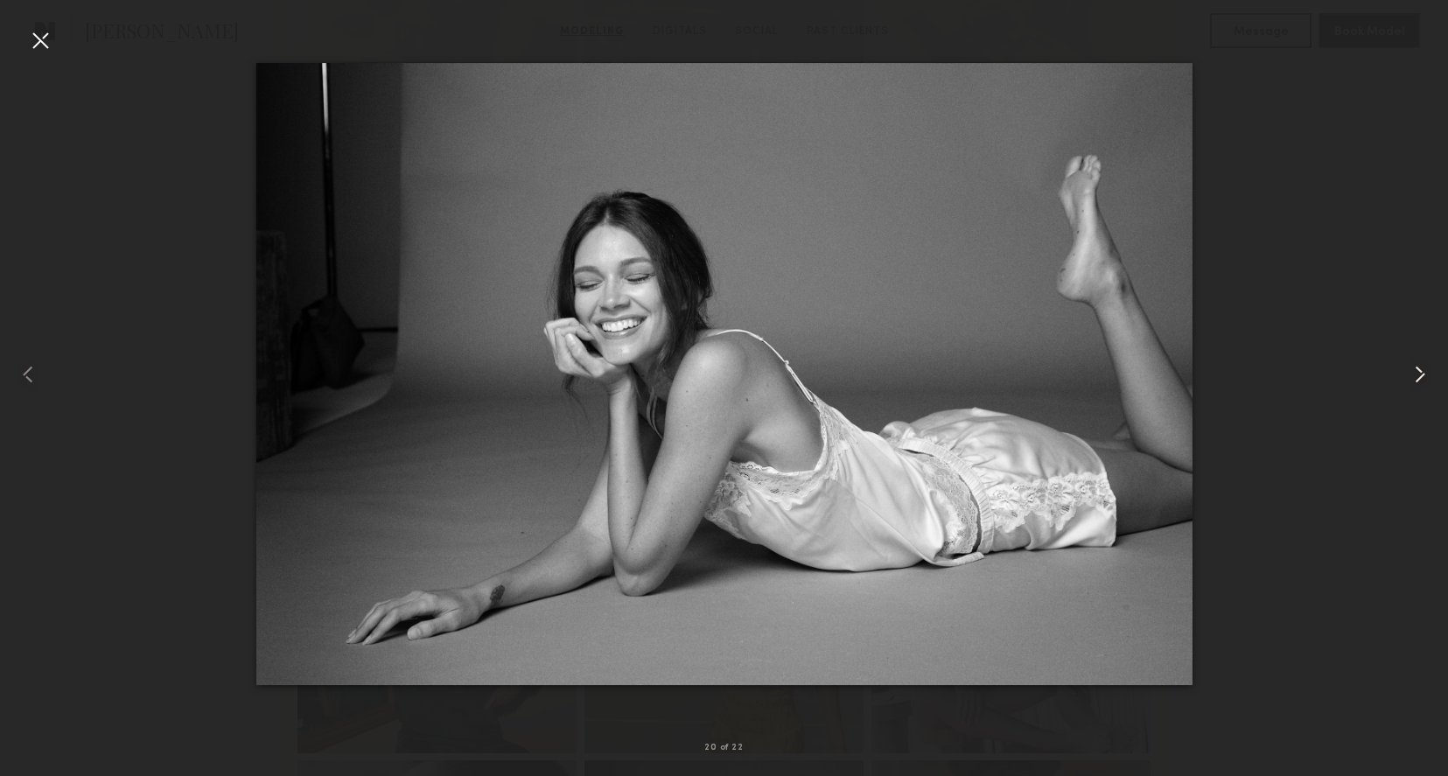
click at [1414, 377] on common-icon at bounding box center [1420, 374] width 28 height 28
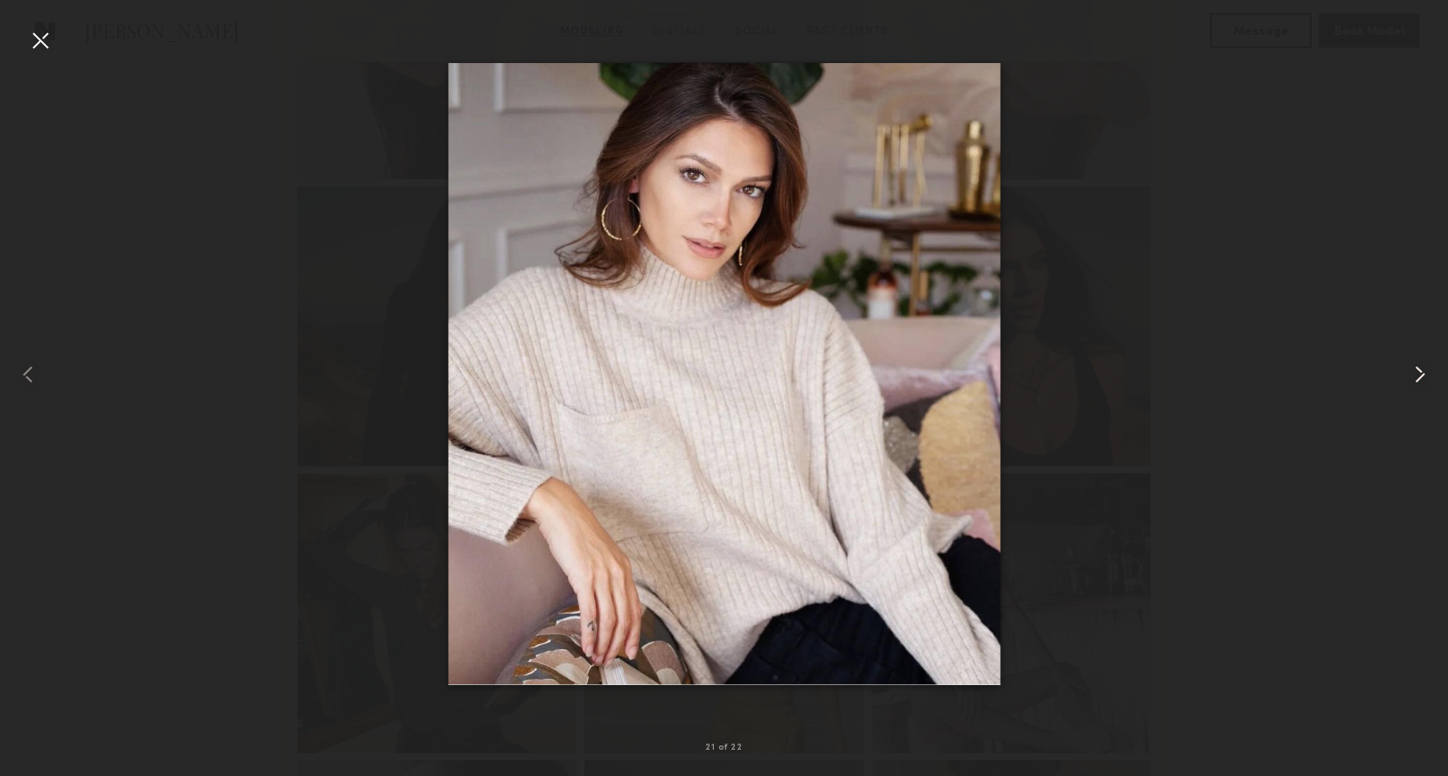
click at [1415, 377] on common-icon at bounding box center [1420, 374] width 28 height 28
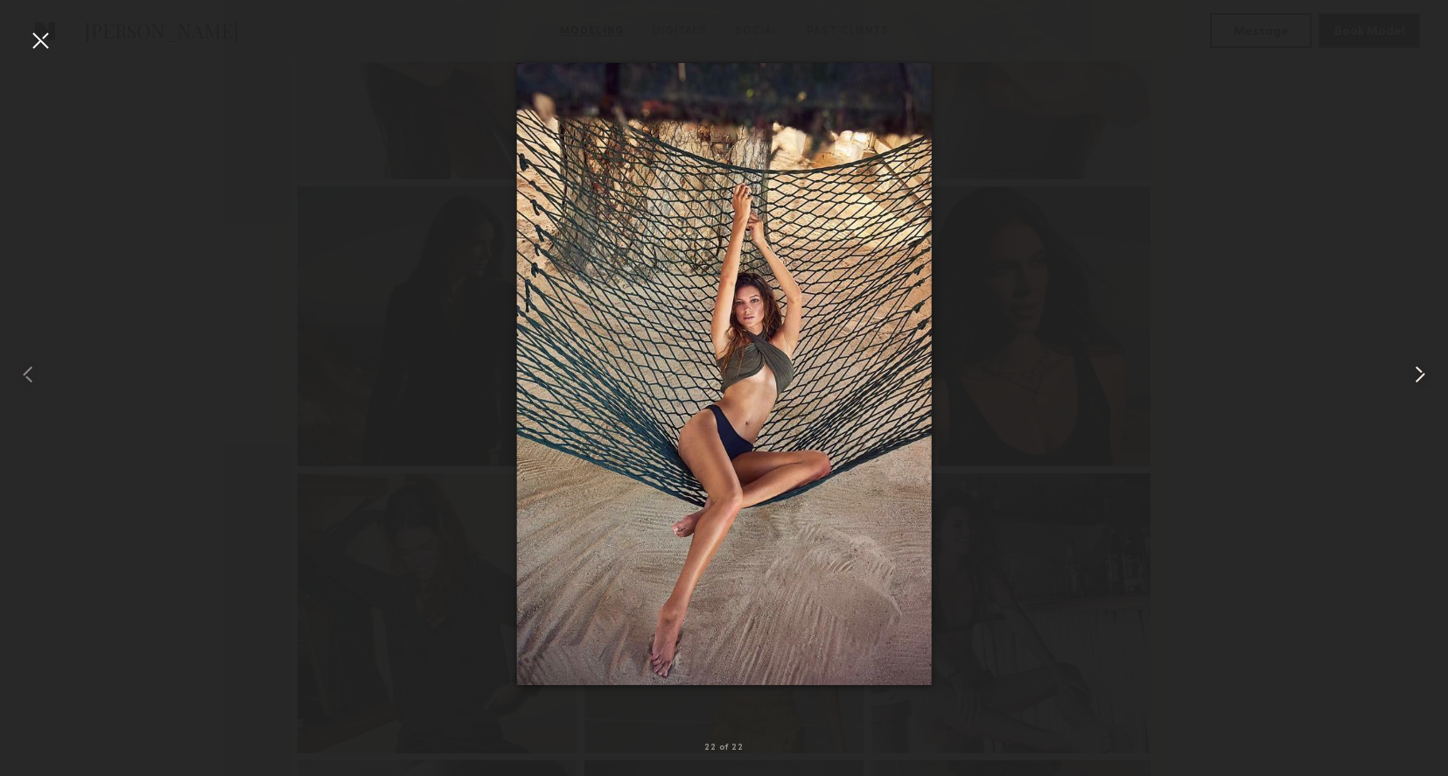
click at [1415, 377] on common-icon at bounding box center [1420, 374] width 28 height 28
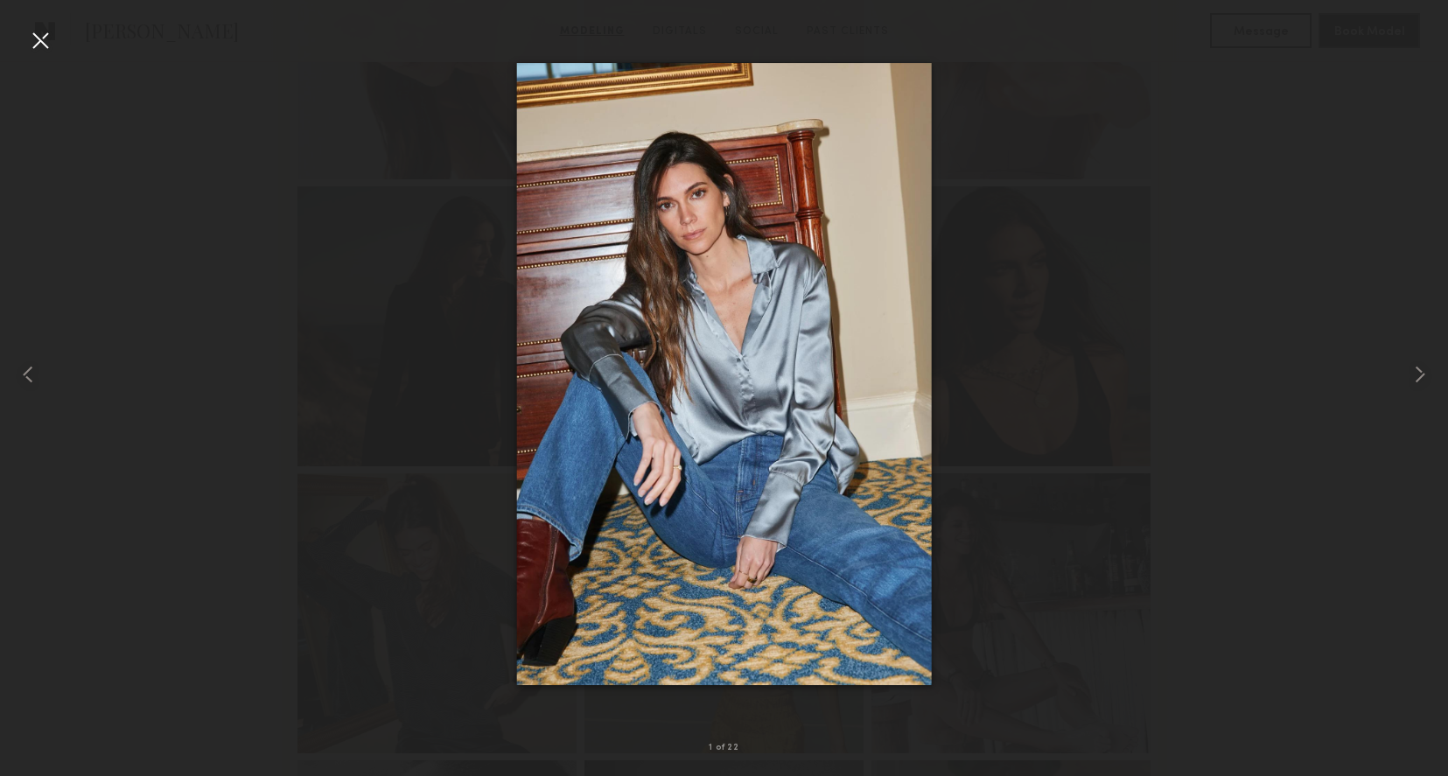
click at [36, 37] on div at bounding box center [40, 40] width 28 height 28
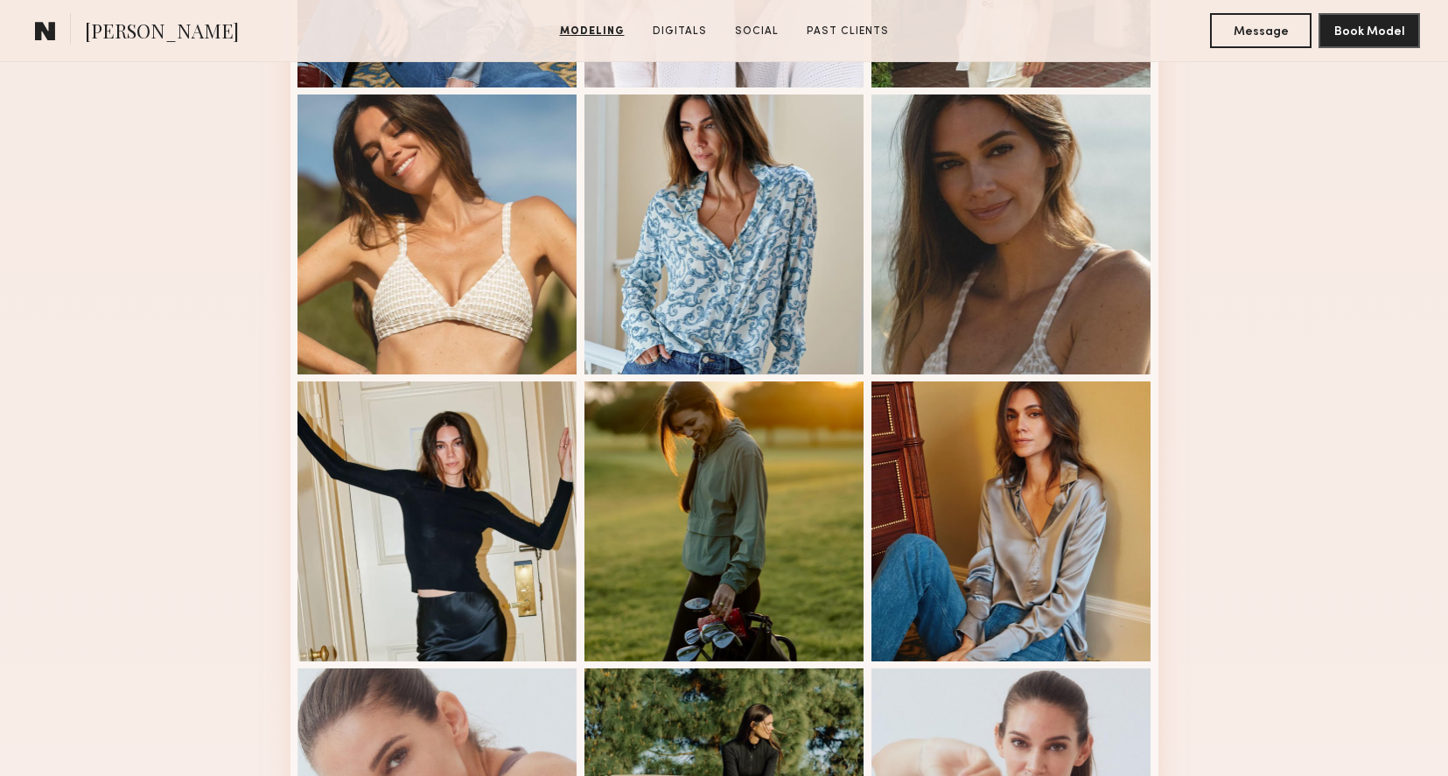
scroll to position [245, 0]
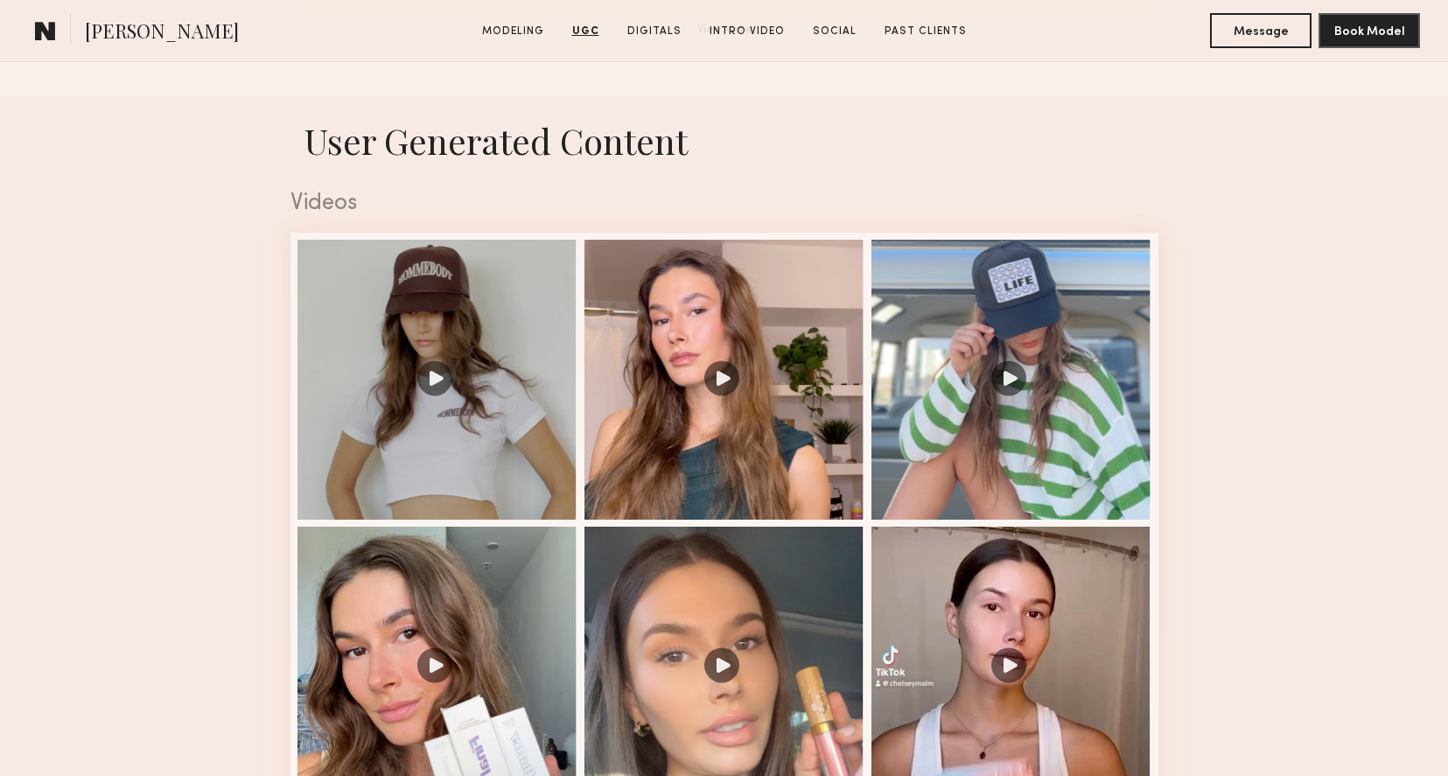
scroll to position [1664, 0]
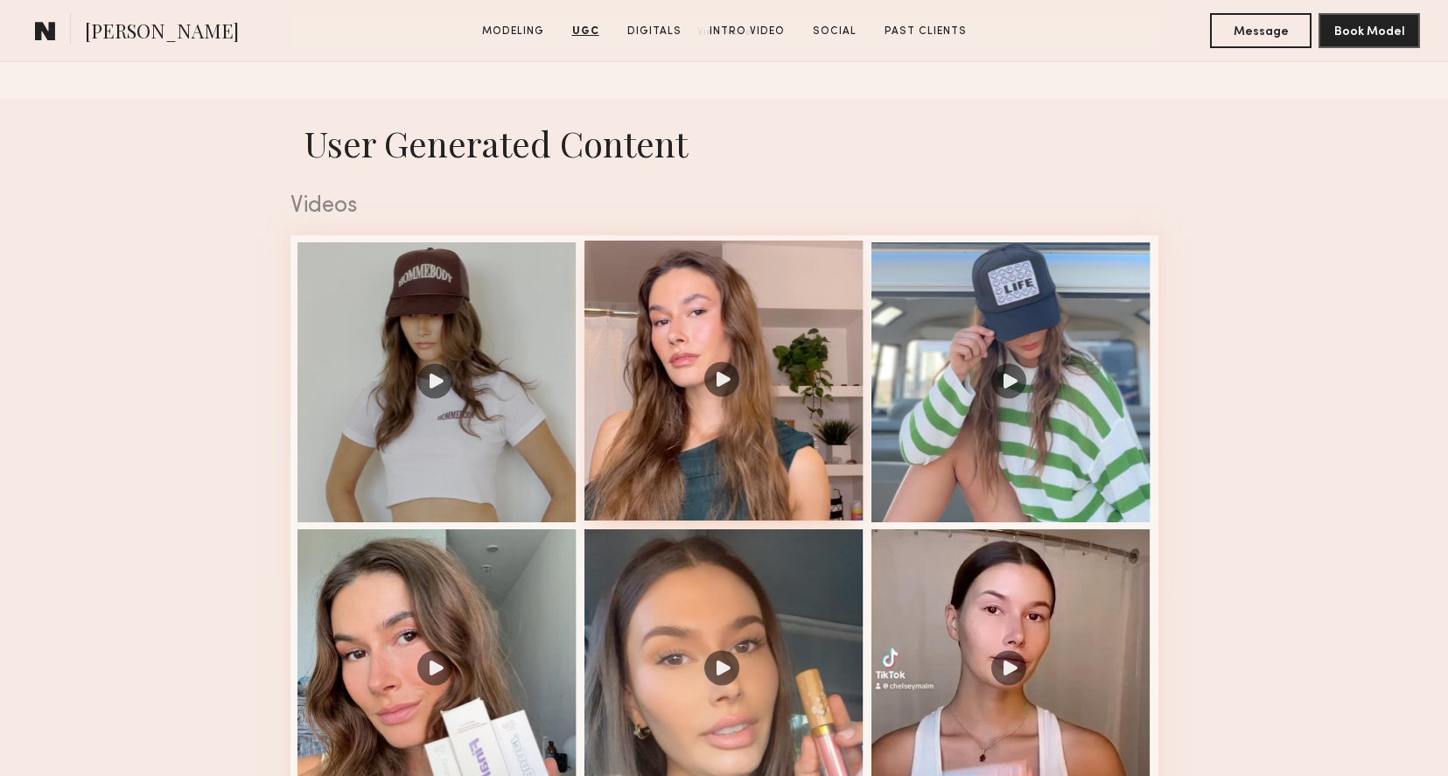
click at [717, 378] on div at bounding box center [724, 381] width 280 height 280
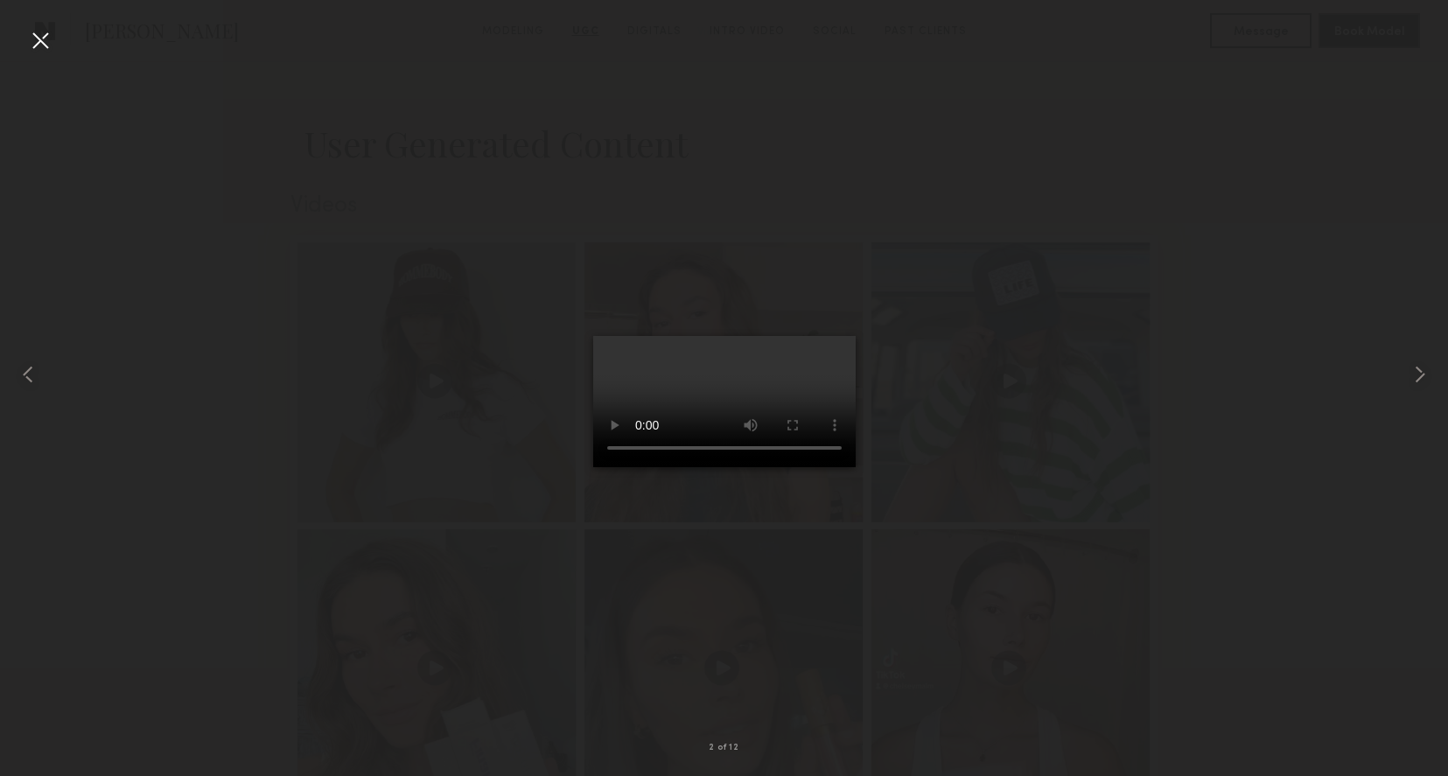
click at [40, 39] on div at bounding box center [40, 40] width 28 height 28
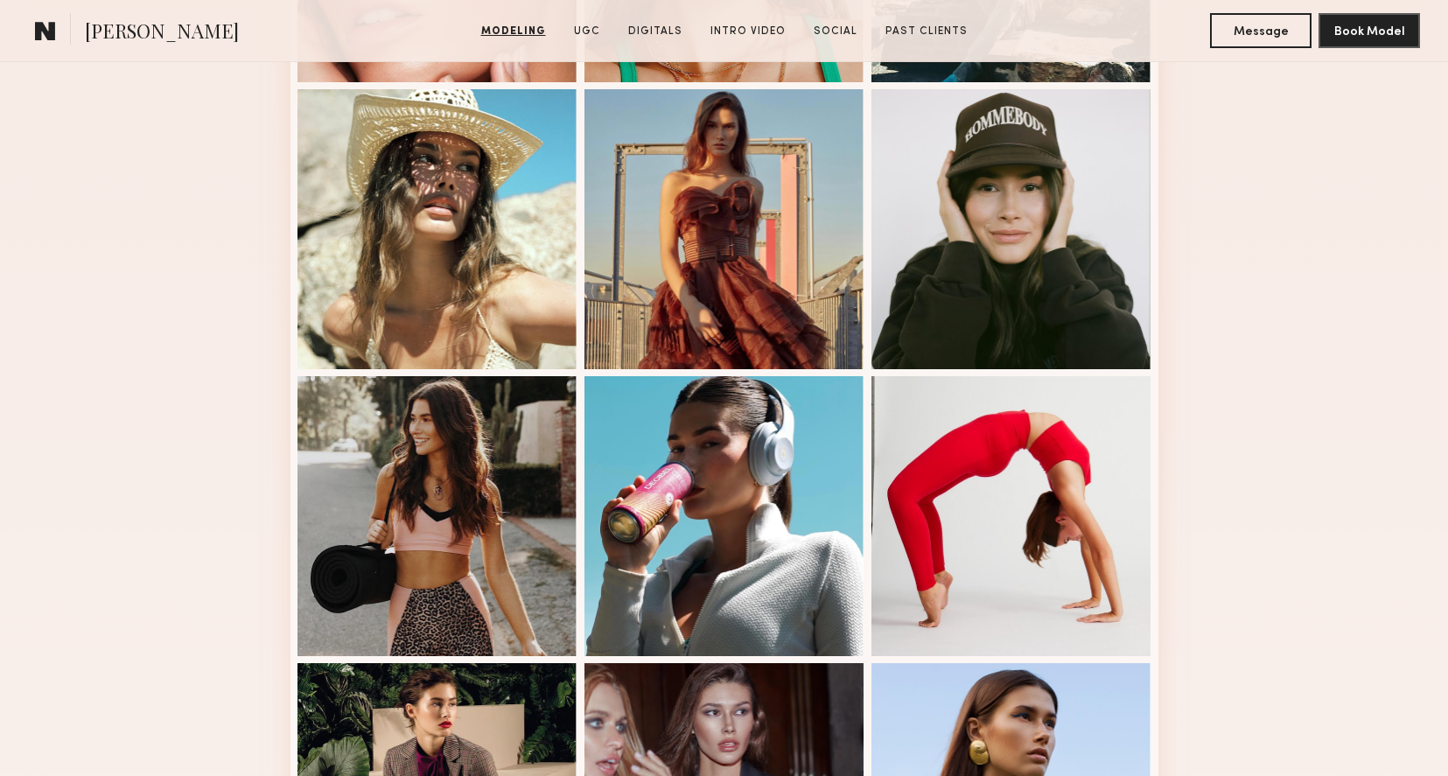
scroll to position [542, 0]
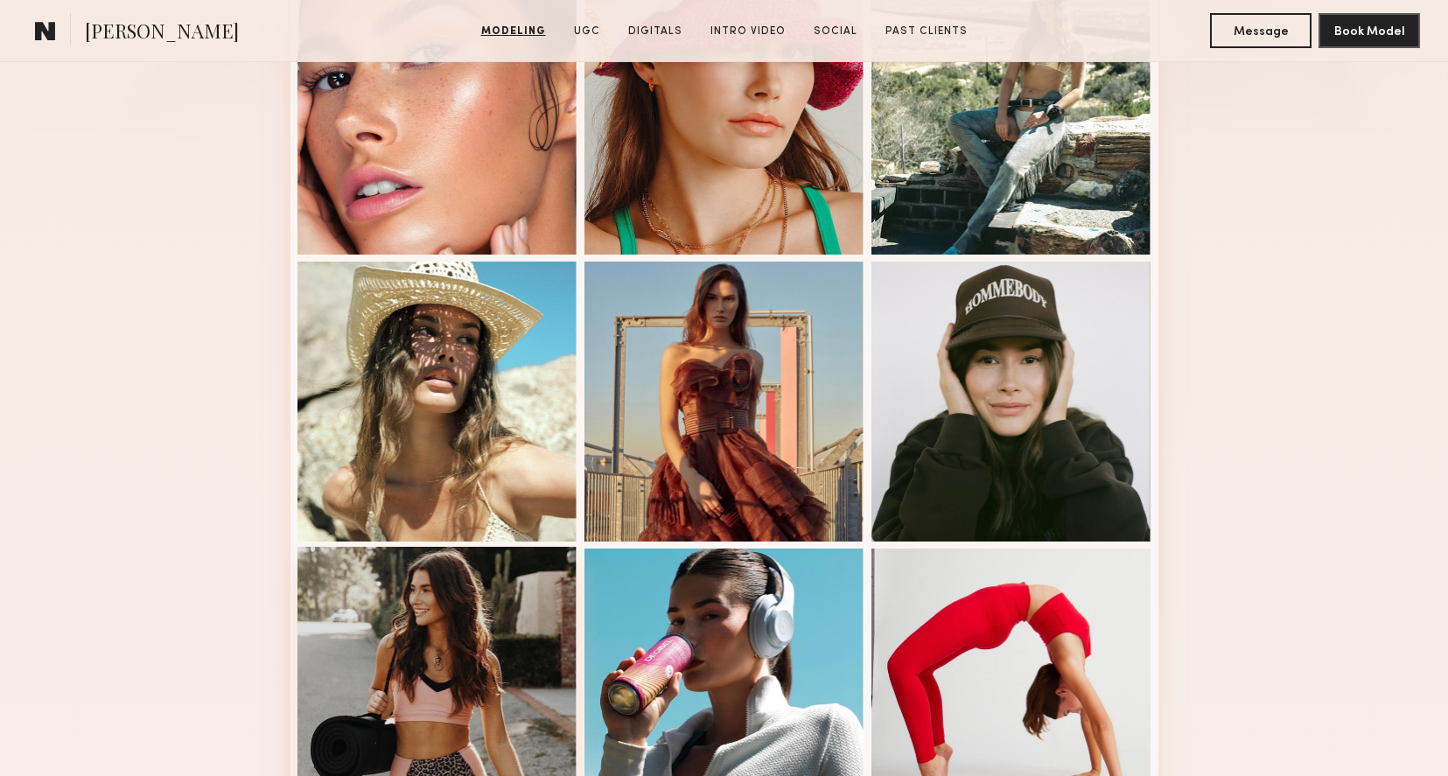
click at [441, 615] on div at bounding box center [437, 687] width 280 height 280
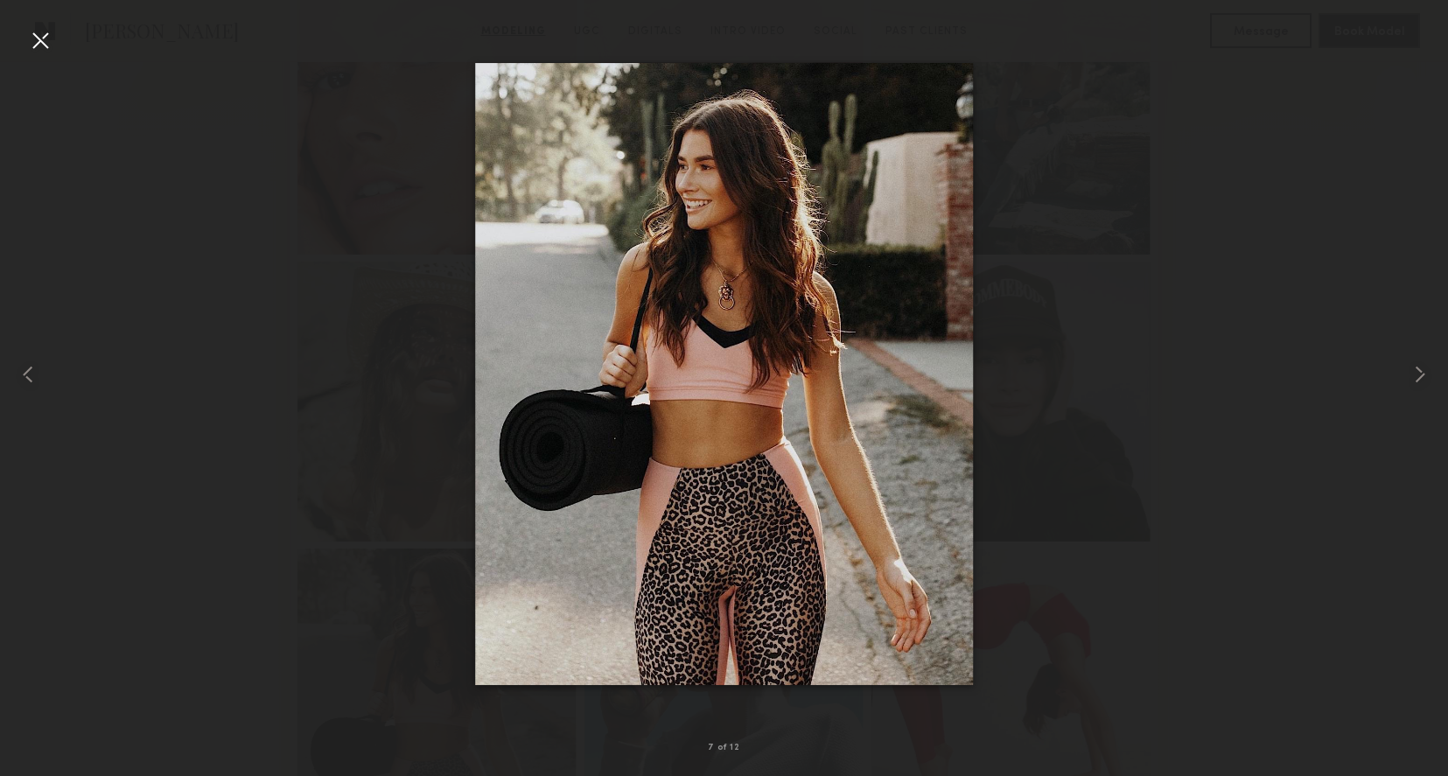
click at [42, 42] on div at bounding box center [40, 40] width 28 height 28
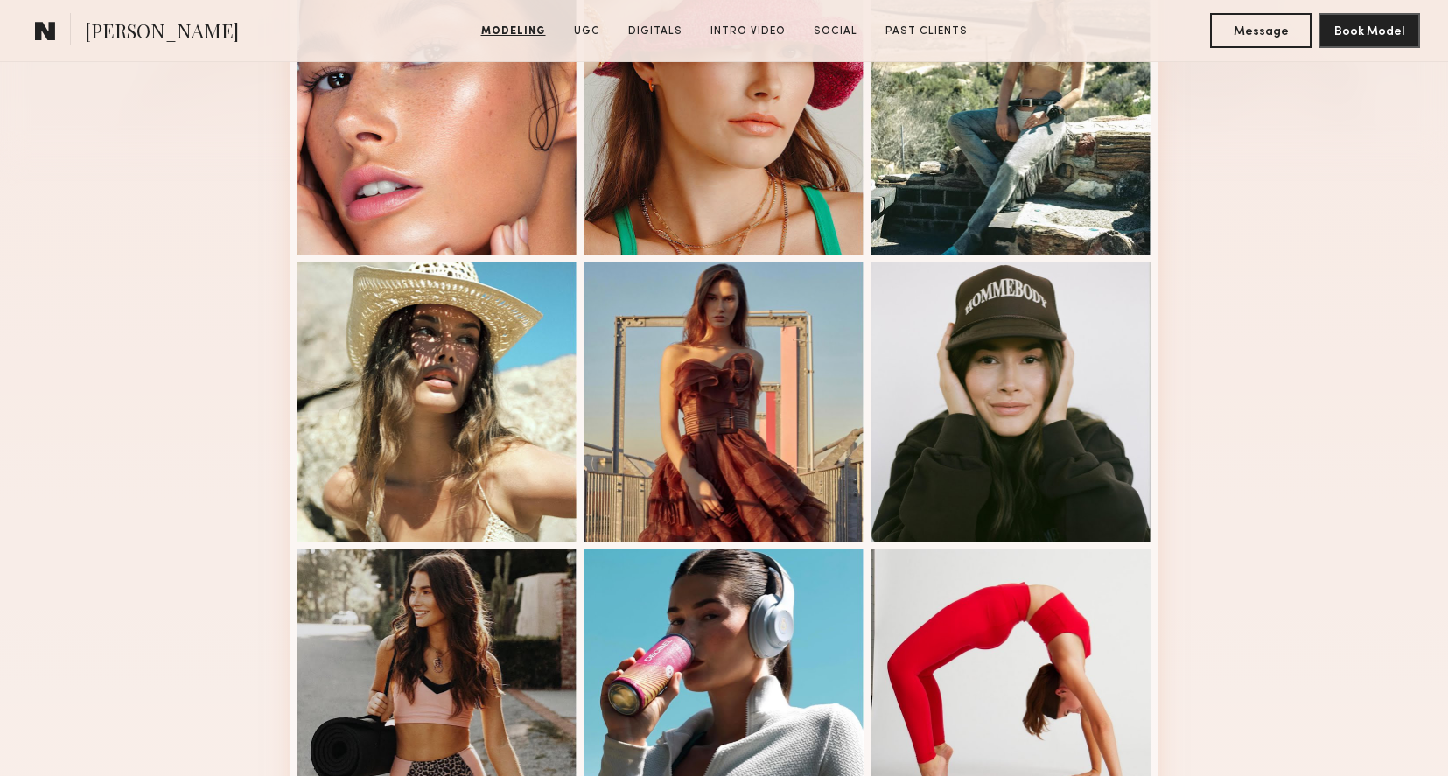
scroll to position [0, 0]
